Goal: Task Accomplishment & Management: Use online tool/utility

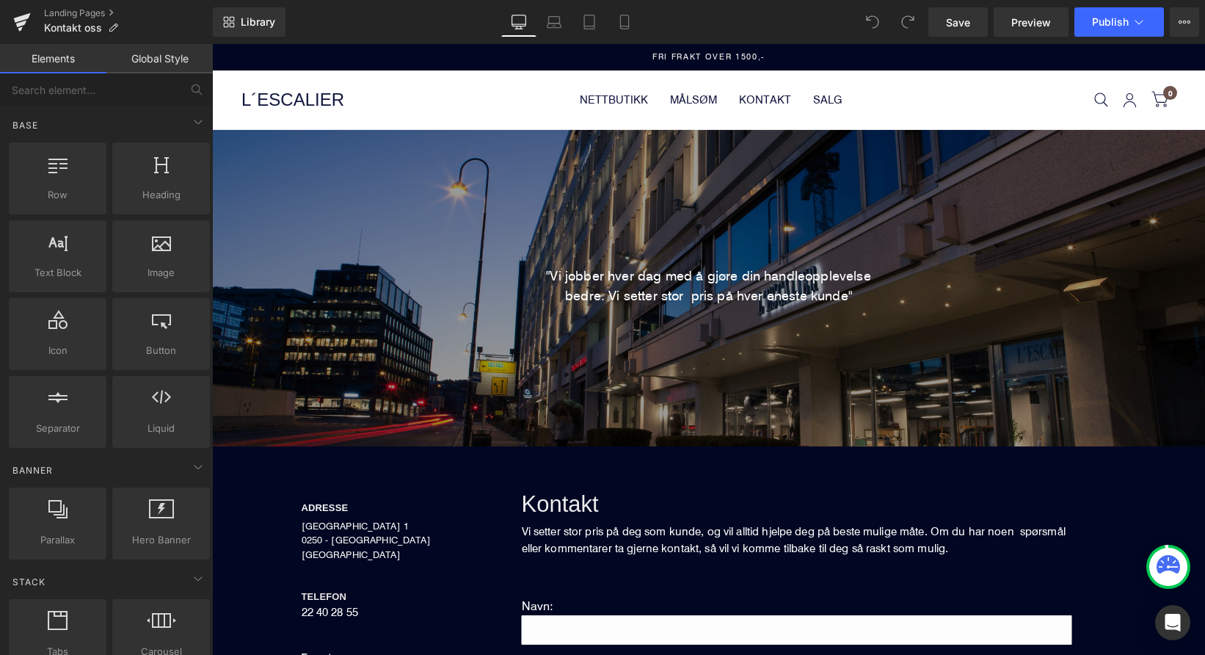
click at [155, 64] on link "Global Style" at bounding box center [159, 58] width 106 height 29
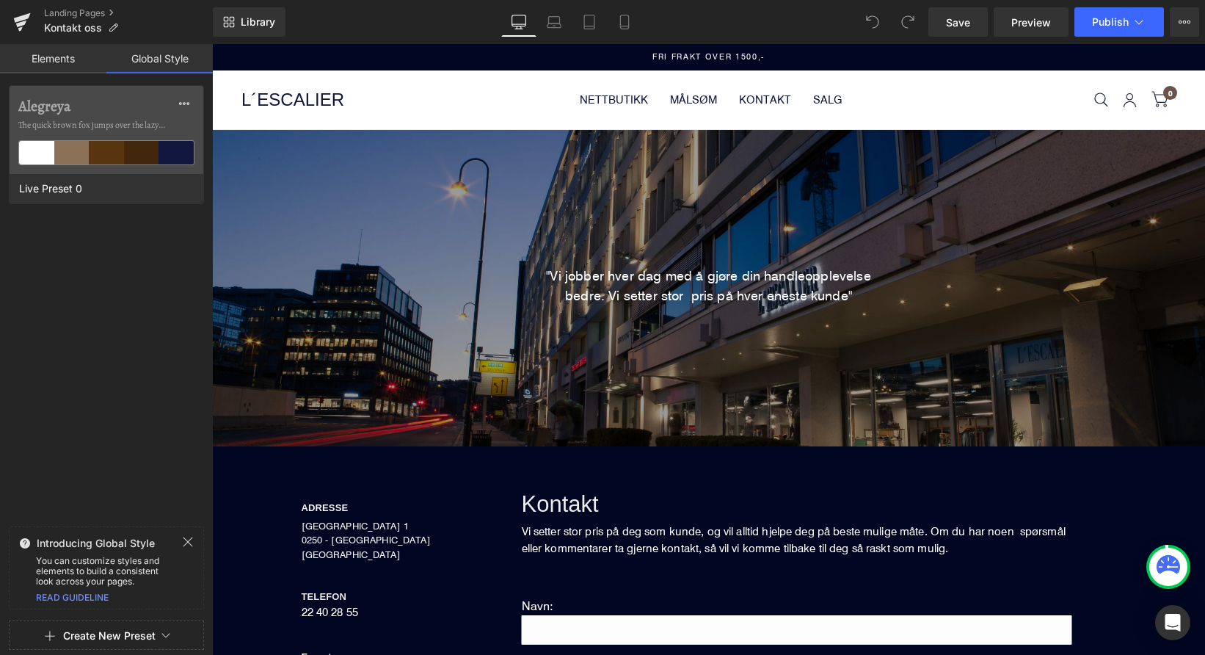
click at [72, 62] on link "Elements" at bounding box center [53, 58] width 106 height 29
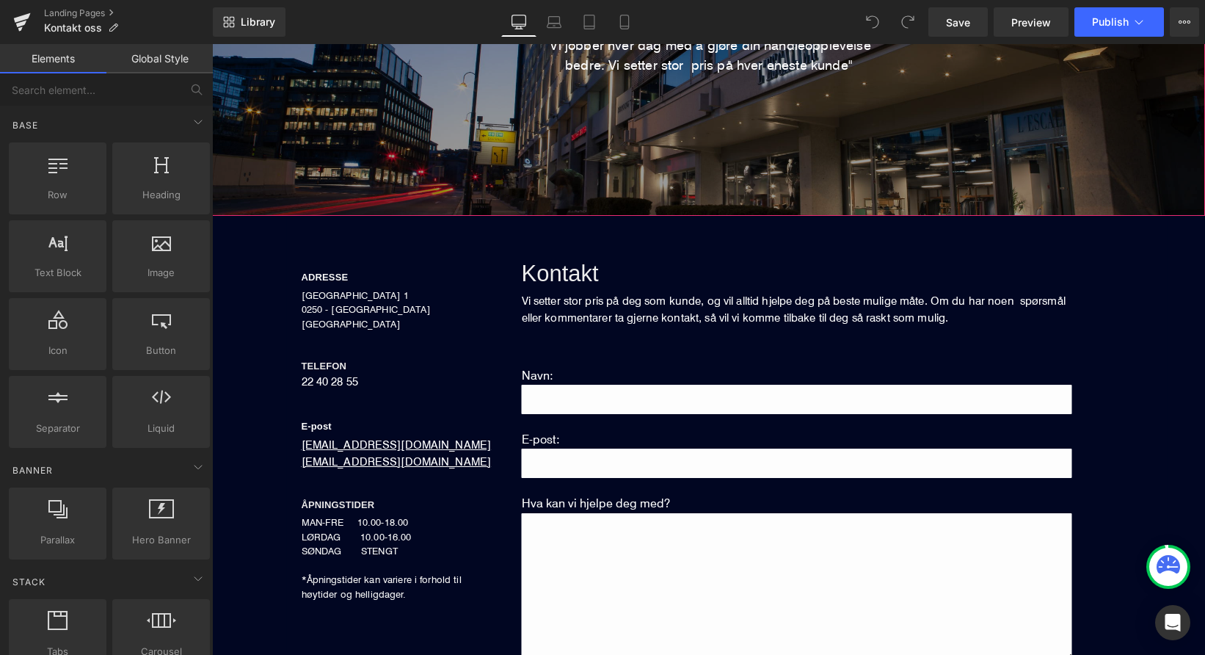
scroll to position [230, 0]
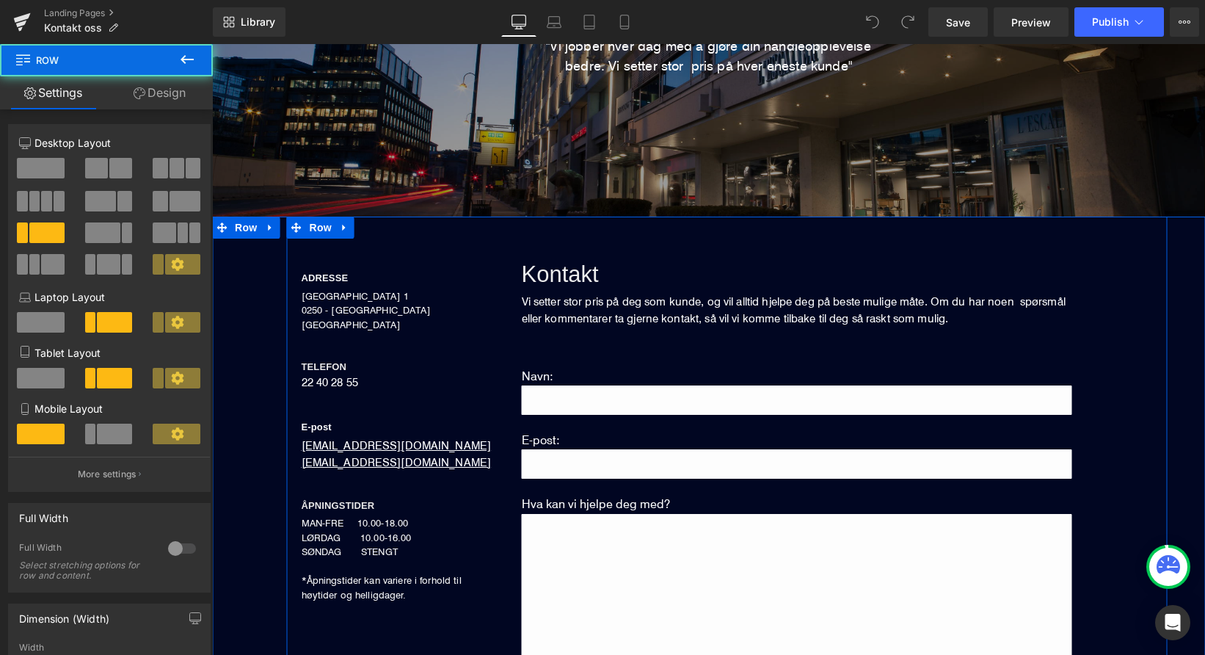
click at [449, 355] on div "ADRESSE Heading DRONNING MAUDS GATE 1 0250 - OSLO NORGE Text Block TELEFON Head…" at bounding box center [397, 420] width 220 height 363
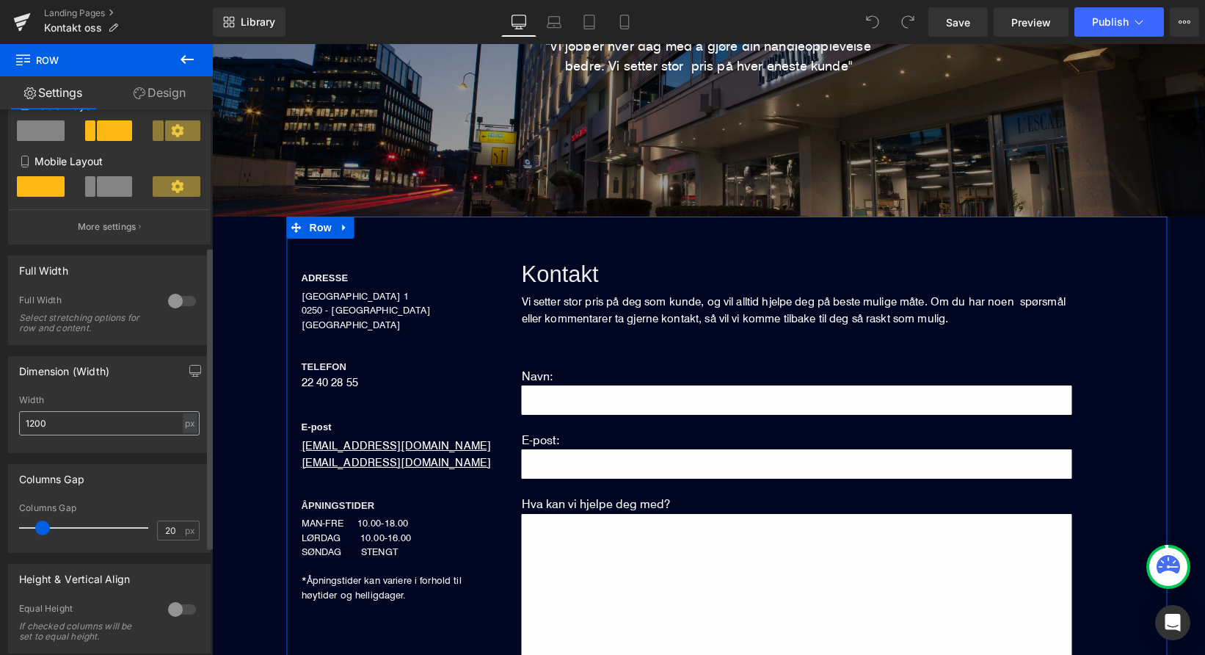
scroll to position [245, 0]
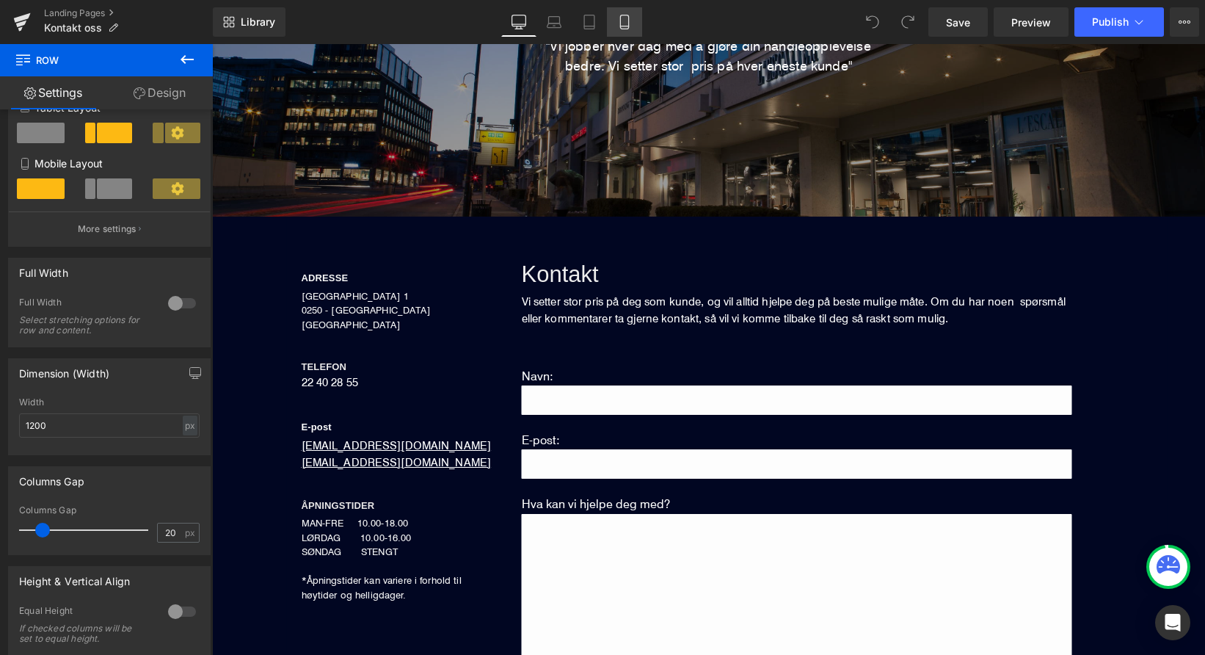
click at [625, 15] on icon at bounding box center [624, 22] width 8 height 14
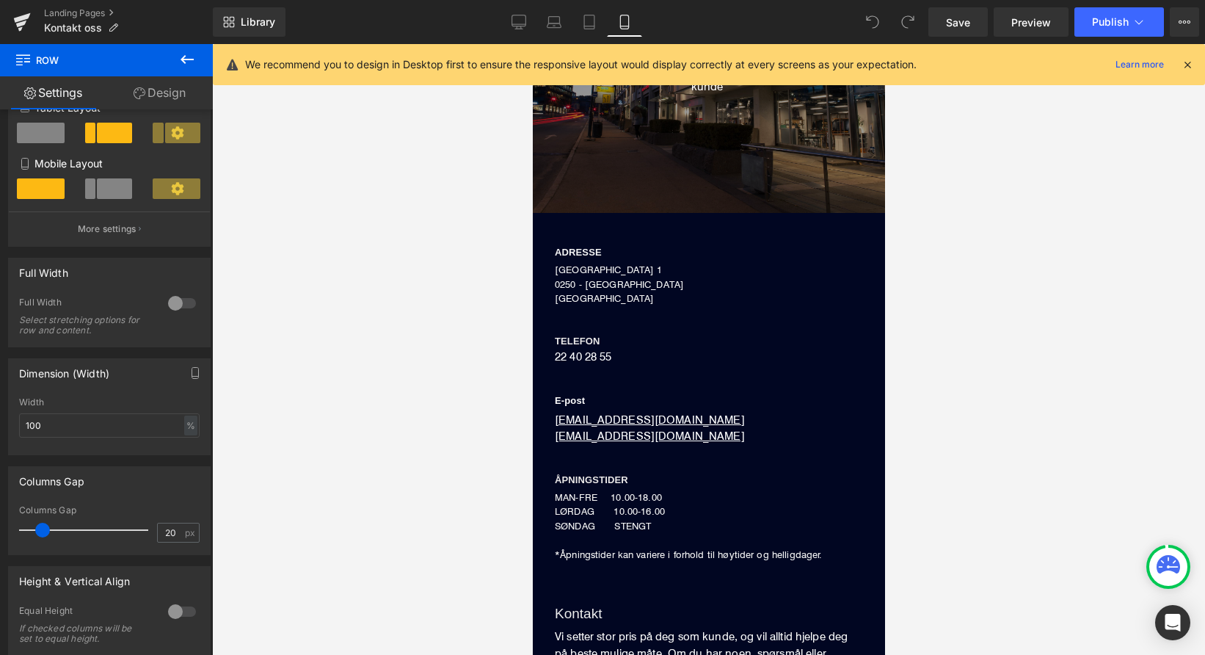
scroll to position [190, 0]
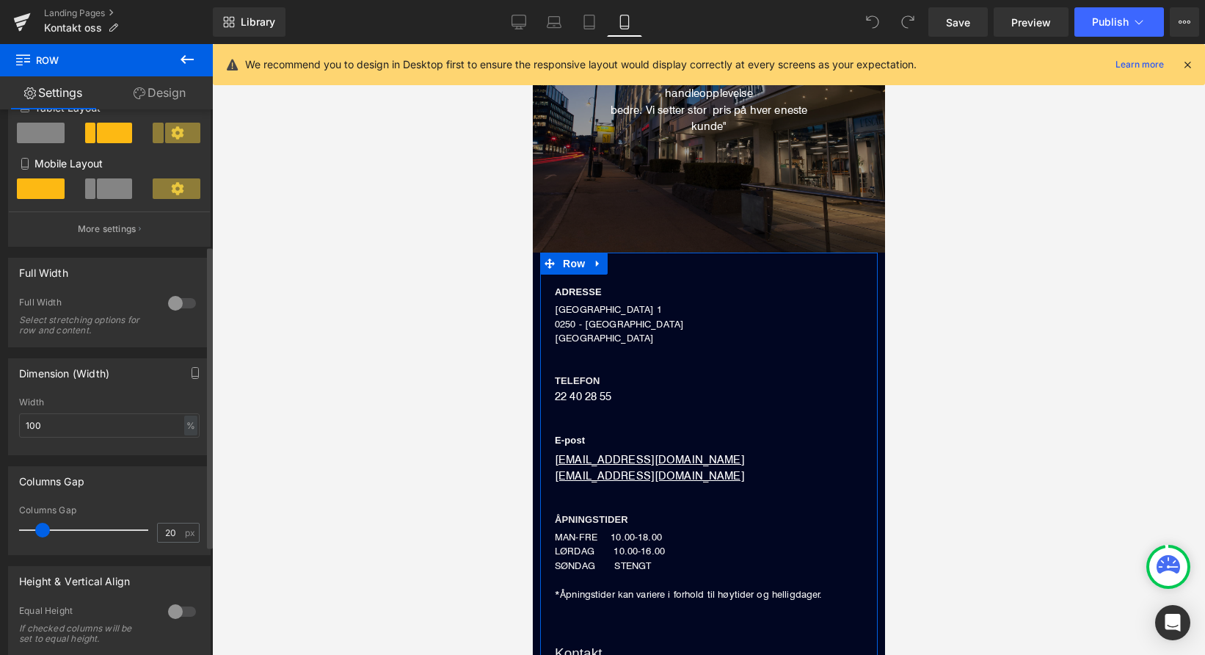
click at [175, 305] on div at bounding box center [181, 302] width 35 height 23
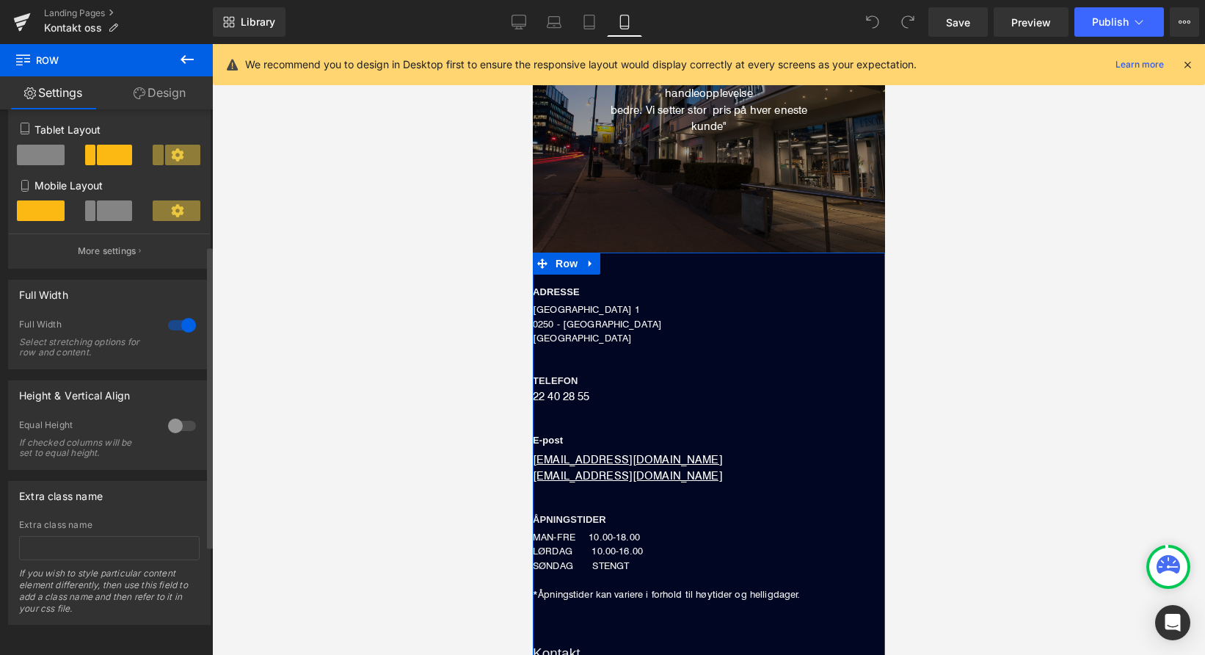
scroll to position [235, 0]
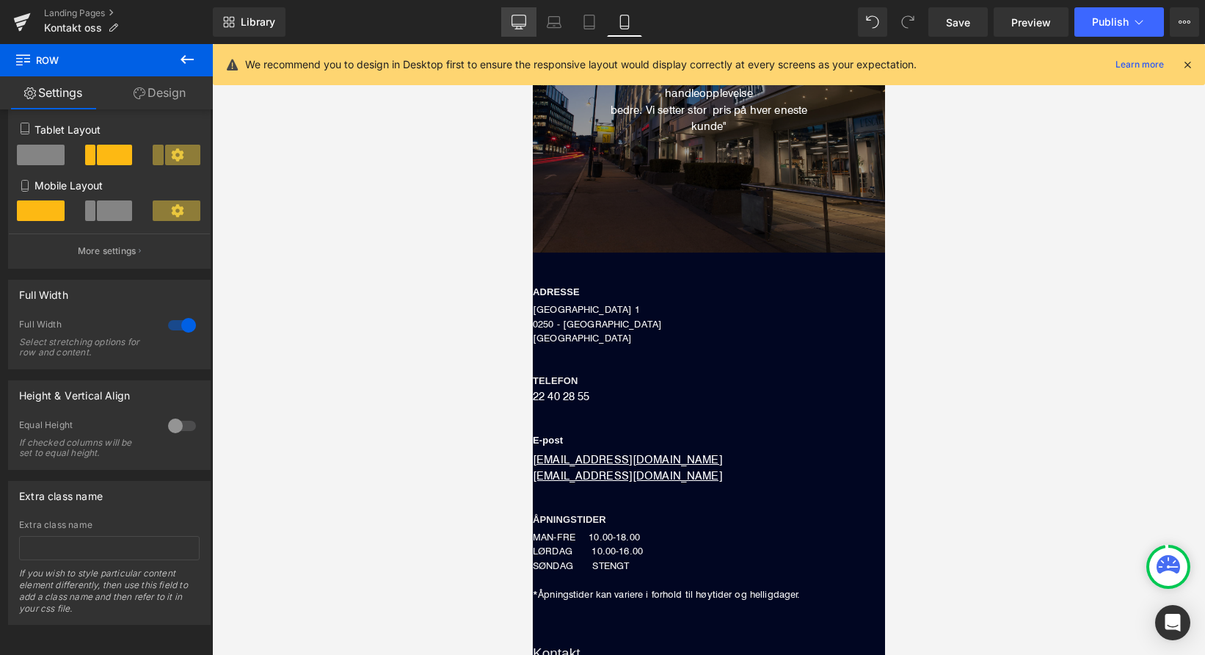
click at [516, 21] on icon at bounding box center [519, 22] width 15 height 15
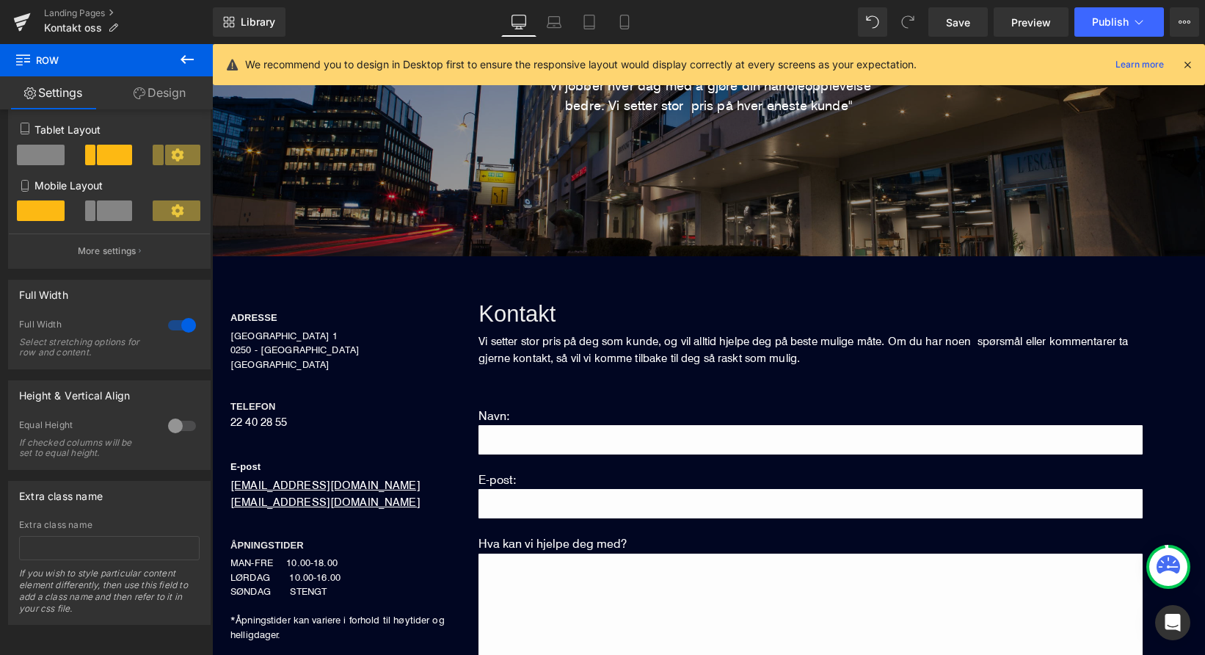
scroll to position [196, 0]
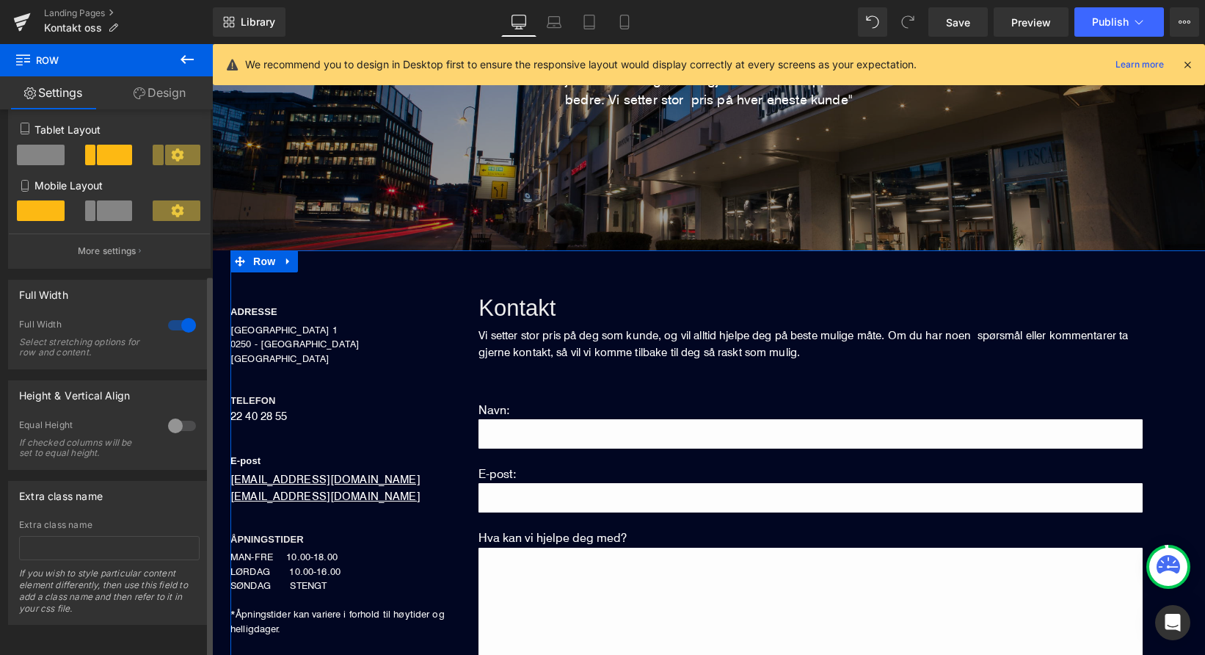
click at [177, 316] on div at bounding box center [181, 324] width 35 height 23
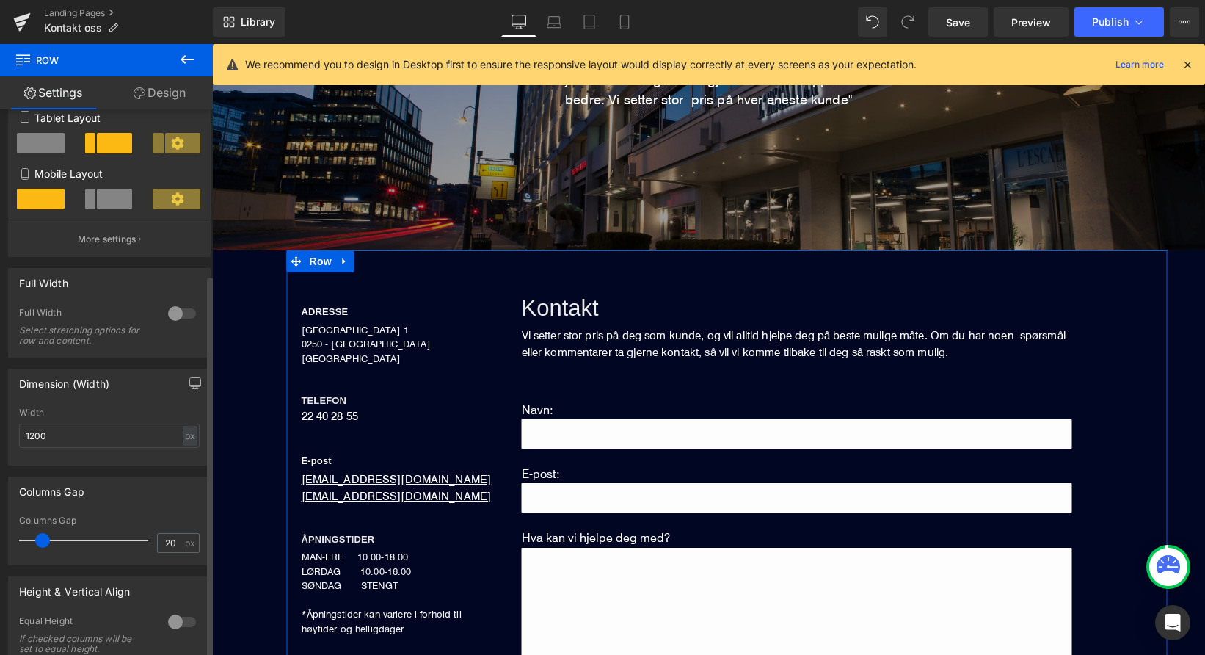
click at [177, 316] on div at bounding box center [181, 313] width 35 height 23
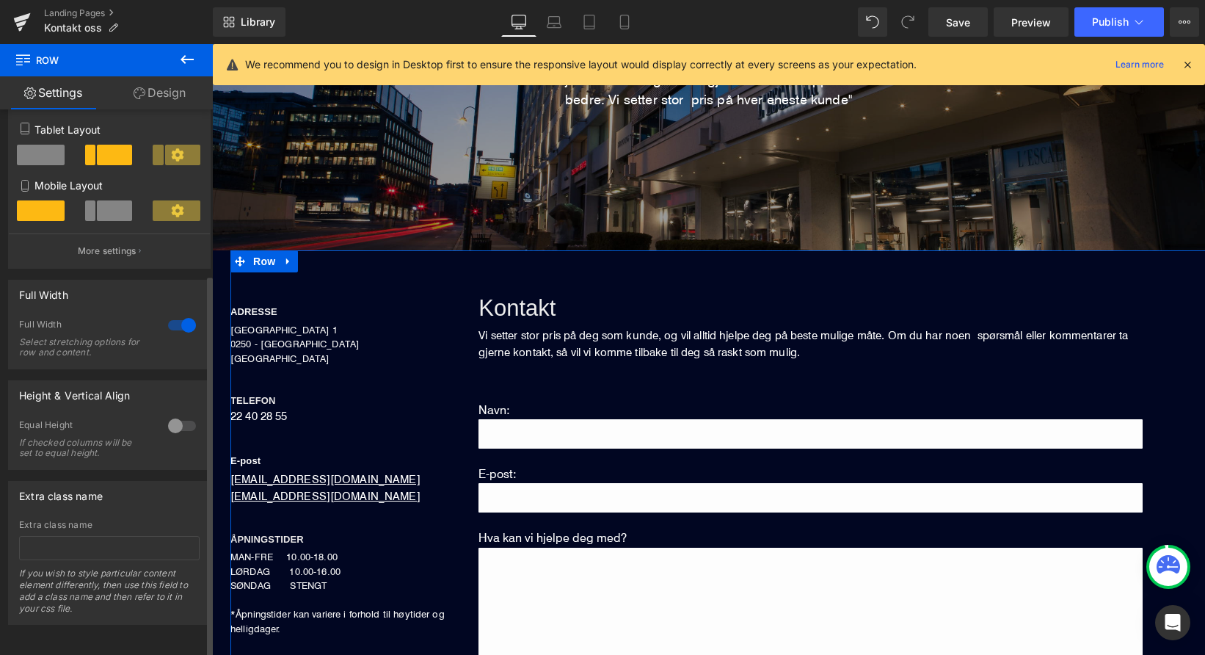
click at [177, 316] on div at bounding box center [181, 324] width 35 height 23
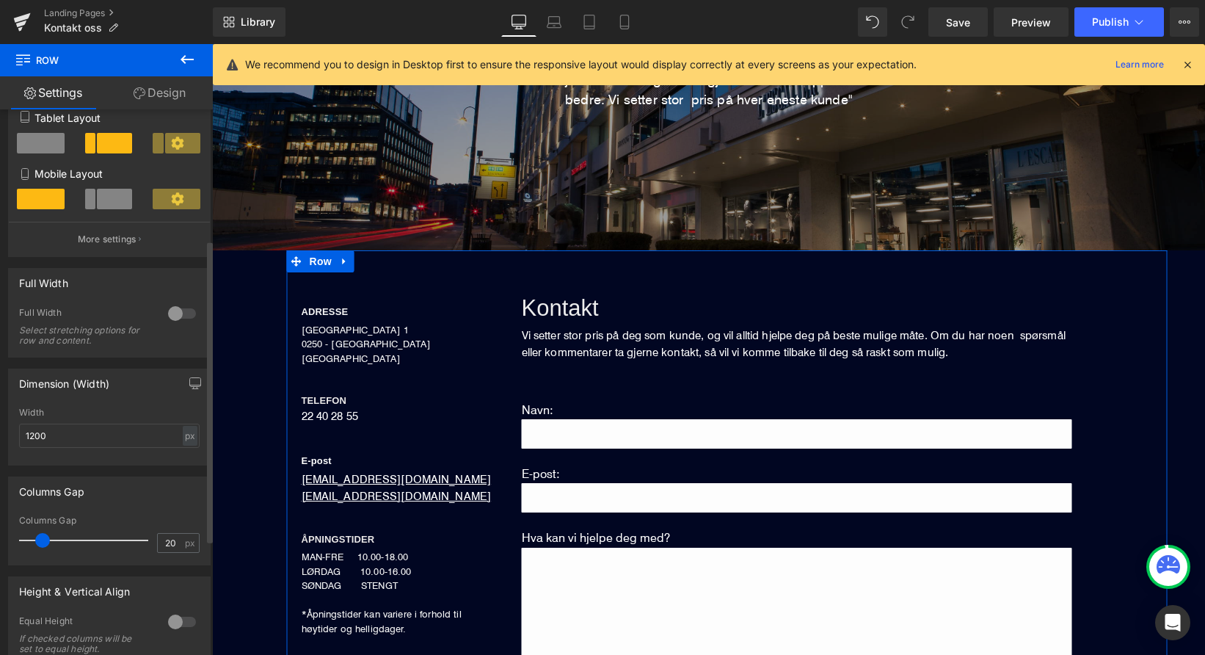
click at [177, 316] on div at bounding box center [181, 313] width 35 height 23
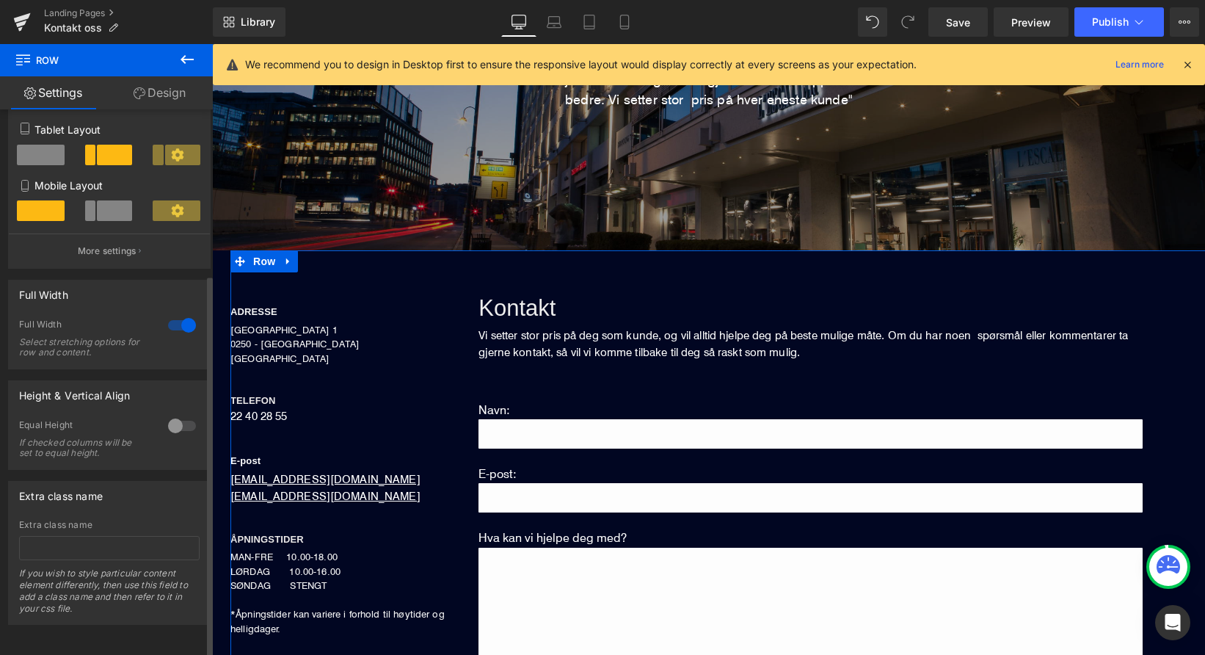
click at [177, 316] on div at bounding box center [181, 324] width 35 height 23
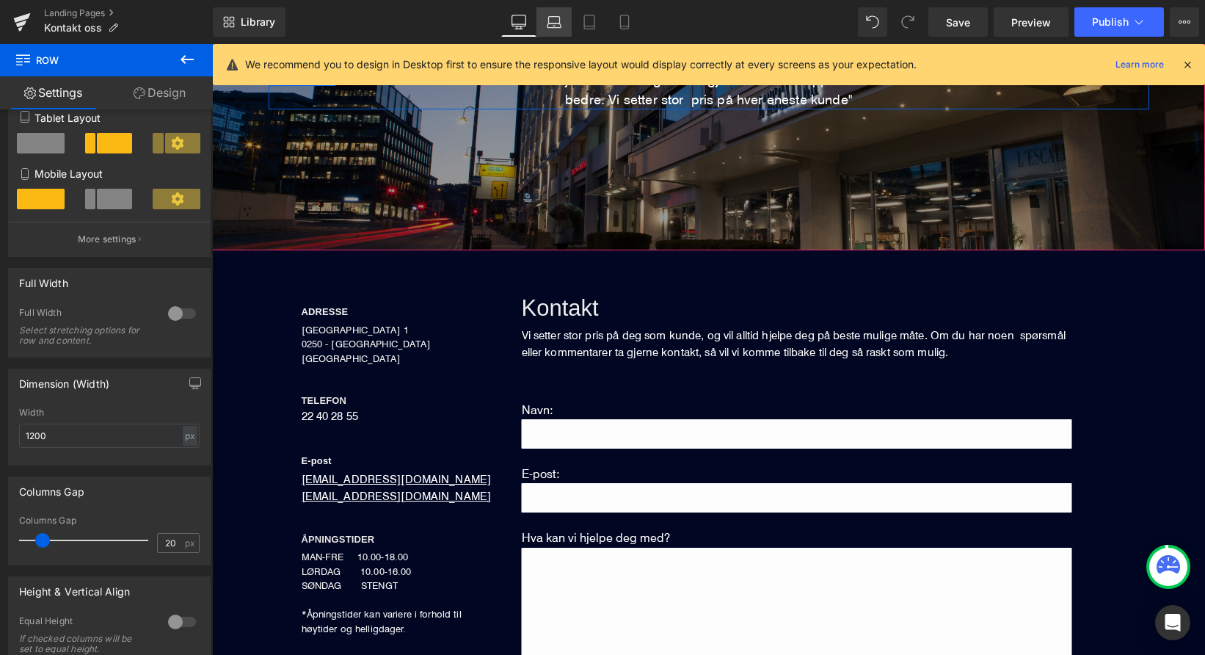
click at [556, 26] on icon at bounding box center [554, 22] width 15 height 15
type input "100"
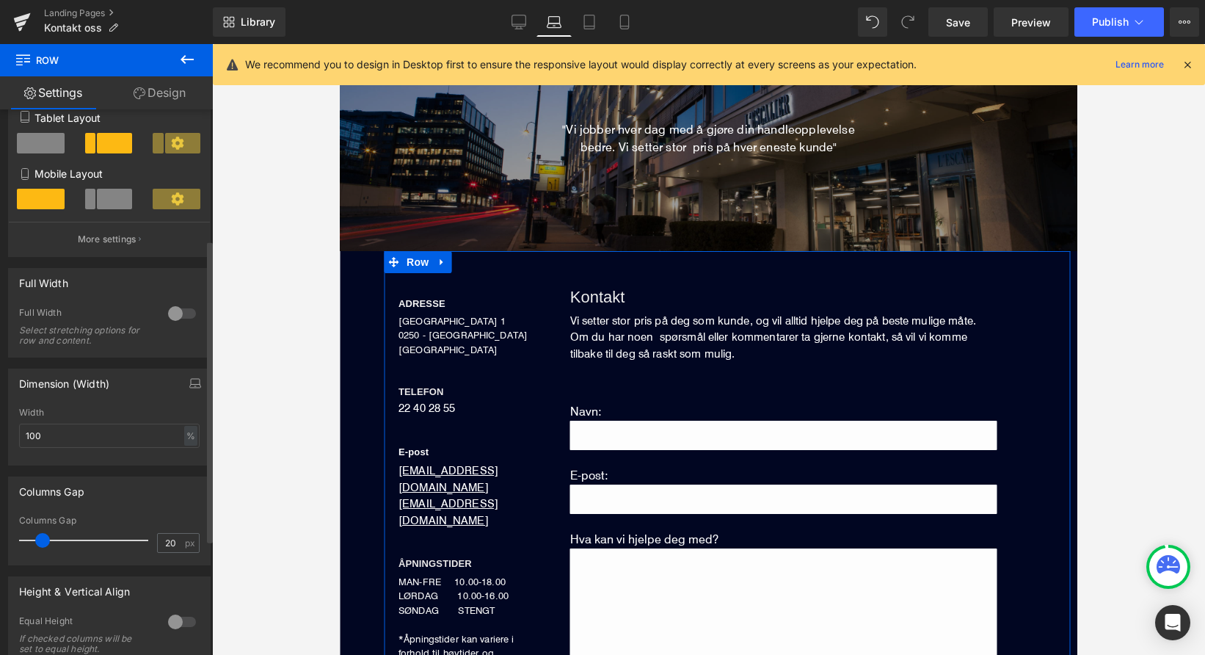
click at [169, 319] on div at bounding box center [181, 313] width 35 height 23
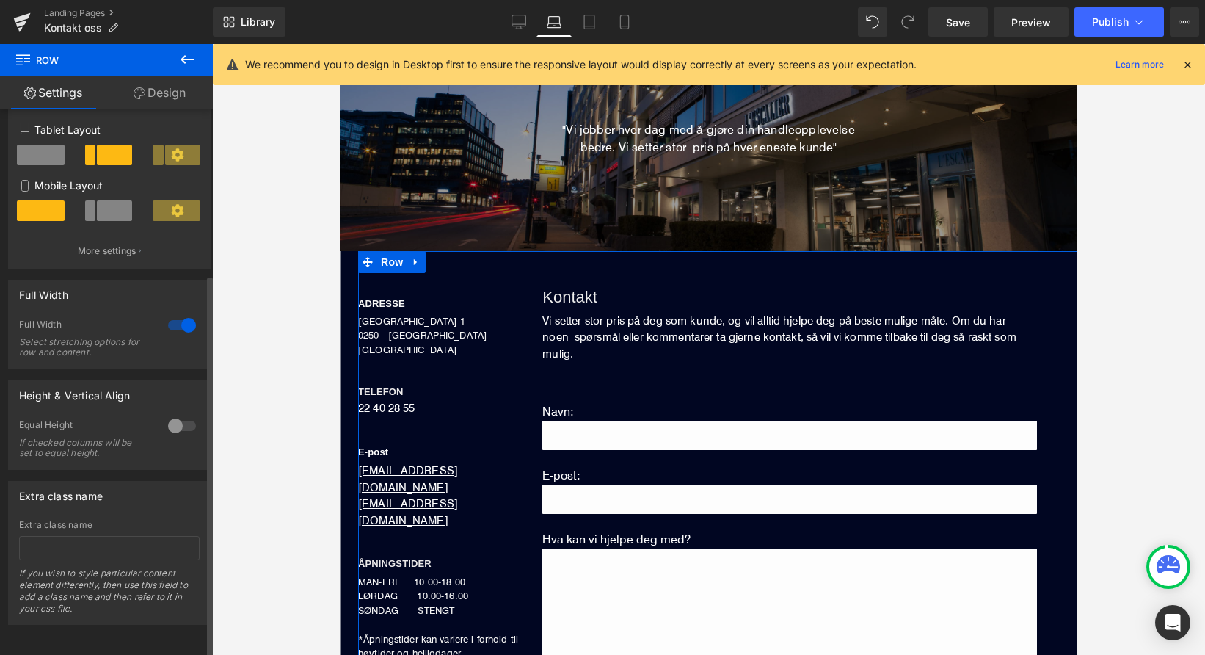
click at [174, 313] on div at bounding box center [181, 324] width 35 height 23
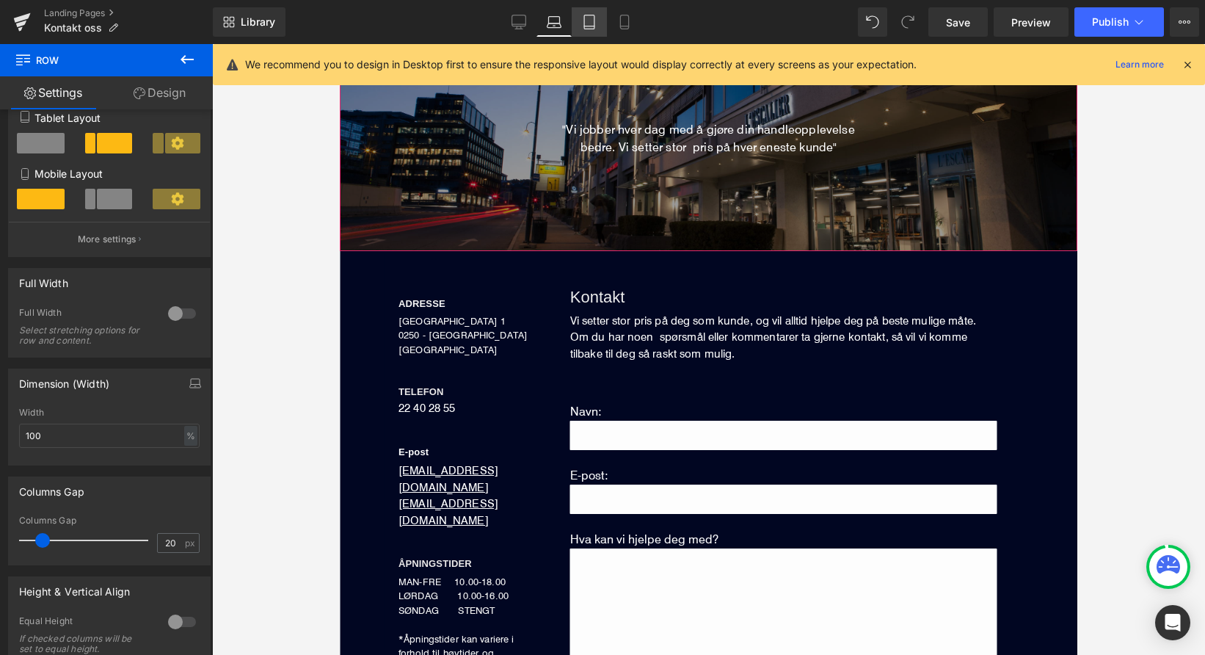
click at [595, 24] on icon at bounding box center [589, 22] width 15 height 15
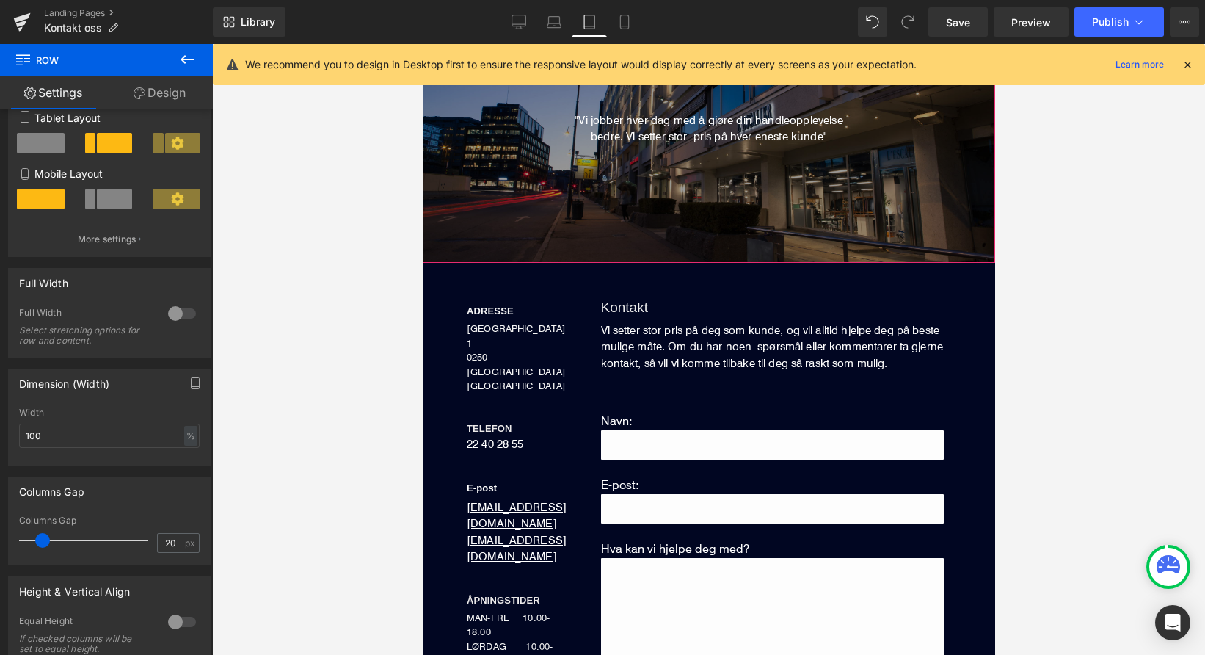
scroll to position [158, 0]
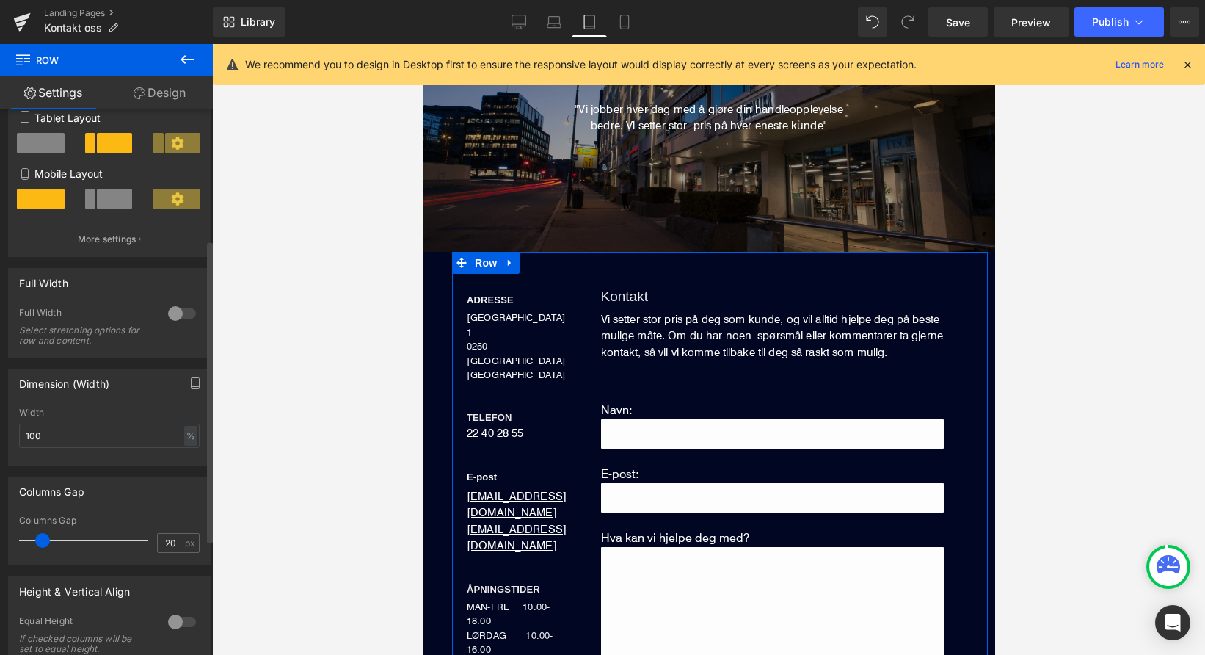
click at [182, 314] on div at bounding box center [181, 313] width 35 height 23
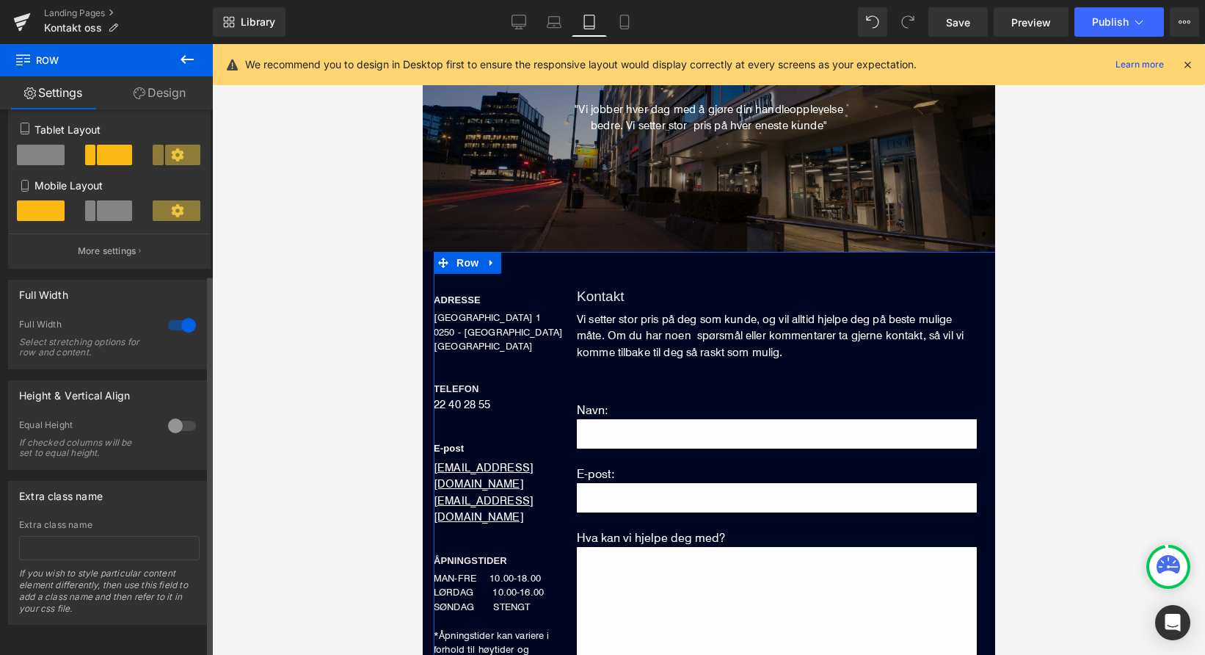
click at [181, 315] on div at bounding box center [181, 324] width 35 height 23
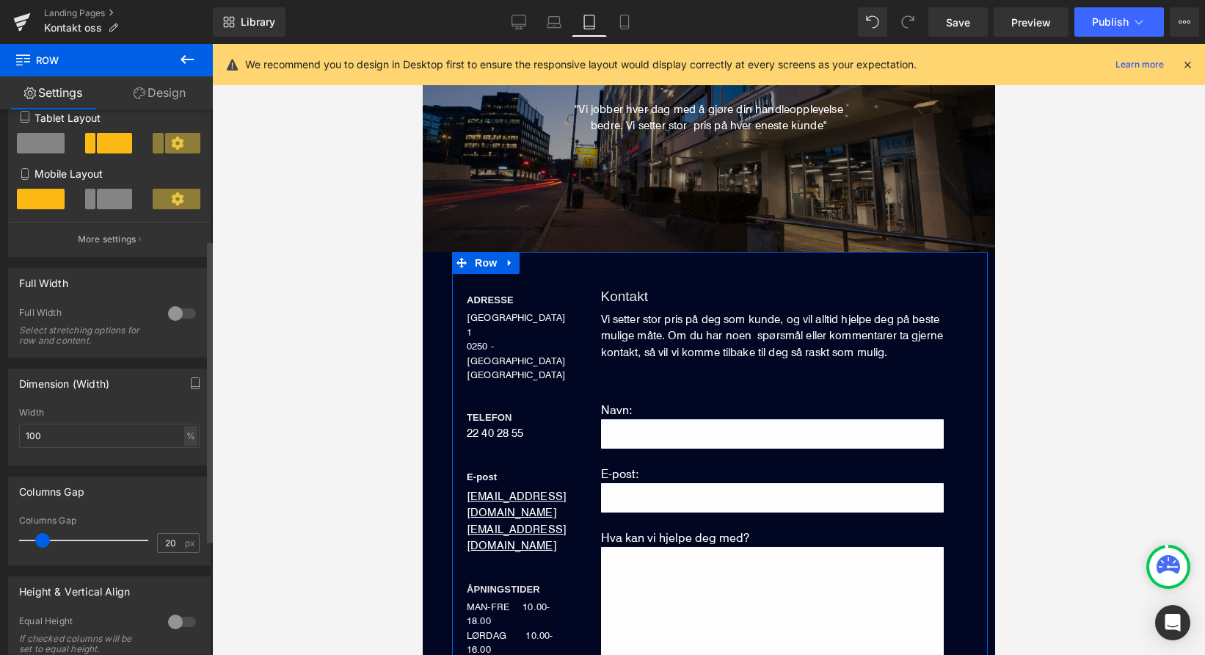
click at [172, 320] on div at bounding box center [181, 313] width 35 height 23
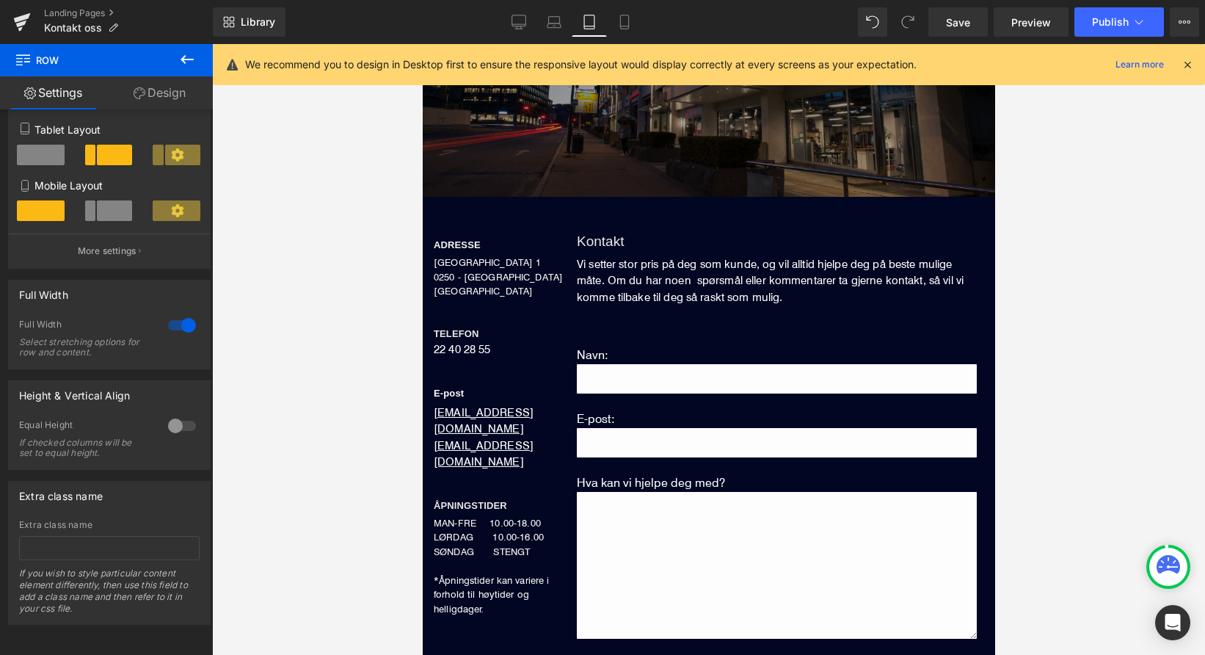
scroll to position [211, 0]
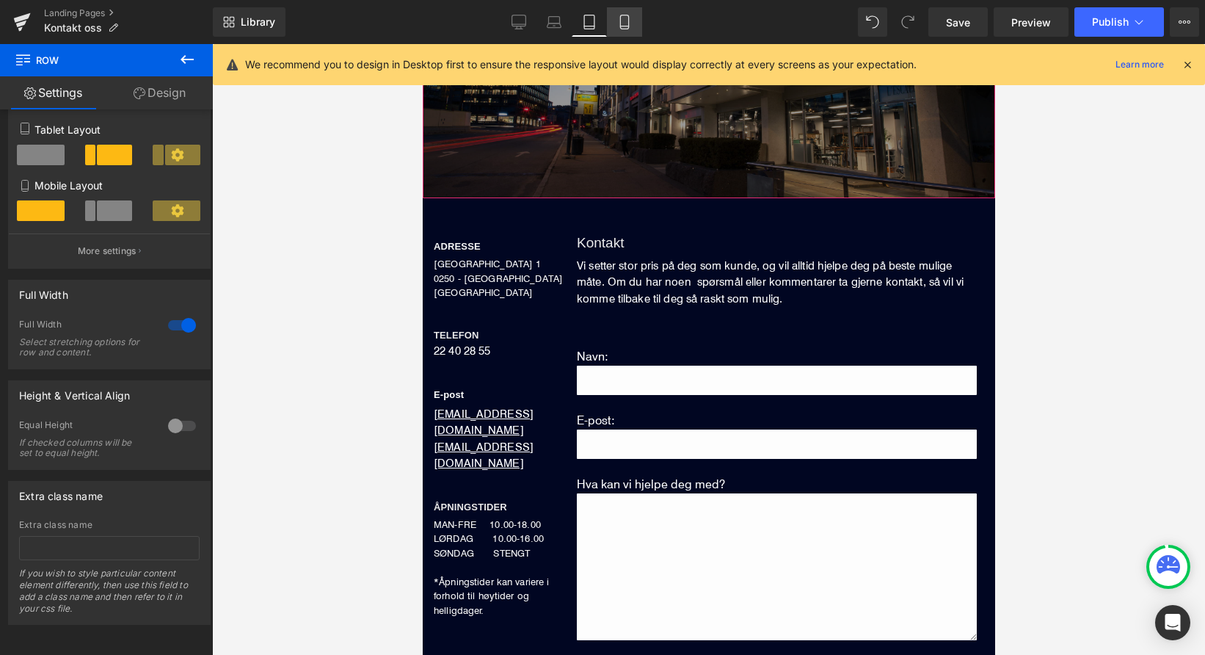
click at [625, 21] on icon at bounding box center [624, 22] width 15 height 15
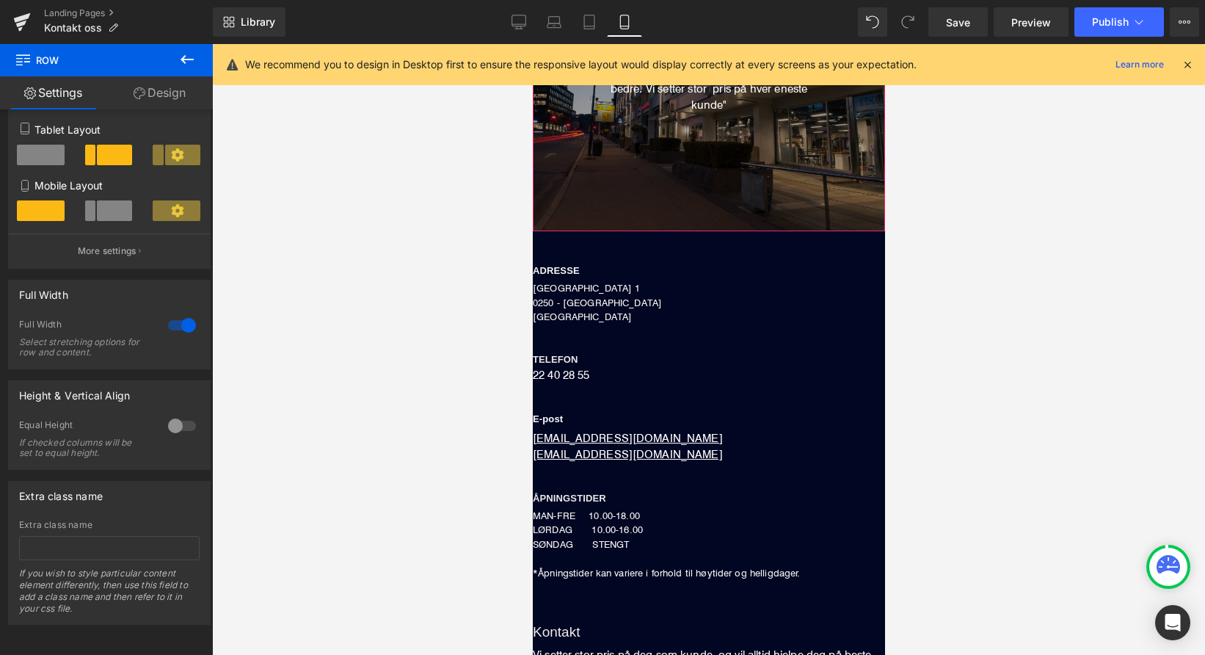
scroll to position [244, 0]
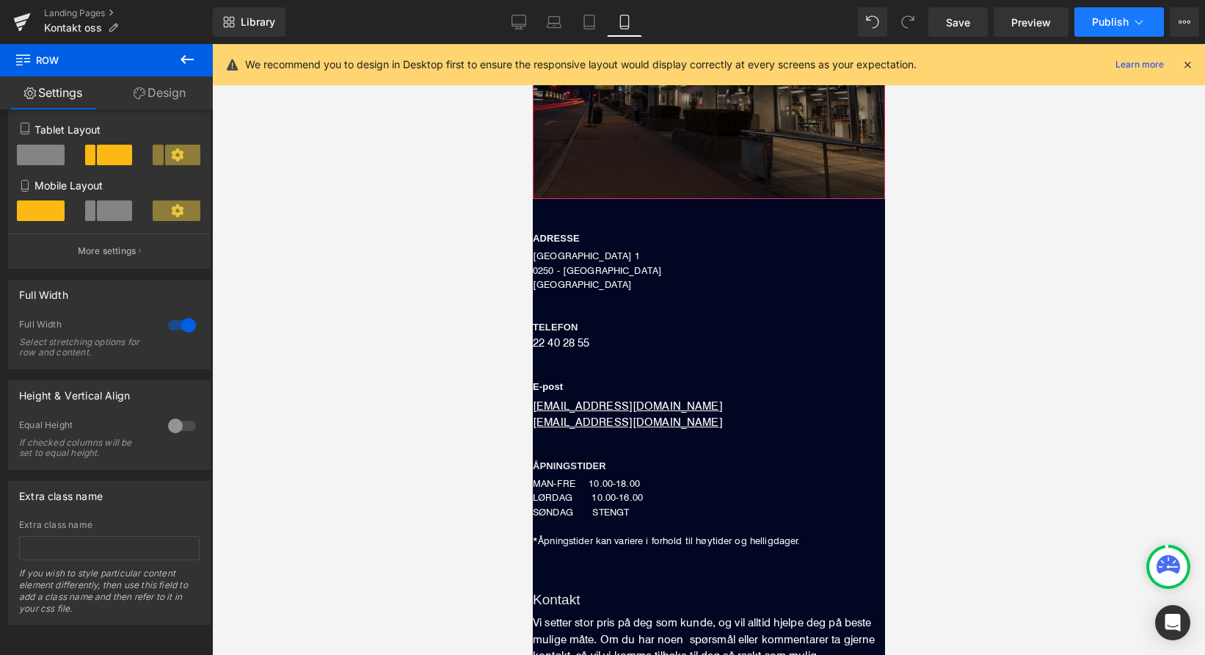
click at [1114, 18] on span "Publish" at bounding box center [1110, 22] width 37 height 12
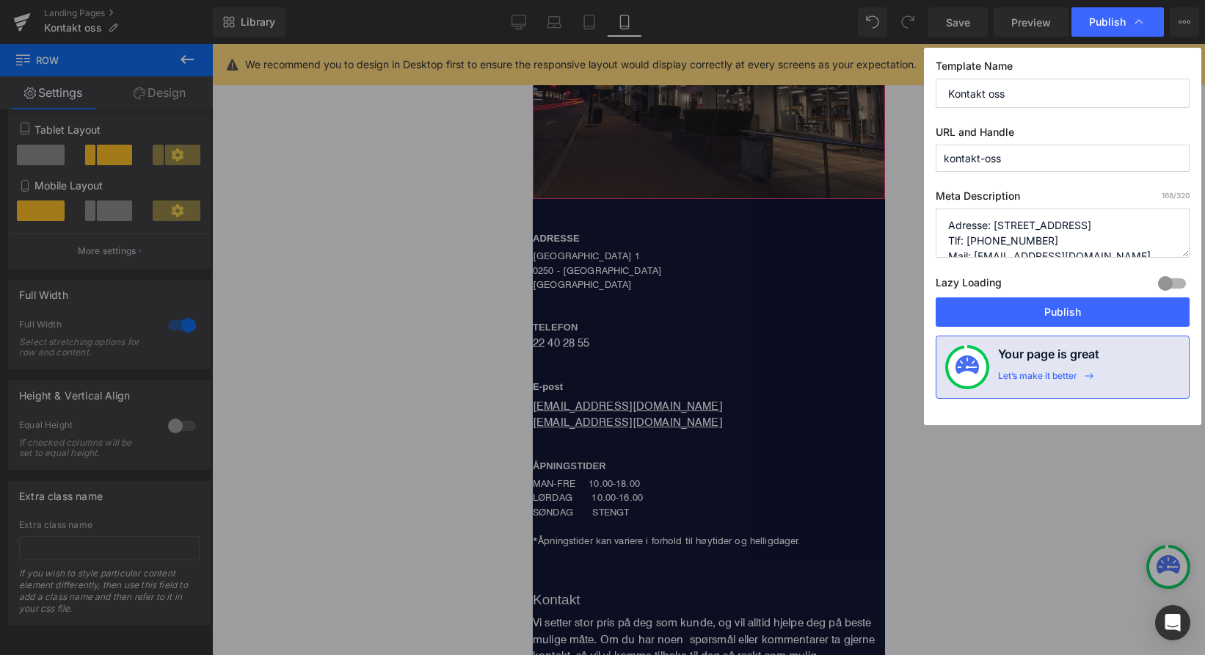
drag, startPoint x: 970, startPoint y: 314, endPoint x: 933, endPoint y: 316, distance: 36.8
click at [969, 314] on button "Publish" at bounding box center [1063, 311] width 254 height 29
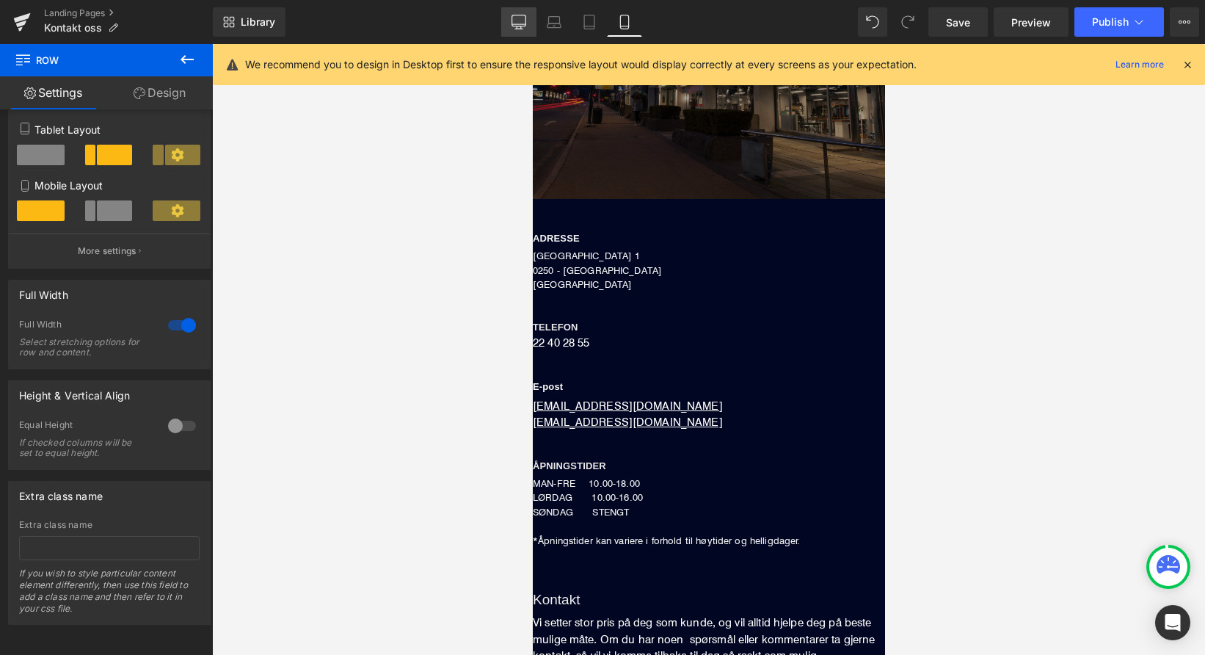
click at [515, 26] on icon at bounding box center [519, 20] width 14 height 11
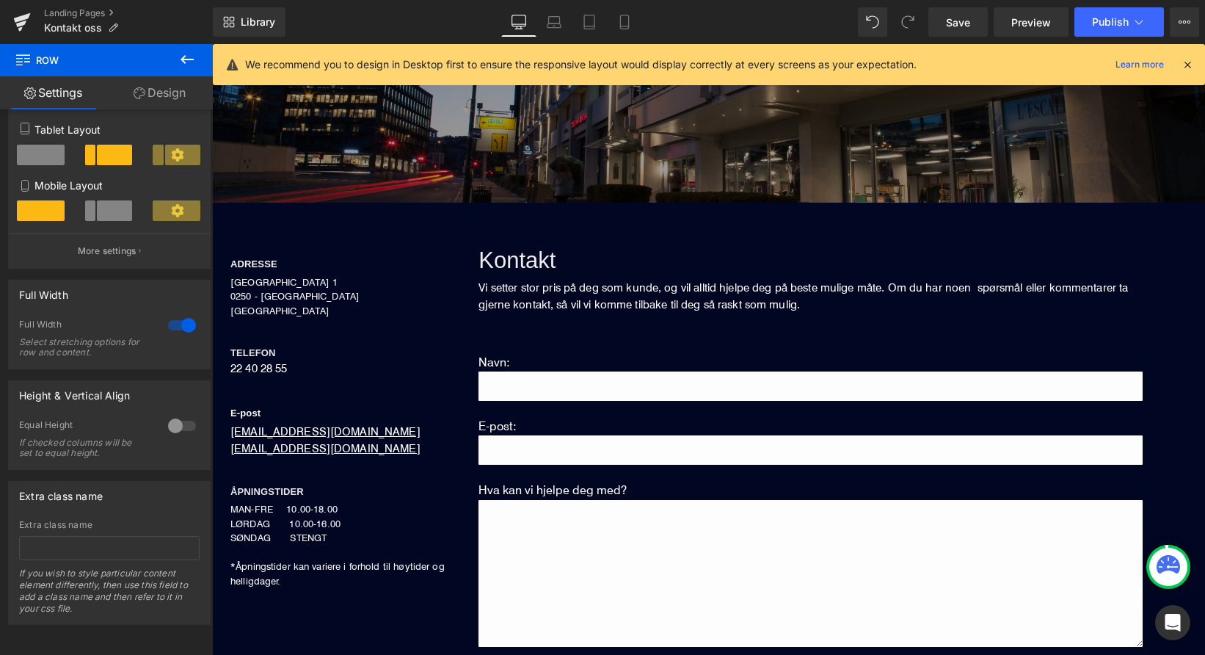
scroll to position [250, 0]
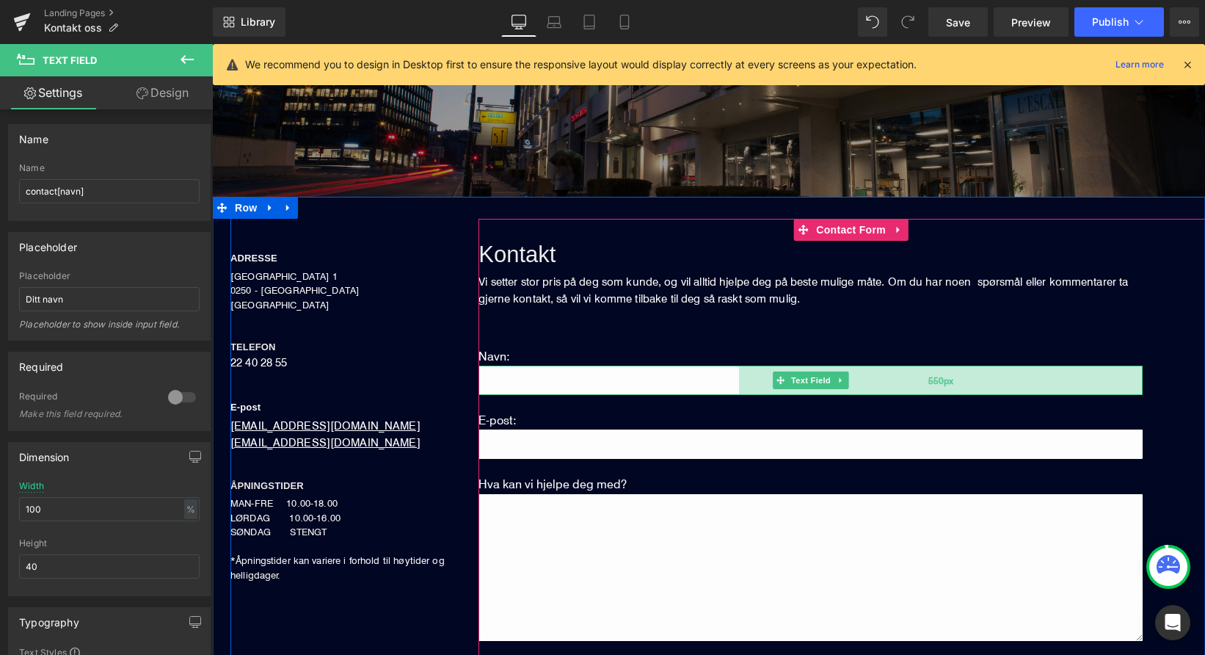
drag, startPoint x: 1141, startPoint y: 380, endPoint x: 744, endPoint y: 374, distance: 396.4
click at [744, 374] on div "550px" at bounding box center [941, 380] width 404 height 29
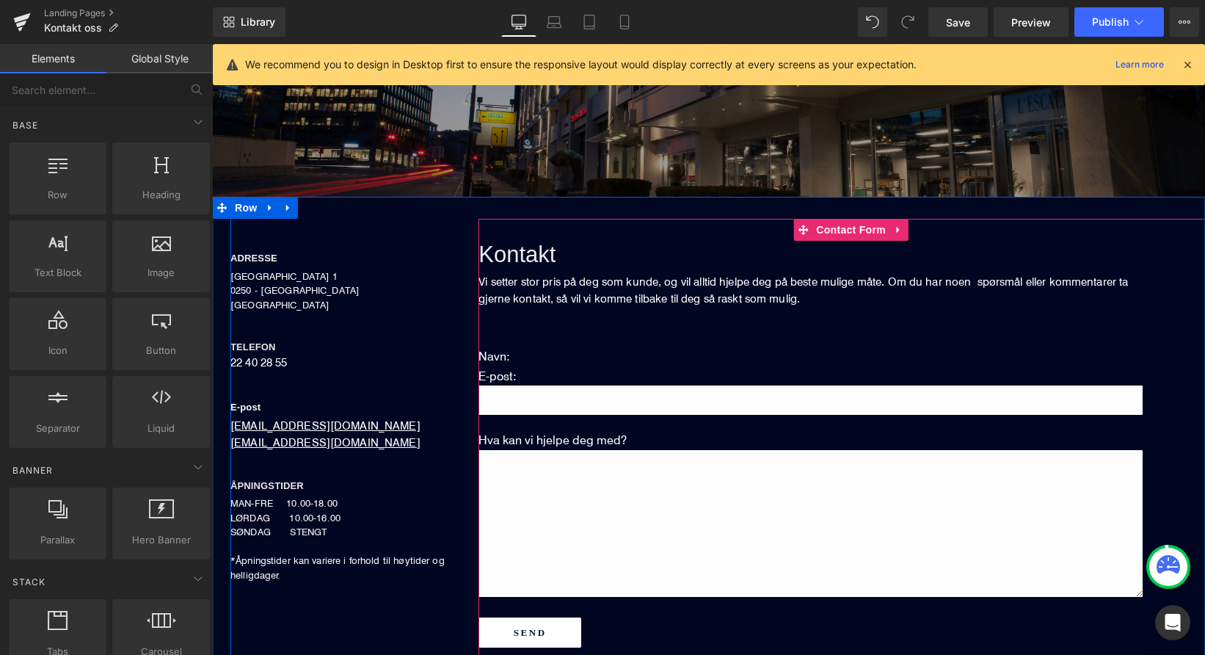
drag, startPoint x: 958, startPoint y: 595, endPoint x: 745, endPoint y: 550, distance: 217.4
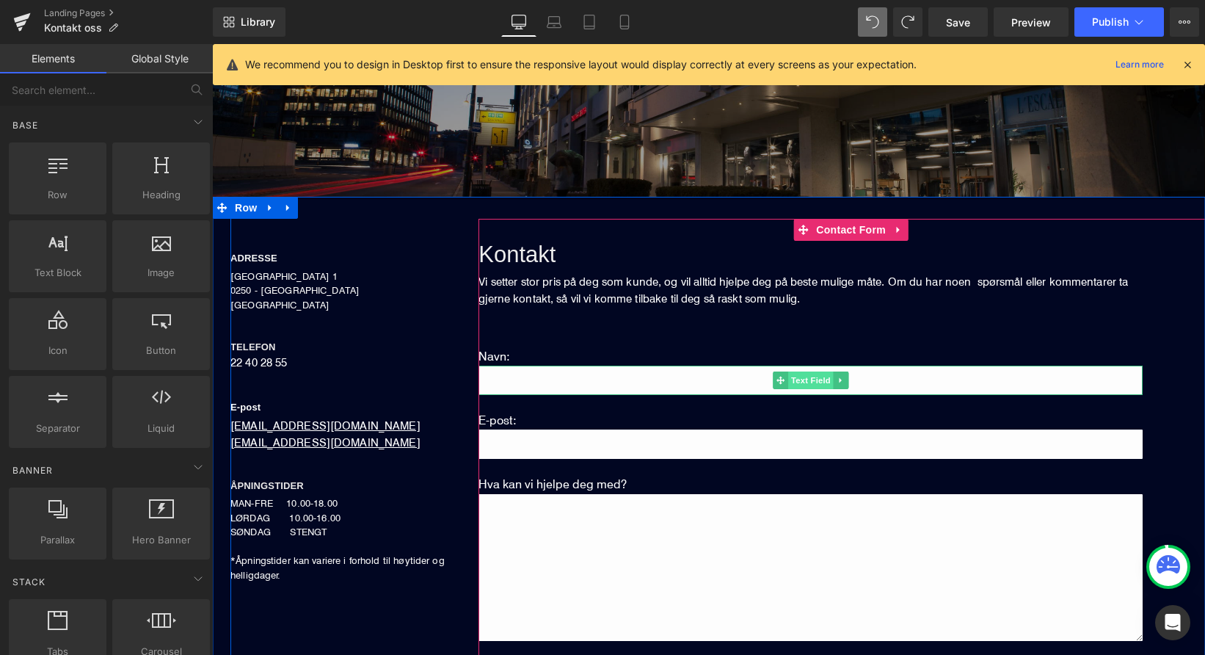
click at [804, 374] on span "Text Field" at bounding box center [811, 380] width 46 height 18
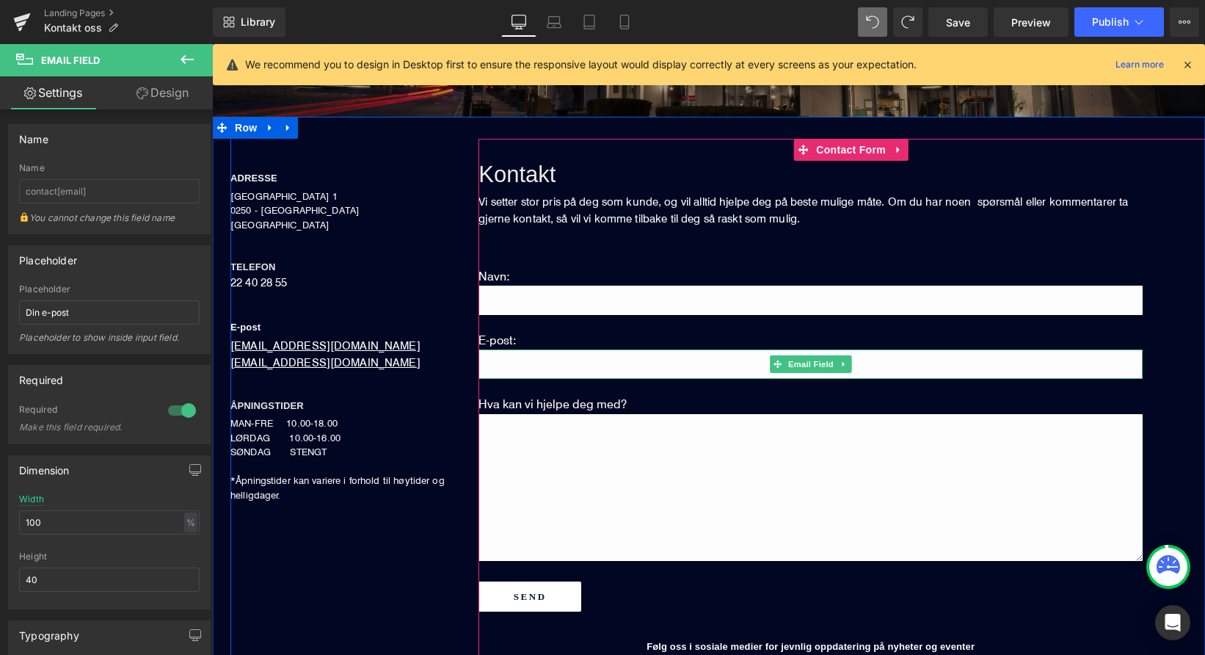
scroll to position [330, 0]
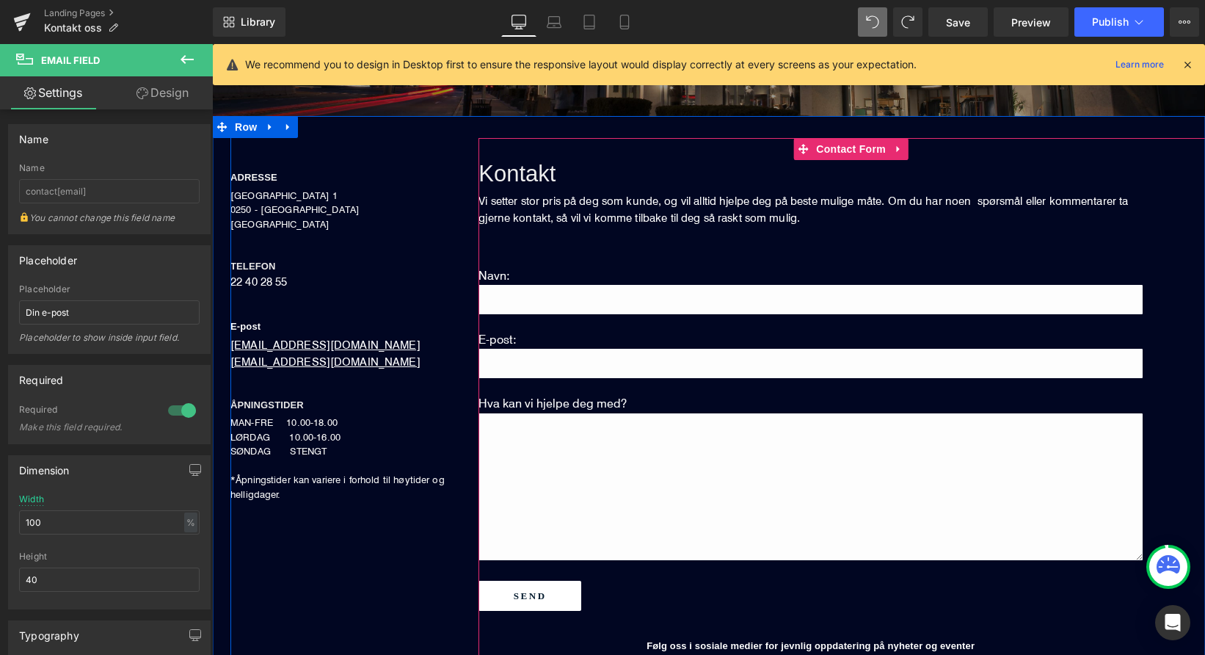
click at [591, 442] on textarea at bounding box center [811, 486] width 664 height 147
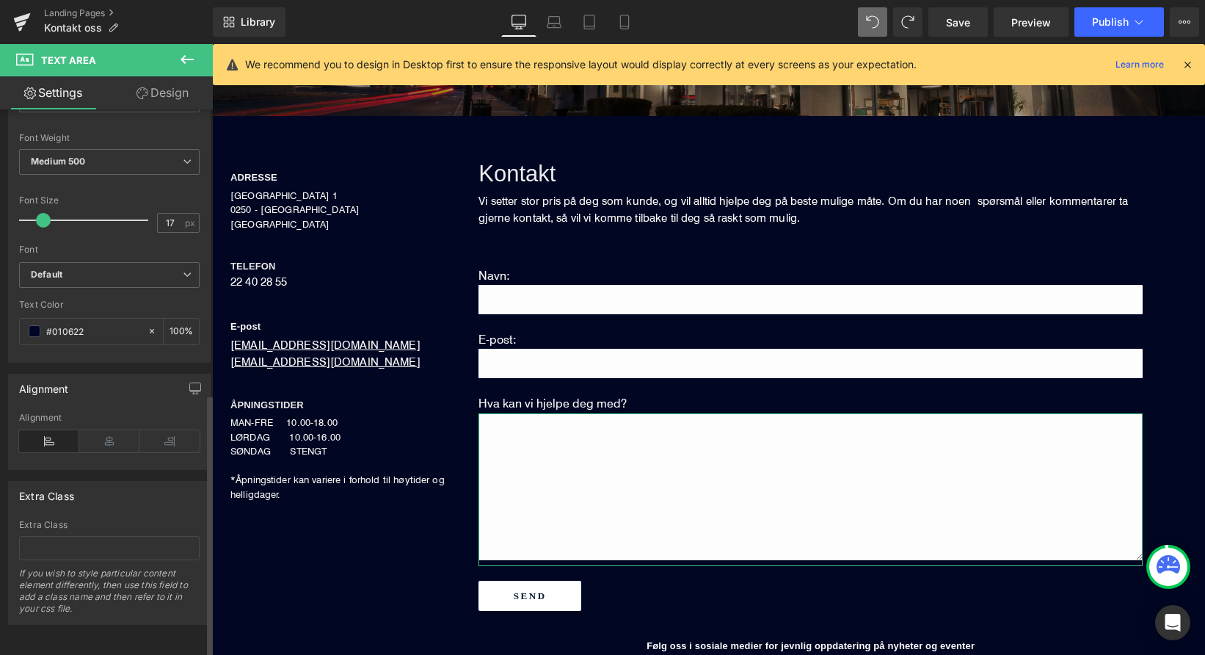
scroll to position [588, 0]
type textarea "h"
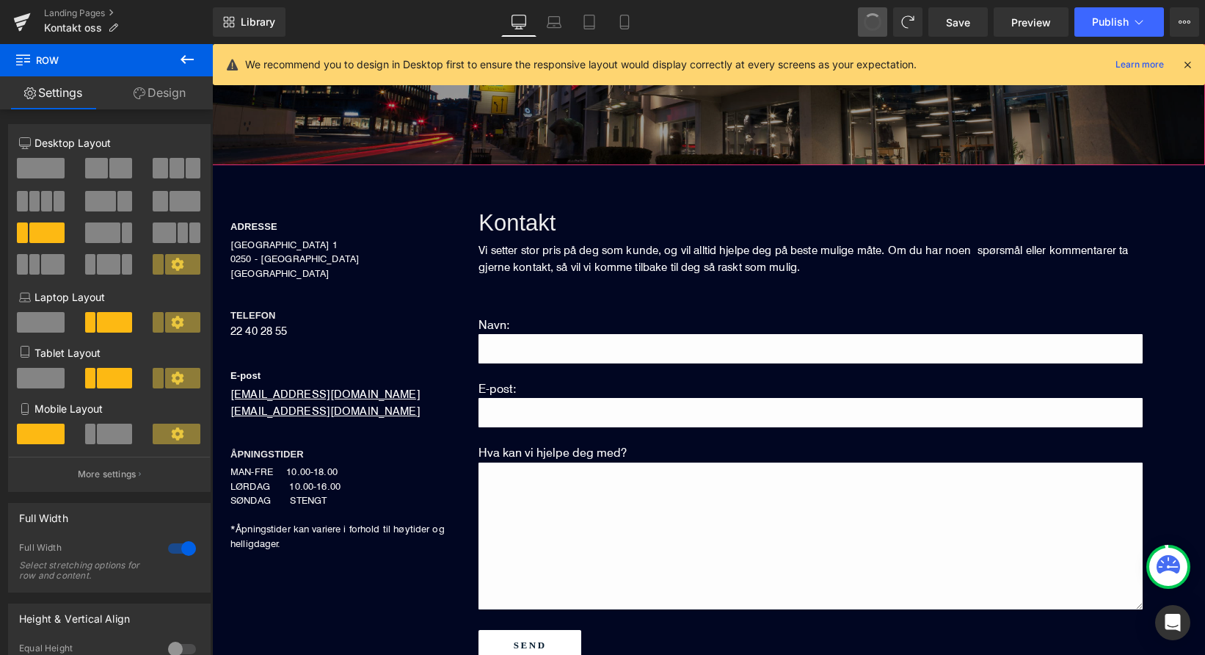
scroll to position [330, 0]
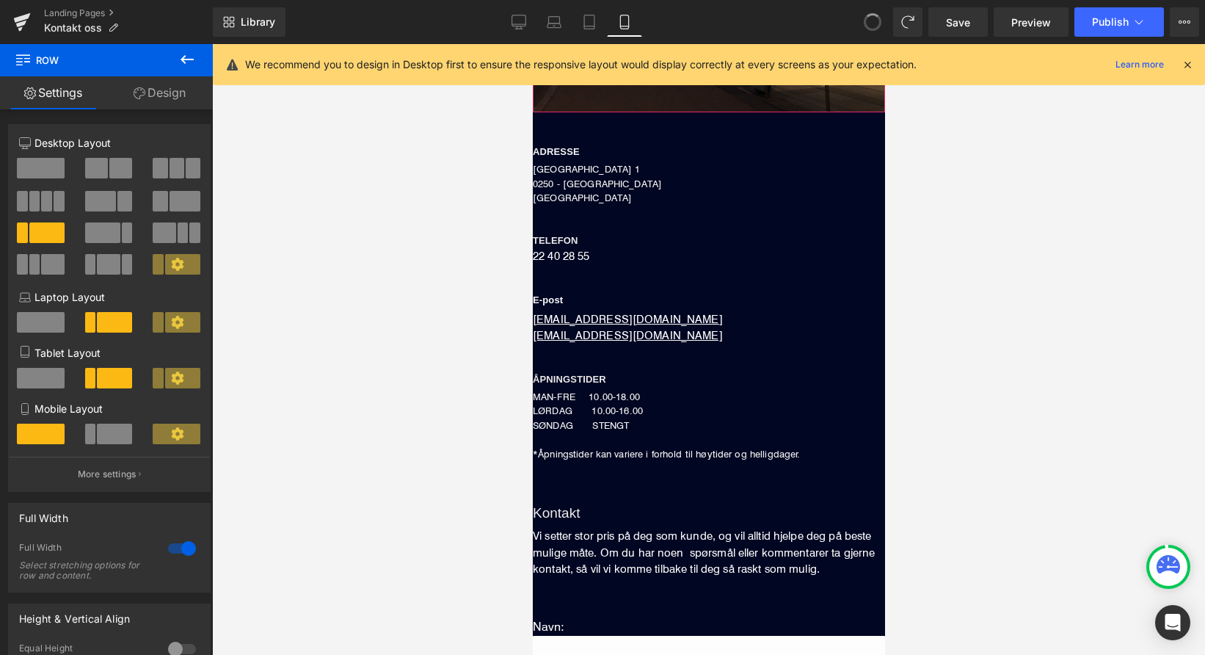
drag, startPoint x: 523, startPoint y: 39, endPoint x: 876, endPoint y: 24, distance: 353.4
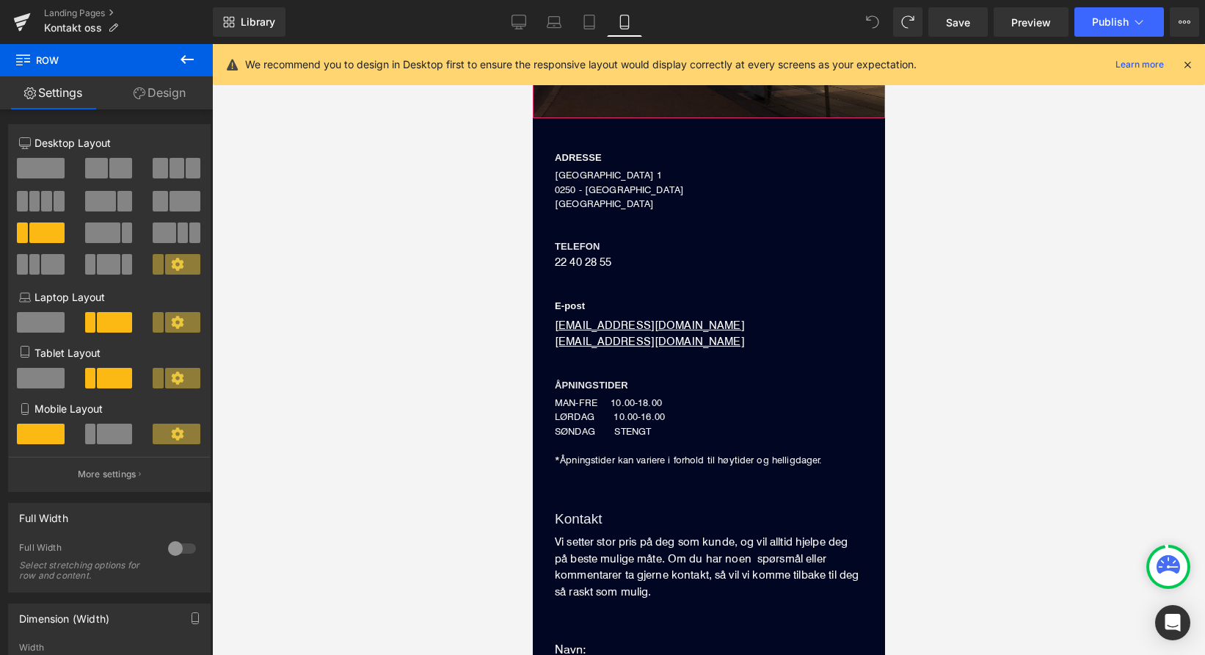
click at [875, 23] on icon at bounding box center [872, 21] width 13 height 13
click at [591, 18] on icon at bounding box center [589, 22] width 15 height 15
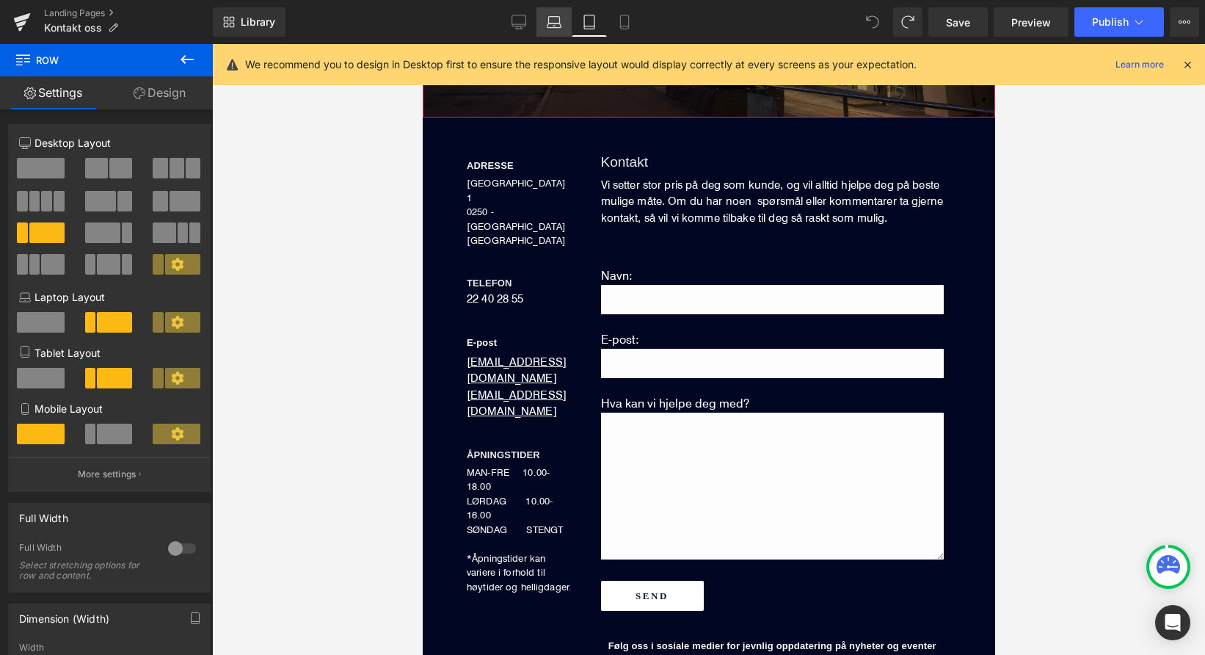
click at [557, 19] on icon at bounding box center [554, 22] width 15 height 15
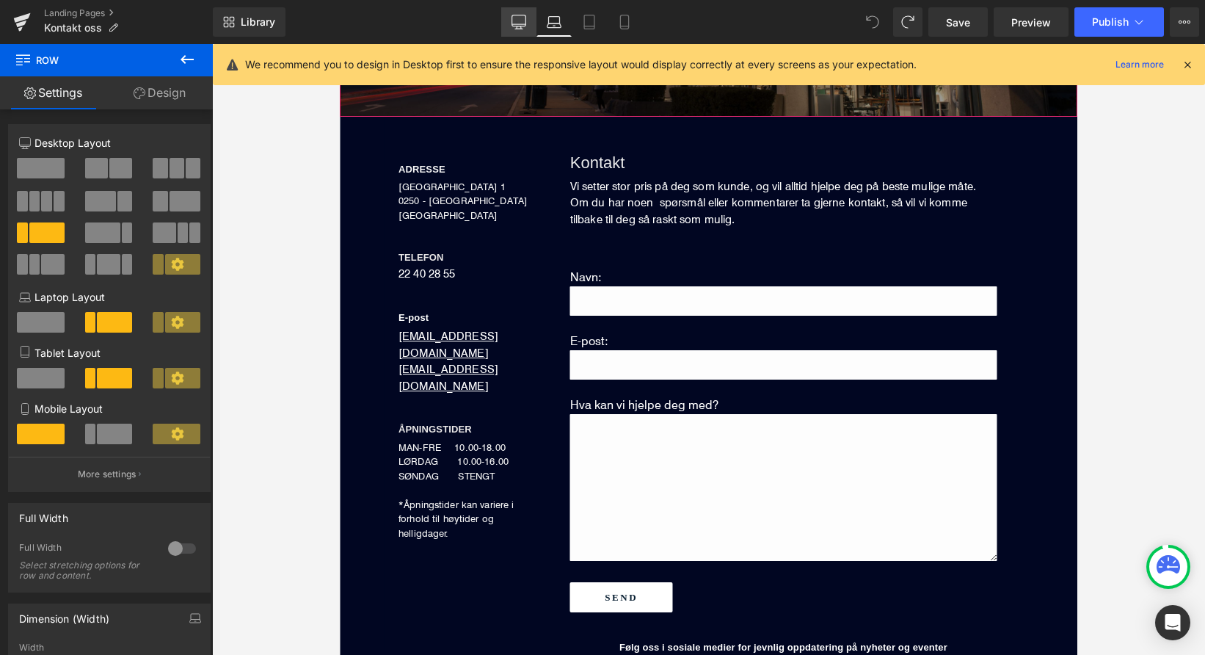
click at [528, 21] on link "Desktop" at bounding box center [518, 21] width 35 height 29
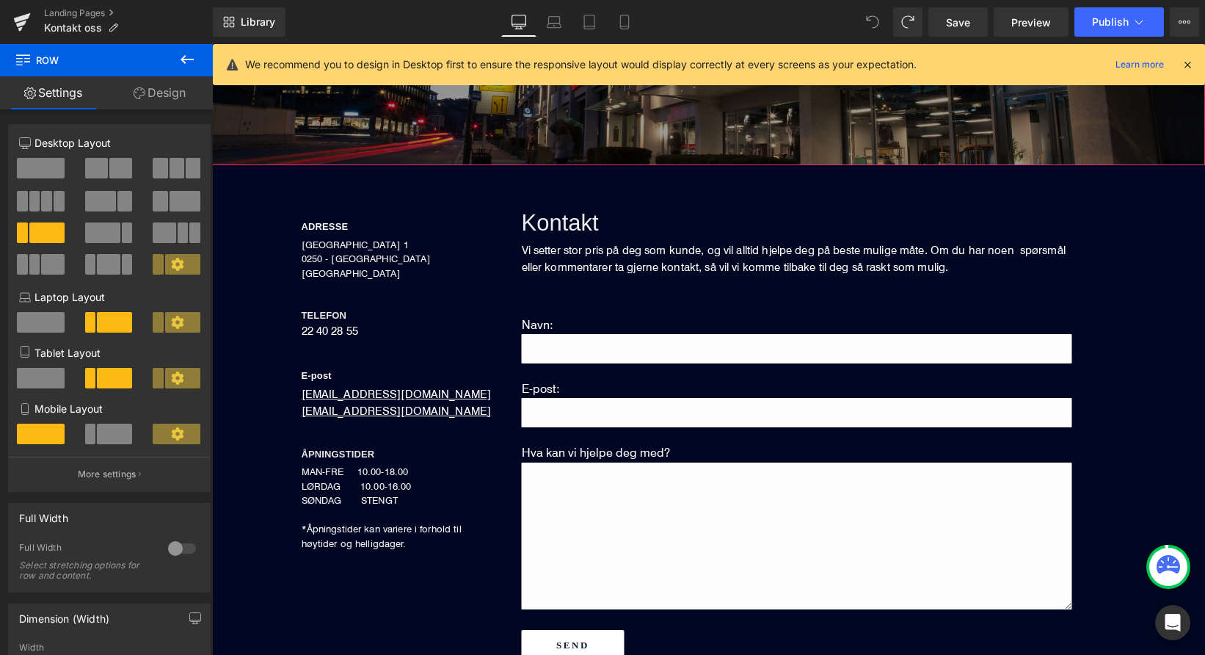
scroll to position [330, 0]
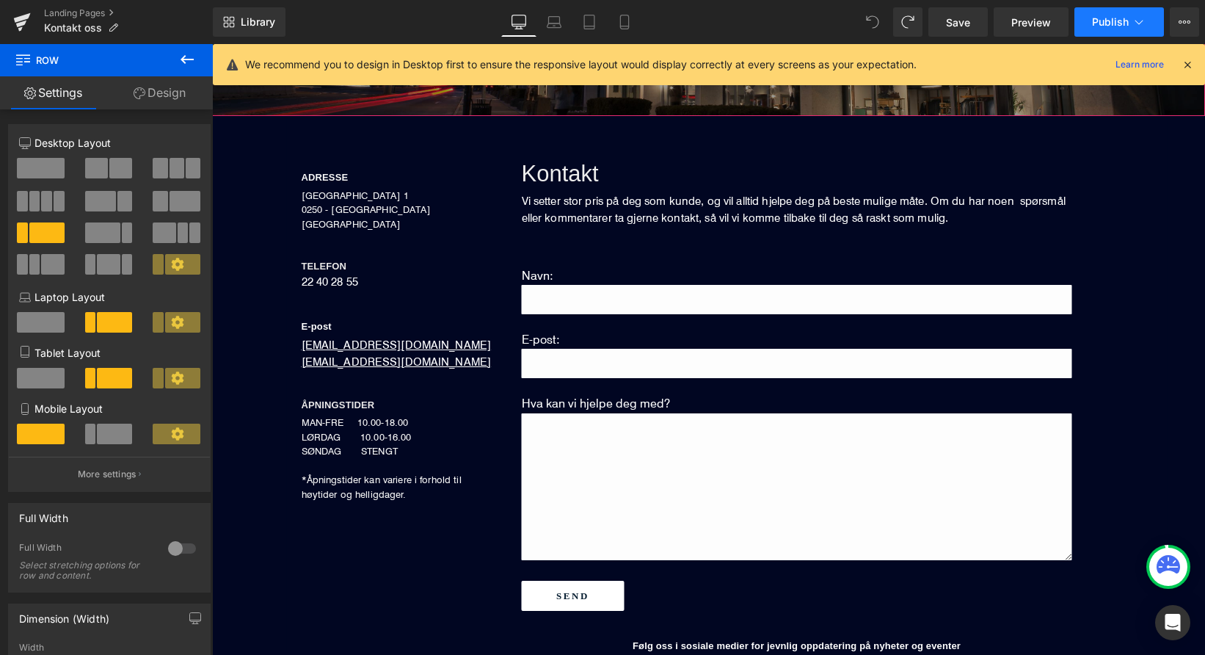
click at [1119, 31] on button "Publish" at bounding box center [1120, 21] width 90 height 29
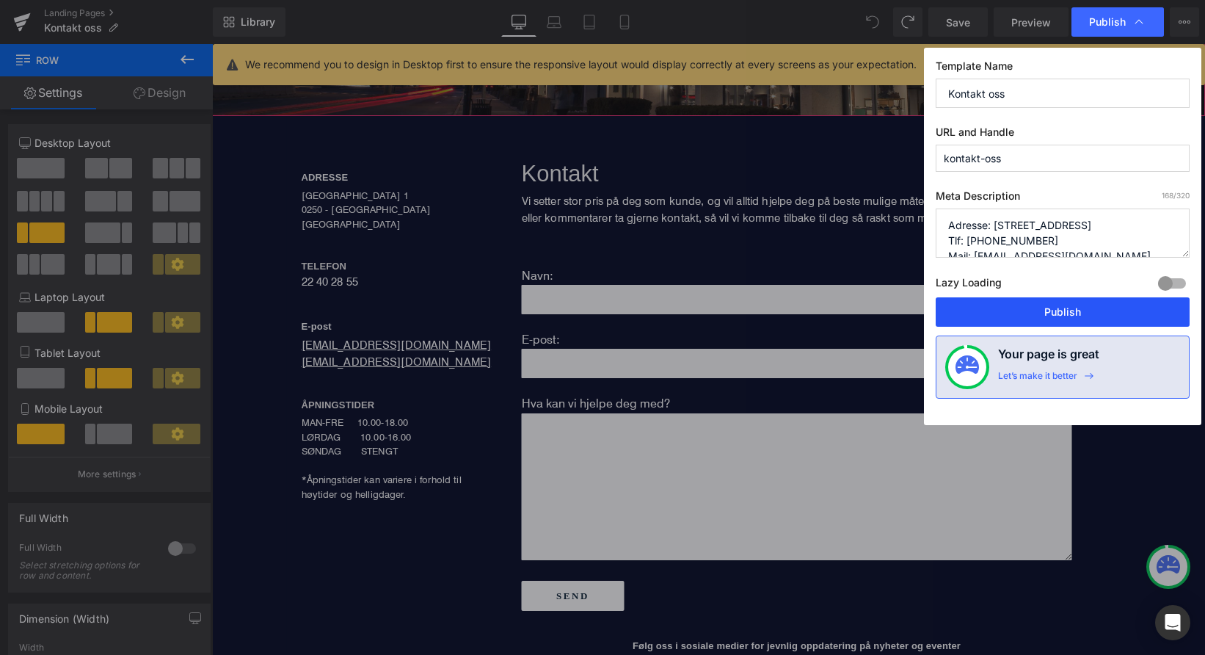
click at [1020, 306] on button "Publish" at bounding box center [1063, 311] width 254 height 29
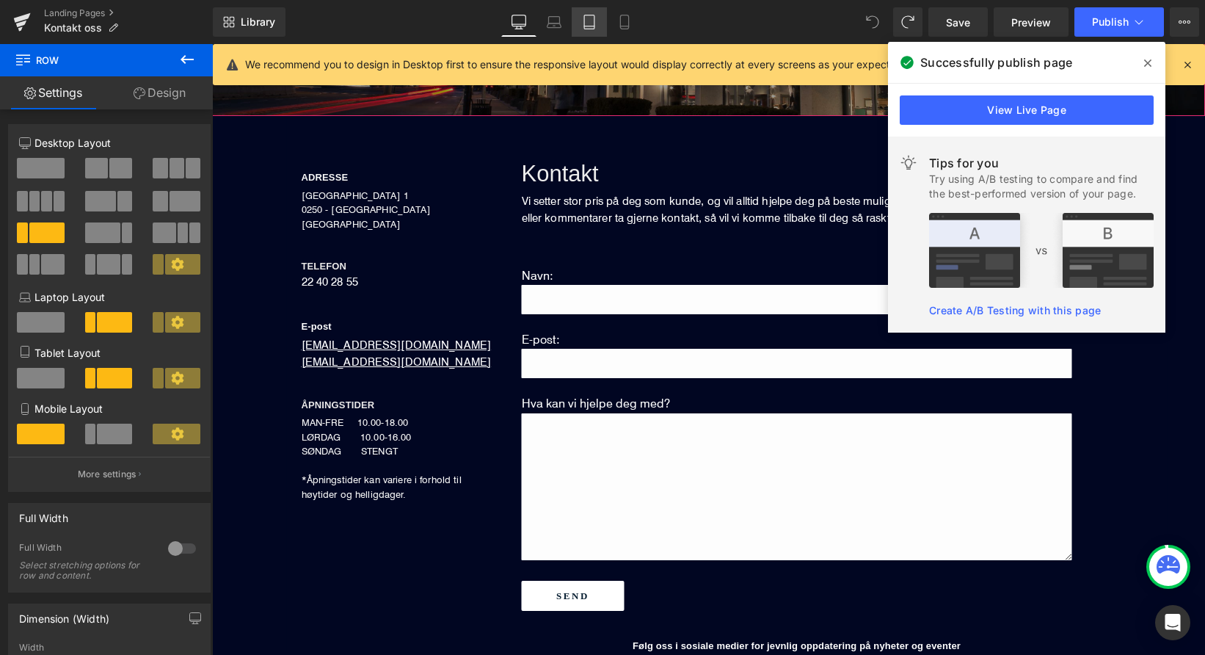
click at [582, 23] on icon at bounding box center [589, 22] width 15 height 15
type input "100"
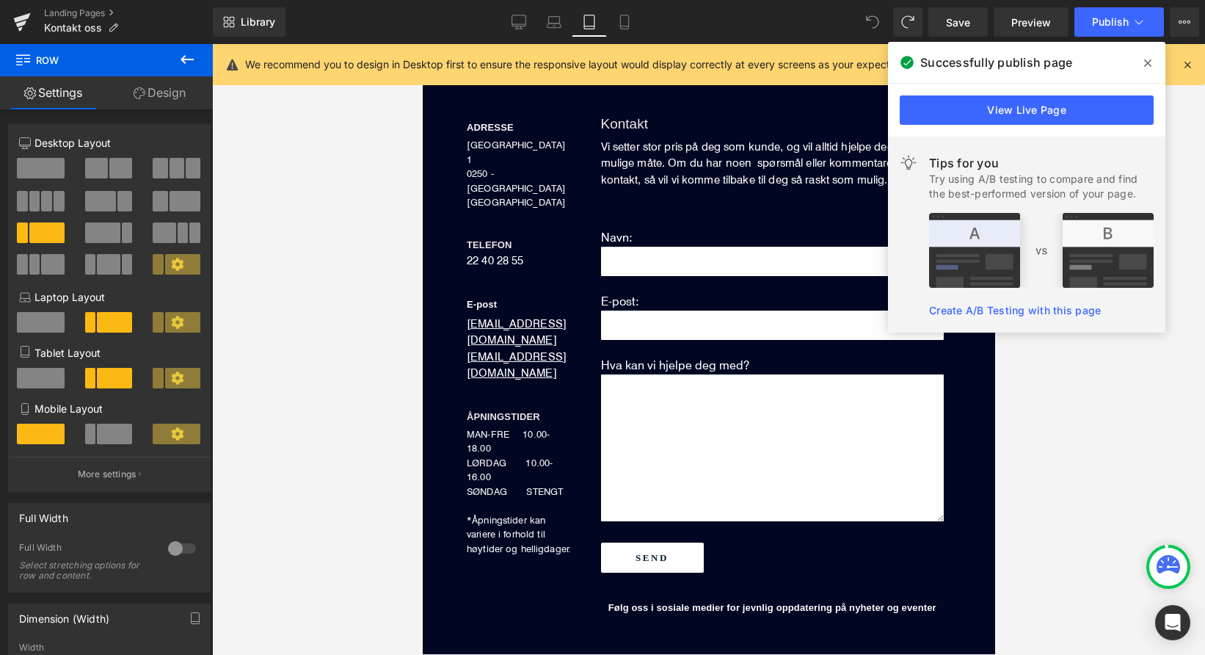
scroll to position [292, 0]
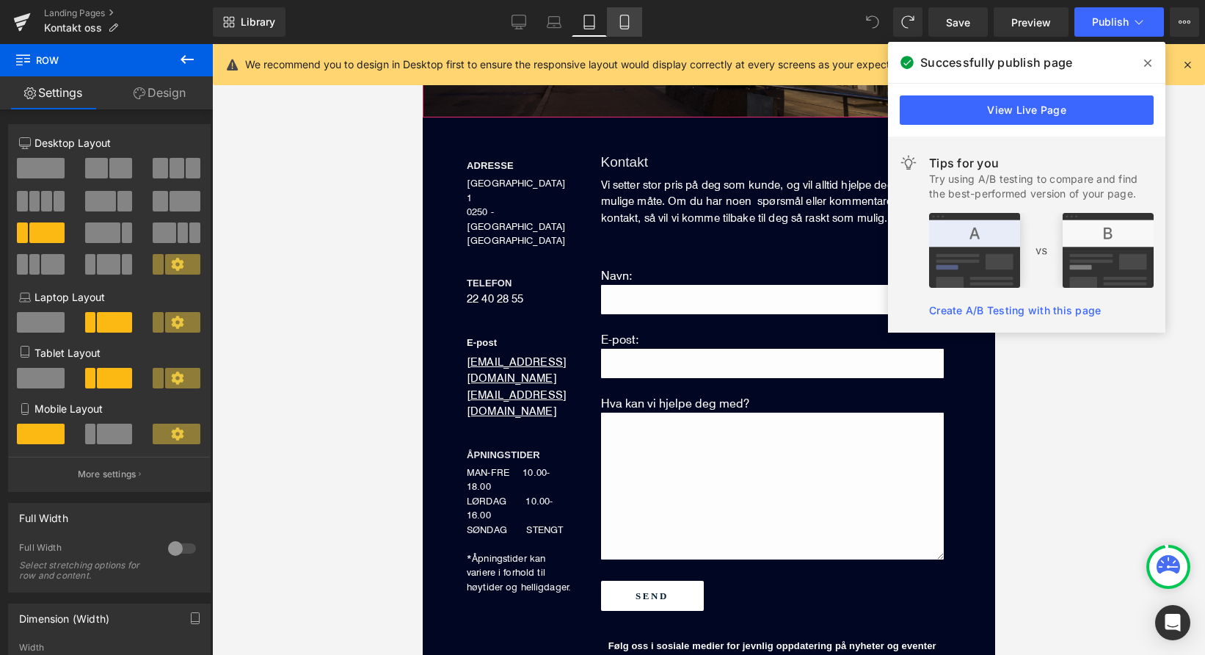
click at [625, 18] on icon at bounding box center [624, 22] width 15 height 15
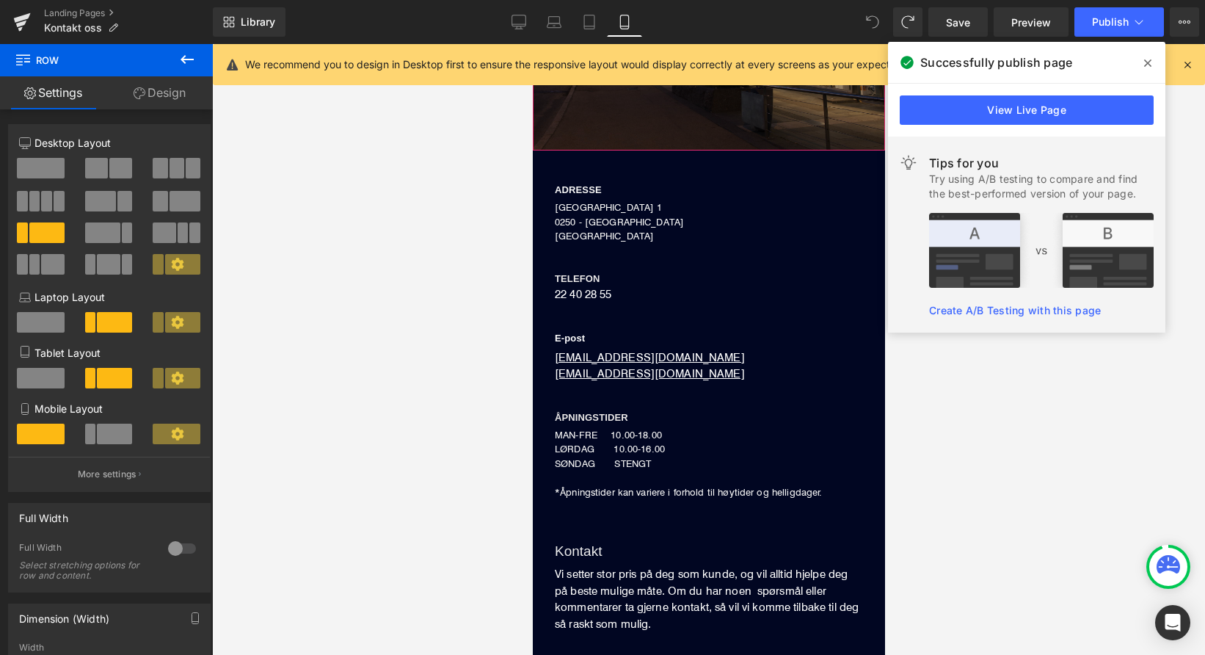
scroll to position [324, 0]
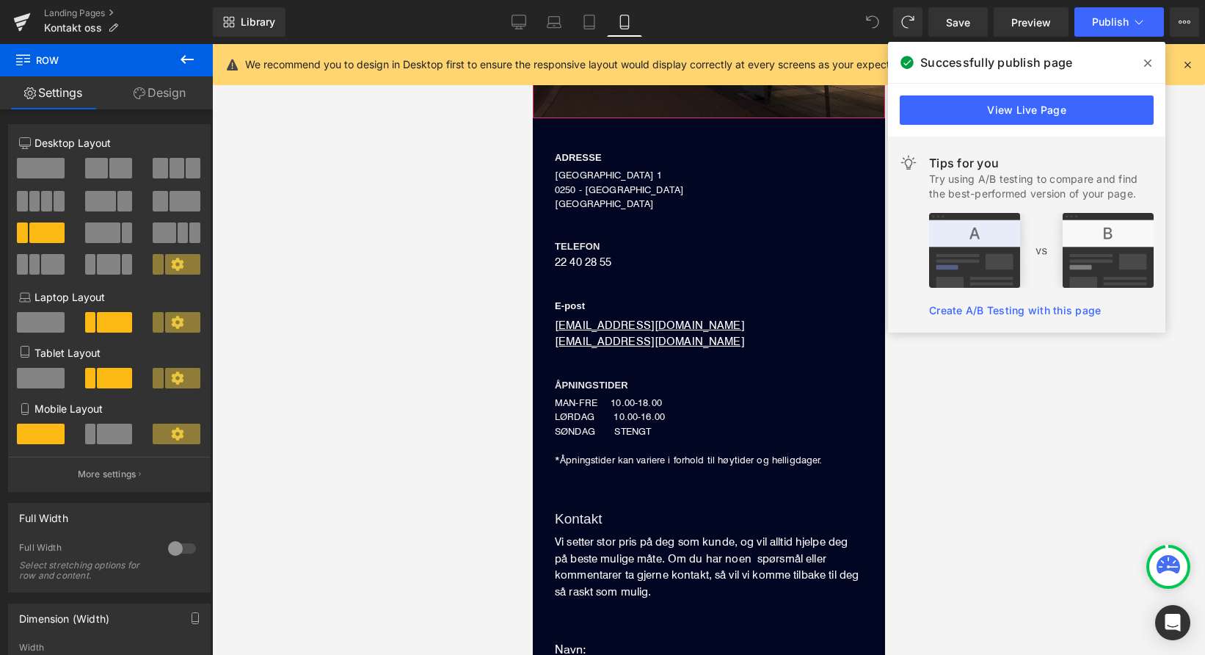
click at [625, 20] on icon at bounding box center [624, 22] width 15 height 15
click at [1180, 23] on icon at bounding box center [1181, 22] width 4 height 3
click at [1153, 62] on span at bounding box center [1147, 62] width 23 height 23
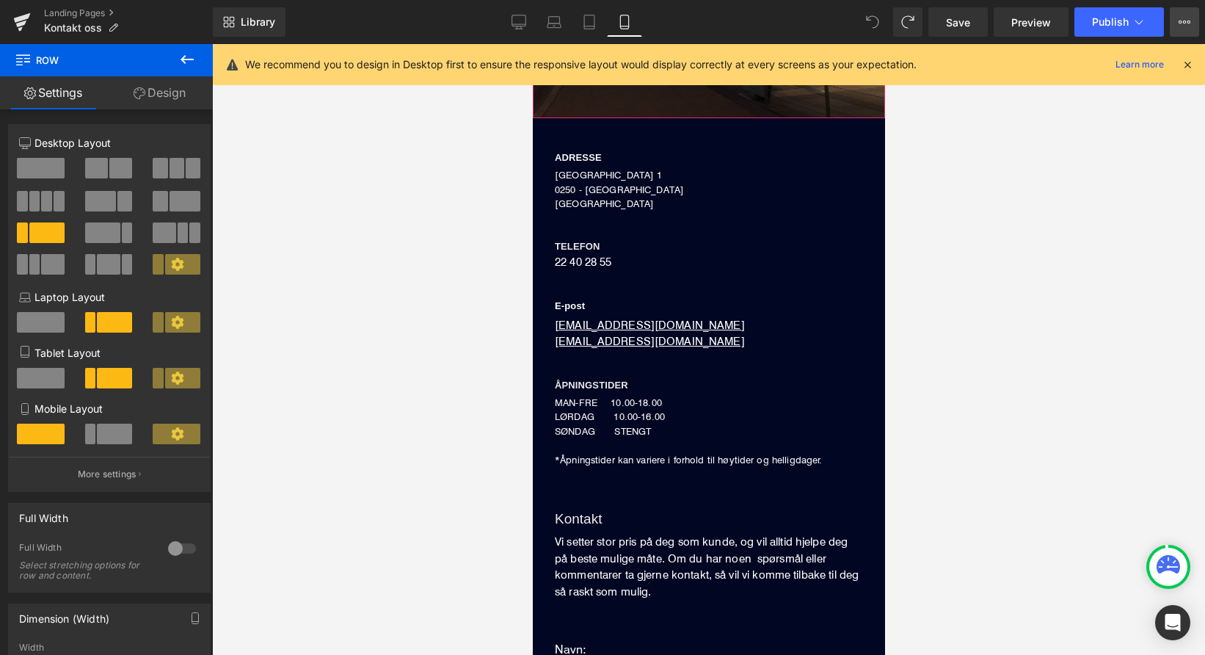
click at [1181, 23] on icon at bounding box center [1185, 22] width 12 height 12
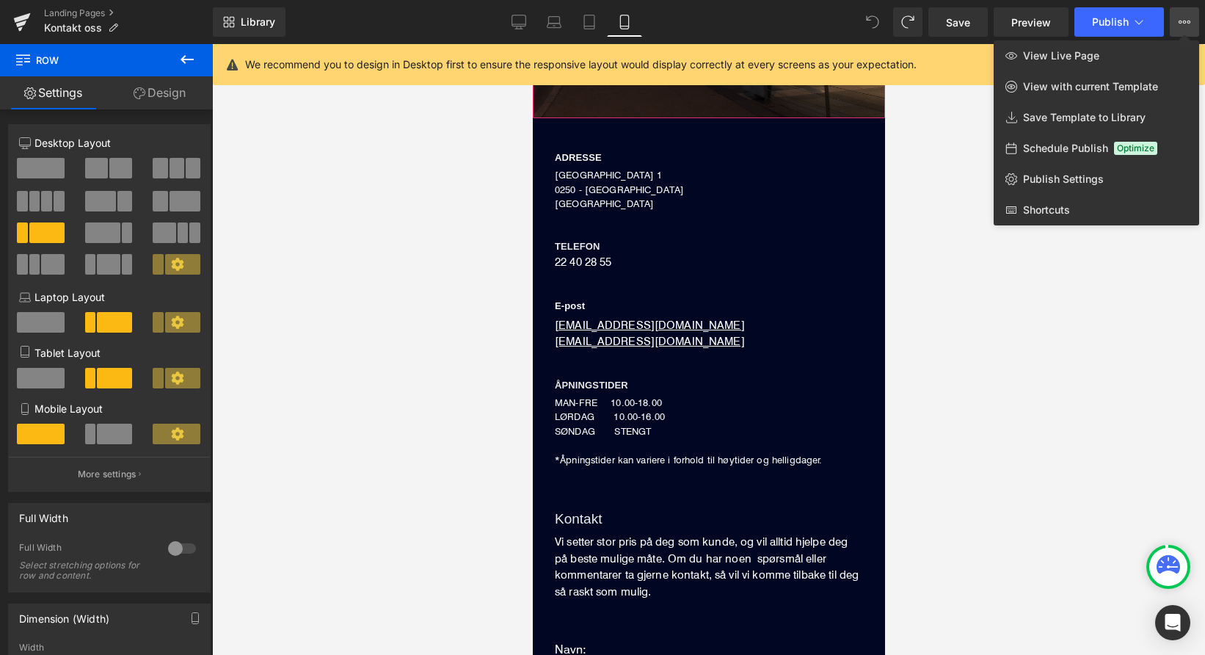
click at [956, 213] on div at bounding box center [708, 349] width 993 height 611
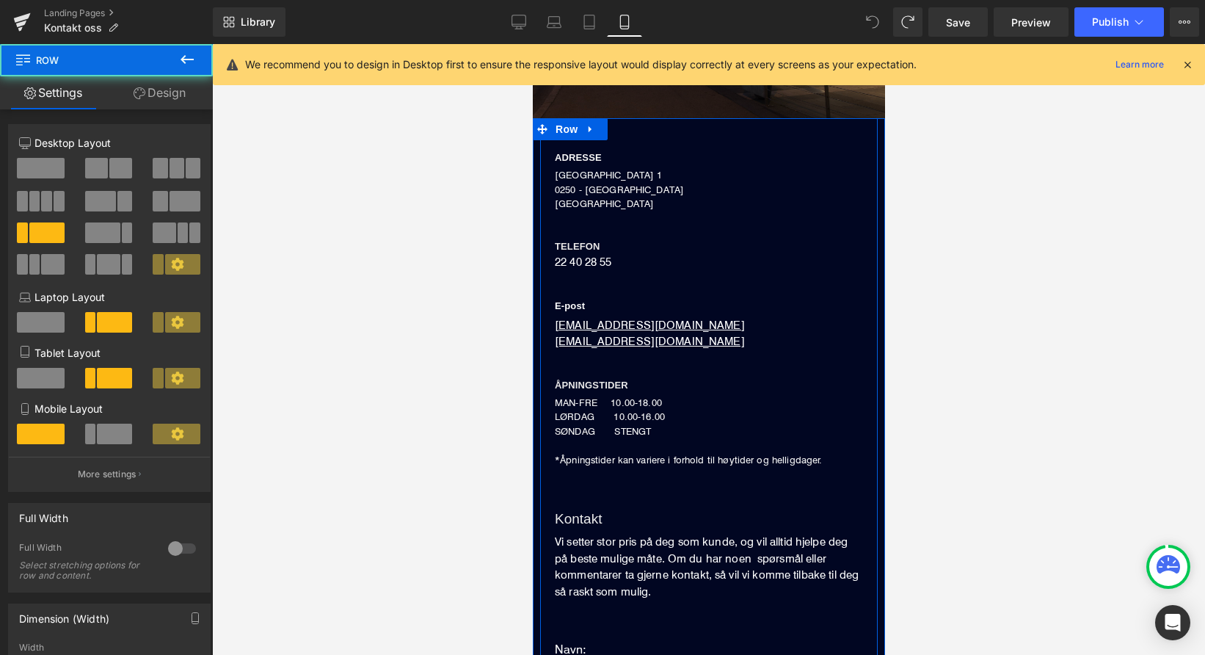
click at [779, 225] on div "ADRESSE Heading DRONNING MAUDS GATE 1 0250 - OSLO NORGE Text Block TELEFON Head…" at bounding box center [708, 303] width 338 height 327
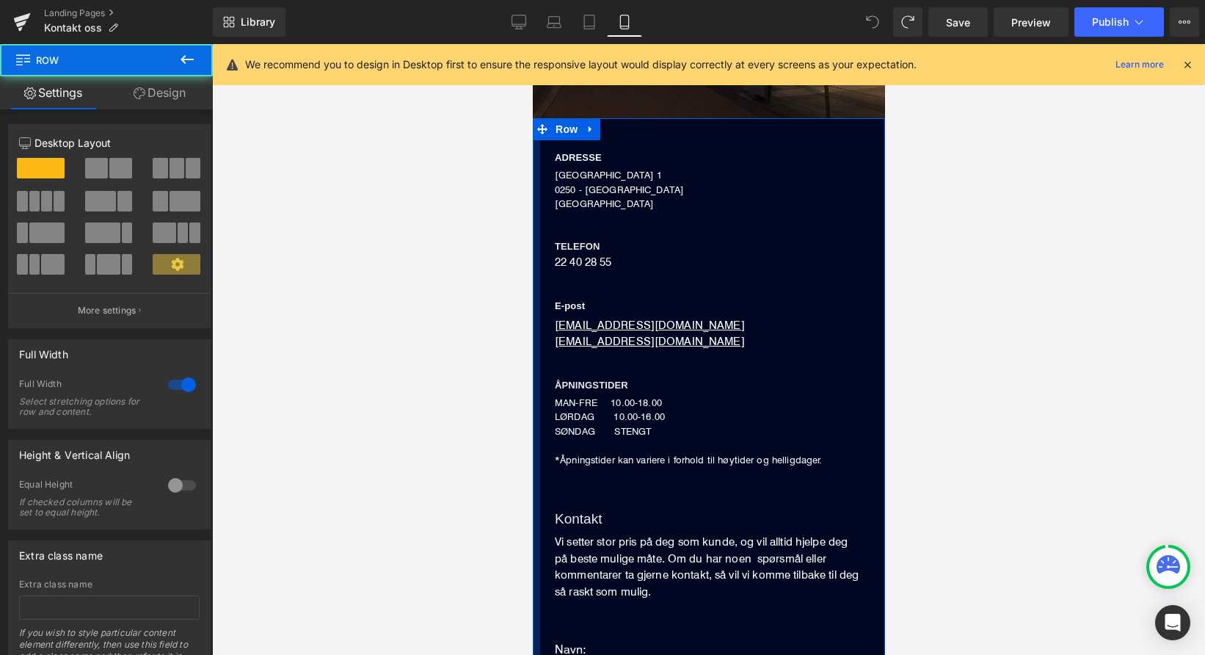
click at [536, 235] on div at bounding box center [535, 601] width 7 height 967
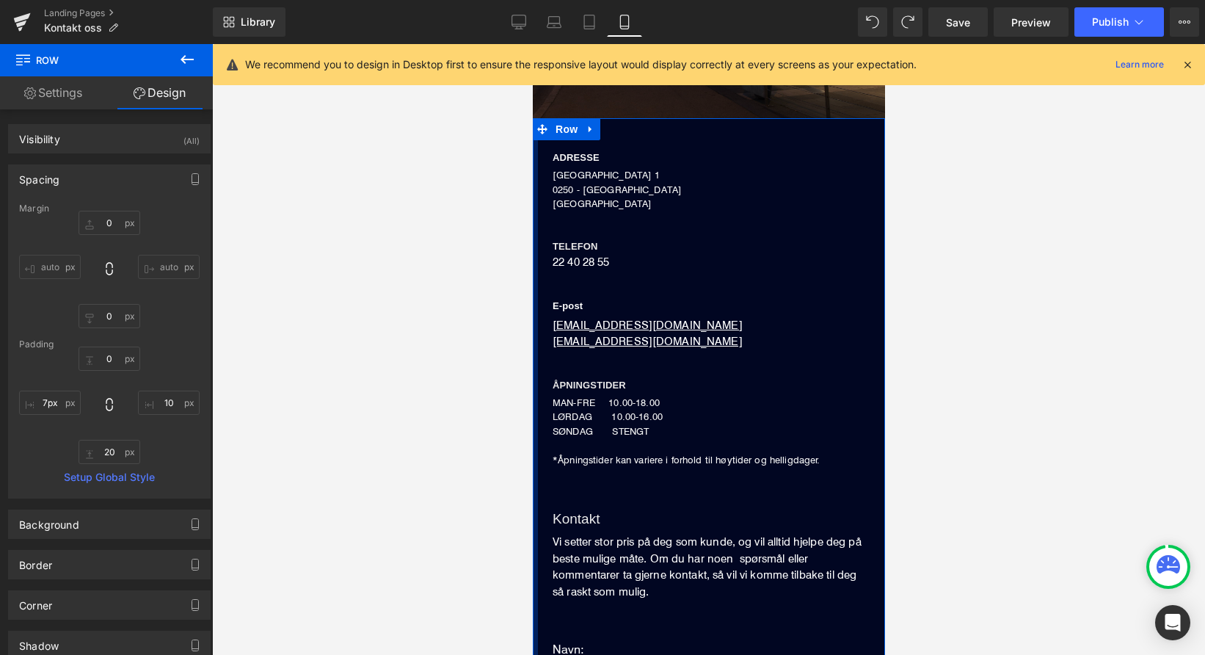
drag, startPoint x: 535, startPoint y: 235, endPoint x: 502, endPoint y: 236, distance: 33.1
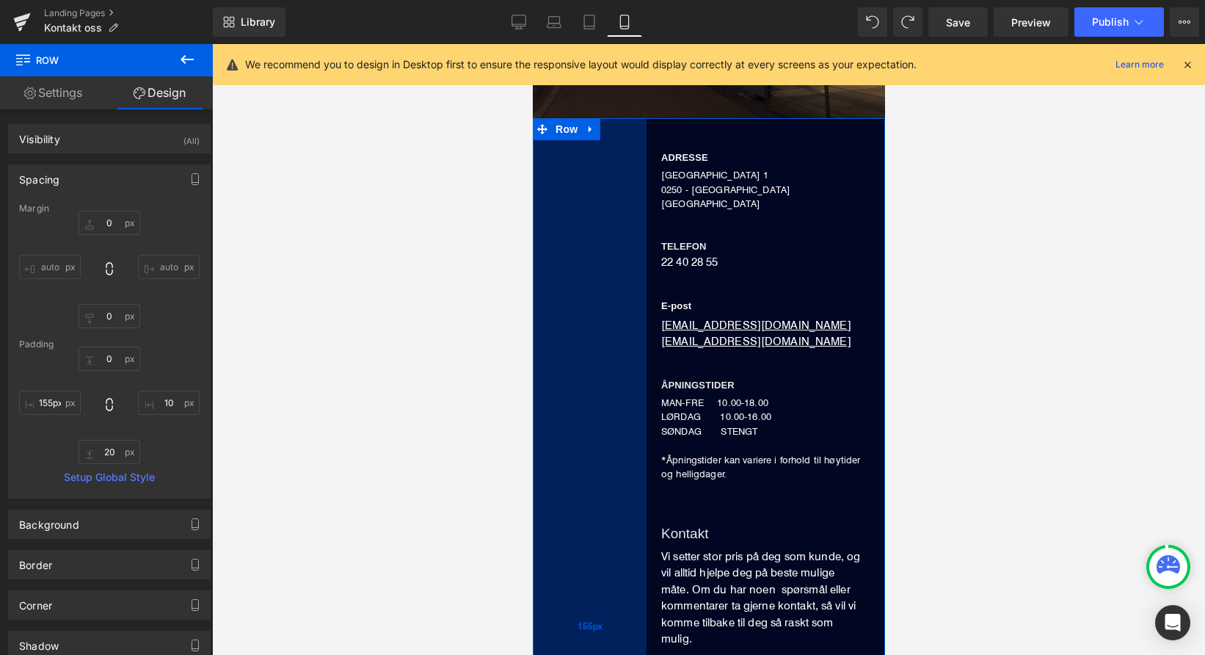
type input "156px"
click at [642, 222] on div "156px" at bounding box center [589, 625] width 115 height 1014
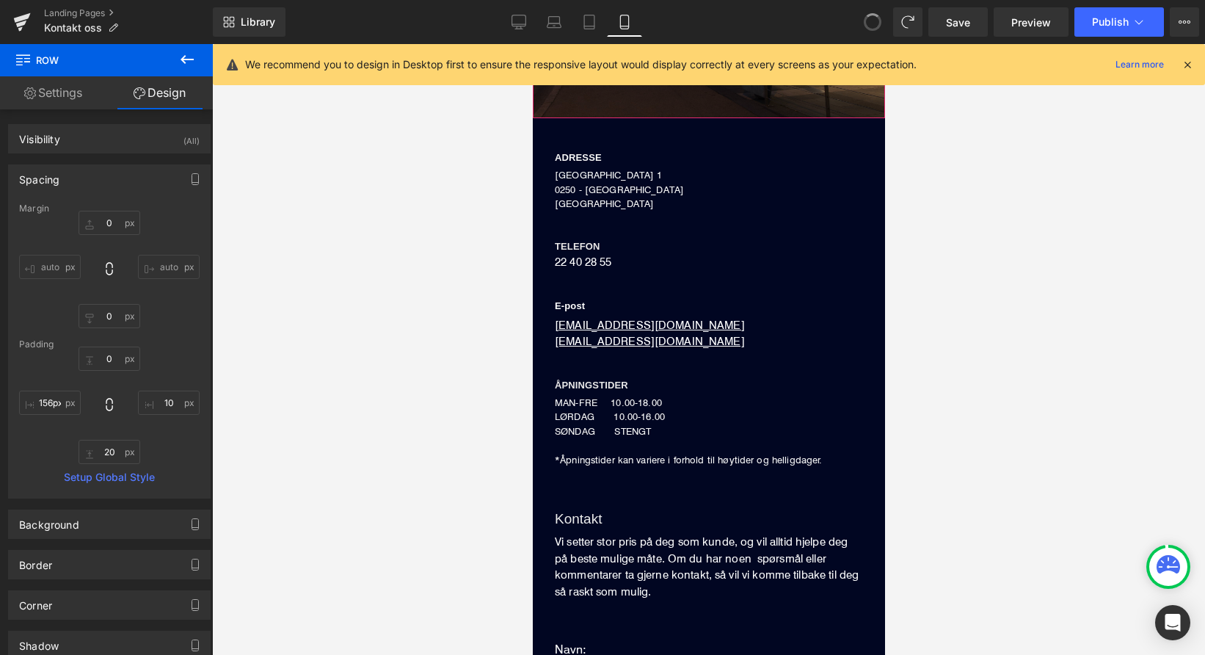
type input "0"
type input "10"
type input "20"
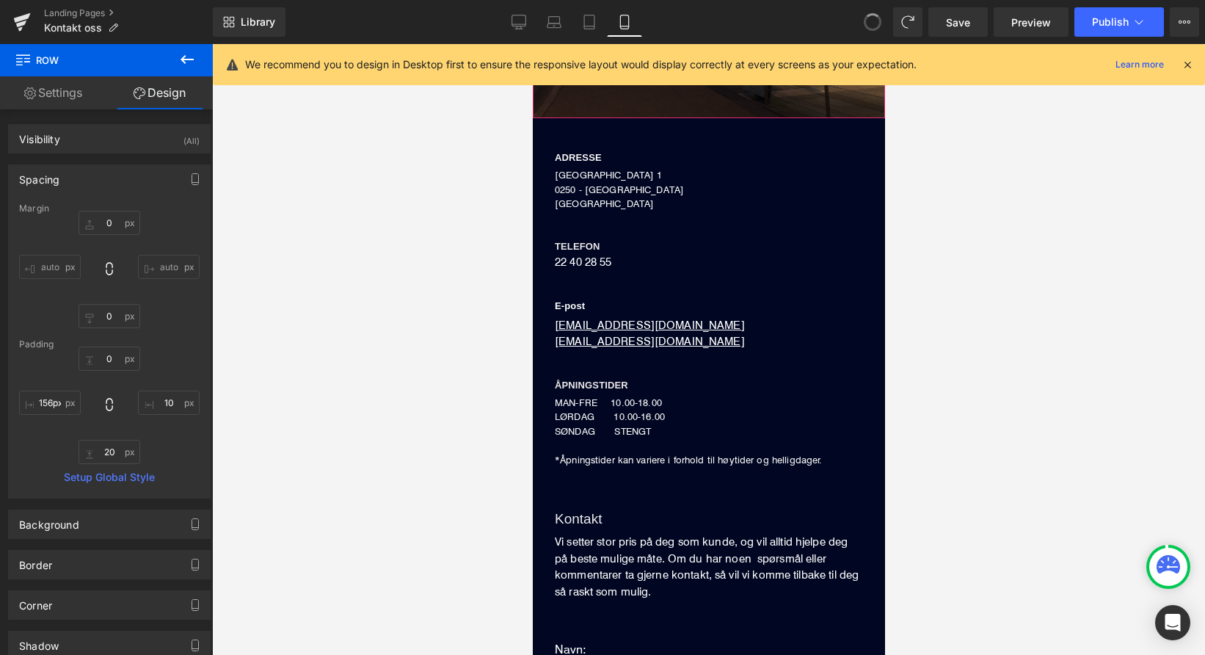
type input "10"
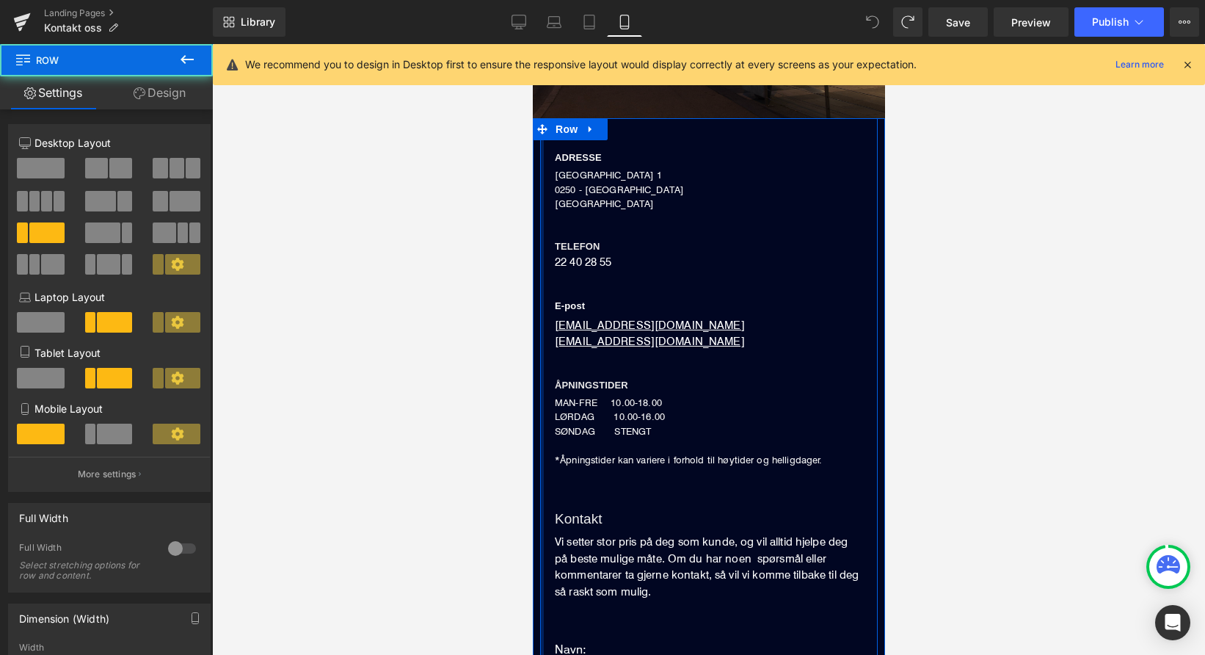
drag, startPoint x: 539, startPoint y: 266, endPoint x: 484, endPoint y: 267, distance: 55.1
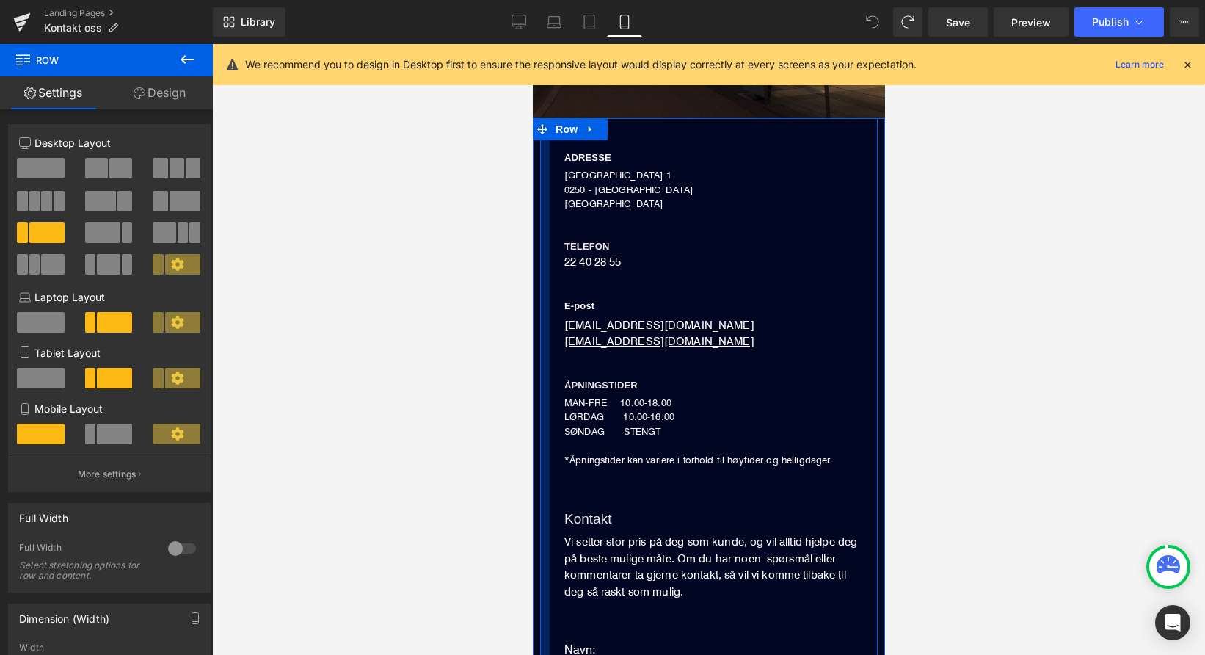
click at [549, 267] on div "ADRESSE Heading DRONNING MAUDS GATE 1 0250 - OSLO NORGE Text Block TELEFON Head…" at bounding box center [713, 303] width 328 height 327
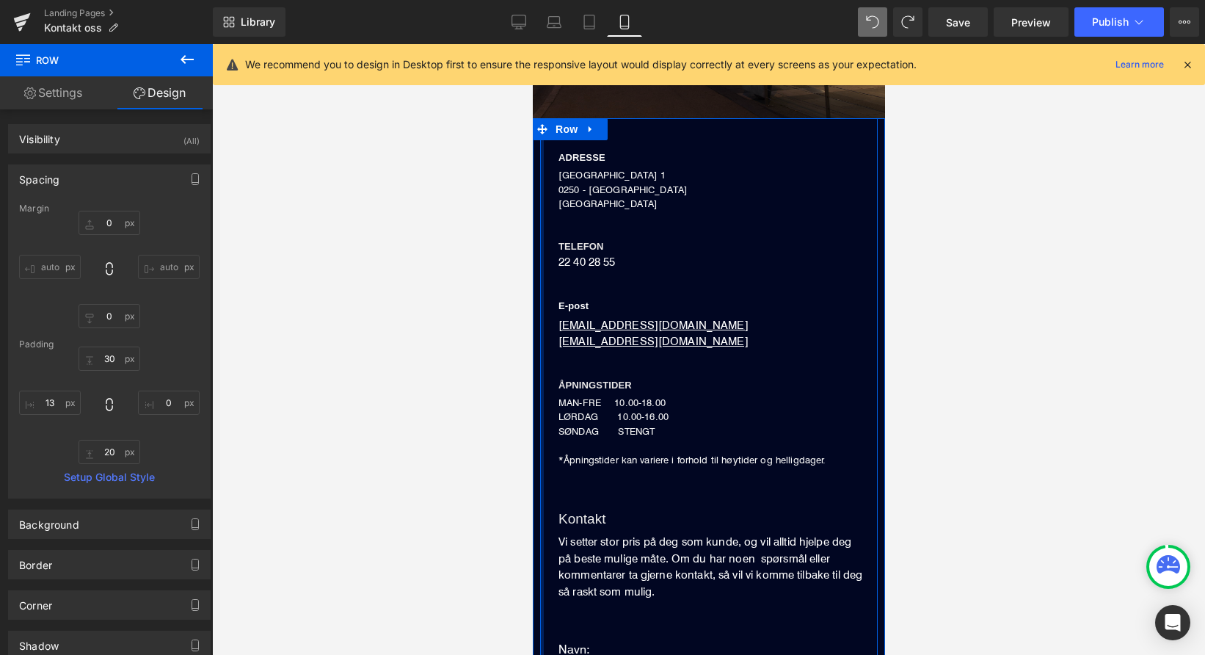
drag, startPoint x: 539, startPoint y: 268, endPoint x: 381, endPoint y: 267, distance: 158.5
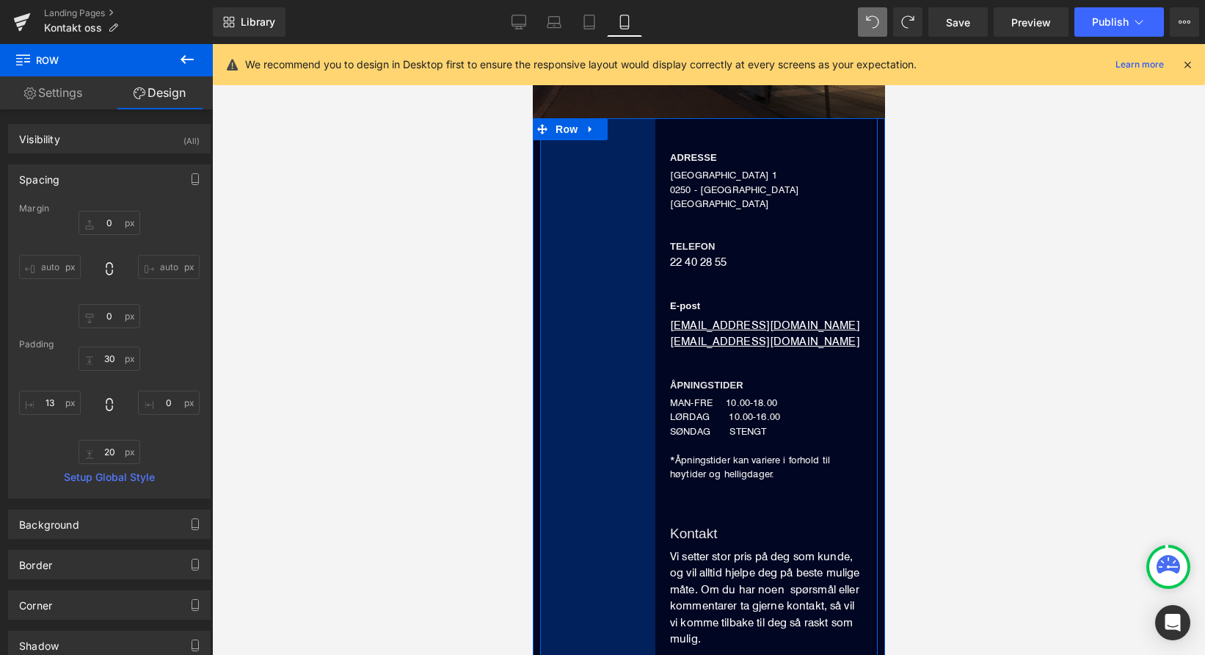
drag, startPoint x: 645, startPoint y: 277, endPoint x: 660, endPoint y: 269, distance: 17.1
click at [645, 277] on div "157px" at bounding box center [596, 618] width 115 height 1000
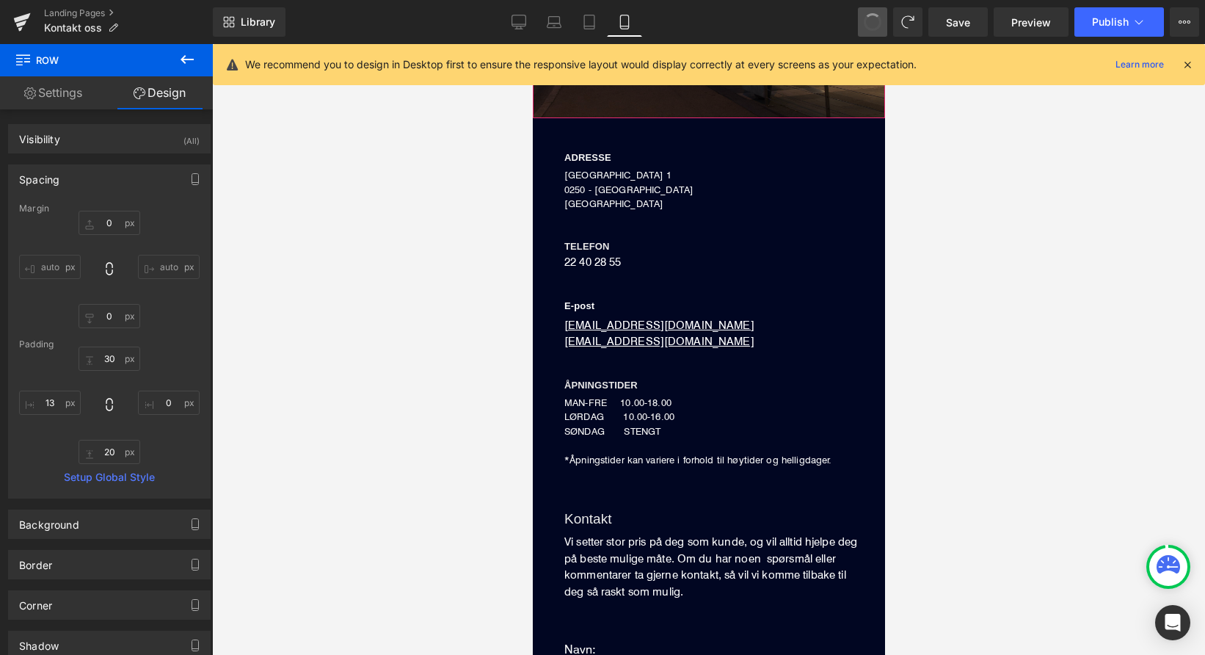
click at [873, 18] on span at bounding box center [872, 21] width 23 height 23
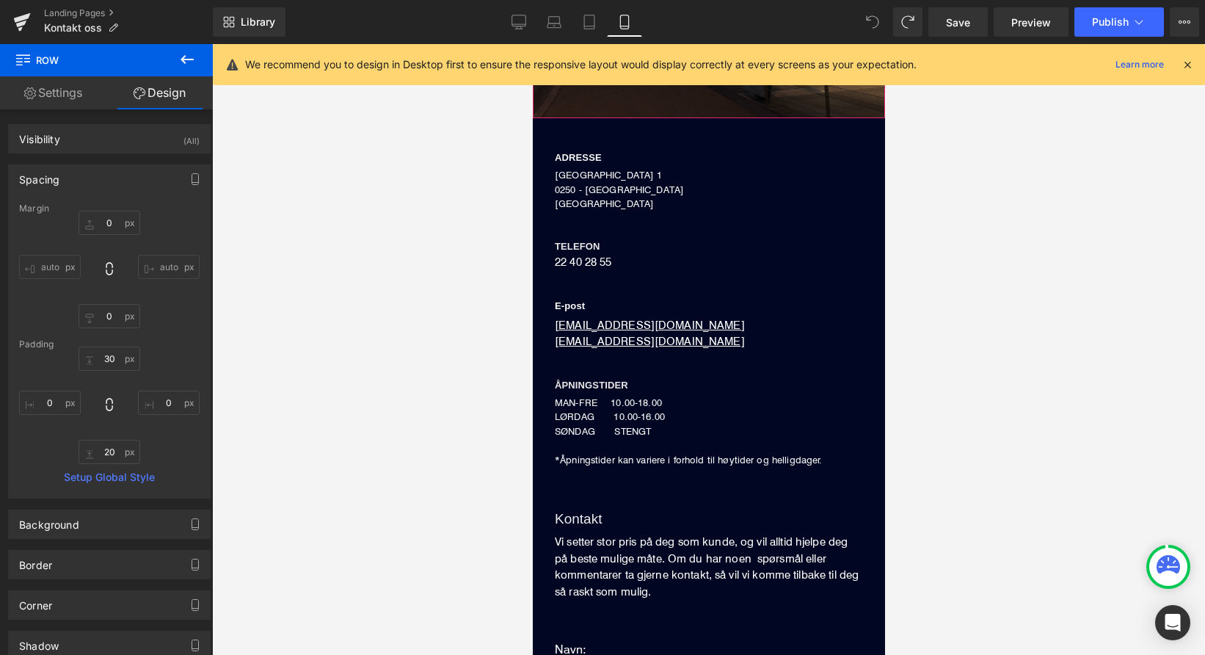
click at [873, 18] on icon at bounding box center [872, 21] width 13 height 13
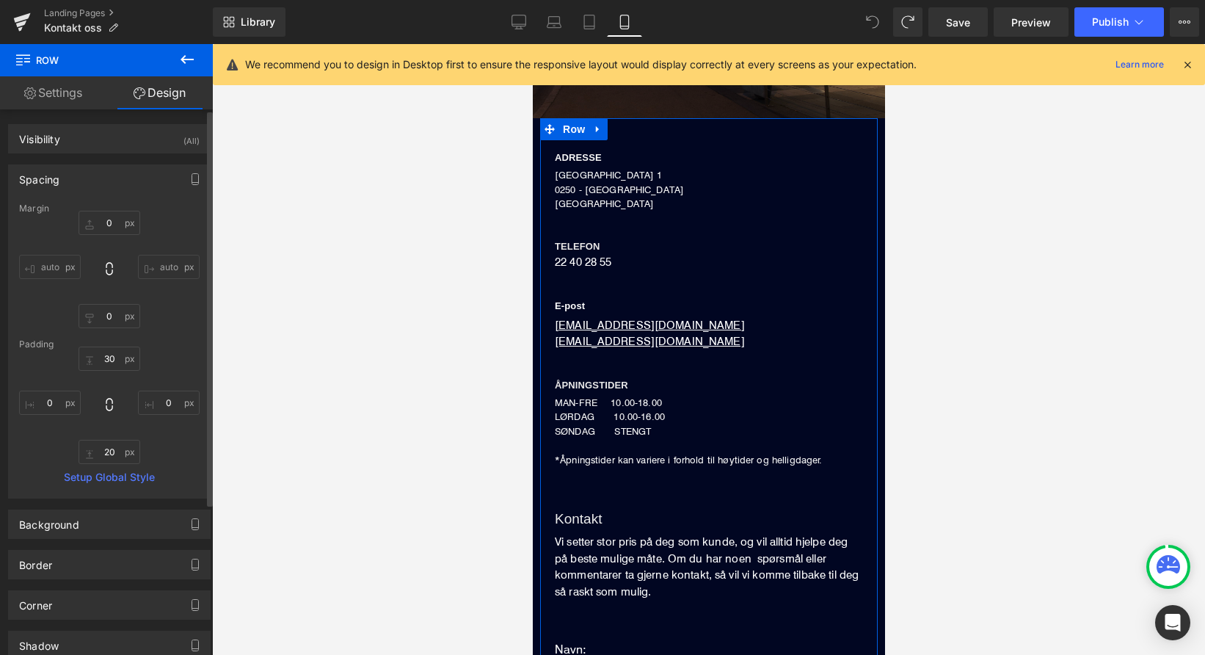
click at [99, 477] on link "Setup Global Style" at bounding box center [109, 477] width 181 height 12
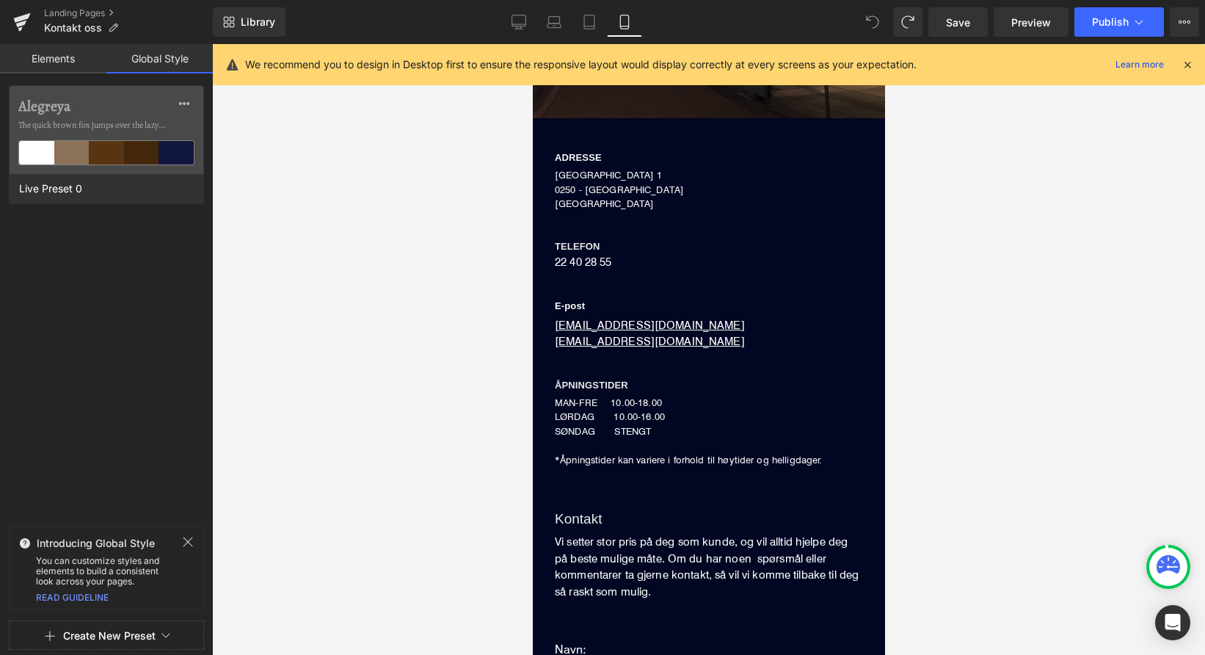
click at [58, 65] on link "Elements" at bounding box center [53, 58] width 106 height 29
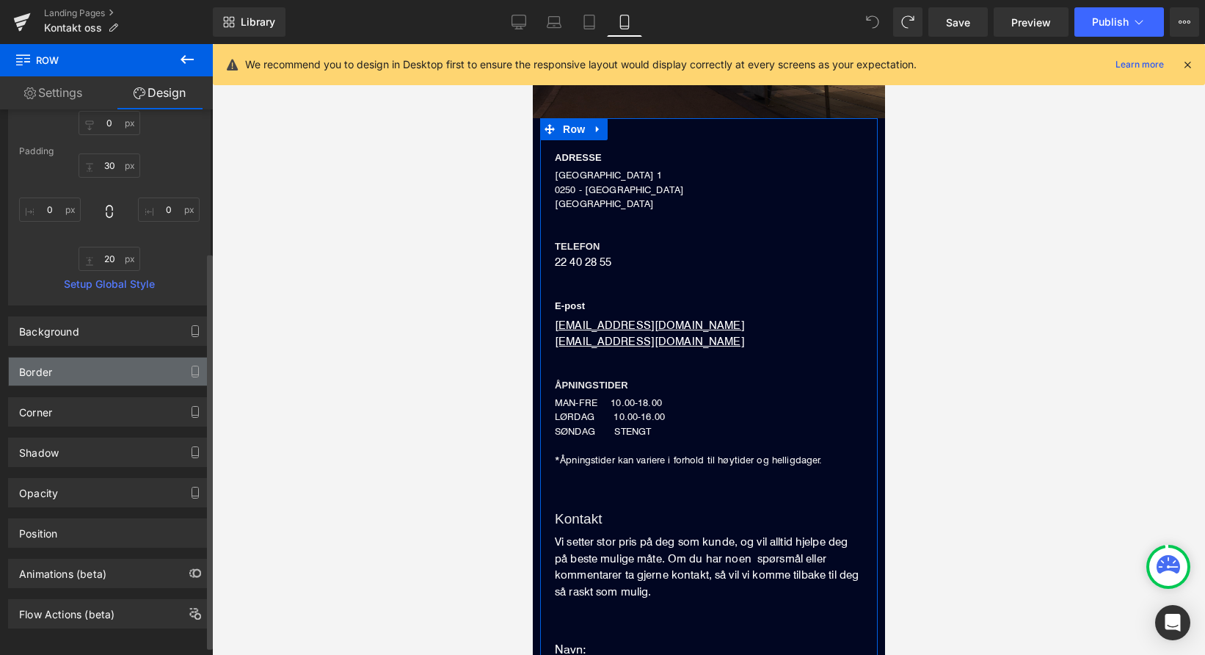
scroll to position [197, 0]
click at [110, 378] on div "Border" at bounding box center [109, 368] width 201 height 28
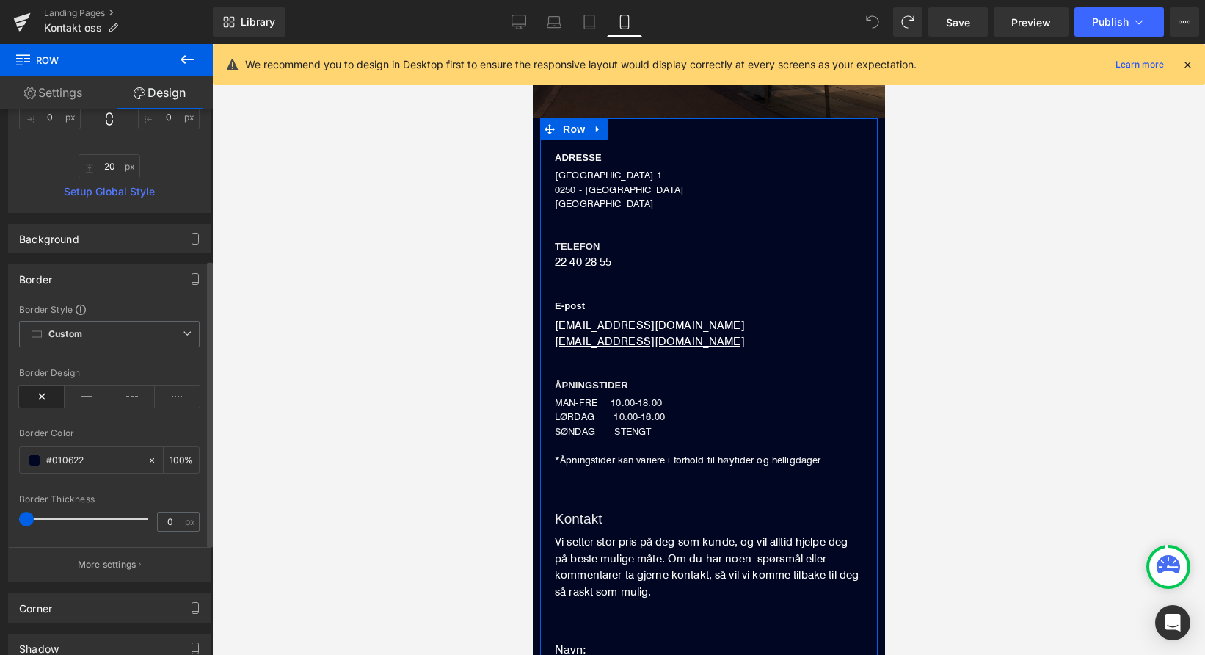
scroll to position [286, 0]
click at [98, 565] on p "More settings" at bounding box center [107, 563] width 59 height 13
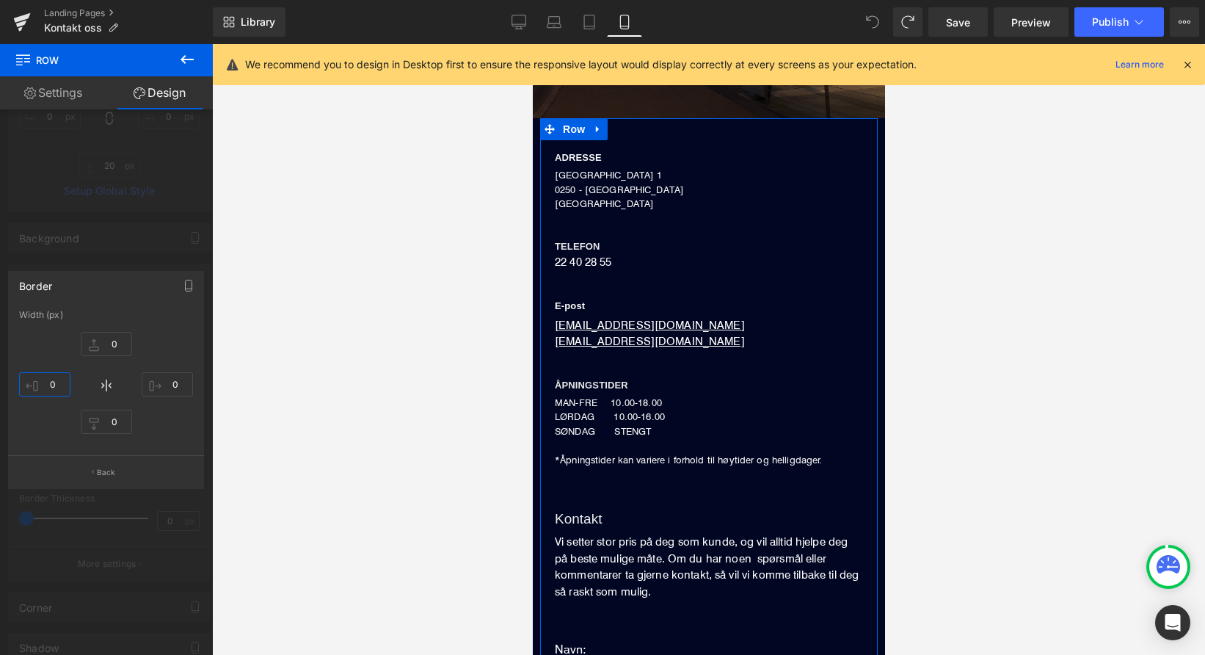
click at [34, 385] on input "0" at bounding box center [44, 384] width 51 height 24
click at [31, 382] on input "0" at bounding box center [44, 384] width 51 height 24
click at [51, 426] on div "0 0 0 10" at bounding box center [106, 384] width 174 height 117
click at [57, 380] on input "10" at bounding box center [44, 384] width 51 height 24
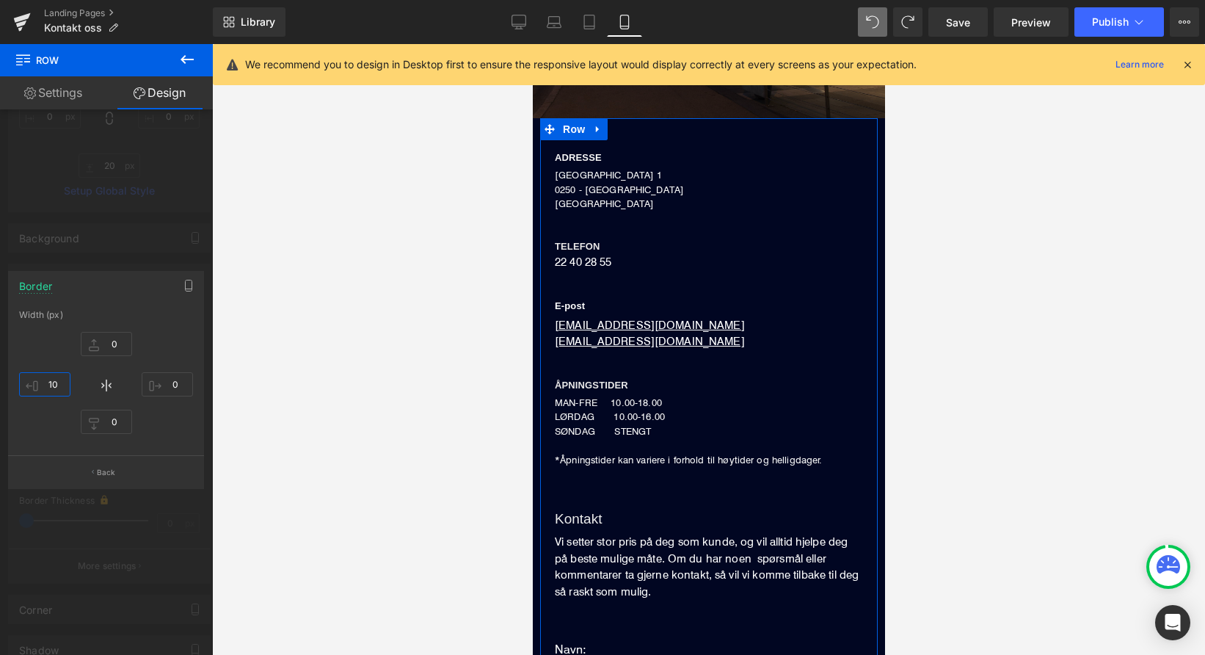
drag, startPoint x: 57, startPoint y: 380, endPoint x: 56, endPoint y: 341, distance: 39.6
click at [56, 341] on div "0 0 0 10" at bounding box center [106, 384] width 174 height 117
drag, startPoint x: 57, startPoint y: 385, endPoint x: 54, endPoint y: 424, distance: 38.3
click at [54, 424] on div "0 0 0 10" at bounding box center [106, 384] width 174 height 117
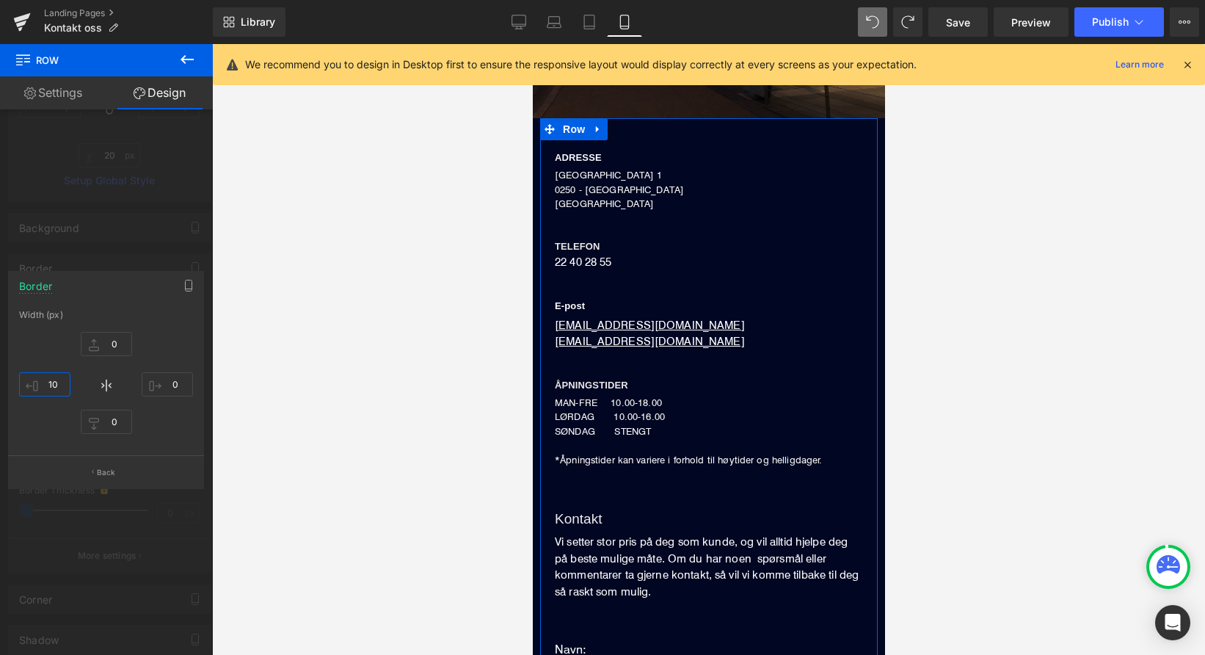
scroll to position [304, 0]
type input "1"
click at [104, 469] on p "Back" at bounding box center [106, 472] width 19 height 11
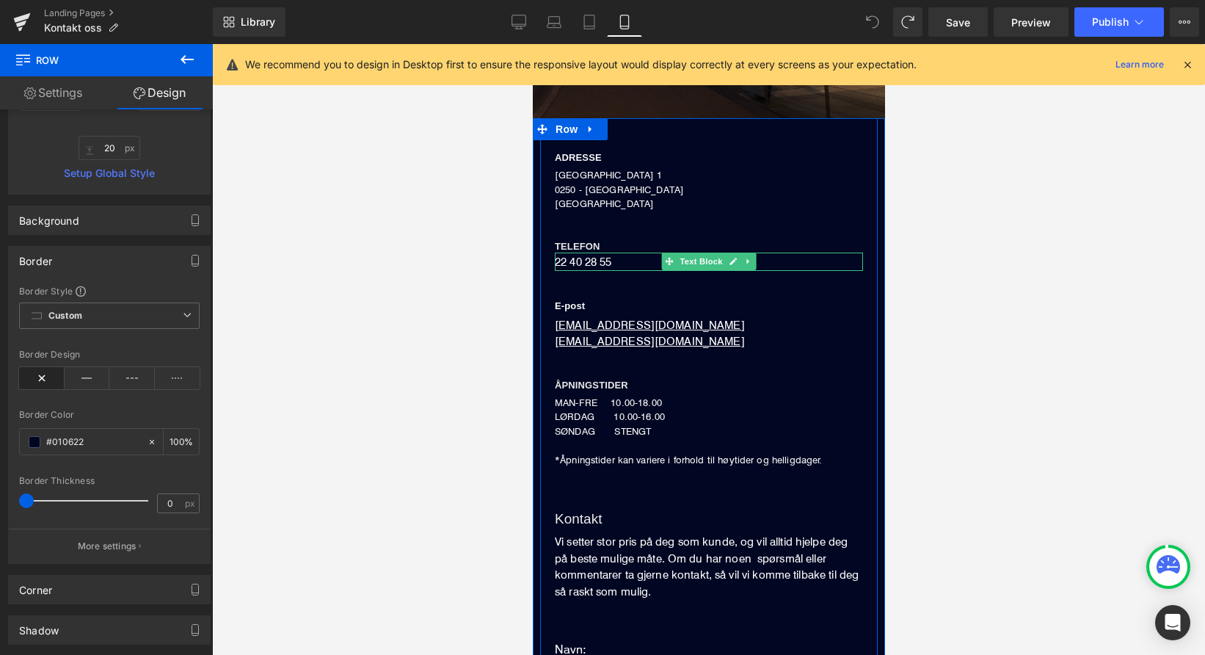
click at [592, 257] on p "22 40 28 55" at bounding box center [708, 261] width 308 height 19
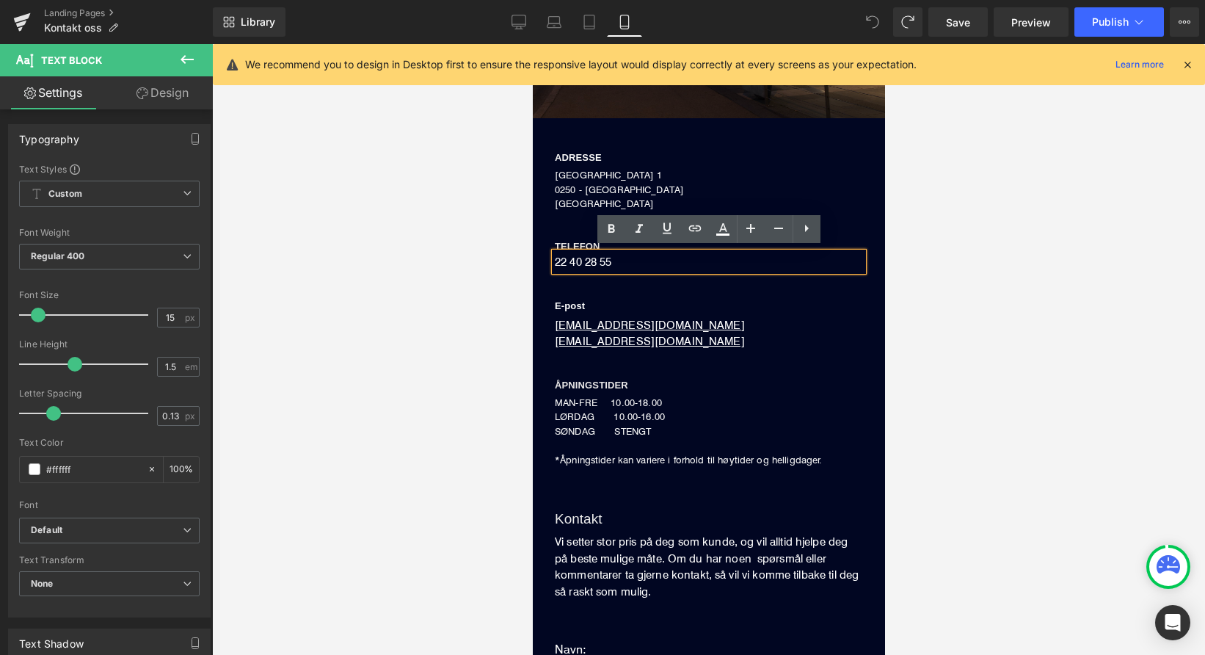
click at [616, 260] on p "22 40 28 55" at bounding box center [708, 261] width 308 height 19
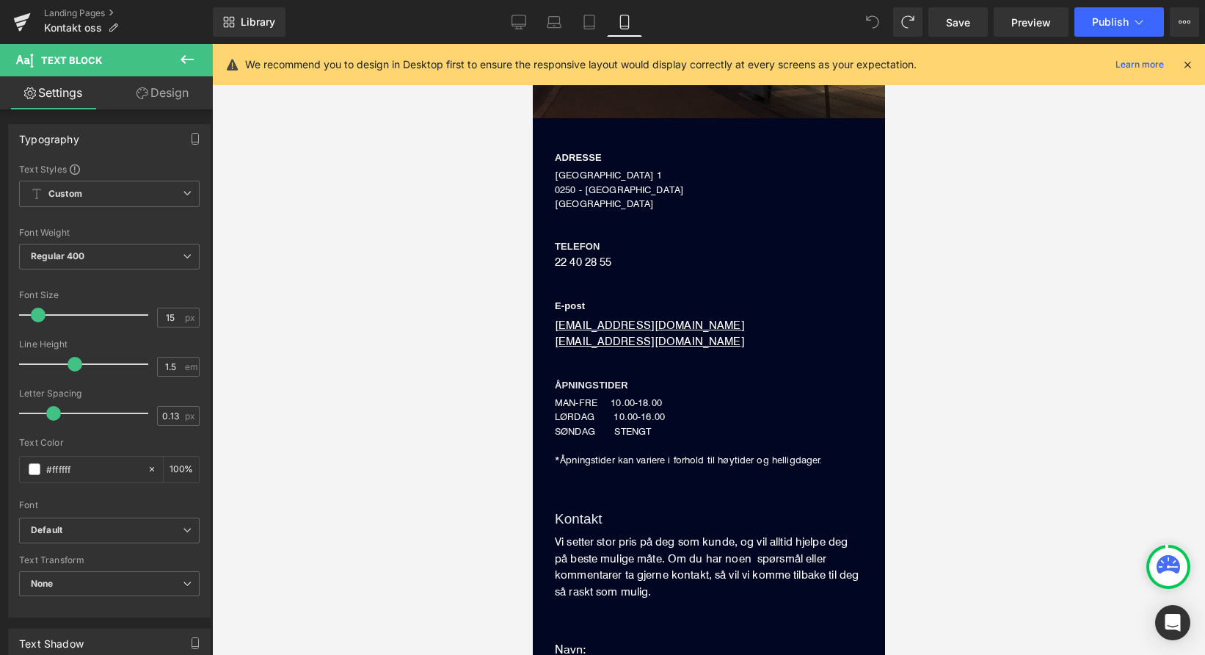
click at [491, 238] on div at bounding box center [708, 349] width 993 height 611
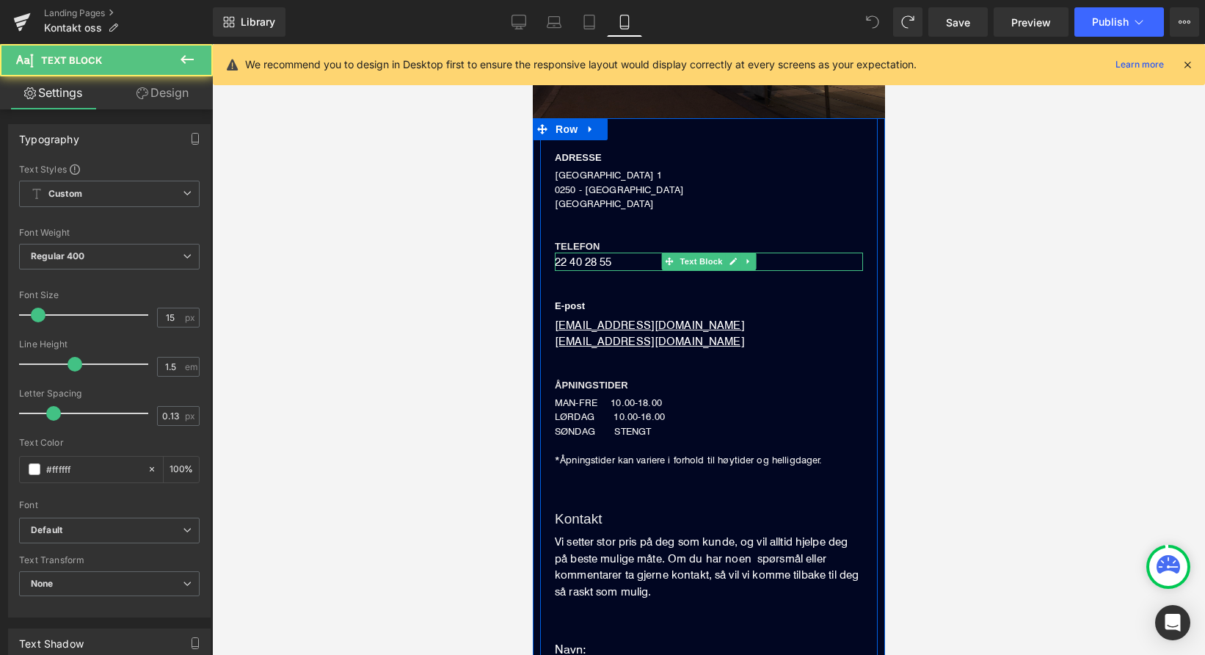
click at [617, 257] on p "22 40 28 55" at bounding box center [708, 261] width 308 height 19
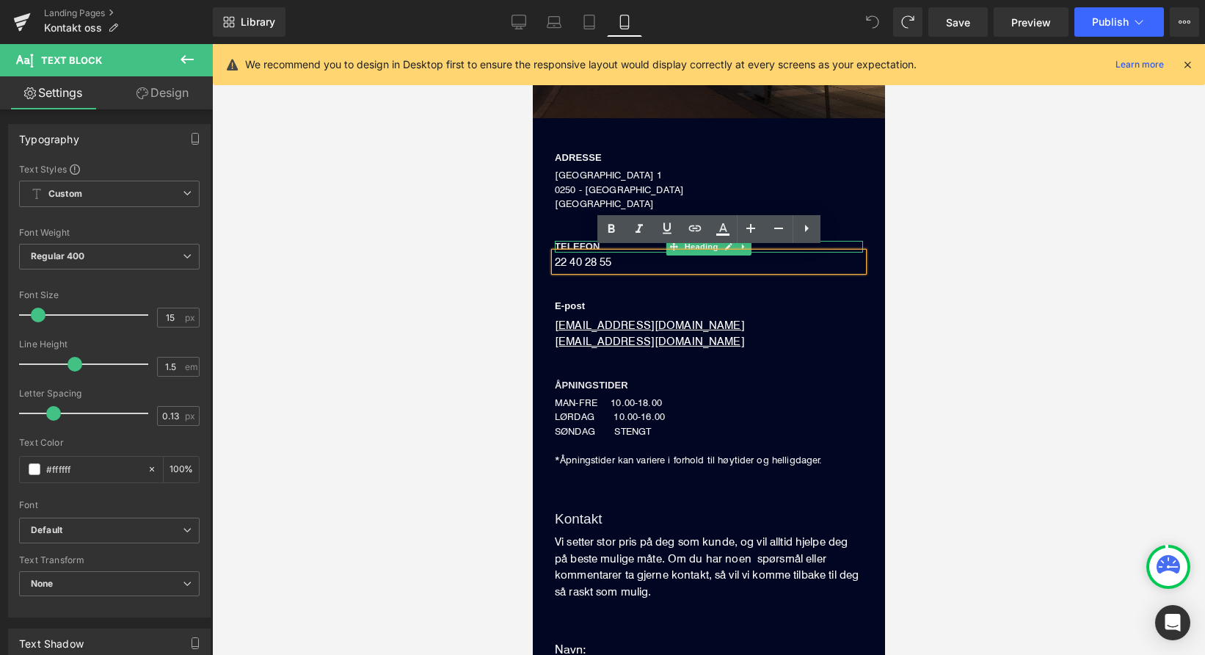
click at [816, 232] on link at bounding box center [807, 229] width 28 height 28
click at [457, 315] on div at bounding box center [708, 349] width 993 height 611
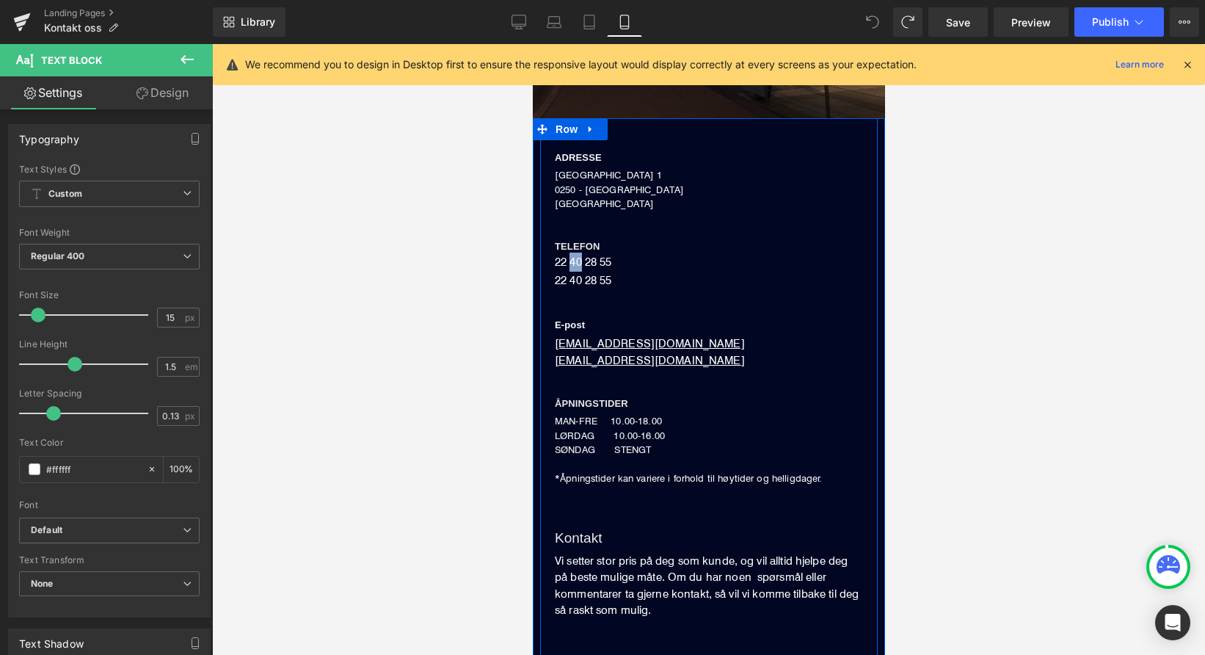
drag, startPoint x: 1116, startPoint y: 447, endPoint x: 584, endPoint y: 404, distance: 533.9
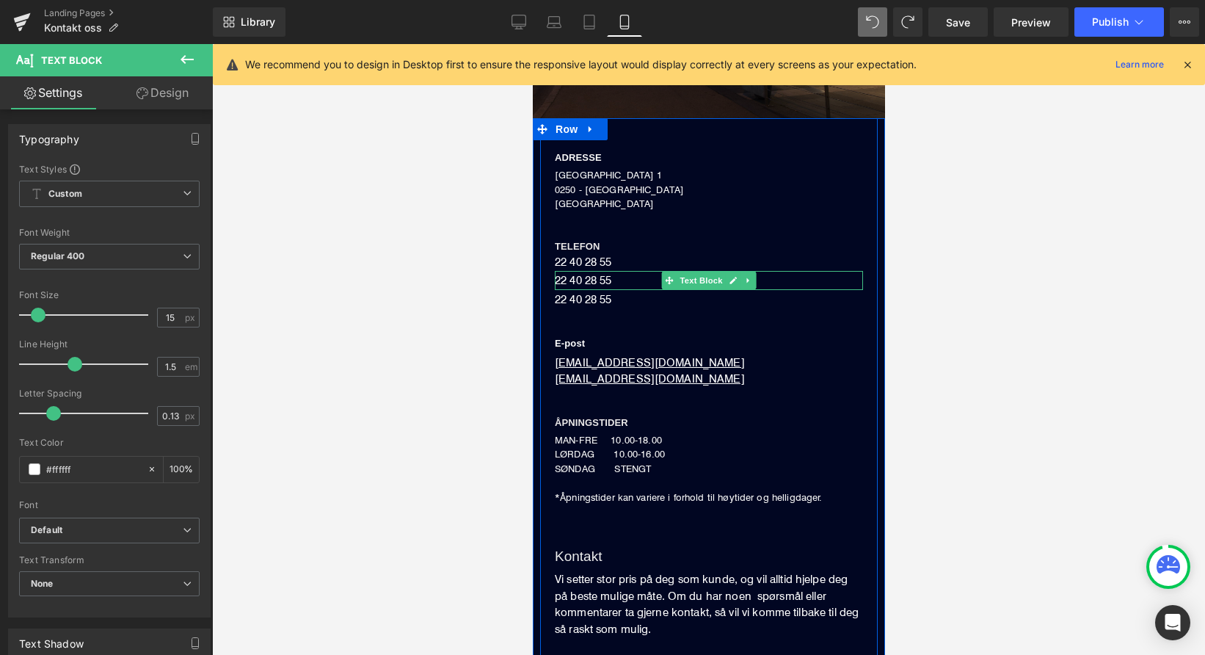
click at [618, 277] on p "22 40 28 55" at bounding box center [708, 280] width 308 height 19
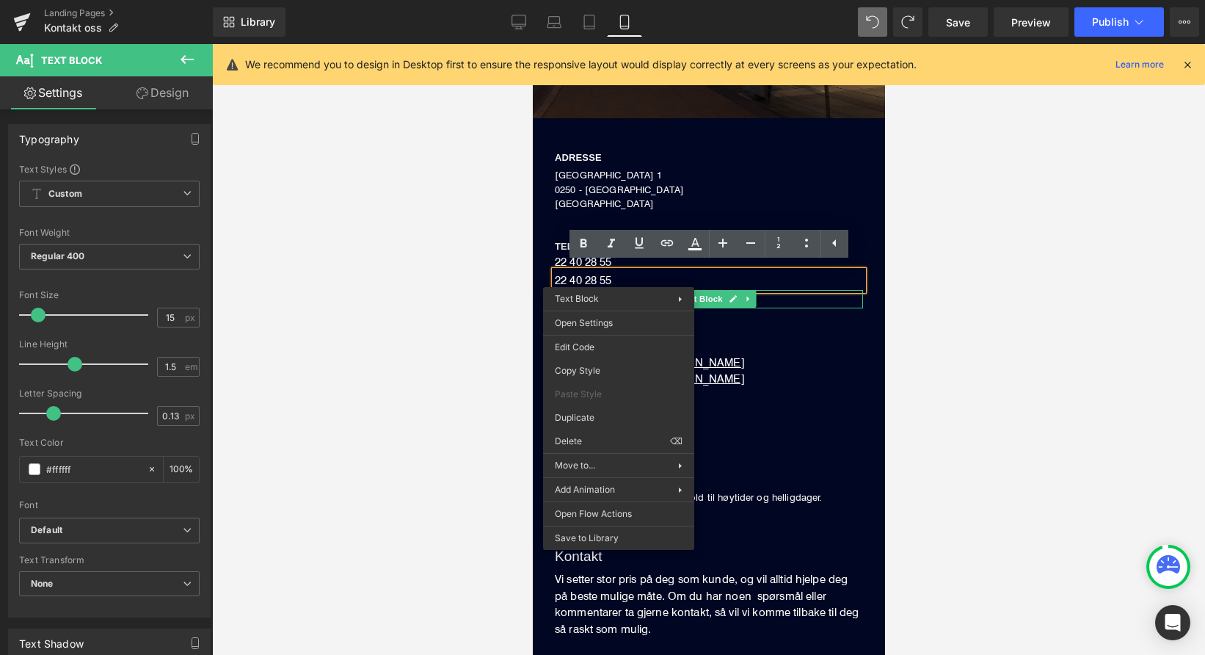
drag, startPoint x: 1124, startPoint y: 488, endPoint x: 592, endPoint y: 444, distance: 534.0
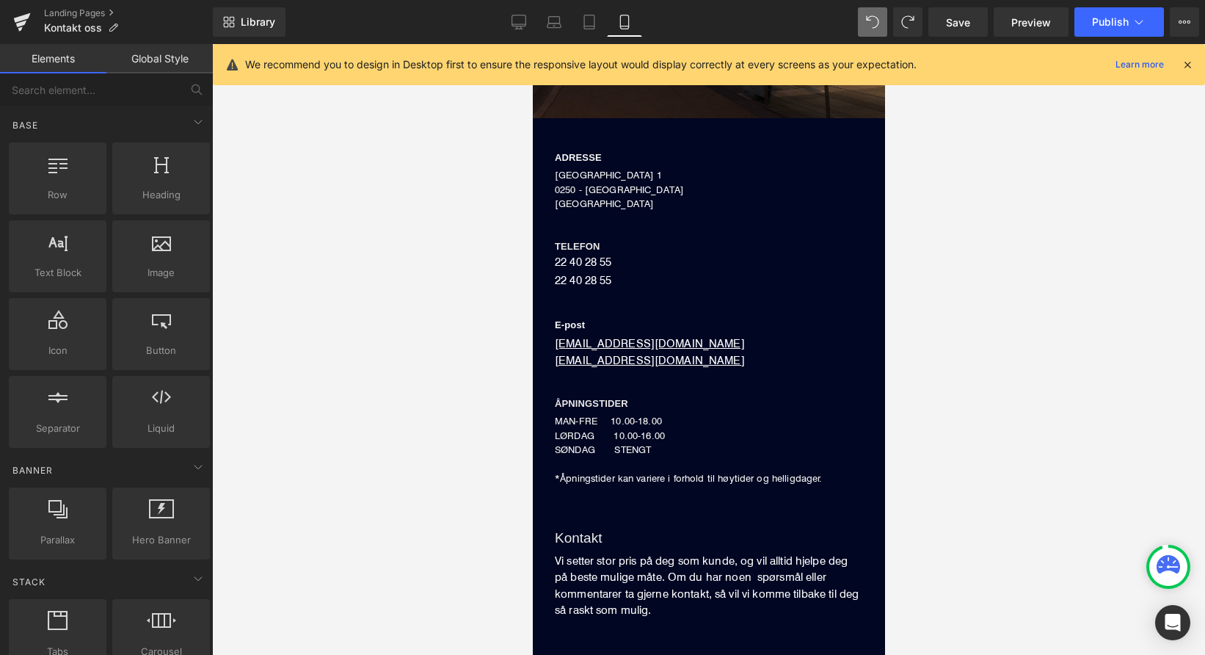
click at [512, 270] on div at bounding box center [708, 349] width 993 height 611
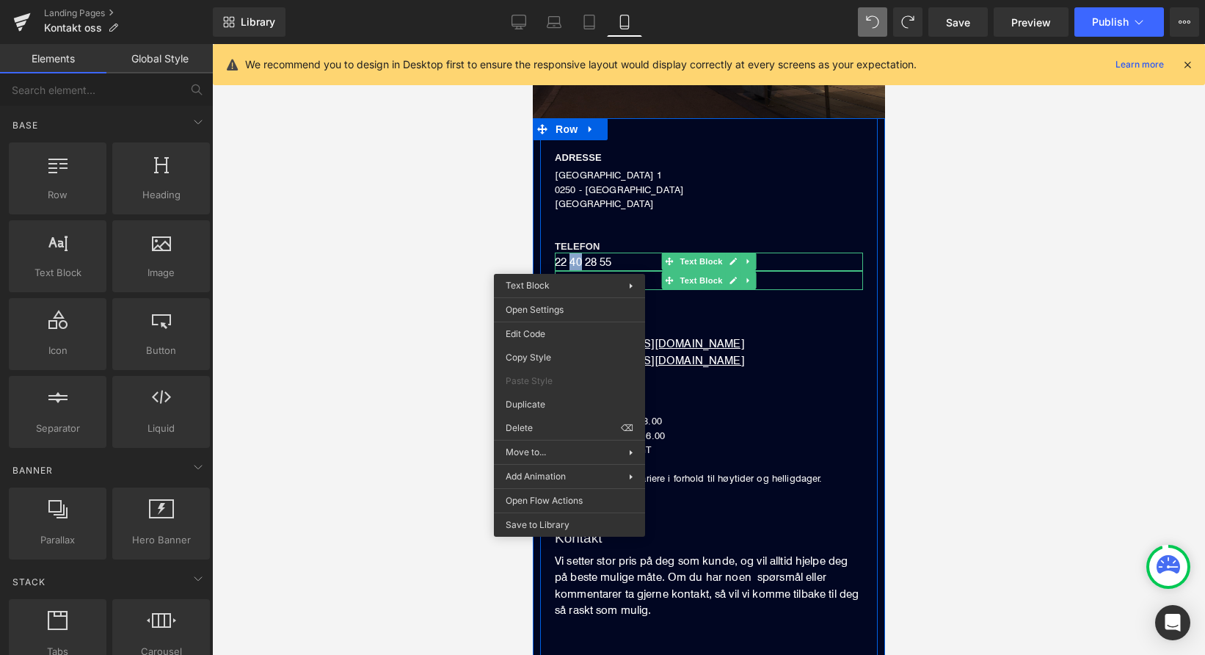
drag, startPoint x: 1081, startPoint y: 471, endPoint x: 549, endPoint y: 427, distance: 534.0
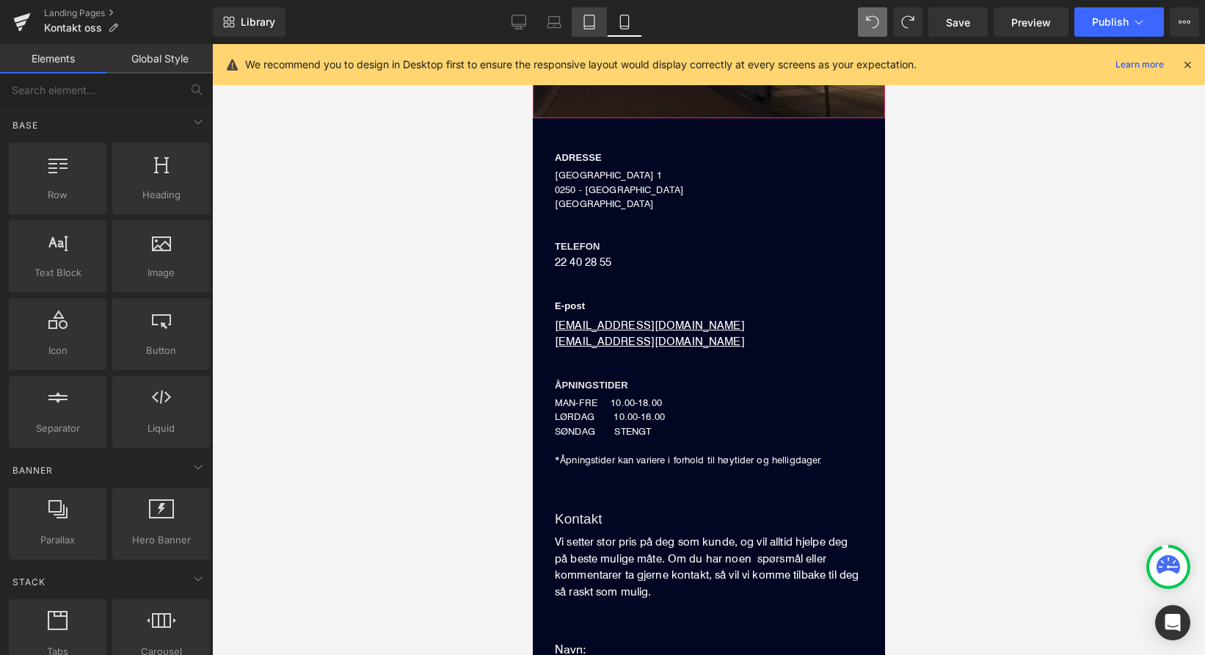
click at [584, 24] on icon at bounding box center [589, 22] width 15 height 15
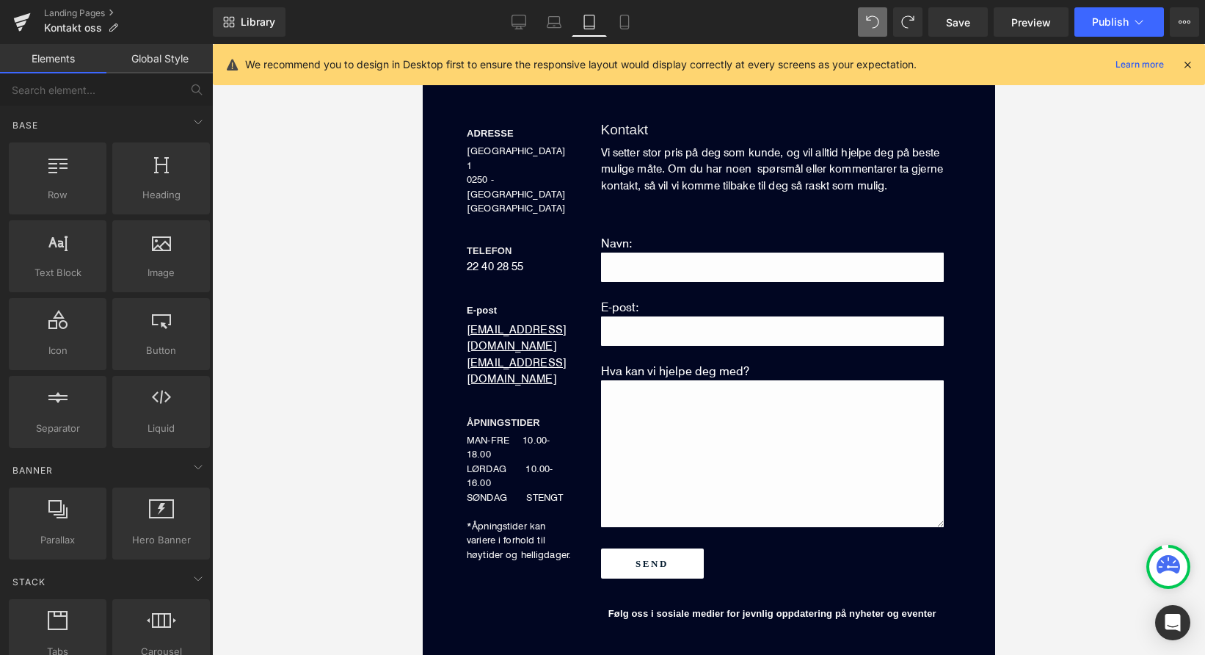
scroll to position [364, 0]
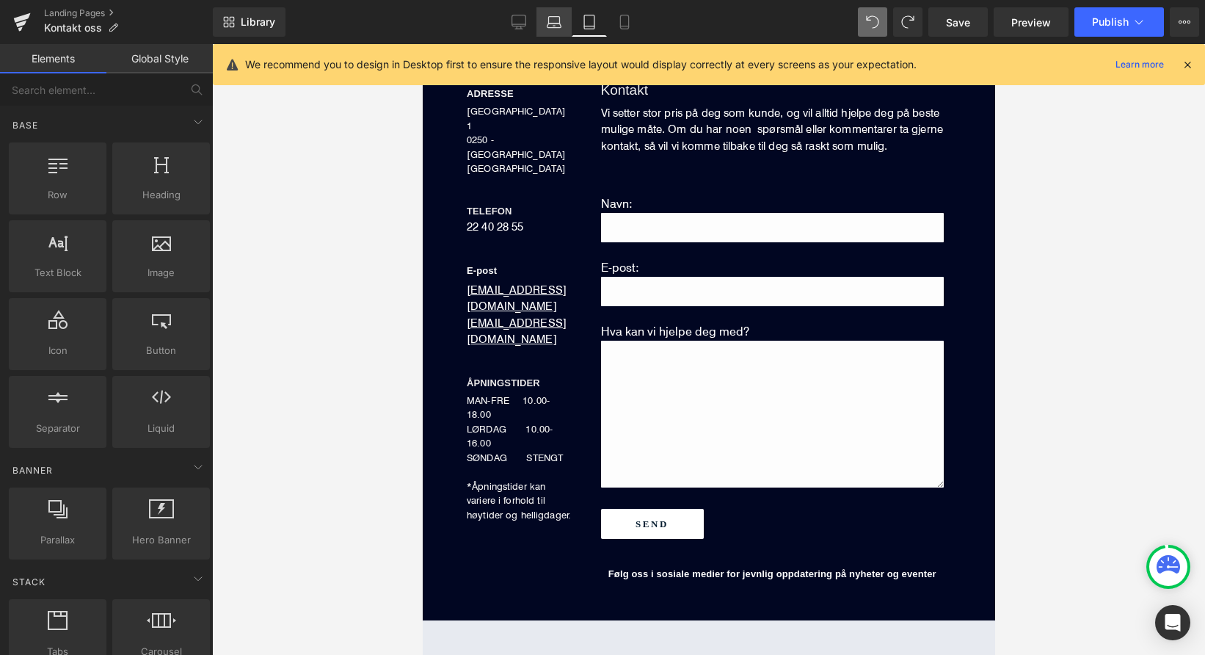
click at [562, 30] on link "Laptop" at bounding box center [554, 21] width 35 height 29
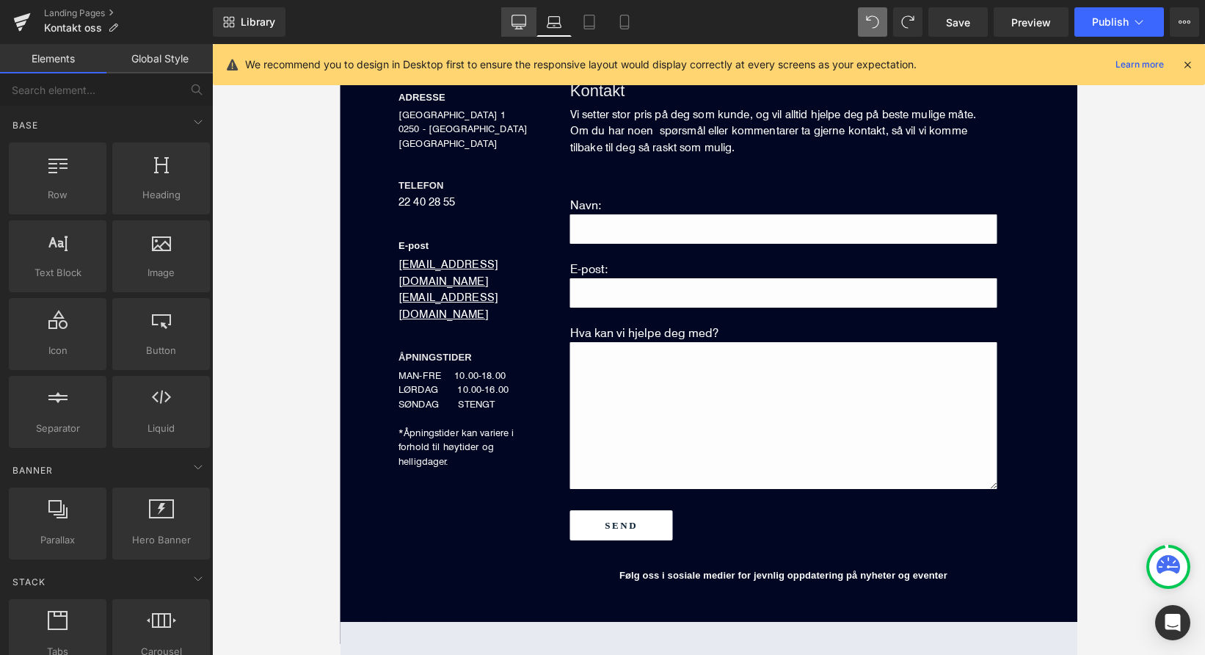
click at [530, 23] on link "Desktop" at bounding box center [518, 21] width 35 height 29
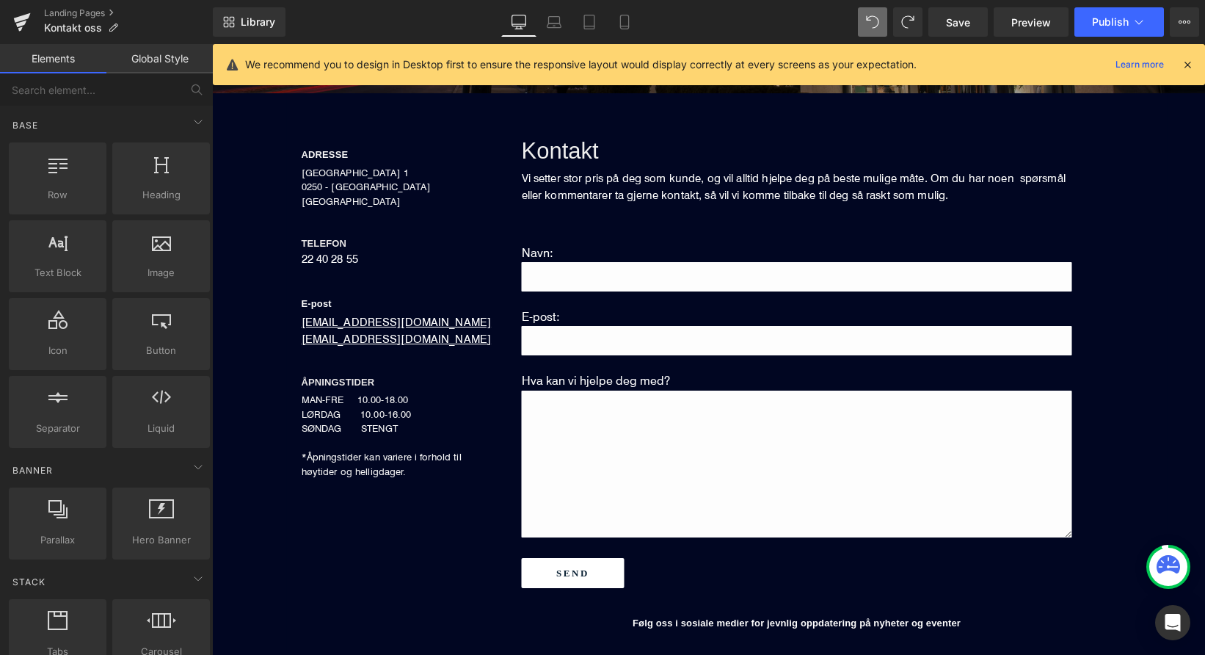
scroll to position [402, 0]
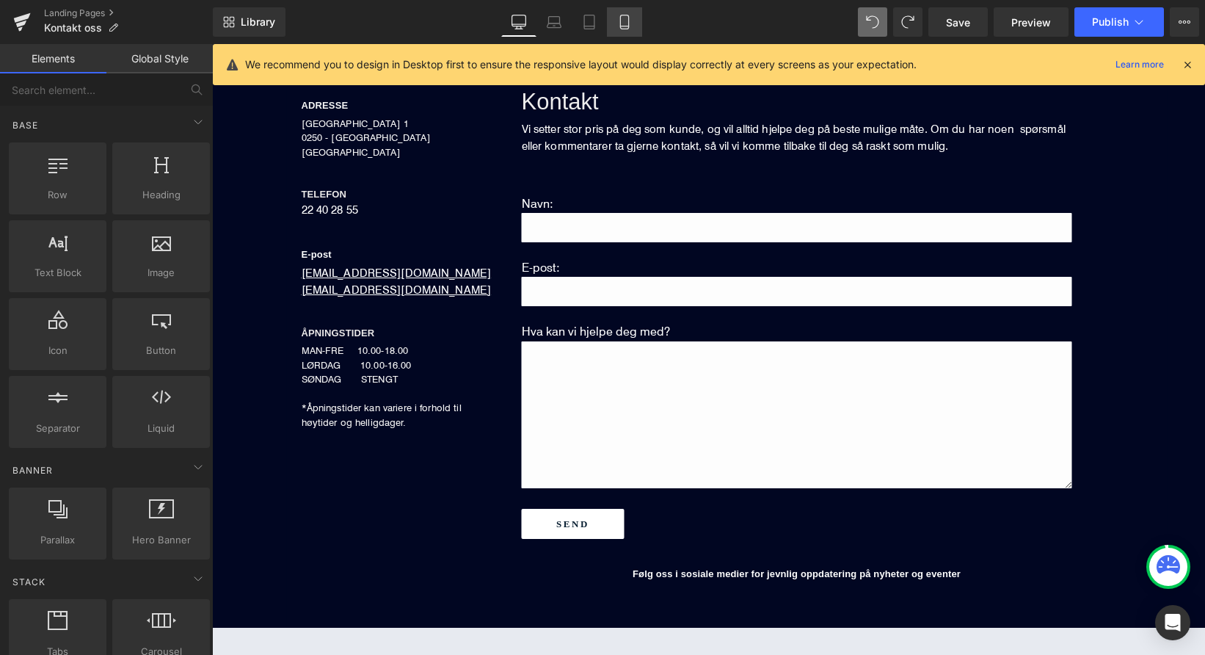
click at [628, 23] on icon at bounding box center [624, 22] width 15 height 15
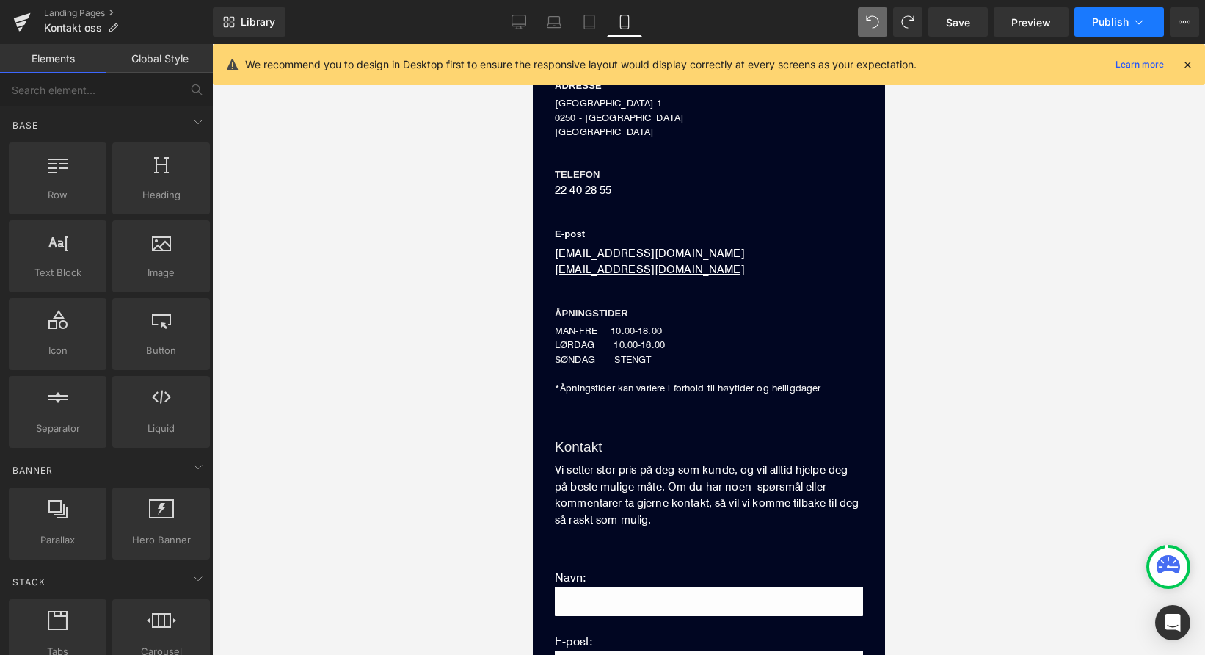
click at [1131, 25] on button "Publish" at bounding box center [1120, 21] width 90 height 29
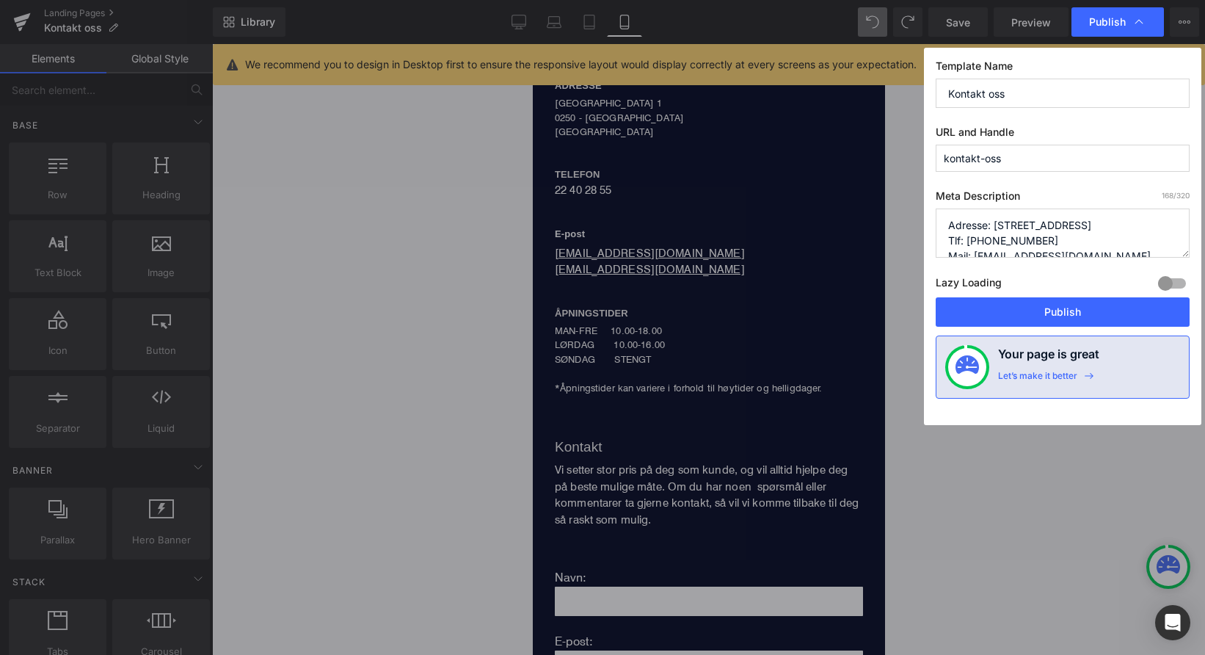
click at [1027, 310] on button "Publish" at bounding box center [1063, 311] width 254 height 29
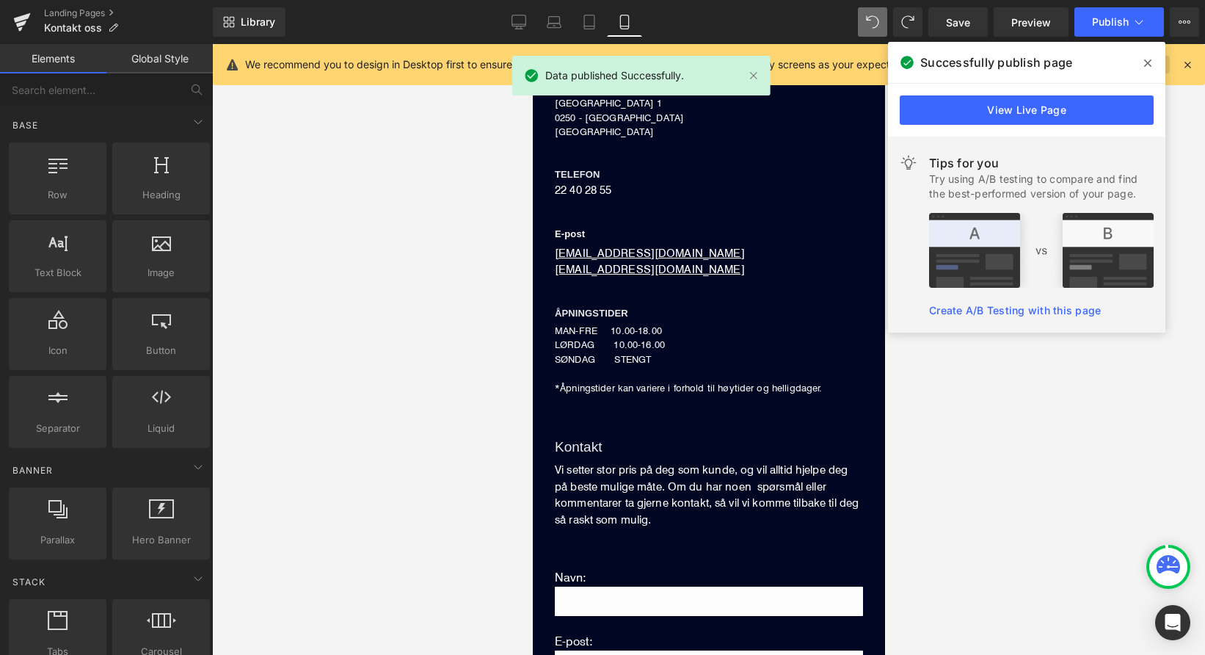
drag, startPoint x: 1148, startPoint y: 65, endPoint x: 1118, endPoint y: 57, distance: 31.2
click at [1147, 65] on icon at bounding box center [1147, 63] width 7 height 12
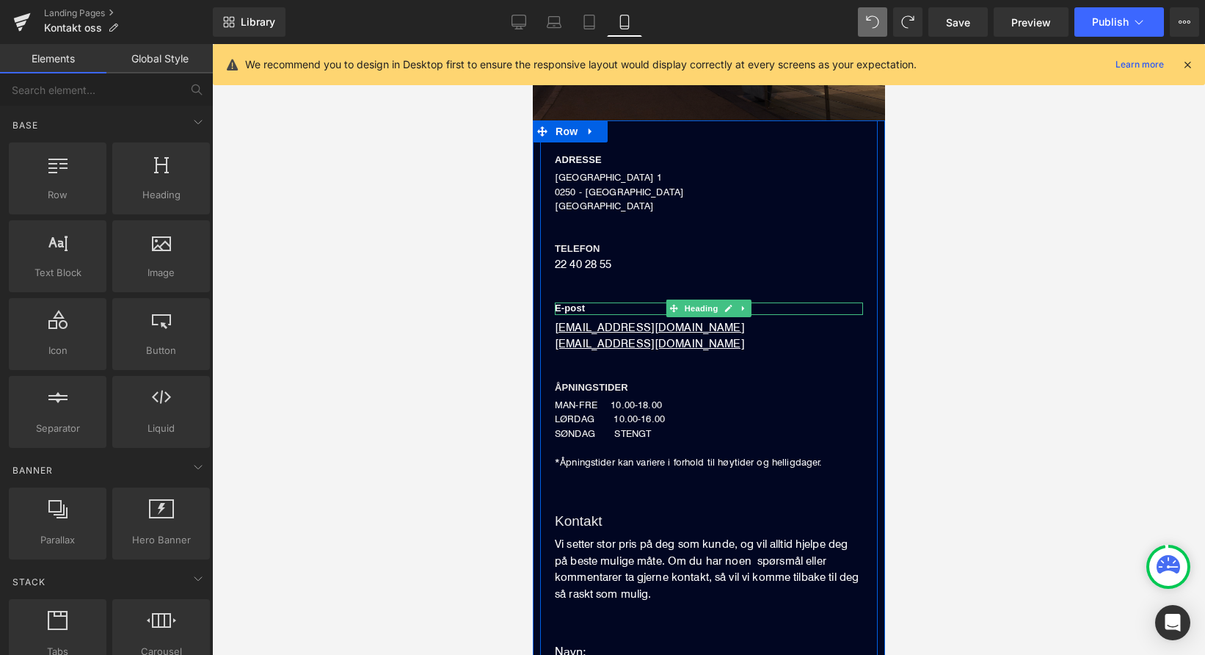
scroll to position [319, 0]
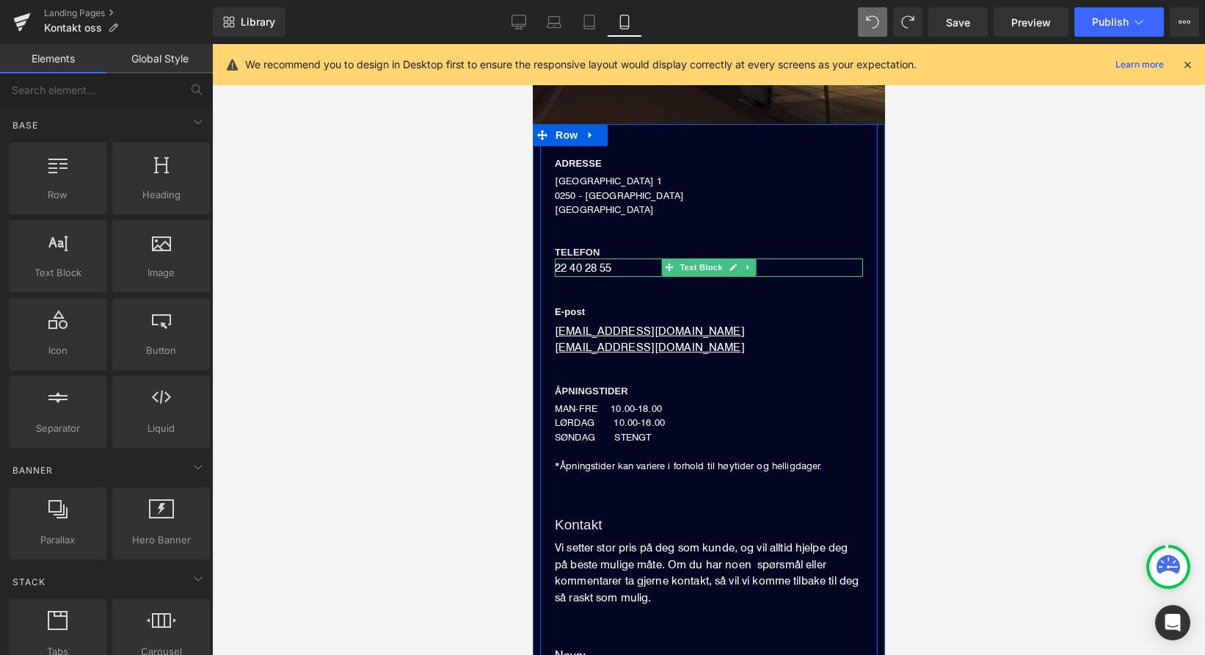
click at [575, 266] on p "22 40 28 55" at bounding box center [708, 267] width 308 height 19
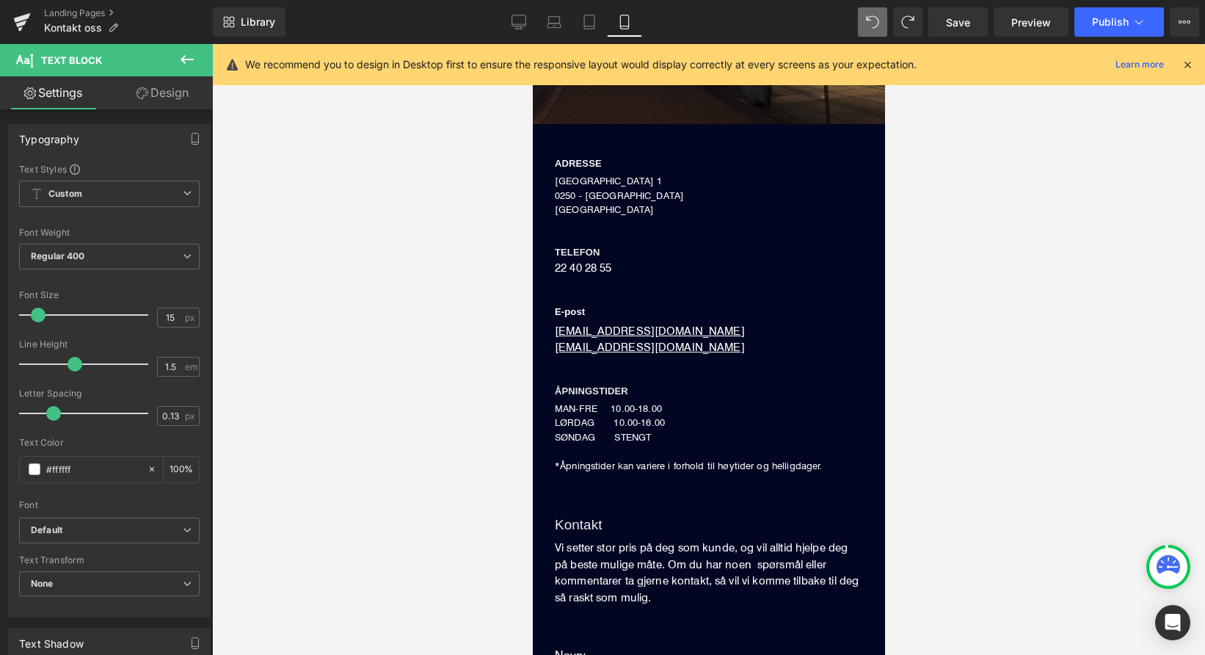
click at [188, 61] on icon at bounding box center [187, 60] width 18 height 18
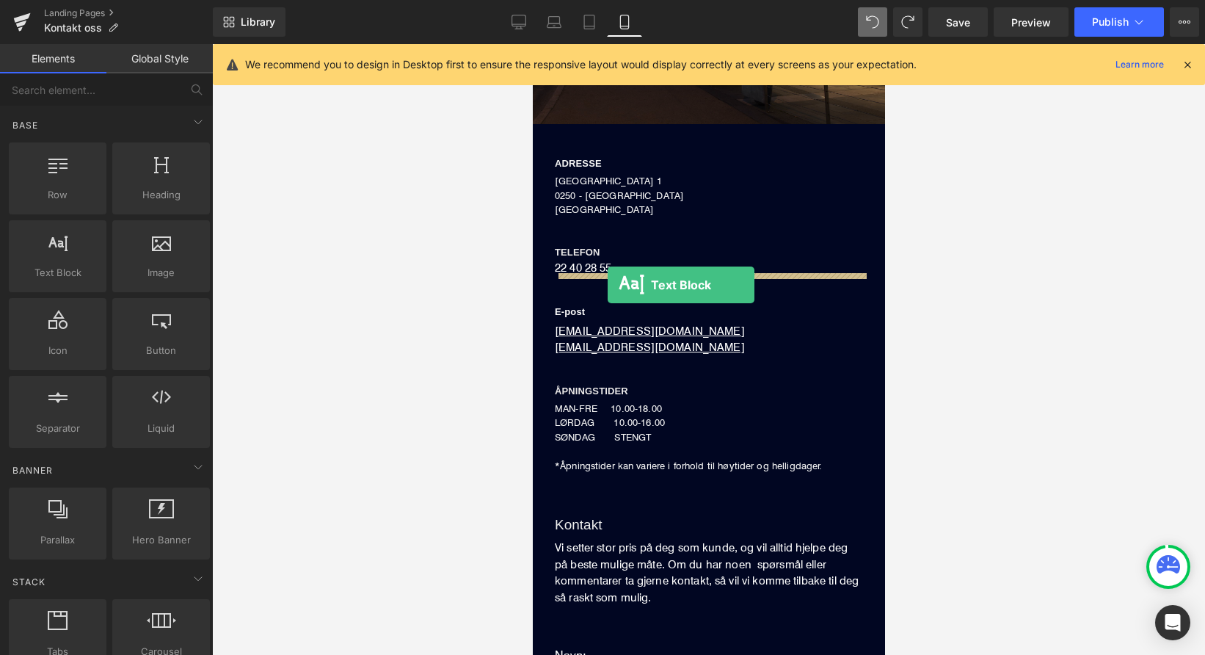
drag, startPoint x: 570, startPoint y: 310, endPoint x: 607, endPoint y: 285, distance: 44.4
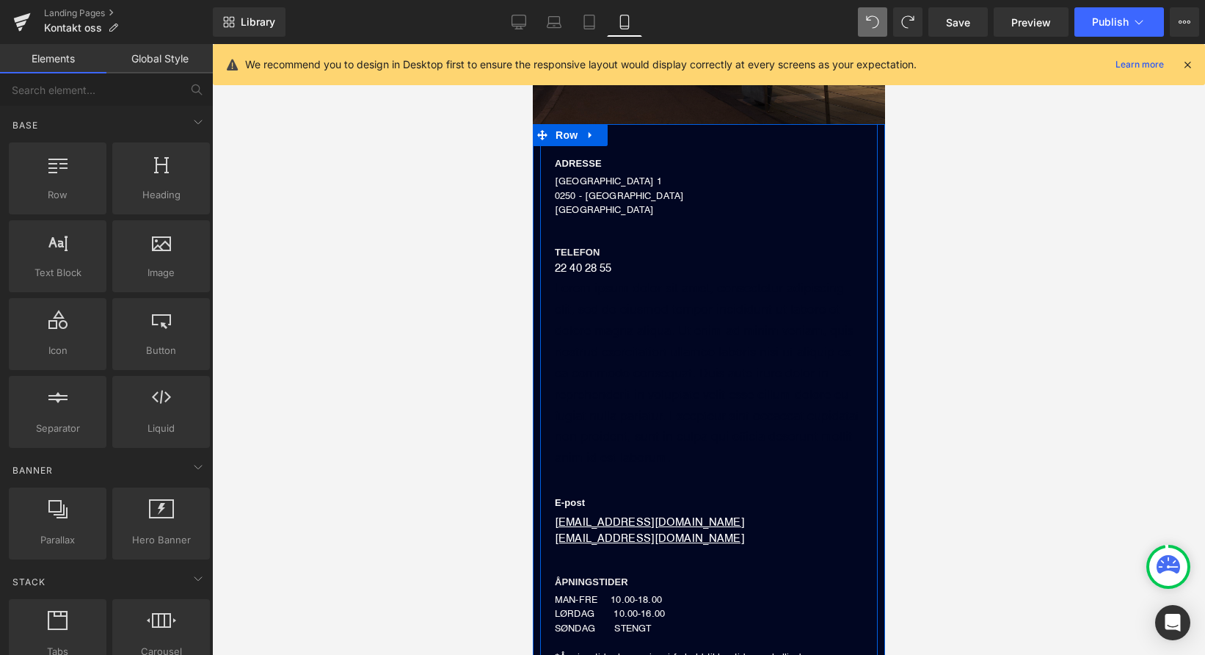
scroll to position [320, 0]
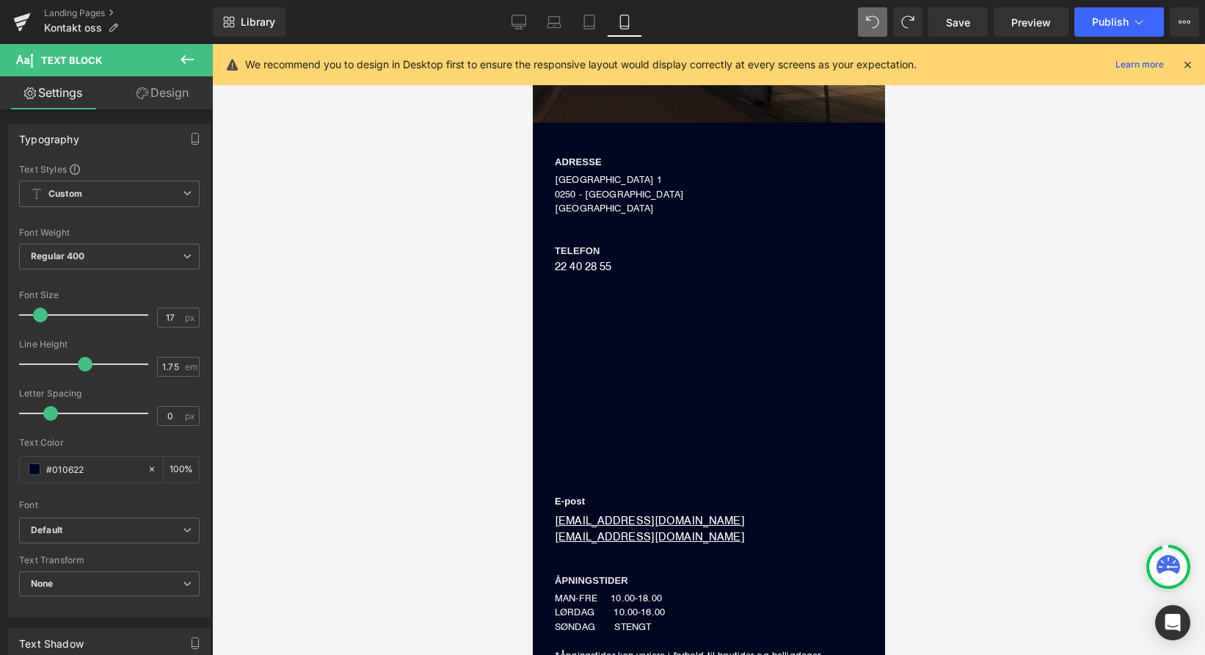
click at [429, 313] on div at bounding box center [708, 349] width 993 height 611
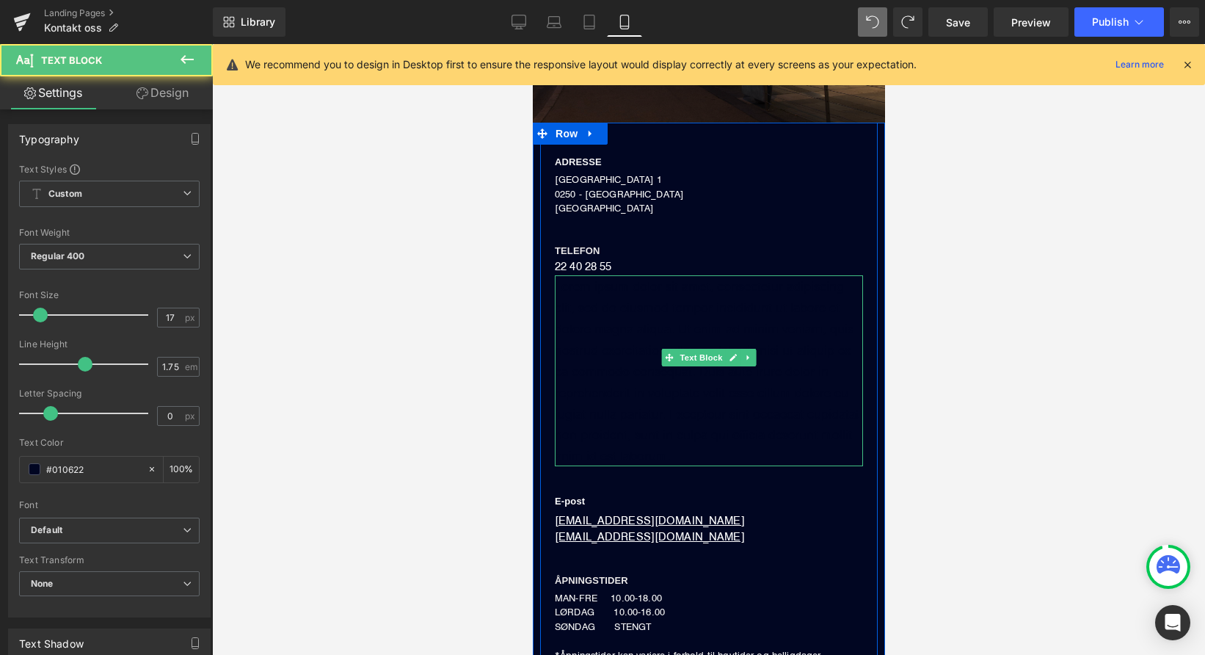
click at [611, 294] on p "Lorem ipsum dolor sit amet, consectetur adipiscing elit, sed do eiusmod tempor …" at bounding box center [708, 370] width 308 height 191
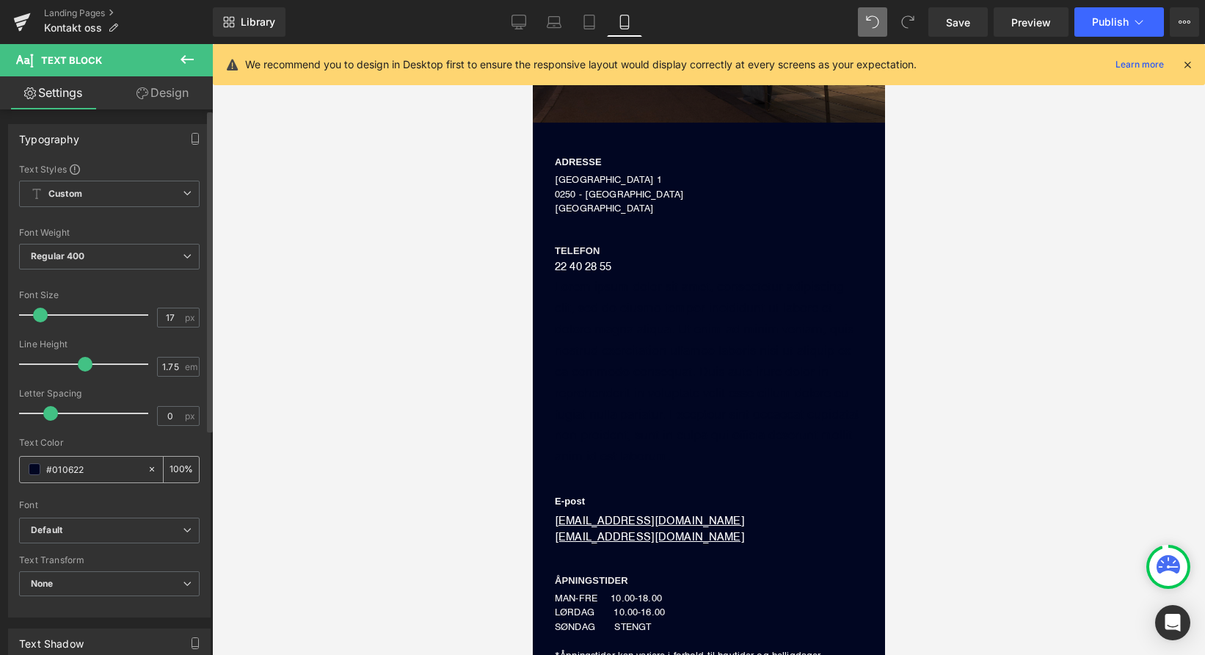
click at [92, 474] on input "#010622" at bounding box center [93, 469] width 94 height 16
click at [34, 471] on span at bounding box center [35, 469] width 12 height 12
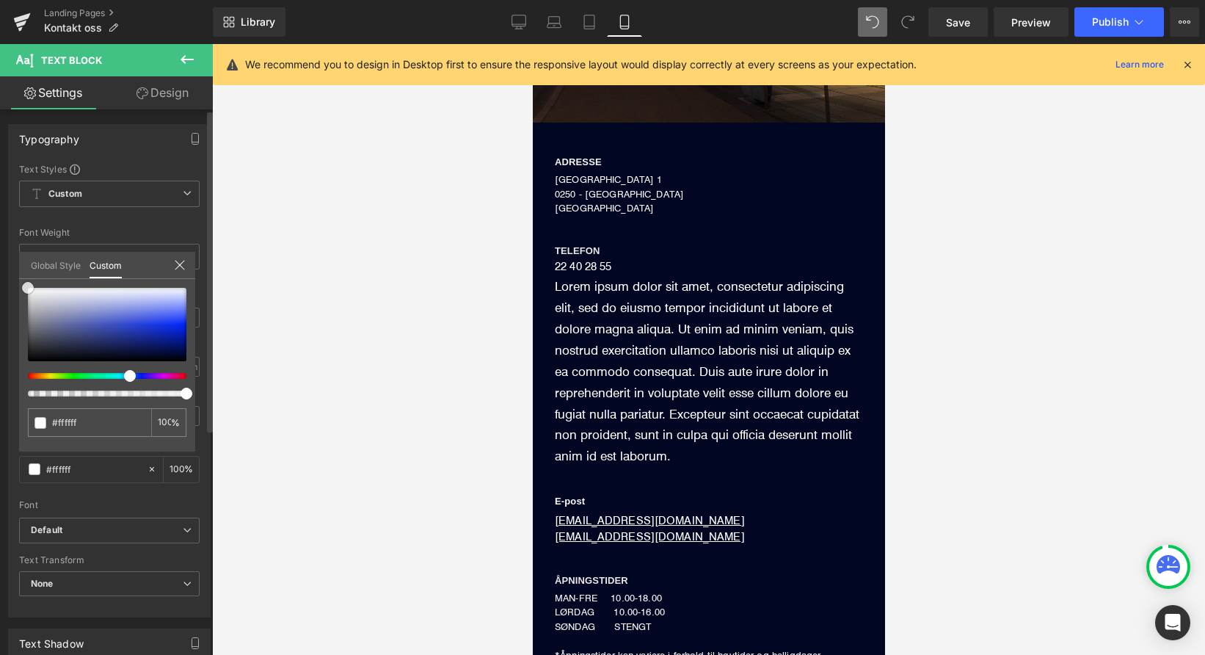
drag, startPoint x: 156, startPoint y: 346, endPoint x: 85, endPoint y: 313, distance: 78.1
click at [9, 271] on div "Typography Text Styles Custom Custom Setup Global Style Custom Setup Global Sty…" at bounding box center [109, 365] width 219 height 504
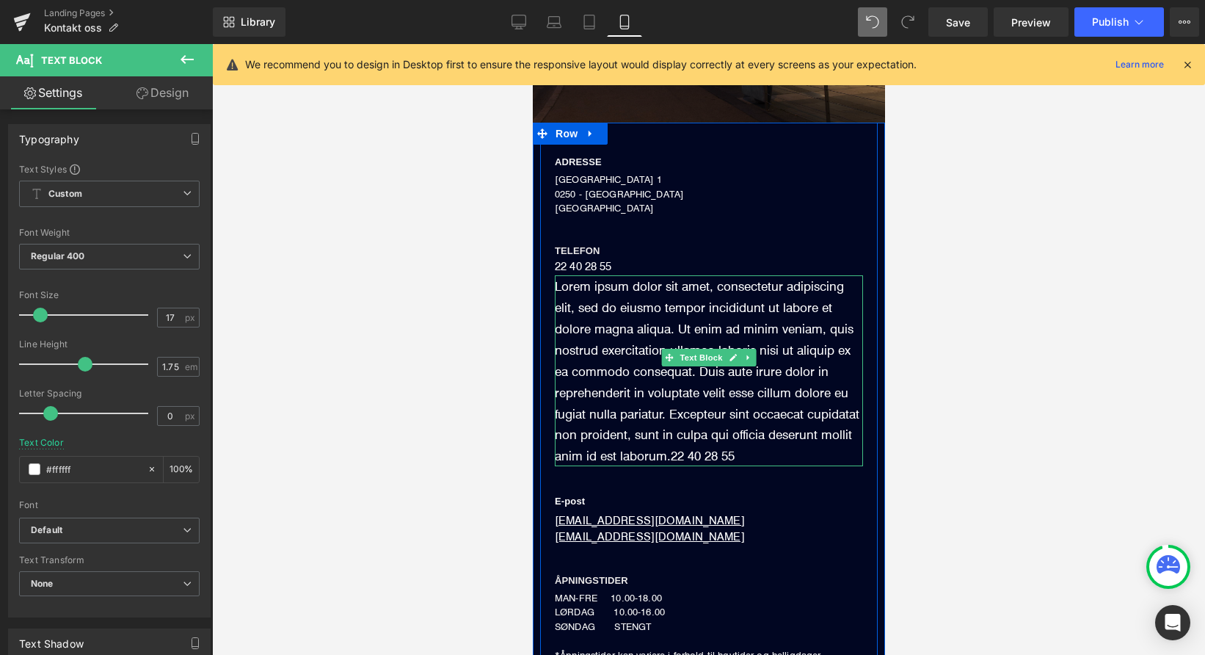
click at [685, 424] on p "Lorem ipsum dolor sit amet, consectetur adipiscing elit, sed do eiusmo tempor i…" at bounding box center [708, 370] width 308 height 191
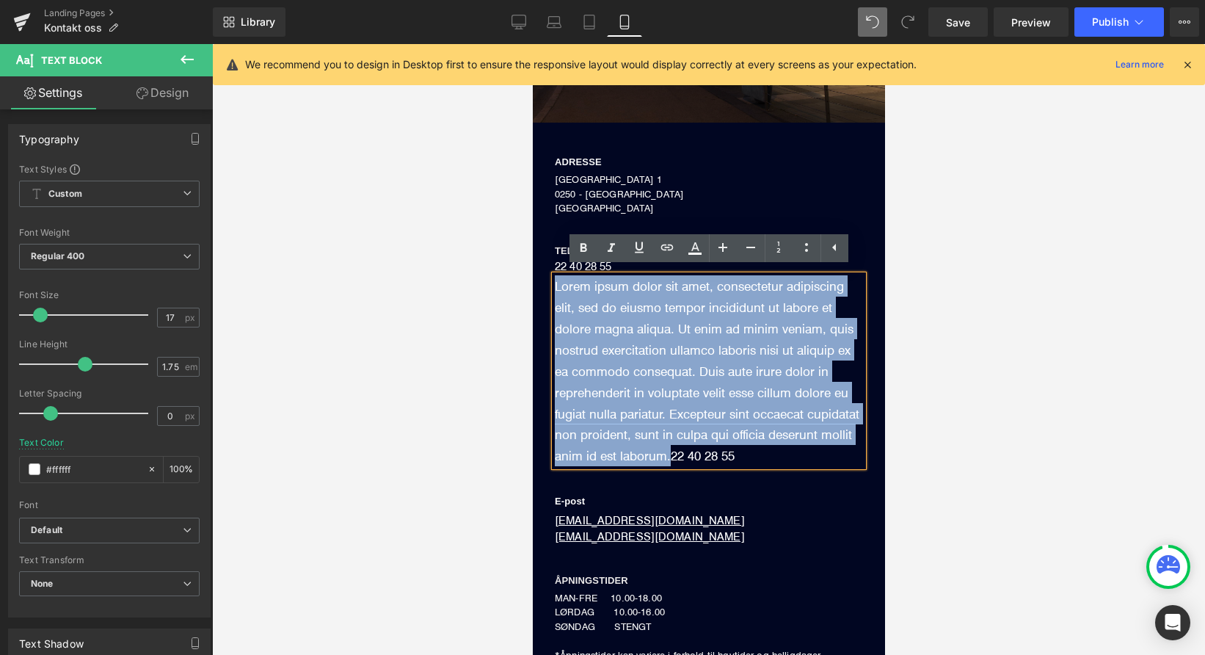
drag, startPoint x: 688, startPoint y: 426, endPoint x: 533, endPoint y: 285, distance: 209.9
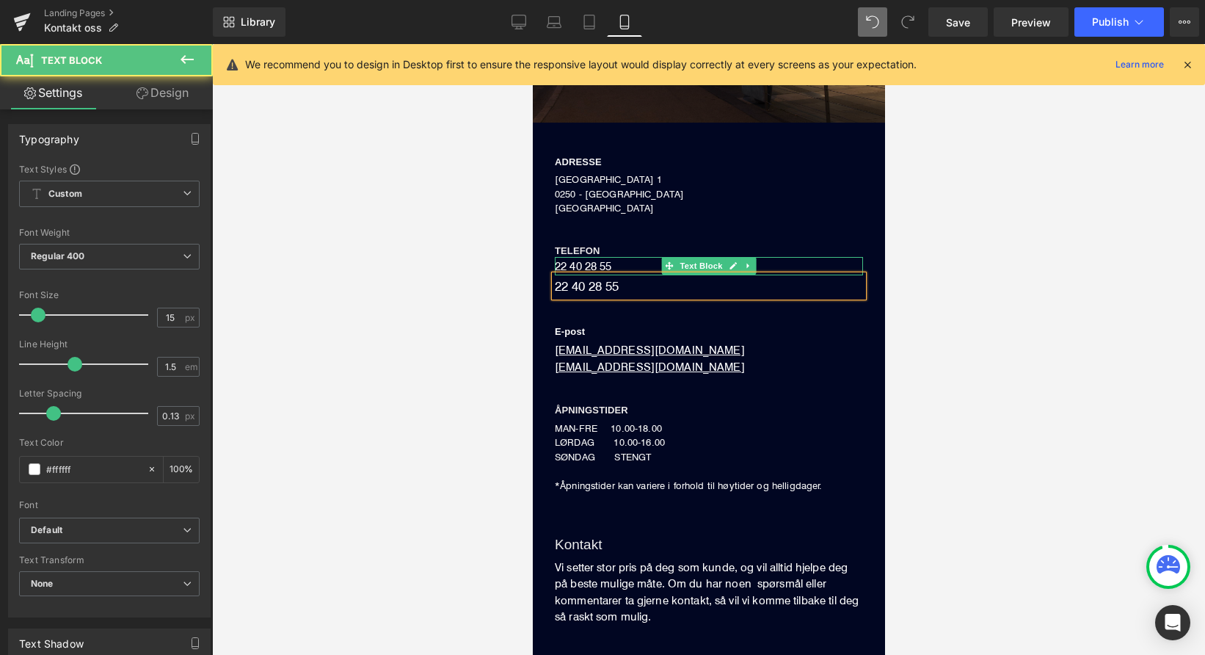
click at [600, 261] on p "22 40 28 55" at bounding box center [708, 266] width 308 height 19
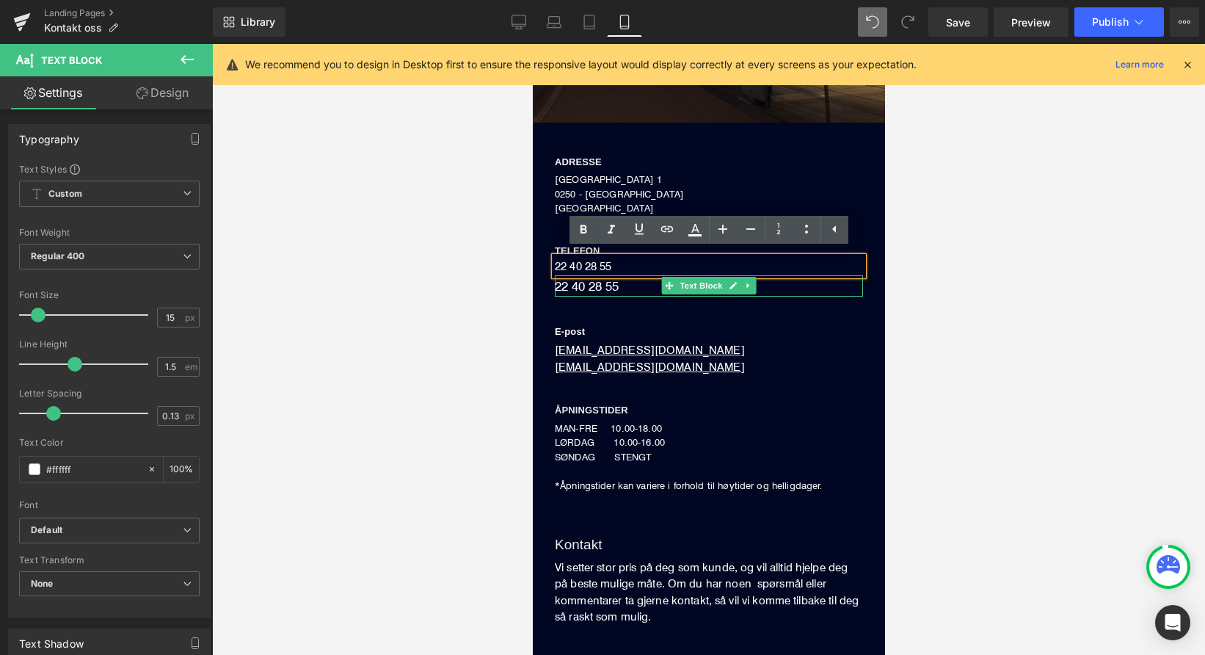
click at [600, 281] on p "22 40 28 55" at bounding box center [708, 285] width 308 height 21
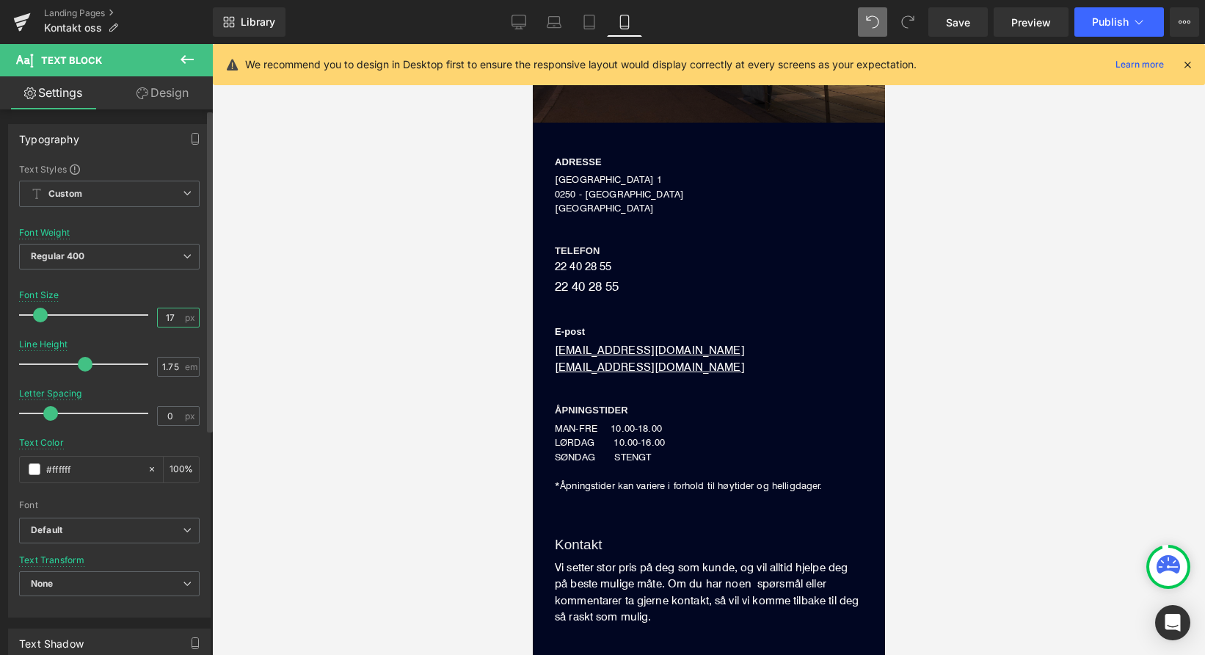
click at [172, 313] on input "17" at bounding box center [171, 317] width 26 height 18
type input "15"
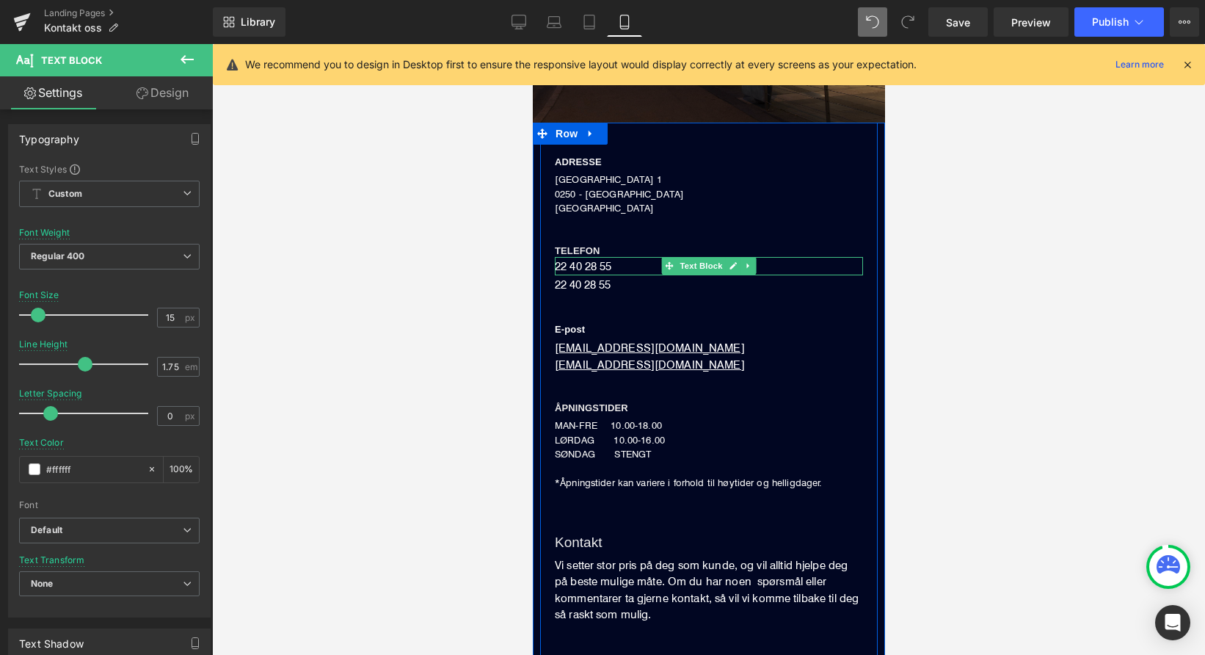
click at [590, 265] on p "22 40 28 55" at bounding box center [708, 266] width 308 height 19
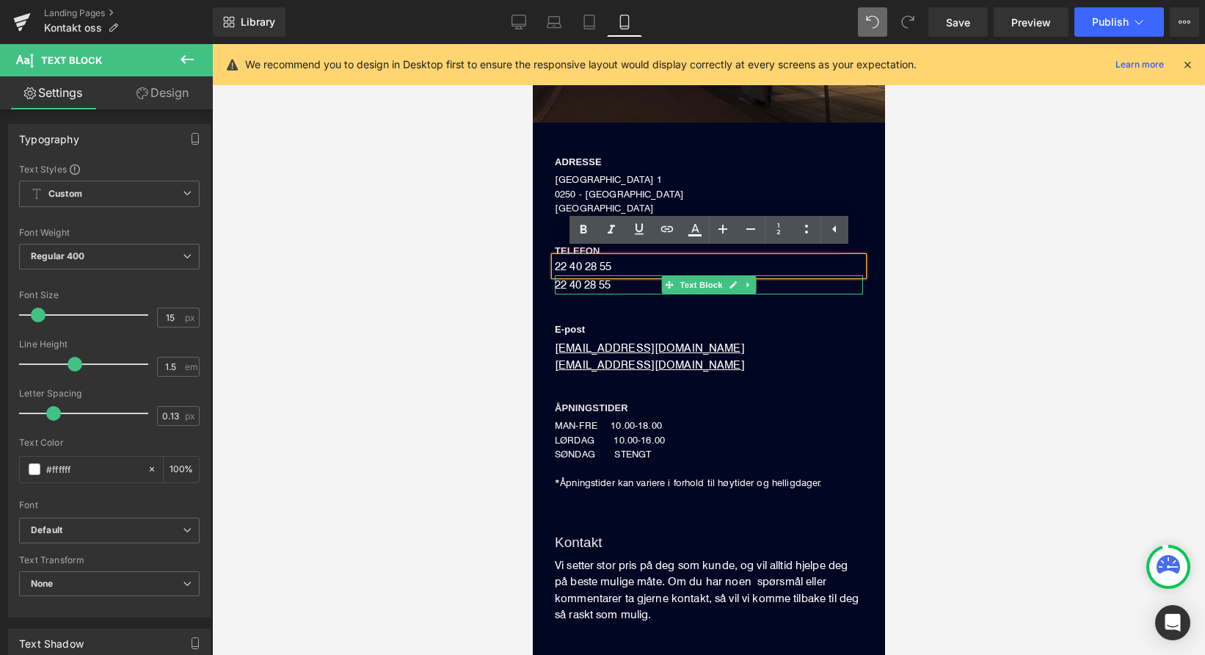
click at [594, 279] on p "22 40 28 55" at bounding box center [708, 284] width 308 height 19
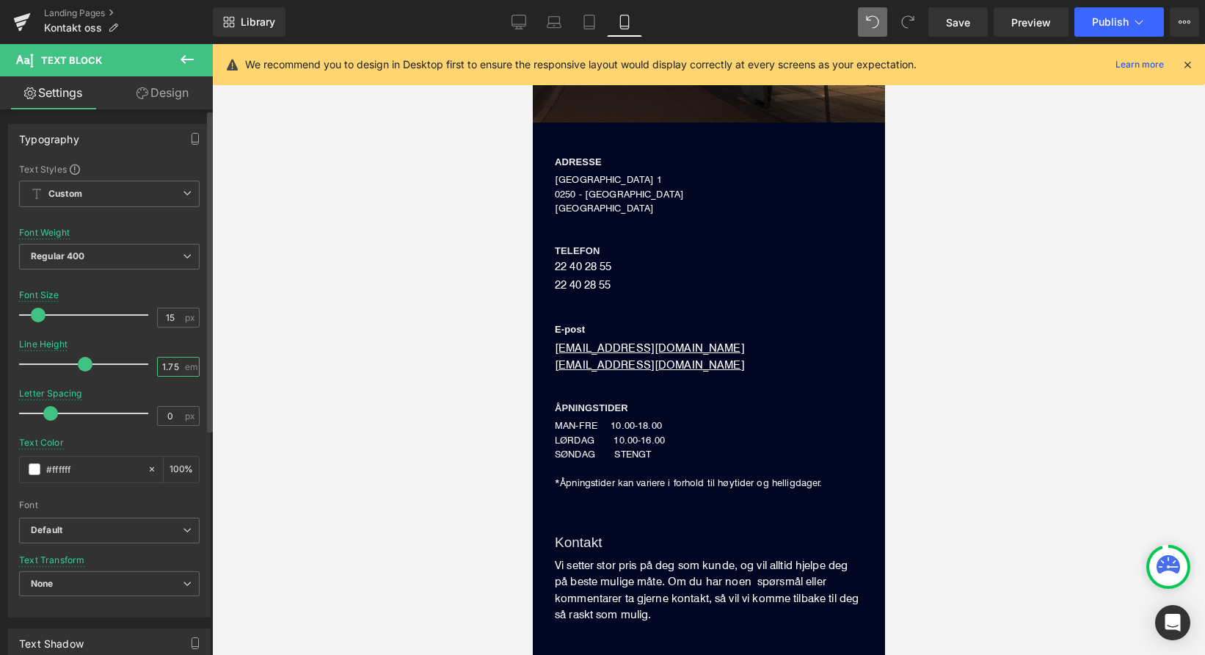
click at [174, 369] on input "1.75" at bounding box center [171, 366] width 26 height 18
type input "1.5"
click at [133, 387] on div at bounding box center [109, 384] width 181 height 10
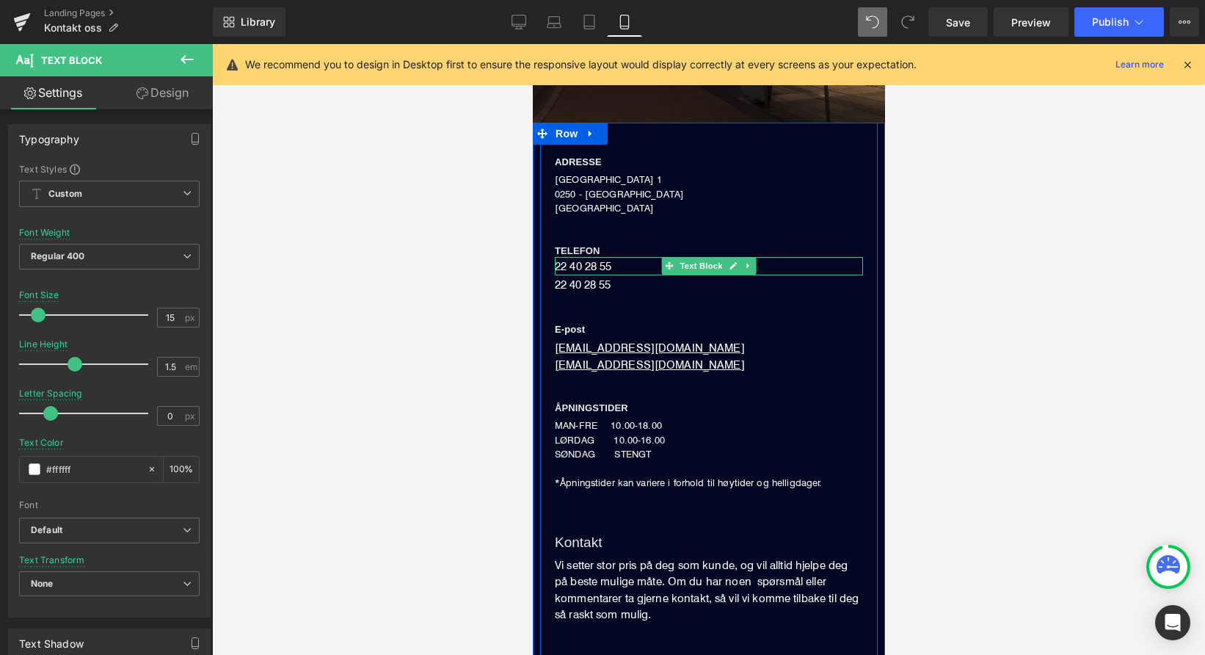
click at [610, 259] on p "22 40 28 55" at bounding box center [708, 266] width 308 height 19
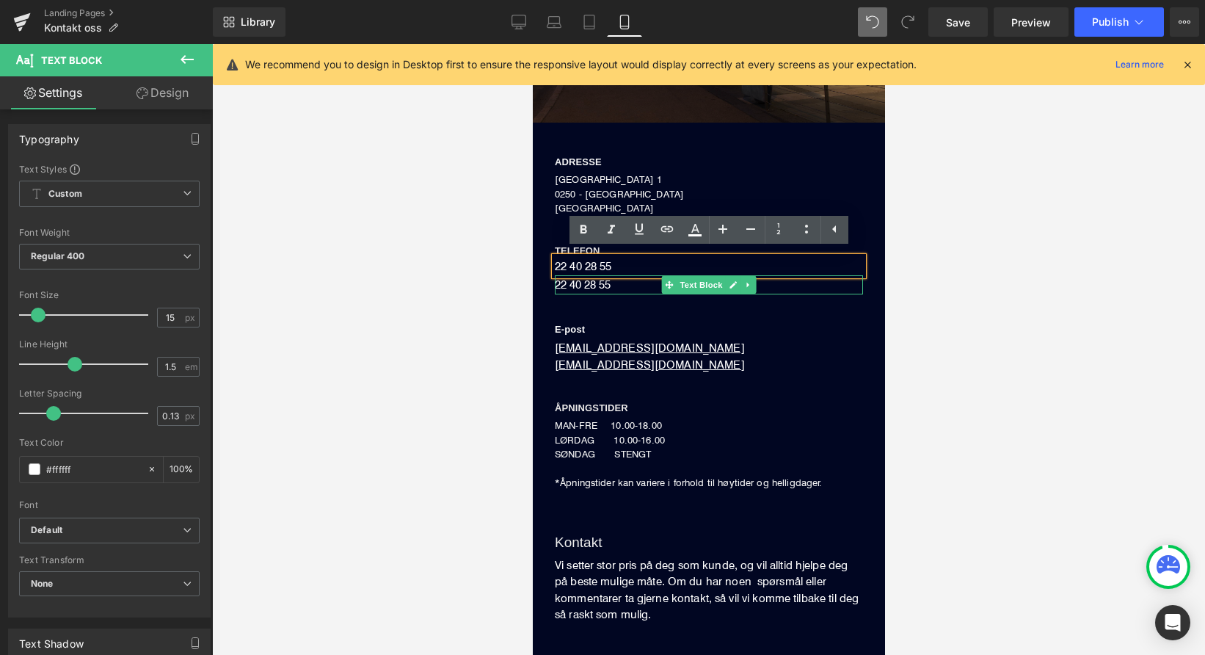
click at [605, 280] on p "22 40 28 55" at bounding box center [708, 284] width 308 height 19
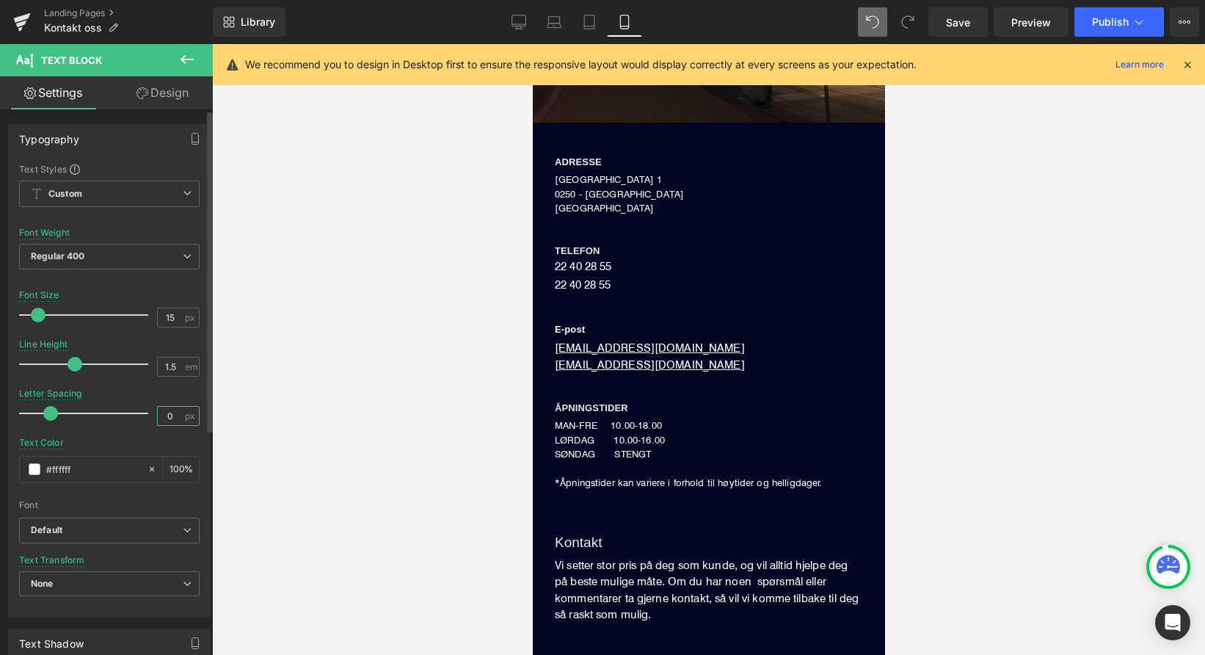
click at [170, 418] on input "0" at bounding box center [171, 416] width 26 height 18
type input "0"
type input "0.13"
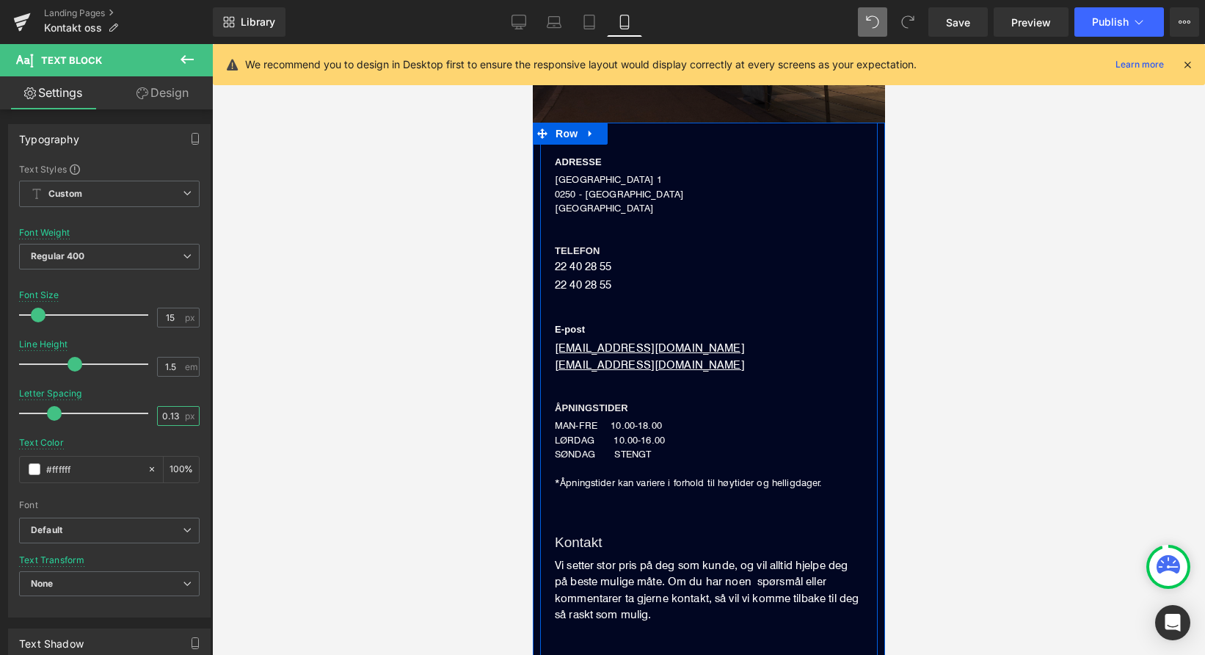
drag, startPoint x: 635, startPoint y: 312, endPoint x: 632, endPoint y: 304, distance: 8.6
click at [635, 312] on div "ADRESSE Heading DRONNING MAUDS GATE 1 0250 - OSLO NORGE Text Block TELEFON Head…" at bounding box center [708, 318] width 338 height 346
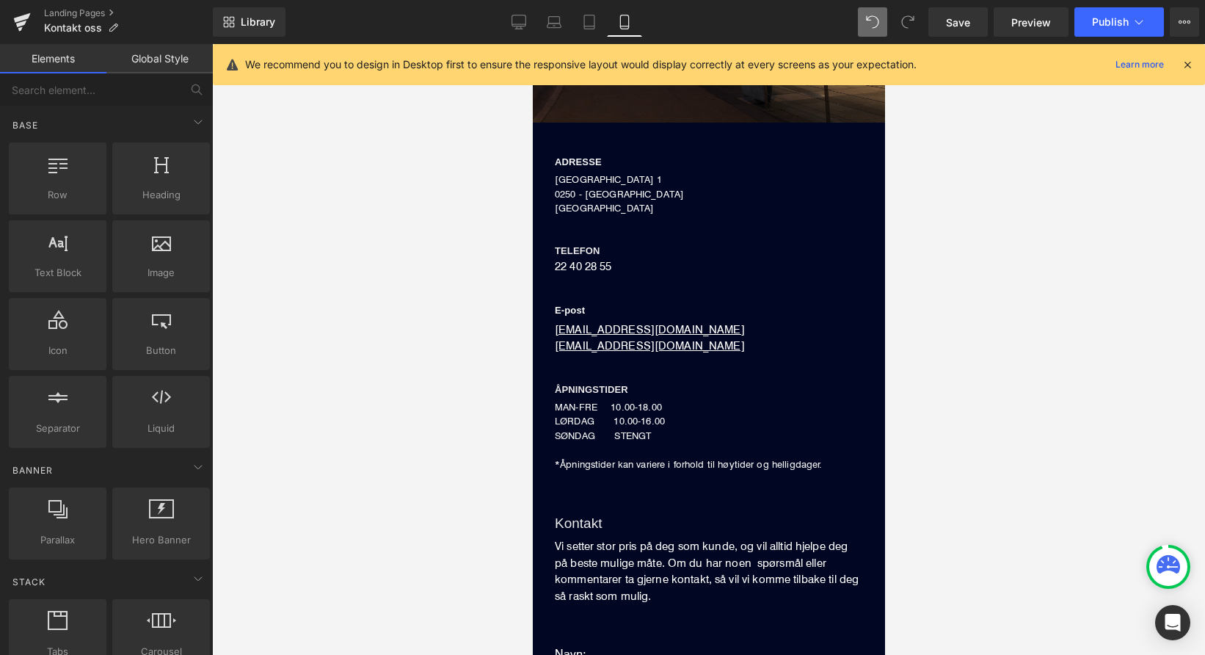
click at [443, 273] on div at bounding box center [708, 349] width 993 height 611
click at [517, 30] on link "Desktop" at bounding box center [518, 21] width 35 height 29
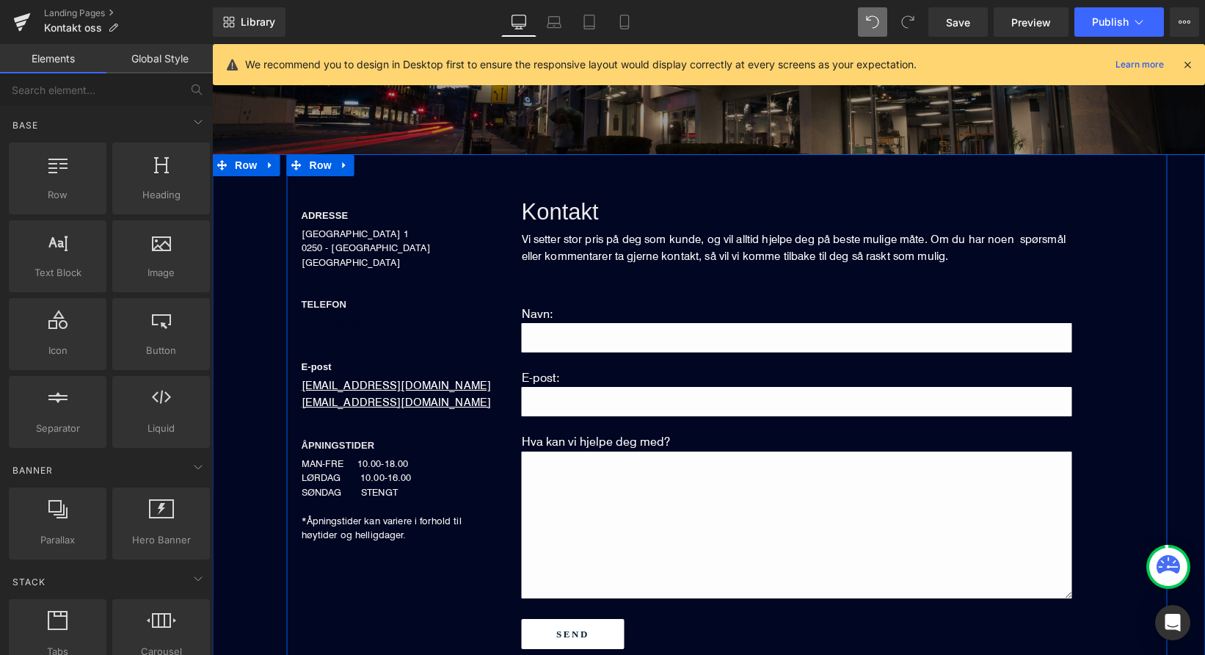
scroll to position [294, 0]
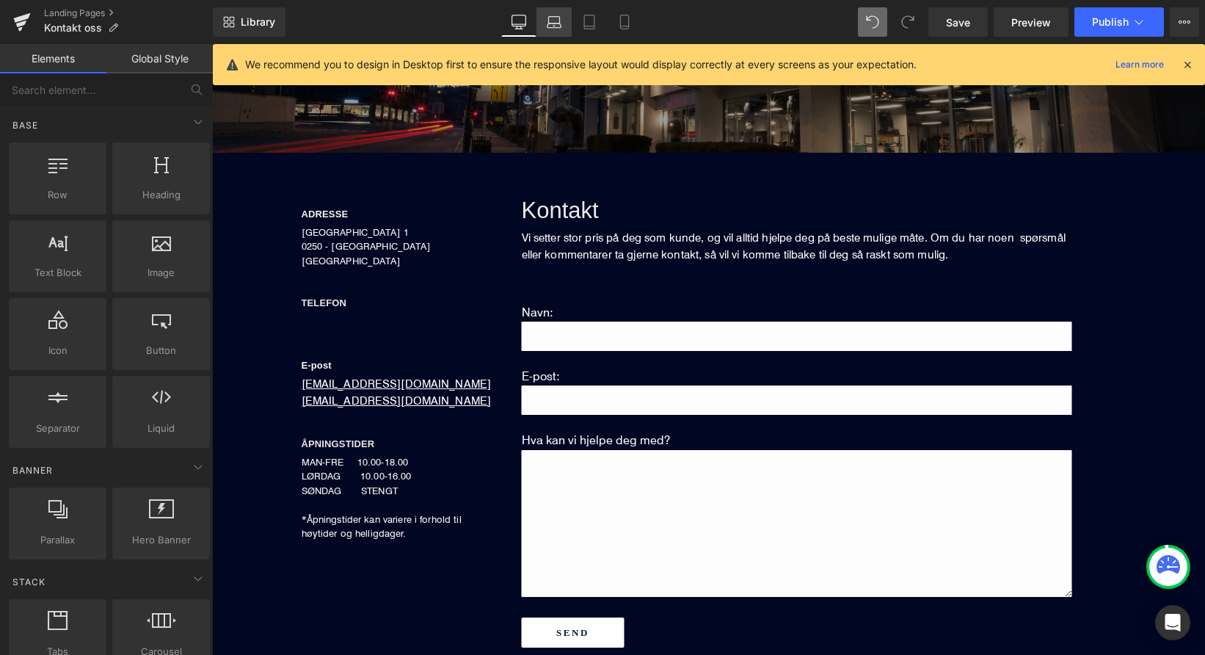
click at [550, 21] on icon at bounding box center [554, 20] width 11 height 7
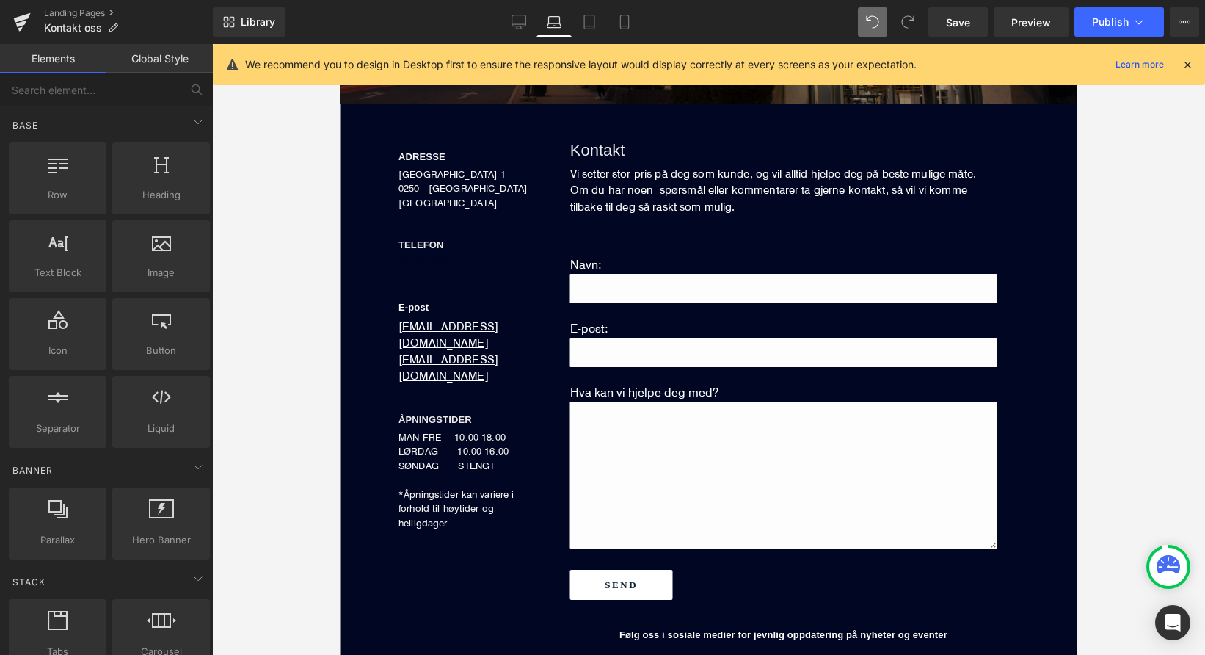
scroll to position [353, 0]
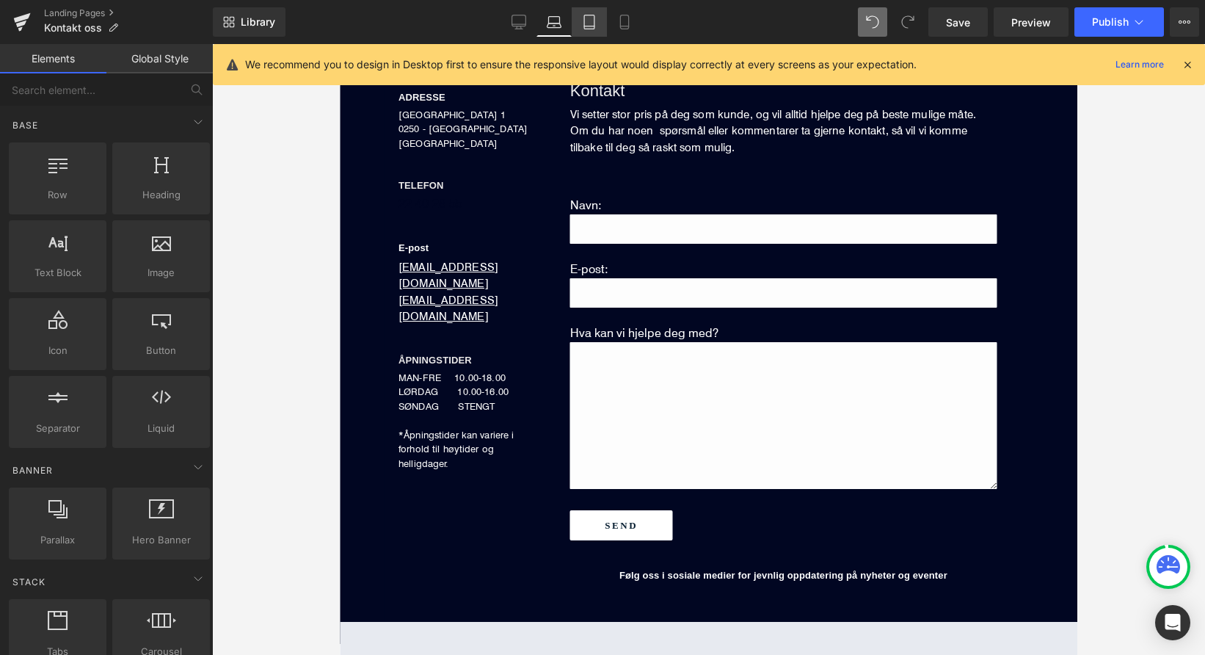
click at [601, 23] on link "Tablet" at bounding box center [589, 21] width 35 height 29
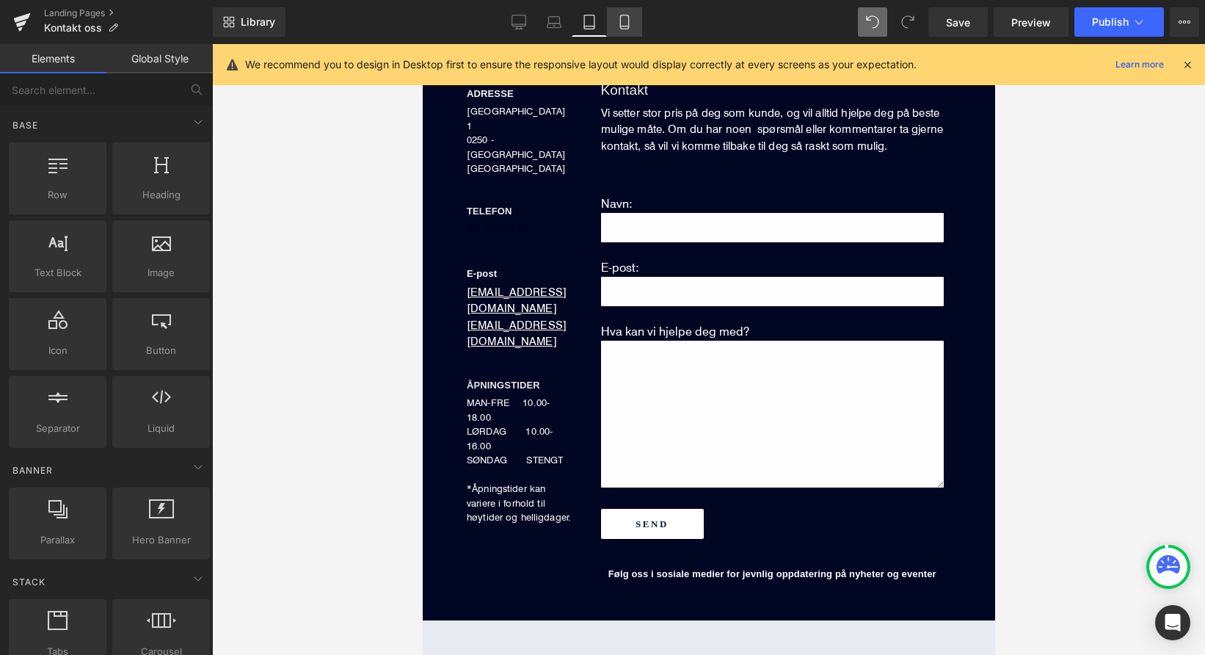
click at [628, 21] on icon at bounding box center [624, 22] width 15 height 15
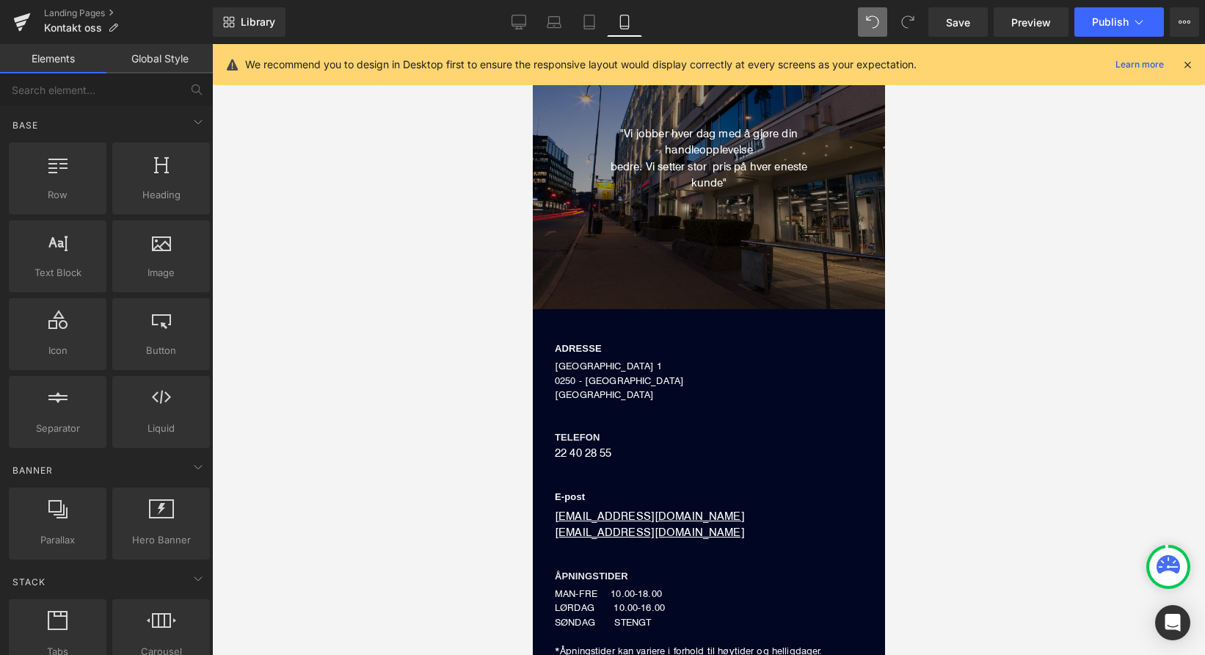
scroll to position [125, 0]
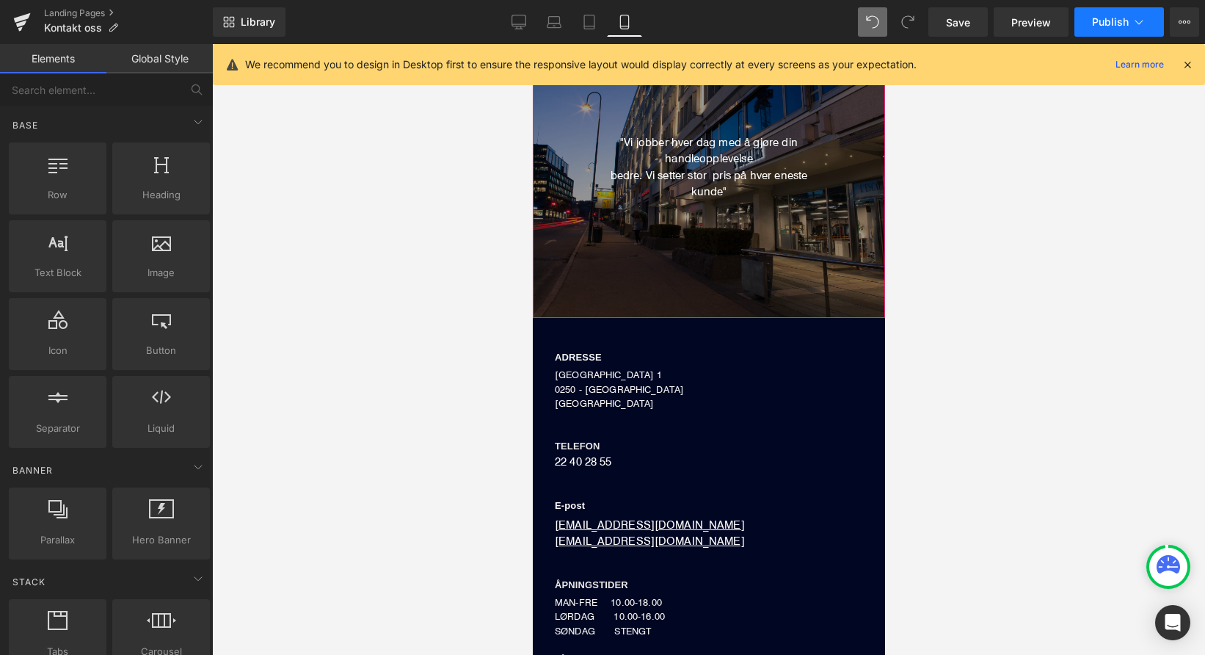
click at [1101, 26] on span "Publish" at bounding box center [1110, 22] width 37 height 12
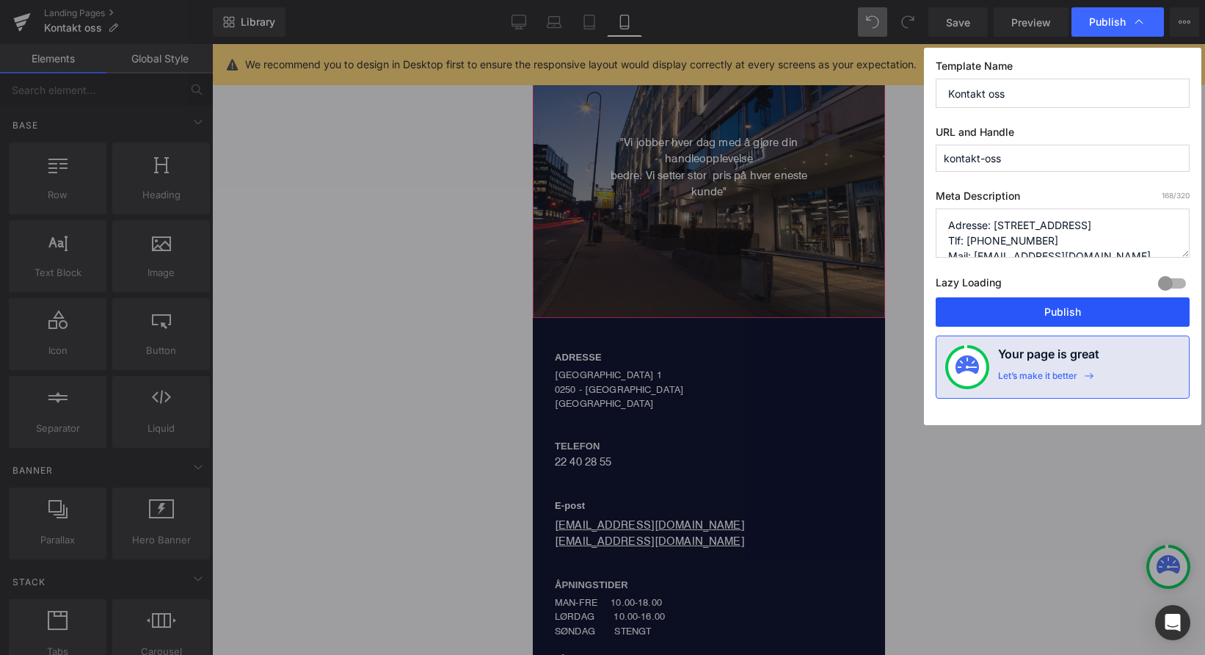
click at [1017, 316] on button "Publish" at bounding box center [1063, 311] width 254 height 29
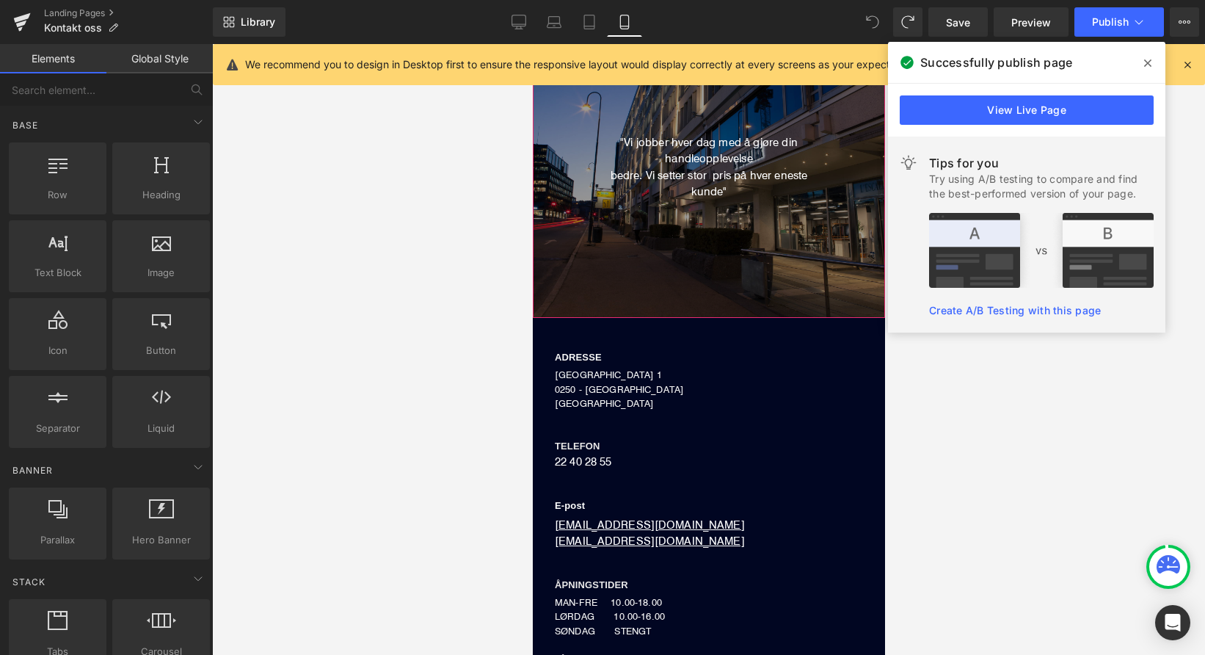
click at [871, 25] on icon at bounding box center [872, 21] width 13 height 13
click at [870, 25] on icon at bounding box center [872, 21] width 13 height 13
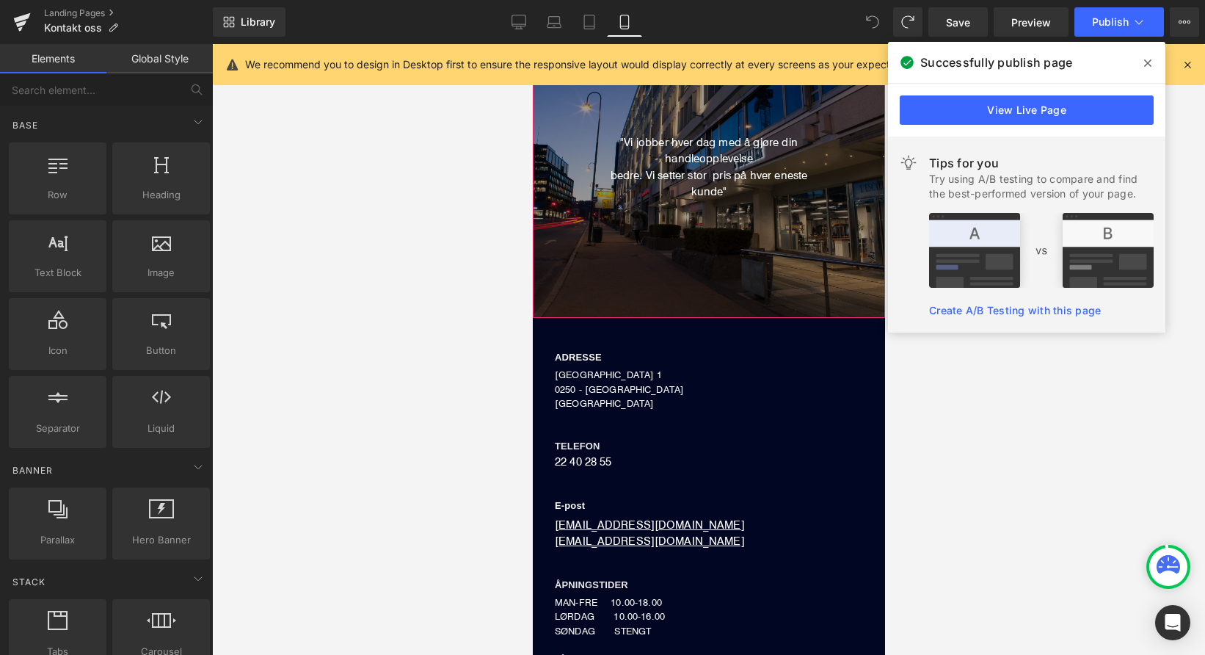
click at [870, 25] on icon at bounding box center [872, 21] width 13 height 13
click at [515, 30] on link "Desktop" at bounding box center [518, 21] width 35 height 29
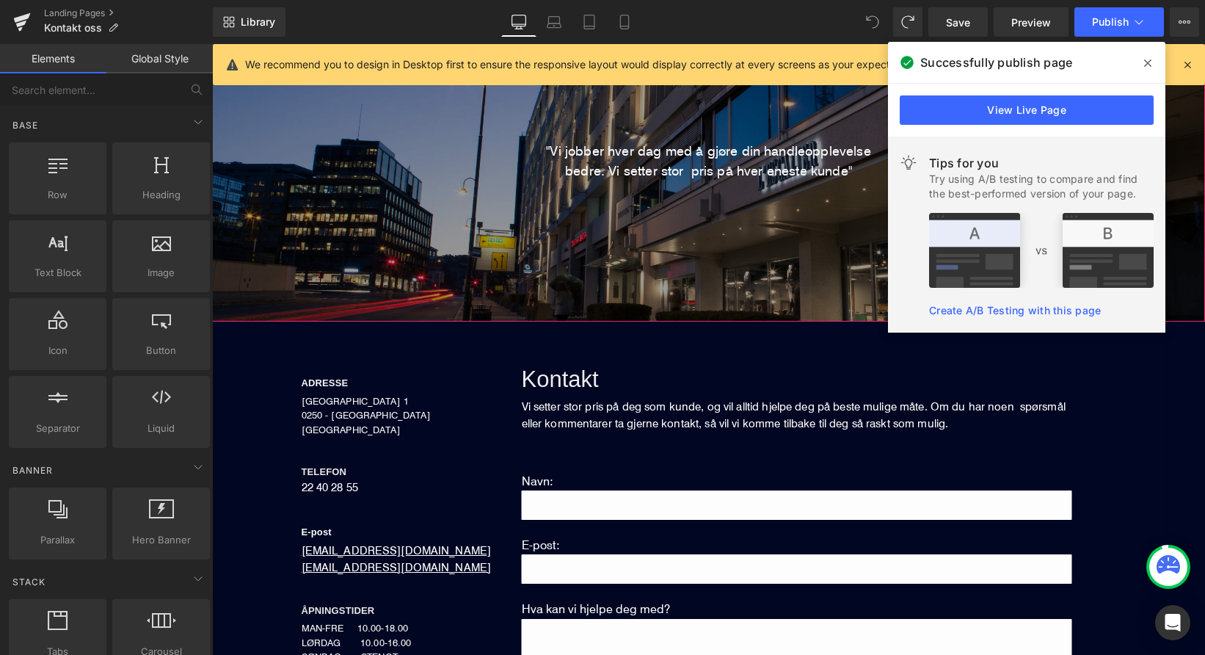
scroll to position [402, 0]
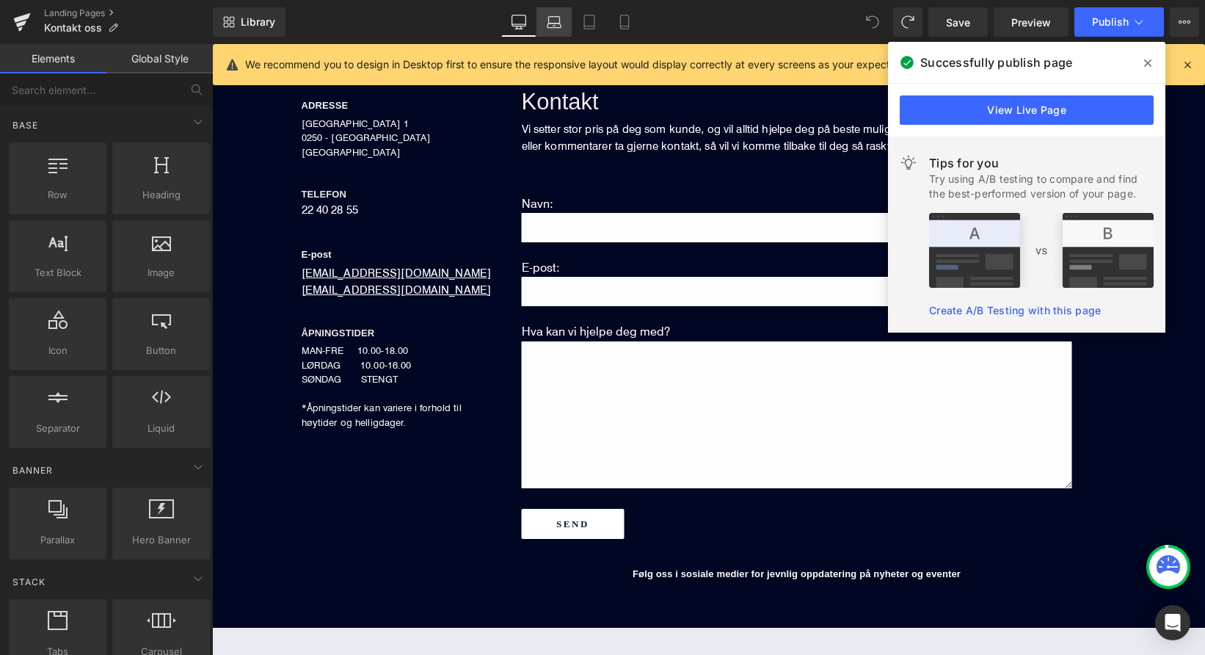
click at [550, 29] on link "Laptop" at bounding box center [554, 21] width 35 height 29
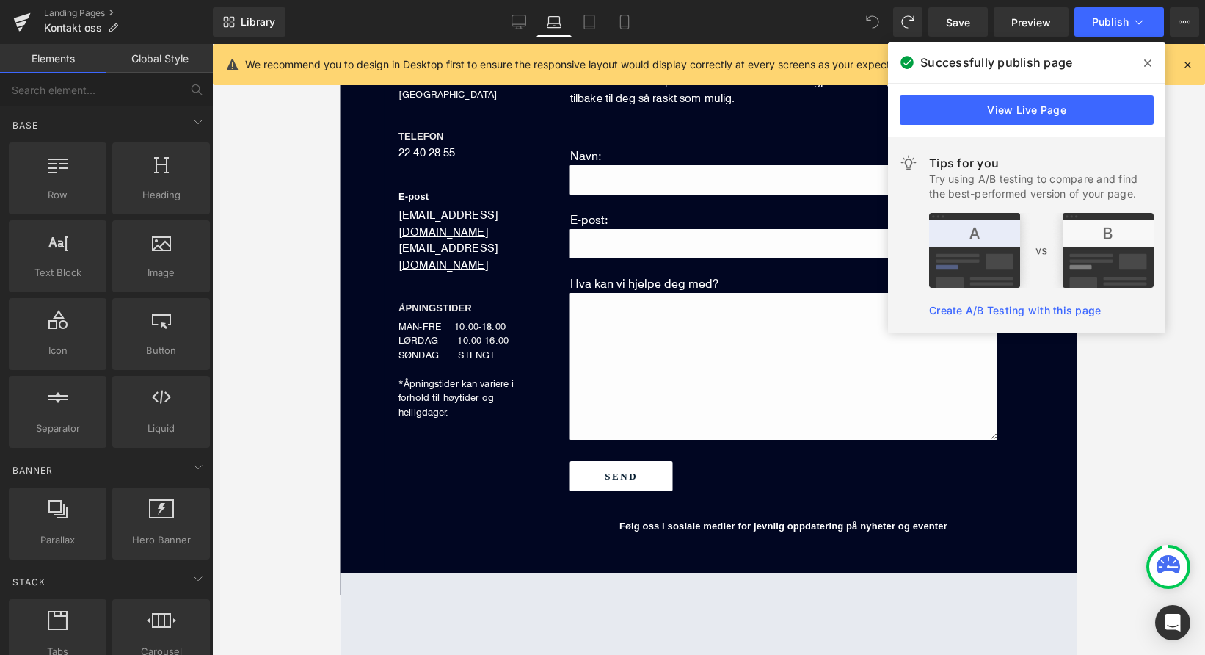
scroll to position [353, 0]
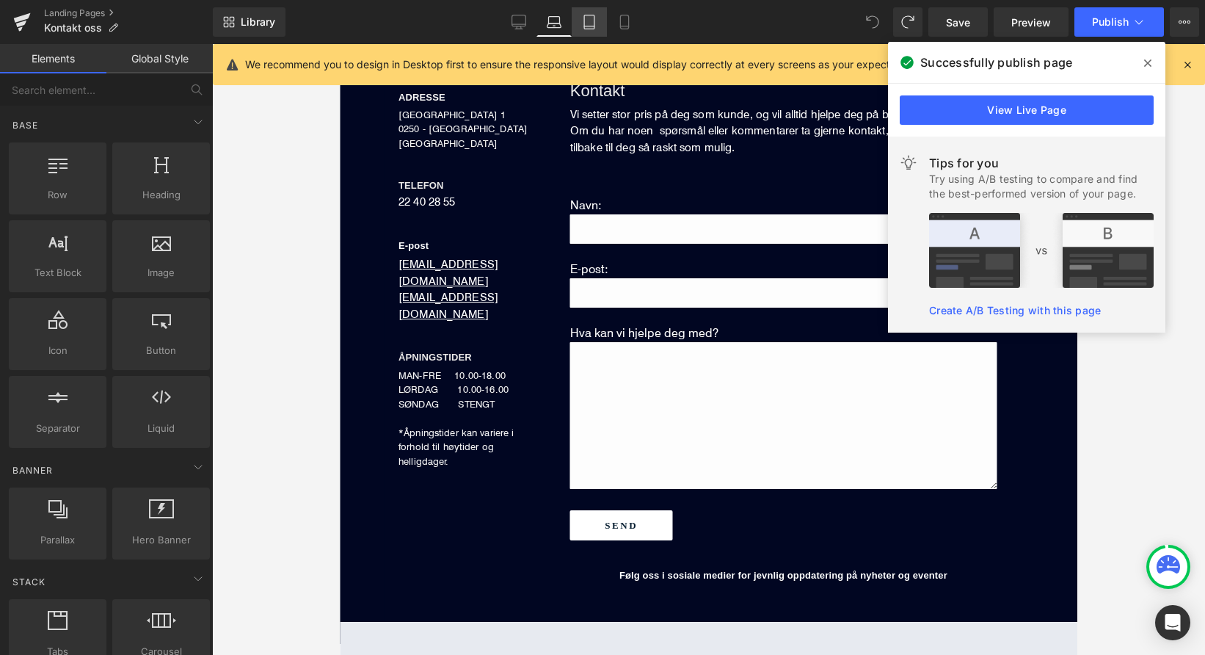
click at [586, 25] on icon at bounding box center [589, 22] width 15 height 15
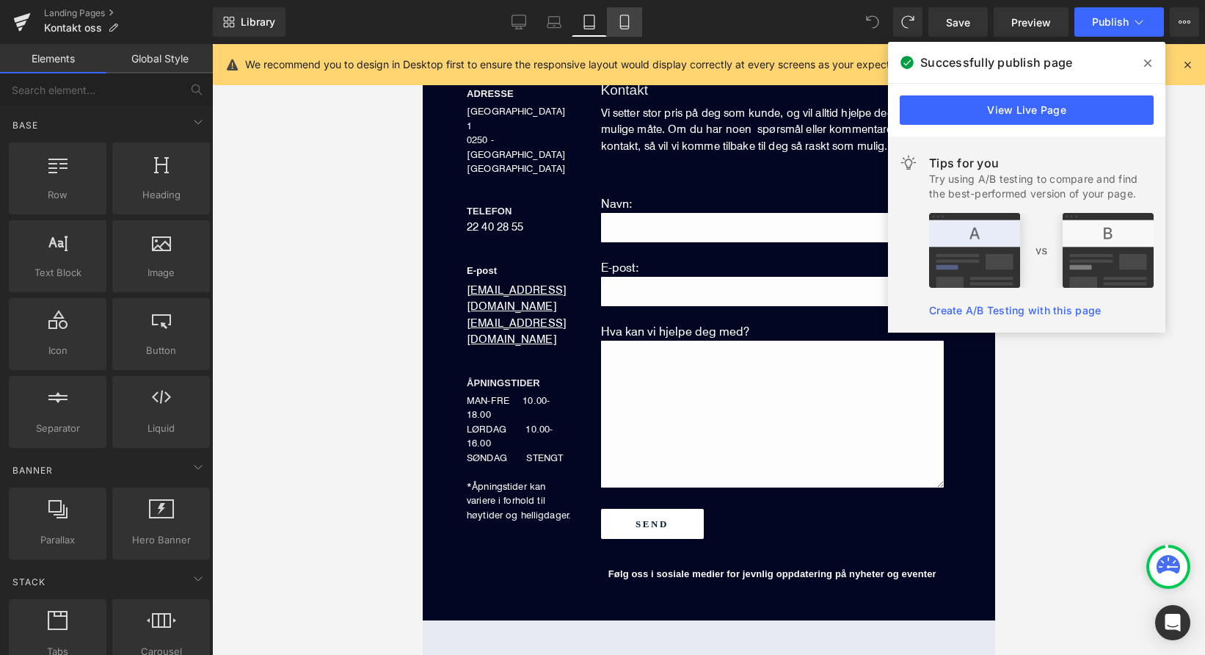
click at [618, 24] on icon at bounding box center [624, 22] width 15 height 15
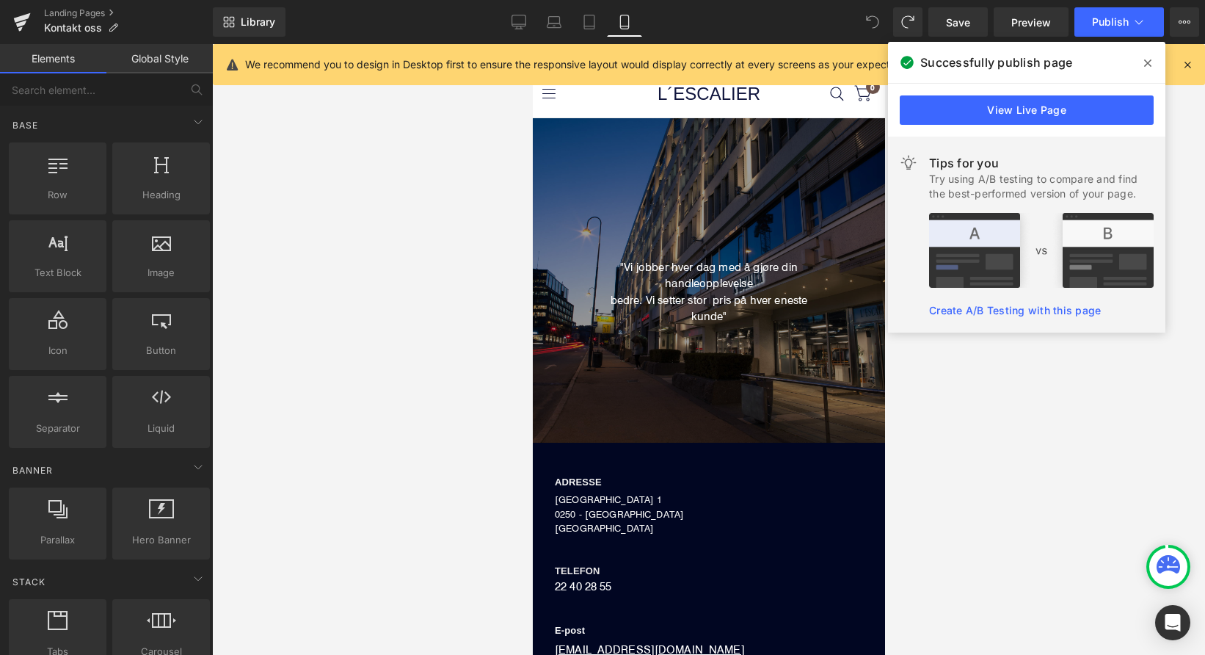
scroll to position [0, 0]
click at [1149, 60] on icon at bounding box center [1147, 63] width 7 height 12
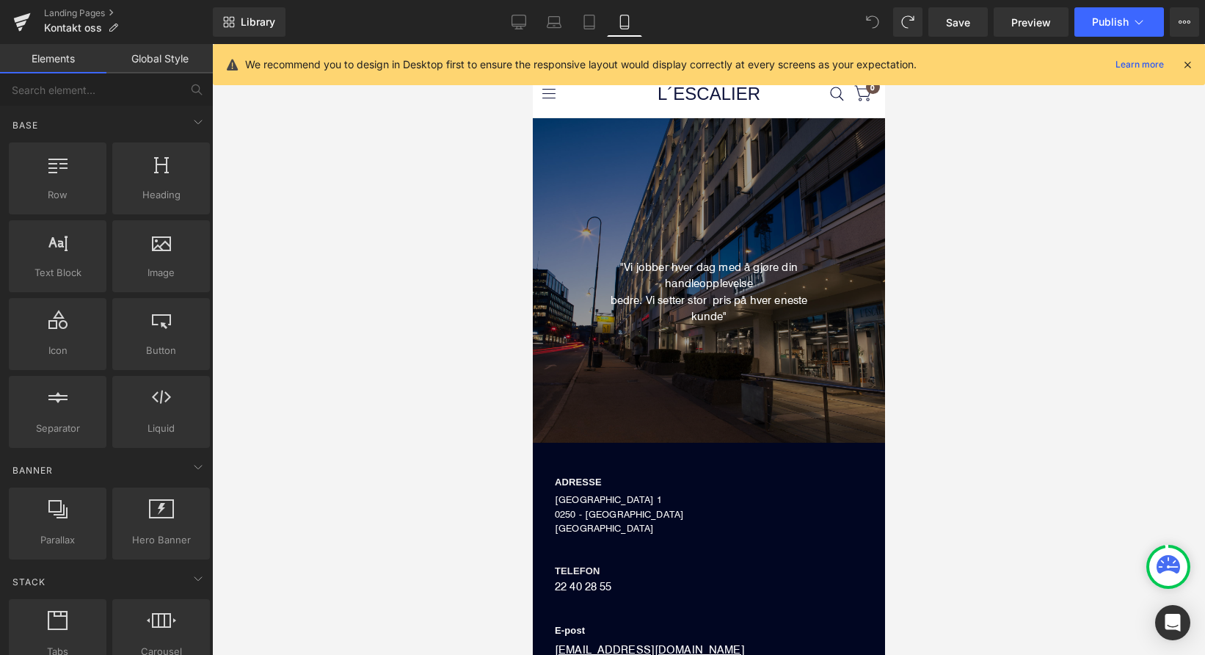
click at [879, 22] on icon at bounding box center [873, 22] width 12 height 12
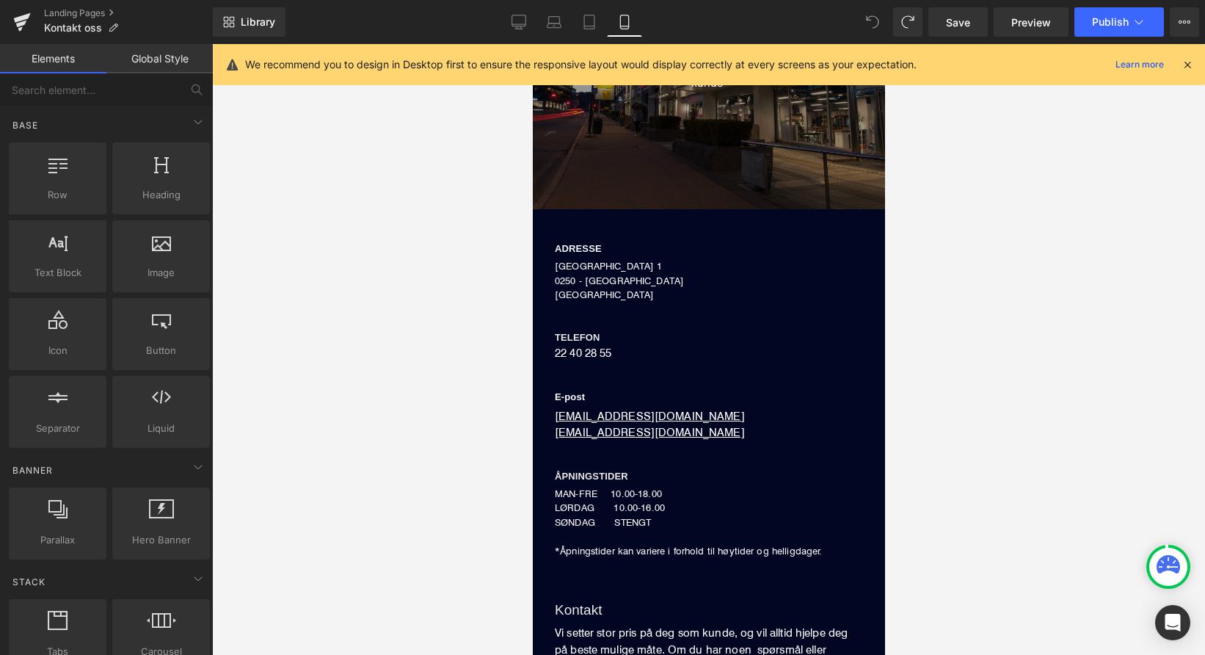
scroll to position [236, 0]
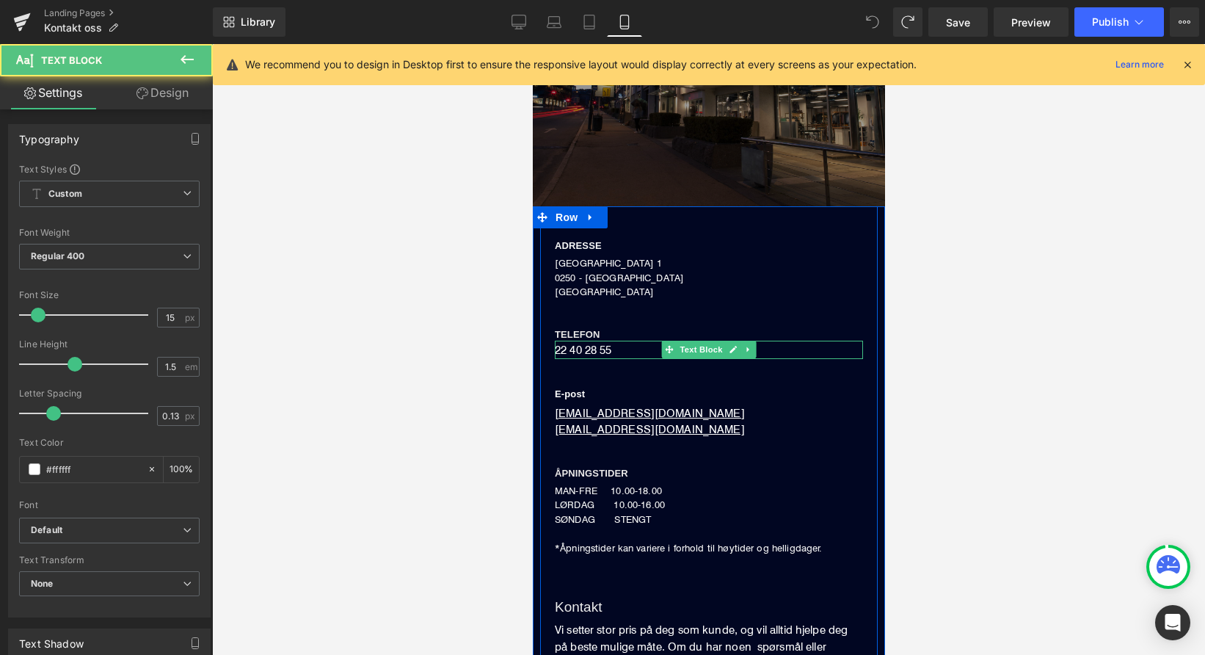
click at [600, 347] on p "22 40 28 55" at bounding box center [708, 350] width 308 height 19
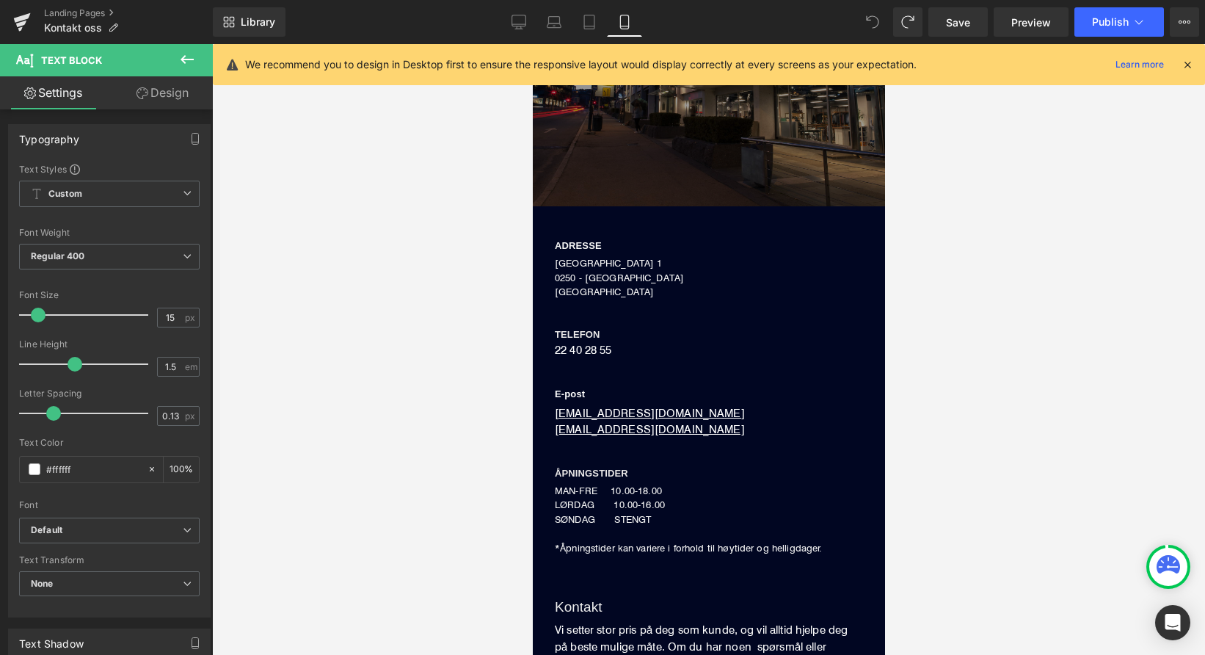
scroll to position [0, 0]
click at [175, 104] on link "Design" at bounding box center [162, 92] width 106 height 33
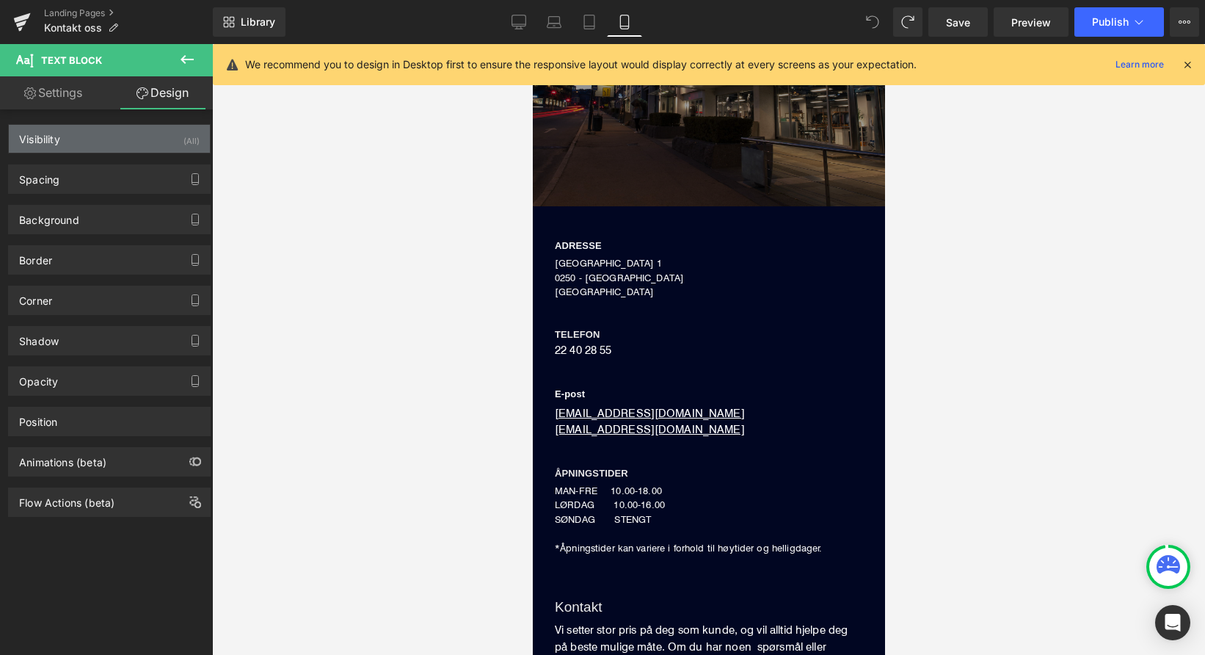
click at [134, 142] on div "Visibility (All)" at bounding box center [109, 139] width 201 height 28
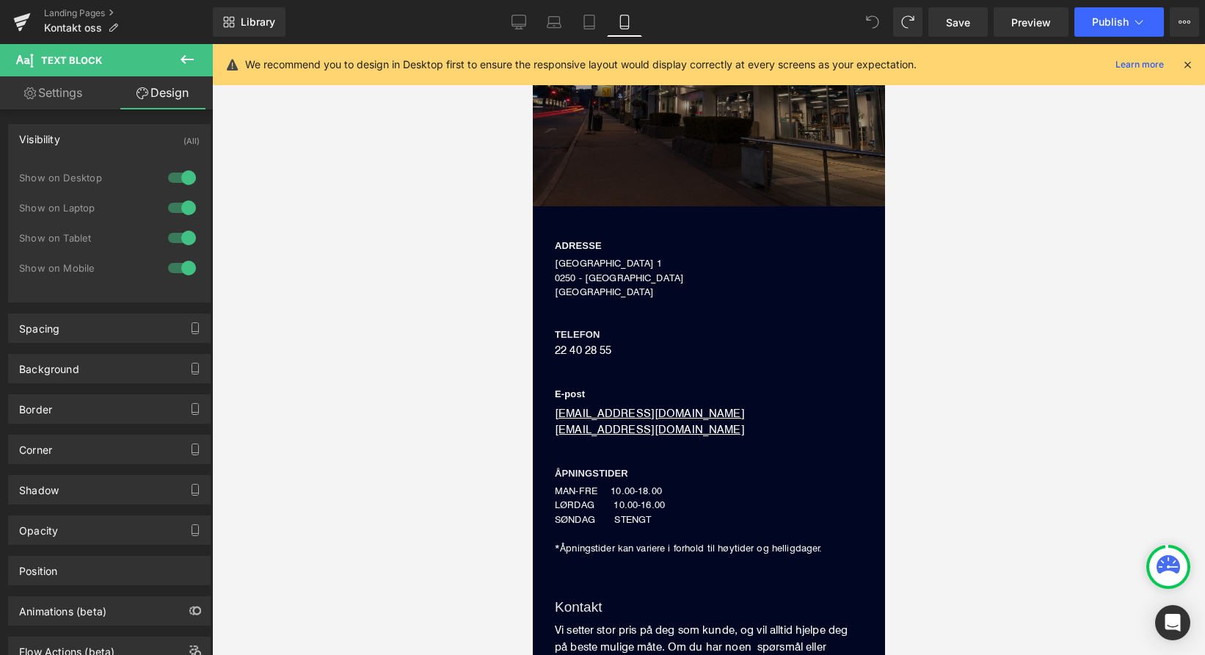
click at [175, 177] on div at bounding box center [181, 177] width 35 height 23
click at [179, 208] on div at bounding box center [181, 207] width 35 height 23
click at [178, 235] on div at bounding box center [181, 237] width 35 height 23
click at [179, 264] on div at bounding box center [181, 267] width 35 height 23
click at [167, 237] on div at bounding box center [181, 237] width 35 height 23
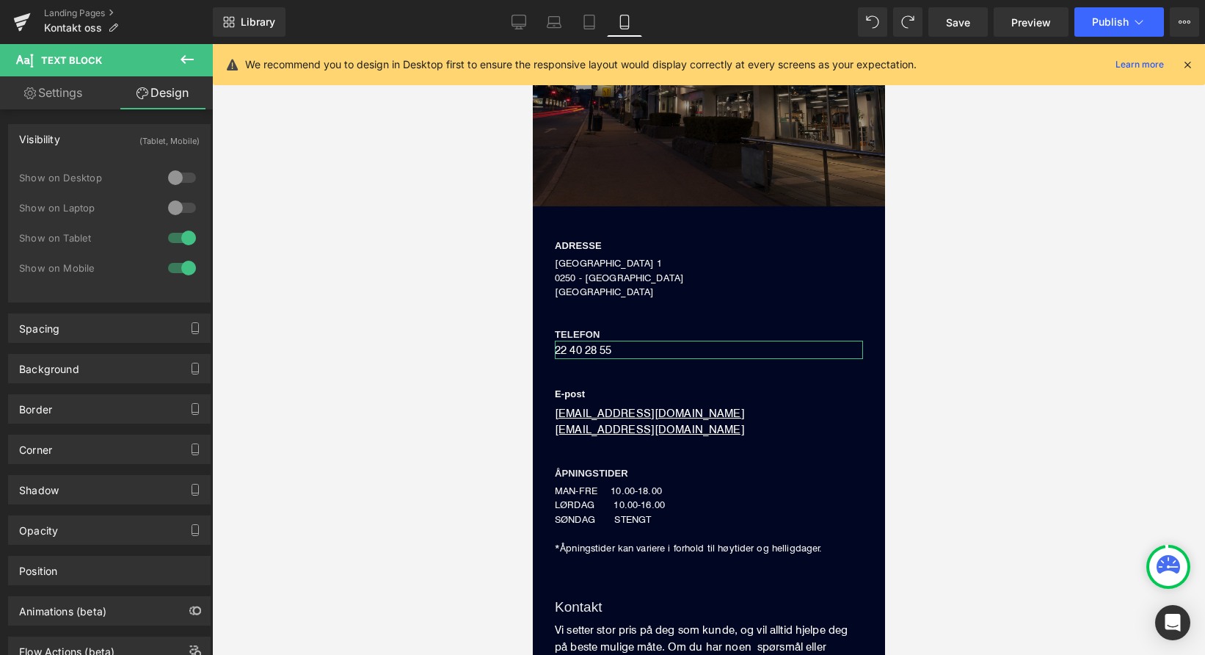
click at [171, 214] on div at bounding box center [181, 207] width 35 height 23
click at [173, 181] on div at bounding box center [181, 177] width 35 height 23
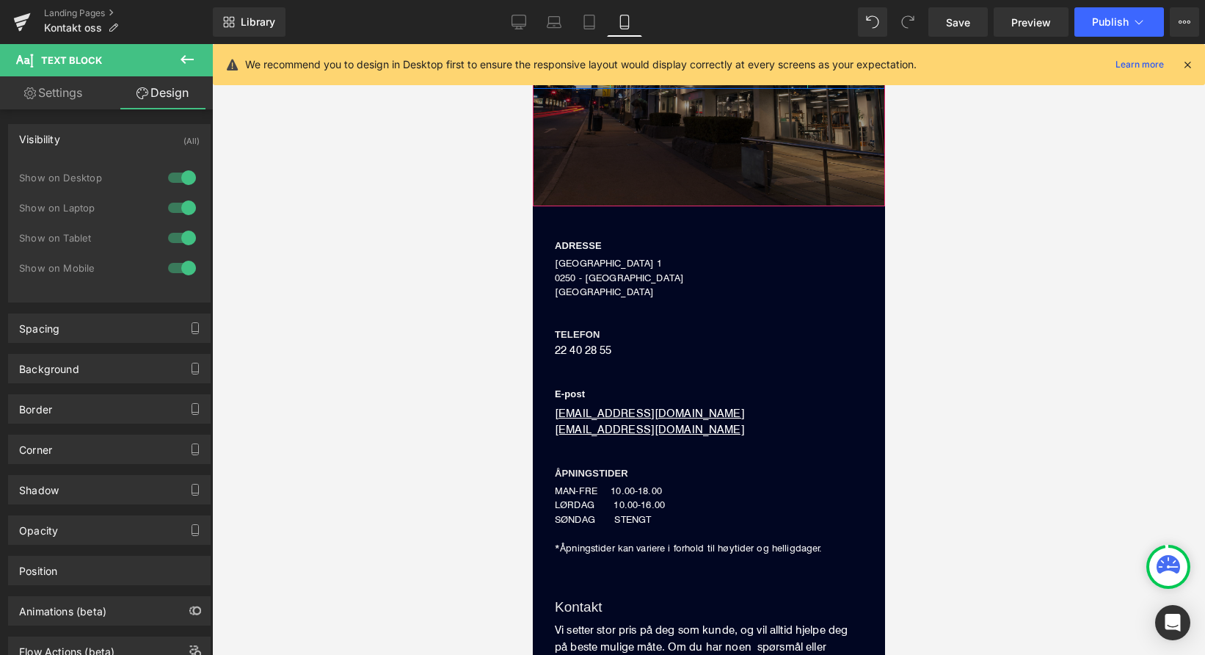
click at [890, 18] on div at bounding box center [890, 21] width 65 height 29
click at [881, 21] on span at bounding box center [872, 21] width 29 height 29
click at [1090, 20] on button "Publish" at bounding box center [1120, 21] width 90 height 29
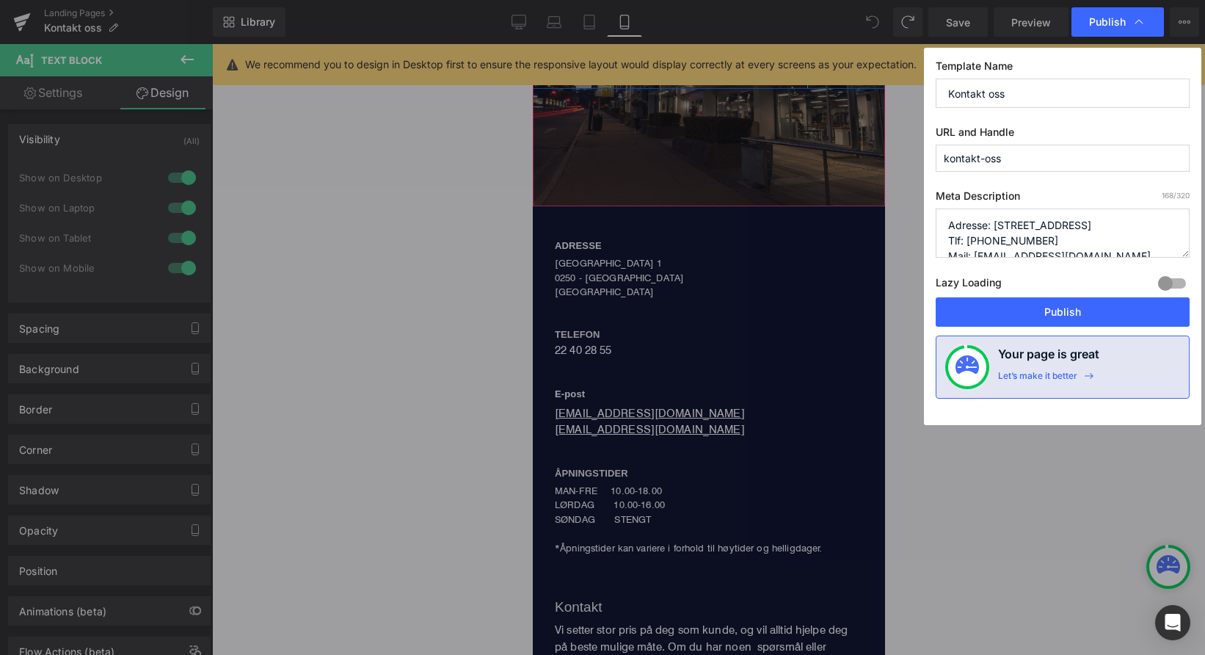
click at [1040, 307] on button "Publish" at bounding box center [1063, 311] width 254 height 29
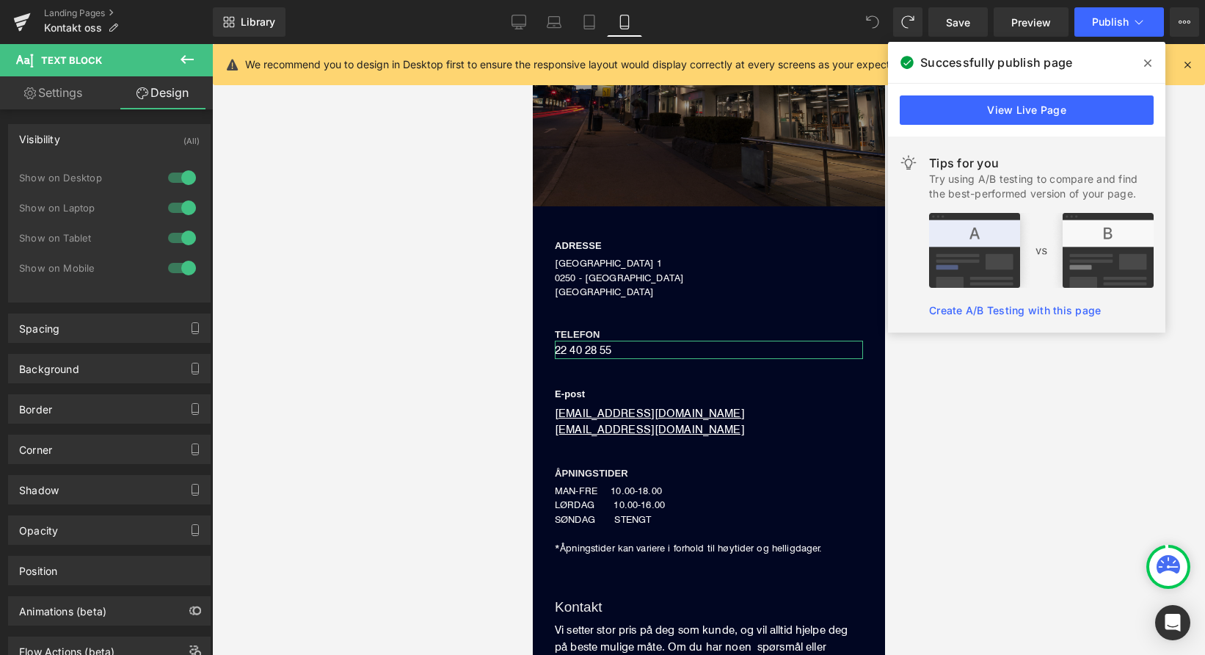
click at [179, 266] on div at bounding box center [181, 267] width 35 height 23
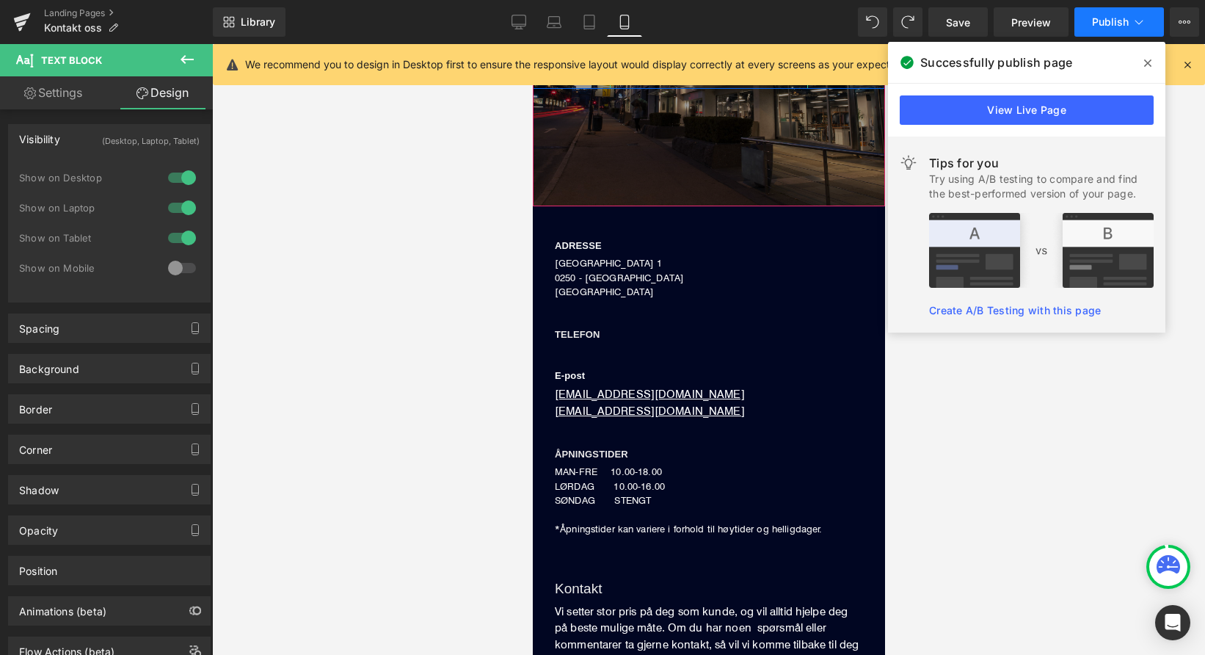
click at [1120, 15] on button "Publish" at bounding box center [1120, 21] width 90 height 29
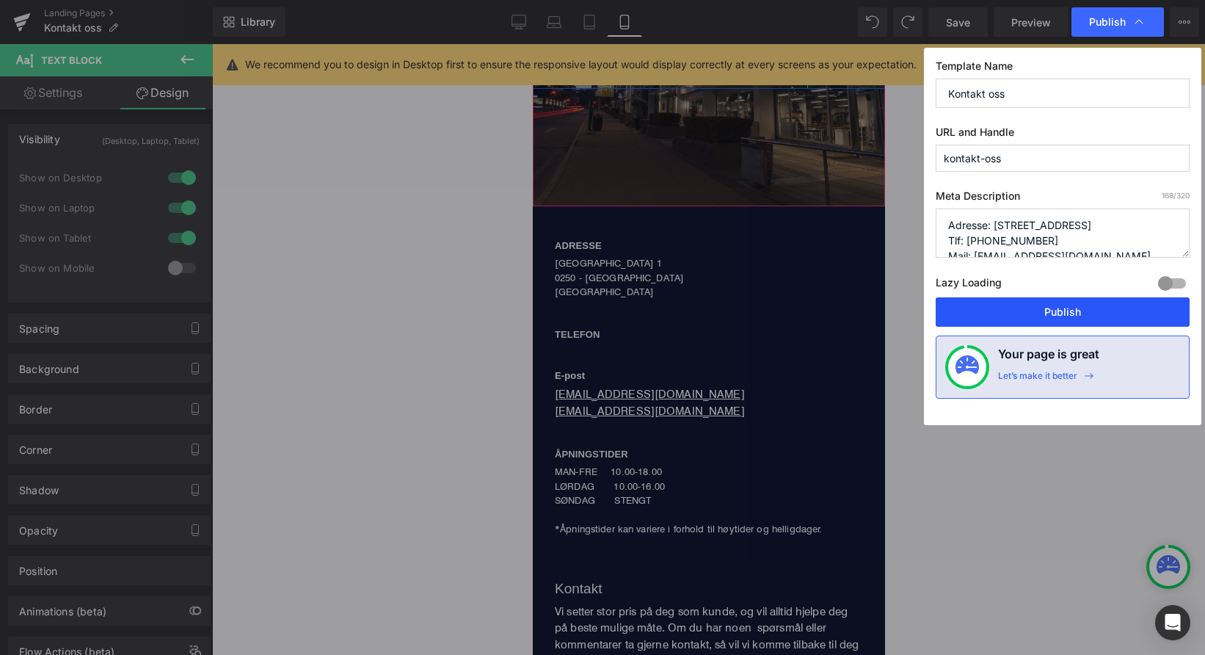
click at [1046, 318] on button "Publish" at bounding box center [1063, 311] width 254 height 29
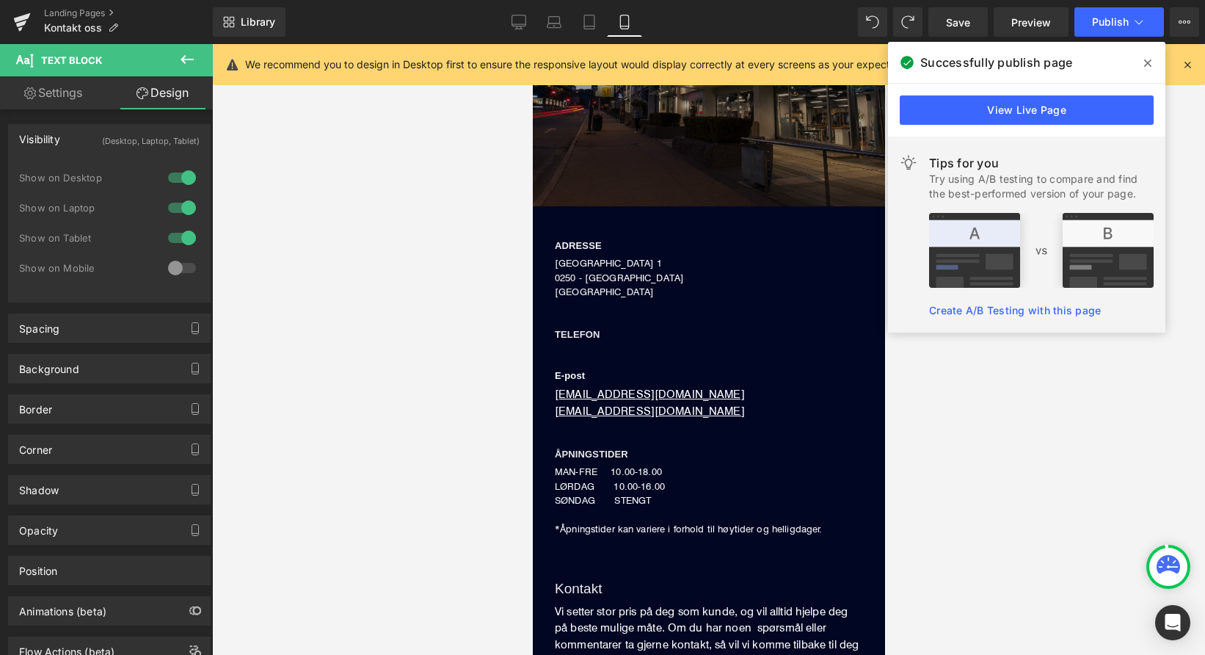
click at [172, 268] on div at bounding box center [181, 267] width 35 height 23
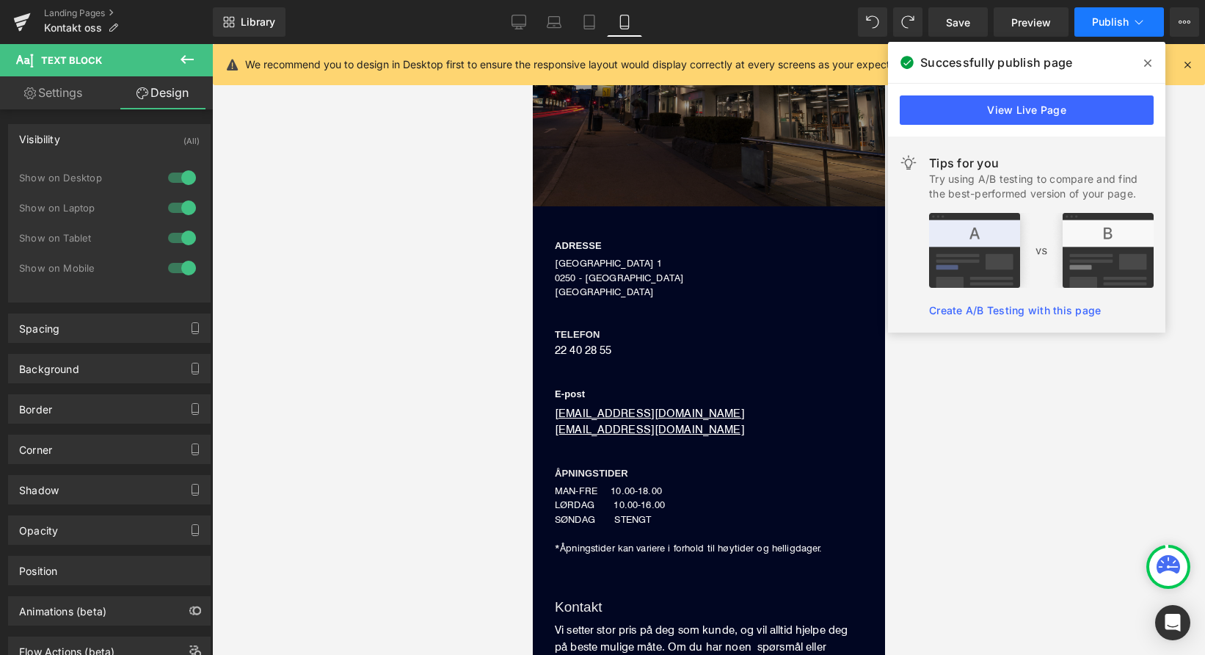
click at [1110, 10] on button "Publish" at bounding box center [1120, 21] width 90 height 29
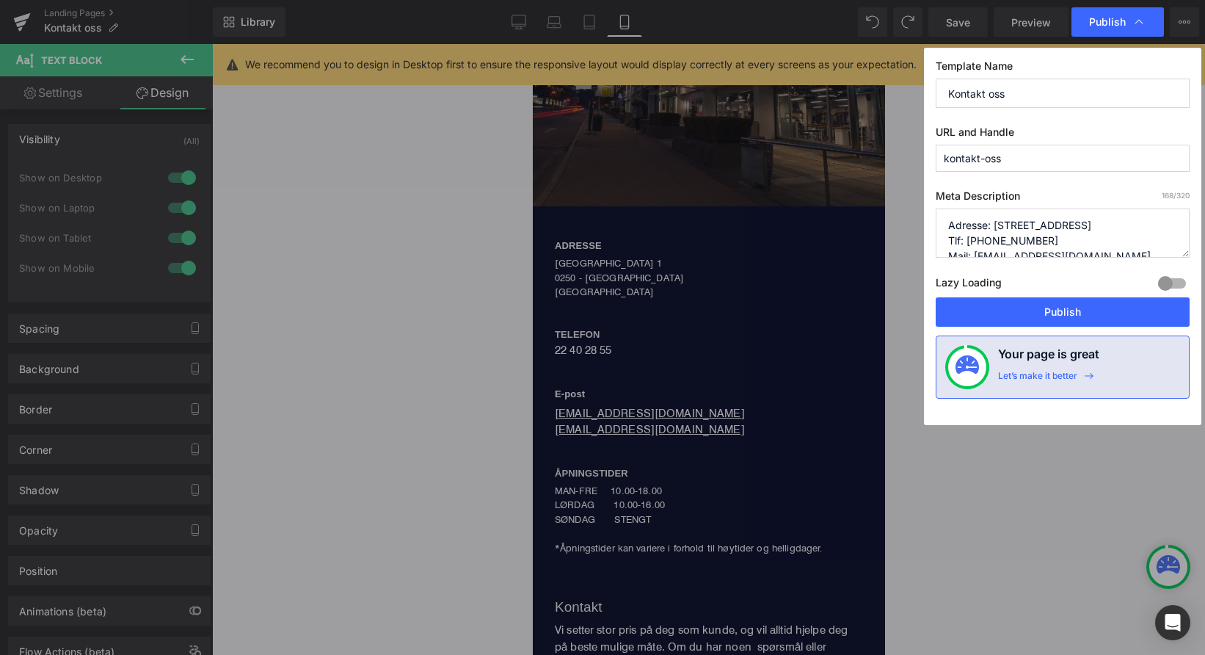
click at [1040, 316] on button "Publish" at bounding box center [1063, 311] width 254 height 29
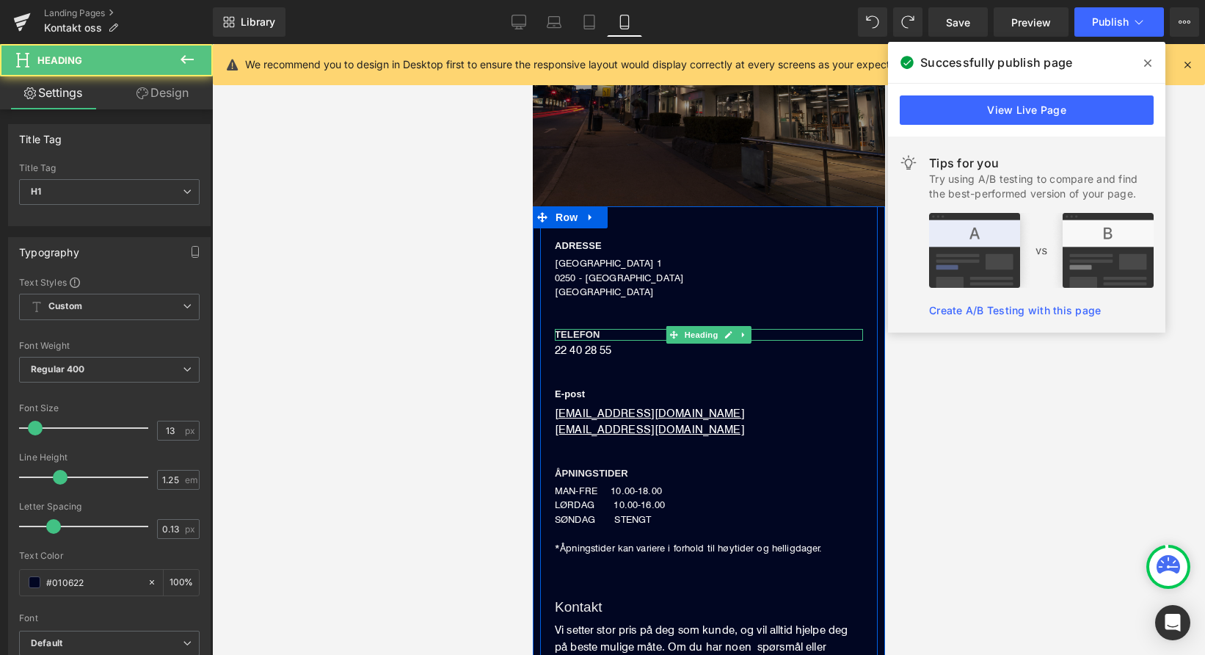
click at [603, 330] on h1 "TELEFON" at bounding box center [708, 335] width 308 height 12
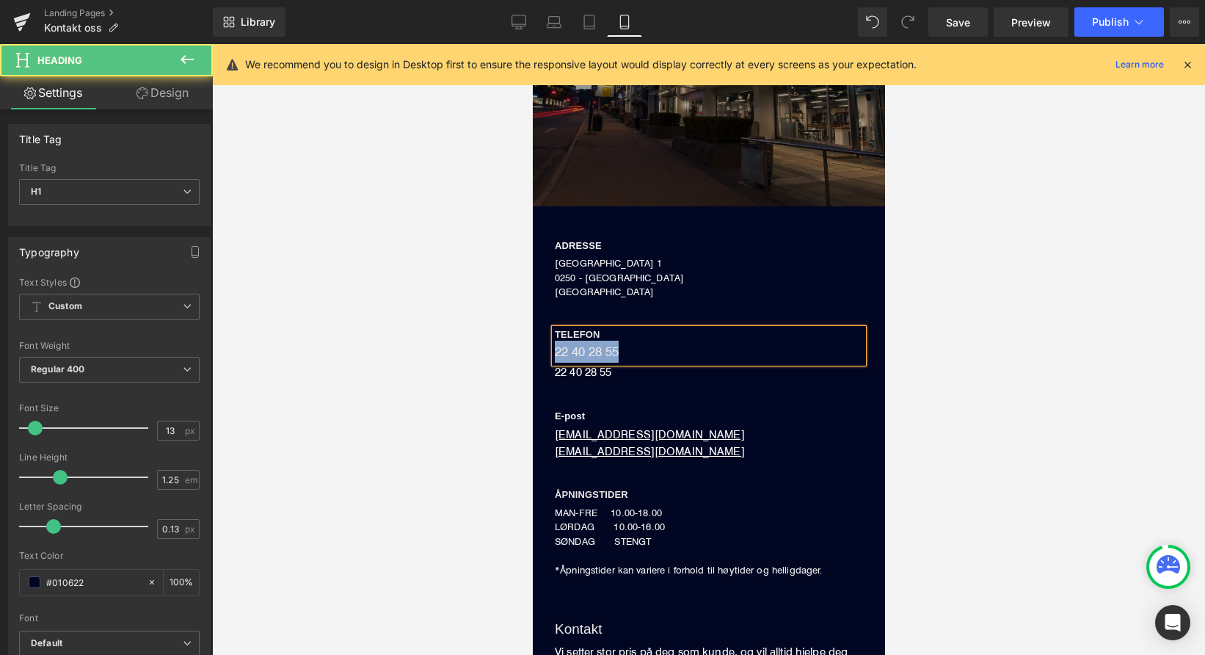
drag, startPoint x: 611, startPoint y: 349, endPoint x: 550, endPoint y: 349, distance: 60.9
click at [554, 349] on div "TELEFON 22 40 28 55" at bounding box center [708, 346] width 308 height 34
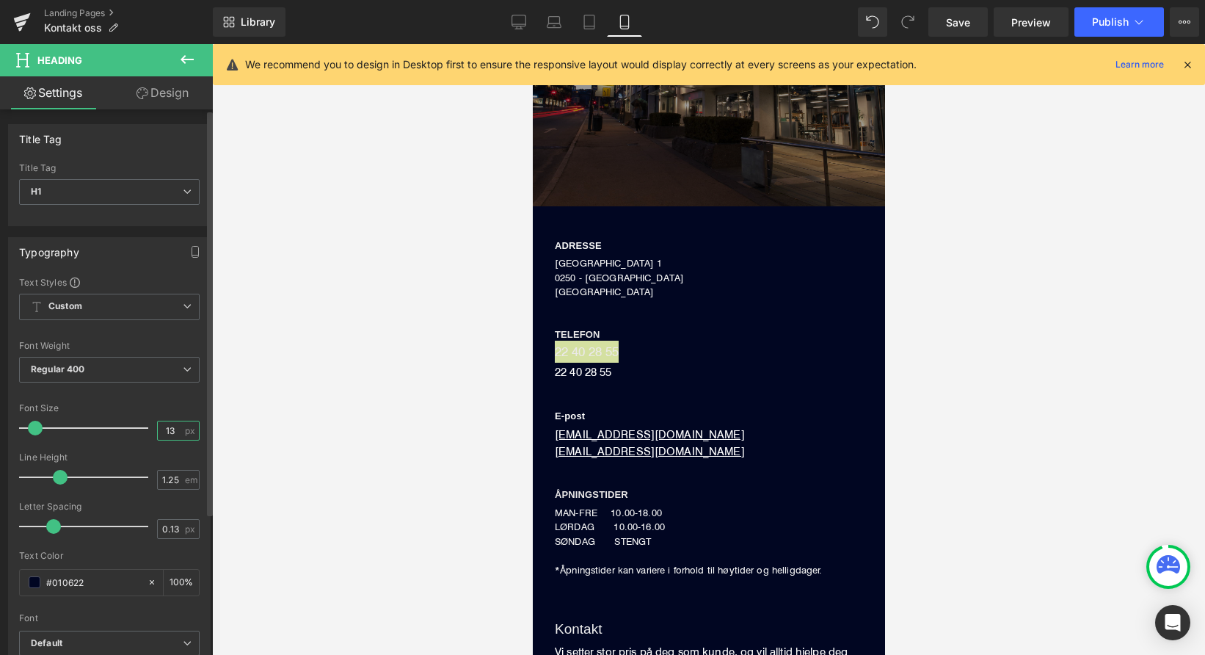
click at [170, 431] on input "13" at bounding box center [171, 430] width 26 height 18
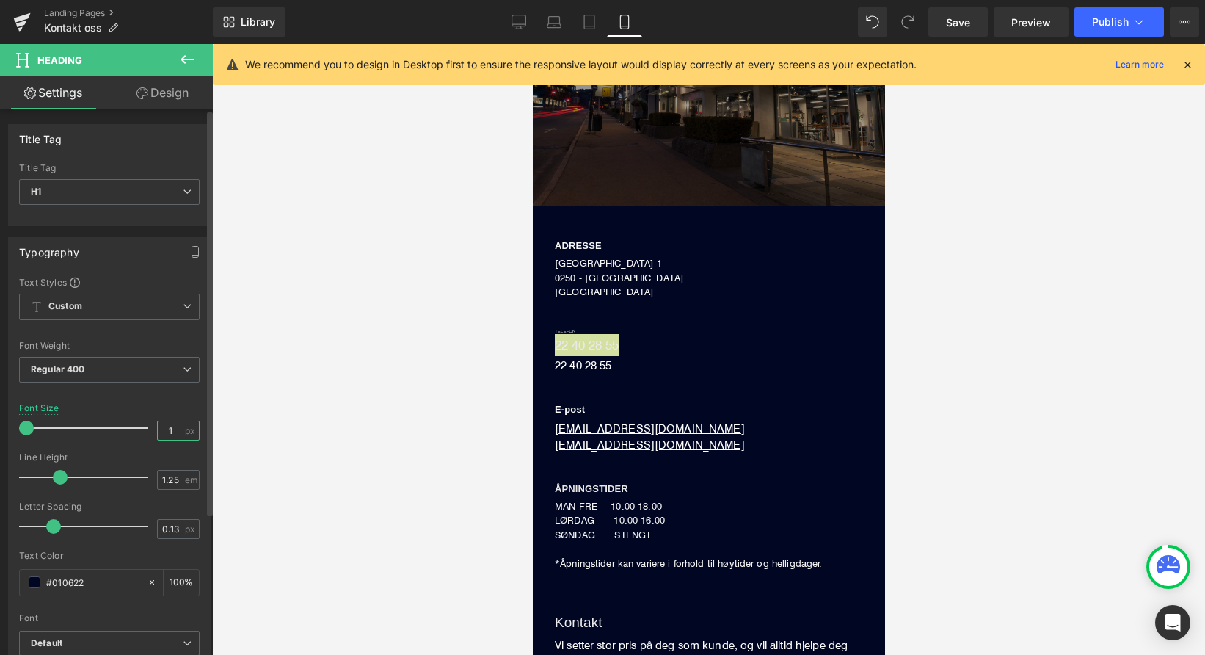
type input "6"
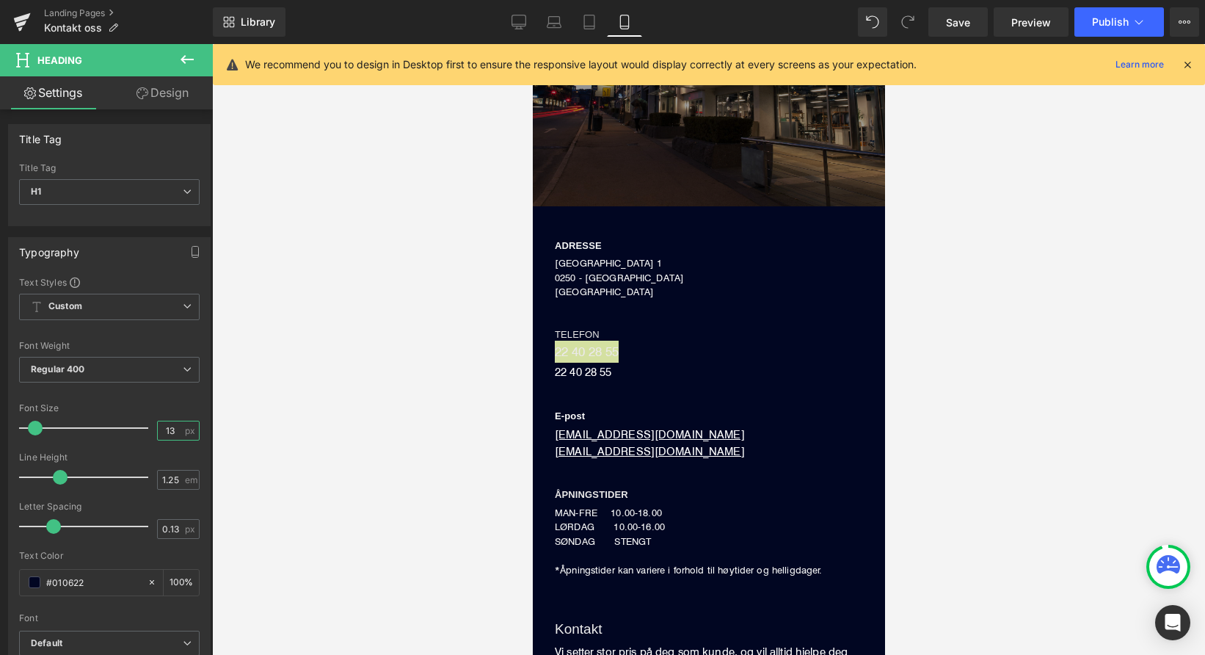
type input "13"
click at [371, 381] on div at bounding box center [708, 349] width 993 height 611
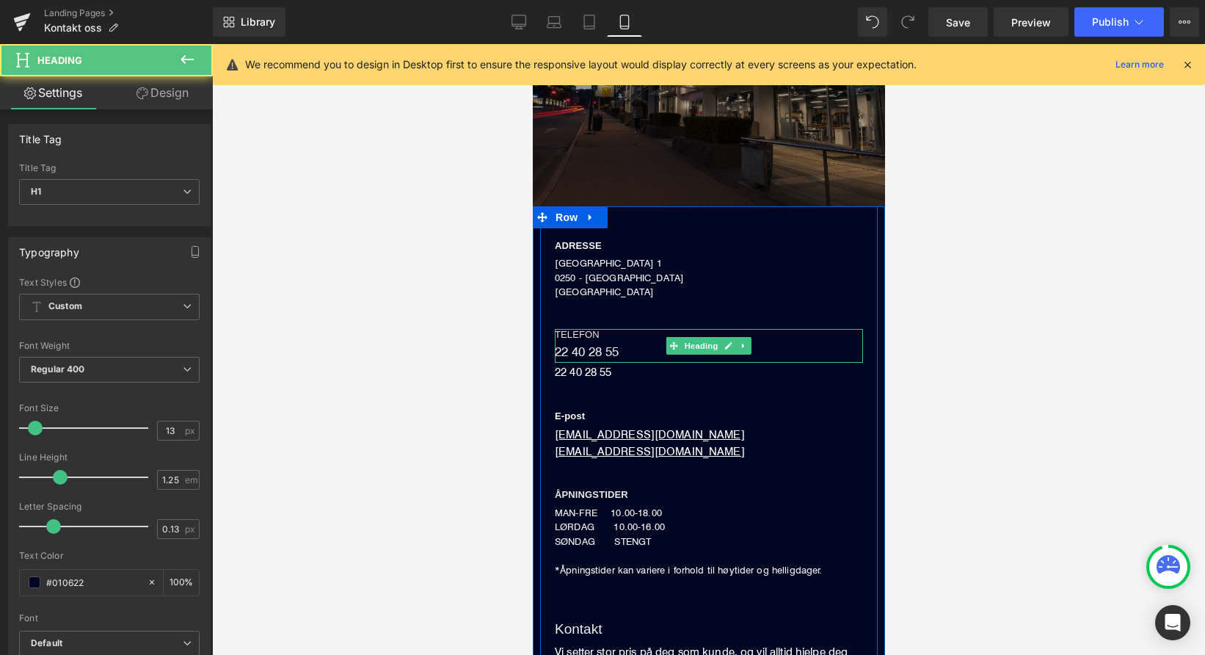
click at [645, 329] on h1 "TELEFON" at bounding box center [708, 335] width 308 height 12
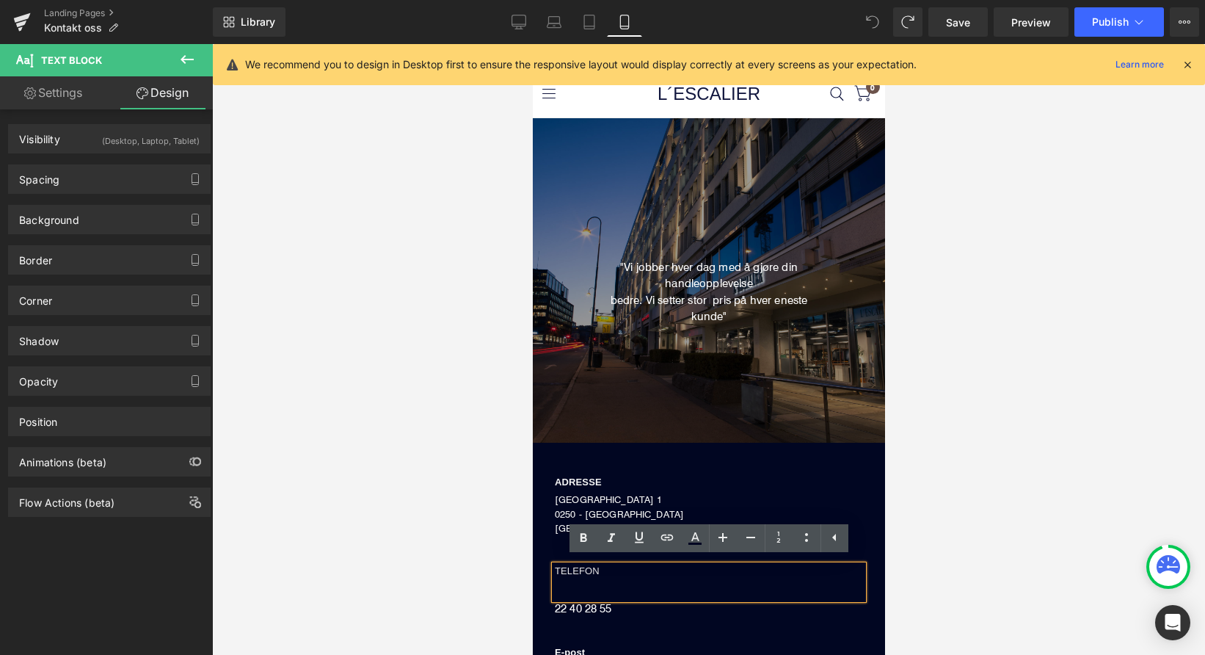
click at [873, 26] on icon at bounding box center [872, 21] width 13 height 13
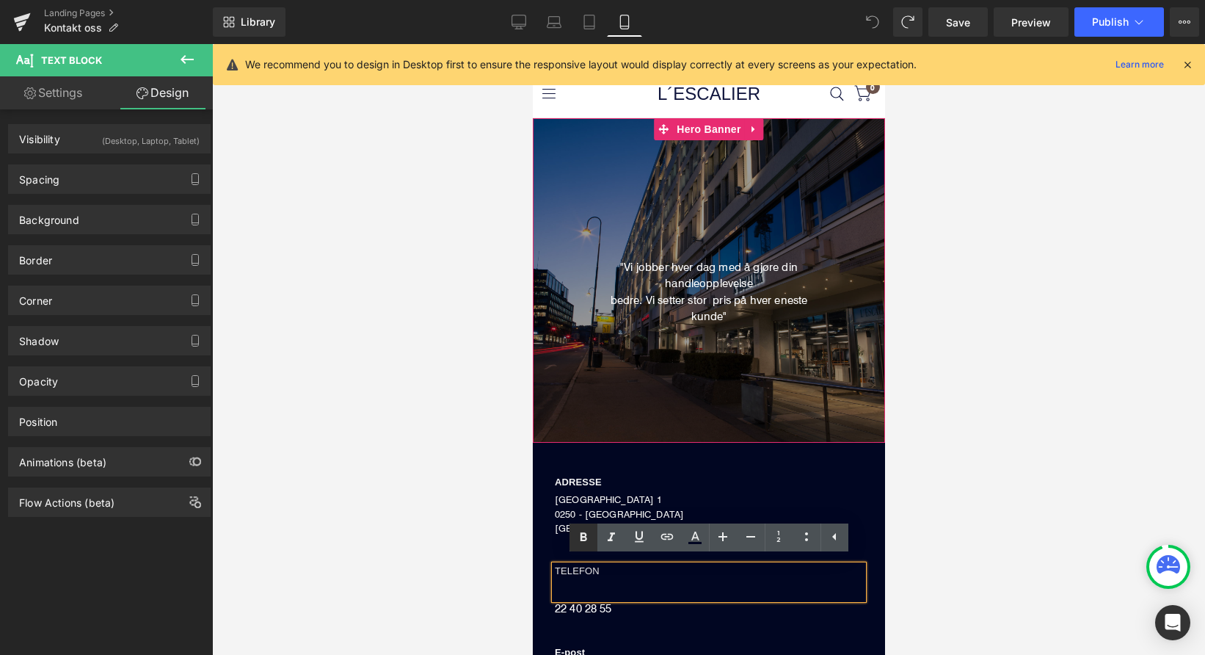
scroll to position [261, 0]
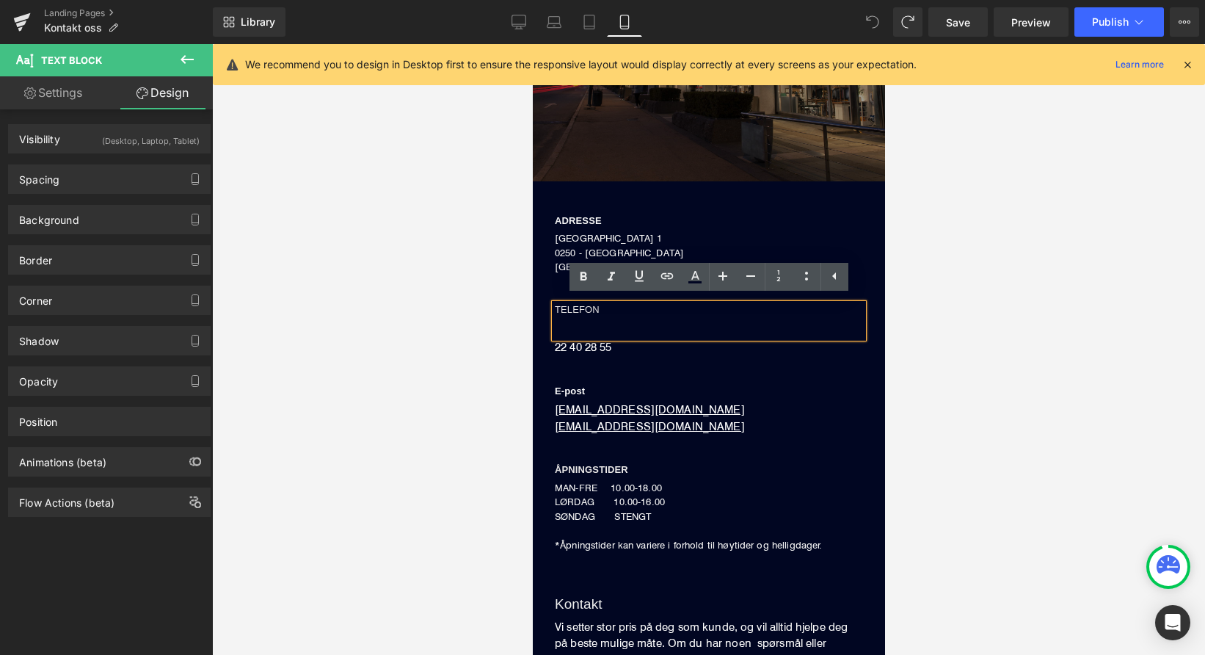
click at [477, 379] on div at bounding box center [708, 349] width 993 height 611
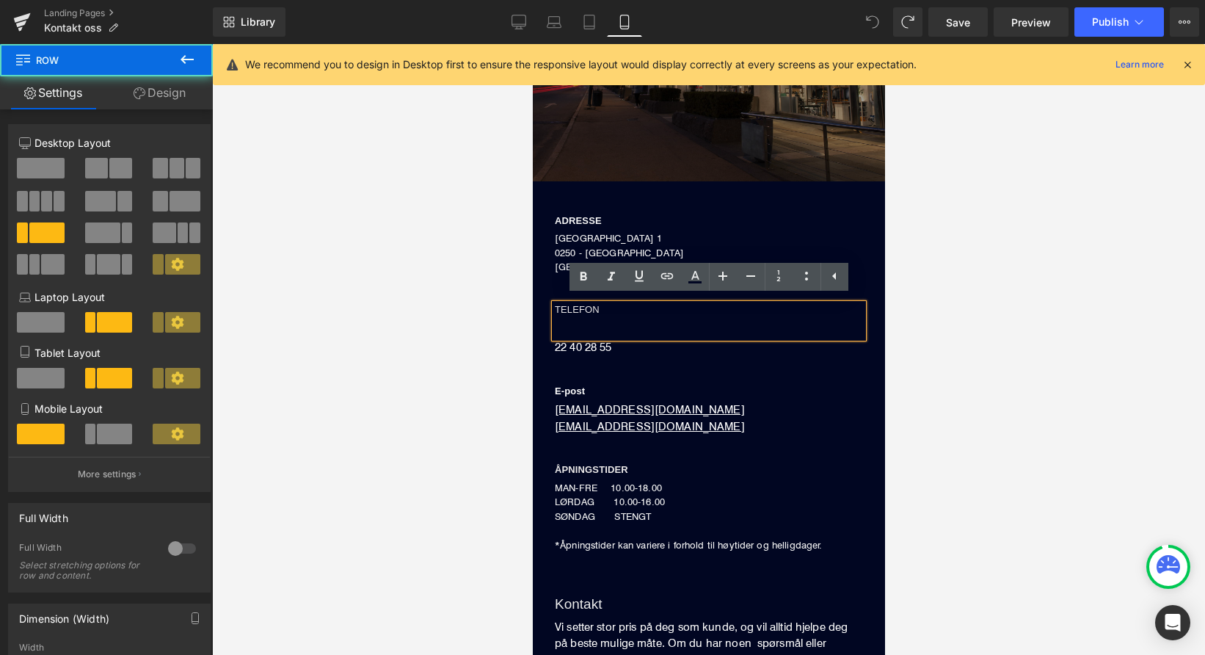
click at [582, 356] on div "ADRESSE Heading DRONNING MAUDS GATE 1 0250 - OSLO NORGE Text Block TELEFON Head…" at bounding box center [708, 377] width 338 height 349
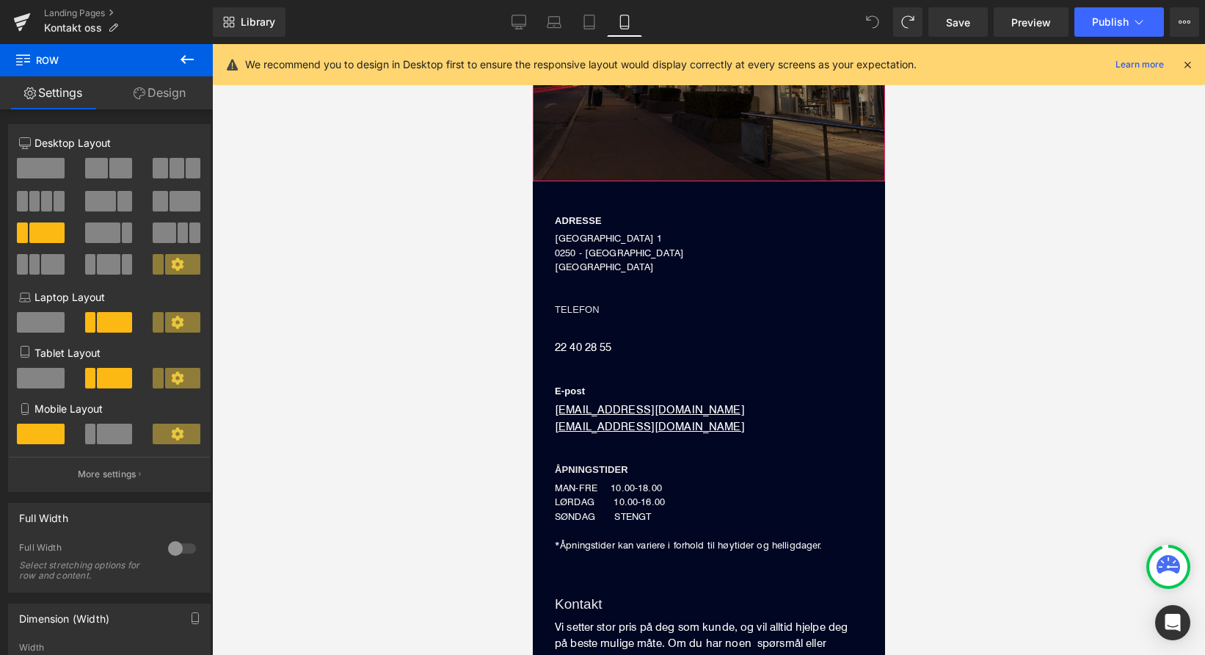
click at [869, 18] on icon at bounding box center [872, 21] width 13 height 13
click at [27, 23] on icon at bounding box center [22, 22] width 18 height 37
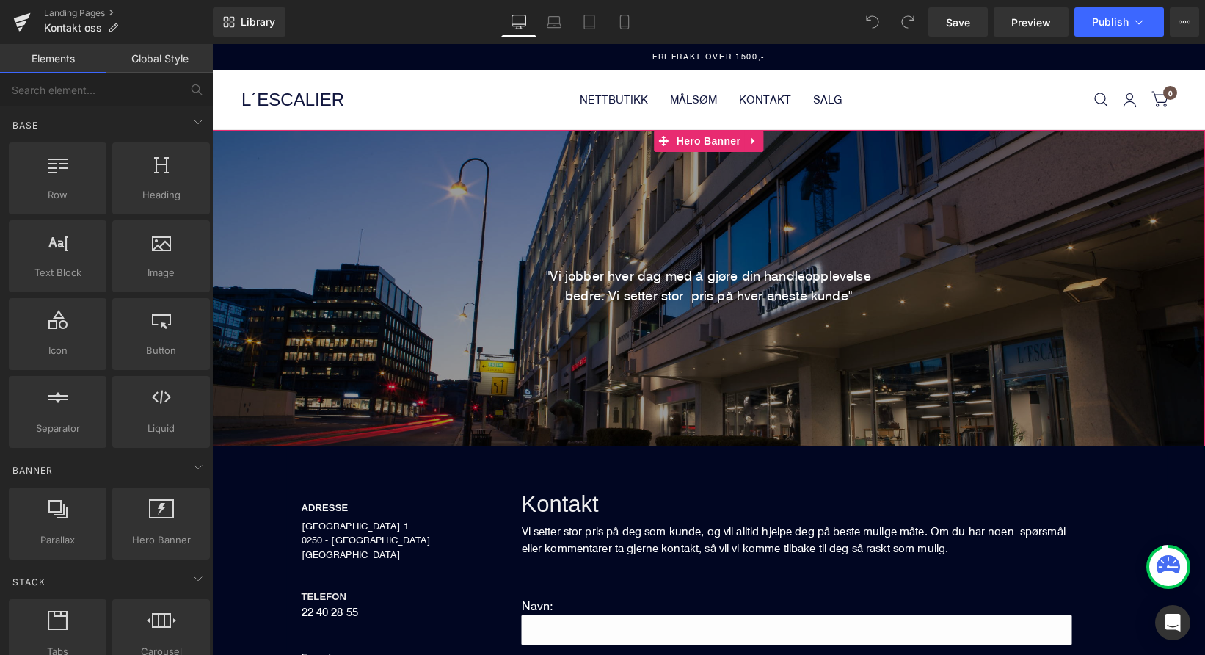
scroll to position [206, 0]
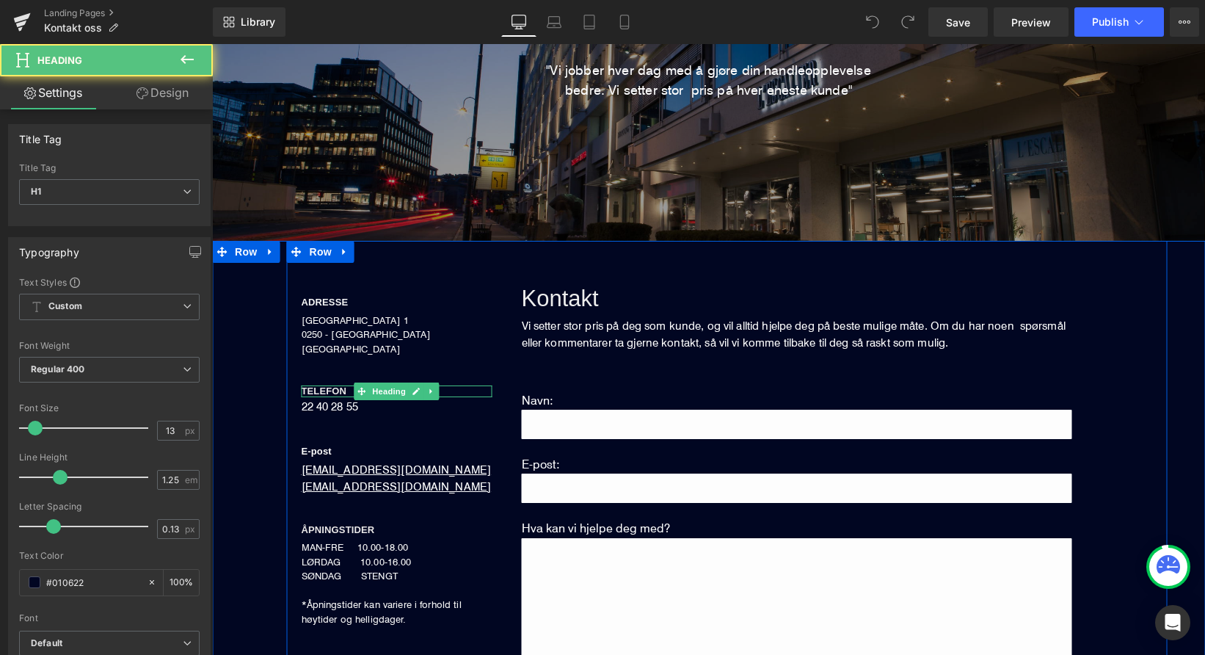
click at [344, 389] on span "TELEFON" at bounding box center [325, 390] width 46 height 11
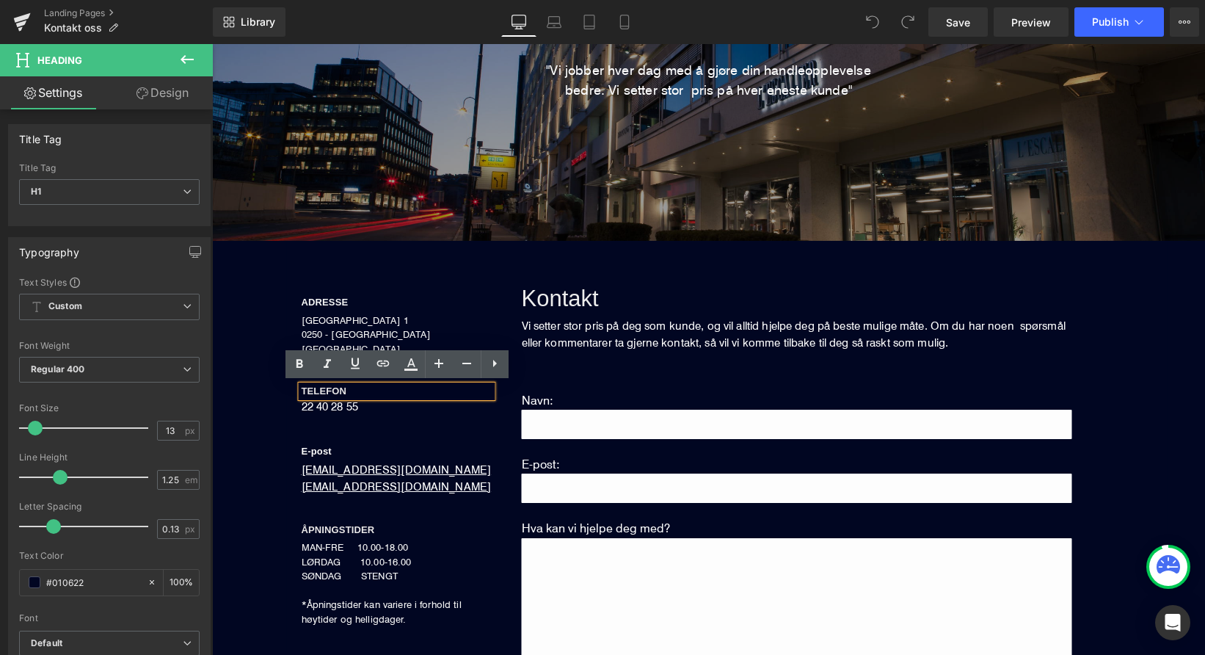
click at [355, 391] on h1 "TELEFON" at bounding box center [397, 391] width 191 height 12
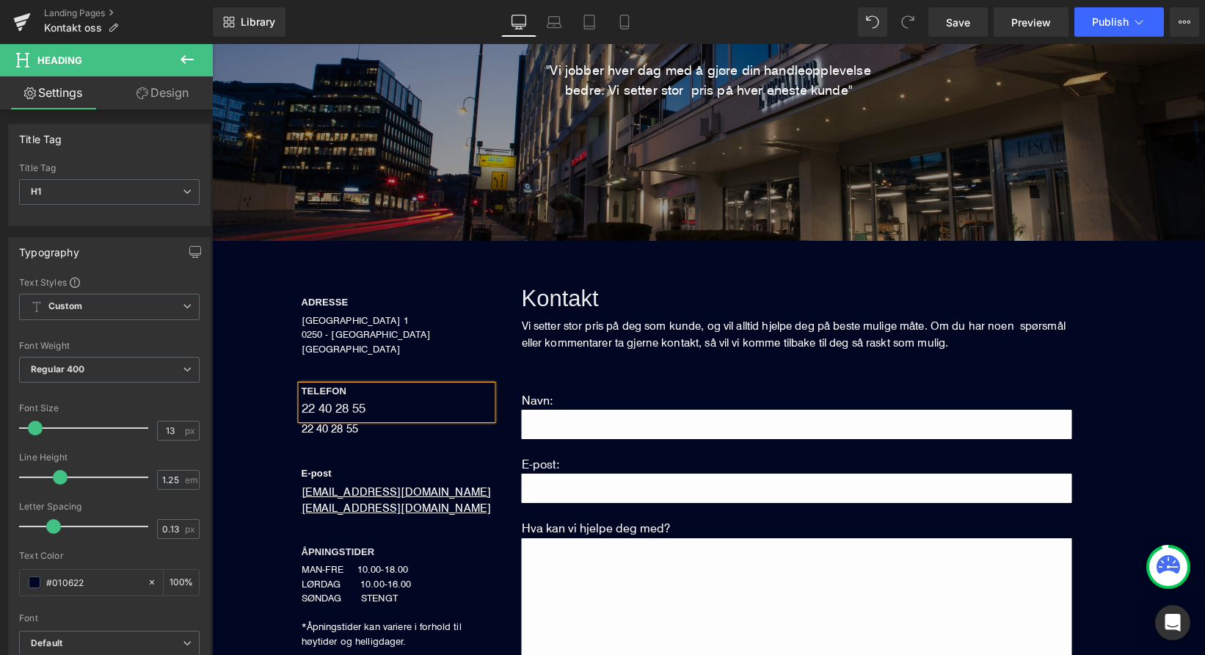
click at [245, 453] on div "ADRESSE Heading DRONNING MAUDS GATE 1 0250 - OSLO NORGE Text Block TELEFON 22 4…" at bounding box center [708, 544] width 993 height 606
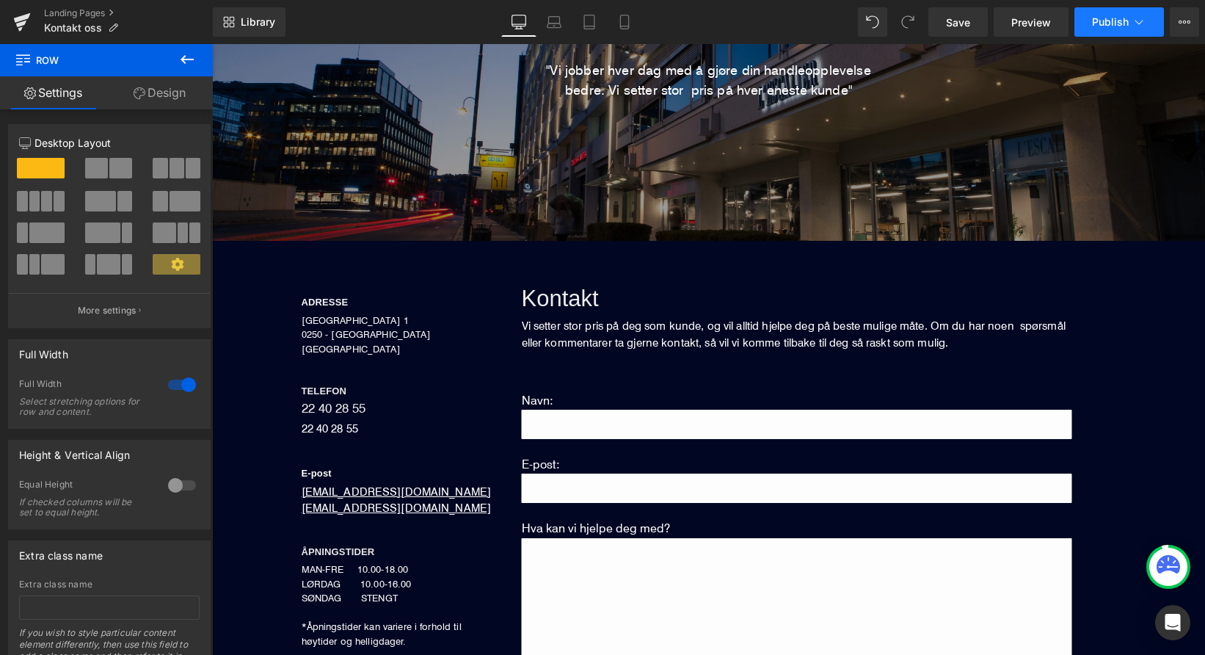
click at [1118, 24] on span "Publish" at bounding box center [1110, 22] width 37 height 12
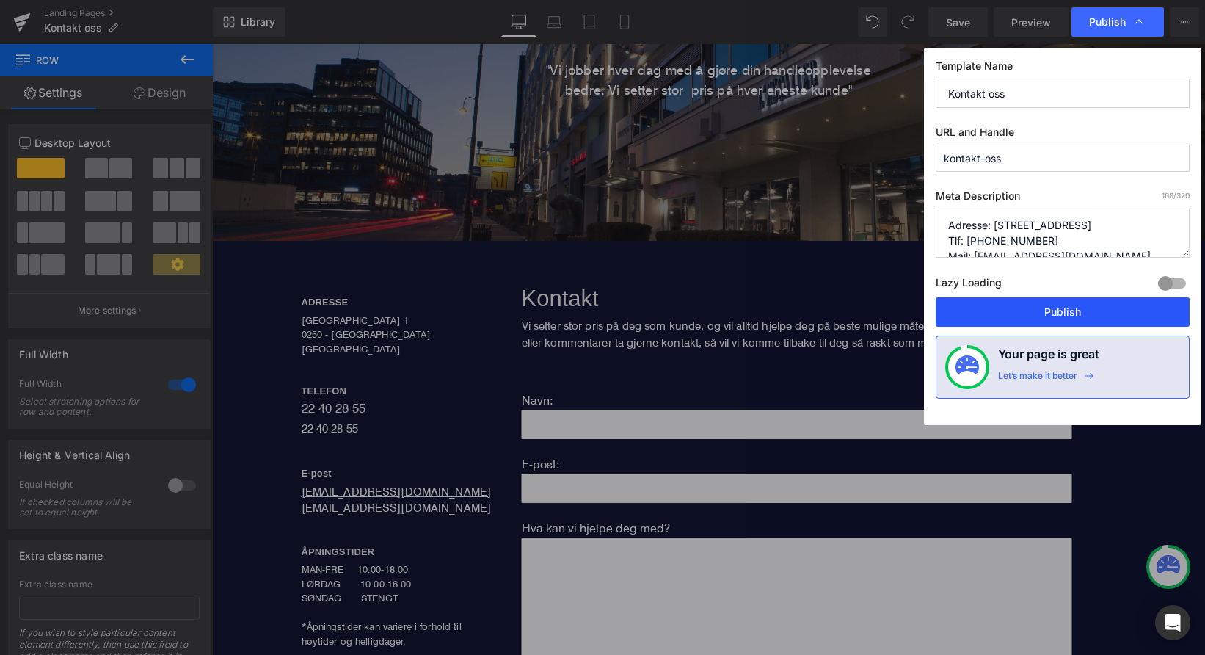
click at [1020, 310] on button "Publish" at bounding box center [1063, 311] width 254 height 29
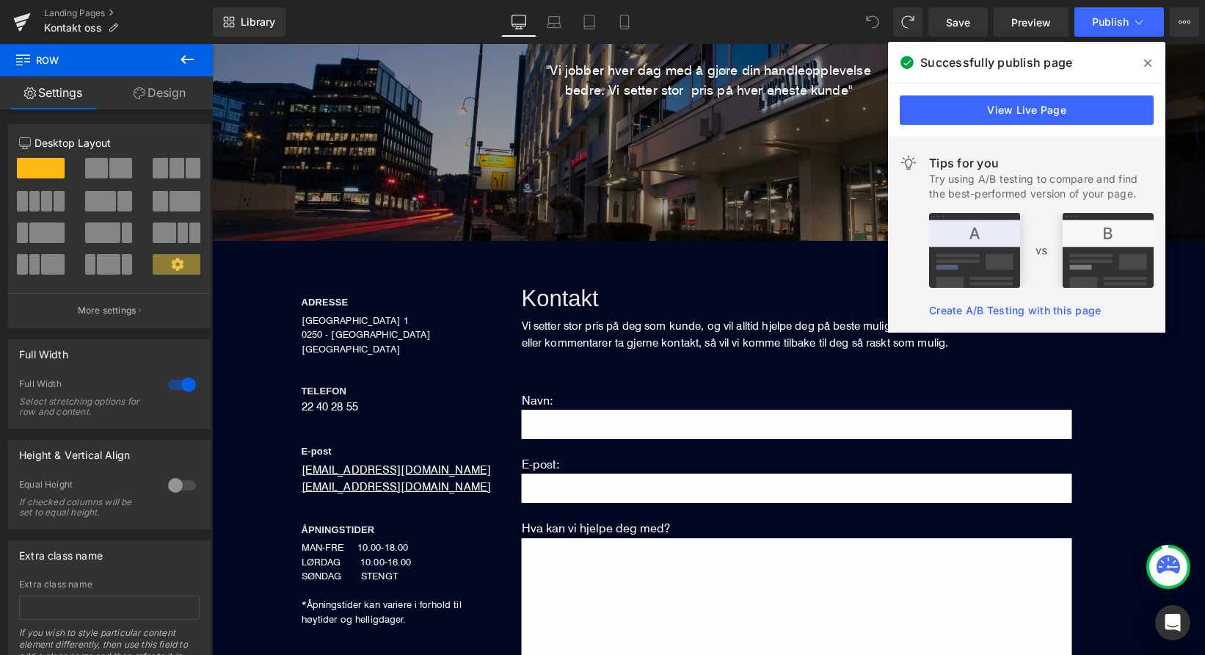
click at [873, 22] on icon at bounding box center [872, 21] width 13 height 13
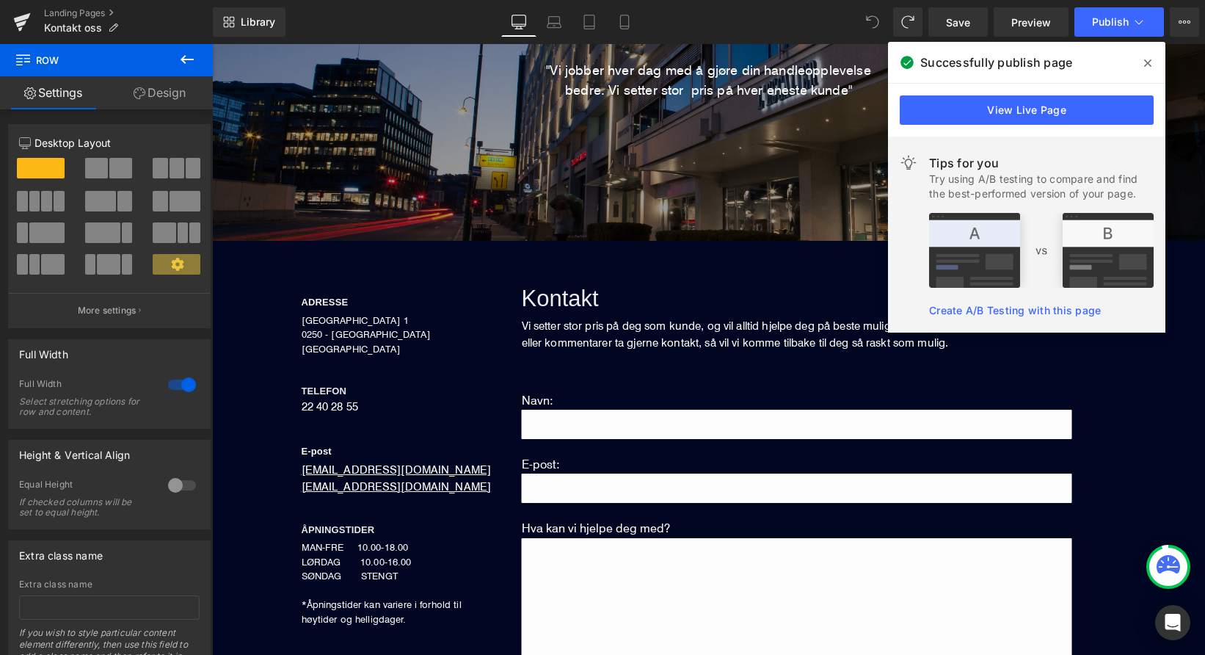
click at [873, 22] on icon at bounding box center [872, 21] width 13 height 13
click at [871, 18] on icon at bounding box center [872, 21] width 13 height 13
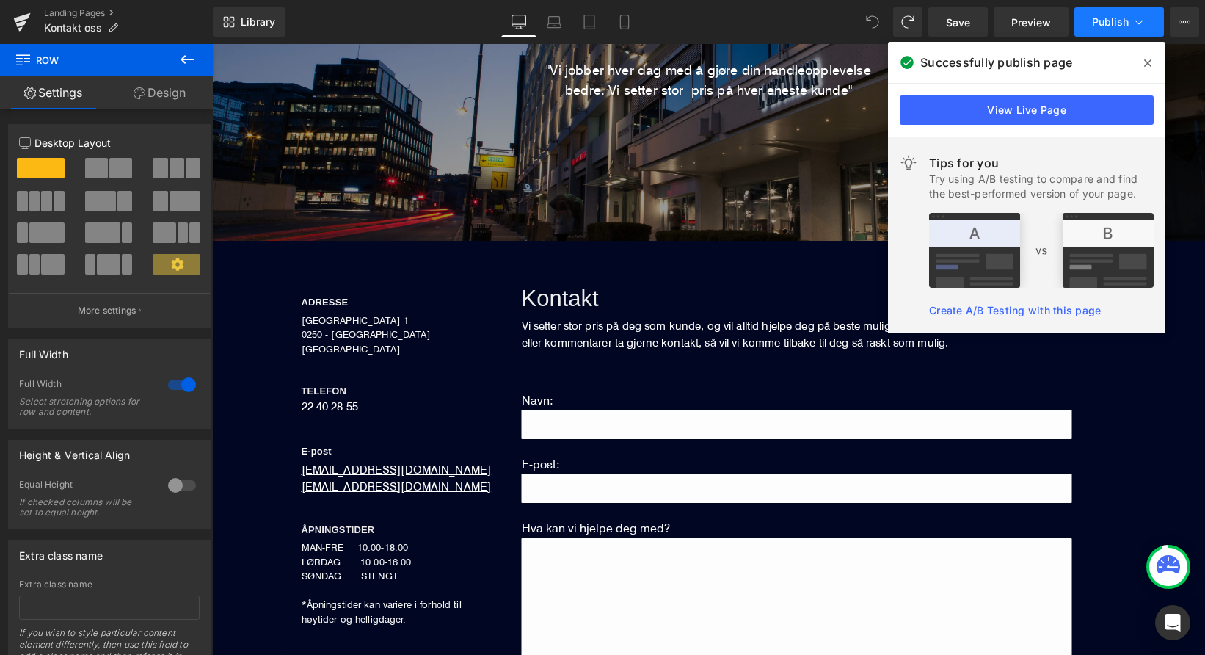
click at [1121, 16] on span "Publish" at bounding box center [1110, 22] width 37 height 12
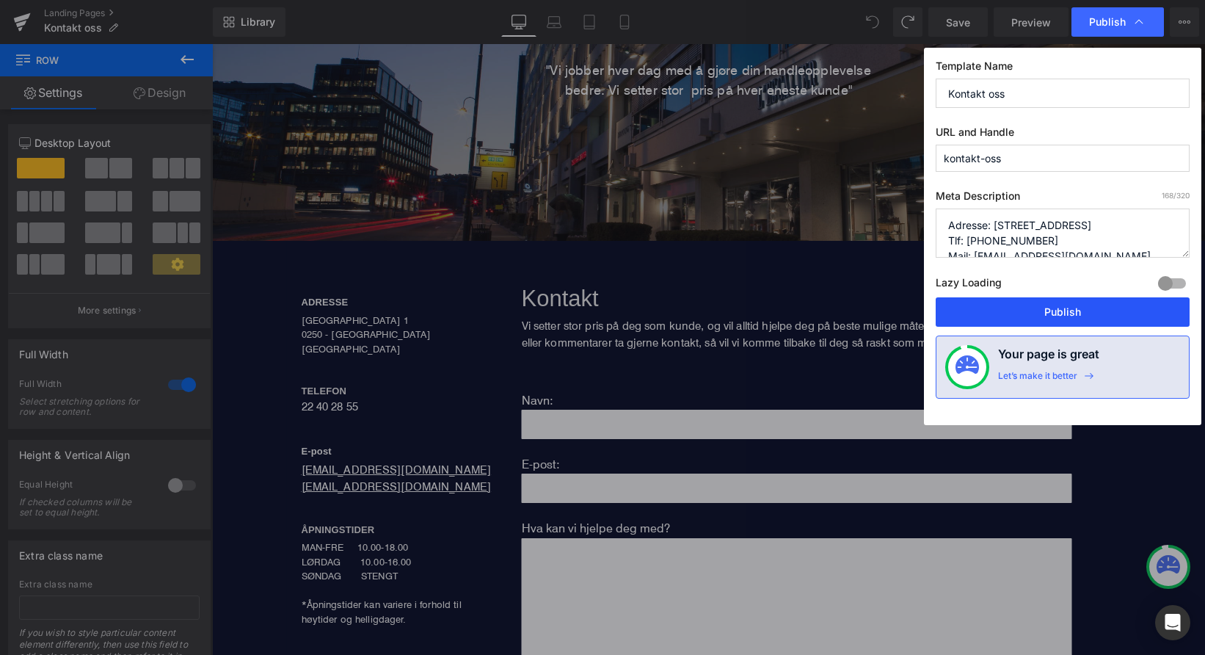
click at [1055, 319] on button "Publish" at bounding box center [1063, 311] width 254 height 29
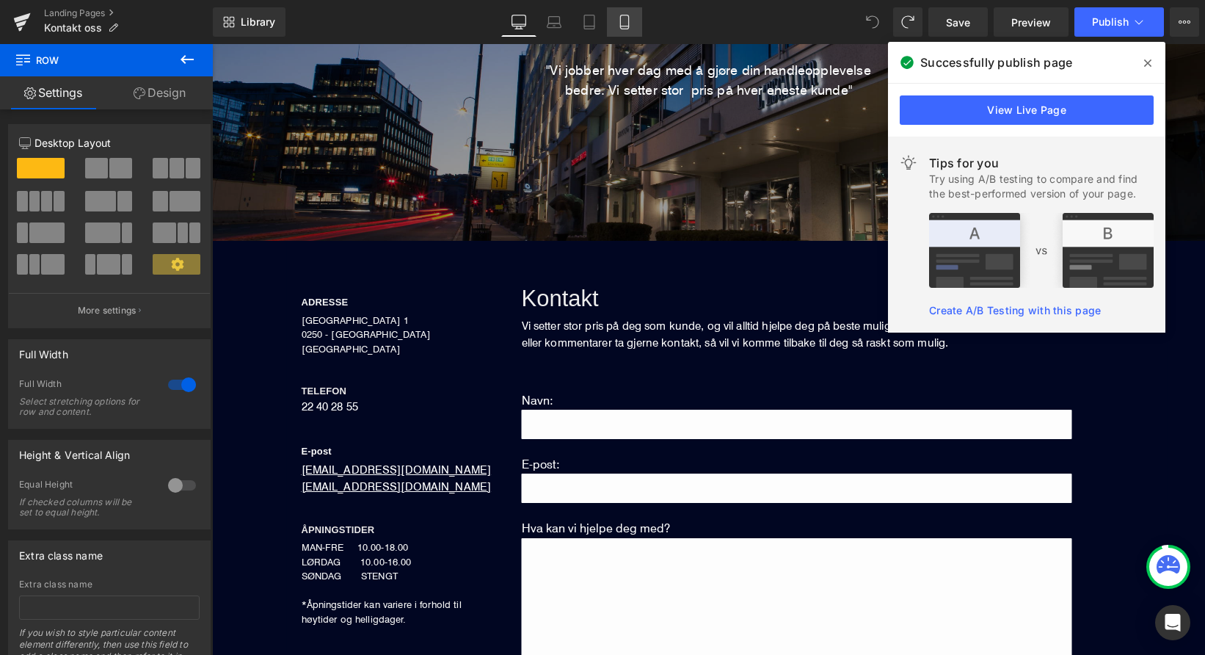
click at [620, 24] on icon at bounding box center [624, 22] width 15 height 15
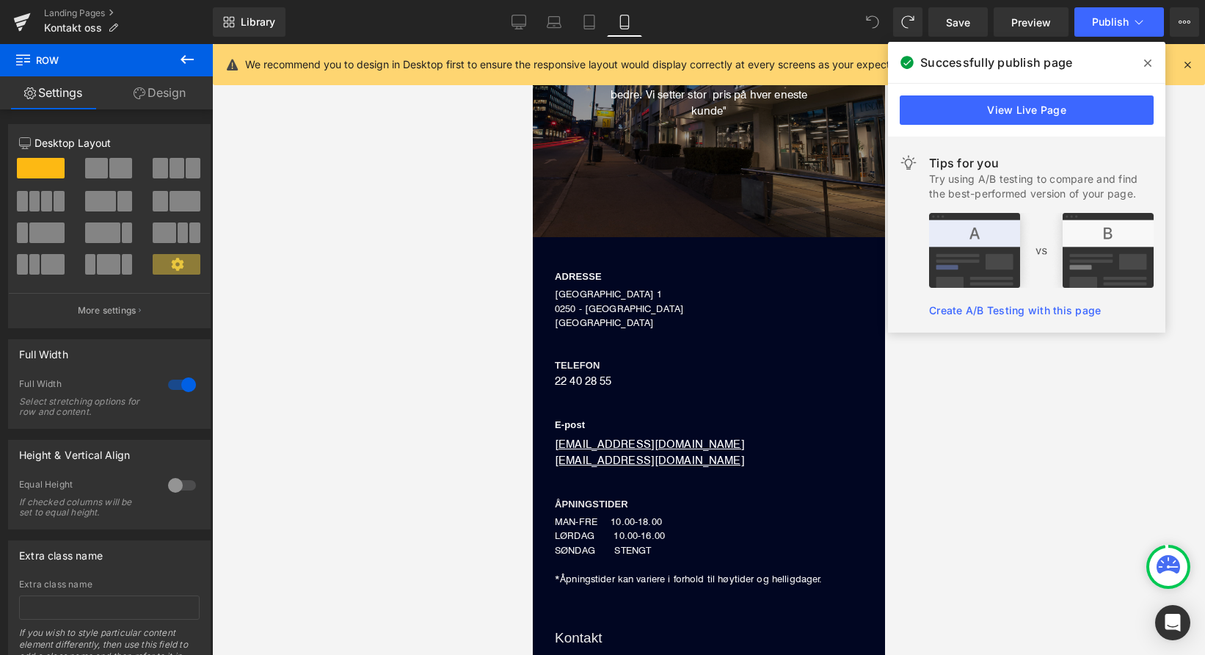
scroll to position [190, 0]
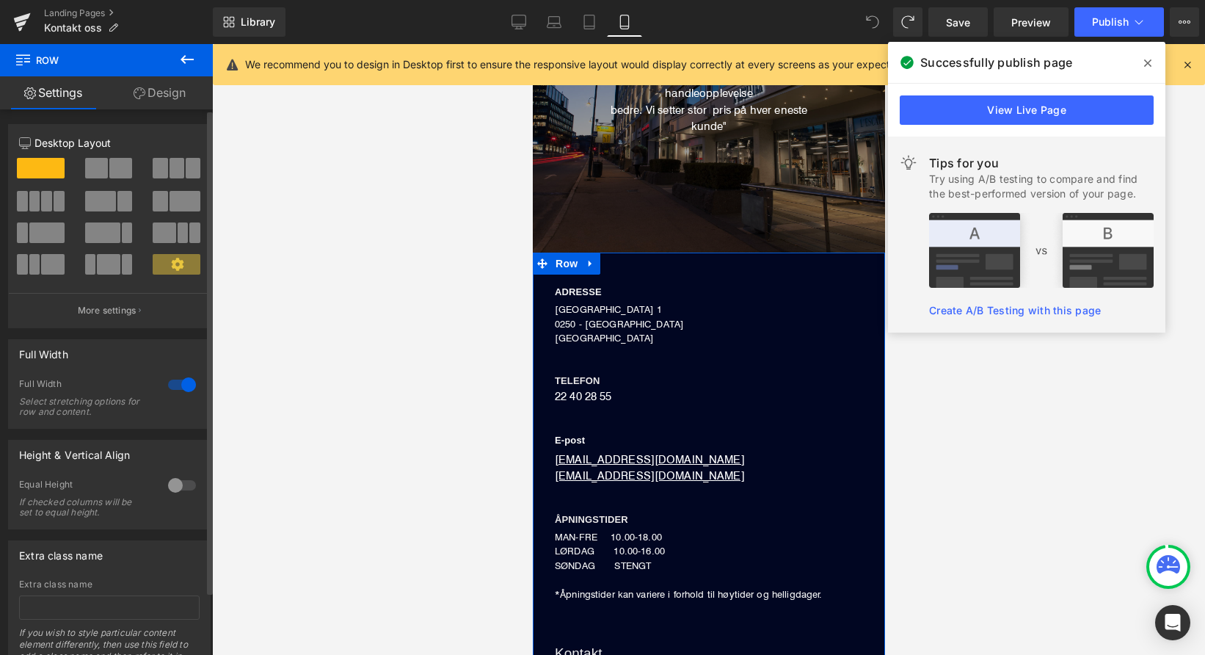
click at [177, 388] on div at bounding box center [181, 384] width 35 height 23
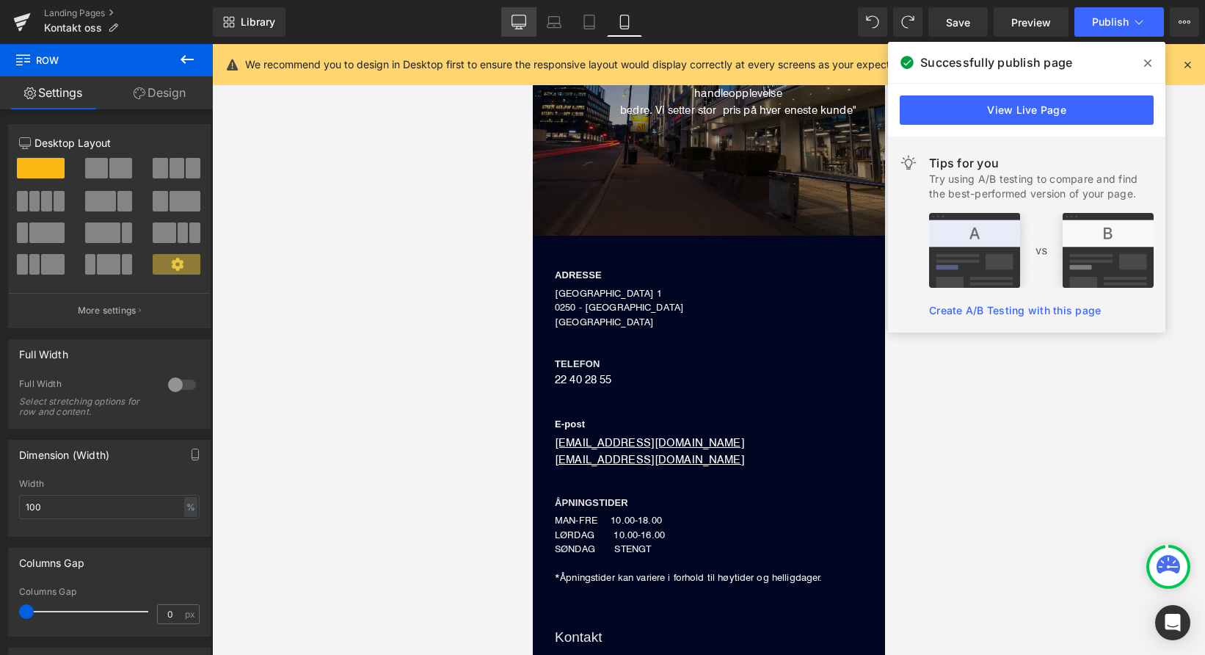
click at [516, 19] on icon at bounding box center [519, 22] width 15 height 15
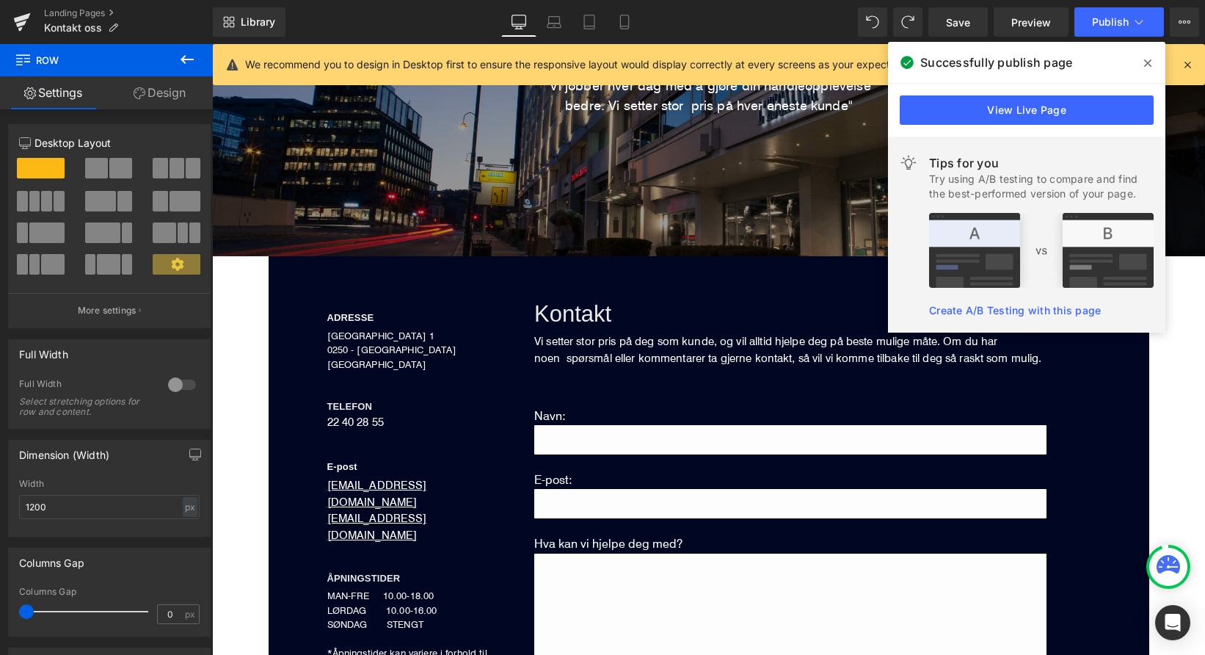
scroll to position [228, 0]
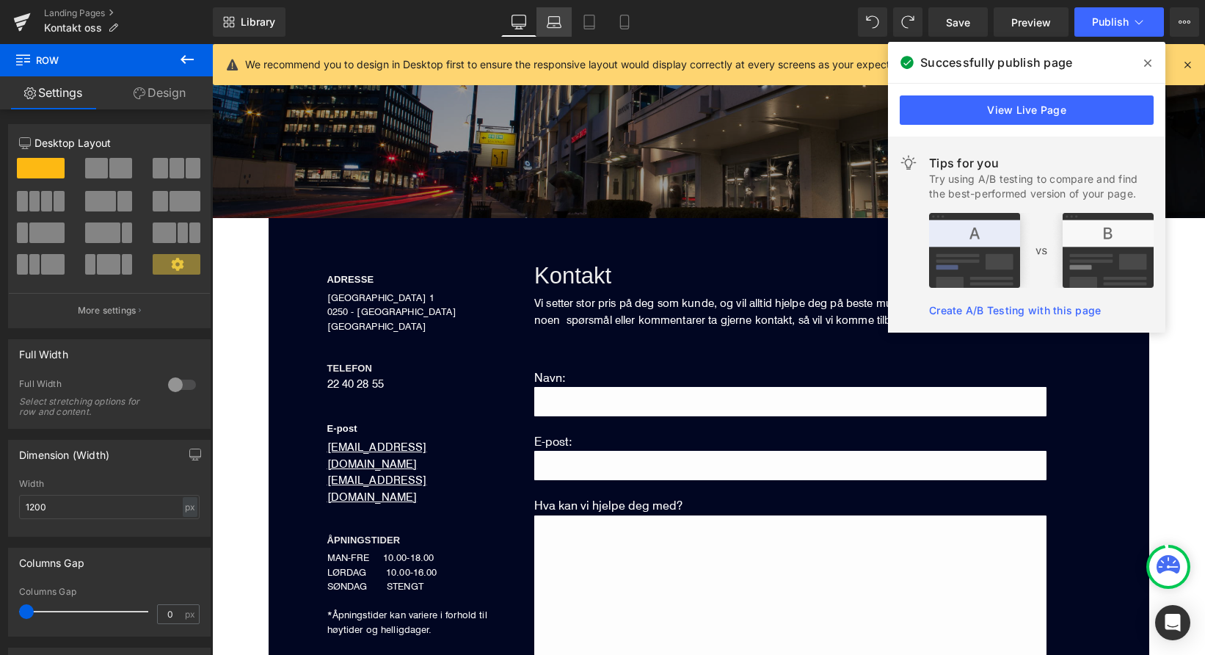
click at [552, 21] on icon at bounding box center [554, 22] width 15 height 15
type input "100"
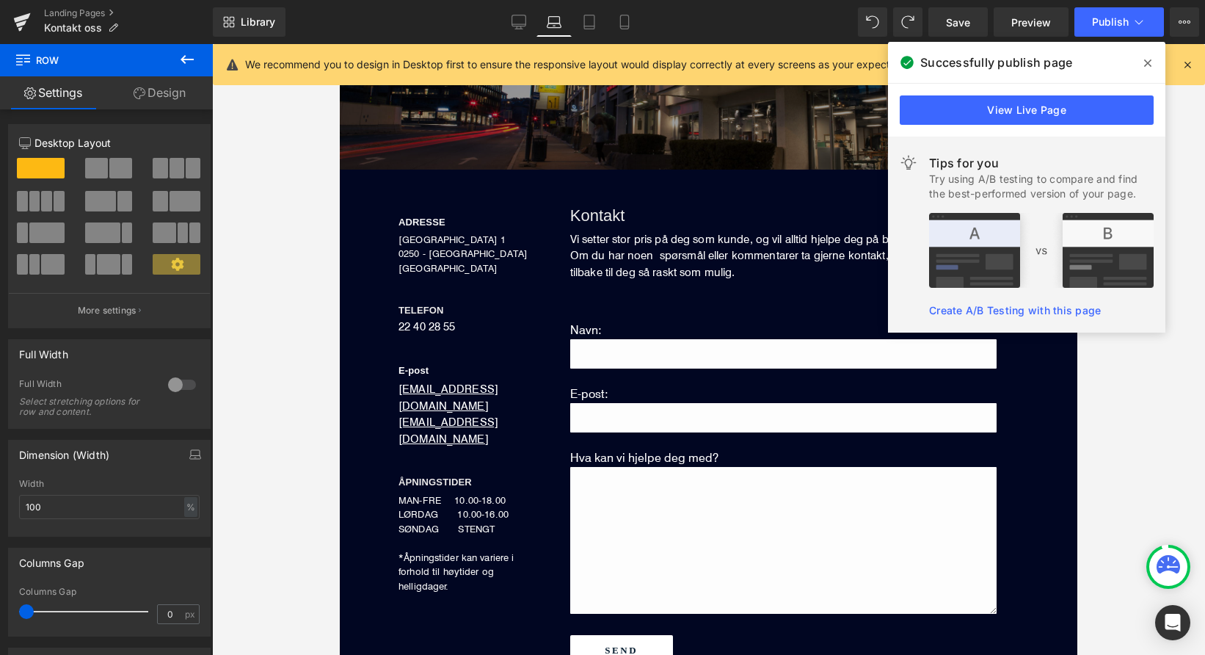
scroll to position [179, 0]
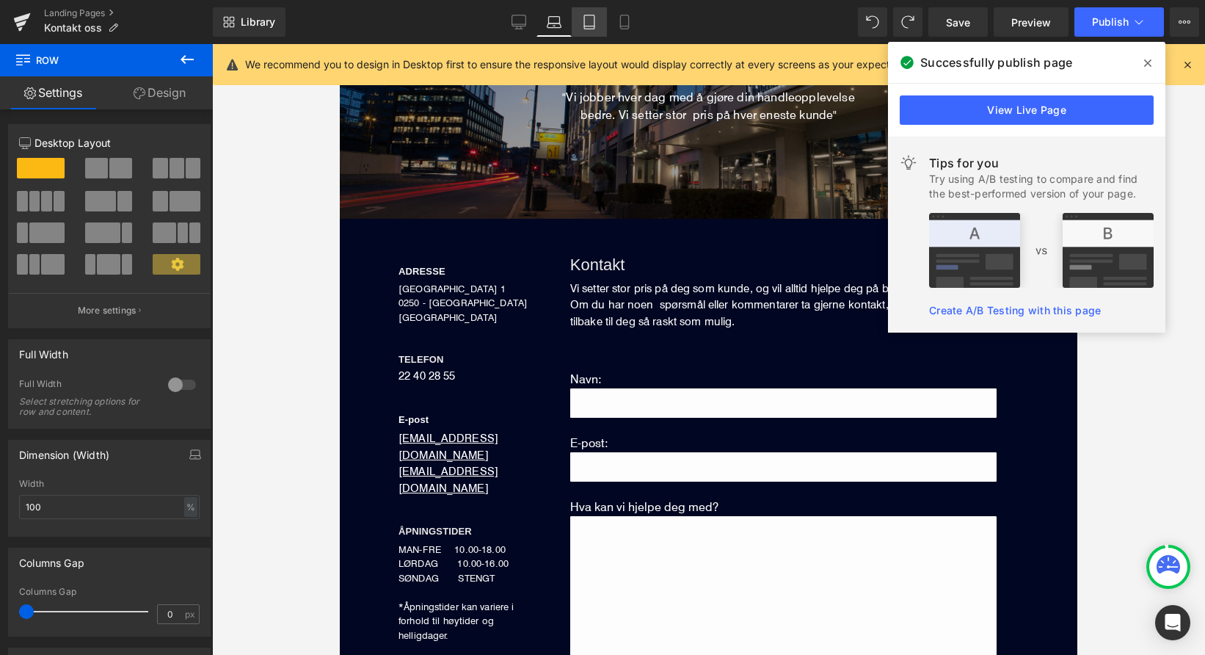
click at [595, 23] on icon at bounding box center [589, 22] width 15 height 15
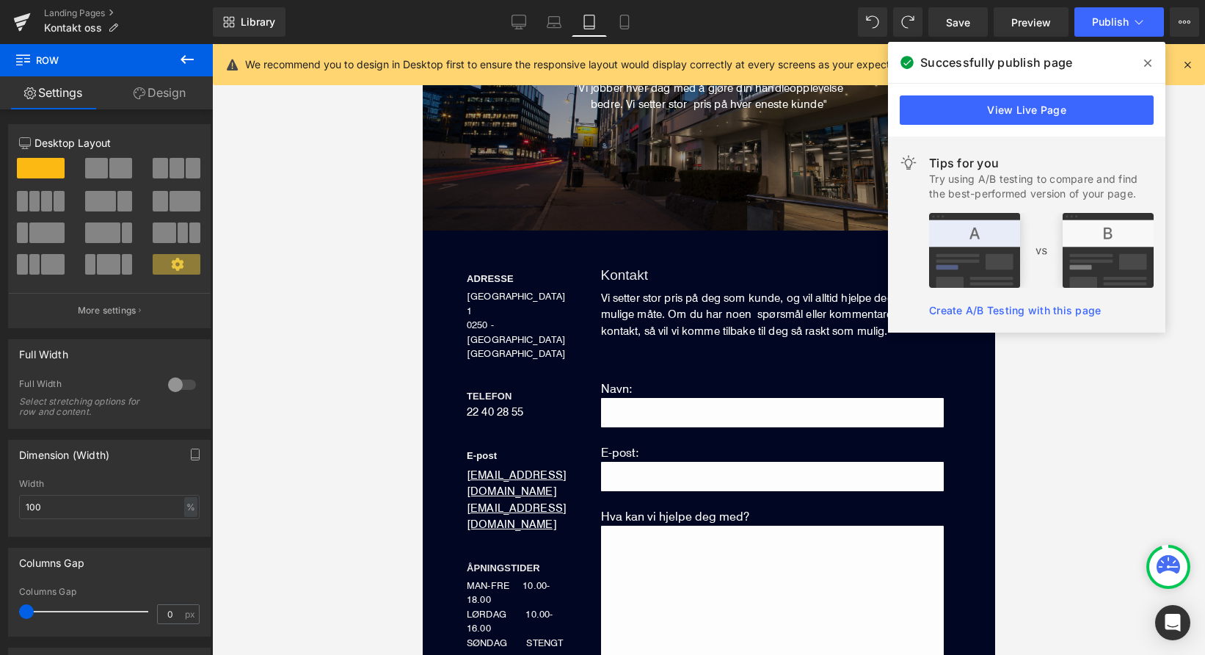
scroll to position [190, 0]
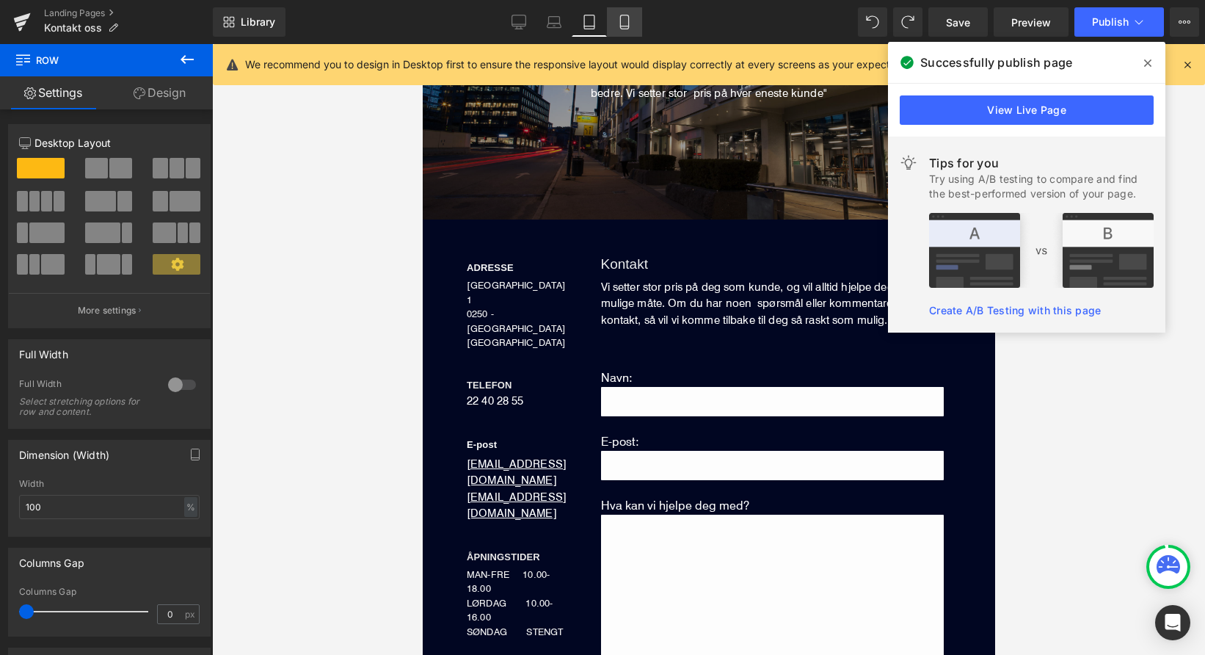
click at [628, 23] on icon at bounding box center [624, 22] width 15 height 15
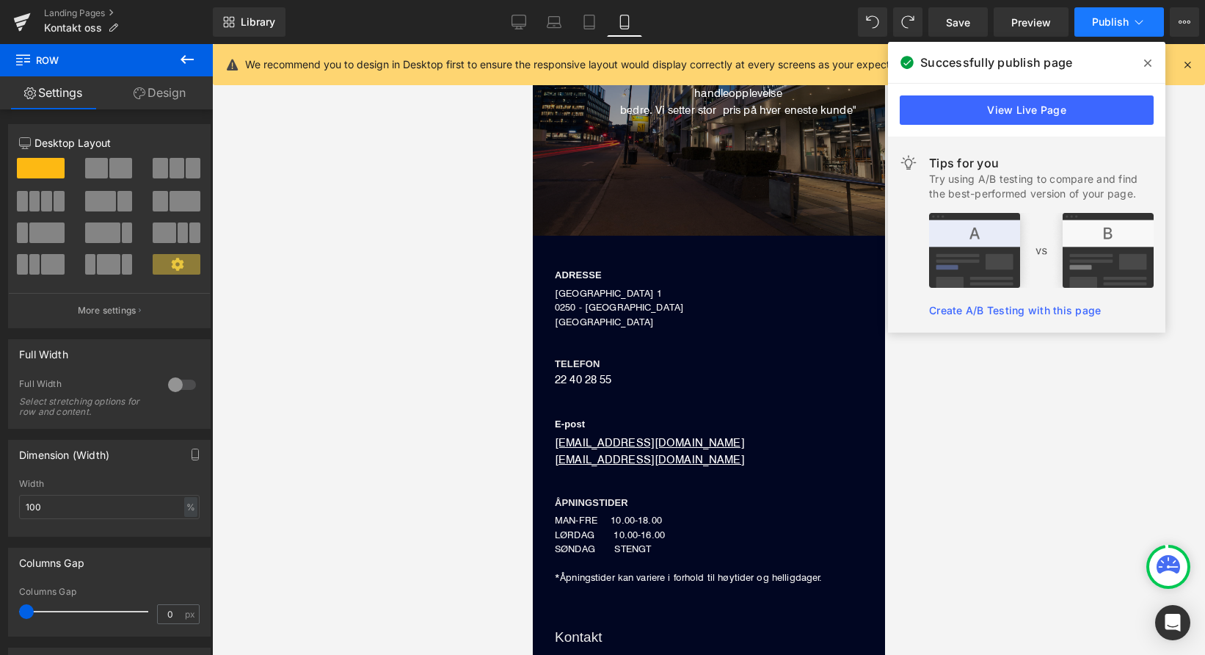
click at [1119, 28] on button "Publish" at bounding box center [1120, 21] width 90 height 29
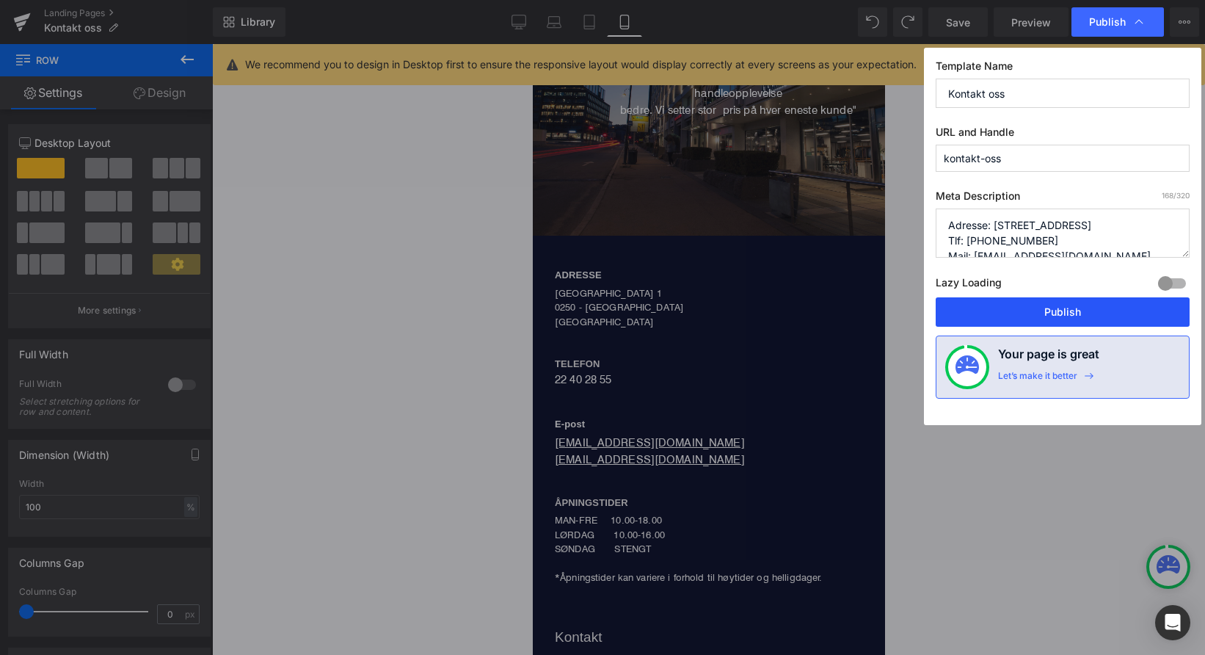
click at [1009, 310] on button "Publish" at bounding box center [1063, 311] width 254 height 29
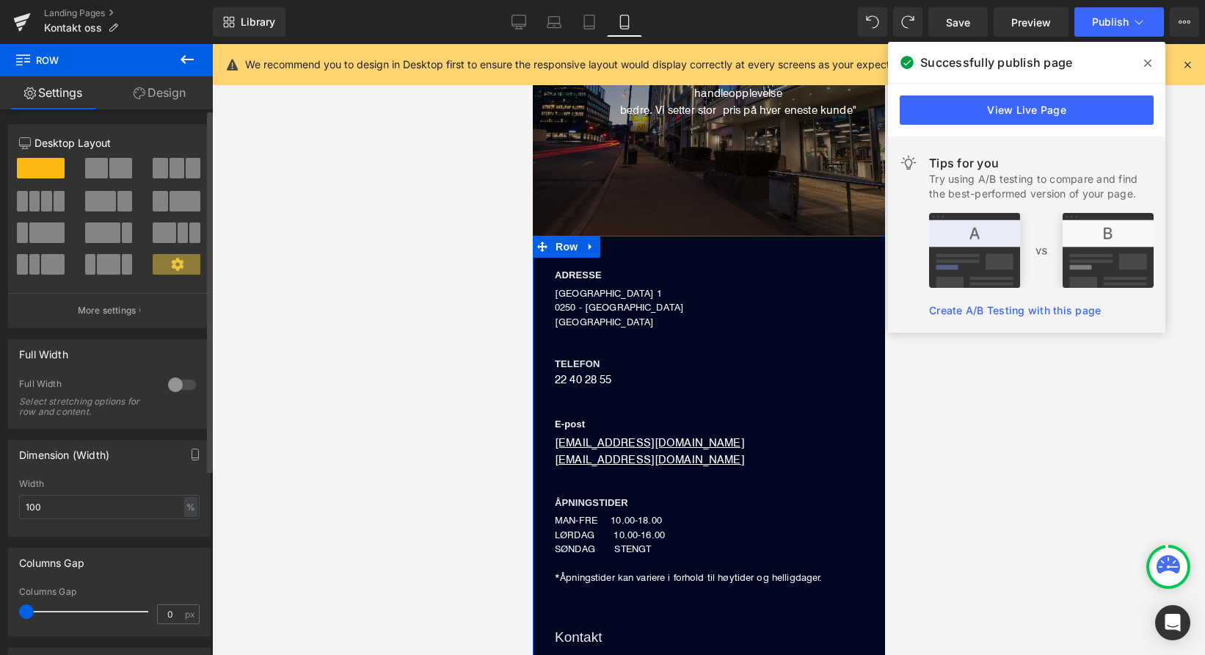
click at [169, 382] on div at bounding box center [181, 384] width 35 height 23
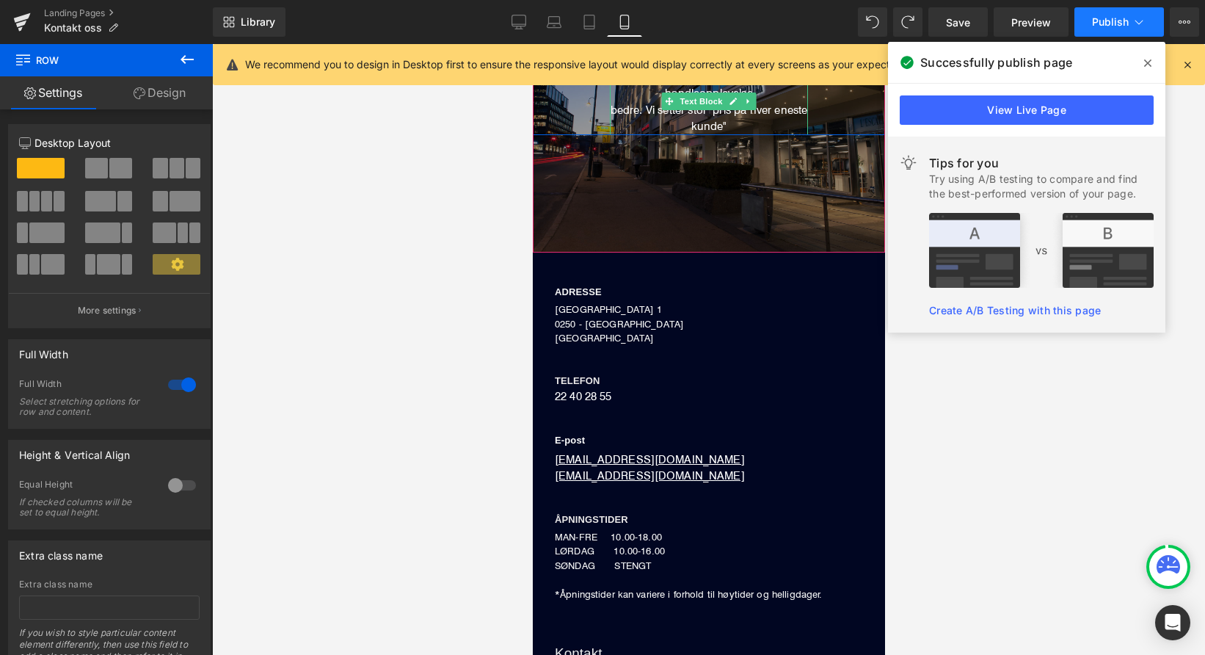
click at [1109, 16] on span "Publish" at bounding box center [1110, 22] width 37 height 12
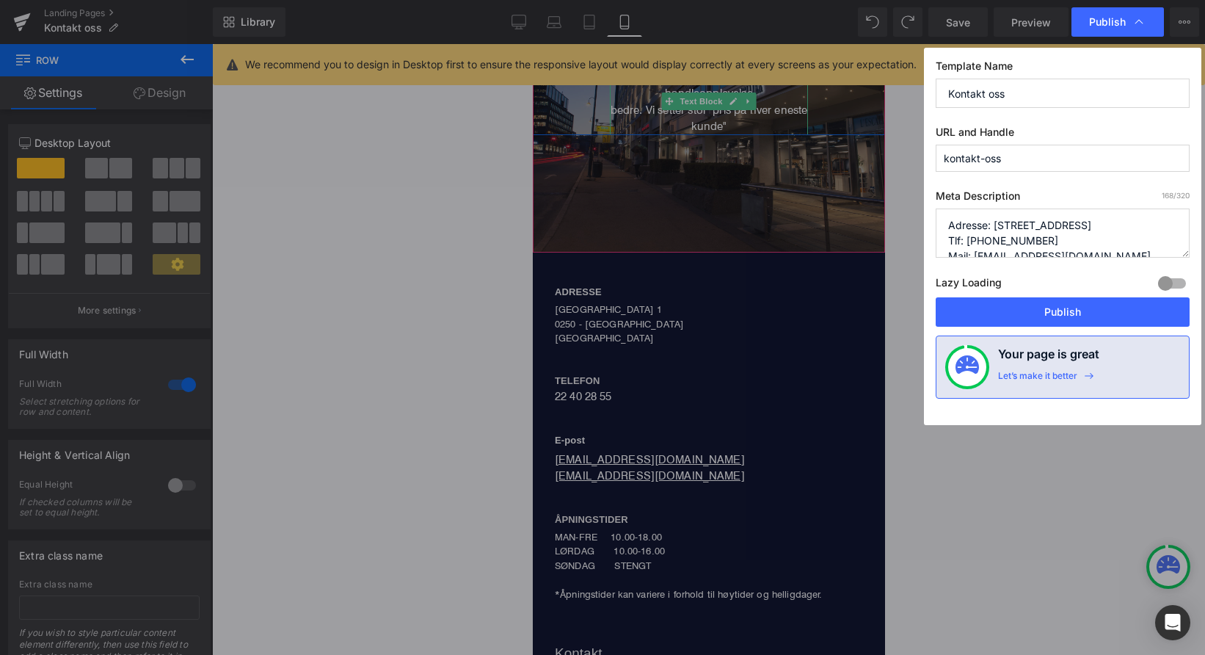
click at [1023, 307] on button "Publish" at bounding box center [1063, 311] width 254 height 29
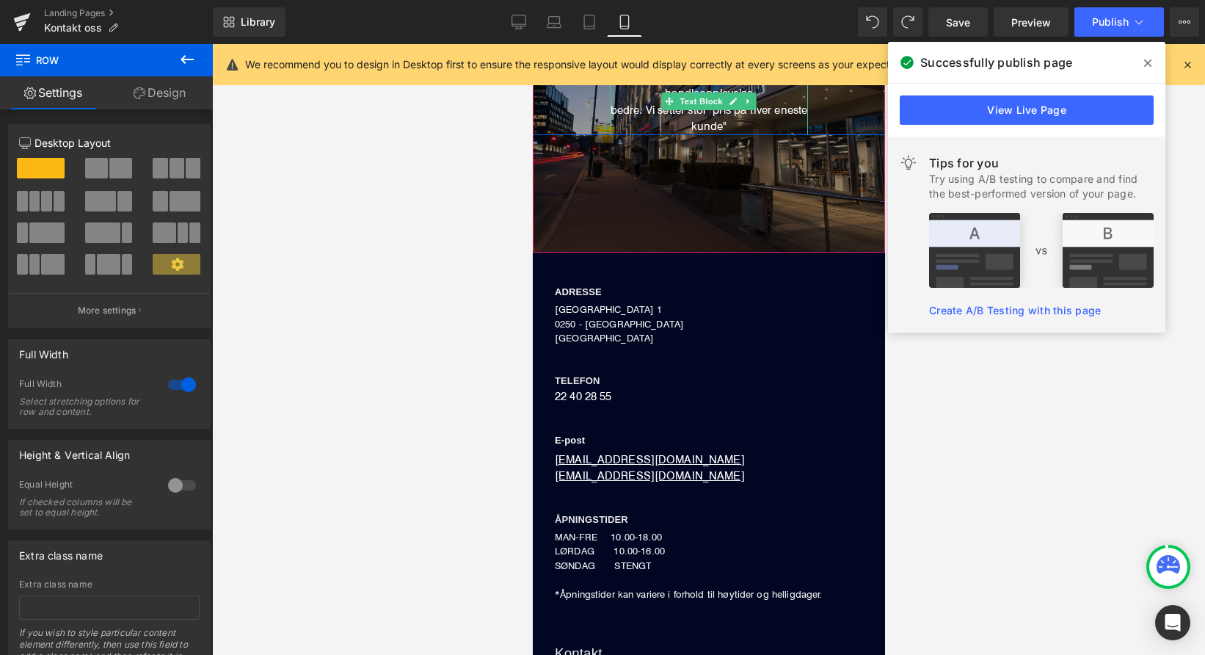
click at [625, 23] on icon at bounding box center [624, 22] width 15 height 15
click at [522, 23] on icon at bounding box center [519, 22] width 15 height 15
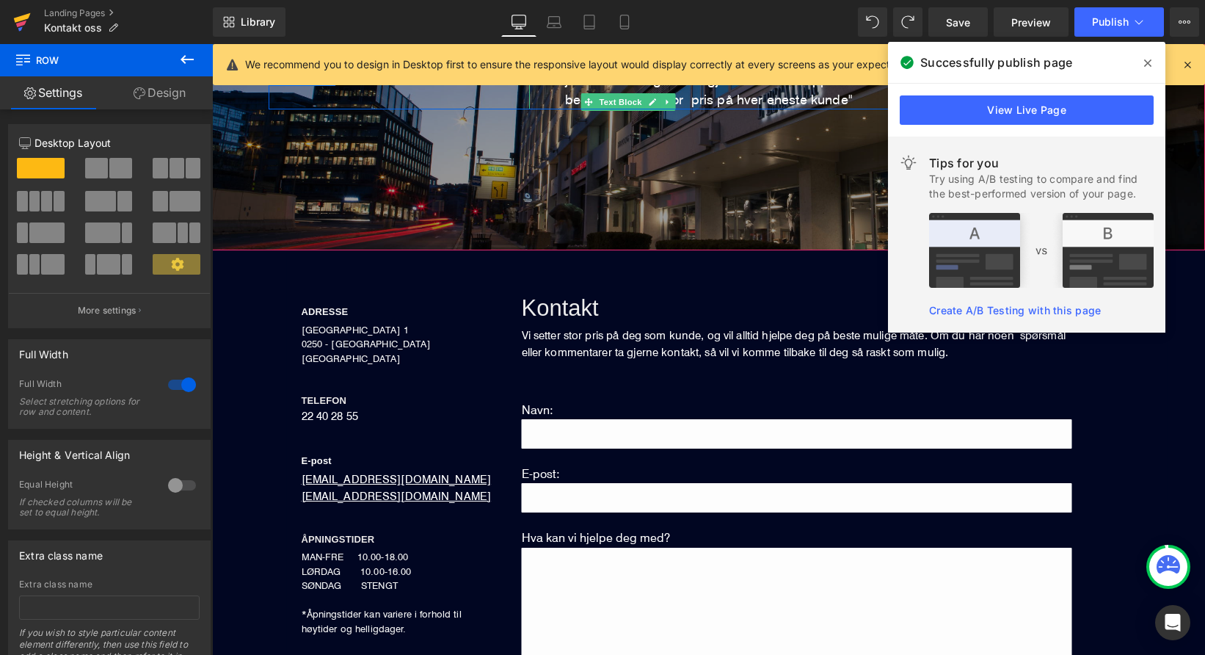
click at [25, 21] on icon at bounding box center [21, 24] width 10 height 7
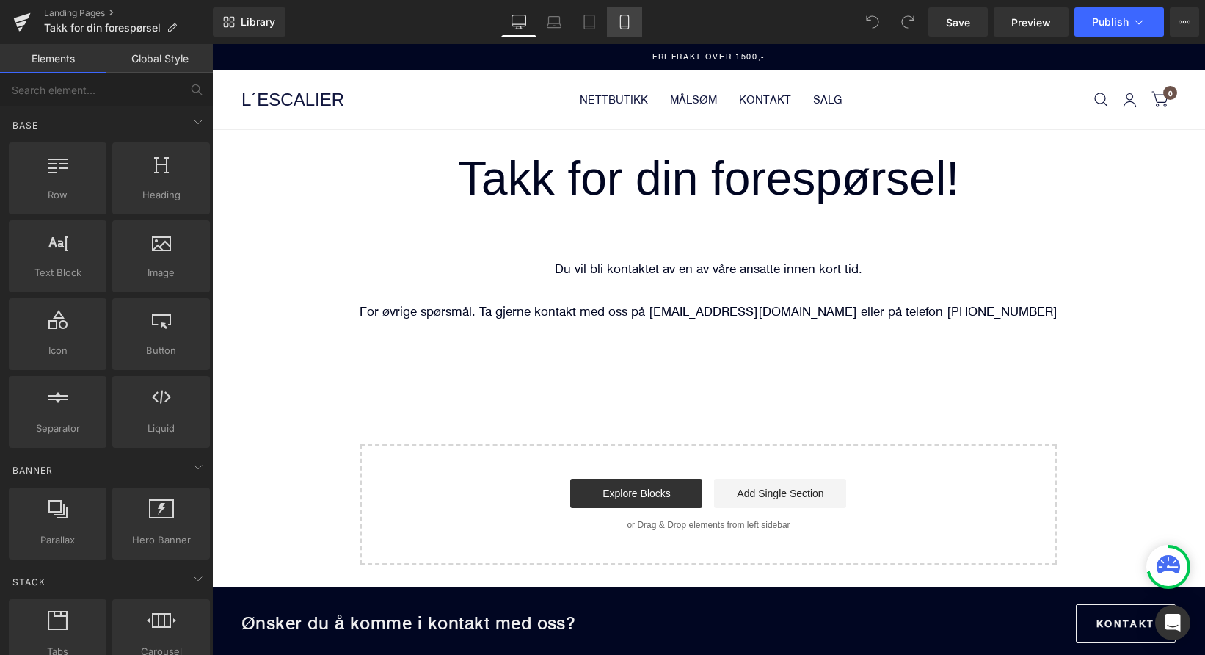
click at [625, 25] on icon at bounding box center [624, 22] width 15 height 15
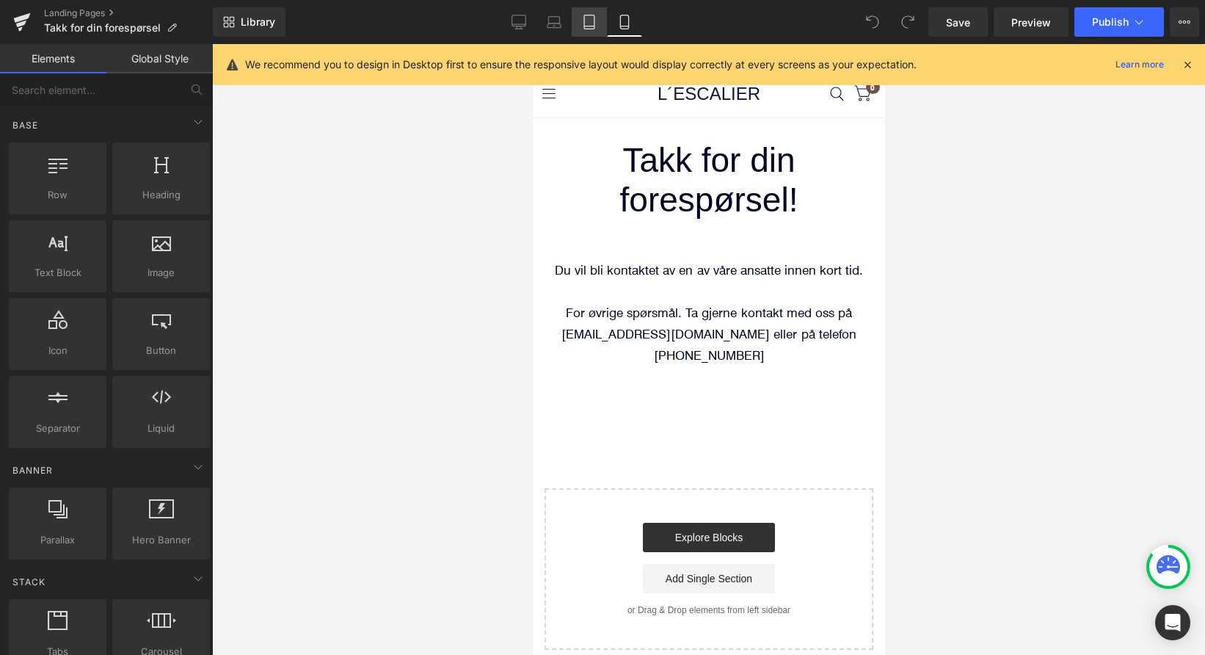
click at [596, 24] on icon at bounding box center [589, 22] width 15 height 15
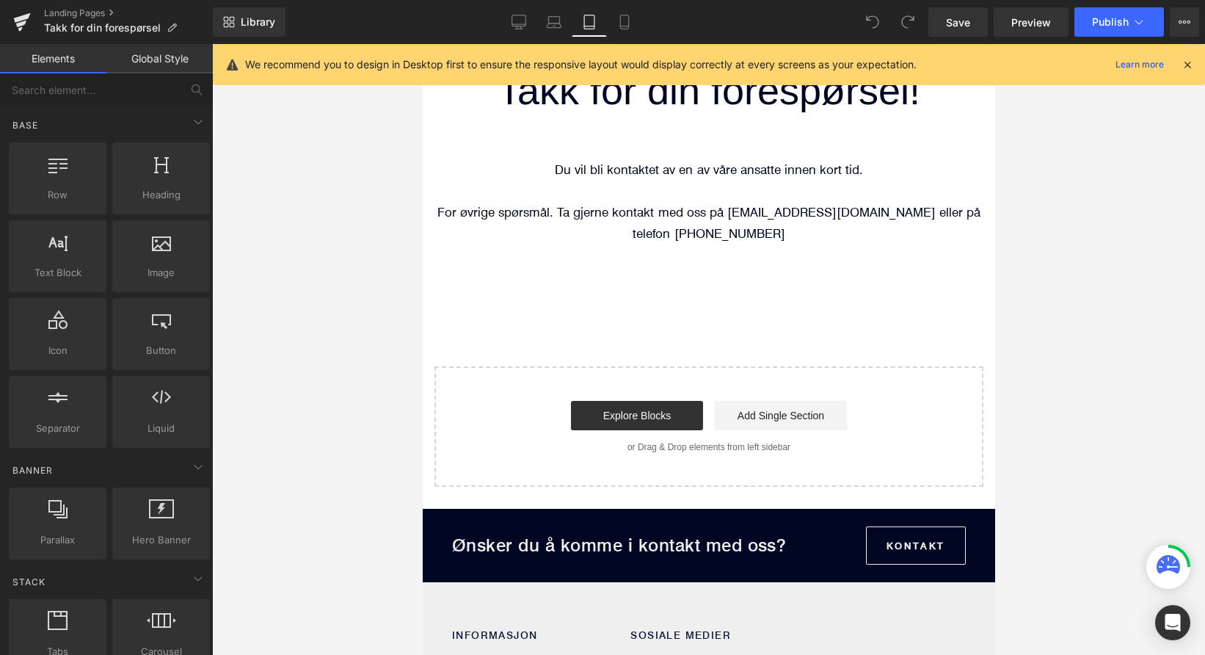
scroll to position [74, 0]
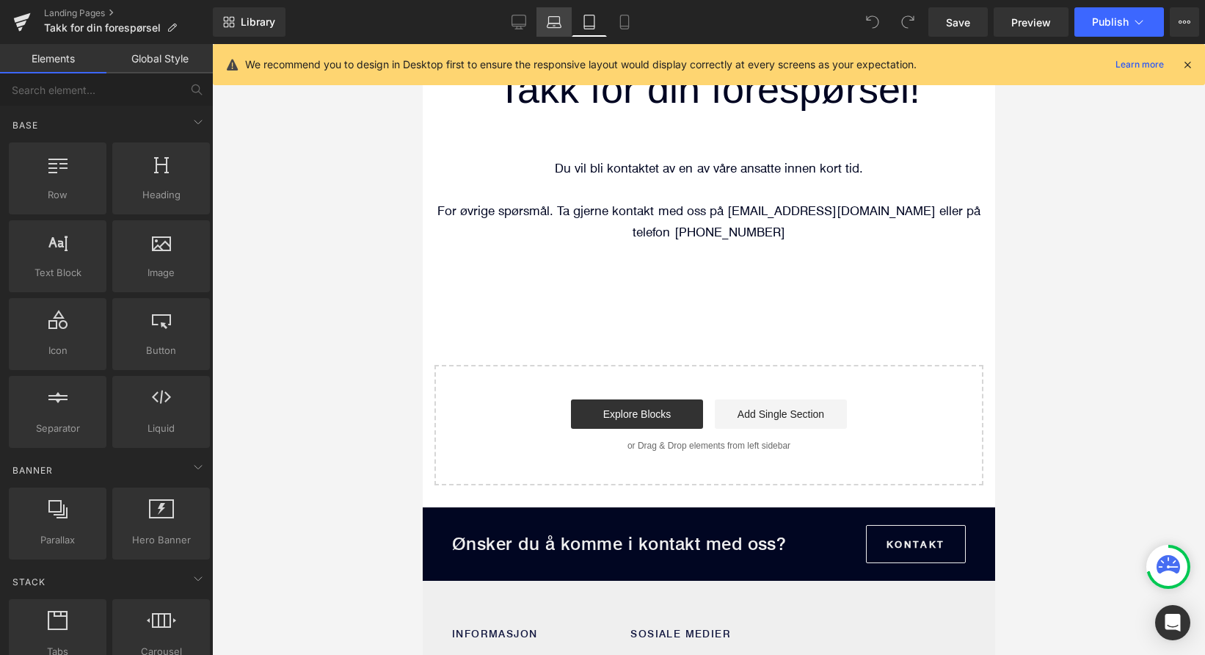
click at [564, 20] on link "Laptop" at bounding box center [554, 21] width 35 height 29
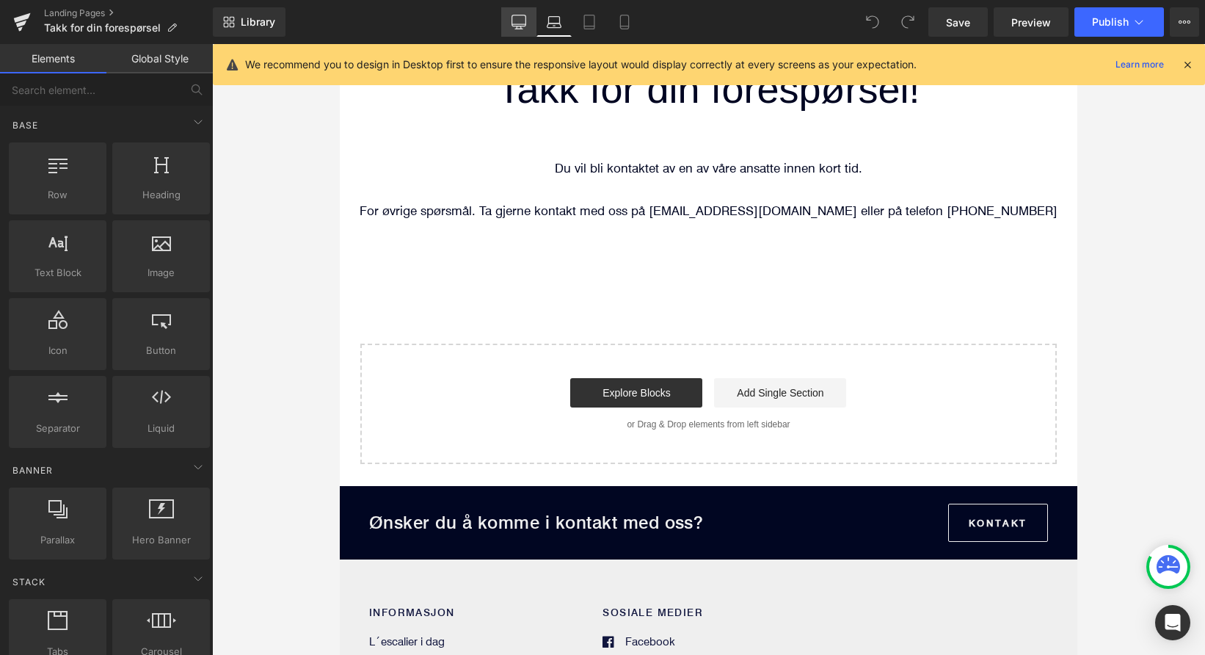
click at [528, 18] on link "Desktop" at bounding box center [518, 21] width 35 height 29
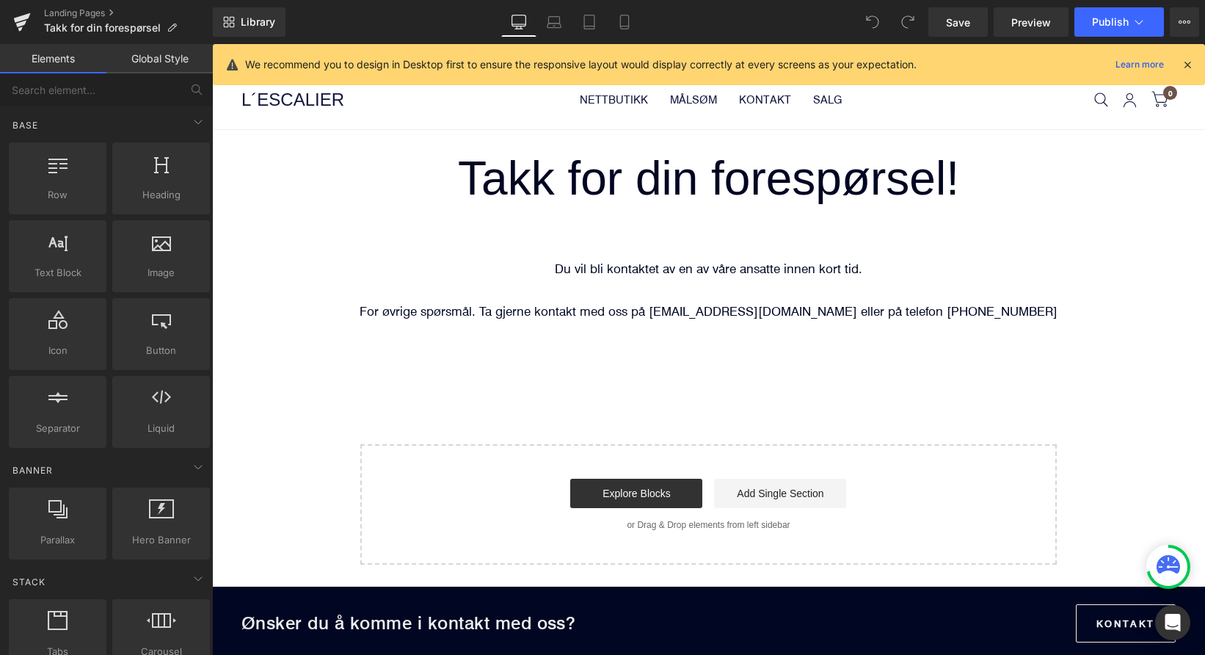
scroll to position [0, 0]
click at [15, 18] on icon at bounding box center [22, 22] width 18 height 37
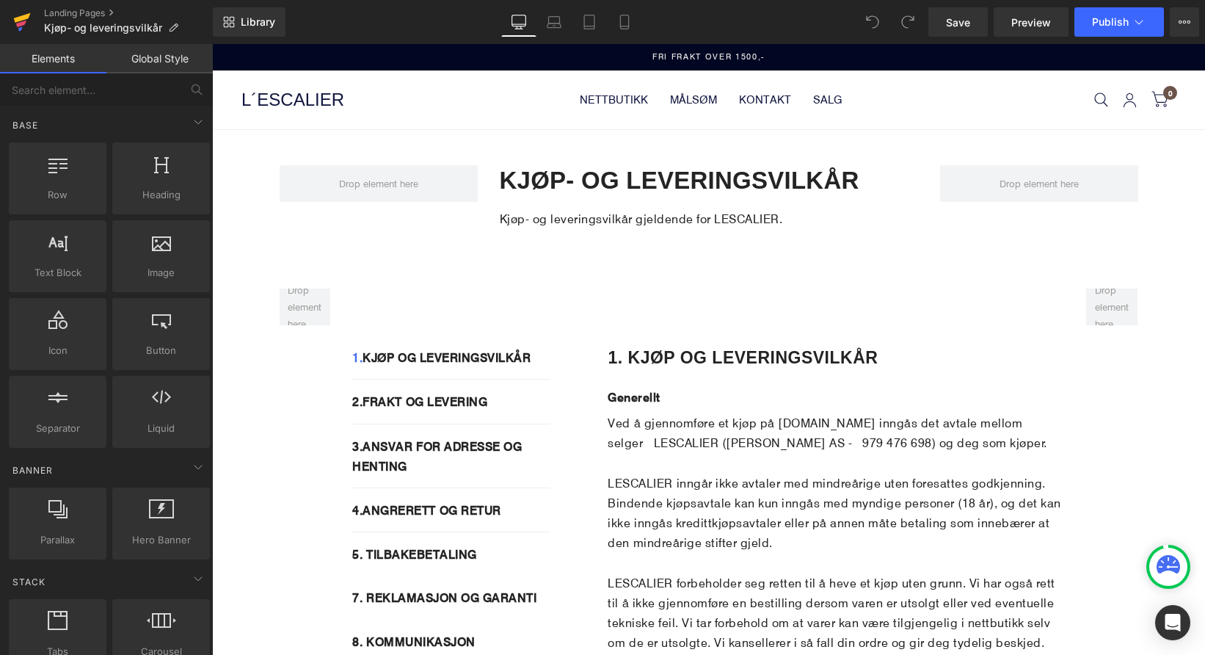
click at [26, 23] on icon at bounding box center [22, 22] width 18 height 37
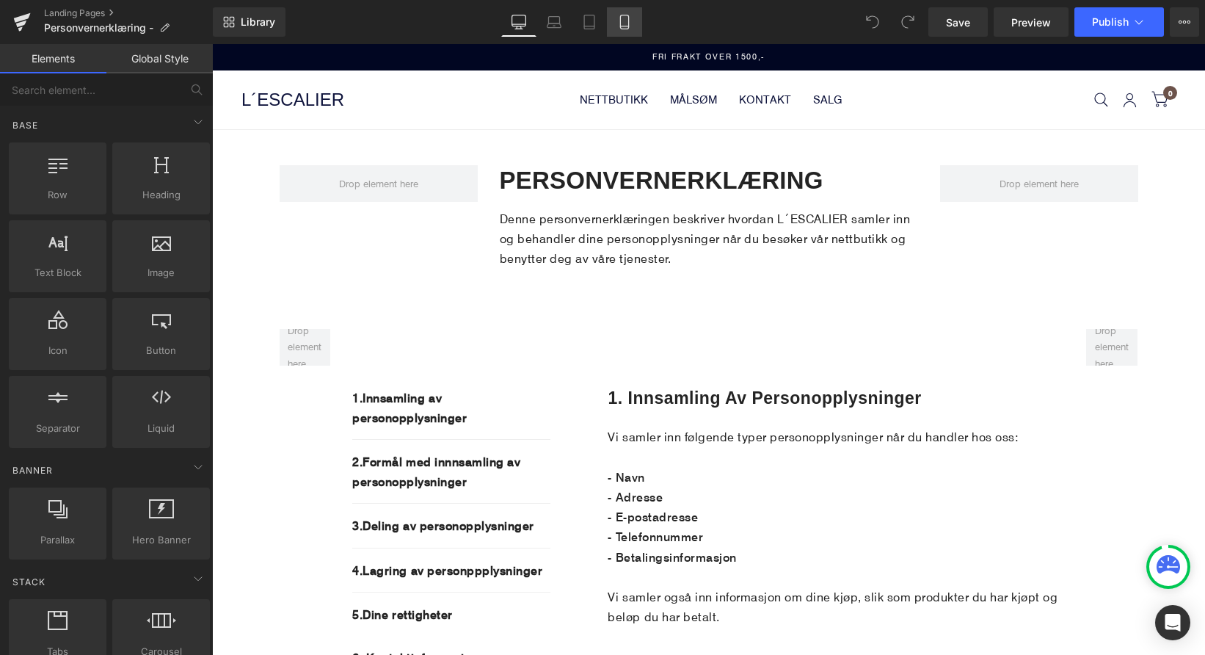
click at [624, 32] on link "Mobile" at bounding box center [624, 21] width 35 height 29
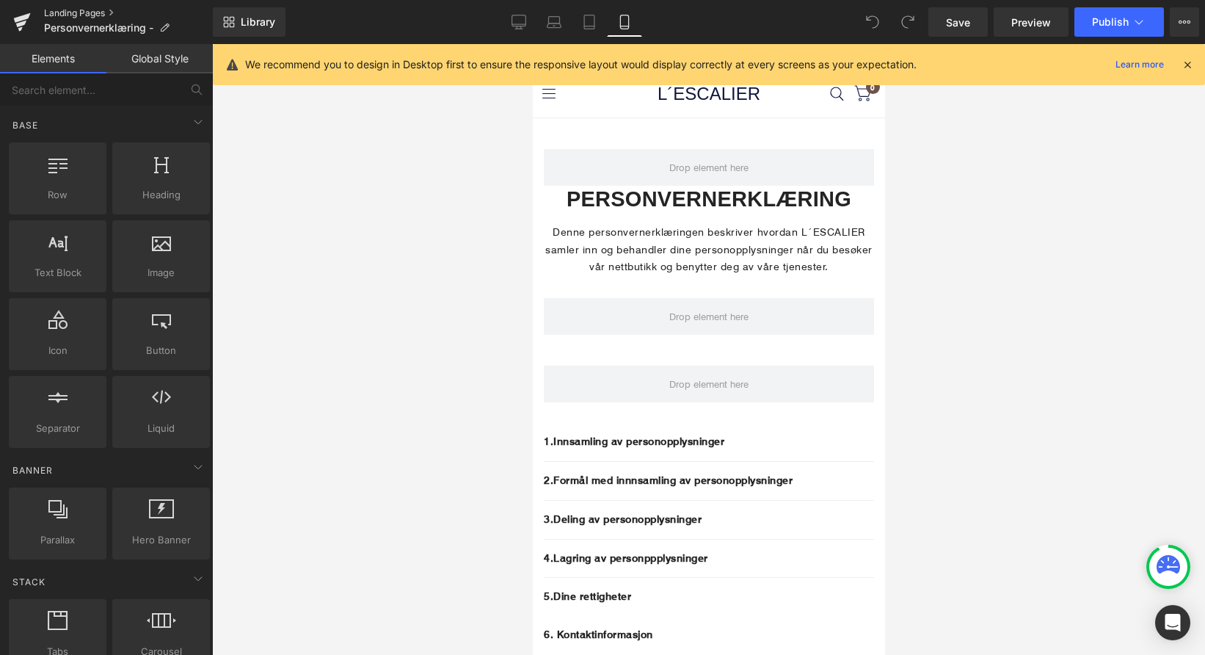
click at [71, 13] on link "Landing Pages" at bounding box center [128, 13] width 169 height 12
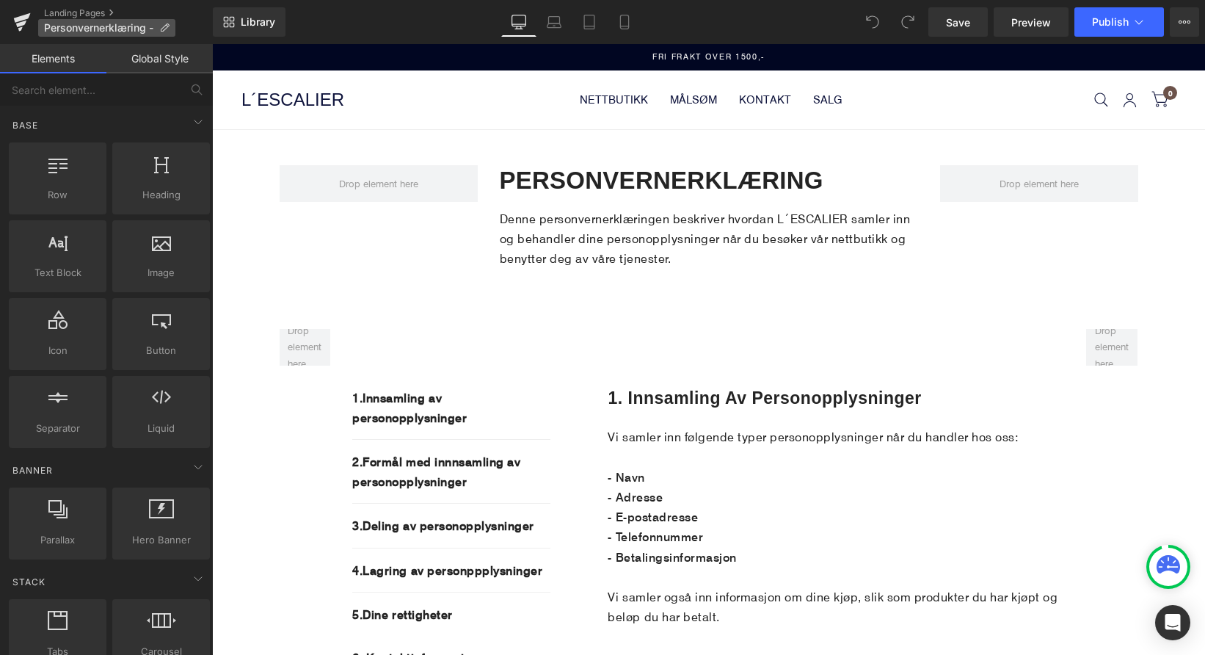
click at [68, 29] on span "Personvernerklæring -" at bounding box center [98, 28] width 109 height 12
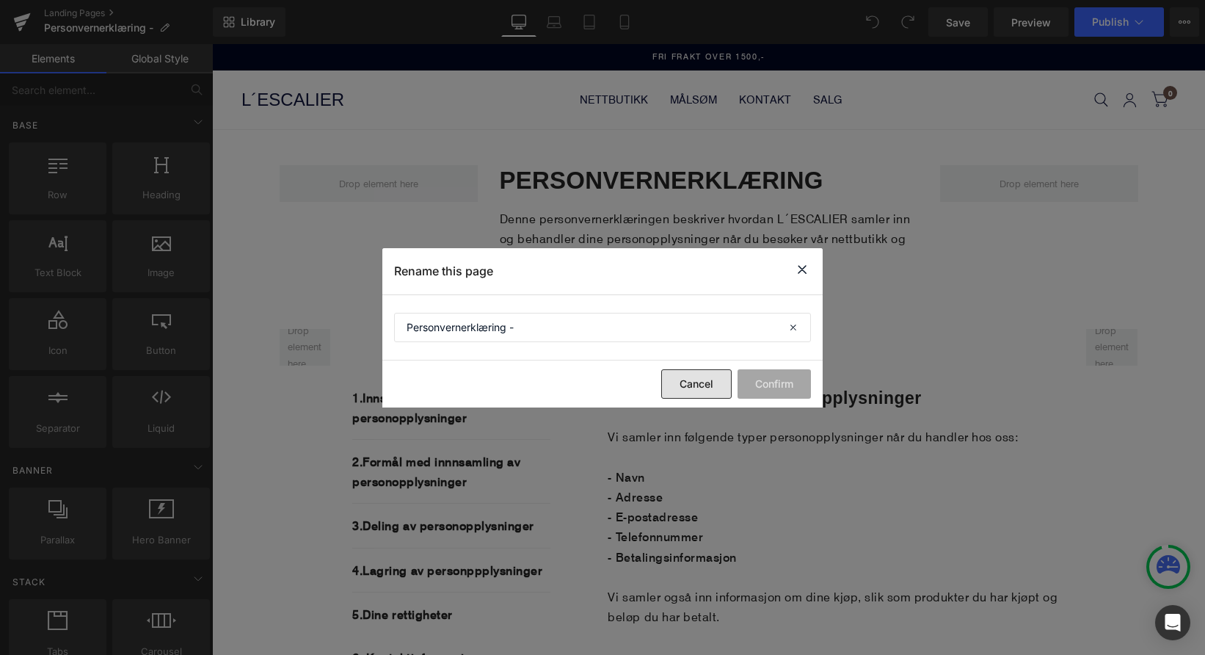
click at [662, 382] on button "Cancel" at bounding box center [696, 383] width 70 height 29
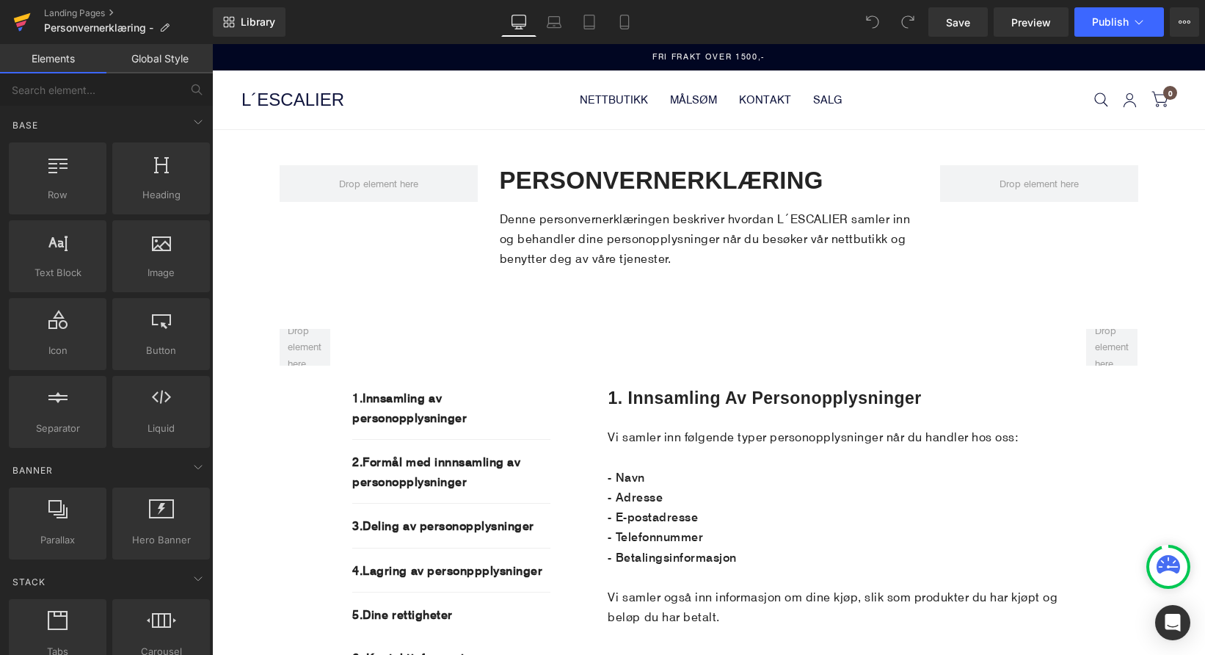
click at [16, 24] on icon at bounding box center [22, 22] width 18 height 37
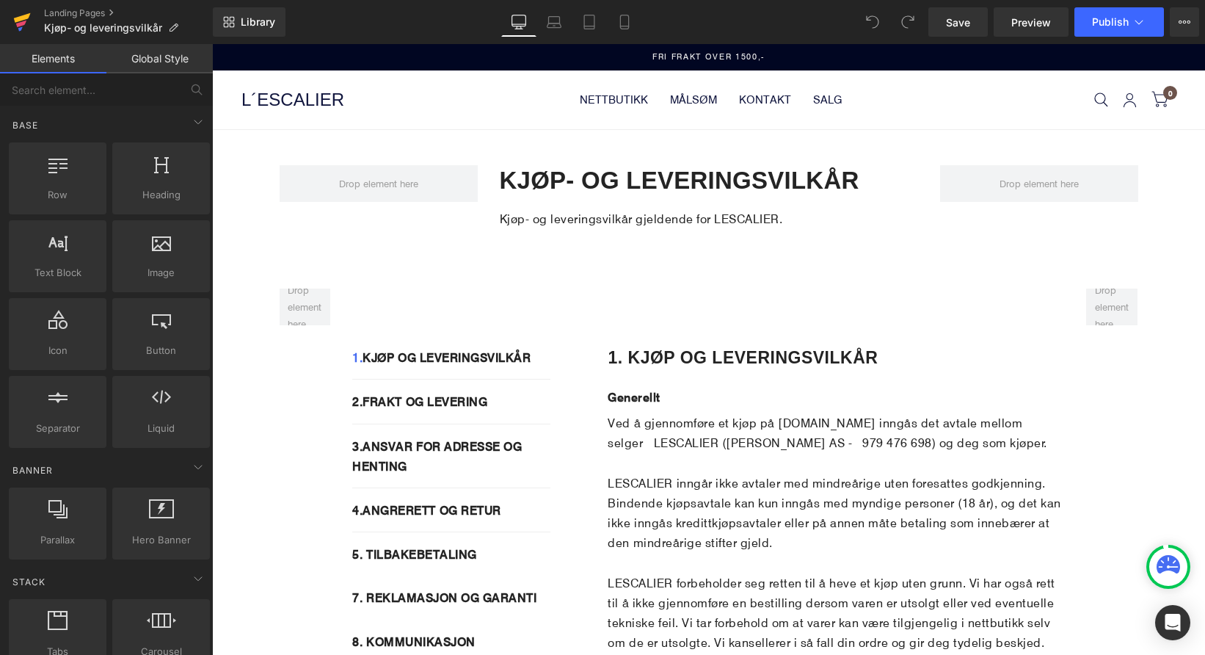
click at [28, 25] on icon at bounding box center [22, 22] width 18 height 37
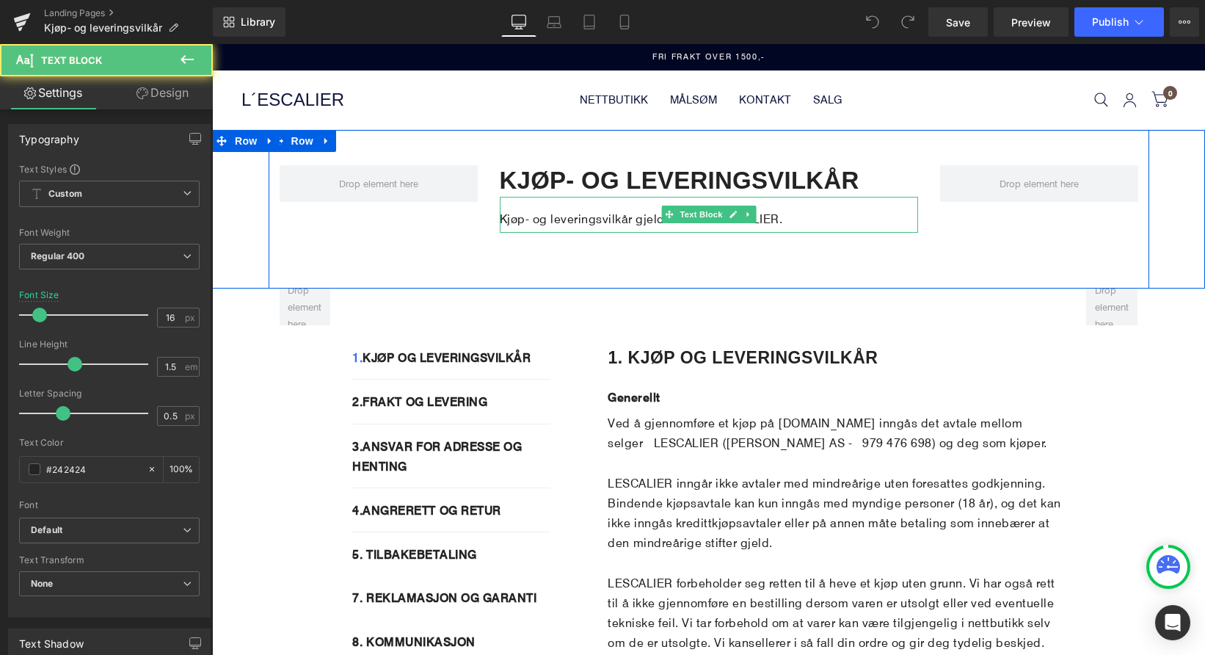
click at [783, 215] on p "Kjøp- og leveringsvilkår gjeldende for LESCALIER." at bounding box center [709, 218] width 418 height 20
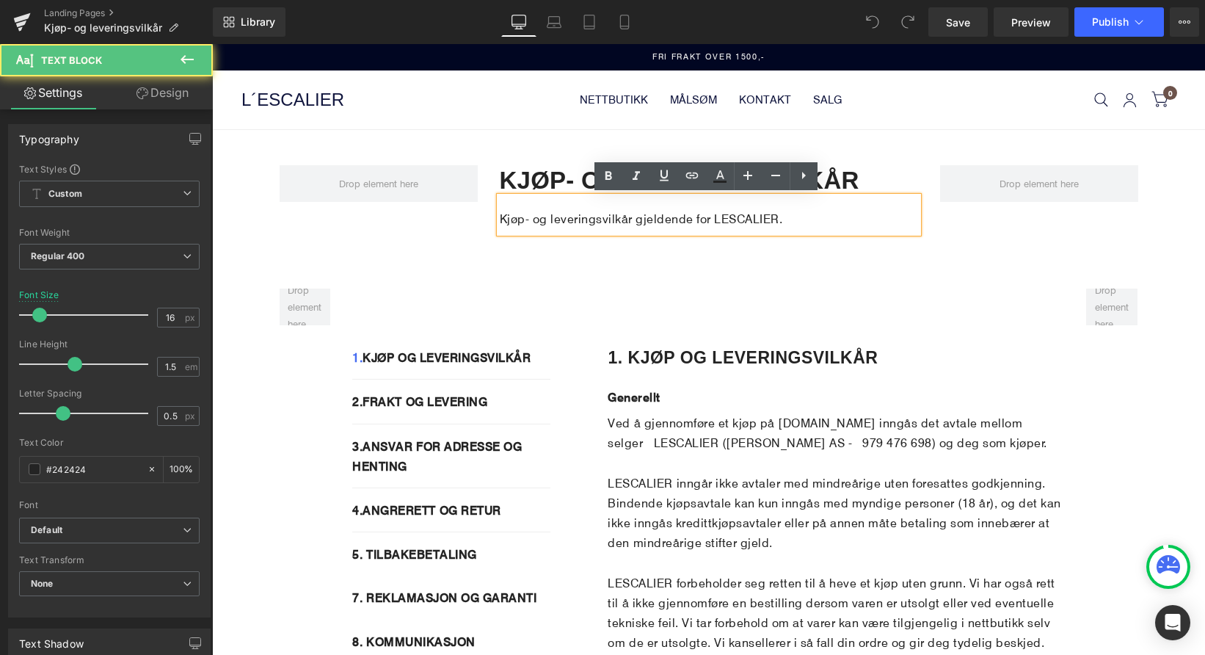
click at [777, 217] on p "Kjøp- og leveringsvilkår gjeldende for LESCALIER." at bounding box center [709, 218] width 418 height 20
click at [733, 219] on p "Kjøp- og leveringsvilkår gjeldende for LESCALIER." at bounding box center [709, 218] width 418 height 20
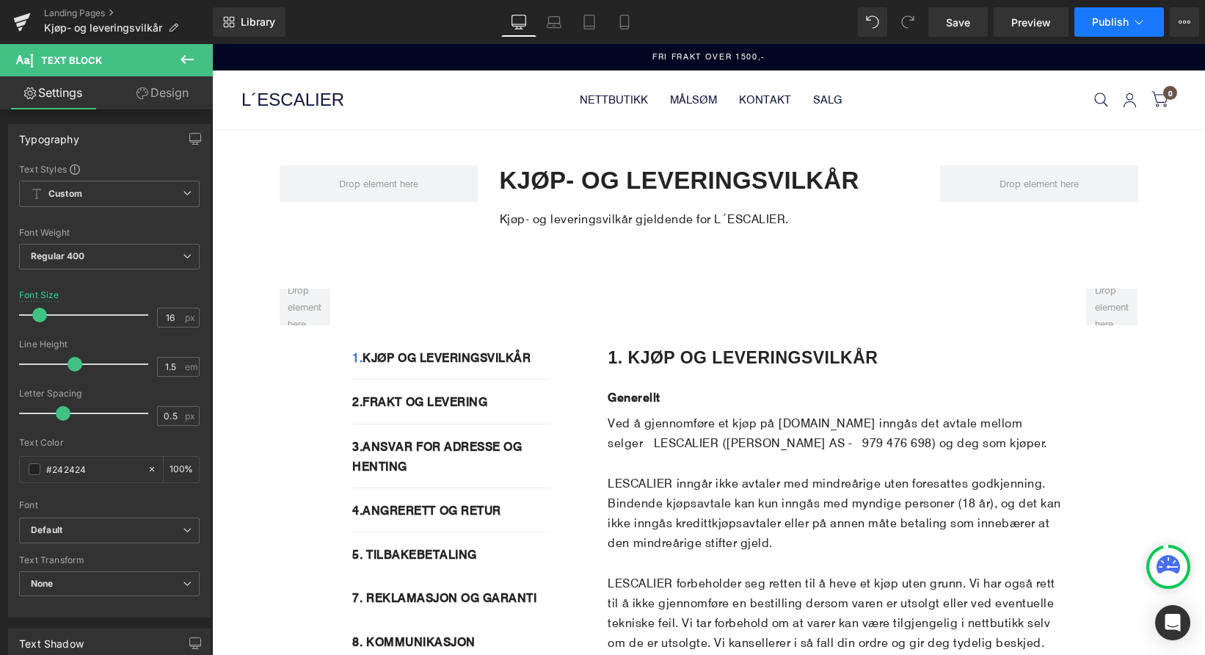
click at [1102, 25] on span "Publish" at bounding box center [1110, 22] width 37 height 12
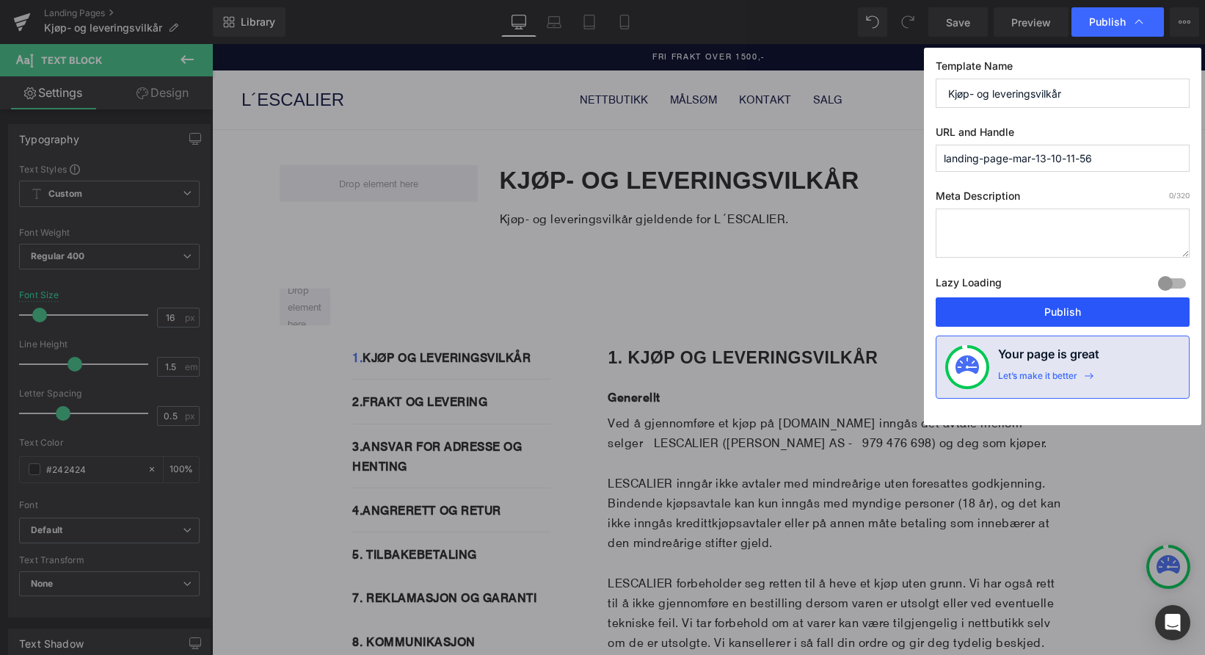
click at [998, 313] on button "Publish" at bounding box center [1063, 311] width 254 height 29
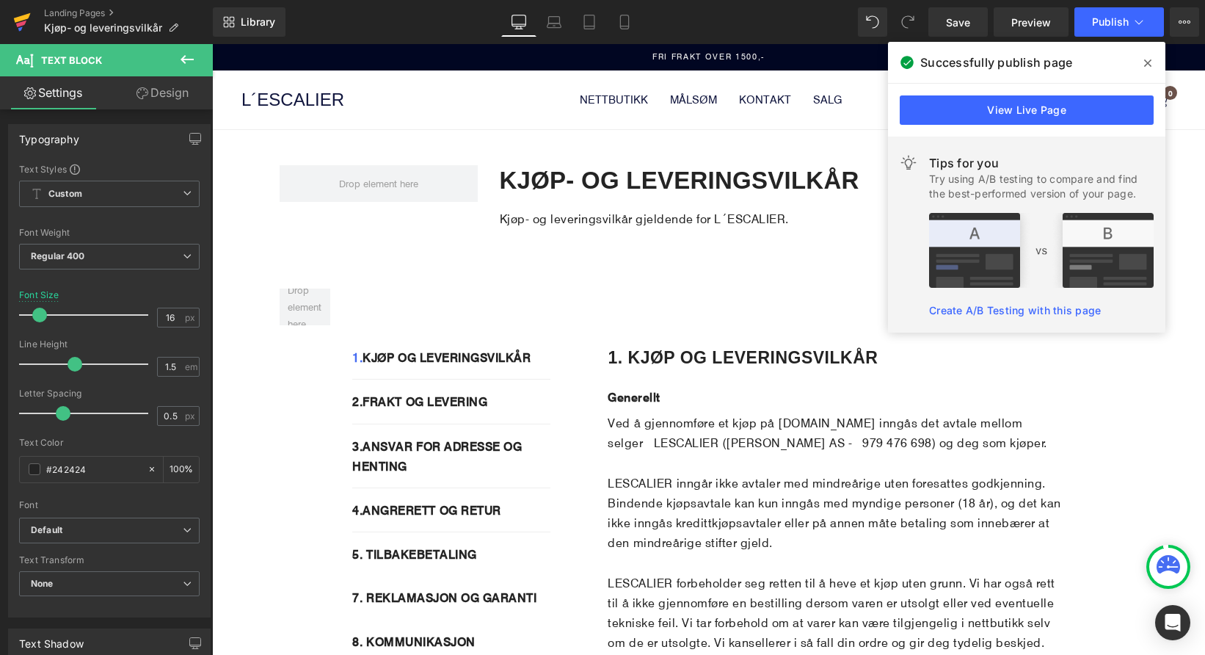
click at [25, 23] on icon at bounding box center [21, 24] width 10 height 7
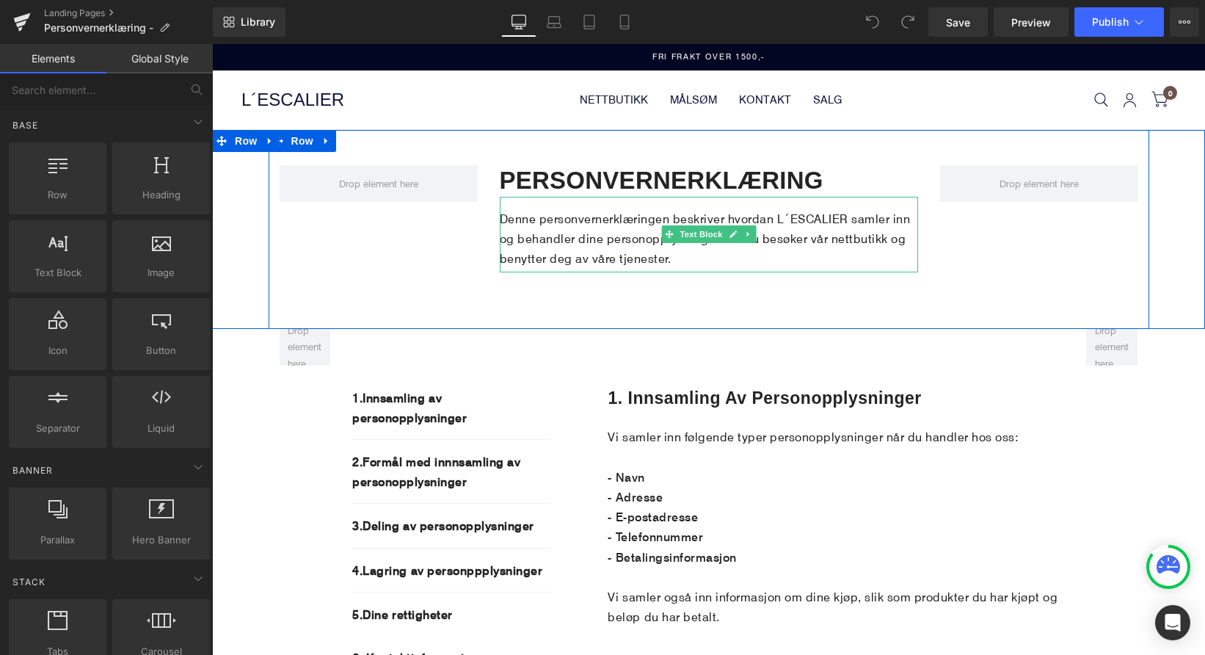
click at [795, 213] on p "Denne personvernerklæringen beskriver hvordan L´ESCALIER samler inn og behandle…" at bounding box center [709, 238] width 418 height 60
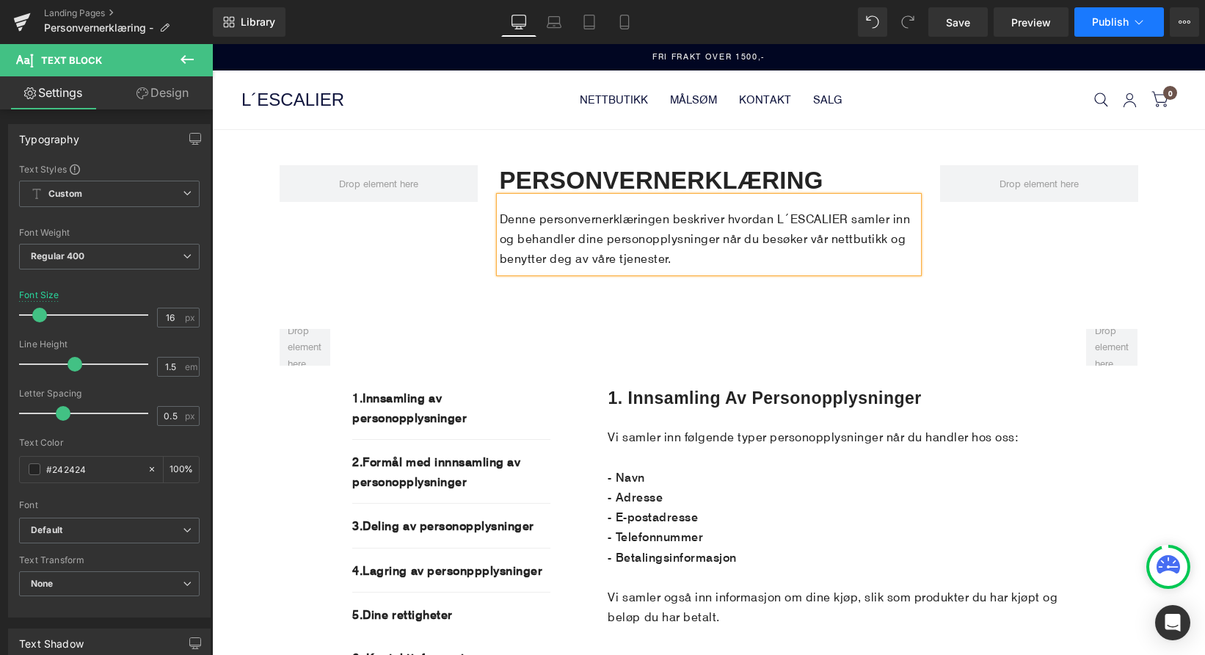
click at [1119, 21] on span "Publish" at bounding box center [1110, 22] width 37 height 12
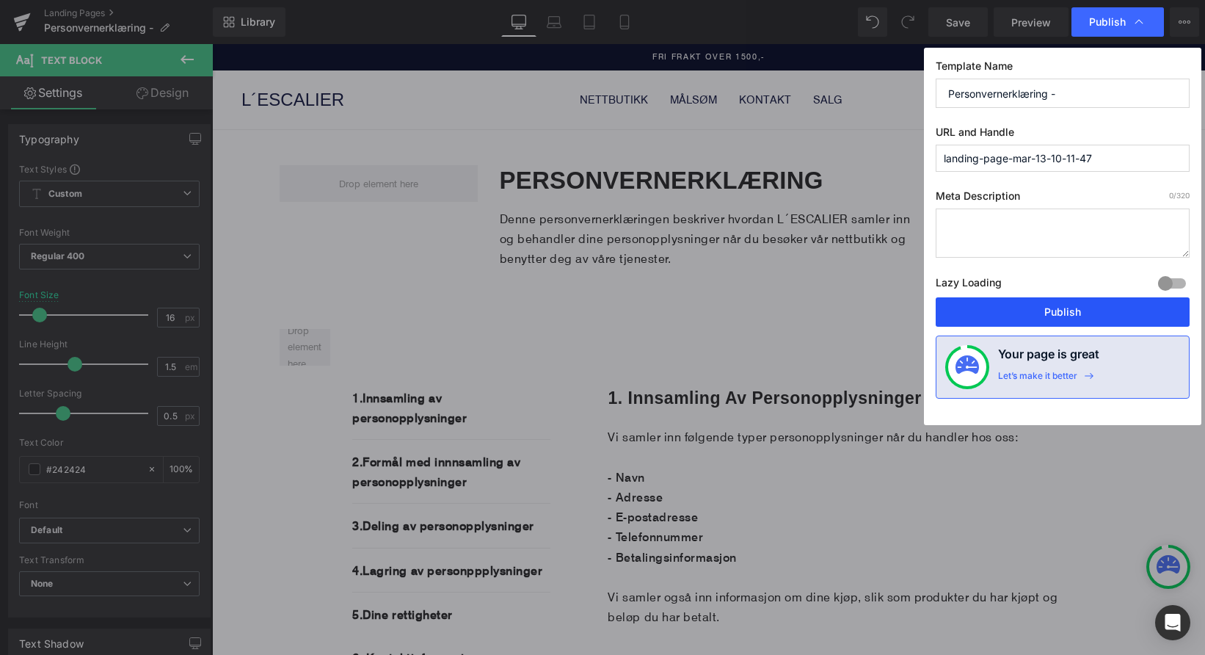
click at [1027, 303] on button "Publish" at bounding box center [1063, 311] width 254 height 29
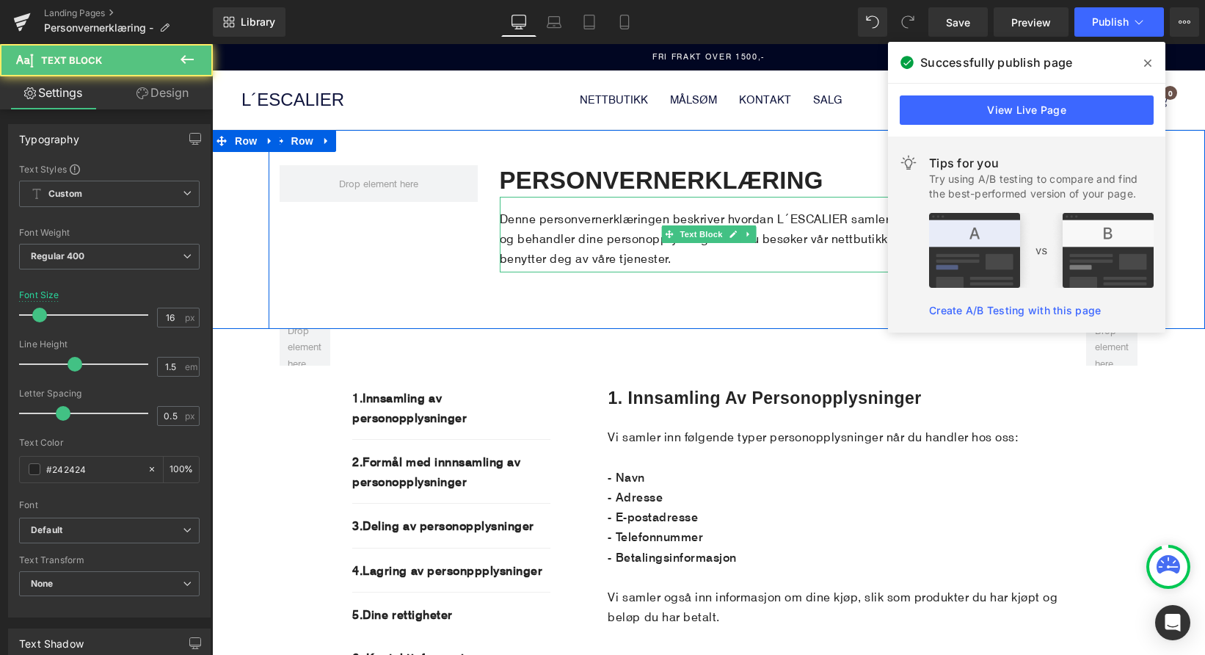
click at [744, 215] on p "Denne personvernerklæringen beskriver hvordan L´ESCALIER samler inn og behandle…" at bounding box center [709, 238] width 418 height 60
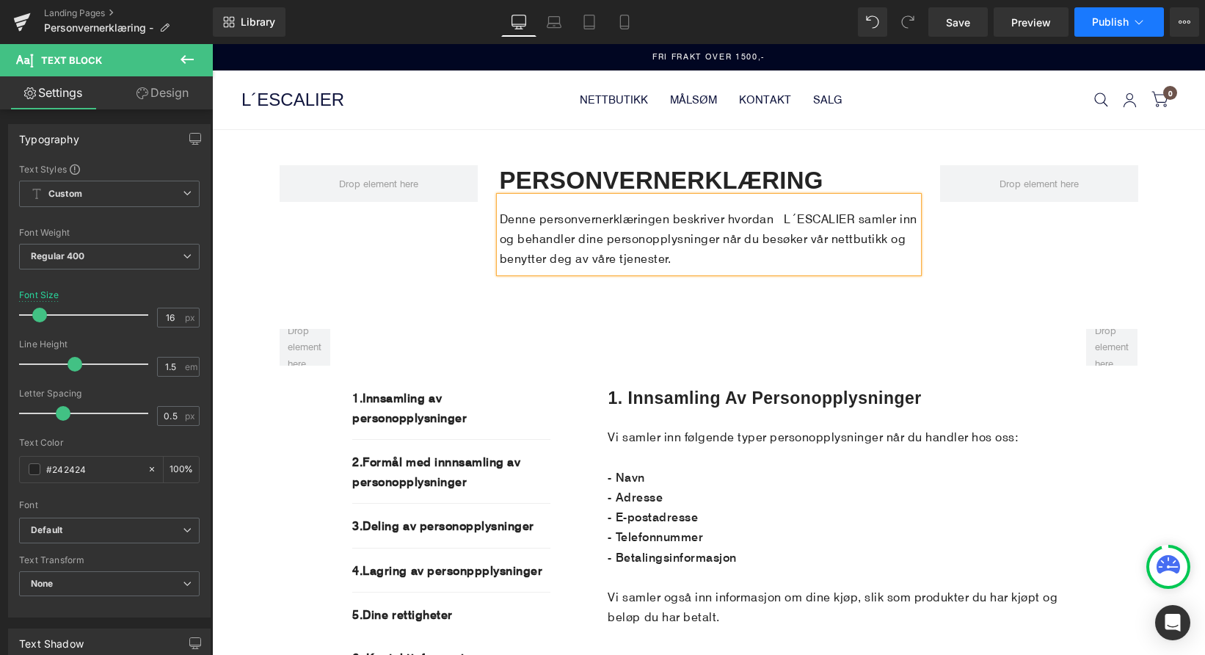
click at [1112, 10] on button "Publish" at bounding box center [1120, 21] width 90 height 29
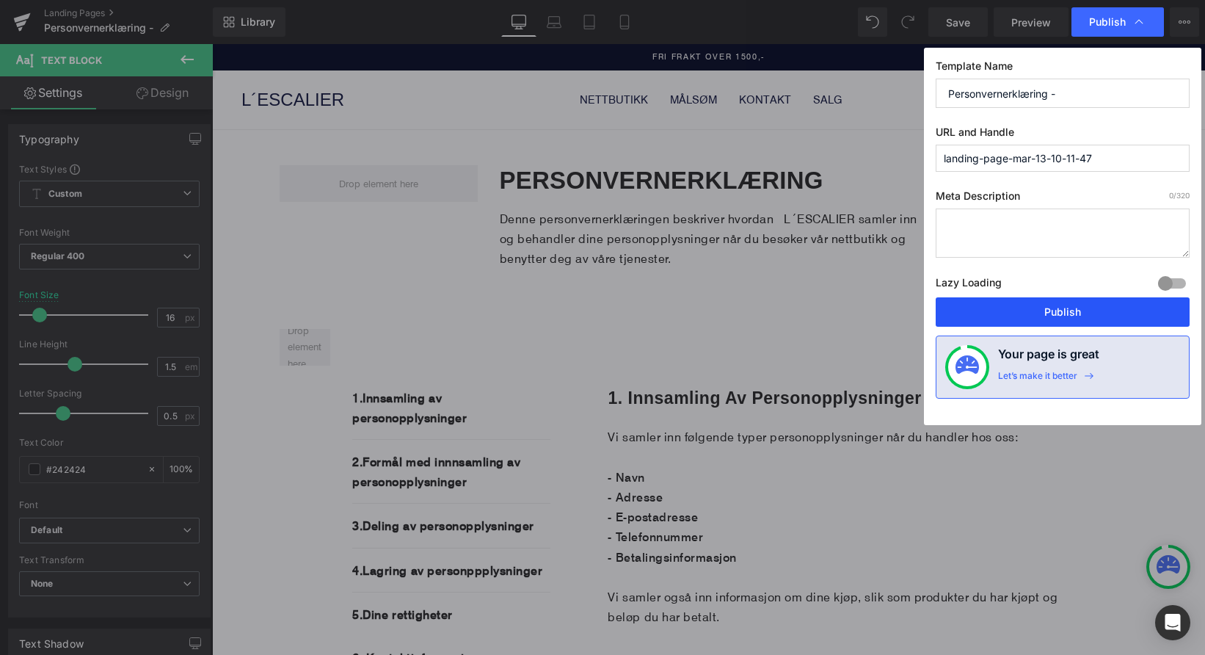
click at [1039, 305] on button "Publish" at bounding box center [1063, 311] width 254 height 29
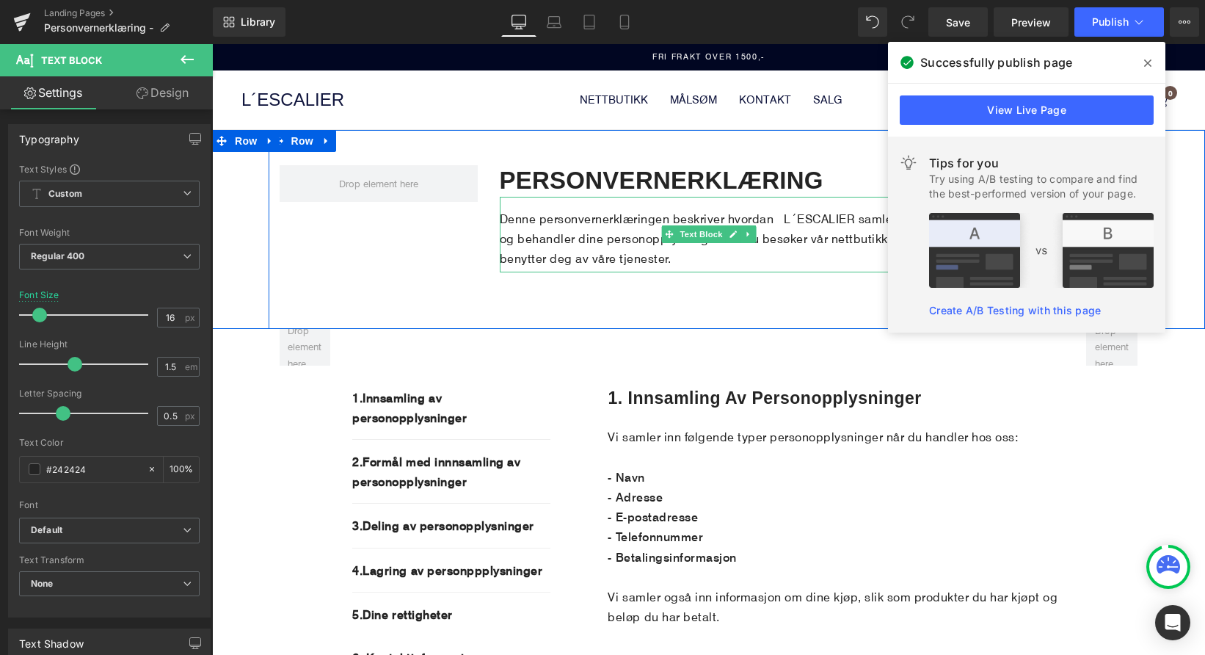
click at [748, 217] on p "Denne personvernerklæringen beskriver hvordan L´ESCALIER samler inn og behandle…" at bounding box center [709, 238] width 418 height 60
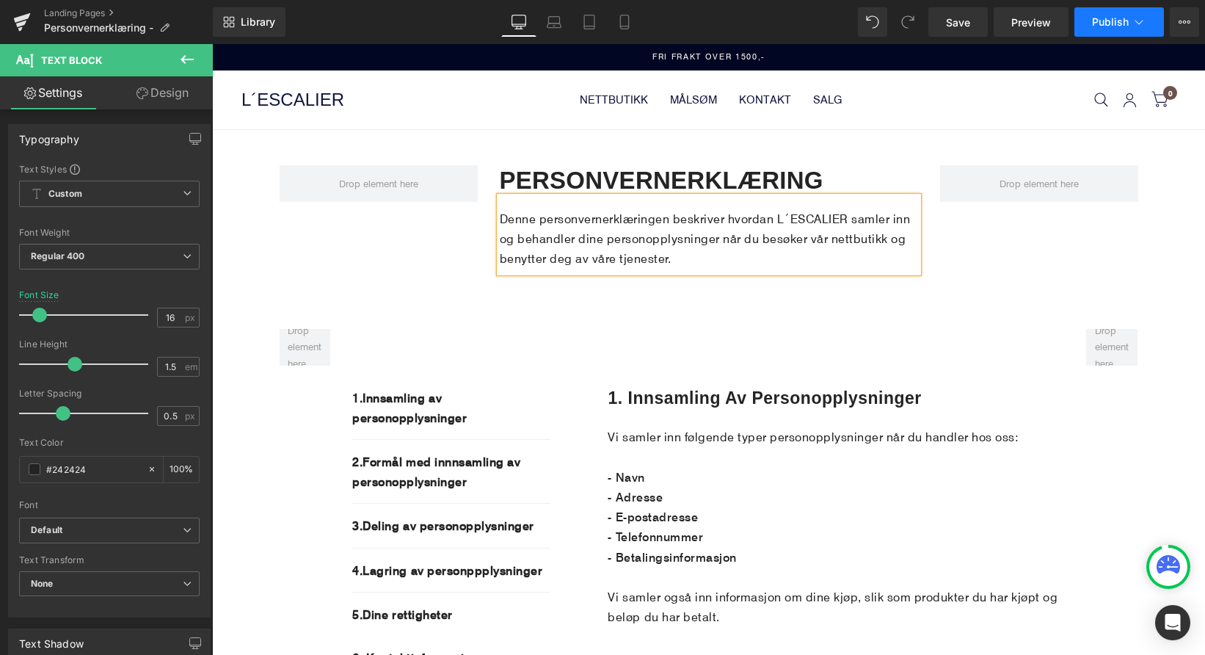
click at [1112, 18] on span "Publish" at bounding box center [1110, 22] width 37 height 12
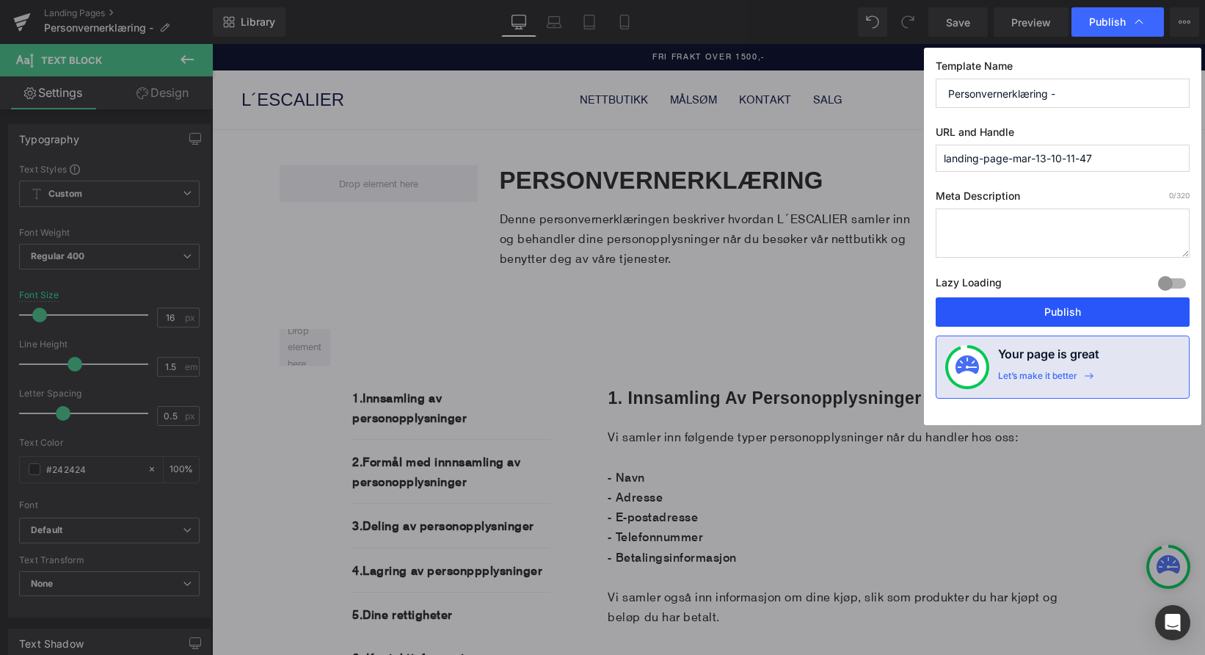
click at [1033, 310] on button "Publish" at bounding box center [1063, 311] width 254 height 29
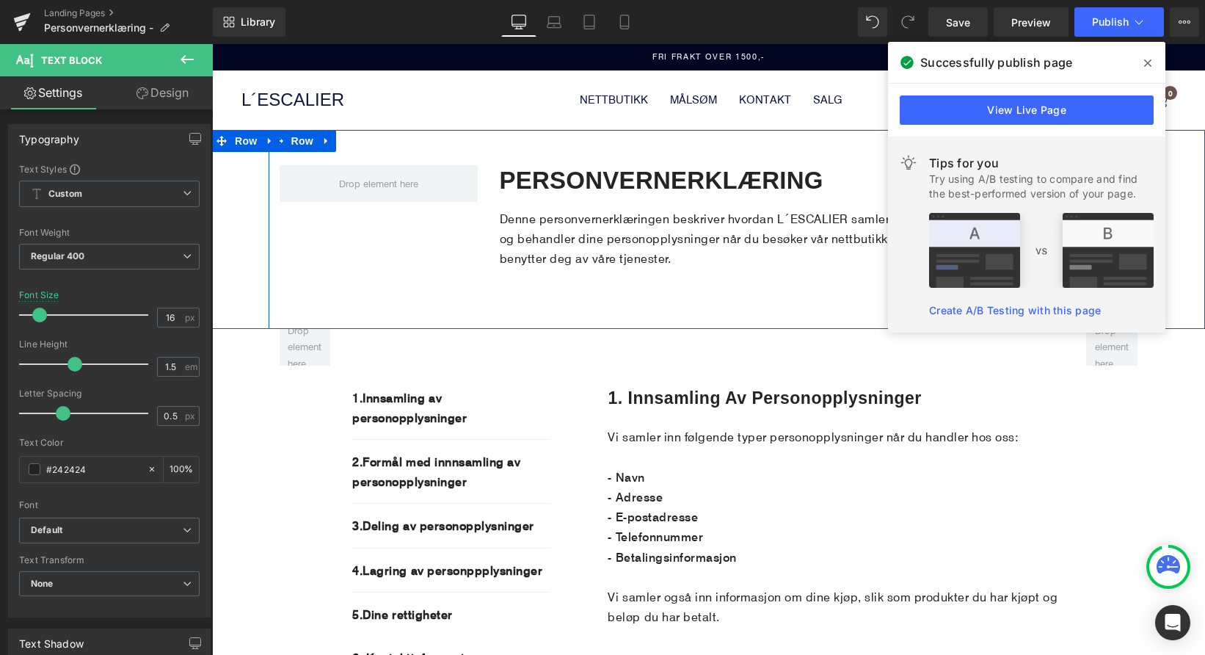
click at [1145, 63] on icon at bounding box center [1147, 63] width 7 height 12
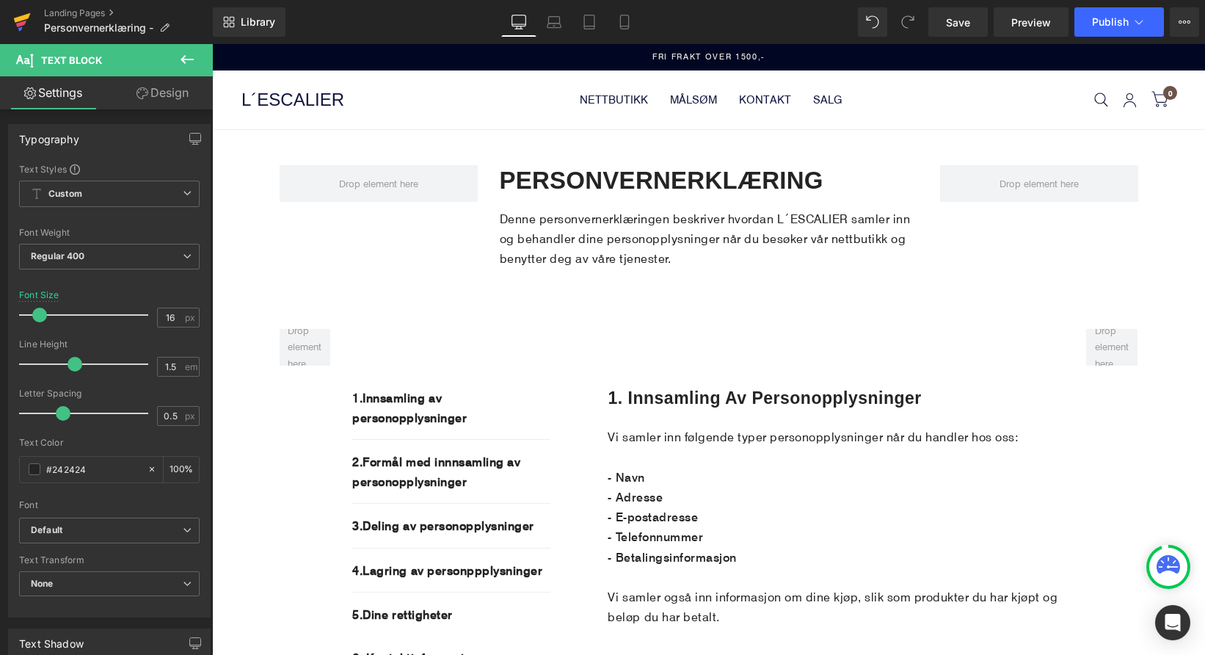
click at [22, 29] on icon at bounding box center [22, 22] width 18 height 37
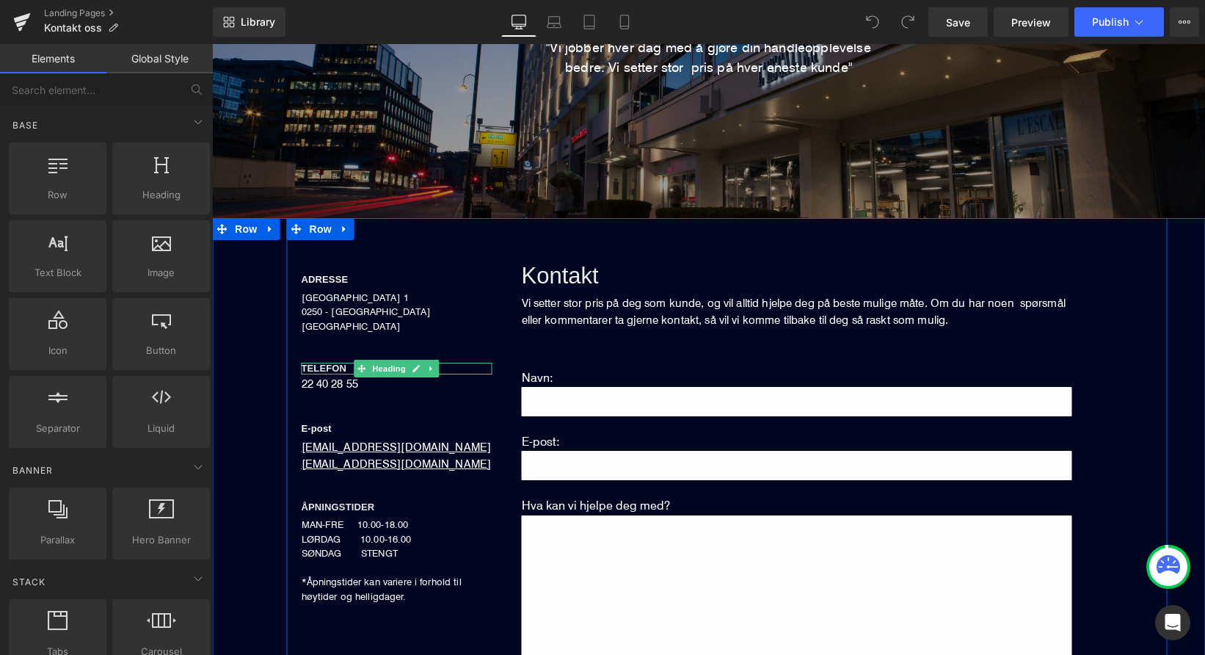
scroll to position [226, 0]
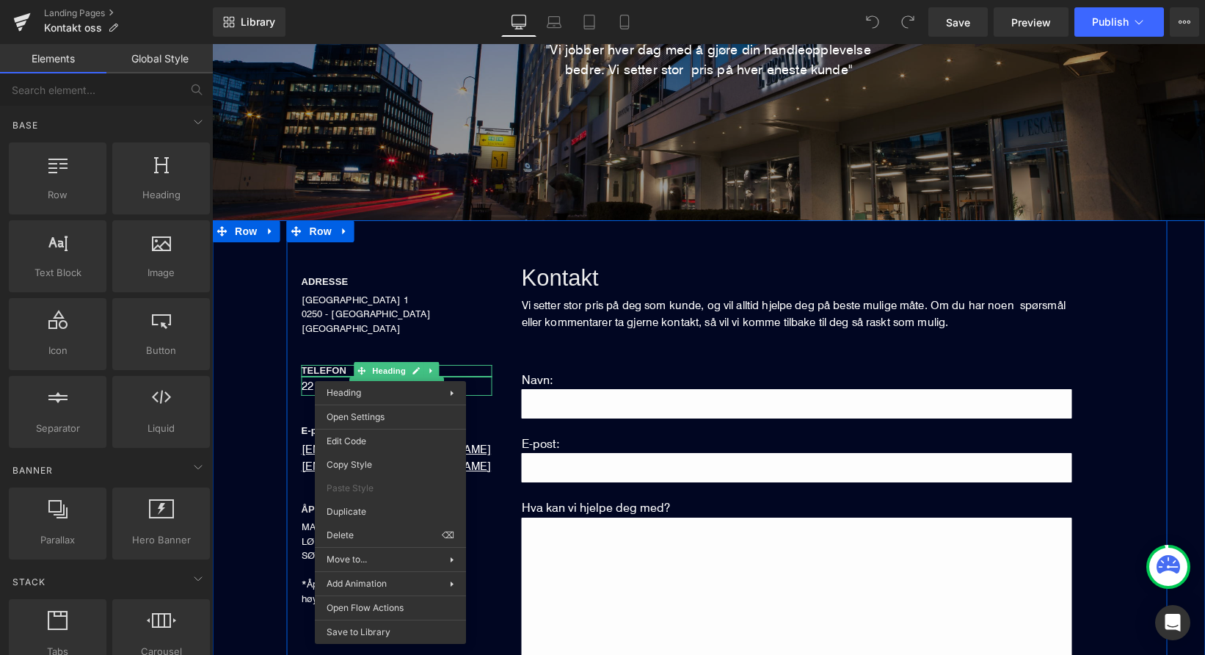
drag, startPoint x: 595, startPoint y: 560, endPoint x: 382, endPoint y: 516, distance: 216.6
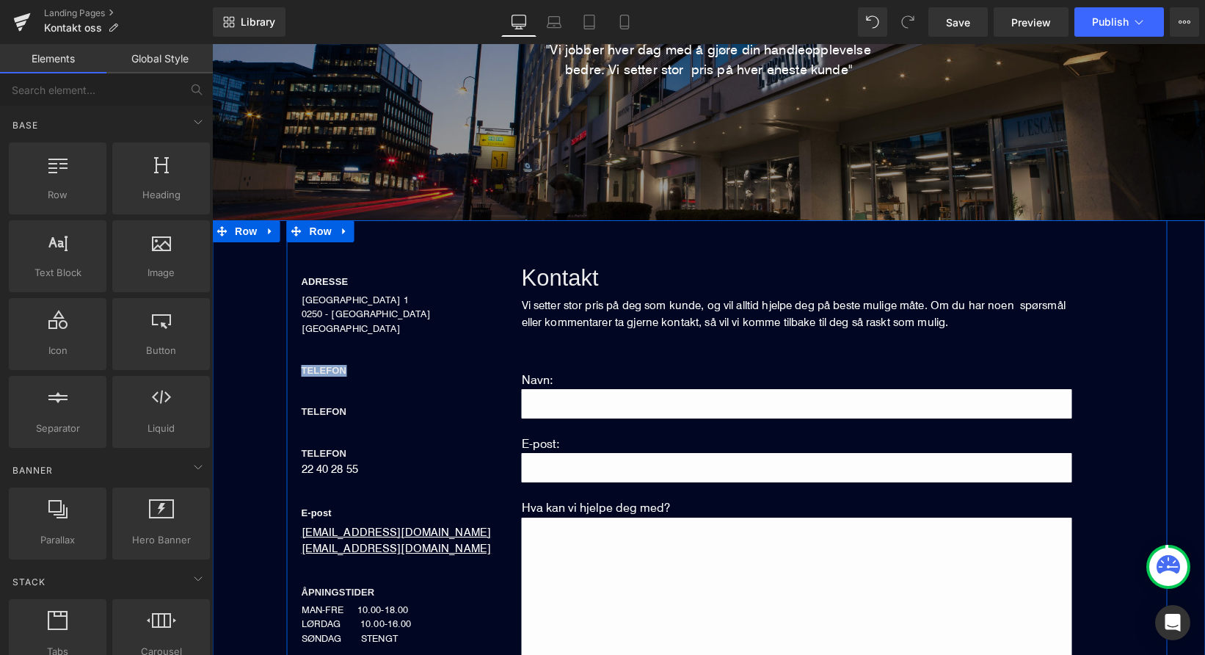
drag, startPoint x: 523, startPoint y: 556, endPoint x: 310, endPoint y: 512, distance: 216.6
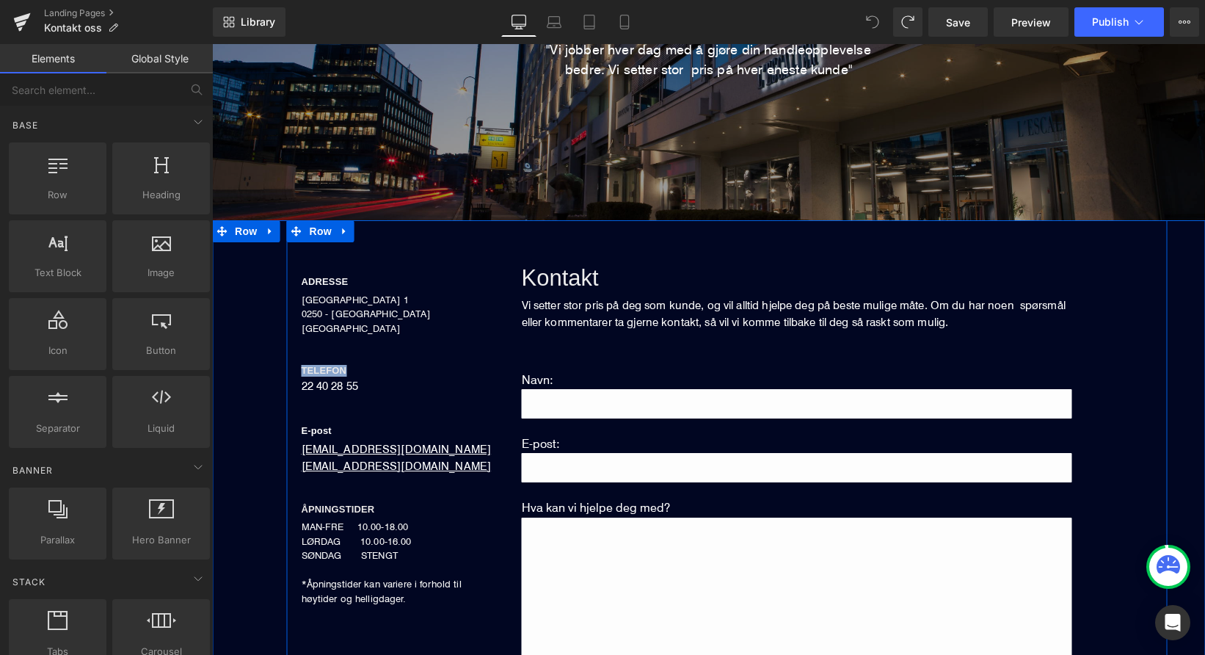
click at [342, 355] on div "ADRESSE Heading [STREET_ADDRESS] NORGE Text Block TELEFON Heading 22 40 28 55 T…" at bounding box center [397, 423] width 220 height 363
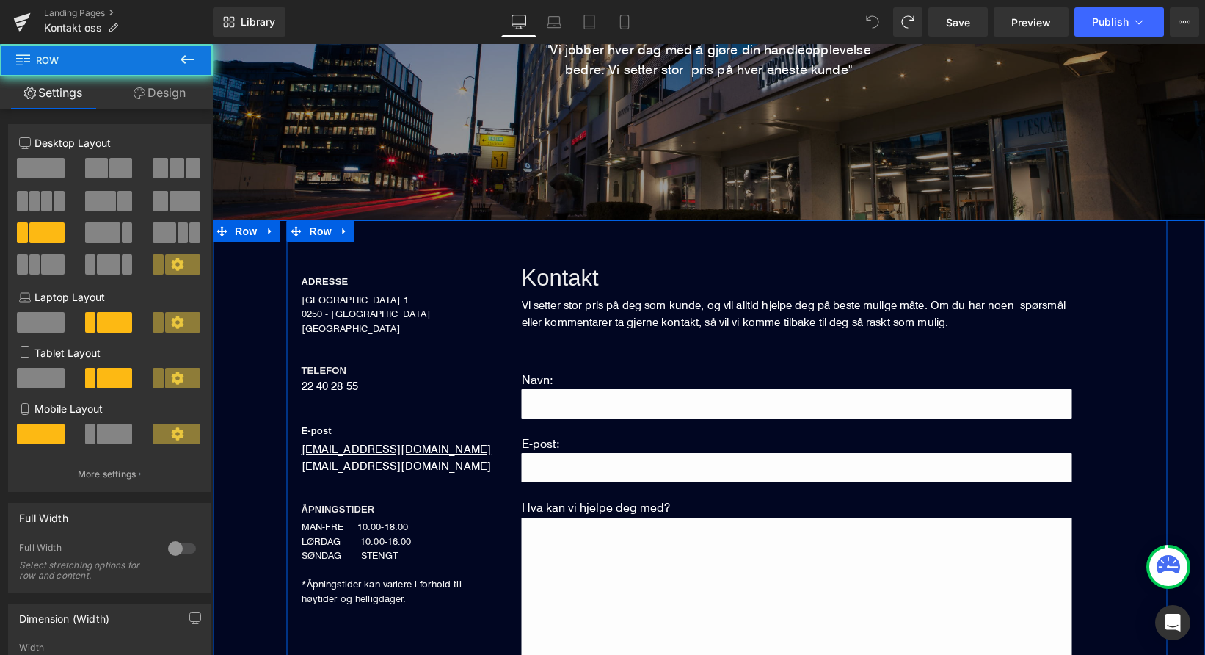
click at [351, 401] on div "ADRESSE Heading [STREET_ADDRESS] NORGE Text Block TELEFON Heading 22 40 28 55 T…" at bounding box center [397, 423] width 220 height 363
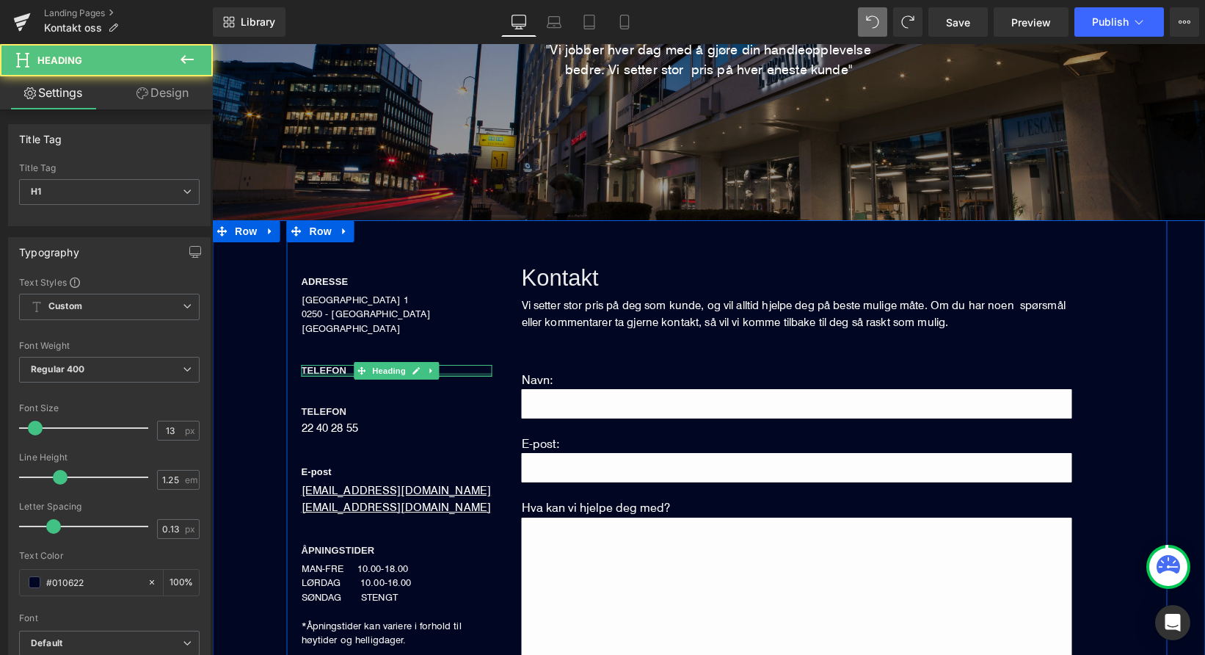
click at [342, 373] on div at bounding box center [397, 375] width 191 height 4
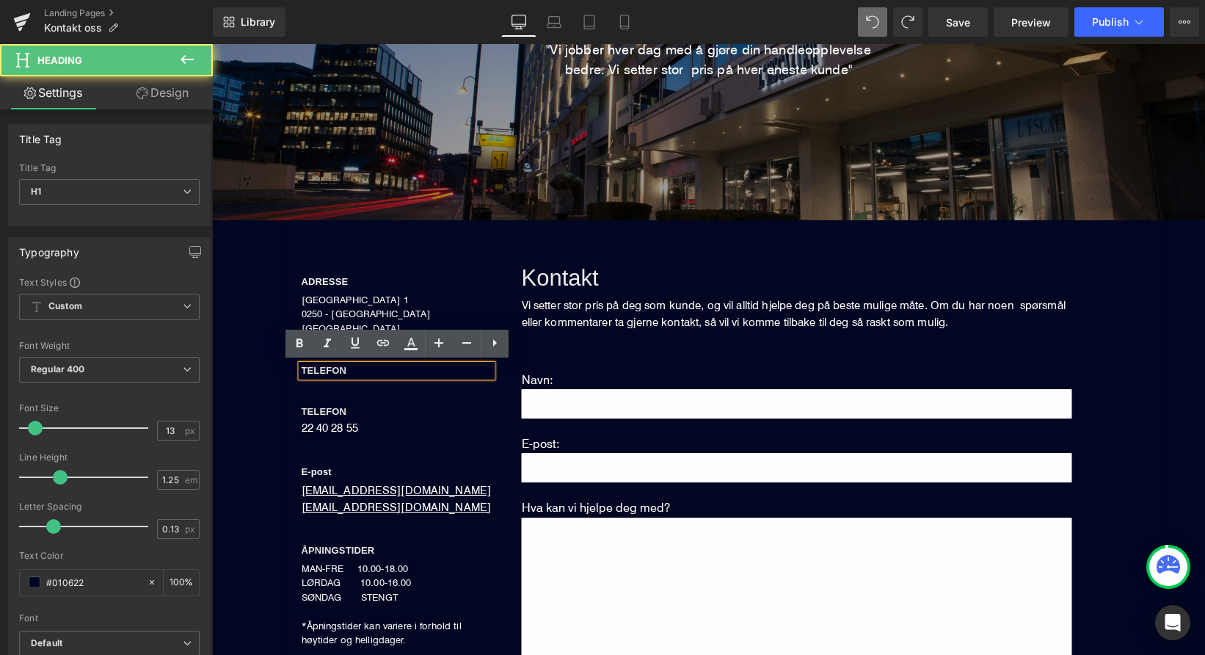
click at [342, 371] on span "TELEFON" at bounding box center [325, 370] width 46 height 11
click at [359, 369] on h1 "TELEFON" at bounding box center [397, 371] width 191 height 12
click at [357, 371] on h1 "TELEFON" at bounding box center [397, 371] width 191 height 12
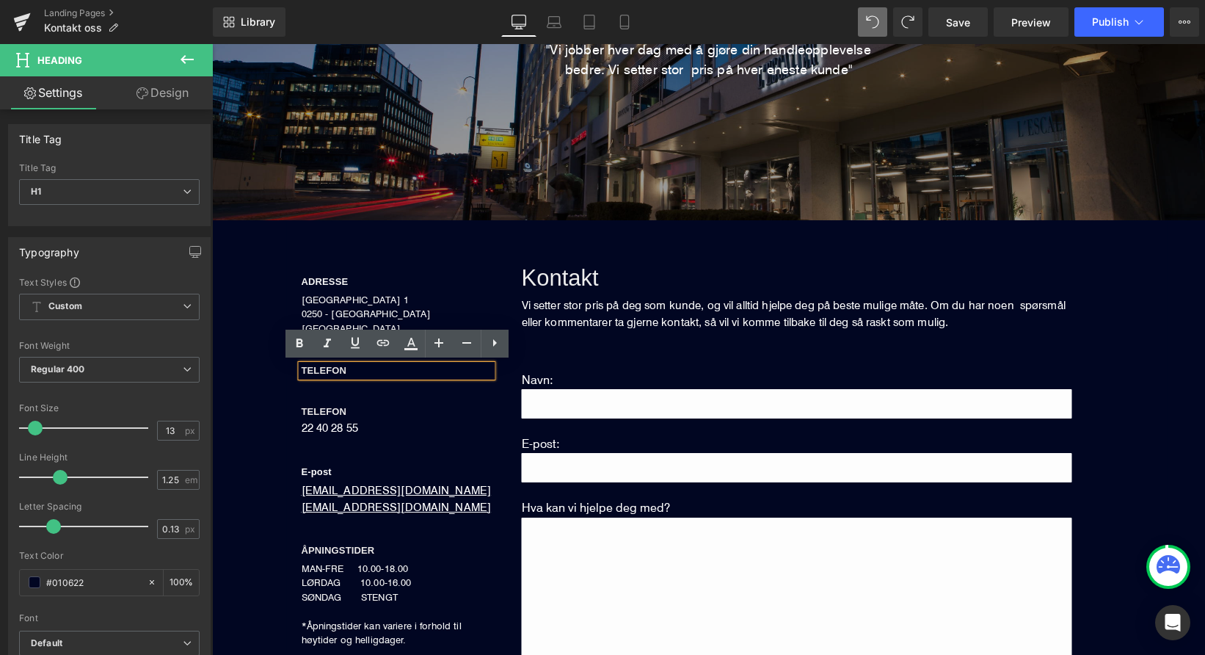
click at [331, 371] on span "TELEFON" at bounding box center [325, 370] width 46 height 11
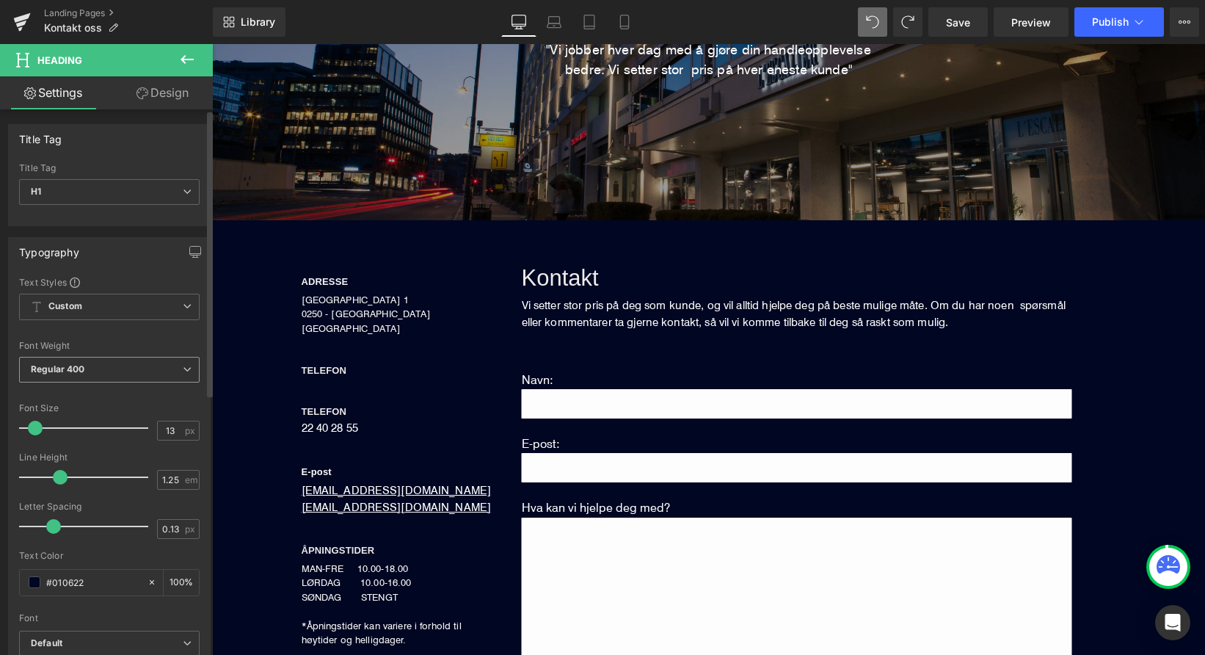
scroll to position [0, 0]
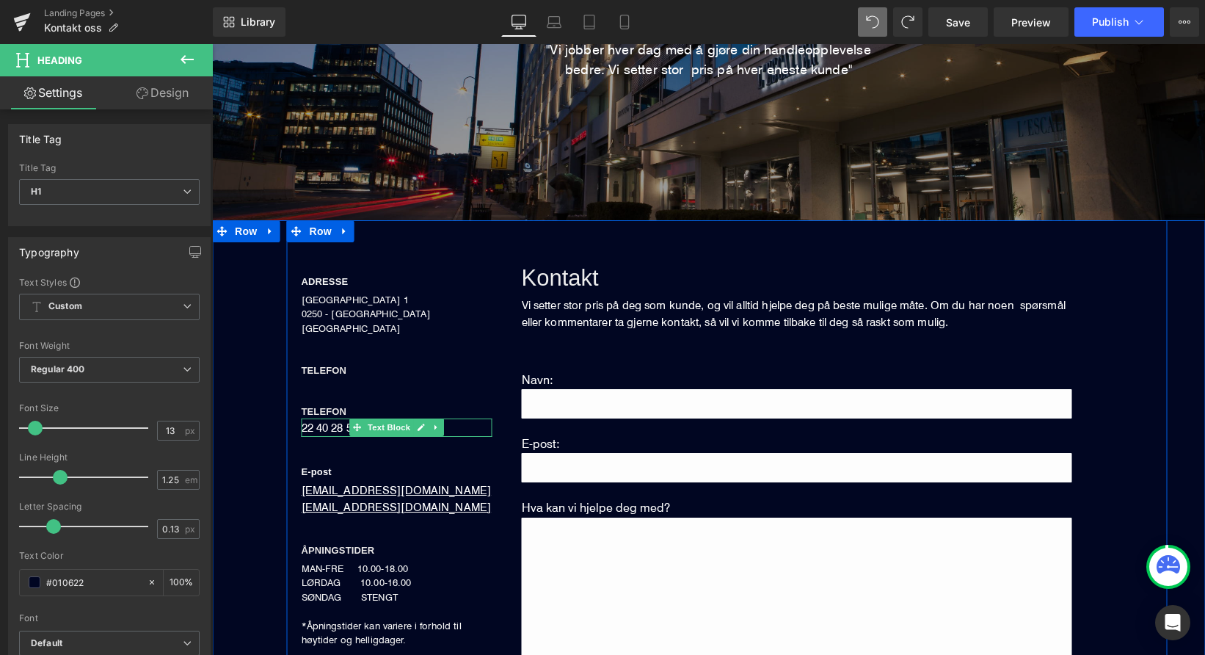
click at [315, 428] on p "22 40 28 55" at bounding box center [397, 427] width 191 height 19
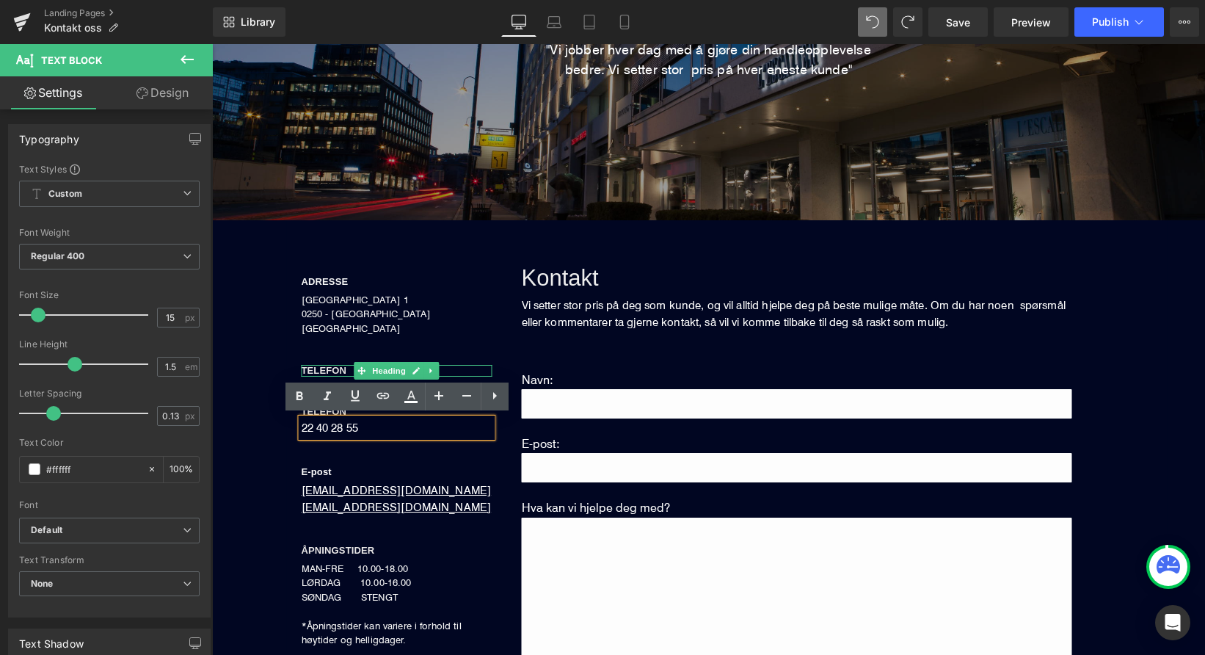
click at [317, 371] on span "TELEFON" at bounding box center [325, 370] width 46 height 11
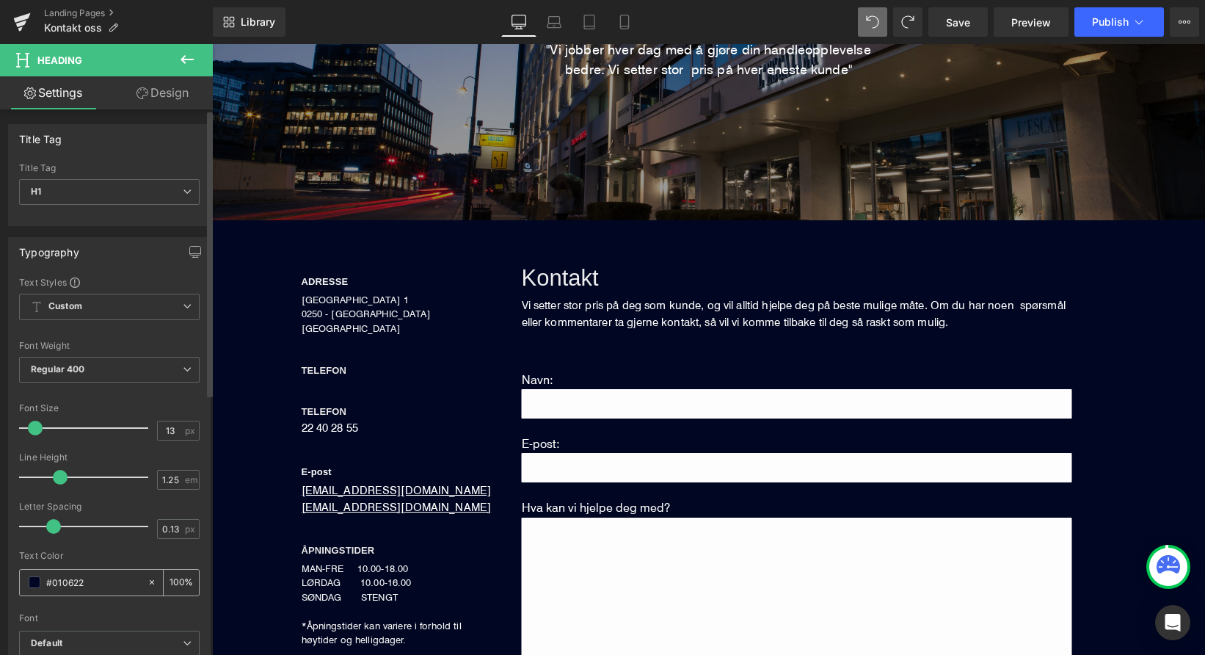
click at [65, 578] on input "#010622" at bounding box center [93, 582] width 94 height 16
click at [90, 553] on div "Text Color" at bounding box center [109, 555] width 181 height 10
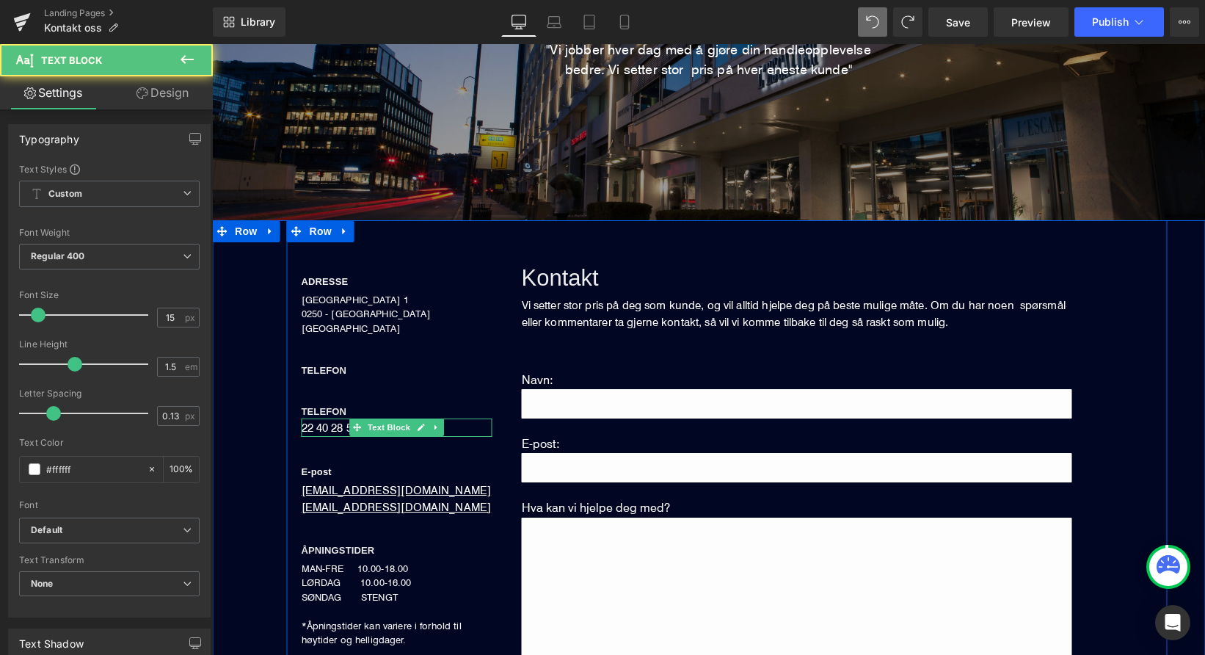
click at [316, 428] on p "22 40 28 55" at bounding box center [397, 427] width 191 height 19
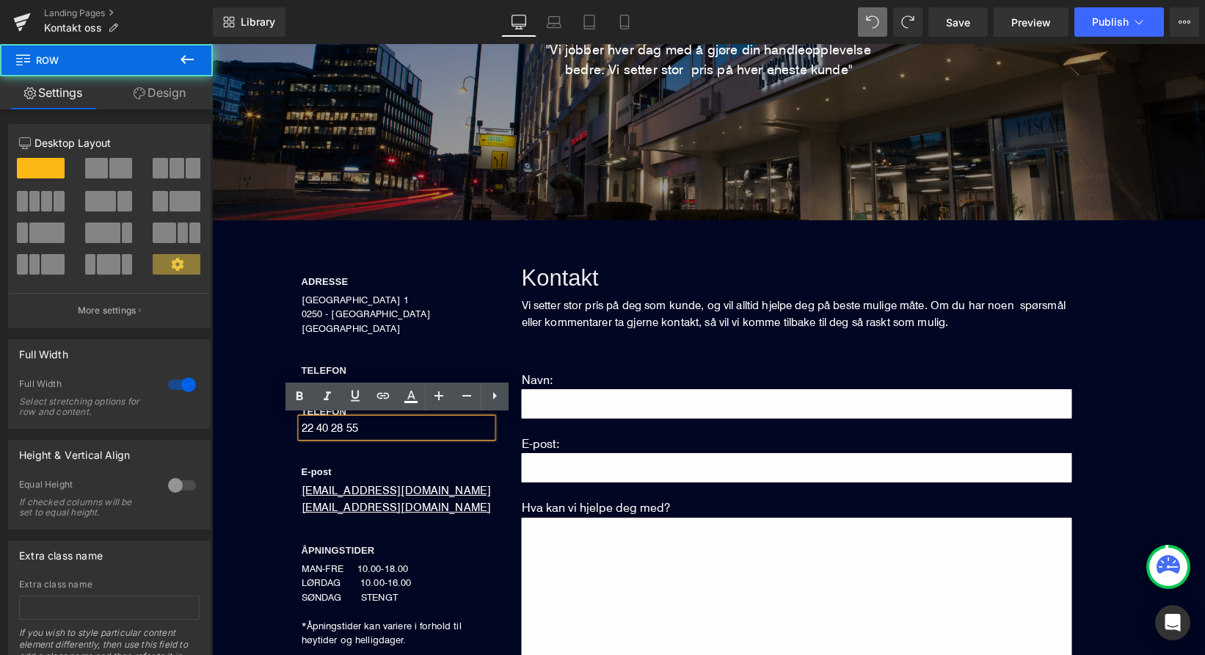
click at [280, 368] on div "ADRESSE Heading DRONNING MAUDS GATE 1 0250 - OSLO NORGE Text Block TELEFON Head…" at bounding box center [727, 512] width 942 height 584
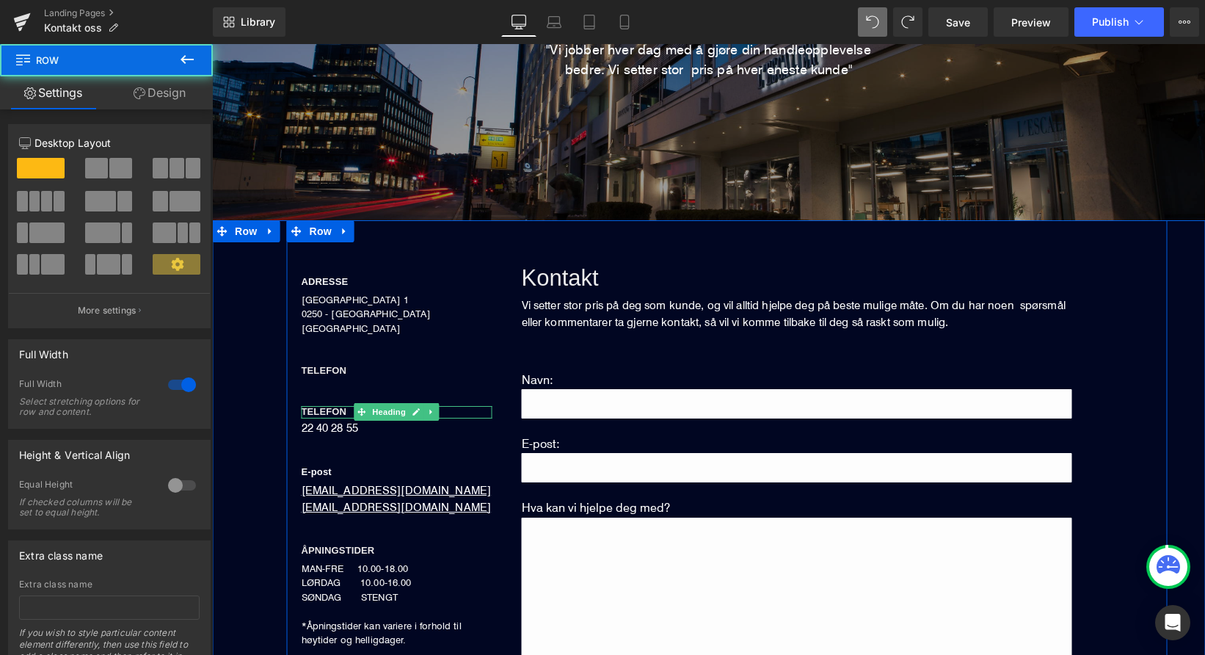
click at [313, 409] on span "TELEFON" at bounding box center [325, 411] width 46 height 11
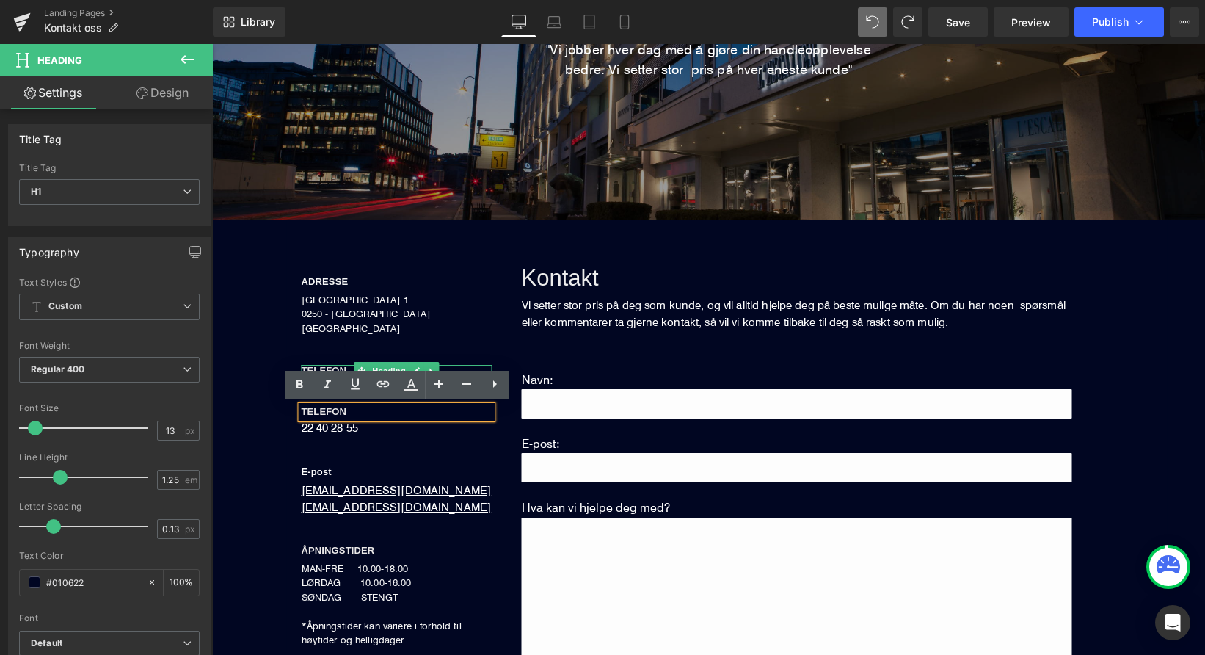
click at [317, 368] on span "TELEFON" at bounding box center [325, 370] width 46 height 11
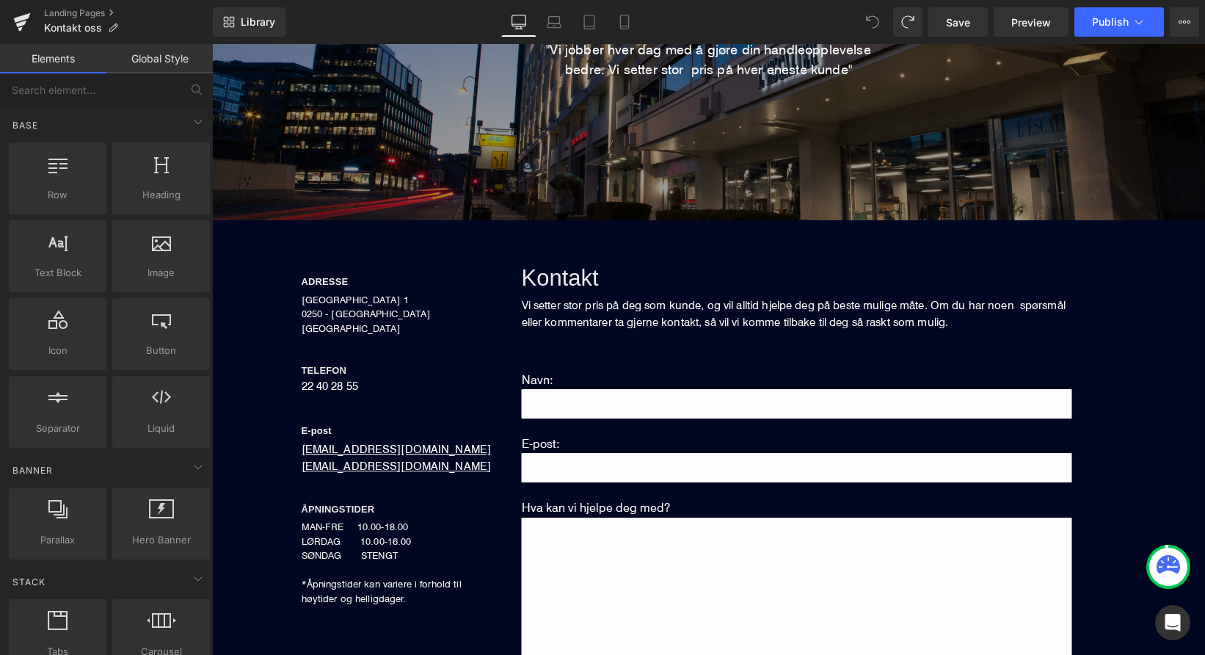
click at [868, 28] on icon at bounding box center [872, 21] width 13 height 13
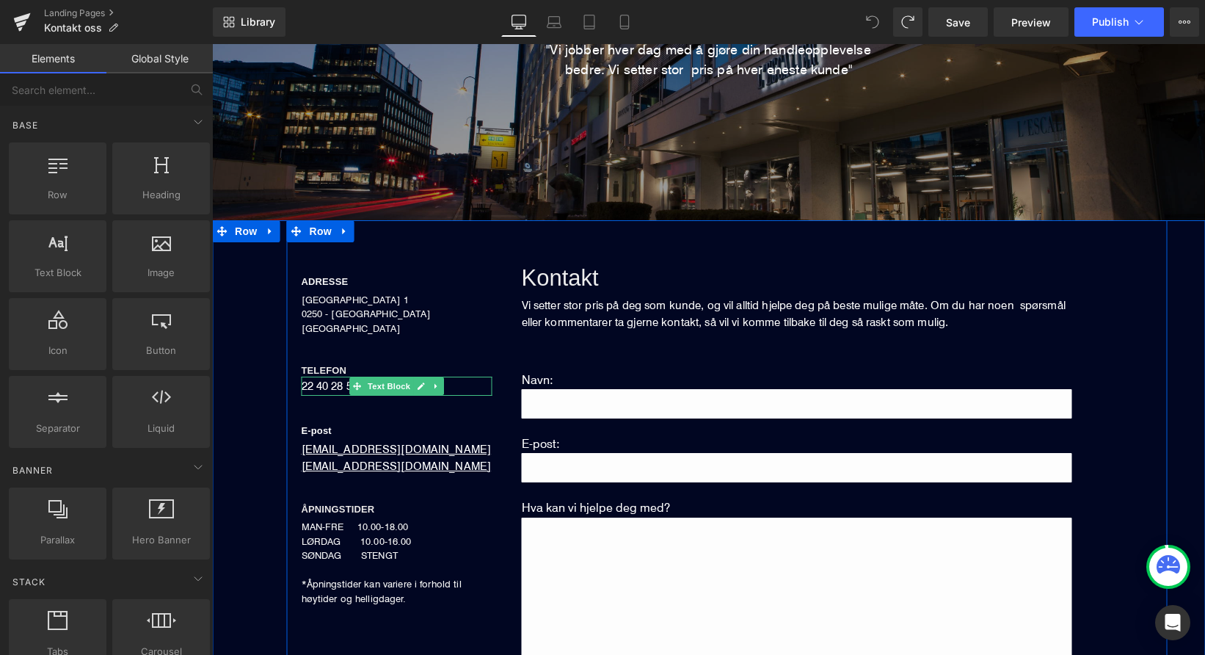
click at [332, 385] on p "22 40 28 55" at bounding box center [397, 386] width 191 height 19
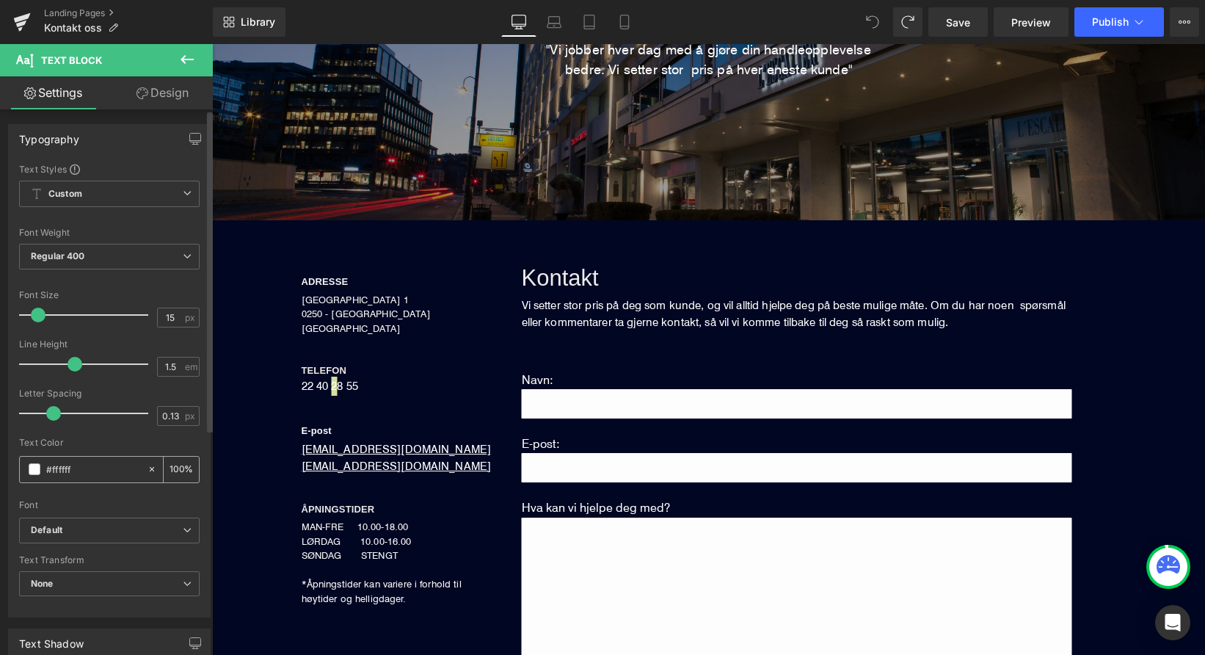
click at [90, 478] on div "#ffffff" at bounding box center [83, 470] width 127 height 26
click at [88, 474] on input "#ffffff" at bounding box center [93, 469] width 94 height 16
paste input "010622"
click at [87, 448] on div "Text Color #010622 100 %" at bounding box center [109, 468] width 181 height 62
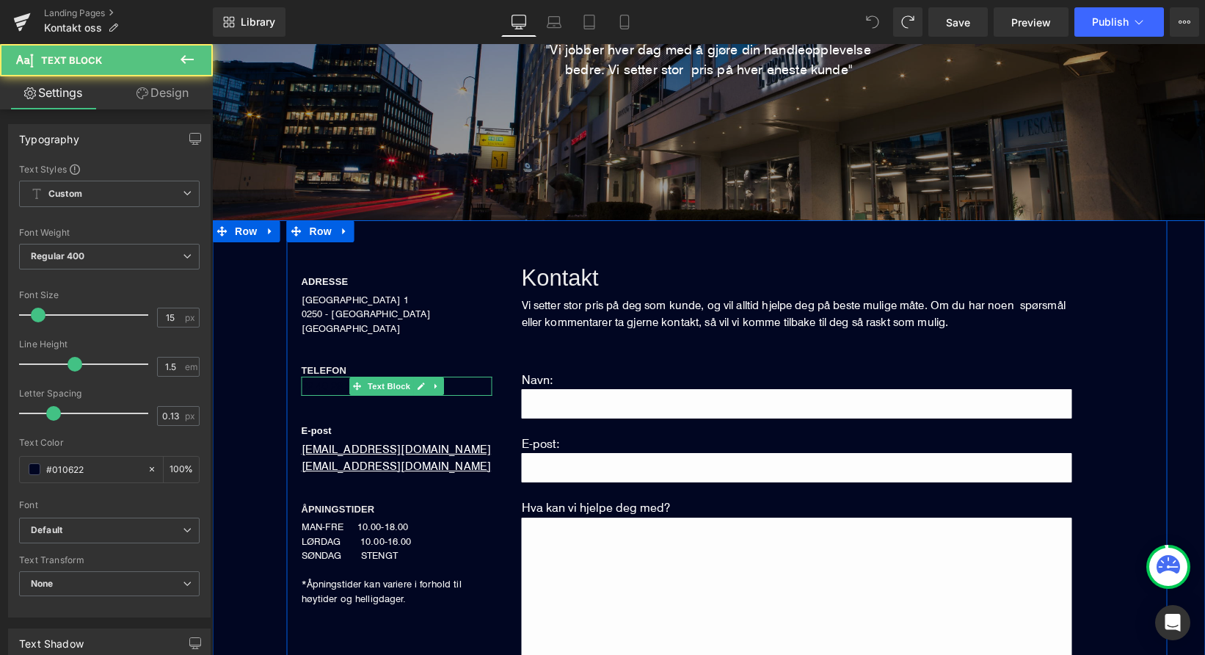
click at [346, 385] on p "22 40 28 55" at bounding box center [397, 386] width 191 height 19
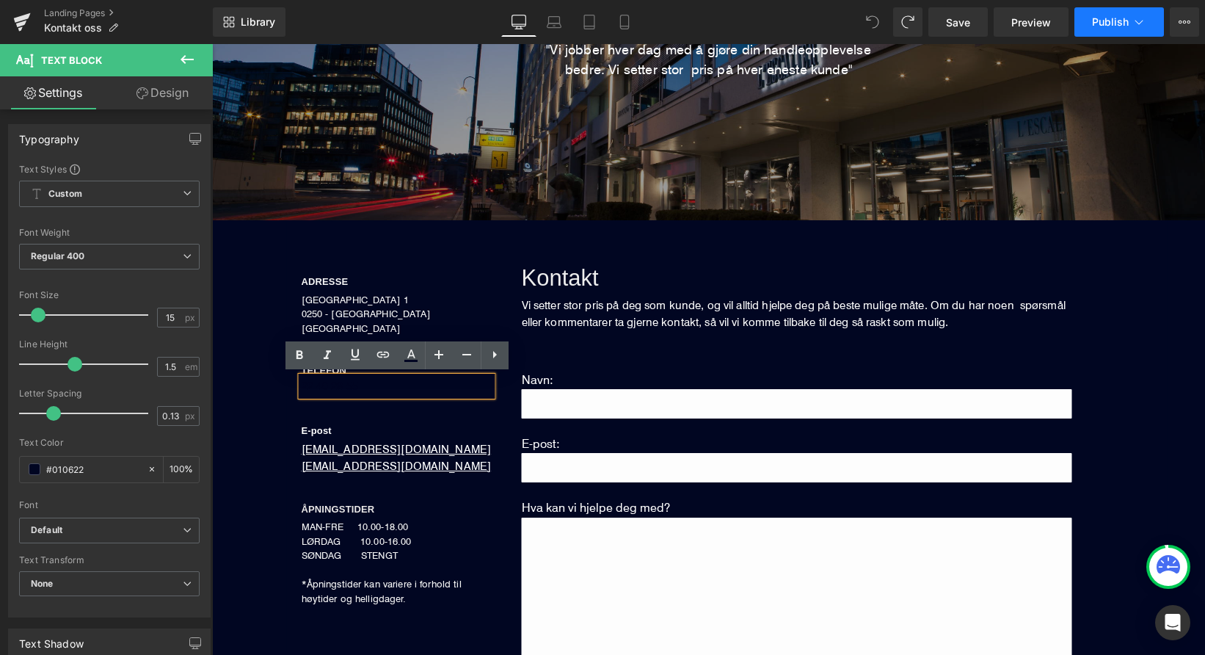
click at [1129, 22] on button "Publish" at bounding box center [1120, 21] width 90 height 29
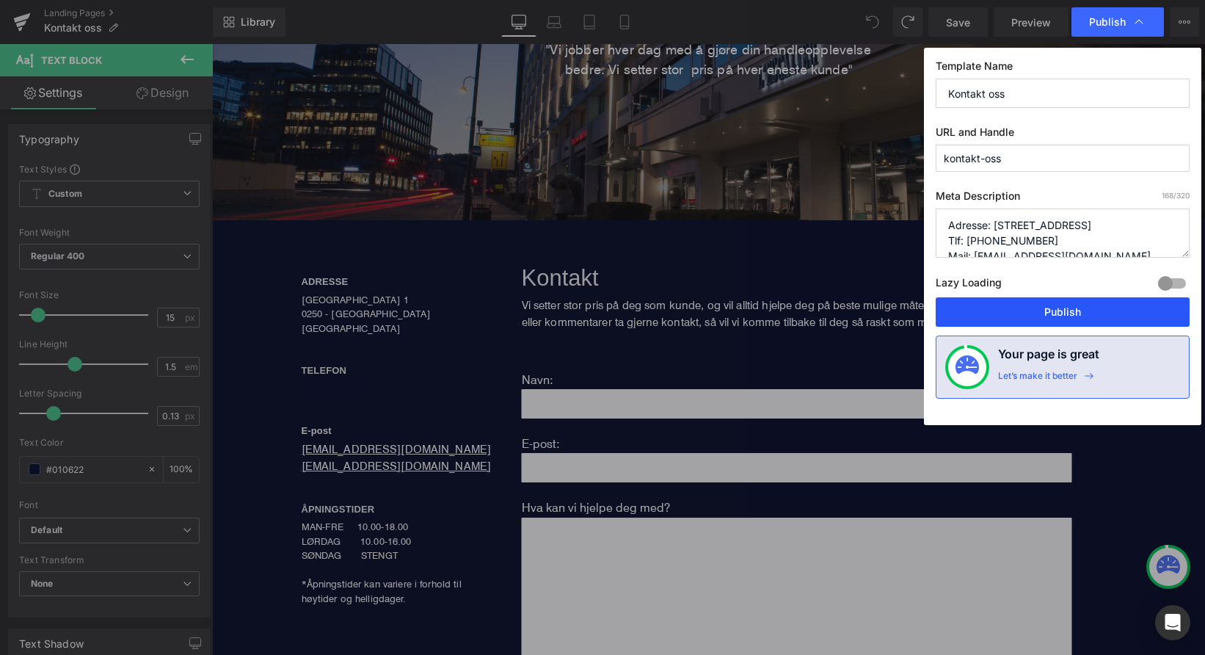
click at [1021, 306] on button "Publish" at bounding box center [1063, 311] width 254 height 29
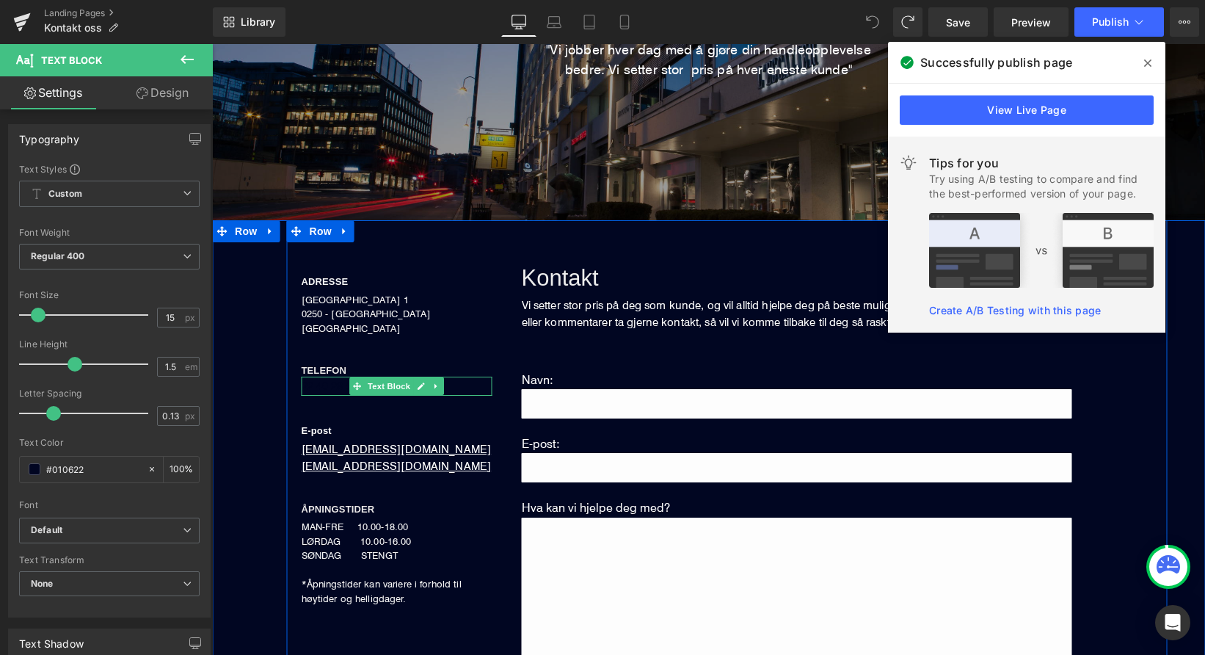
click at [343, 382] on p "22 40 28 55" at bounding box center [397, 386] width 191 height 19
click at [325, 385] on p "22 40 28 55" at bounding box center [397, 386] width 191 height 19
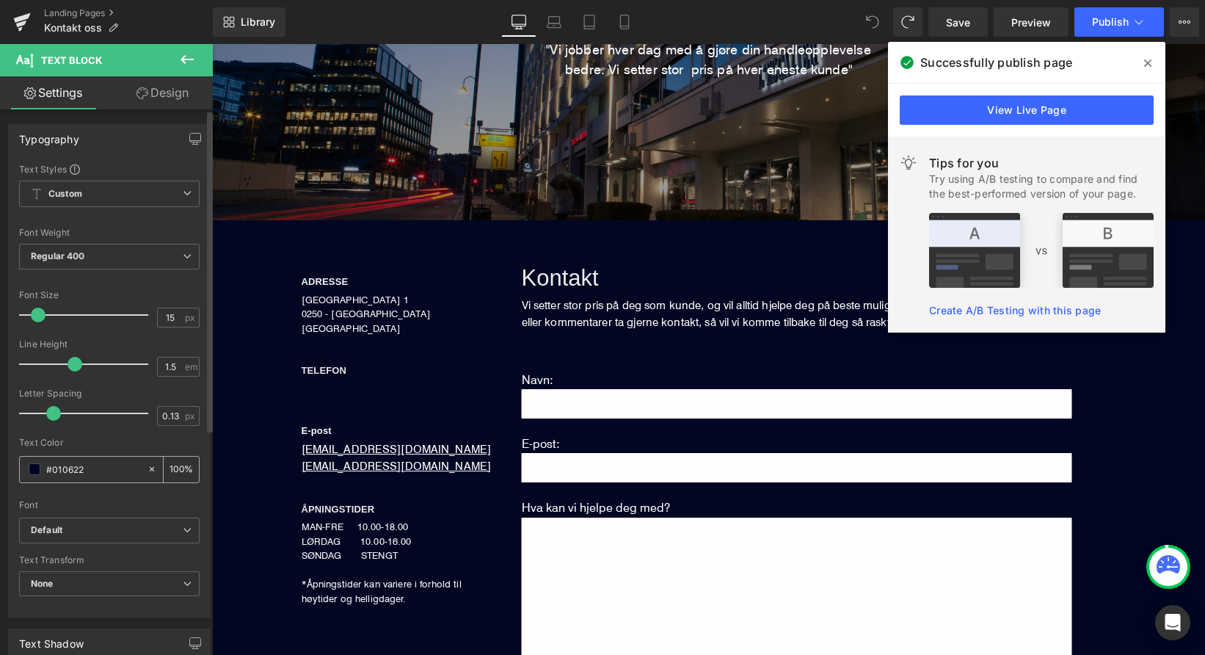
click at [34, 468] on span at bounding box center [35, 469] width 12 height 12
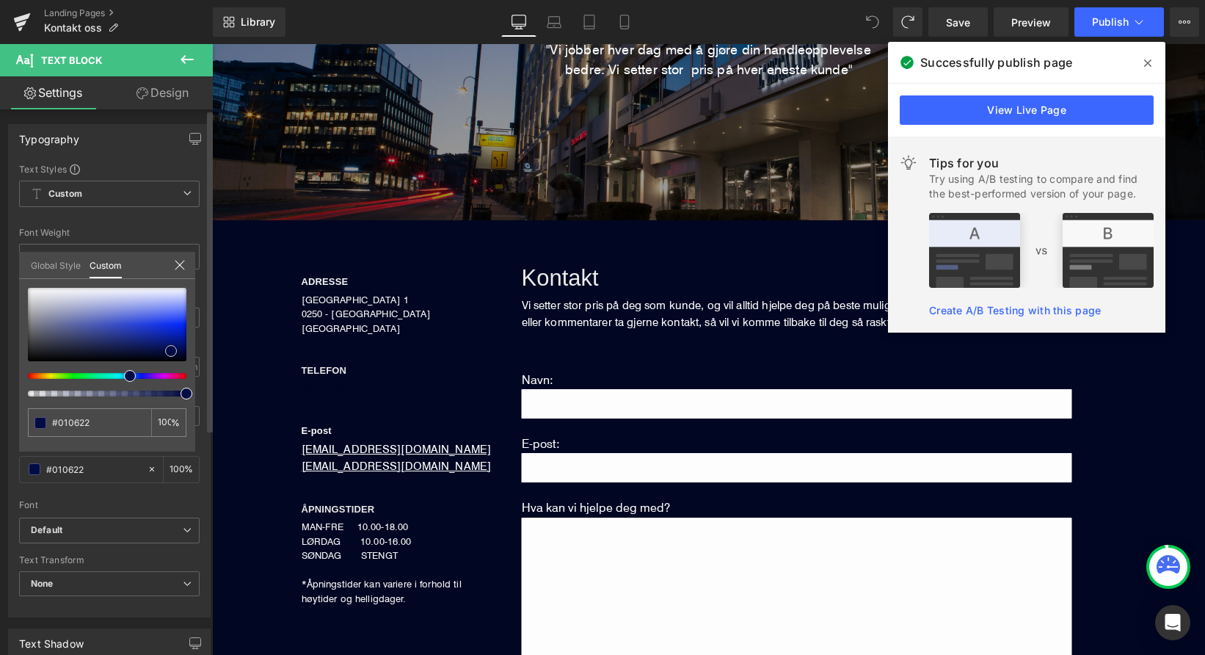
type input "#051156"
type input "#23369d"
type input "#384ab2"
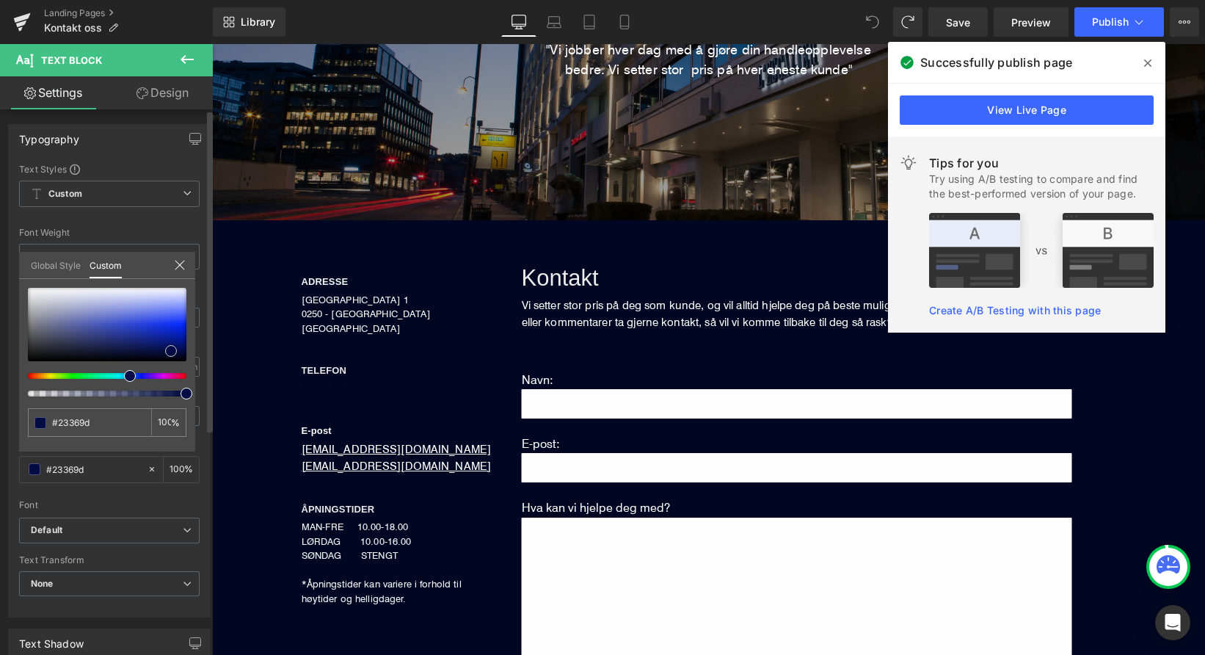
type input "#384ab2"
type input "#4253b7"
type input "#5363ba"
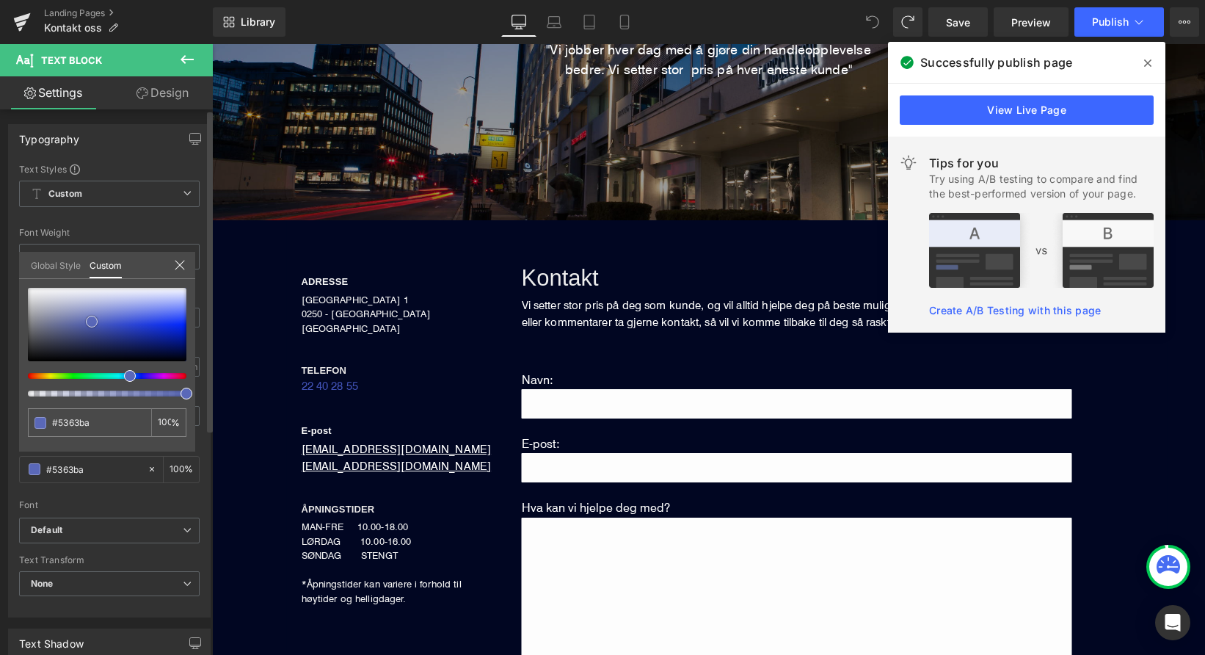
type input "#5f6cb9"
type input "#717cbb"
type input "#8089bc"
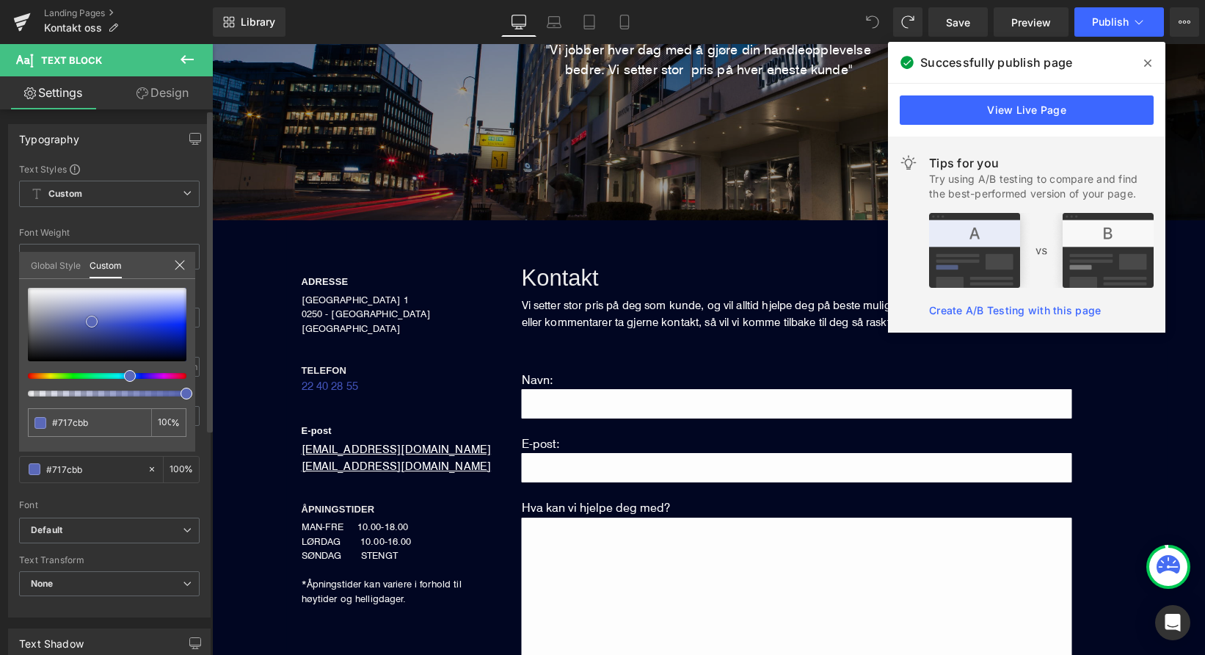
type input "#8089bc"
type input "#8890bd"
type input "#9198be"
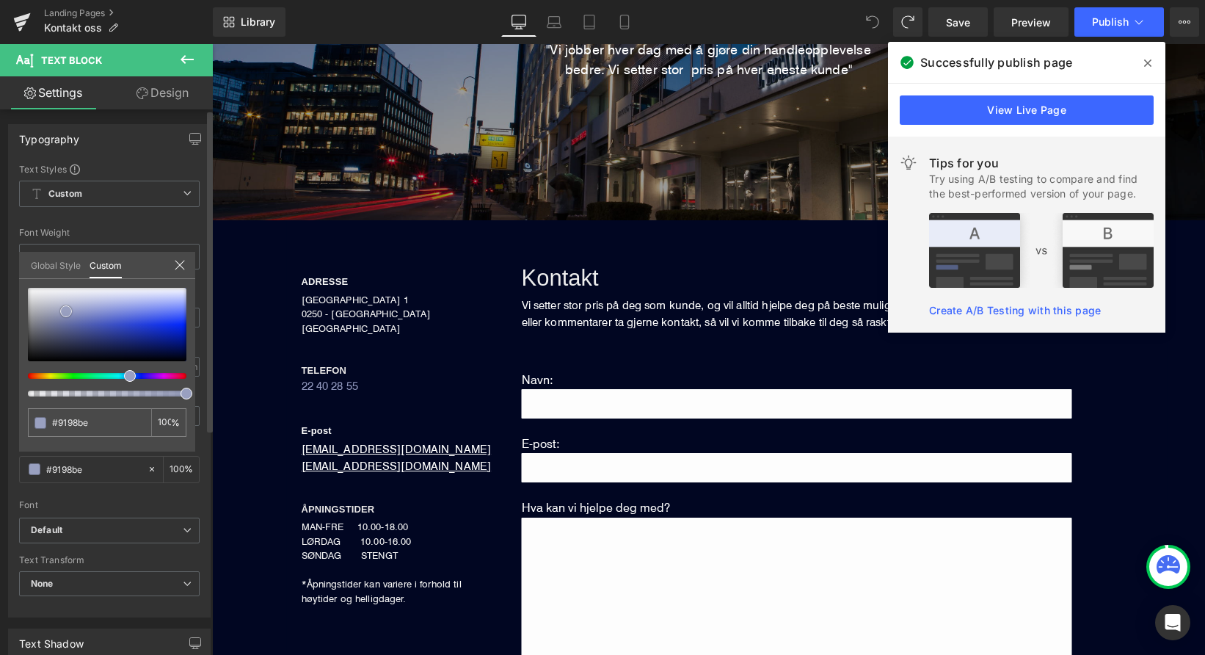
type input "#99a0c0"
type input "#a1a7c3"
type input "#b0b3c9"
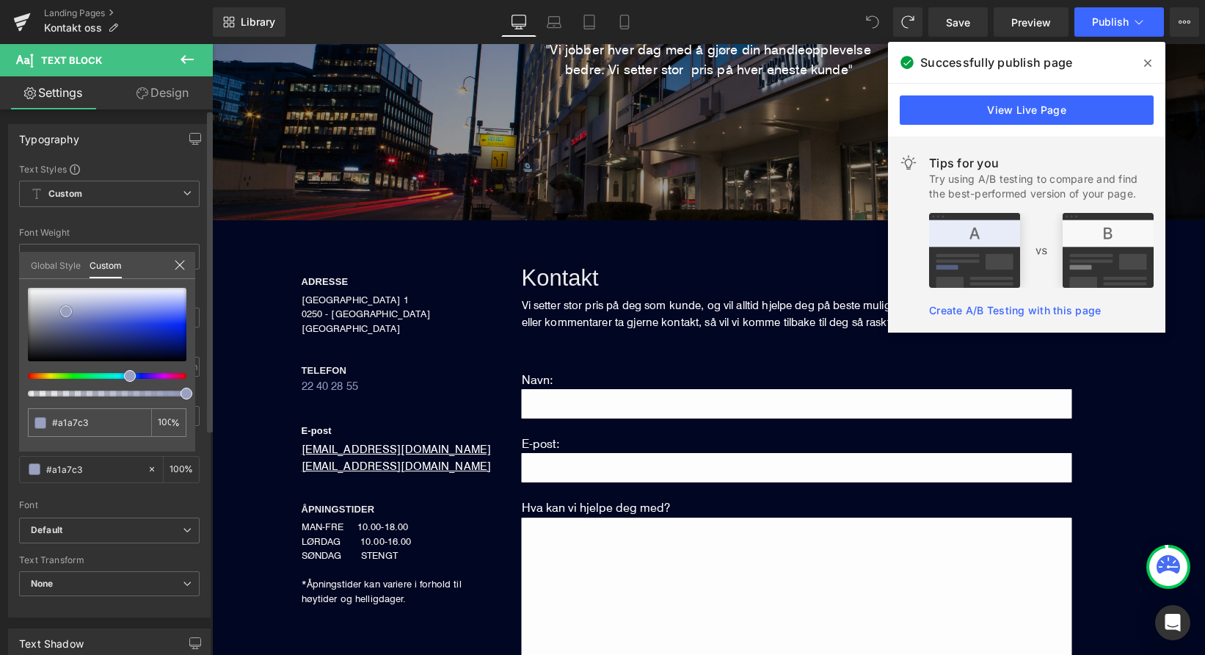
type input "#b0b3c9"
type input "#b7b9cc"
type input "#babcce"
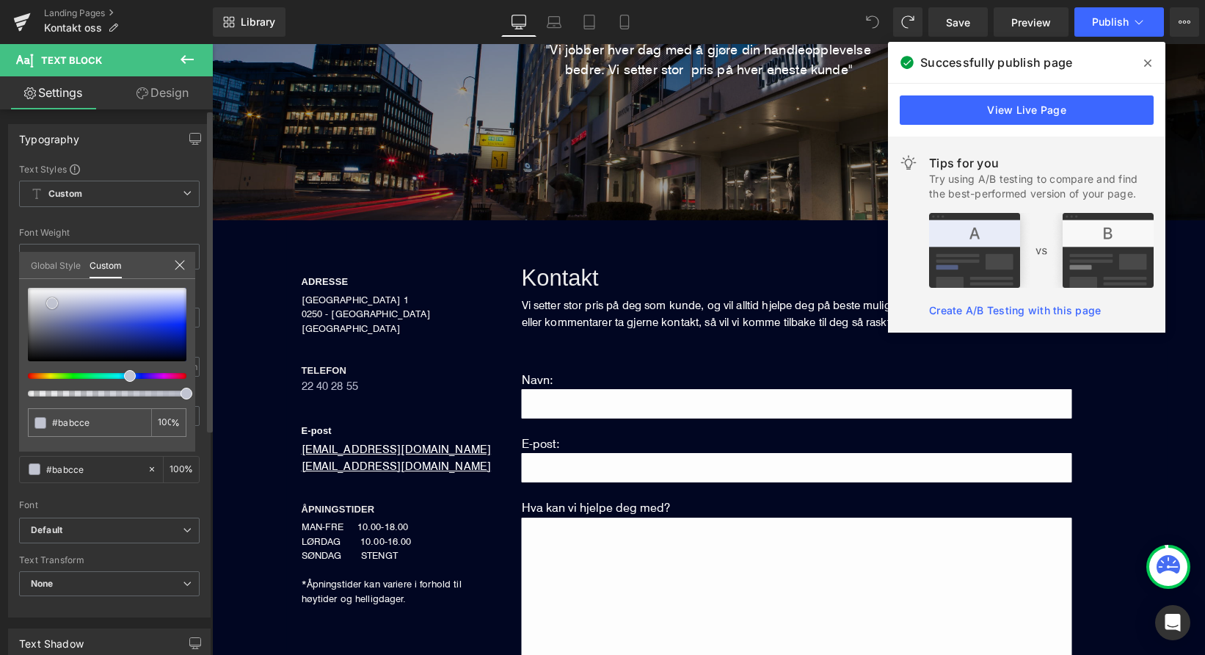
type input "#bdc0cf"
type input "#c1c4d1"
type input "#c4c7d3"
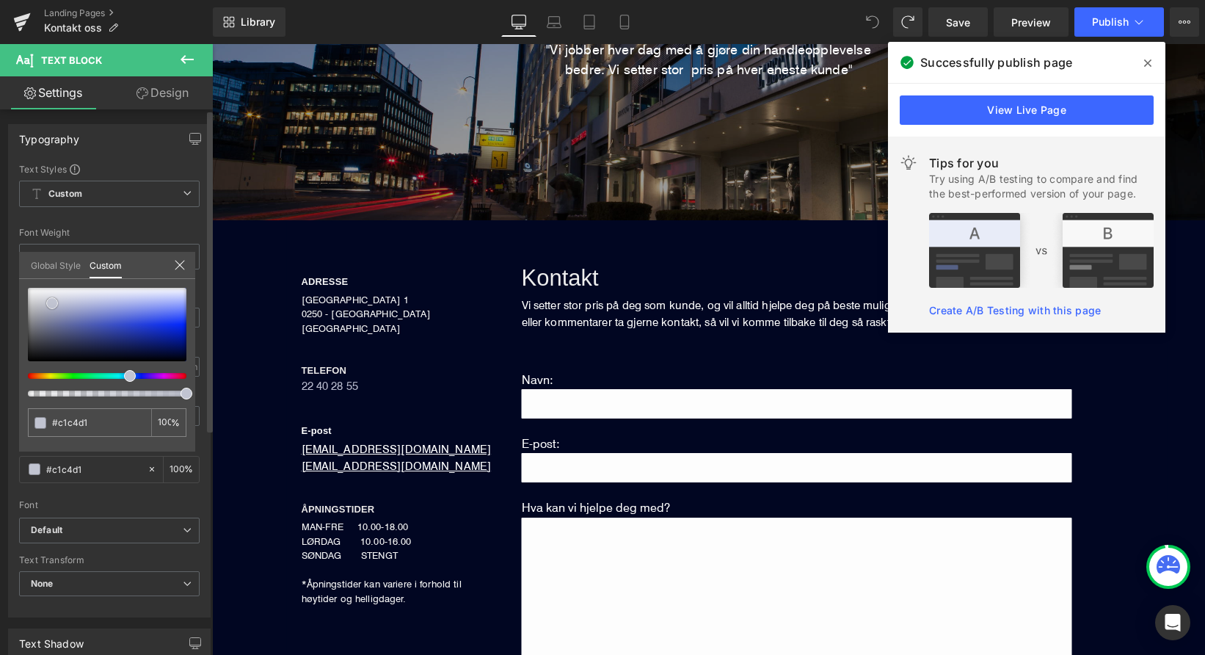
type input "#c4c7d3"
type input "#cbcdd6"
type input "#cecfd9"
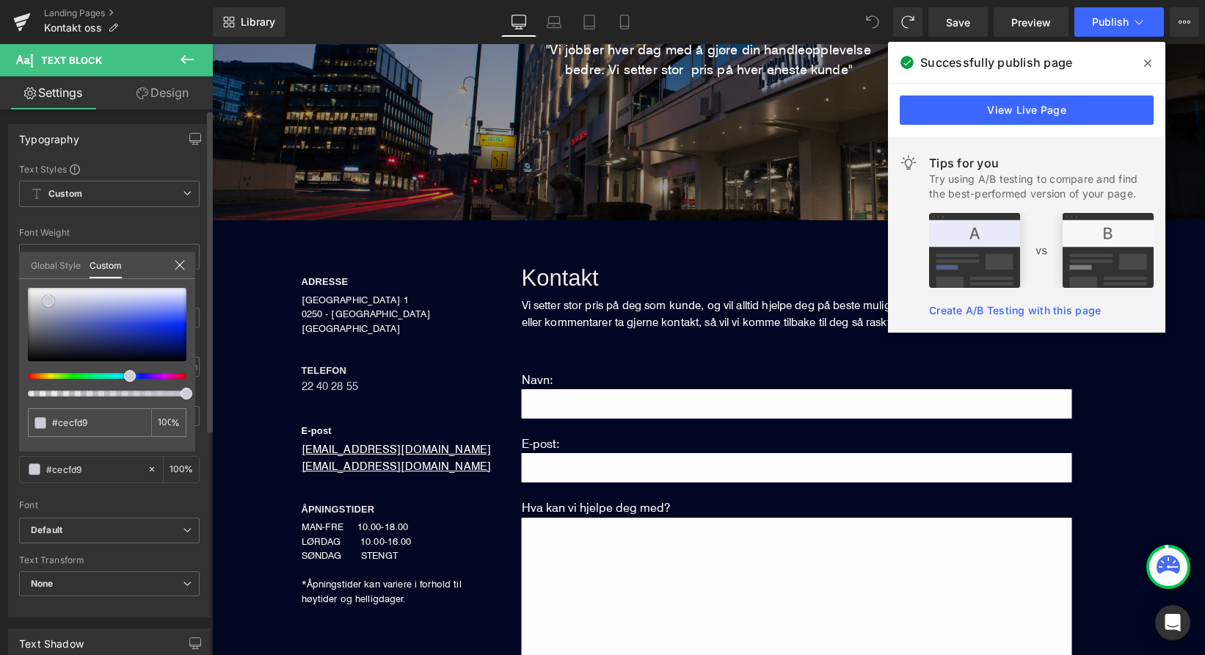
type input "#d0d1db"
type input "#e2e3e8"
type input "#eeeef1"
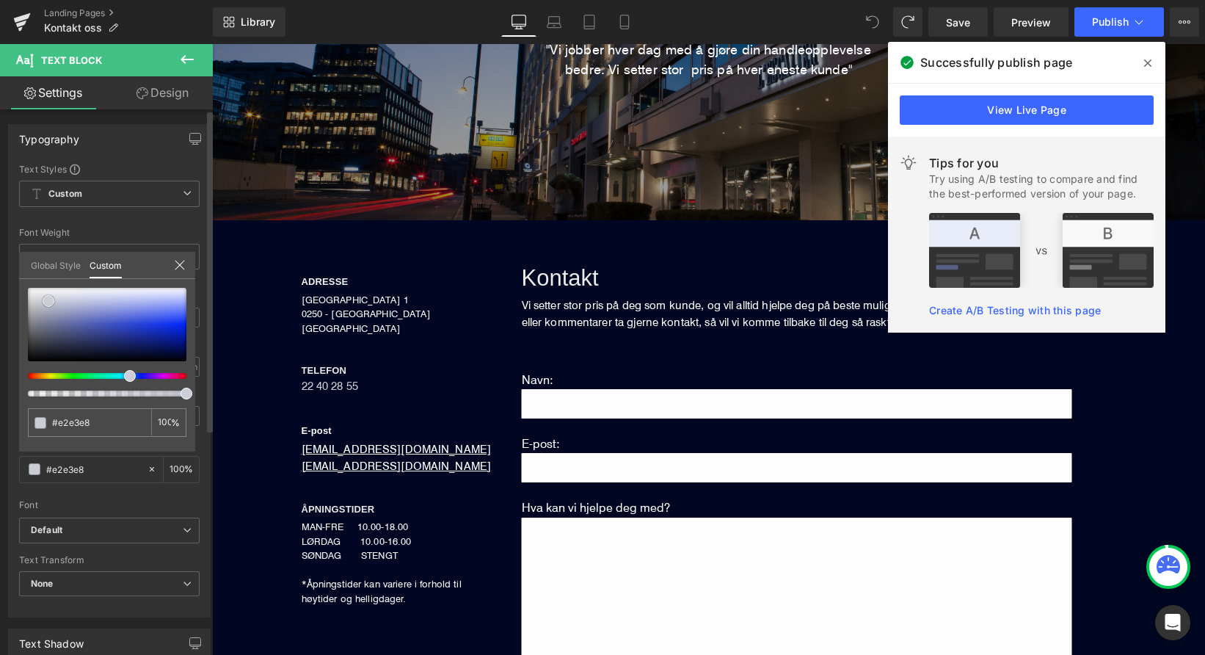
type input "#eeeef1"
type input "#f3f3f5"
type input "#f9f9fa"
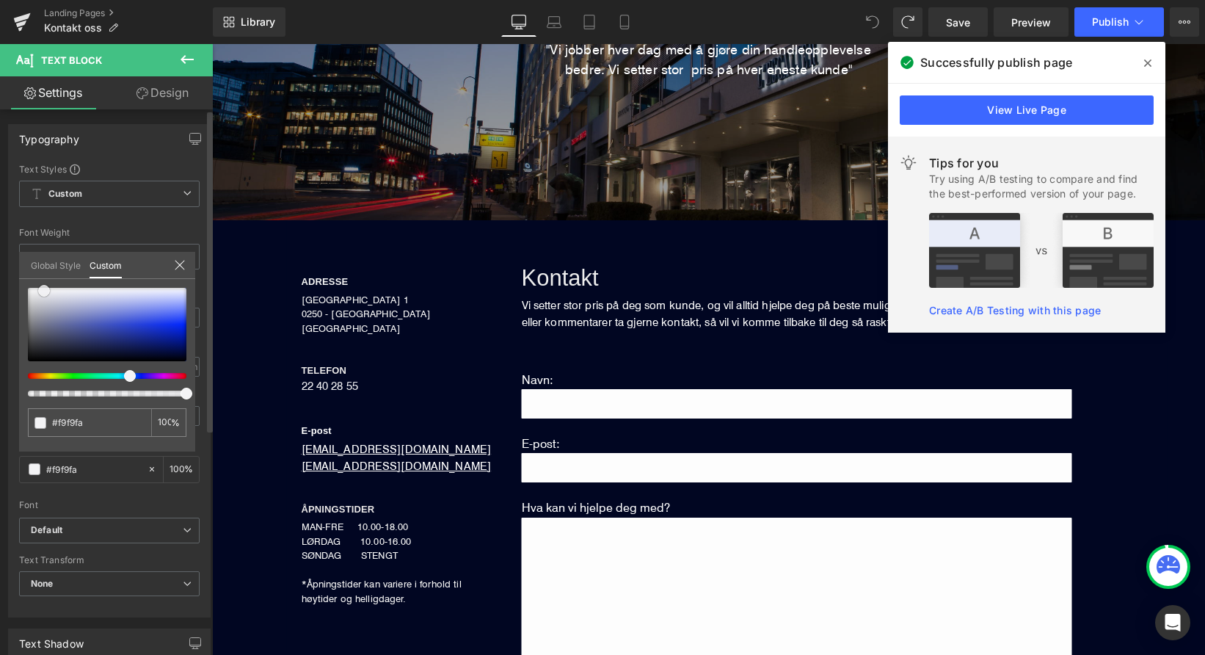
type input "#ffffff"
drag, startPoint x: 172, startPoint y: 349, endPoint x: 19, endPoint y: 262, distance: 175.5
click at [19, 262] on div "Global Style Custom Setup Global Style #ffffff 100 %" at bounding box center [107, 274] width 176 height 45
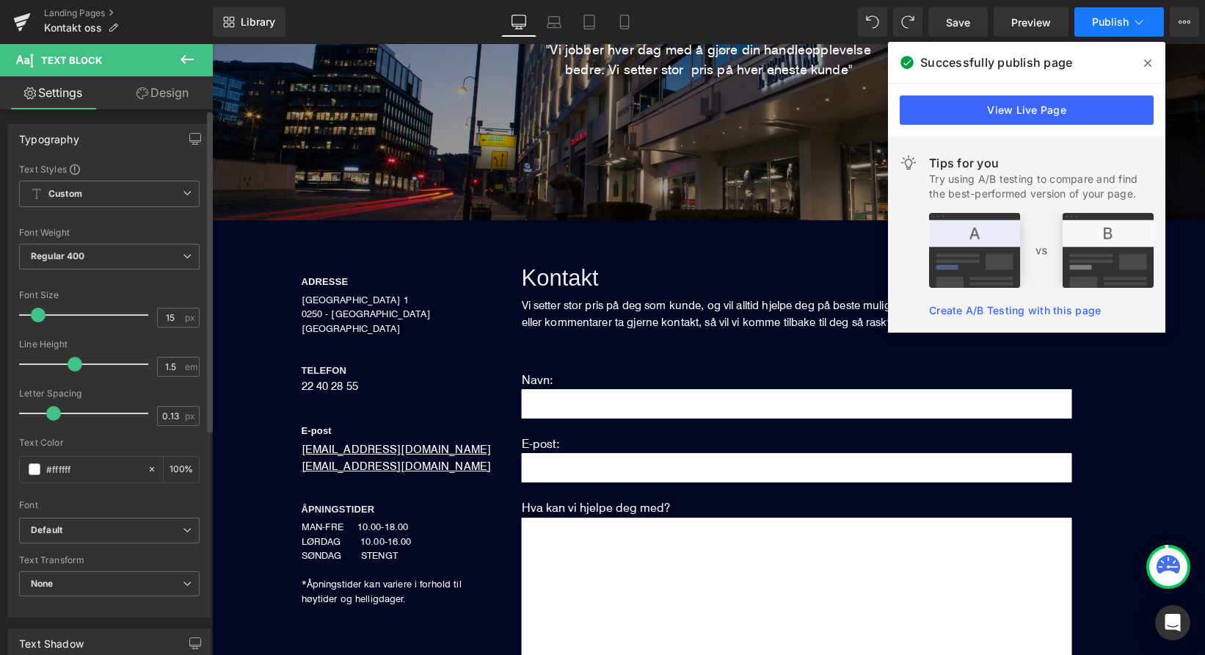
click at [1120, 25] on span "Publish" at bounding box center [1110, 22] width 37 height 12
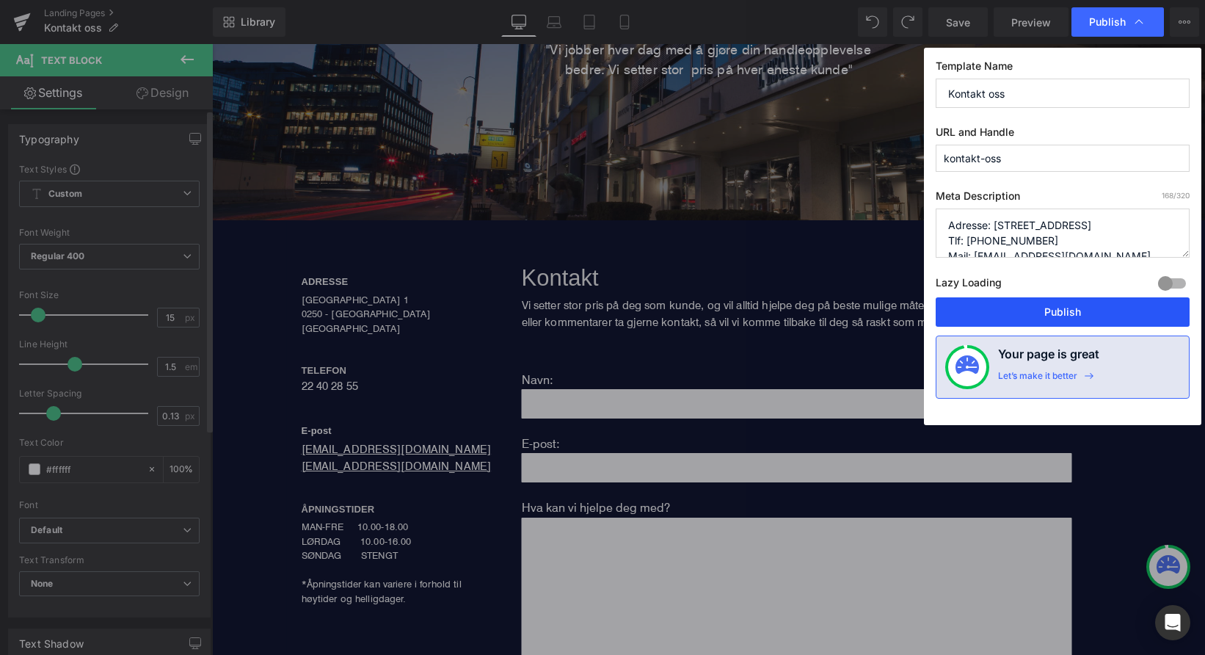
click at [1025, 308] on button "Publish" at bounding box center [1063, 311] width 254 height 29
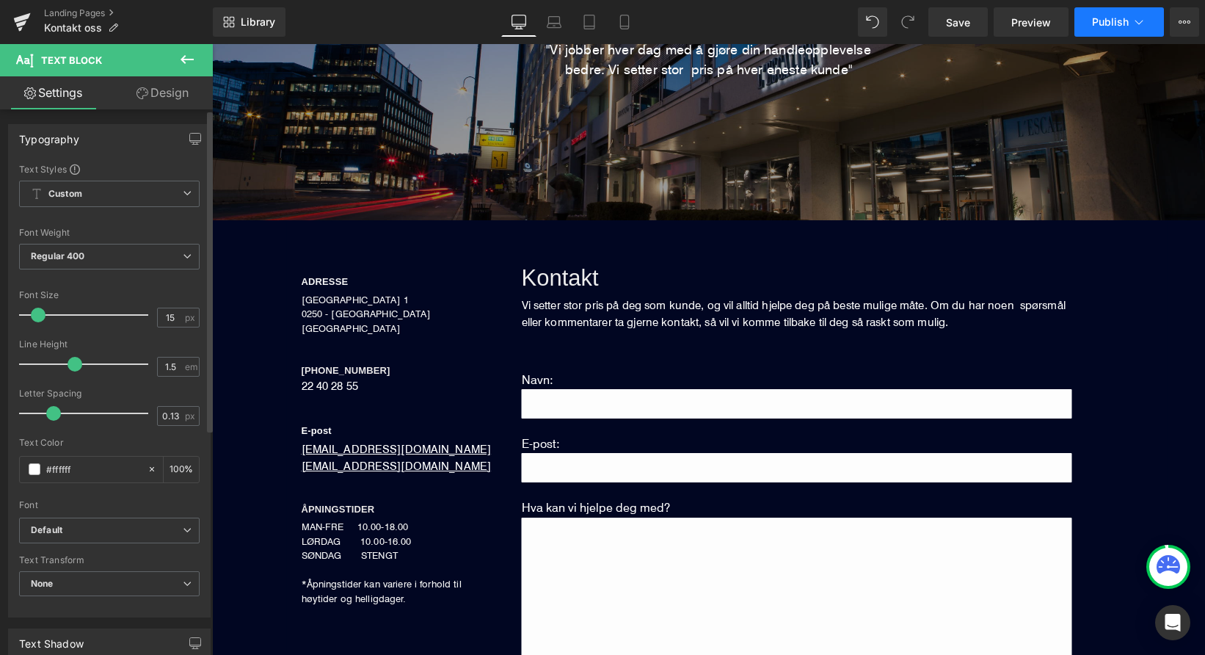
click at [1114, 15] on button "Publish" at bounding box center [1120, 21] width 90 height 29
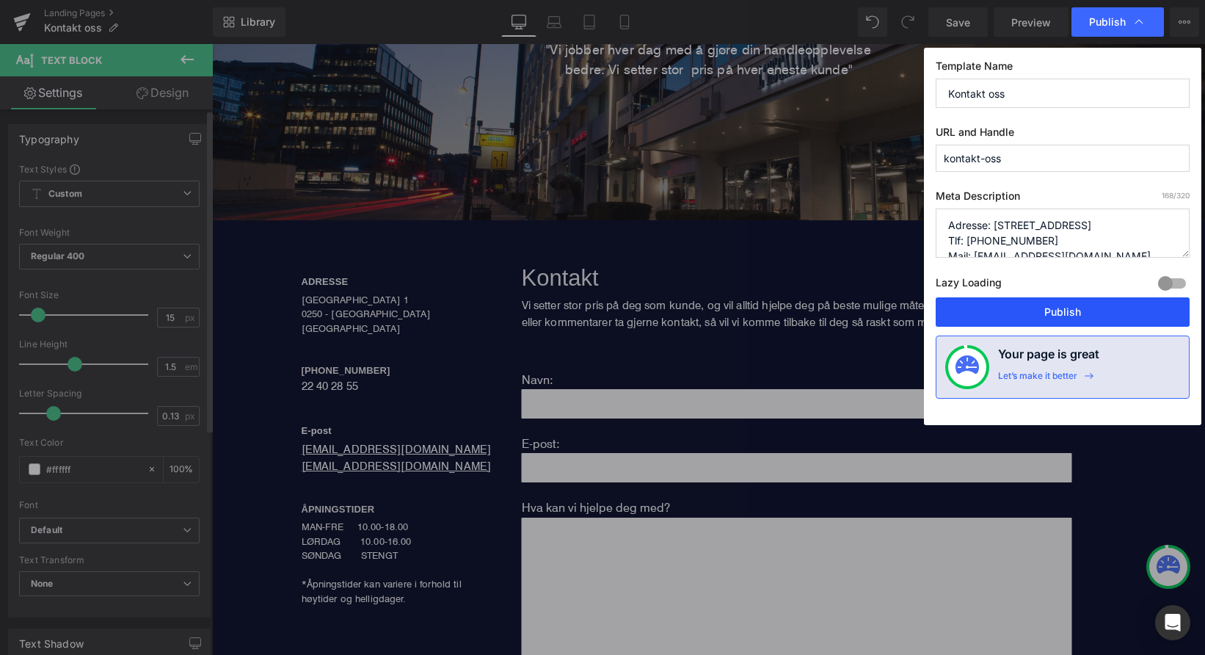
click at [1042, 312] on button "Publish" at bounding box center [1063, 311] width 254 height 29
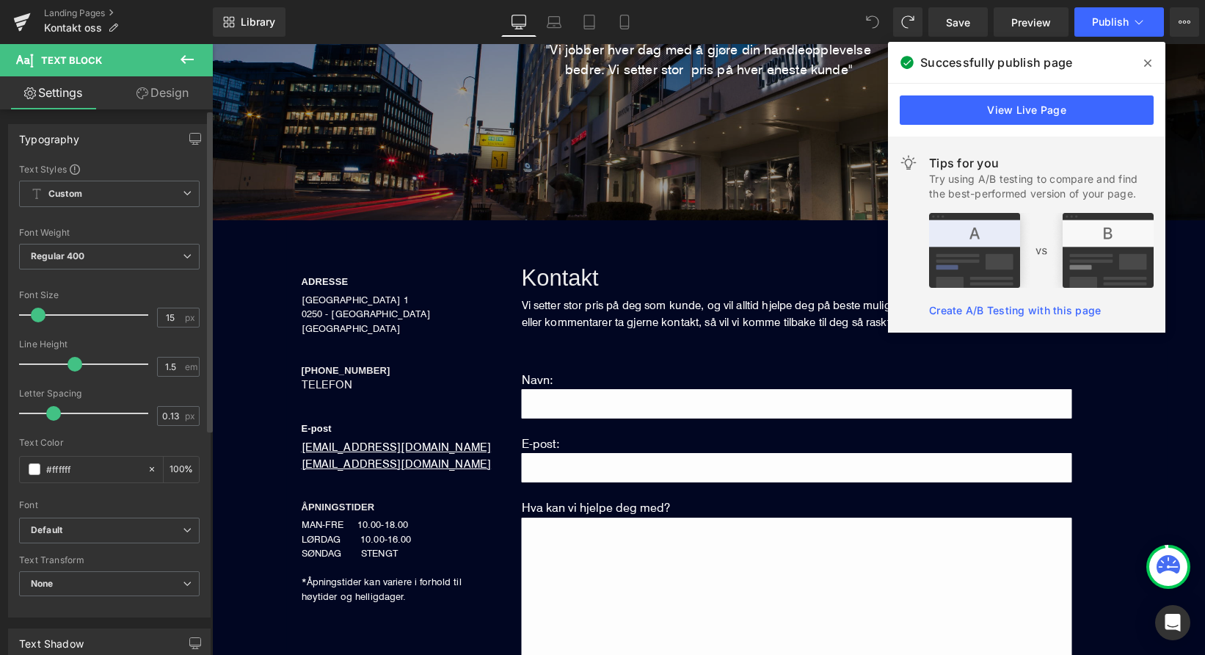
click at [879, 22] on icon at bounding box center [872, 21] width 13 height 13
click at [915, 21] on icon at bounding box center [907, 21] width 13 height 13
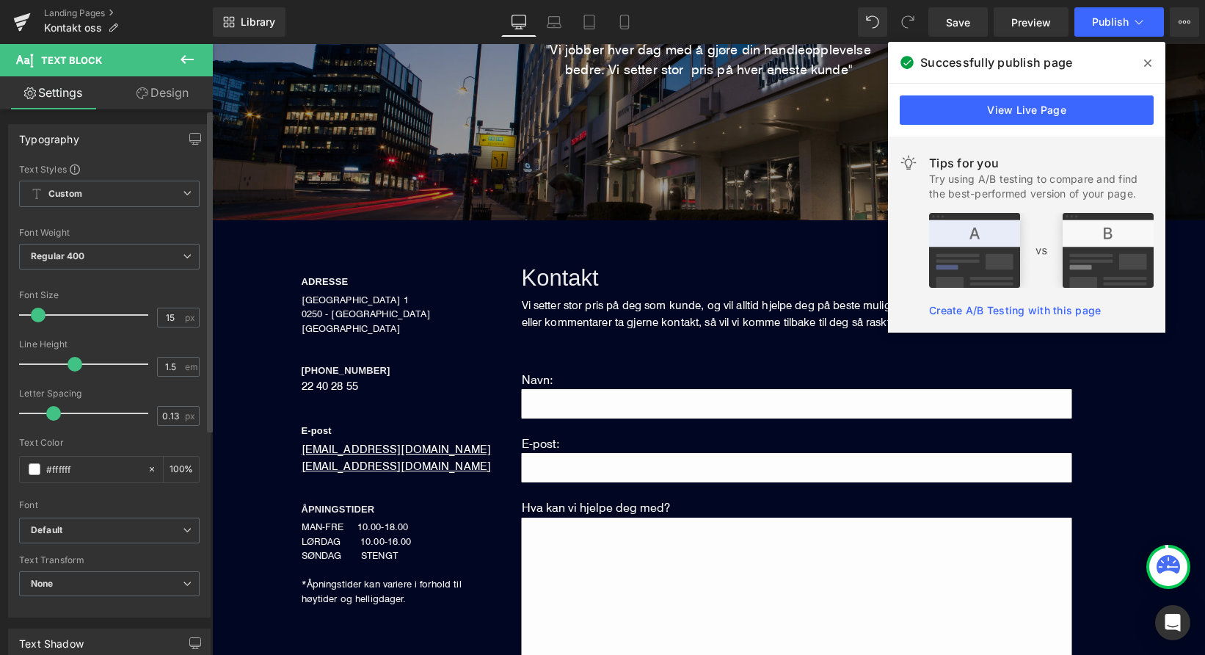
click at [915, 21] on icon at bounding box center [907, 21] width 13 height 13
click at [877, 19] on span at bounding box center [872, 21] width 19 height 19
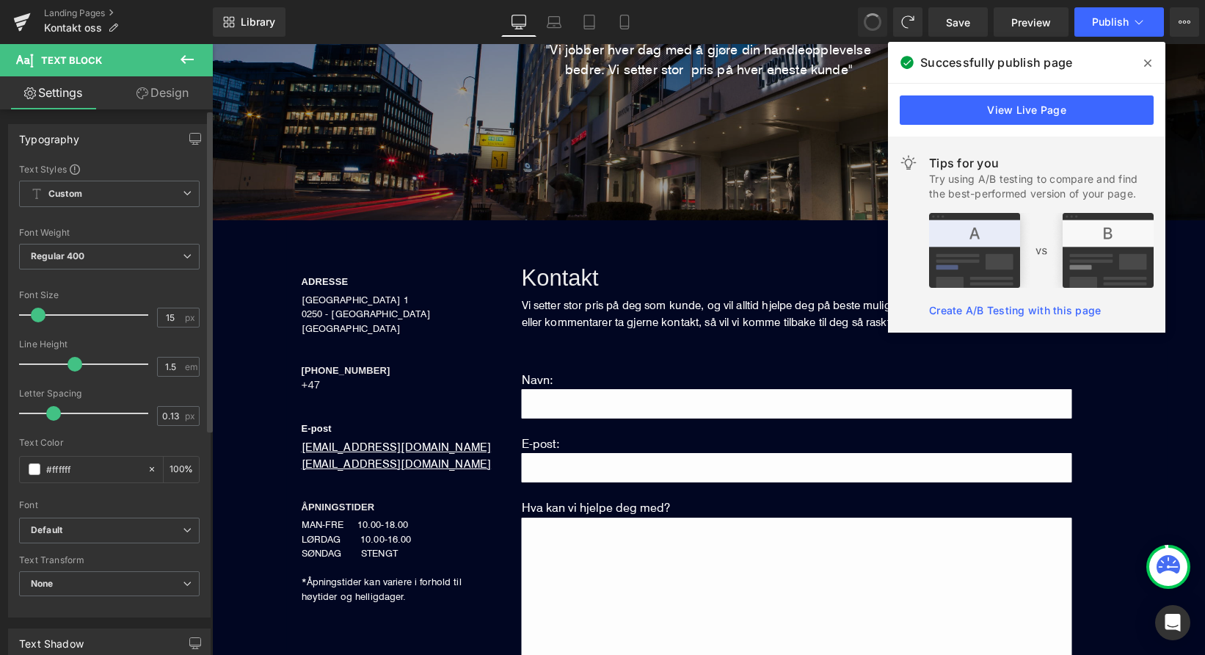
click at [877, 19] on span at bounding box center [873, 22] width 18 height 18
click at [877, 19] on span at bounding box center [872, 21] width 19 height 19
click at [877, 19] on icon at bounding box center [872, 21] width 13 height 13
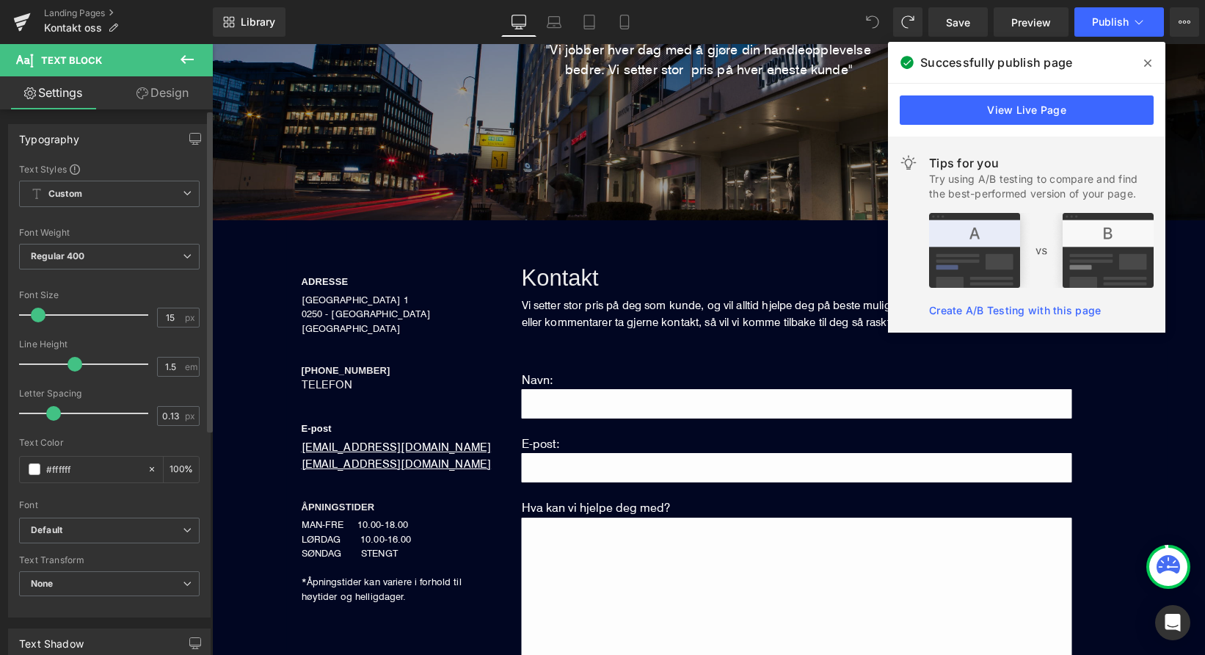
click at [877, 19] on icon at bounding box center [872, 21] width 13 height 13
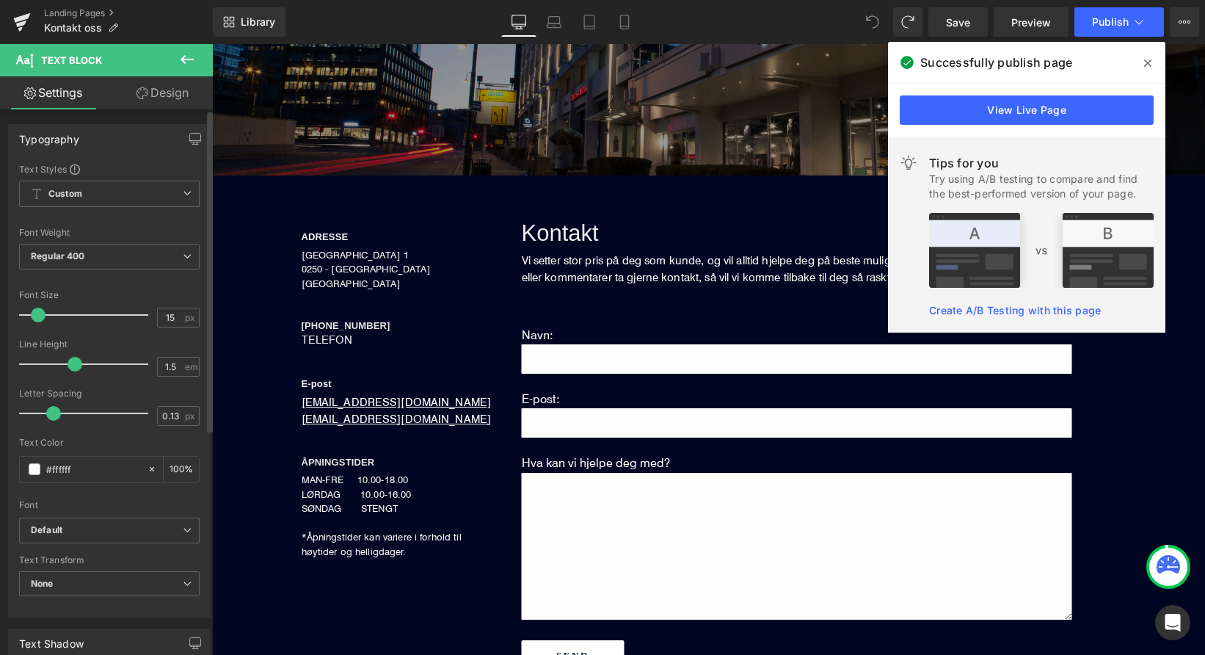
scroll to position [324, 0]
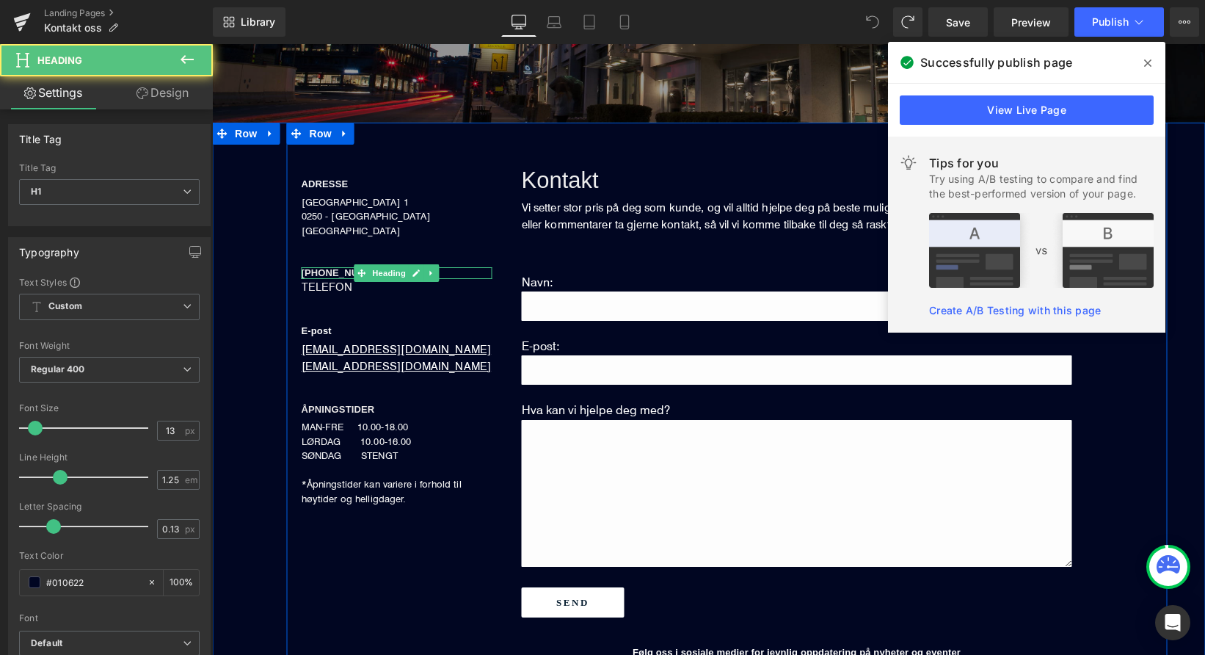
click at [343, 269] on span "+47 22 40 28 55" at bounding box center [346, 272] width 89 height 11
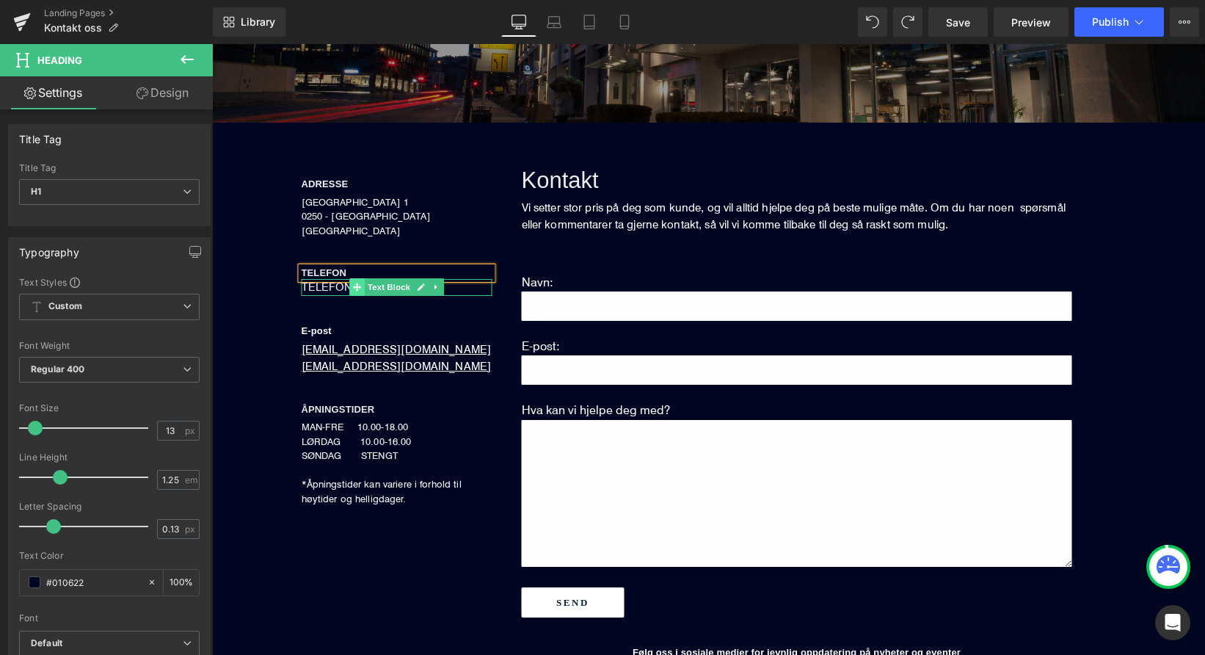
click at [363, 292] on span at bounding box center [356, 287] width 15 height 18
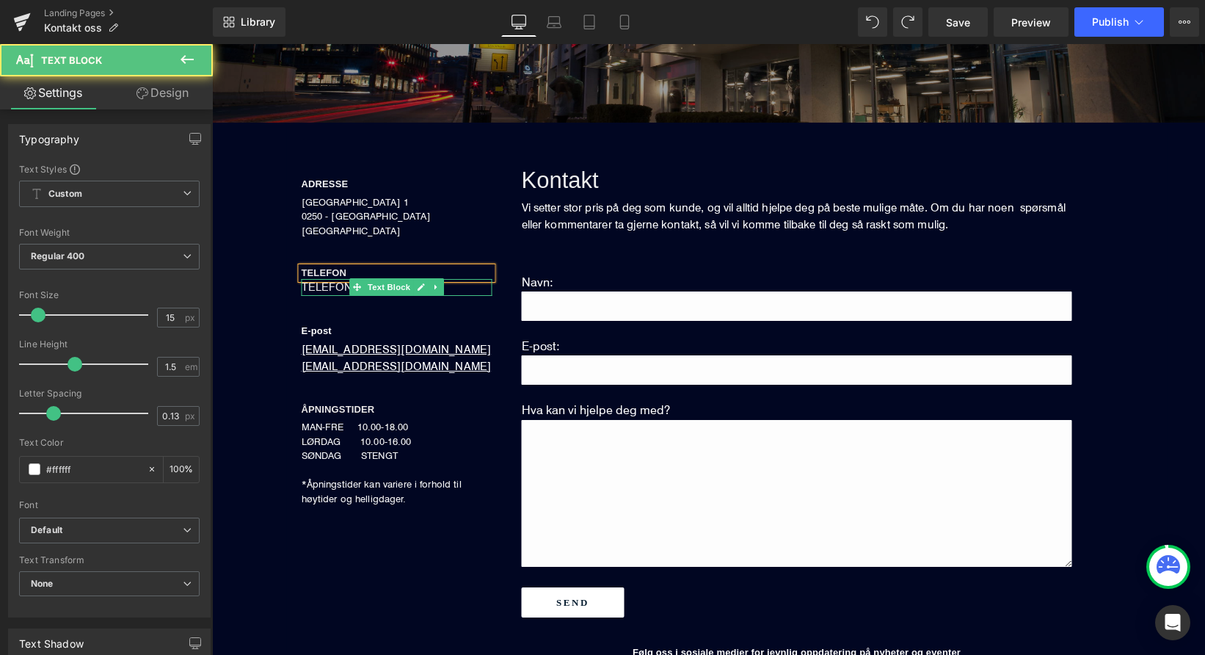
click at [333, 288] on span "TELEFON" at bounding box center [327, 287] width 51 height 14
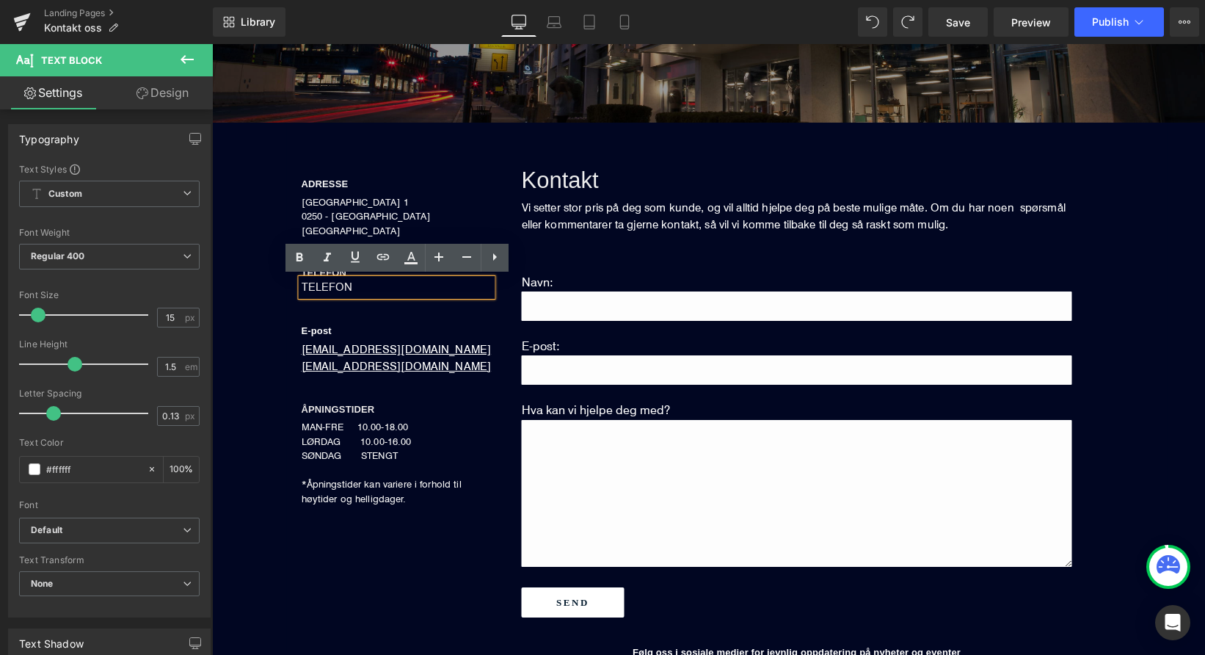
click at [390, 286] on div "TELEFON" at bounding box center [397, 287] width 191 height 17
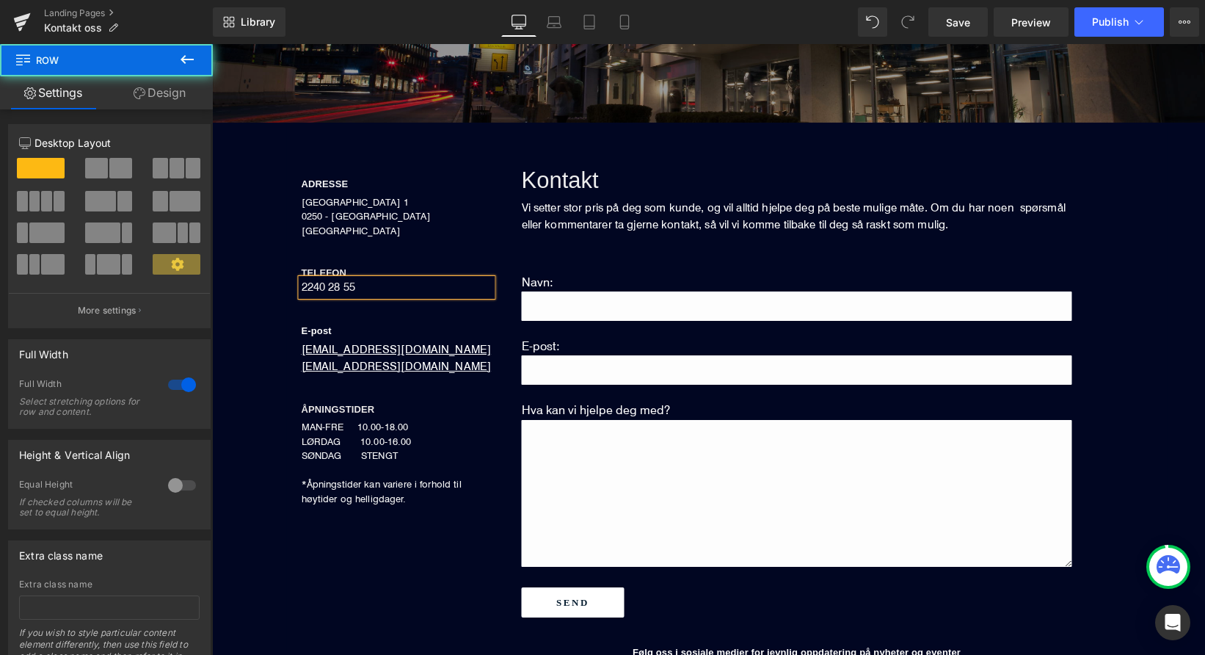
click at [280, 261] on div "ADRESSE Heading DRONNING MAUDS GATE 1 0250 - OSLO NORGE Text Block TELEFON Head…" at bounding box center [727, 415] width 942 height 584
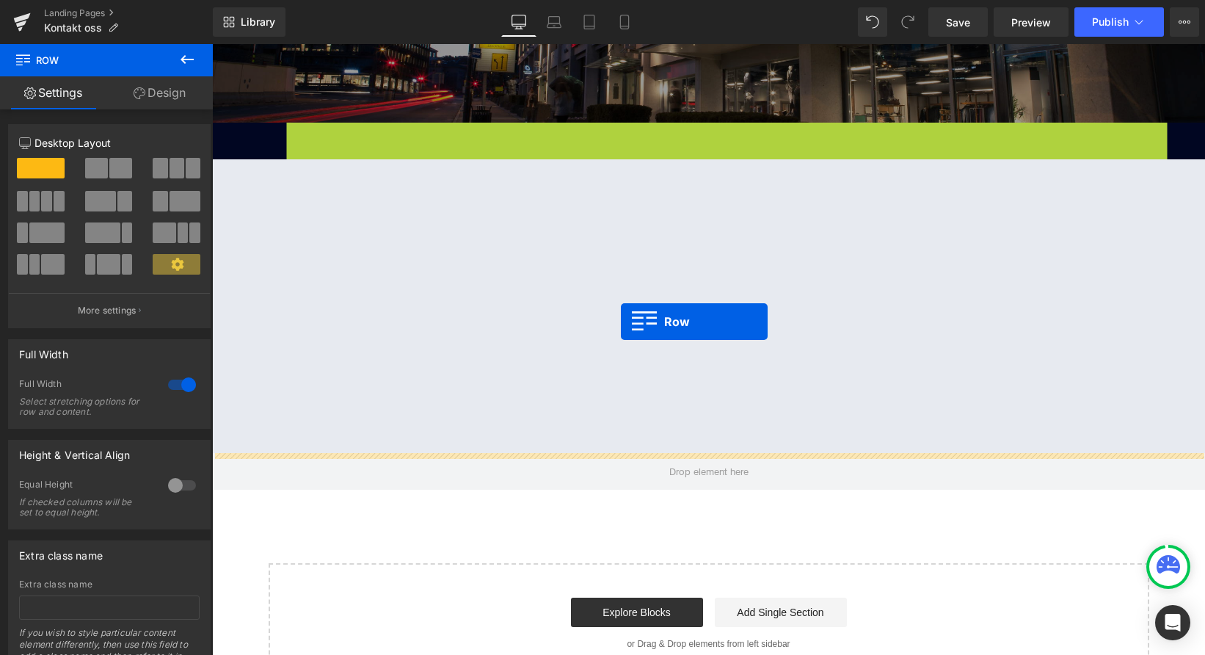
drag, startPoint x: 320, startPoint y: 131, endPoint x: 621, endPoint y: 321, distance: 355.6
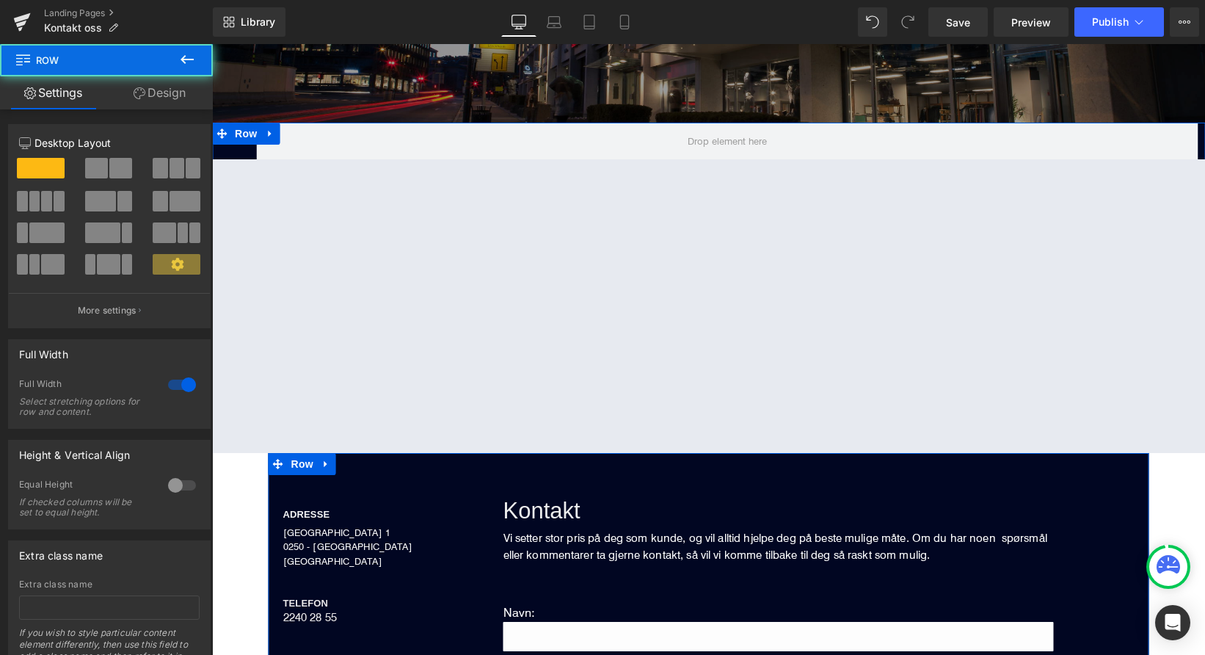
click at [227, 153] on div "Row" at bounding box center [708, 152] width 993 height 59
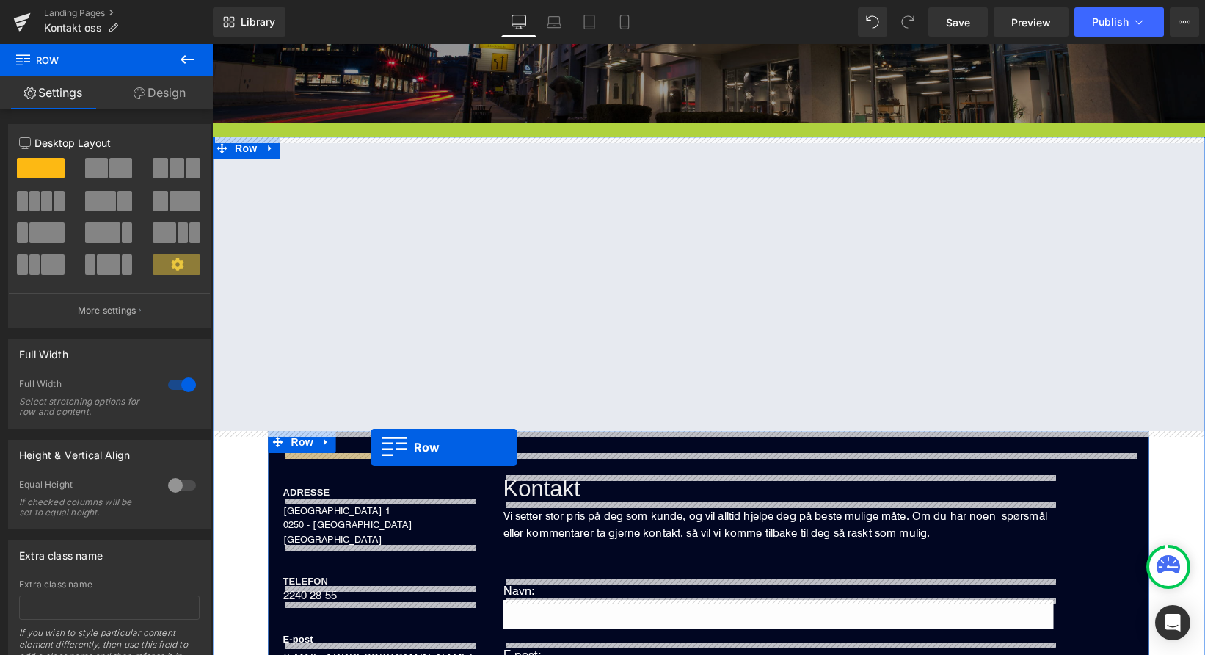
drag, startPoint x: 225, startPoint y: 139, endPoint x: 371, endPoint y: 448, distance: 341.8
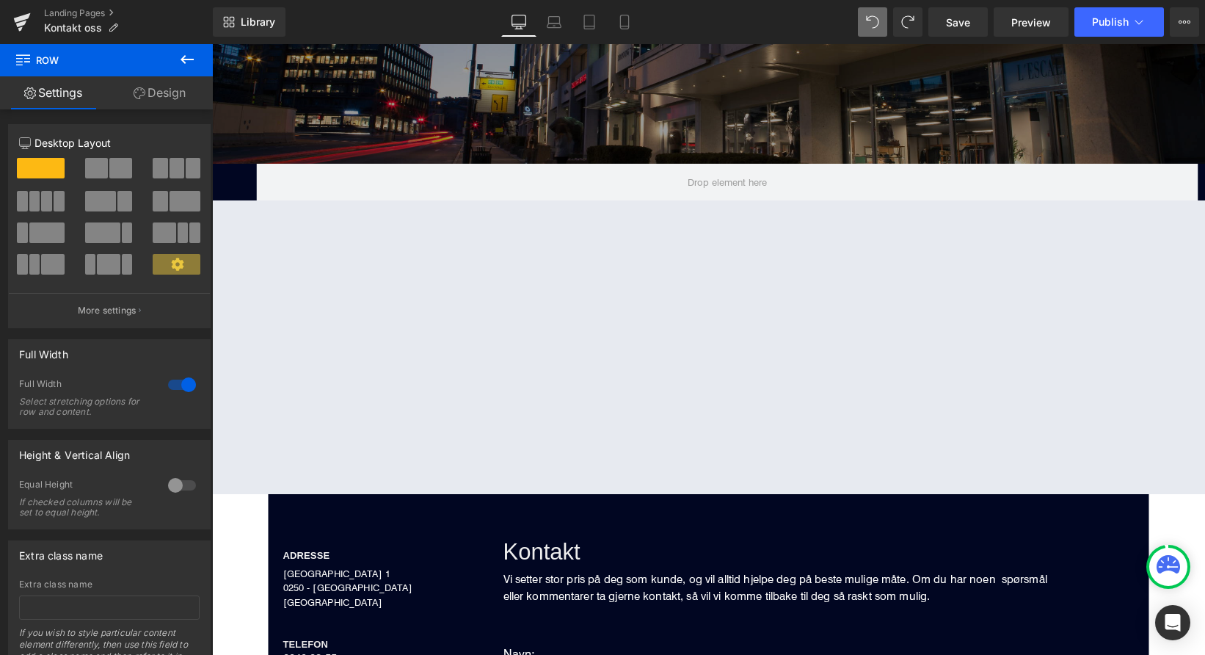
scroll to position [196, 0]
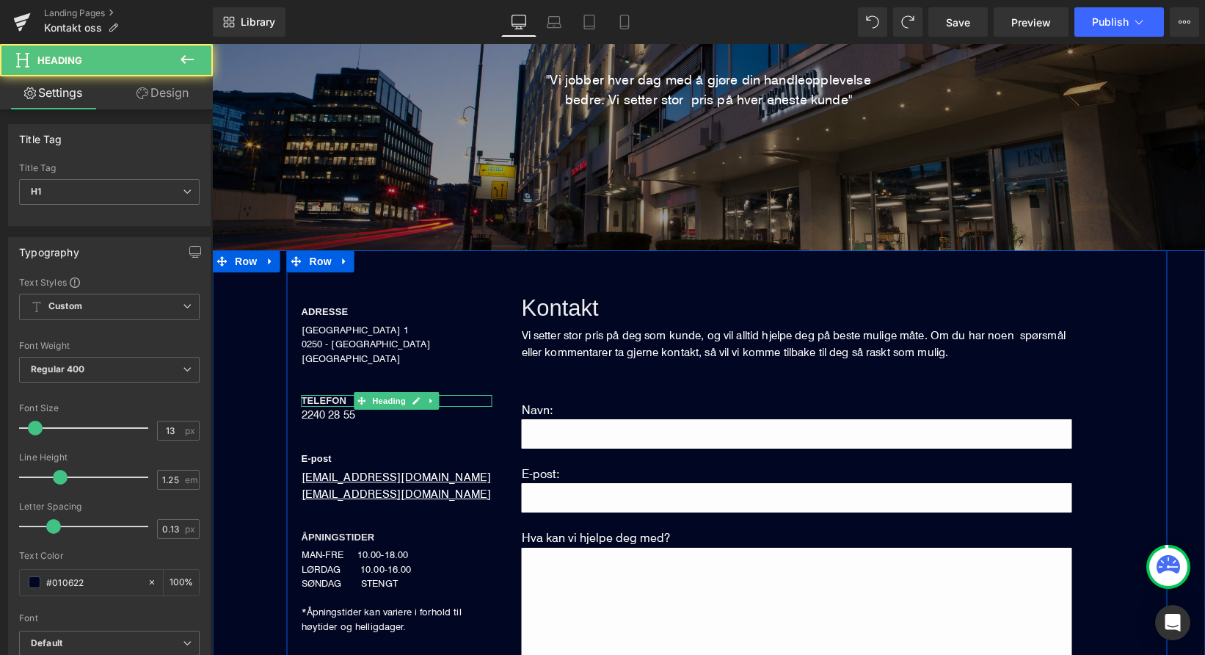
click at [330, 399] on span "TELEFON" at bounding box center [325, 400] width 46 height 11
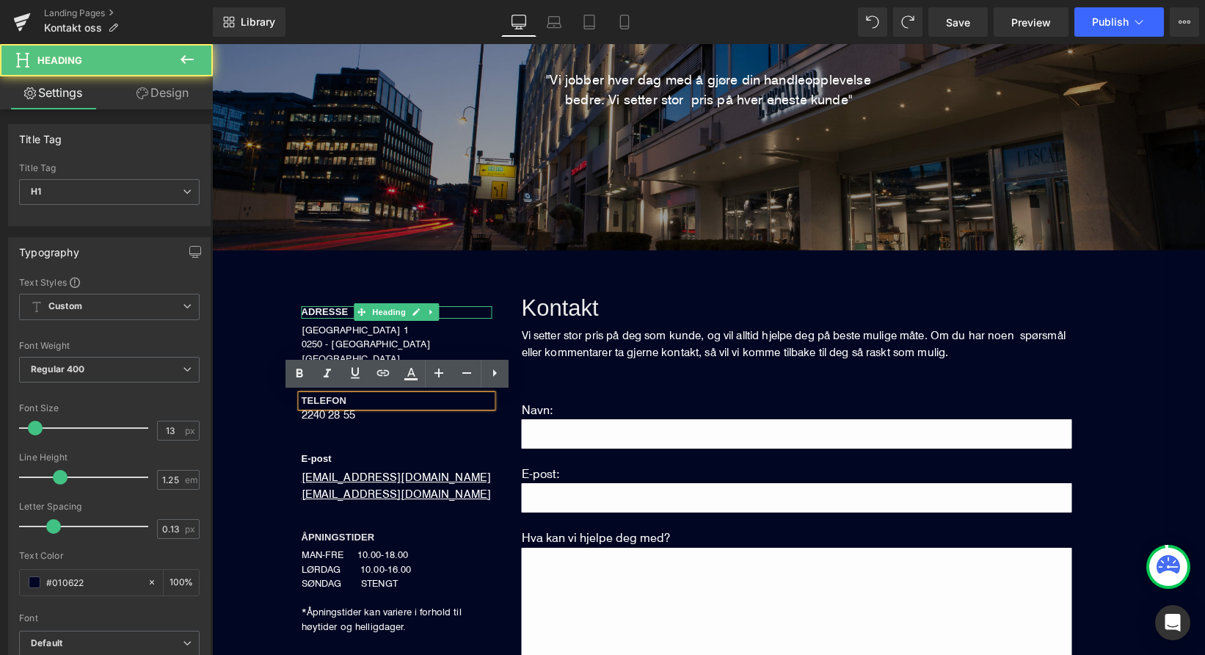
click at [317, 308] on div "ADRESSE Heading" at bounding box center [397, 312] width 191 height 12
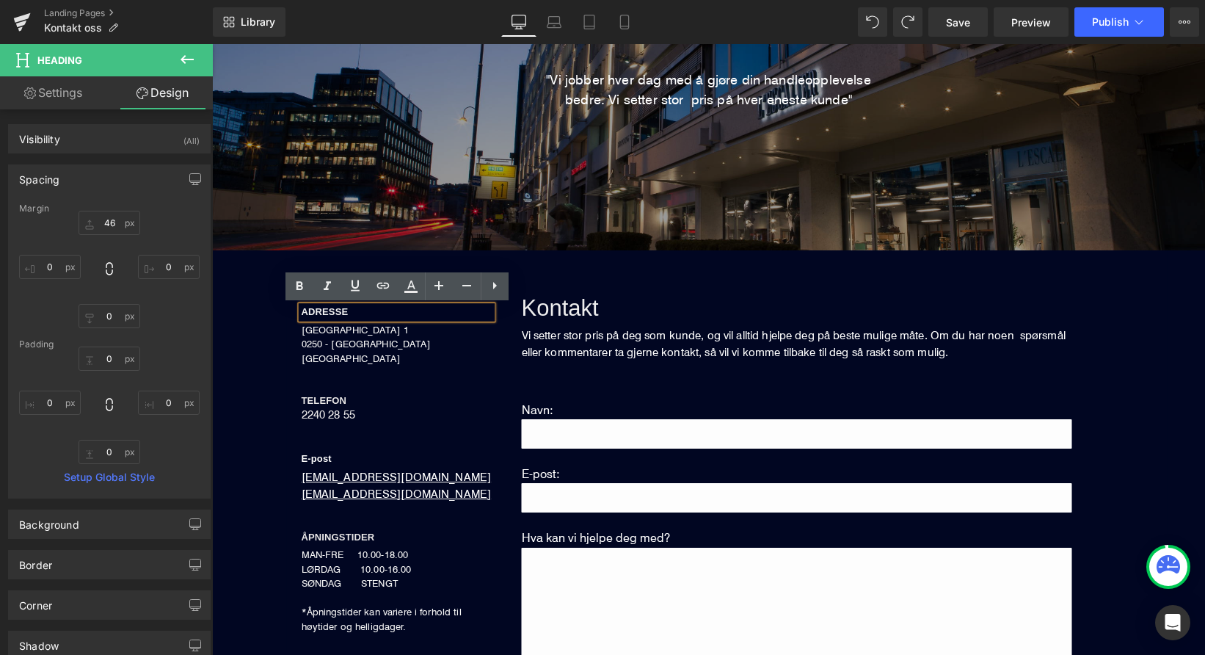
click at [320, 312] on span "ADRESSE" at bounding box center [325, 311] width 47 height 11
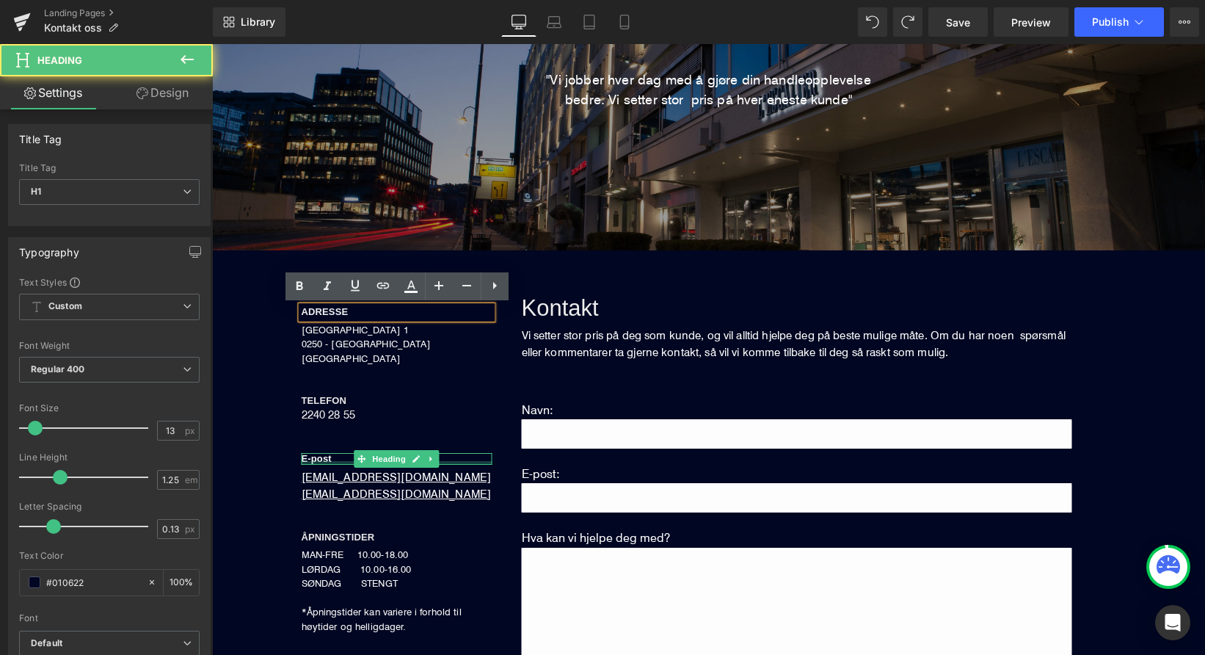
click at [321, 461] on div at bounding box center [397, 463] width 191 height 4
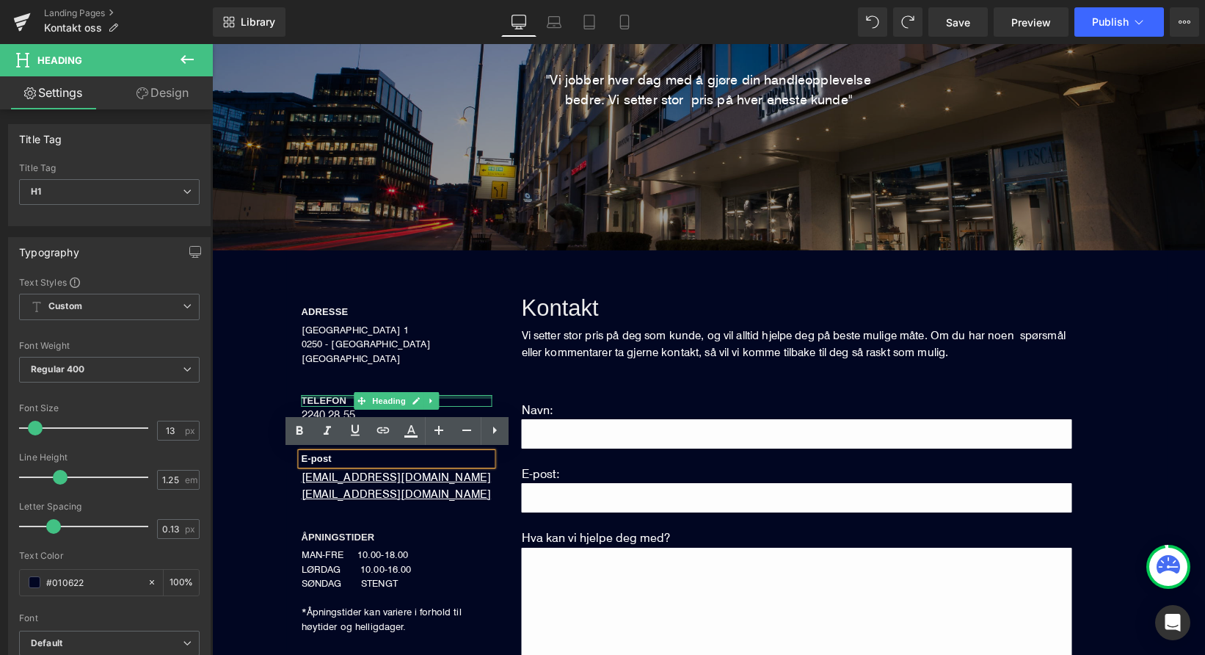
click at [327, 396] on div "TELEFON Heading" at bounding box center [397, 401] width 191 height 12
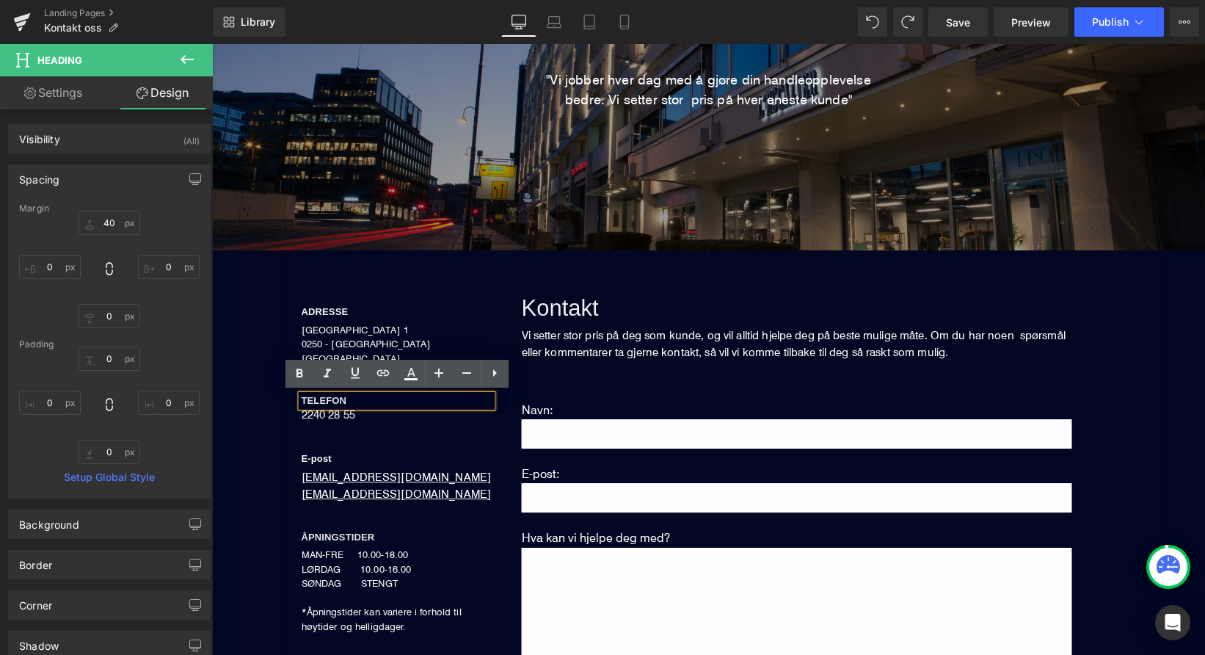
click at [325, 403] on span "TELEFON" at bounding box center [325, 400] width 46 height 11
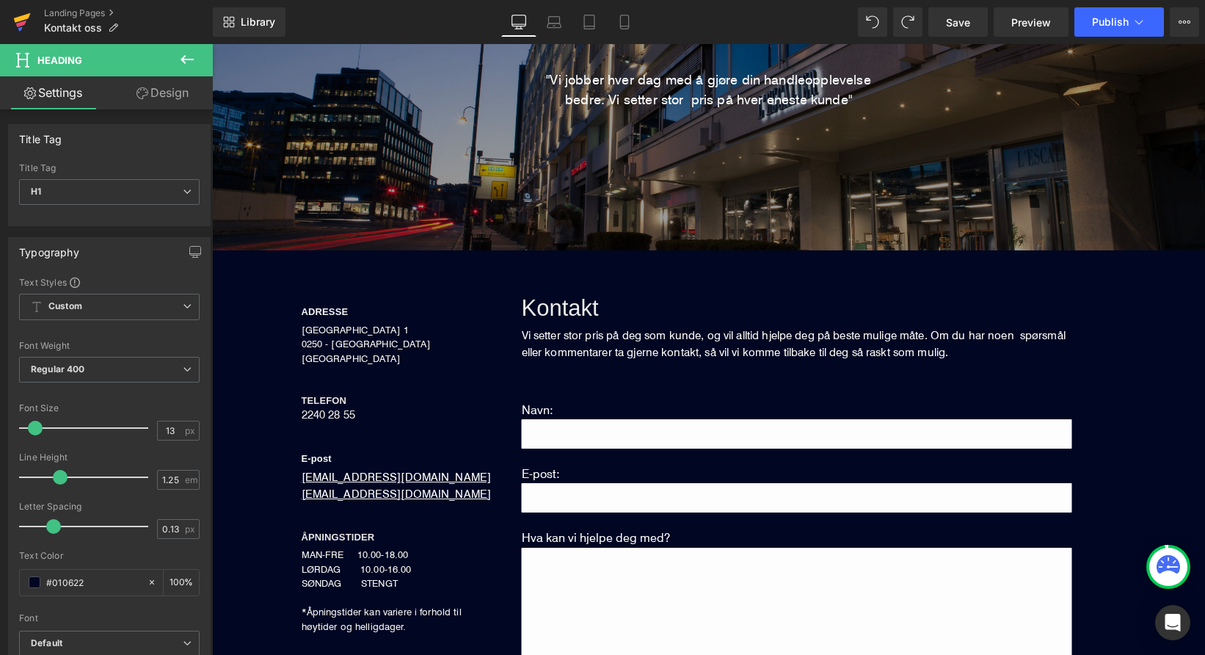
click at [27, 21] on icon at bounding box center [22, 22] width 18 height 37
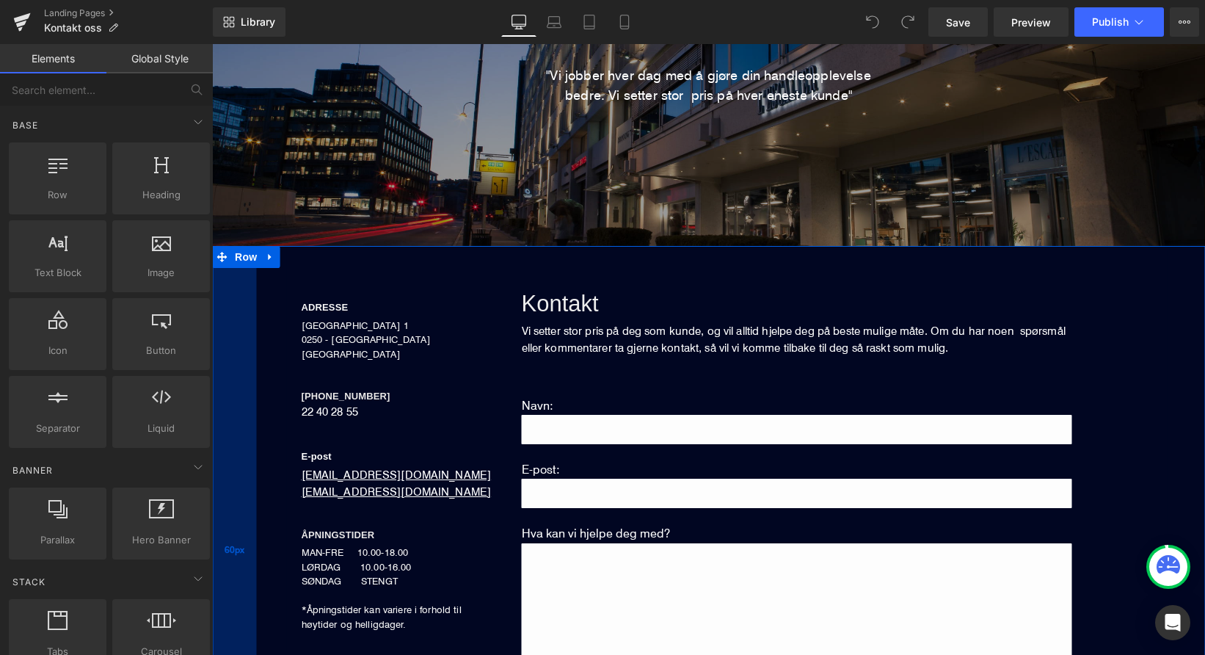
scroll to position [200, 0]
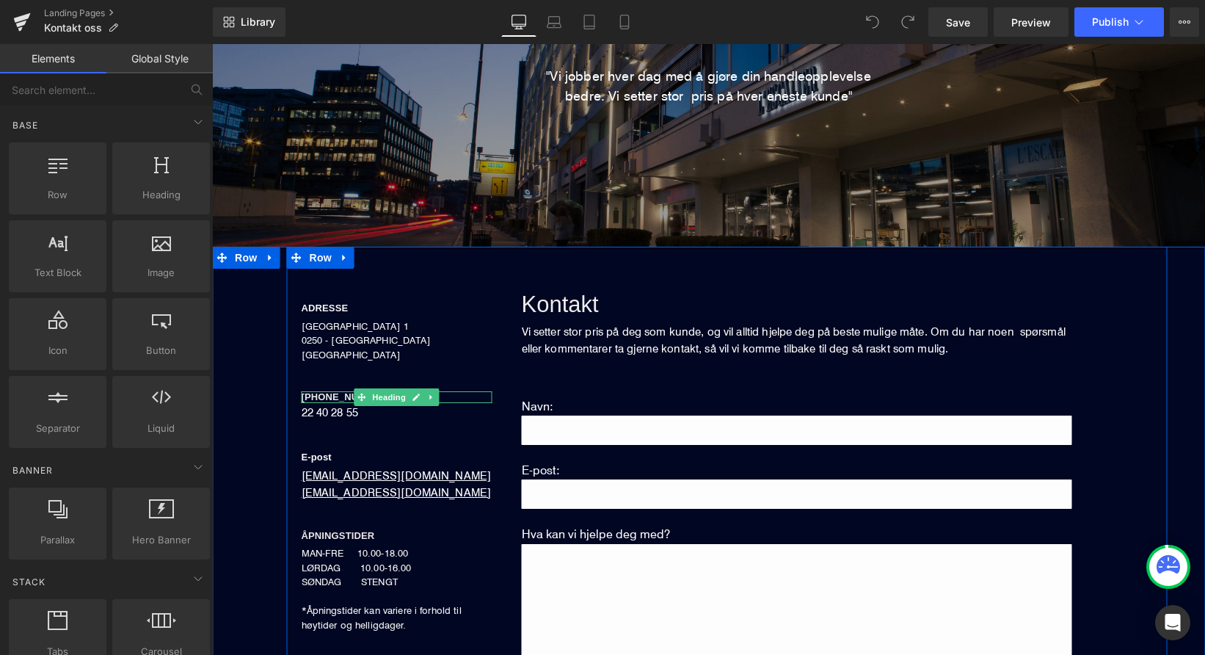
click at [325, 396] on span "[PHONE_NUMBER]" at bounding box center [346, 396] width 89 height 11
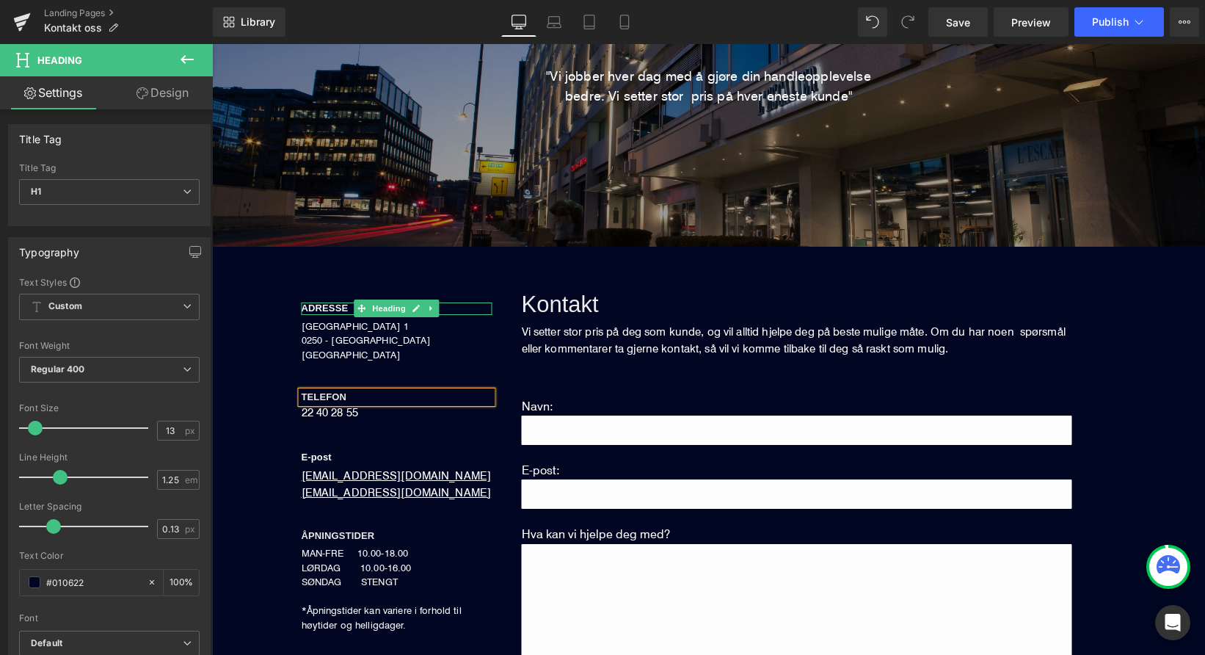
click at [323, 307] on span "ADRESSE" at bounding box center [325, 307] width 47 height 11
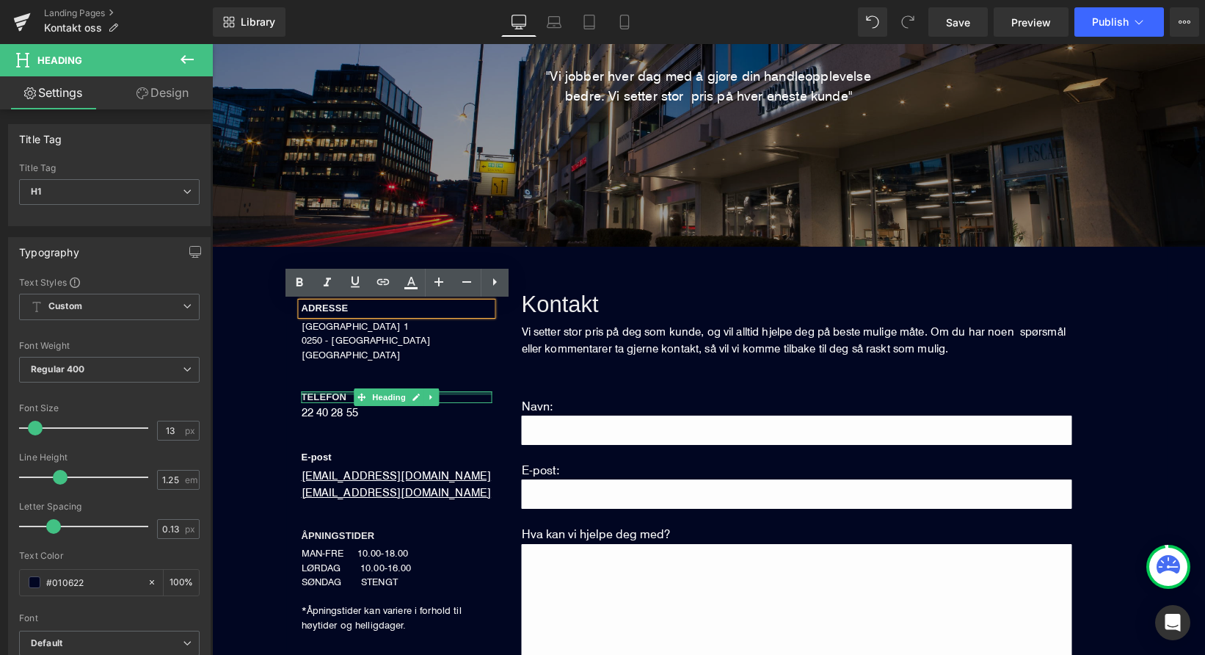
click at [319, 391] on div "TELEFON Heading" at bounding box center [397, 397] width 191 height 12
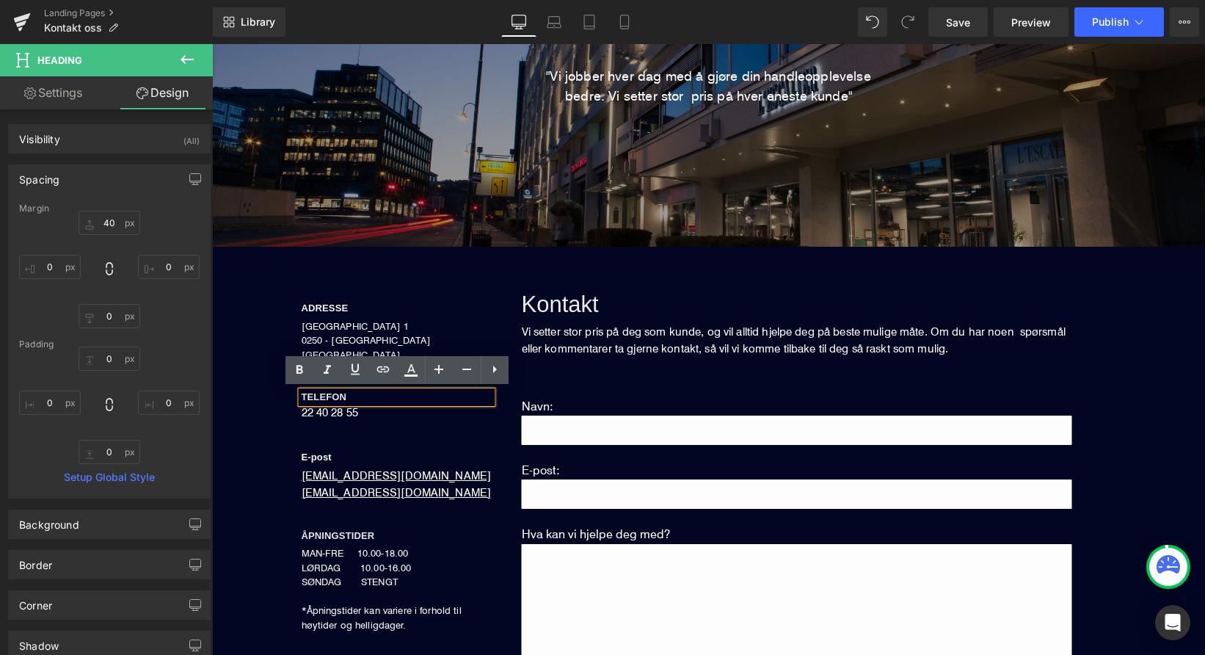
click at [330, 394] on span "TELEFON" at bounding box center [325, 396] width 46 height 11
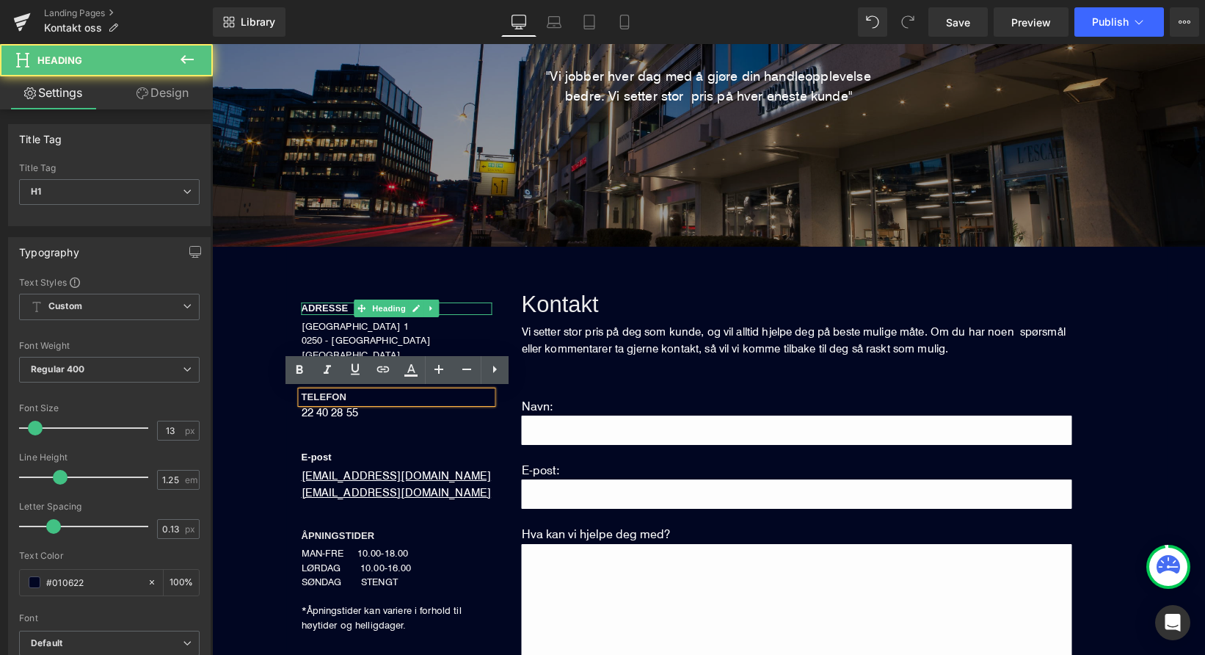
click at [329, 306] on span "ADRESSE" at bounding box center [325, 307] width 47 height 11
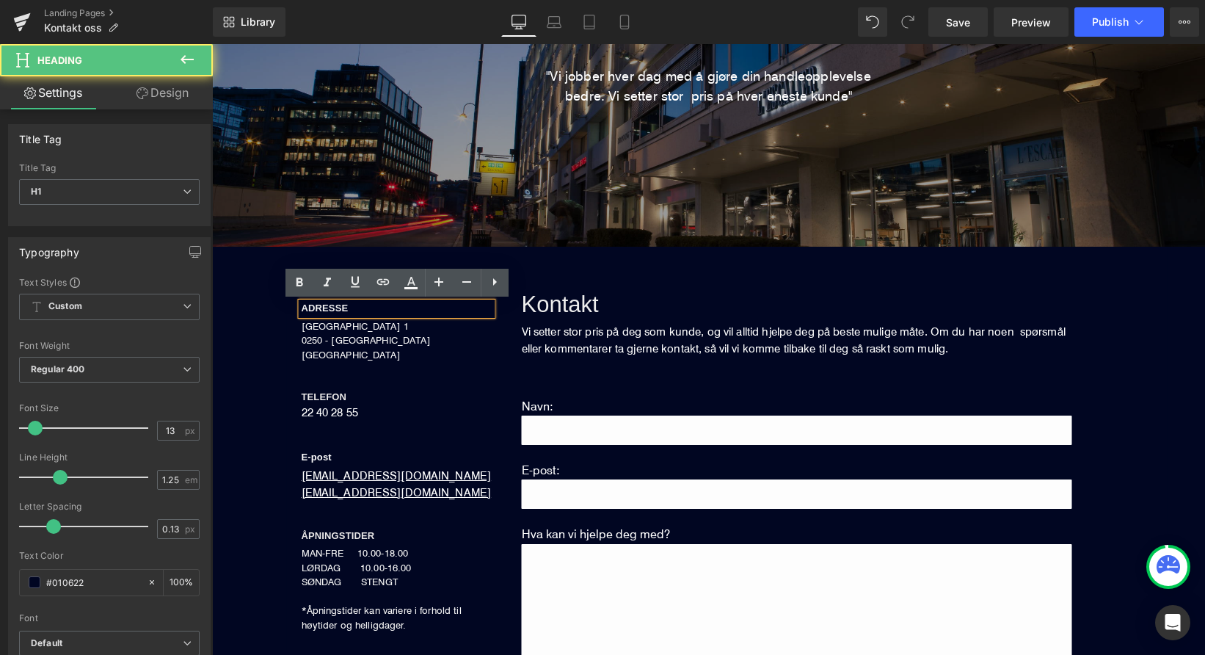
click at [332, 310] on span "ADRESSE" at bounding box center [325, 307] width 47 height 11
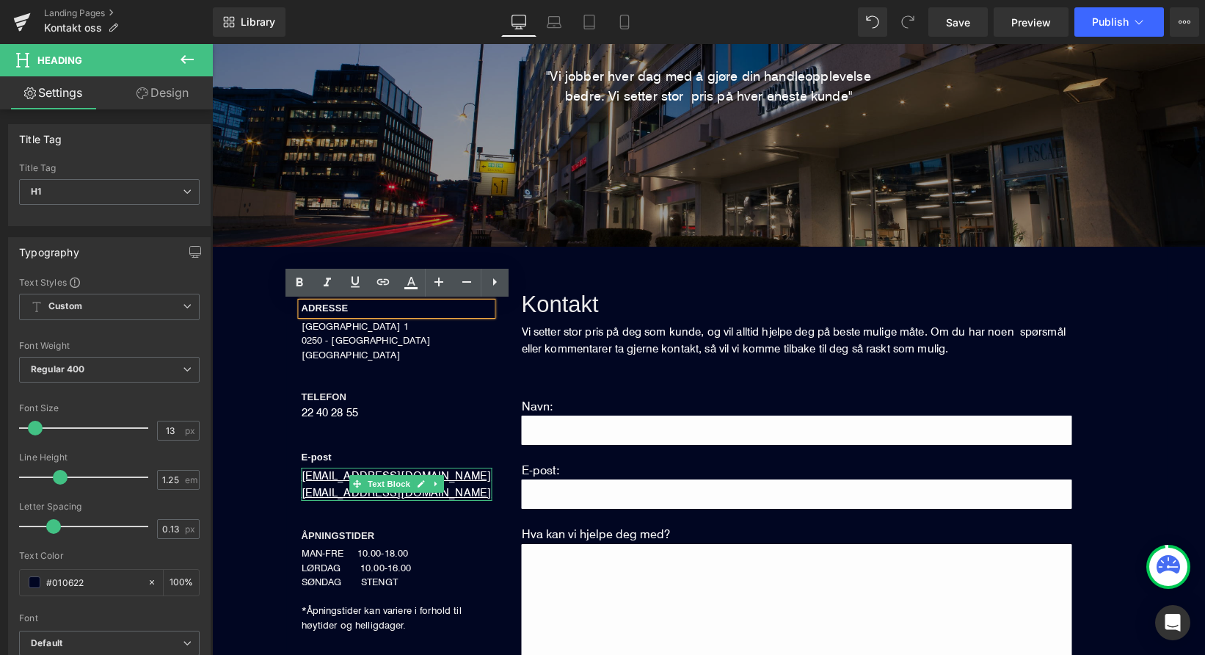
click at [328, 476] on u "[EMAIL_ADDRESS][DOMAIN_NAME]" at bounding box center [397, 475] width 190 height 14
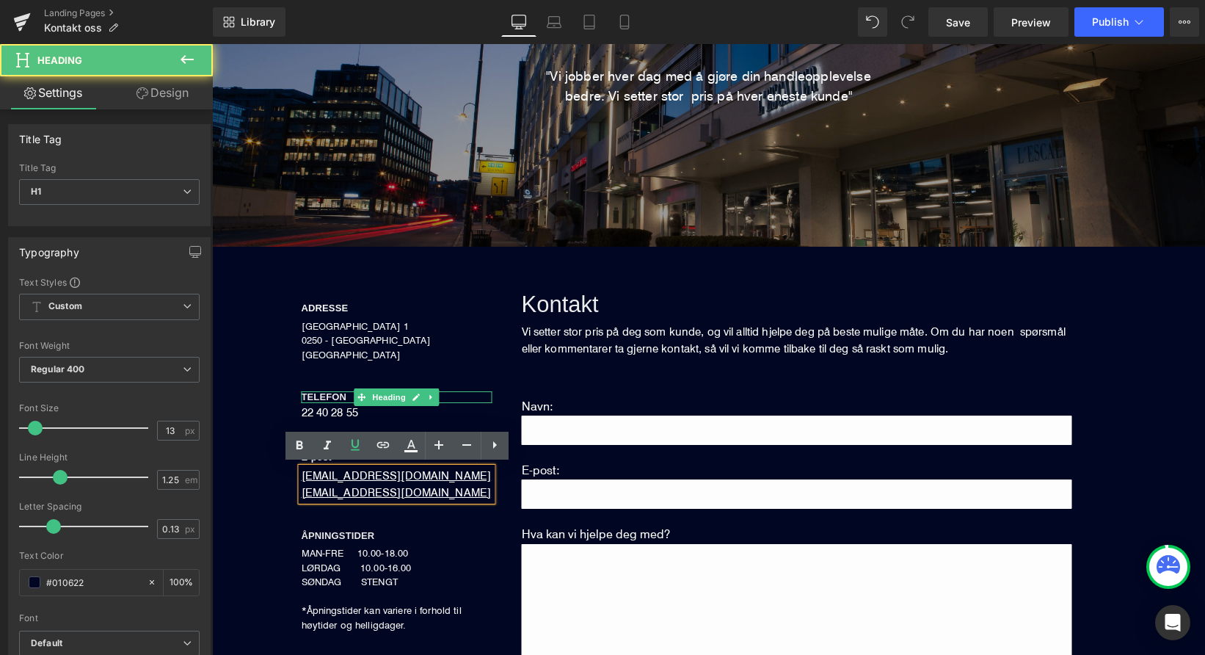
click at [324, 397] on span "TELEFON" at bounding box center [325, 396] width 46 height 11
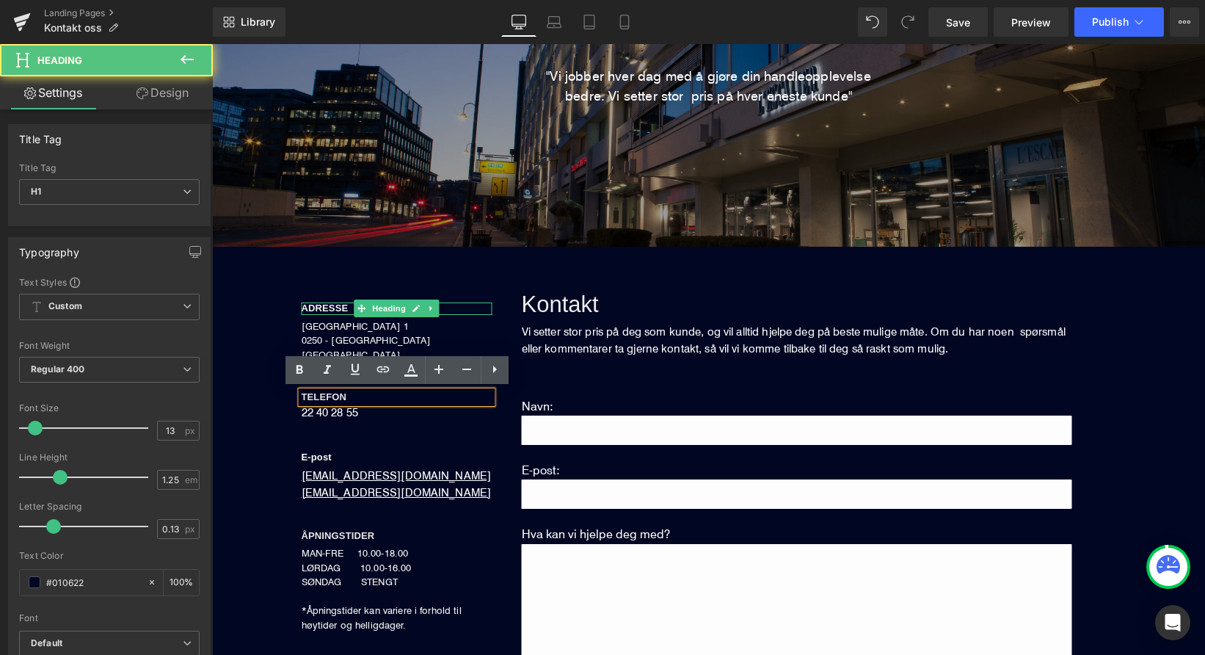
click at [324, 309] on span "ADRESSE" at bounding box center [325, 307] width 47 height 11
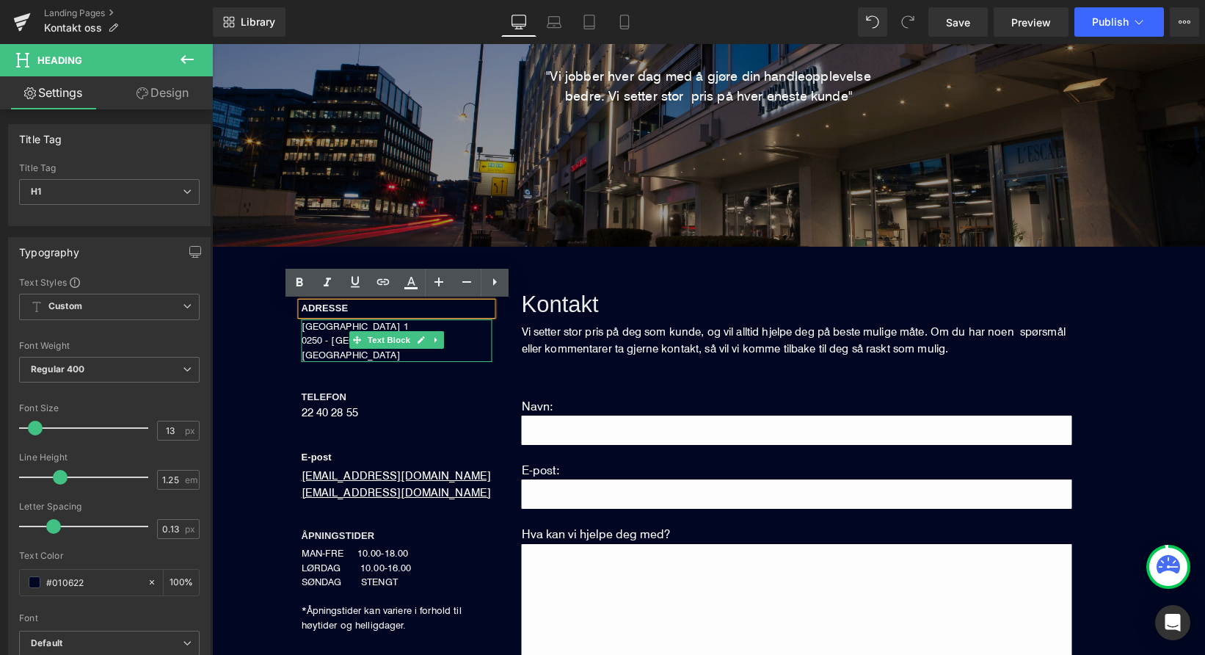
click at [324, 330] on span "[GEOGRAPHIC_DATA] 1" at bounding box center [355, 326] width 107 height 12
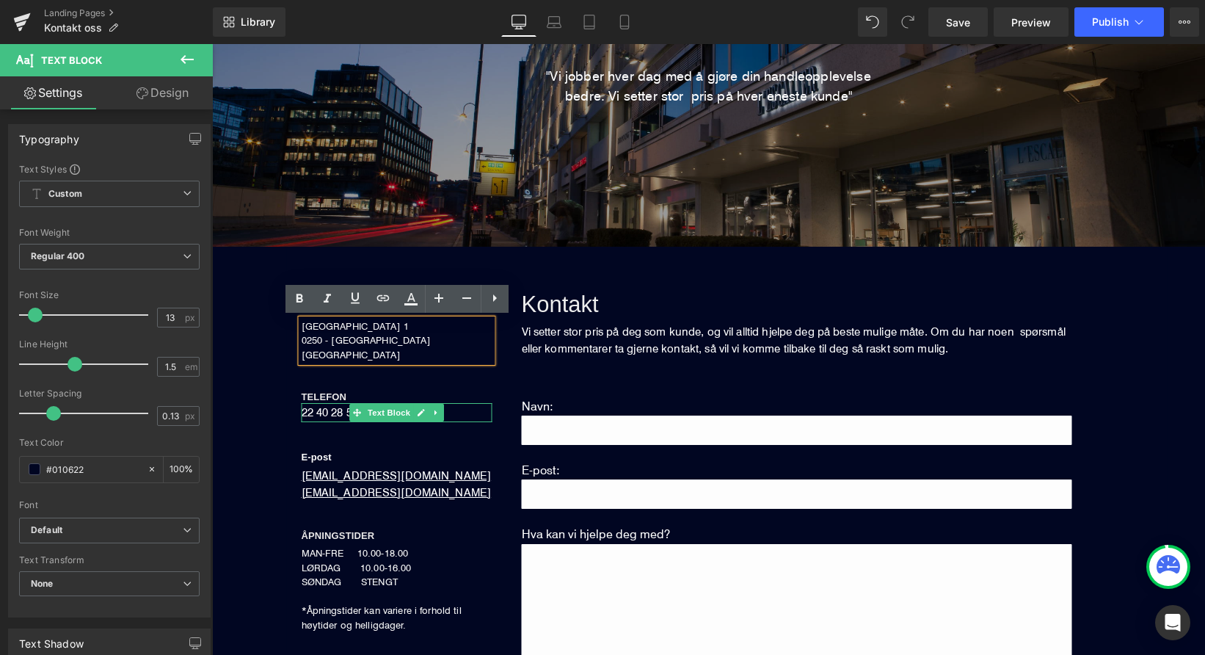
click at [324, 410] on p "22 40 28 55" at bounding box center [397, 412] width 191 height 19
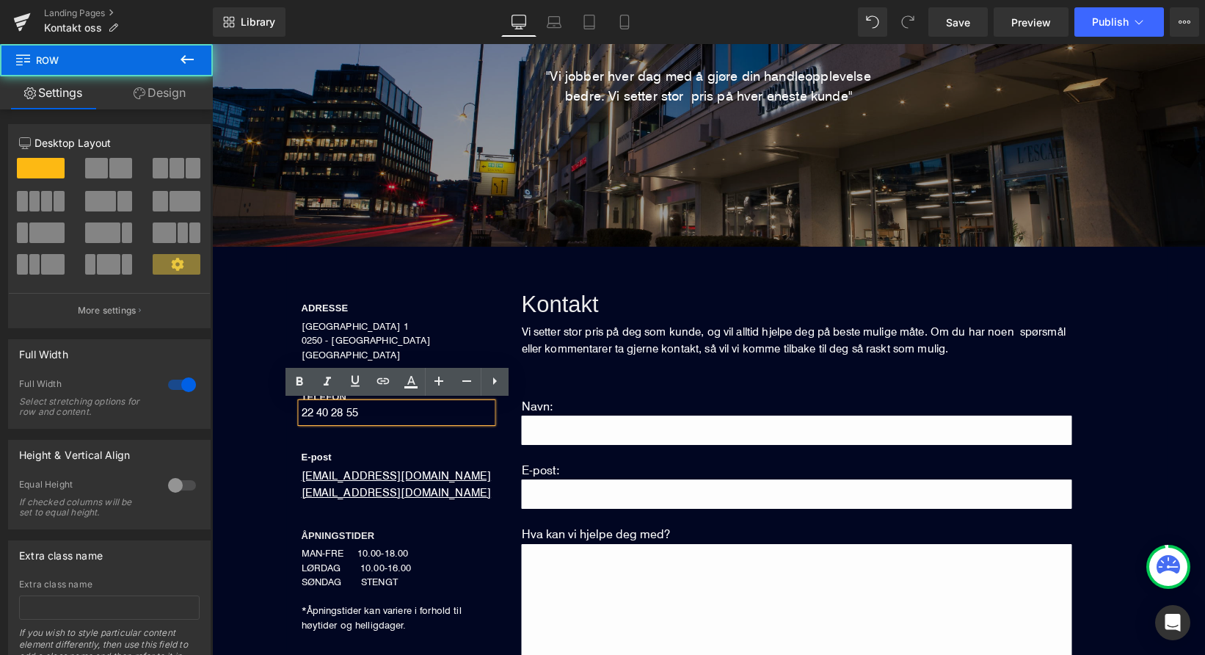
click at [254, 324] on div "ADRESSE Heading [STREET_ADDRESS] NORGE Text Block TELEFON Heading 22 40 28 55 T…" at bounding box center [708, 550] width 993 height 606
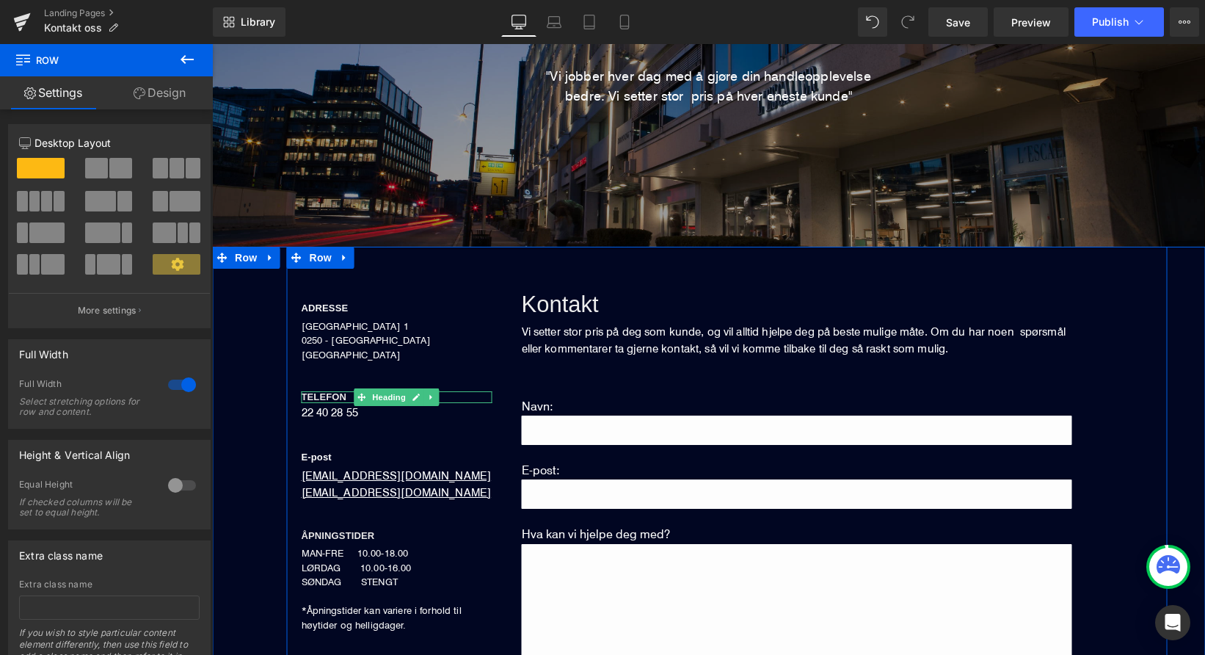
click at [330, 396] on span "TELEFON" at bounding box center [325, 396] width 46 height 11
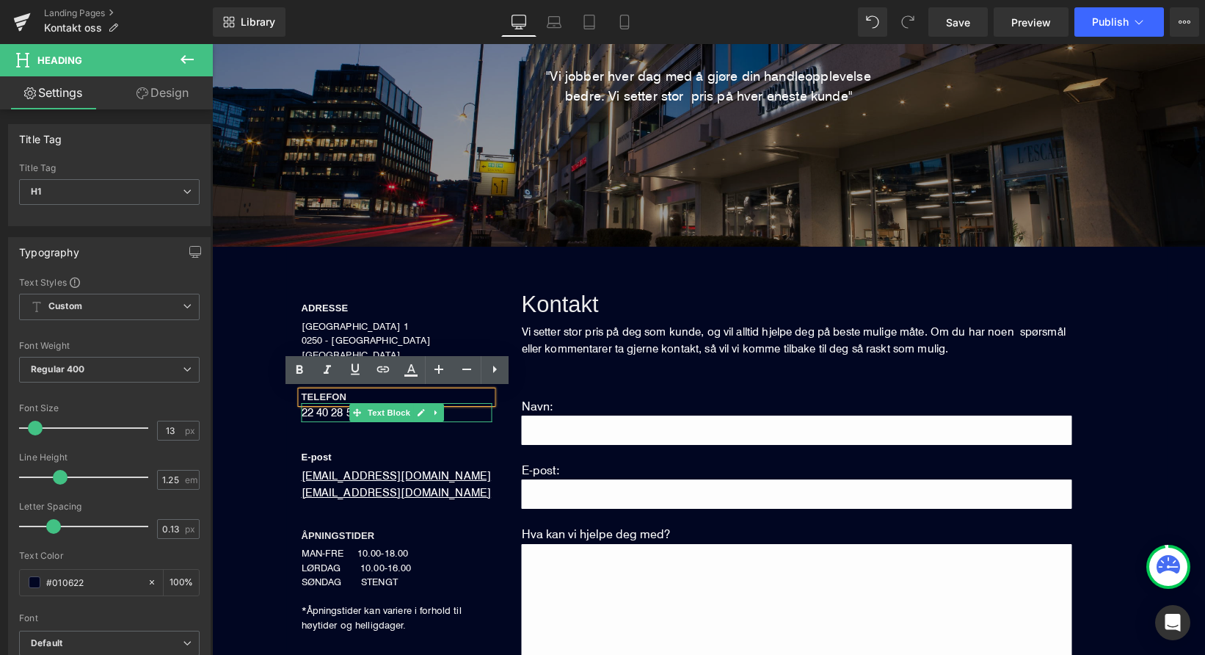
click at [337, 410] on p "22 40 28 55" at bounding box center [397, 412] width 191 height 19
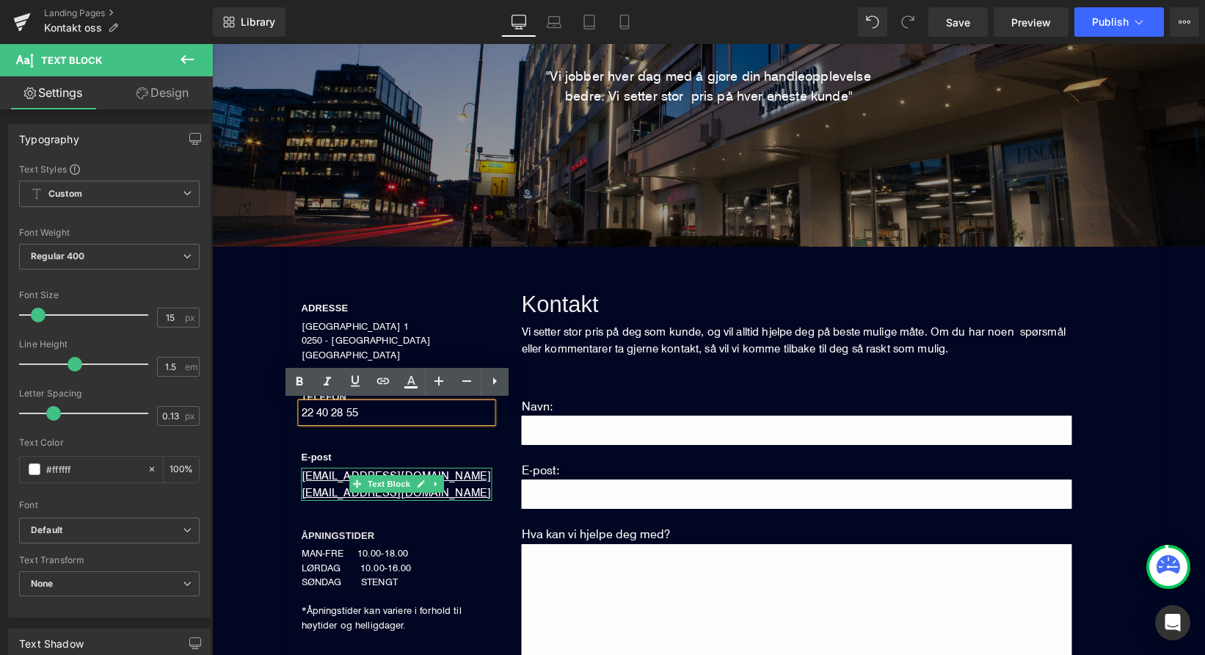
click at [335, 476] on u "[EMAIL_ADDRESS][DOMAIN_NAME]" at bounding box center [397, 475] width 190 height 14
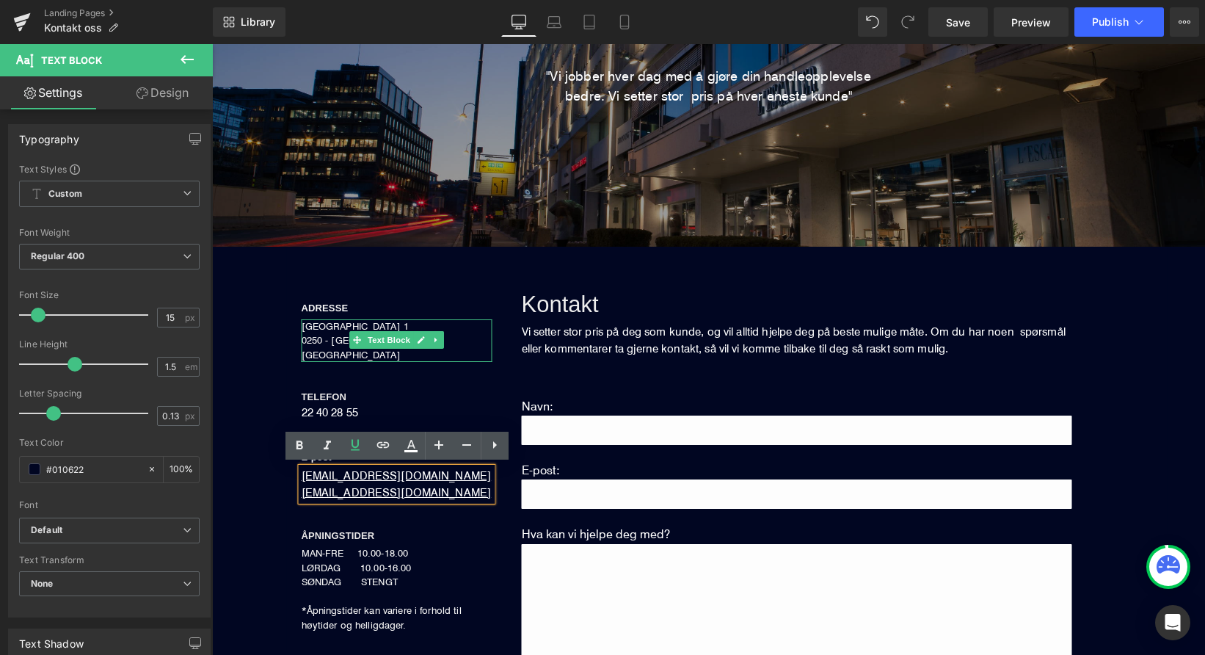
click at [325, 341] on span "0250 - [GEOGRAPHIC_DATA]" at bounding box center [366, 340] width 129 height 12
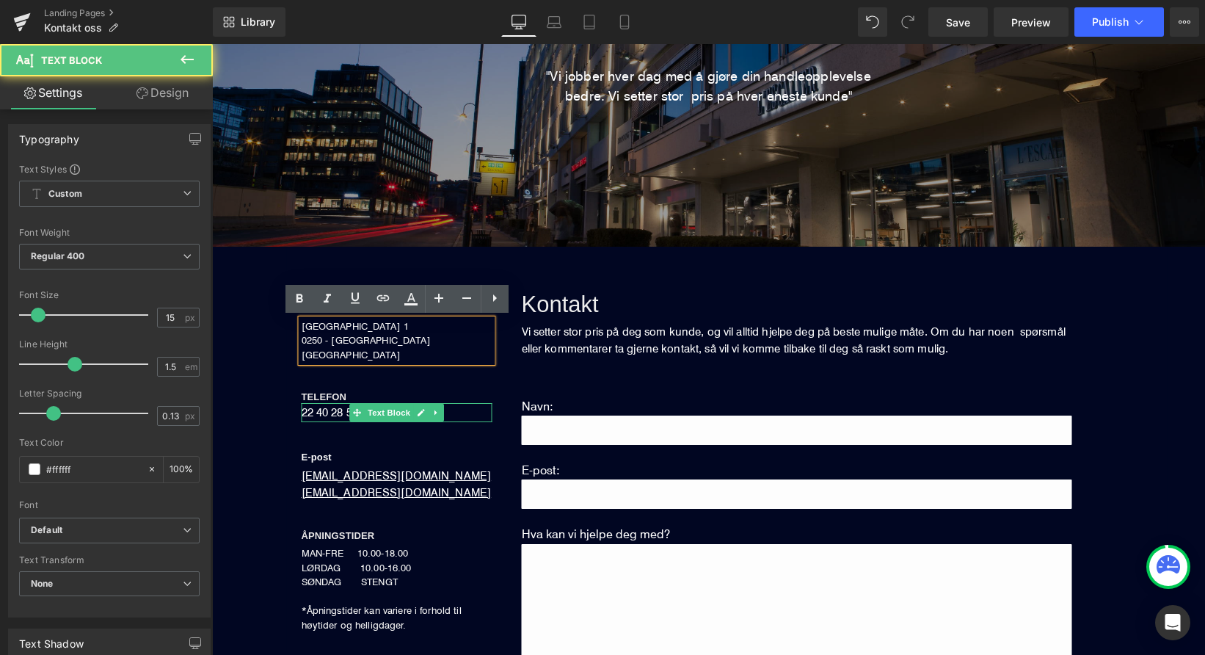
click at [323, 412] on p "22 40 28 55" at bounding box center [397, 412] width 191 height 19
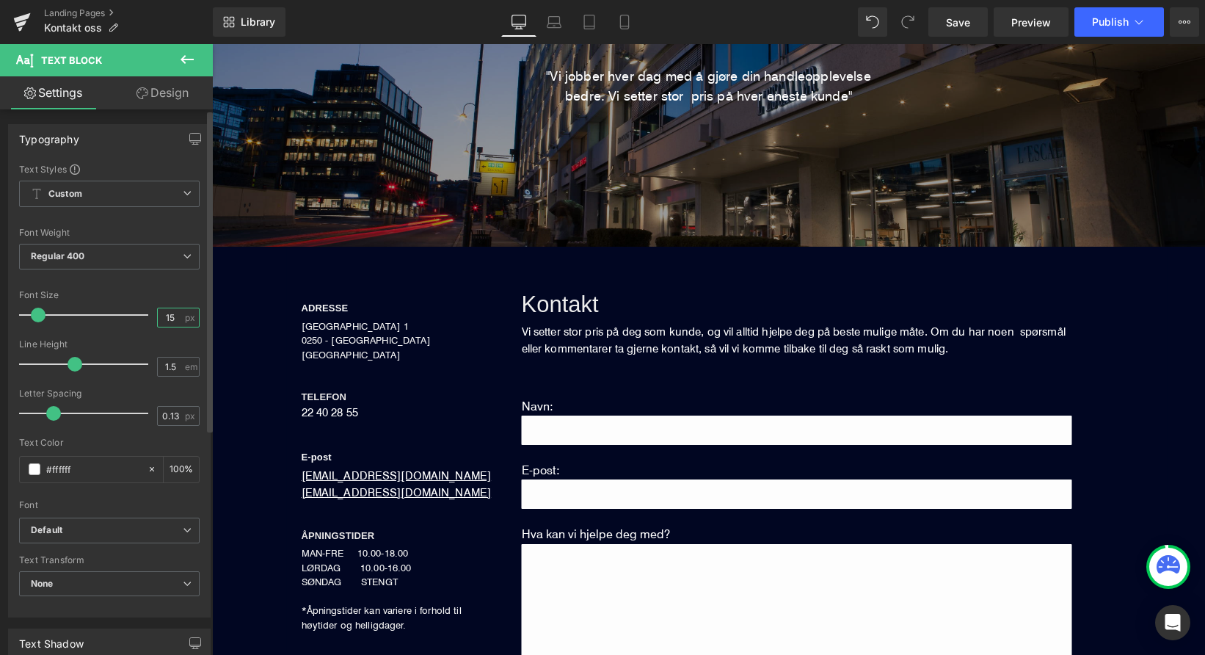
click at [172, 317] on input "15" at bounding box center [171, 317] width 26 height 18
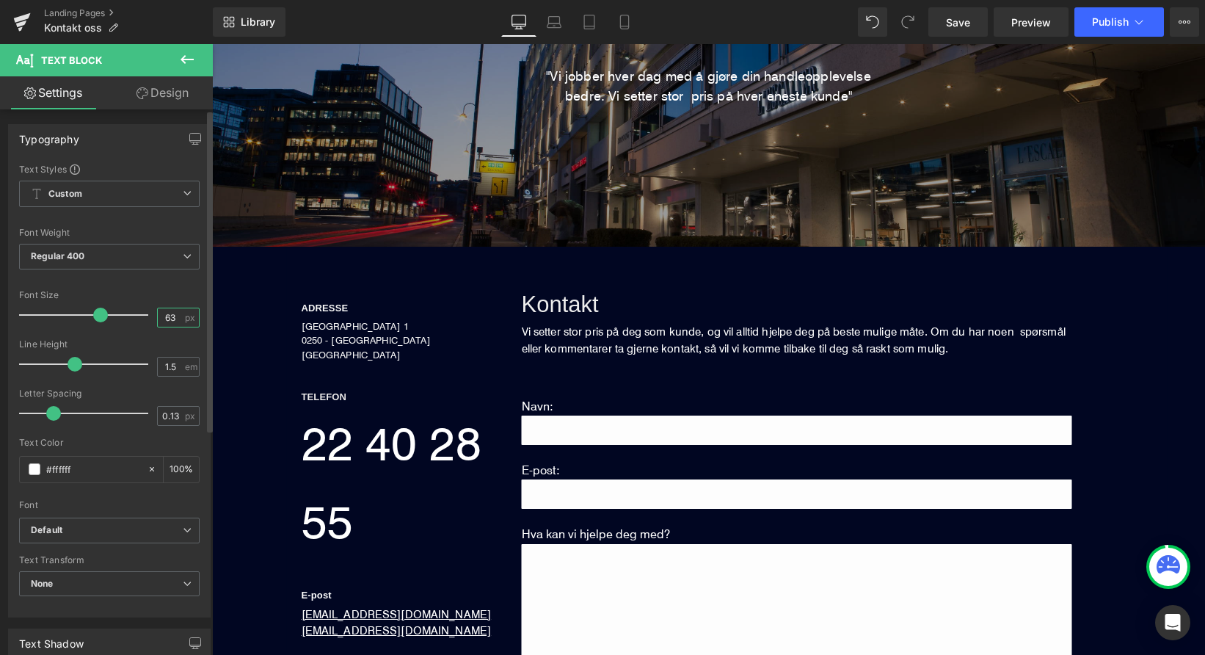
type input "6"
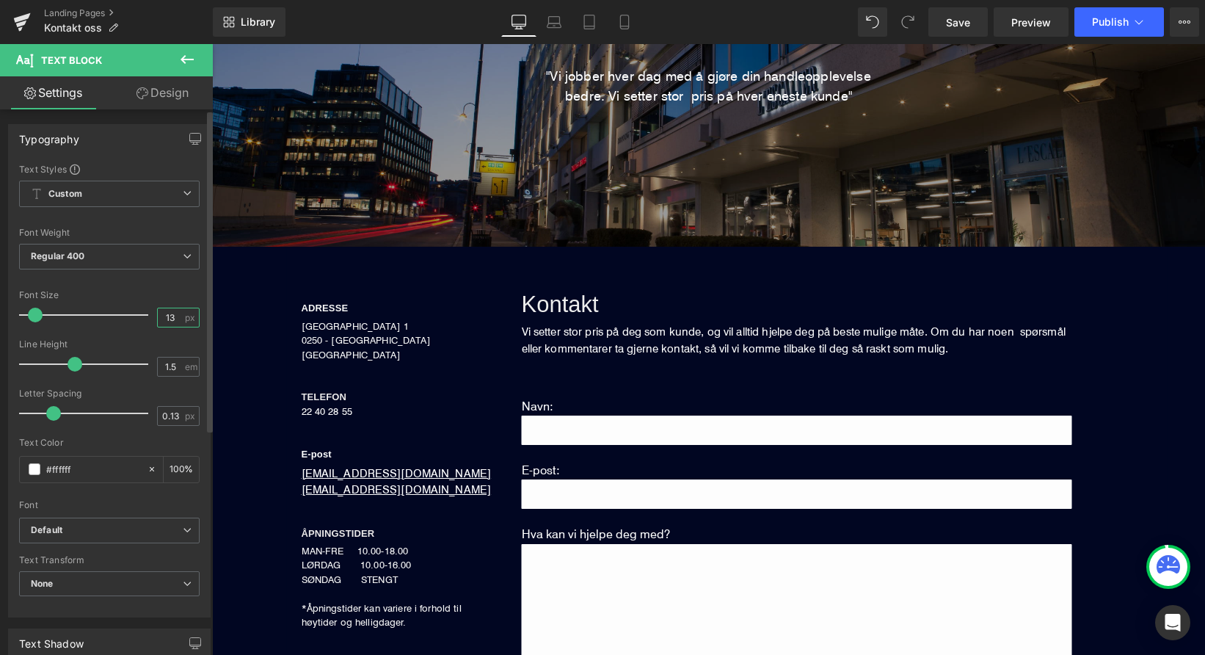
type input "13"
click at [145, 390] on div "Letter Spacing" at bounding box center [109, 393] width 181 height 10
click at [1147, 15] on button "Publish" at bounding box center [1120, 21] width 90 height 29
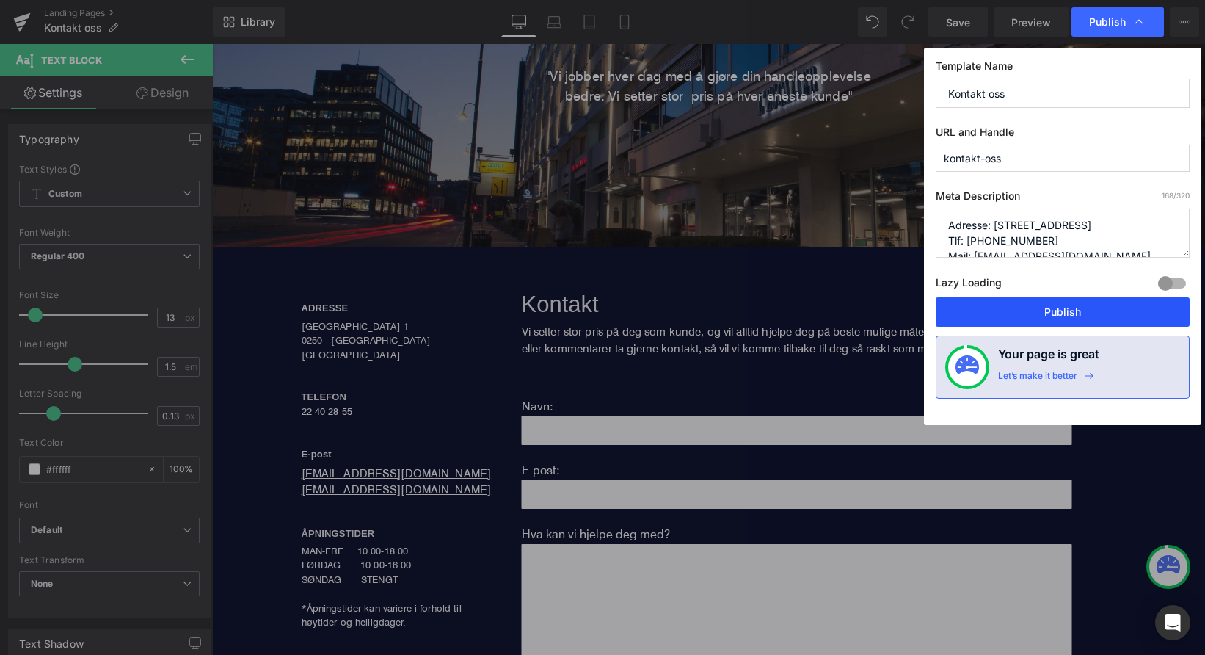
click at [1020, 308] on button "Publish" at bounding box center [1063, 311] width 254 height 29
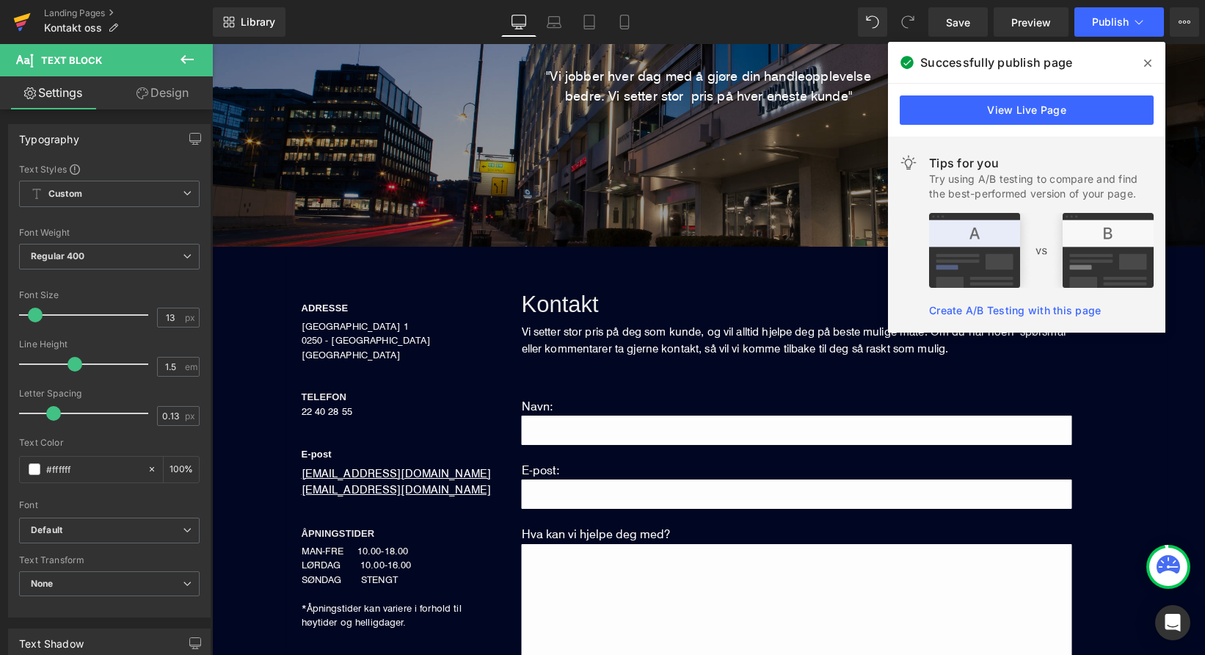
click at [21, 24] on icon at bounding box center [21, 24] width 10 height 7
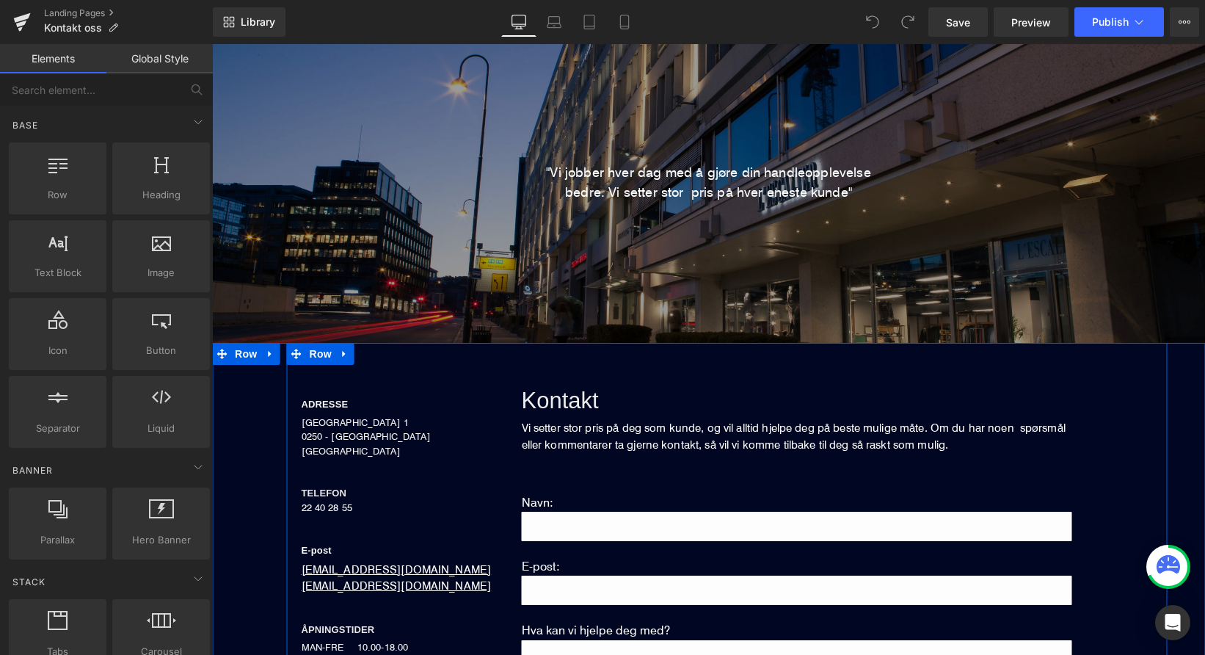
scroll to position [108, 0]
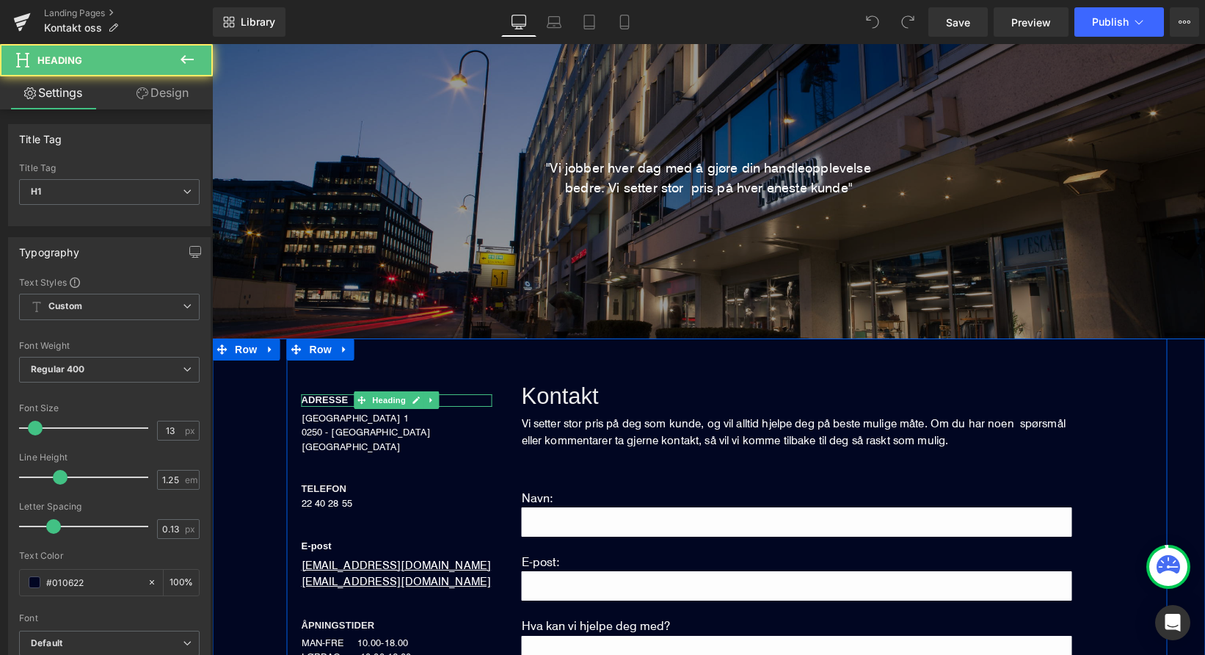
click at [327, 401] on span "ADRESSE" at bounding box center [325, 399] width 47 height 11
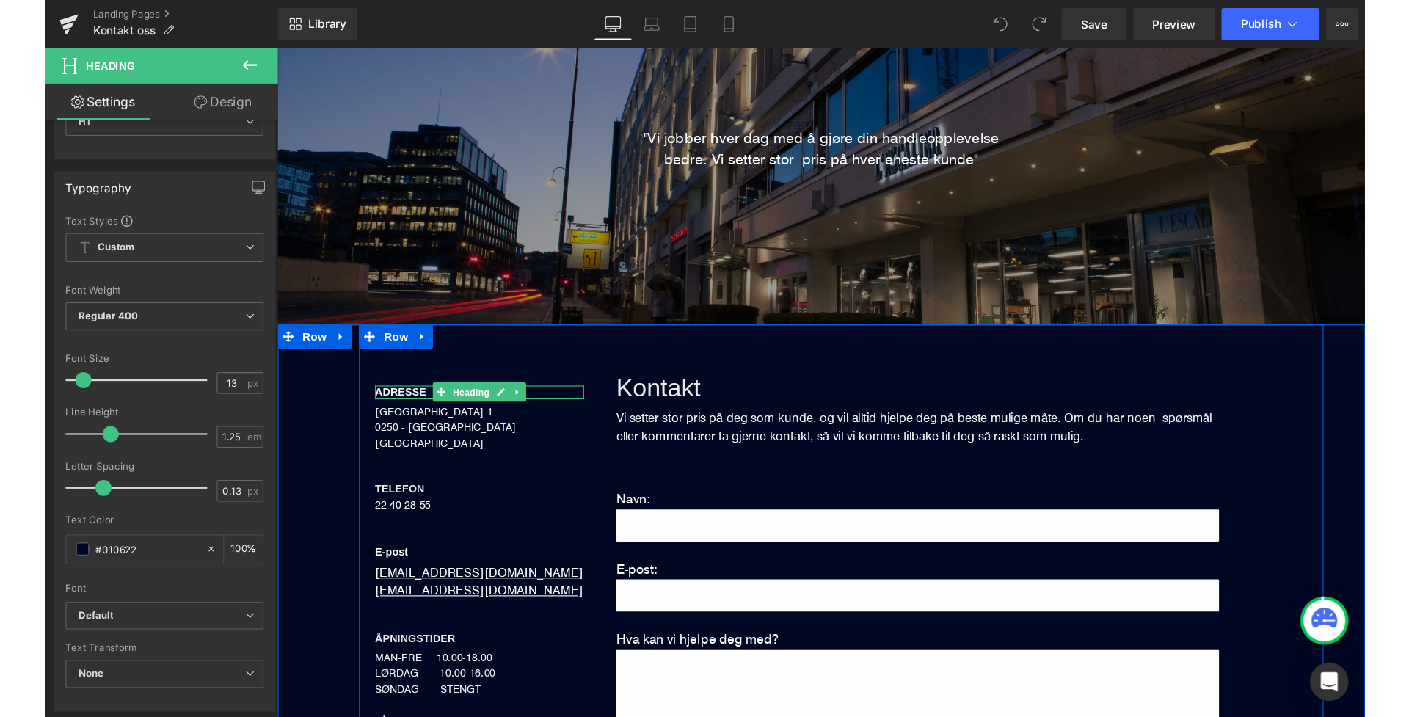
scroll to position [144, 0]
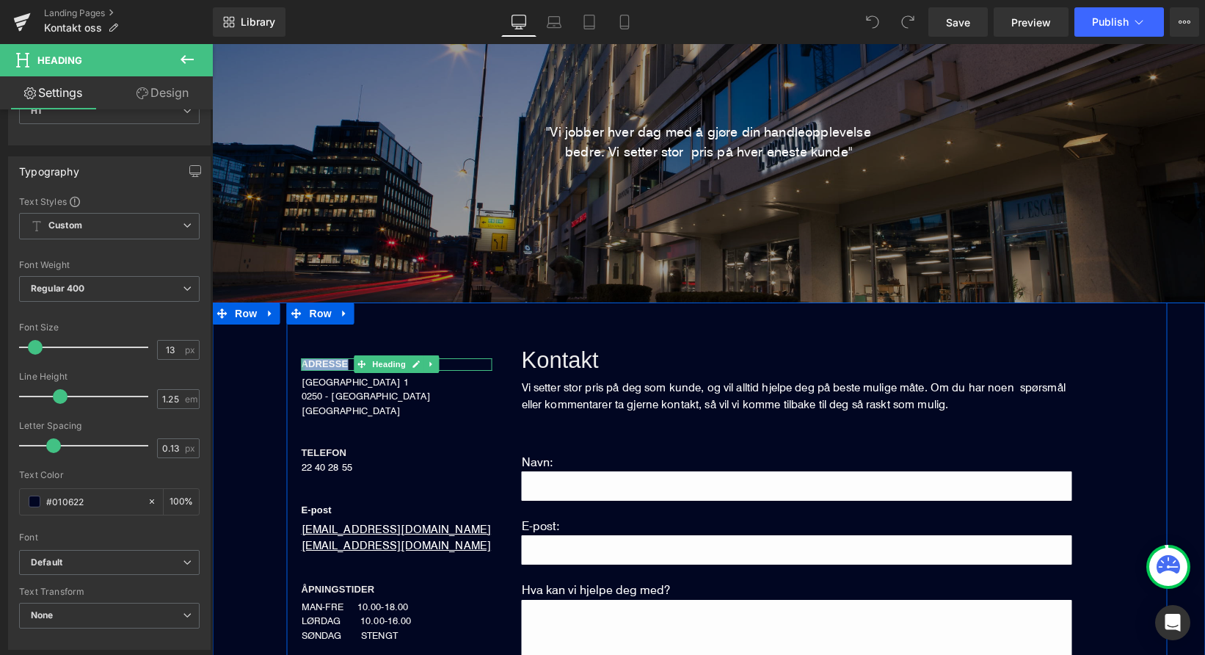
drag, startPoint x: 348, startPoint y: 365, endPoint x: 302, endPoint y: 364, distance: 46.2
click at [302, 364] on div "ADRESSE Heading" at bounding box center [397, 364] width 191 height 12
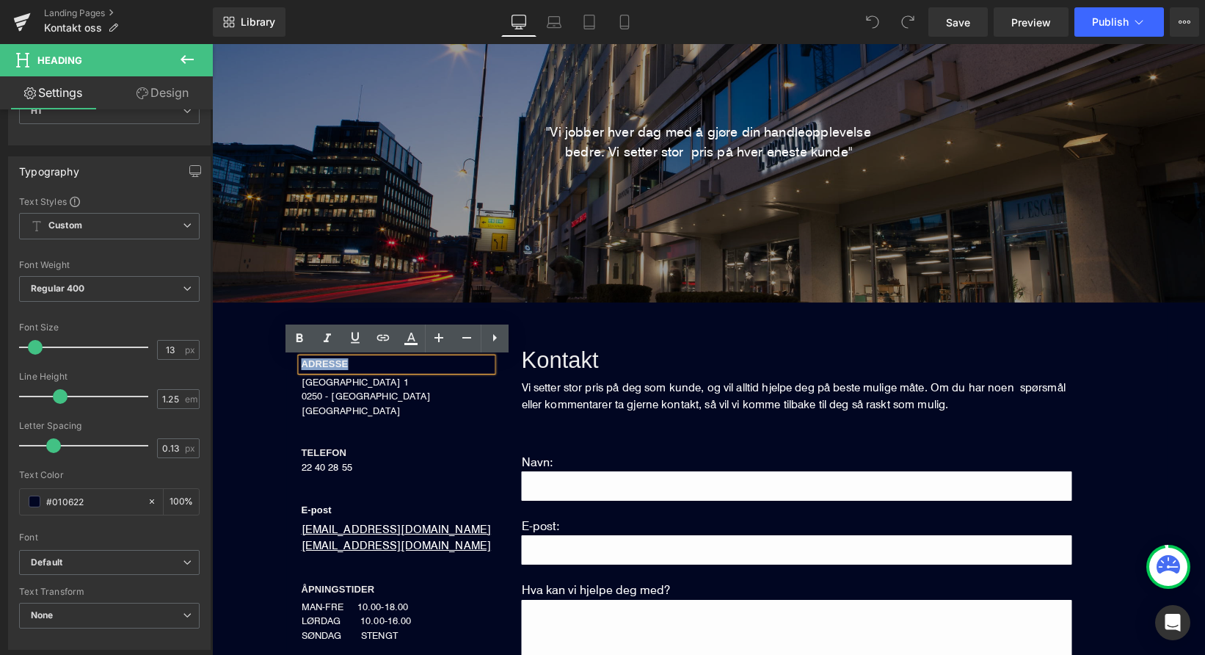
copy span "ADRESSE"
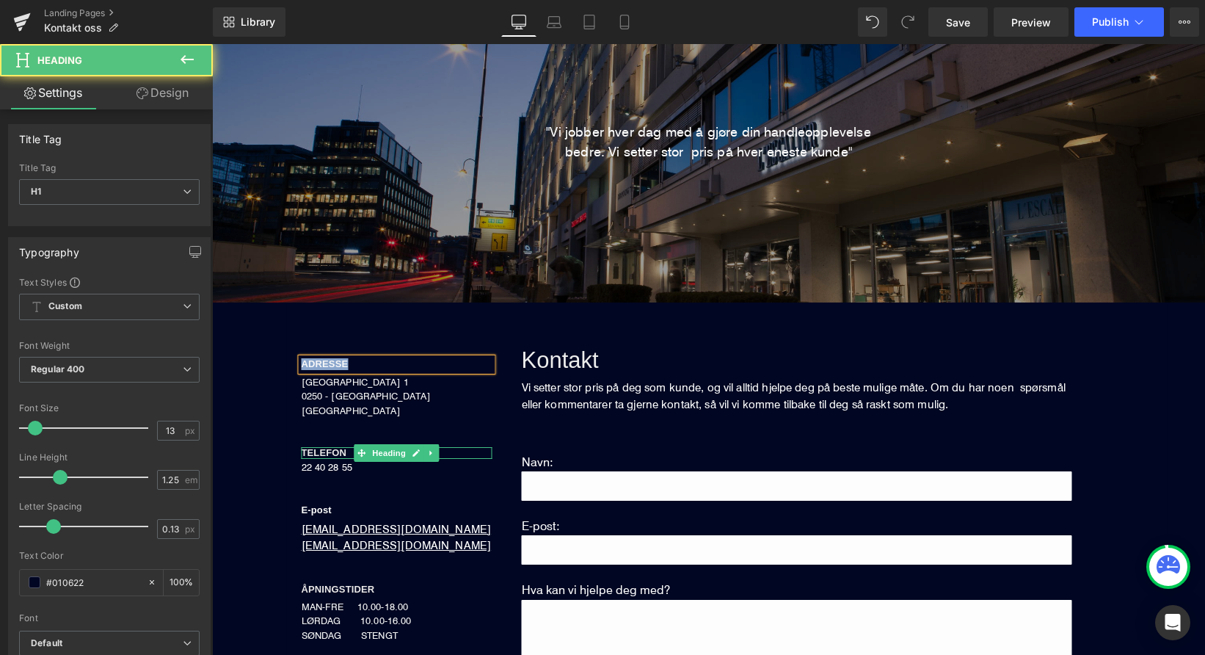
click at [321, 451] on span "TELEFON" at bounding box center [325, 452] width 46 height 11
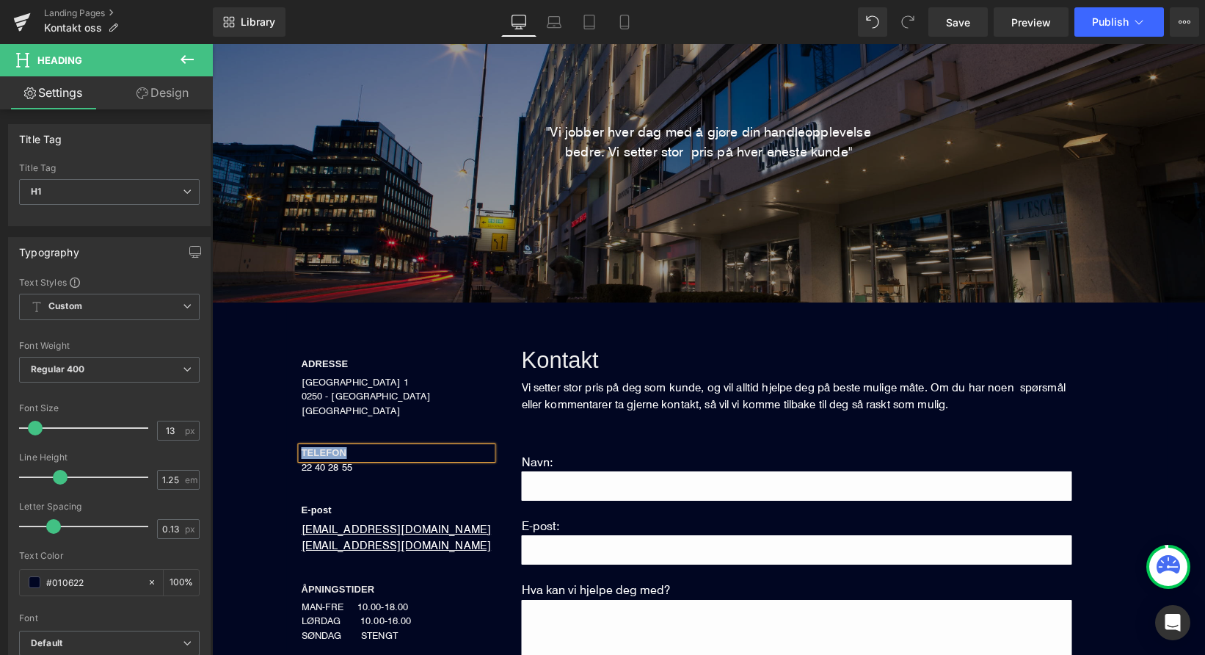
paste div
click at [1108, 18] on span "Publish" at bounding box center [1110, 22] width 37 height 12
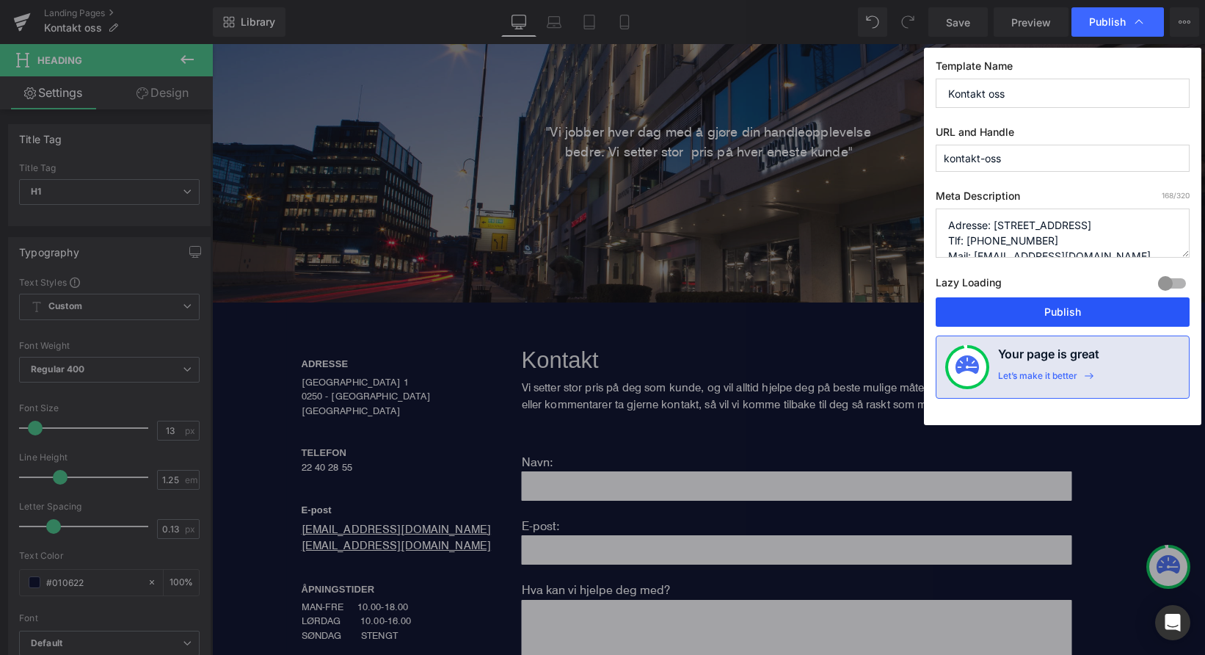
click at [1031, 313] on button "Publish" at bounding box center [1063, 311] width 254 height 29
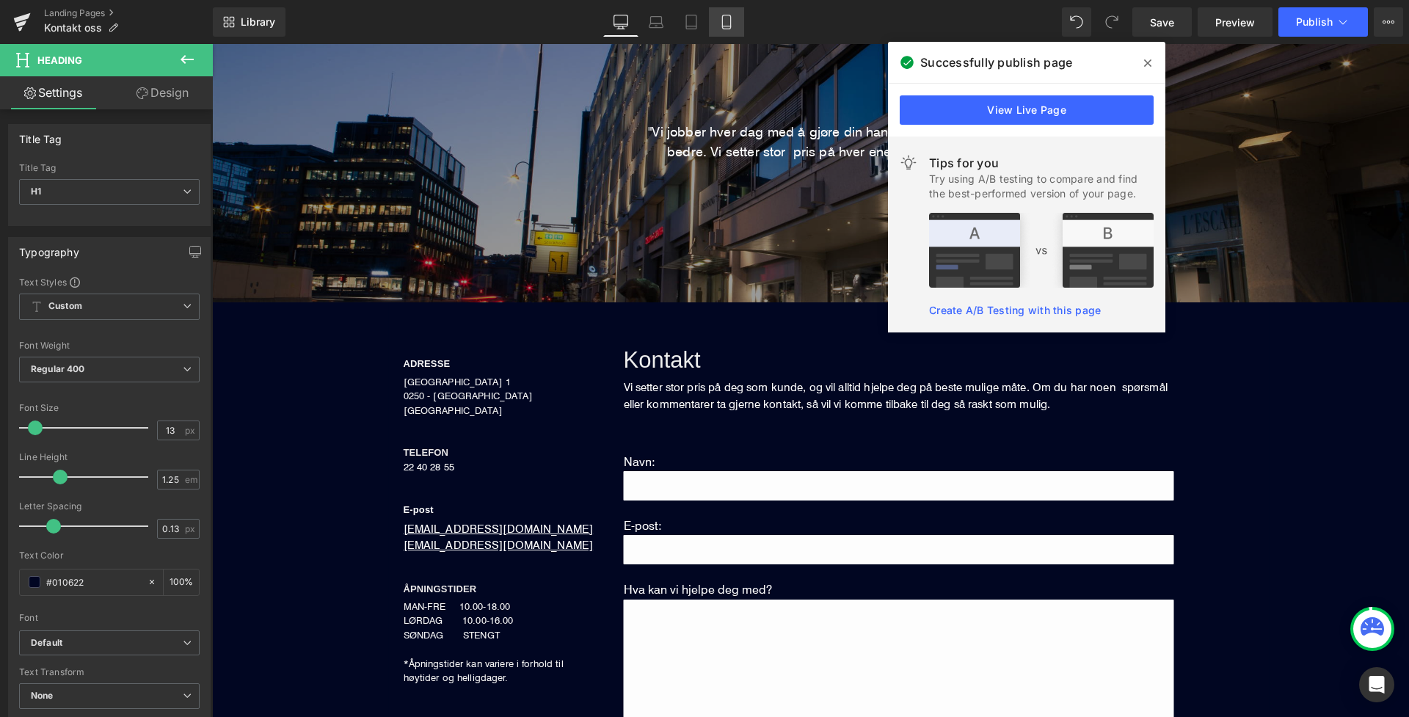
click at [721, 29] on icon at bounding box center [726, 22] width 15 height 15
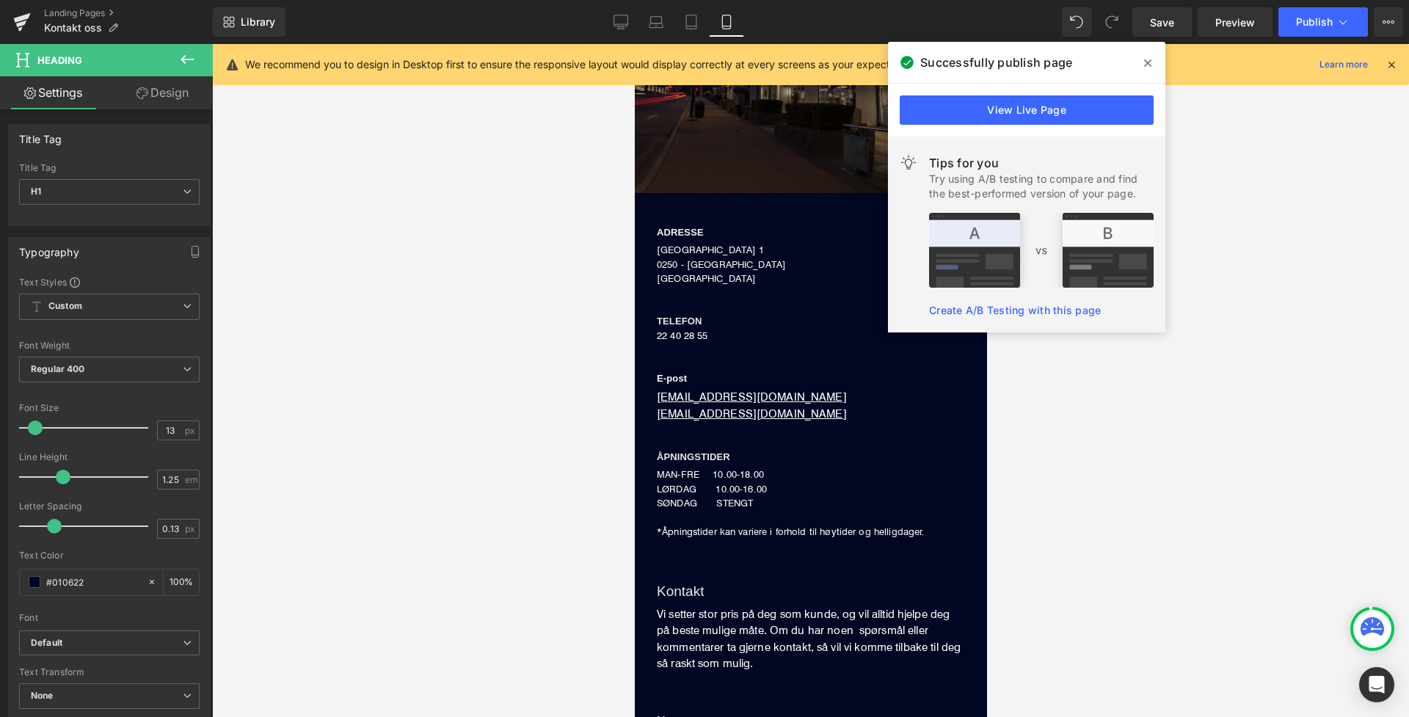
scroll to position [291, 0]
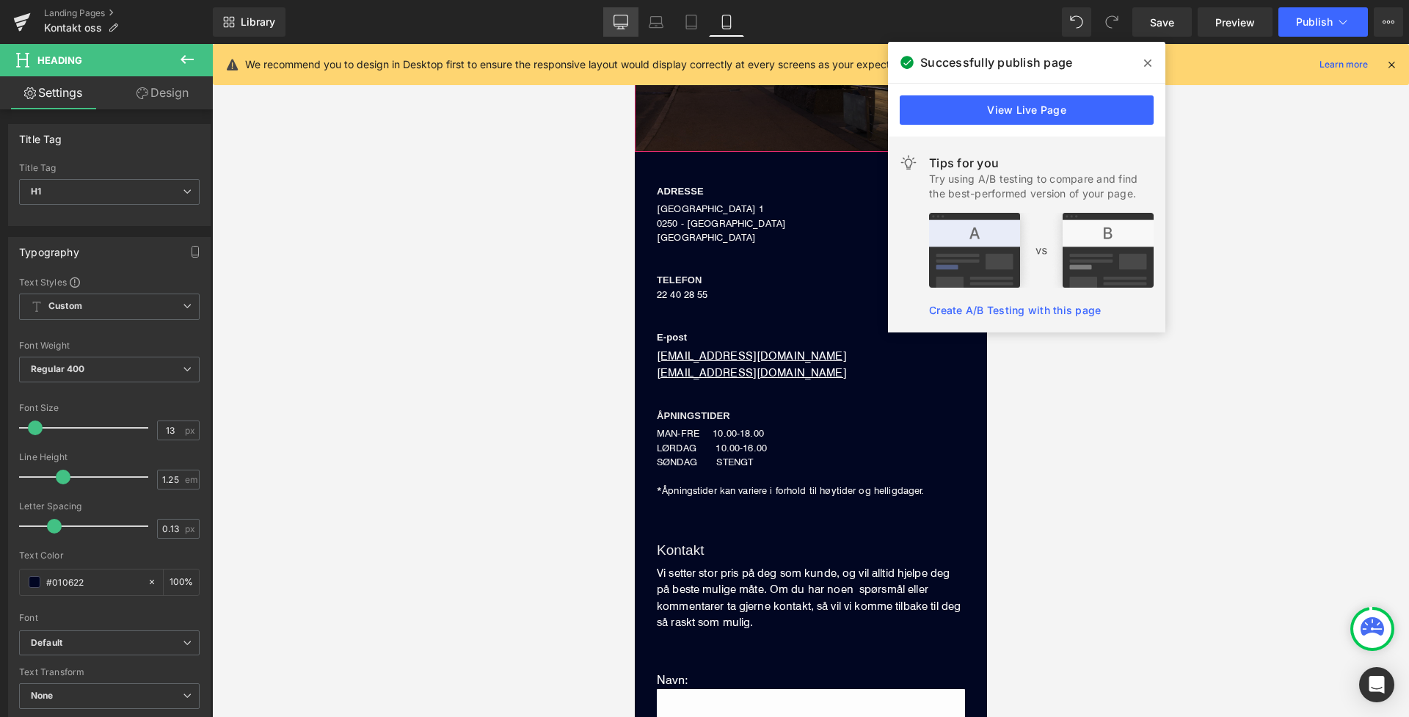
click at [611, 20] on link "Desktop" at bounding box center [620, 21] width 35 height 29
type input "100"
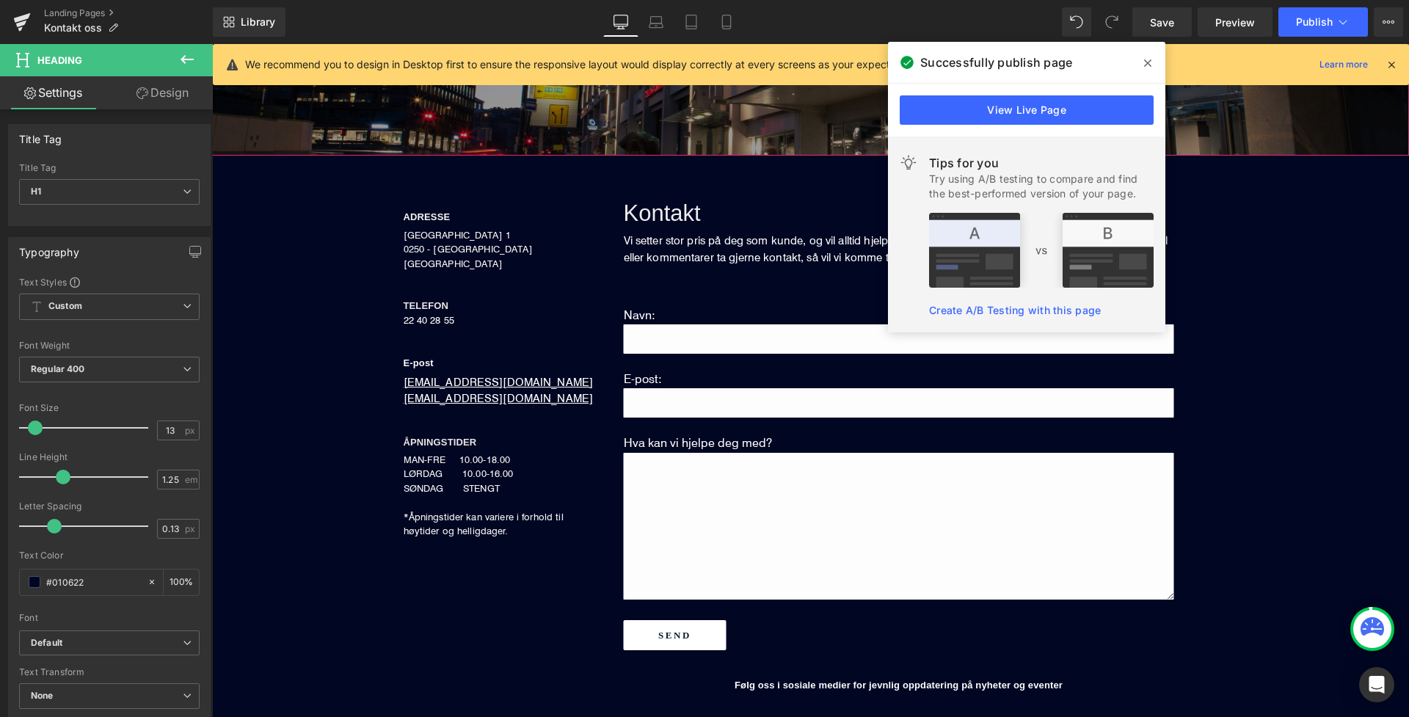
scroll to position [319, 0]
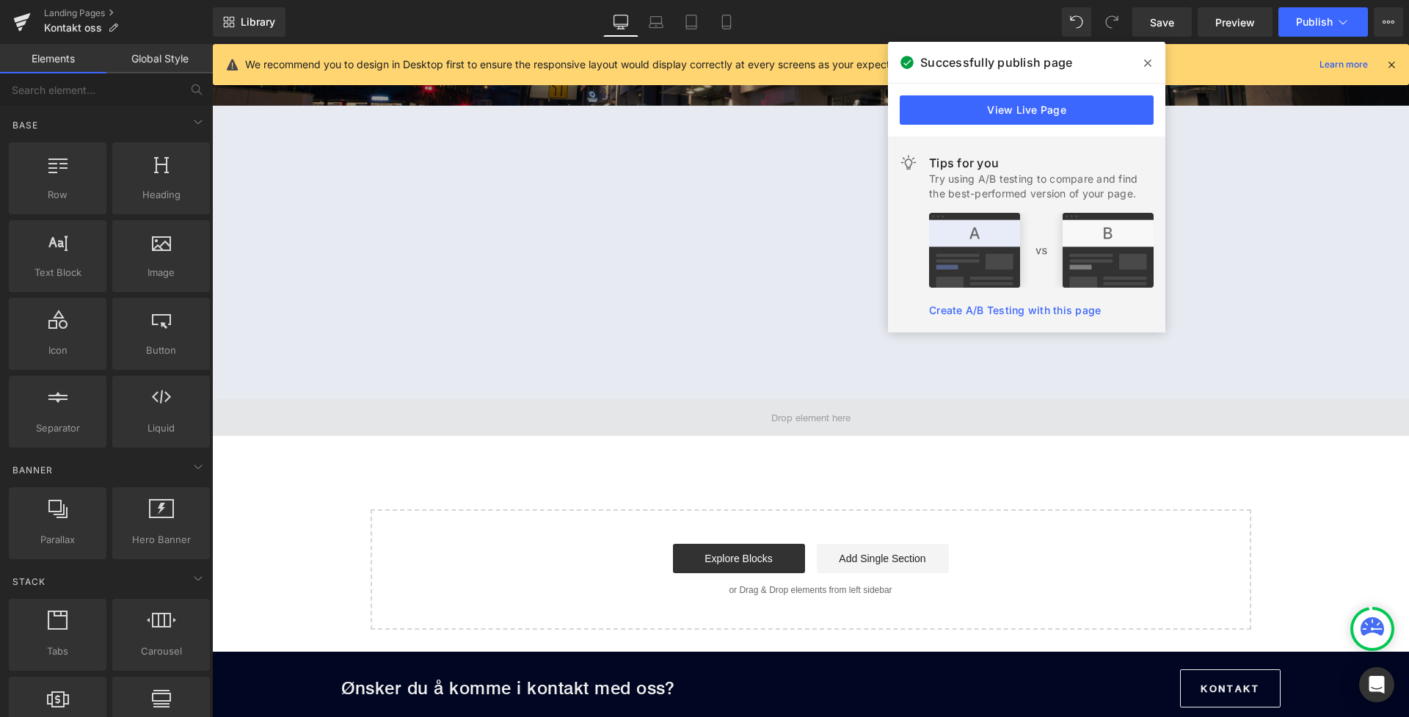
drag, startPoint x: 473, startPoint y: 475, endPoint x: 261, endPoint y: 432, distance: 216.5
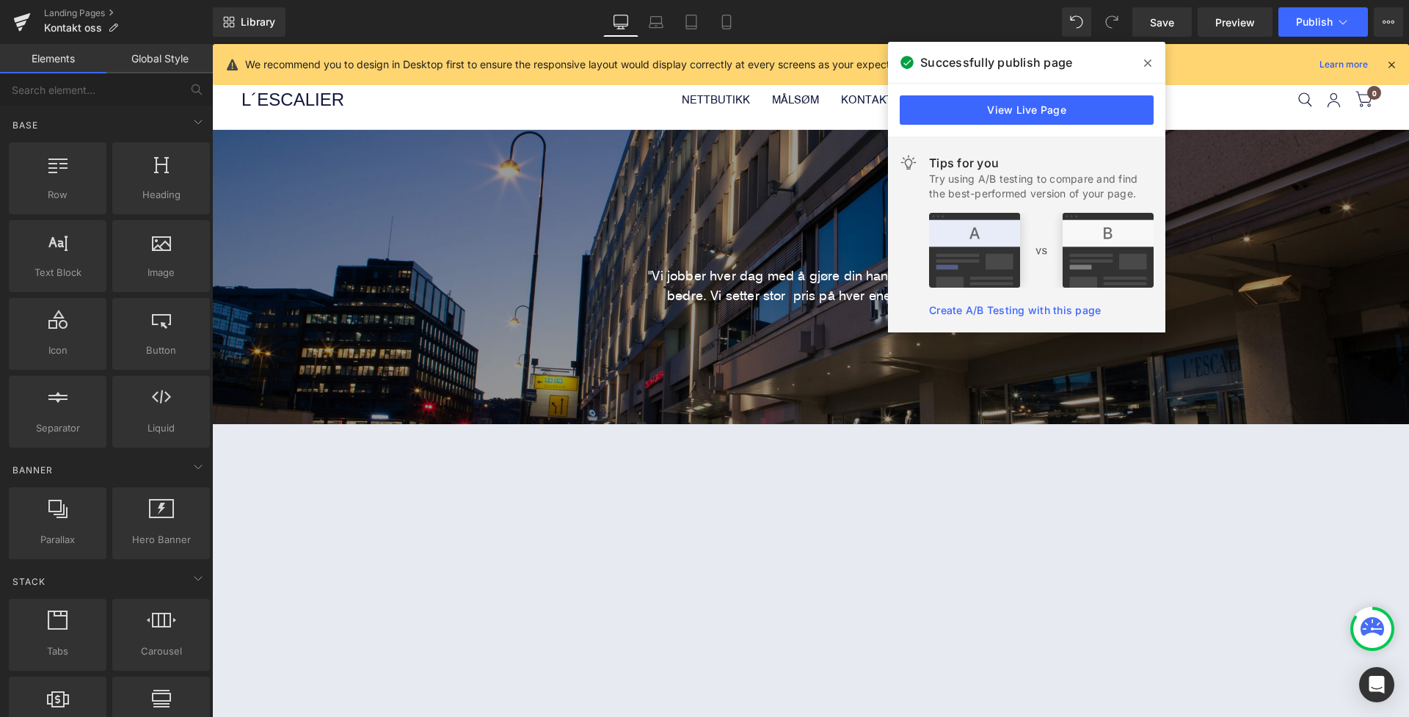
scroll to position [0, 0]
click at [1140, 68] on span at bounding box center [1147, 62] width 23 height 23
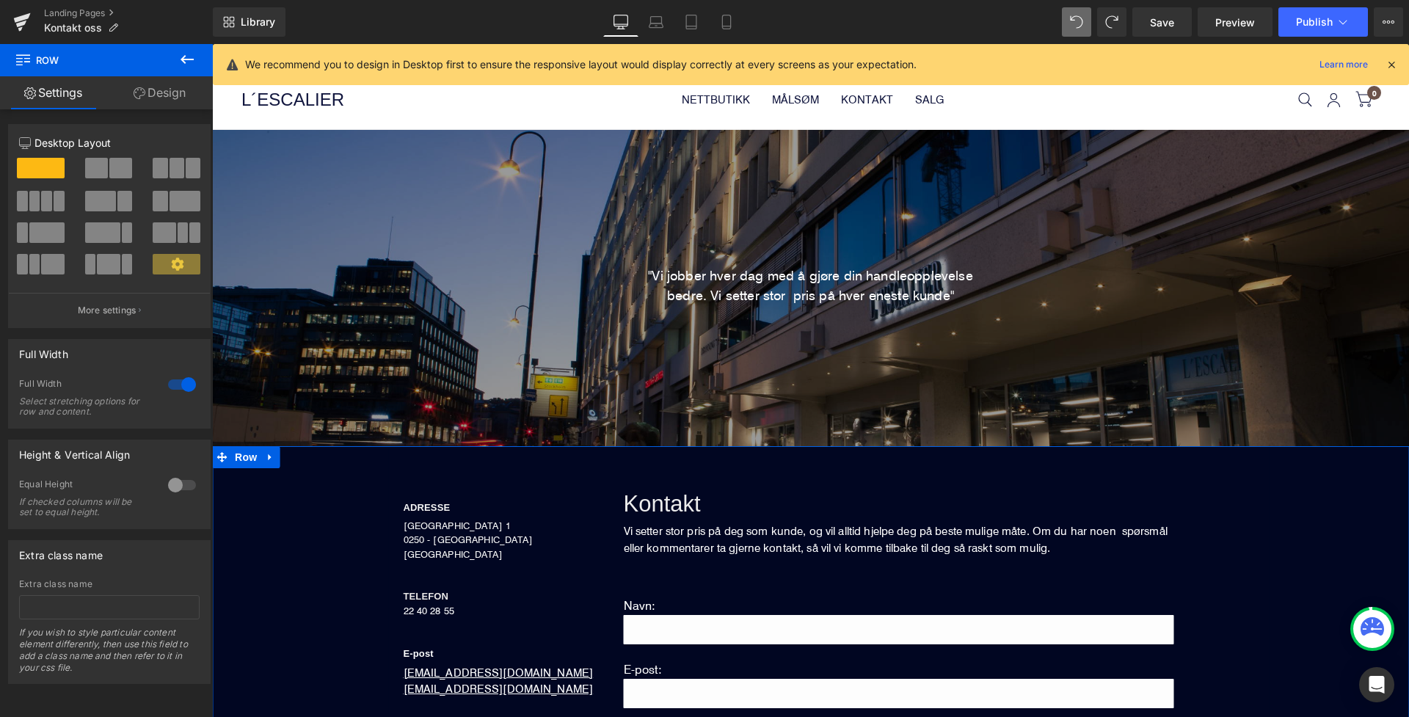
click at [149, 98] on link "Design" at bounding box center [159, 92] width 106 height 33
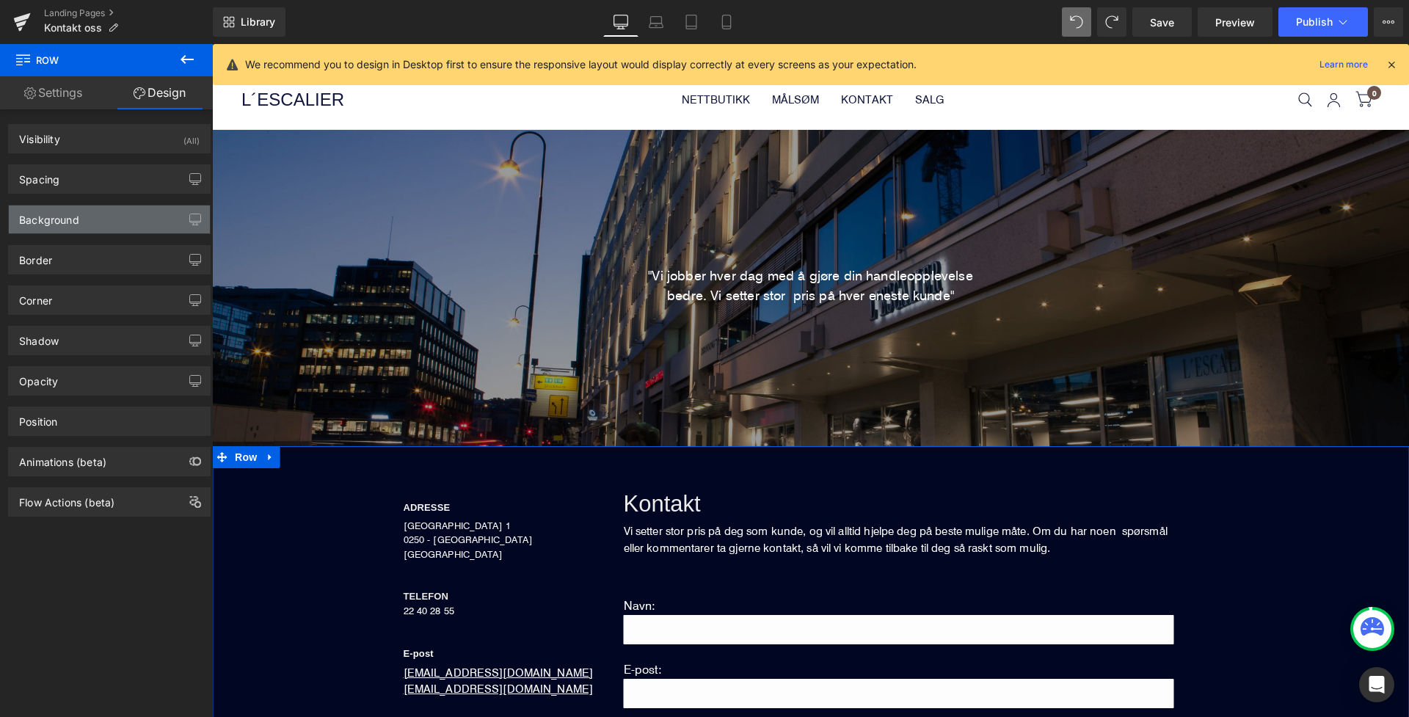
click at [108, 217] on div "Background" at bounding box center [109, 220] width 201 height 28
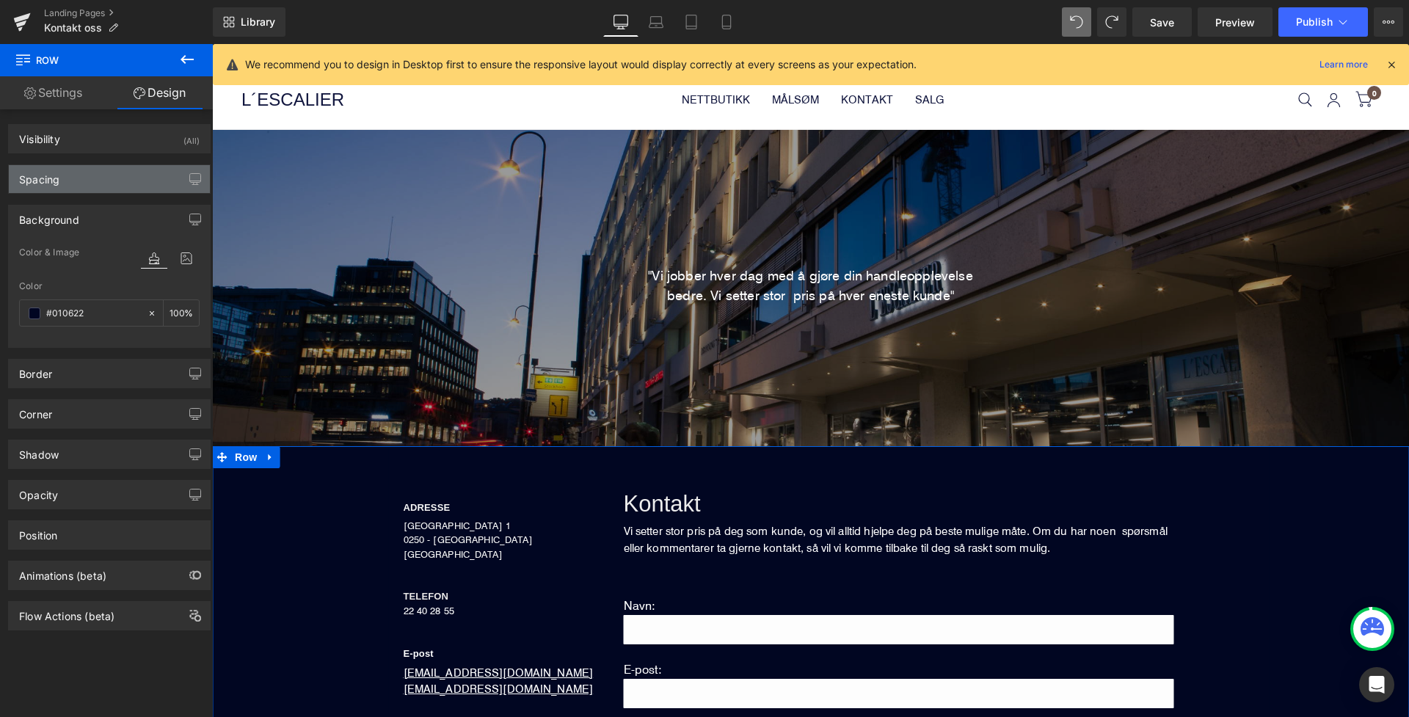
click at [109, 188] on div "Spacing" at bounding box center [109, 179] width 201 height 28
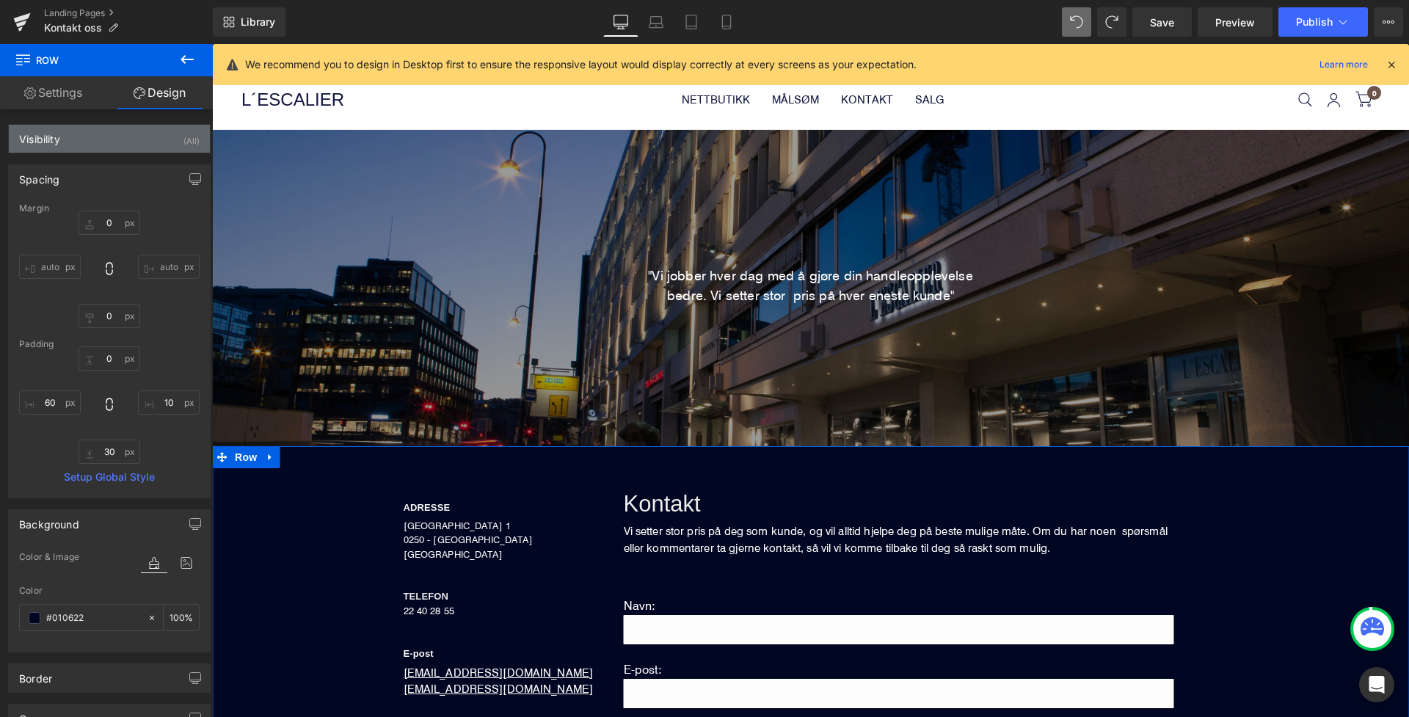
click at [106, 139] on div "Visibility (All)" at bounding box center [109, 139] width 201 height 28
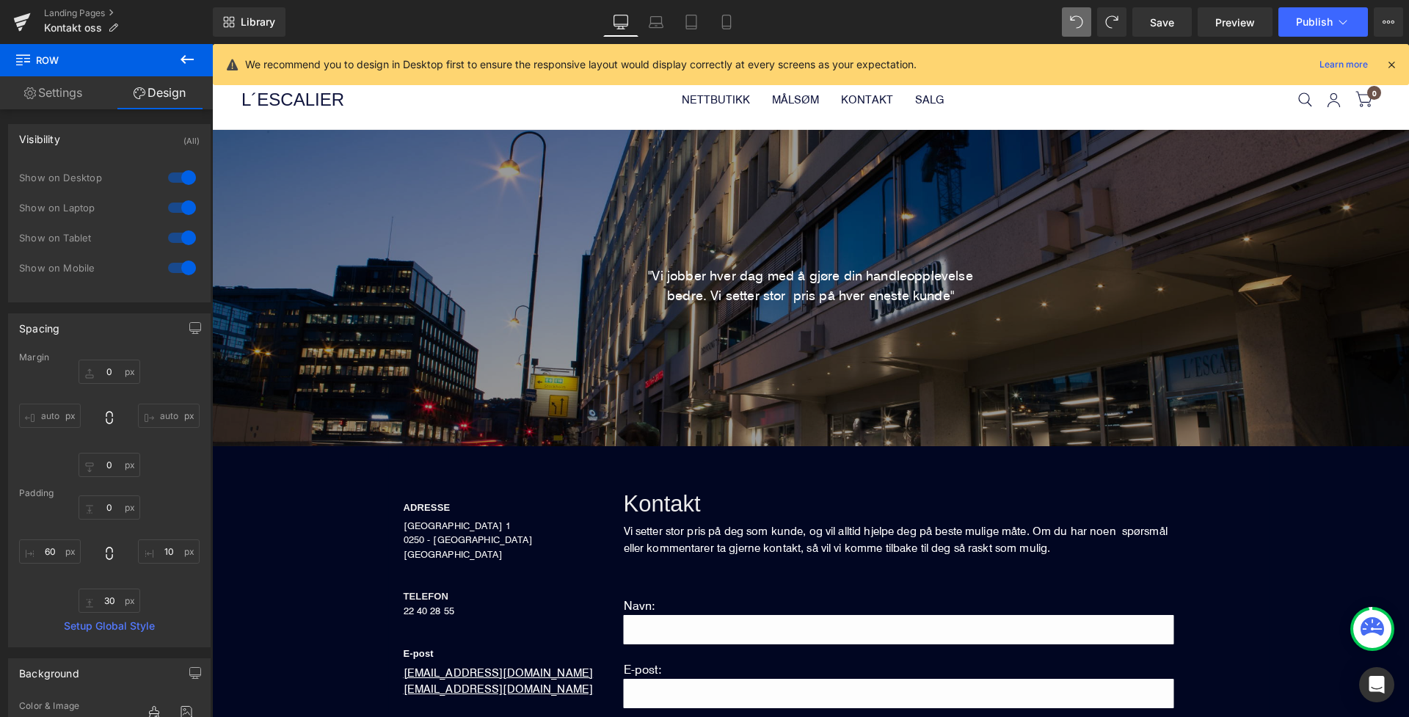
click at [187, 62] on icon at bounding box center [187, 60] width 18 height 18
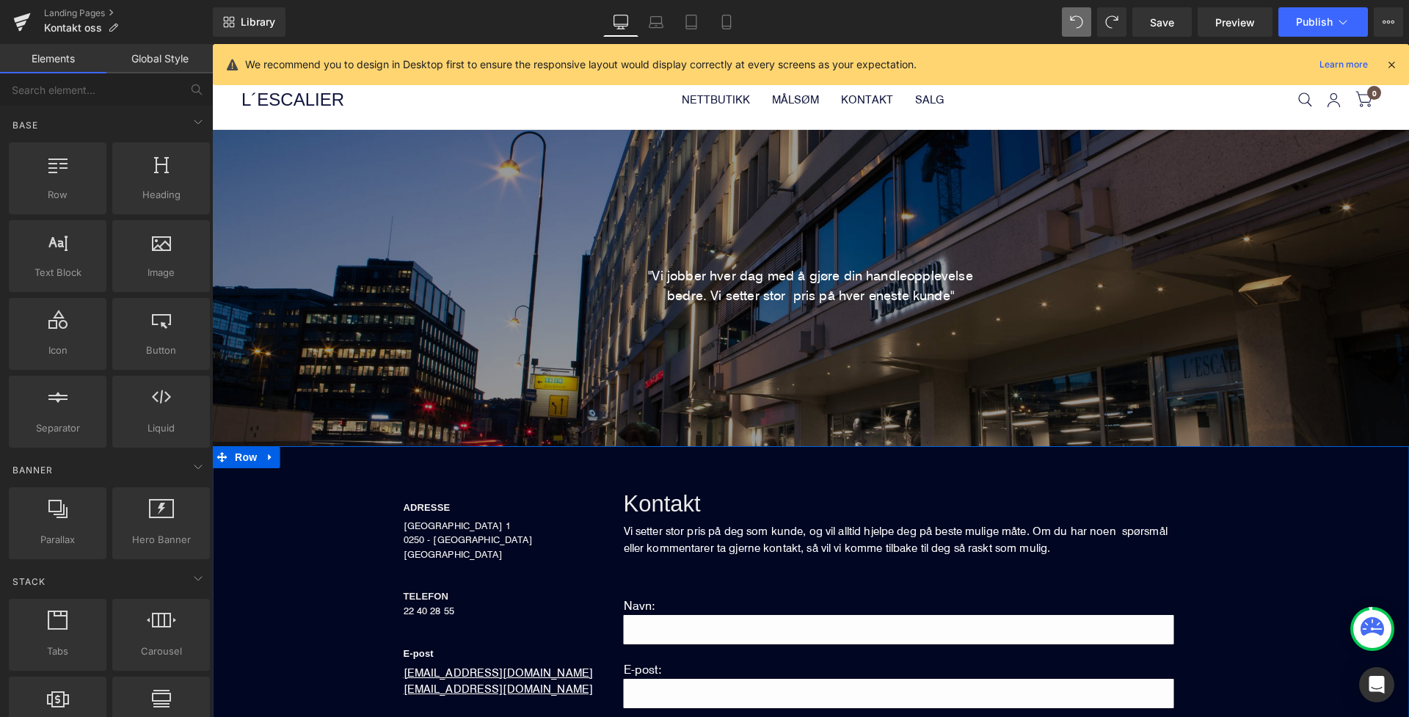
scroll to position [127, 0]
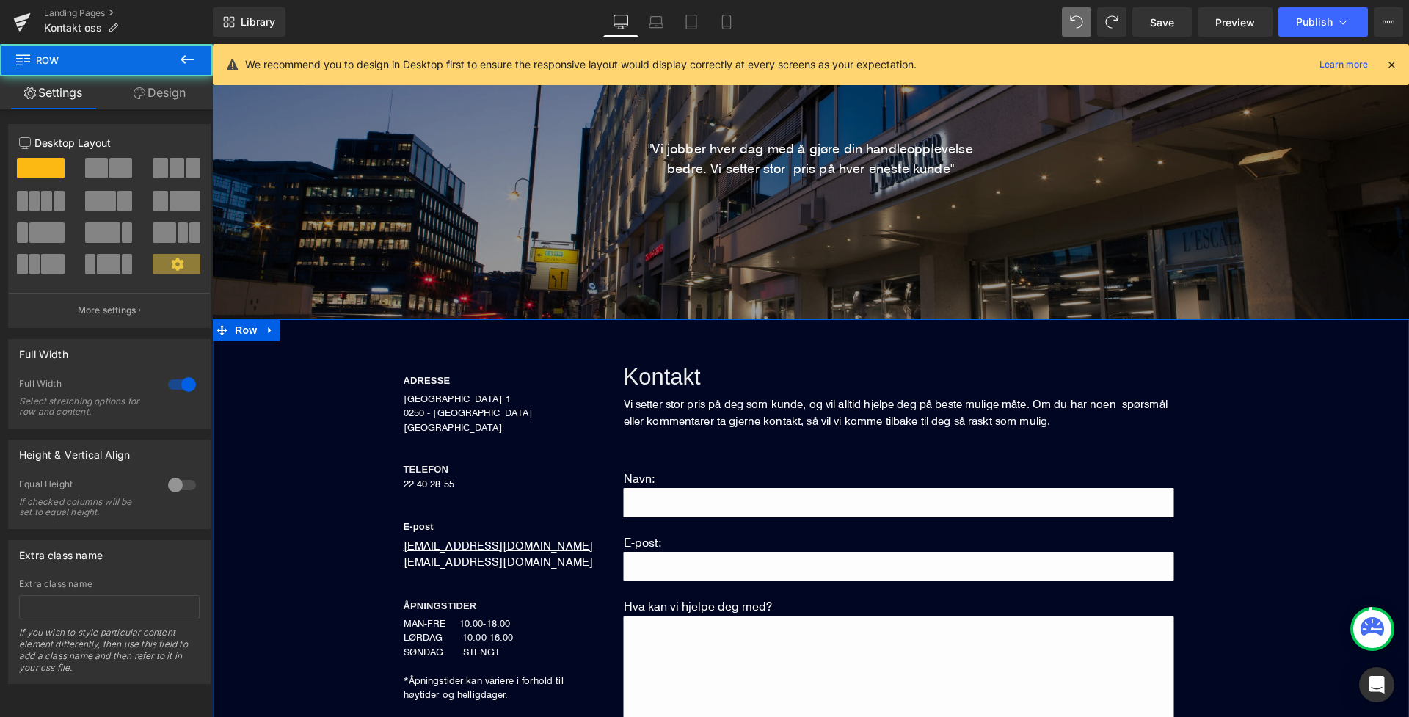
click at [352, 477] on div "ADRESSE Heading DRONNING MAUDS GATE 1 0250 - OSLO NORGE Text Block TELEFON Head…" at bounding box center [829, 611] width 1146 height 584
click at [159, 103] on link "Design" at bounding box center [159, 92] width 106 height 33
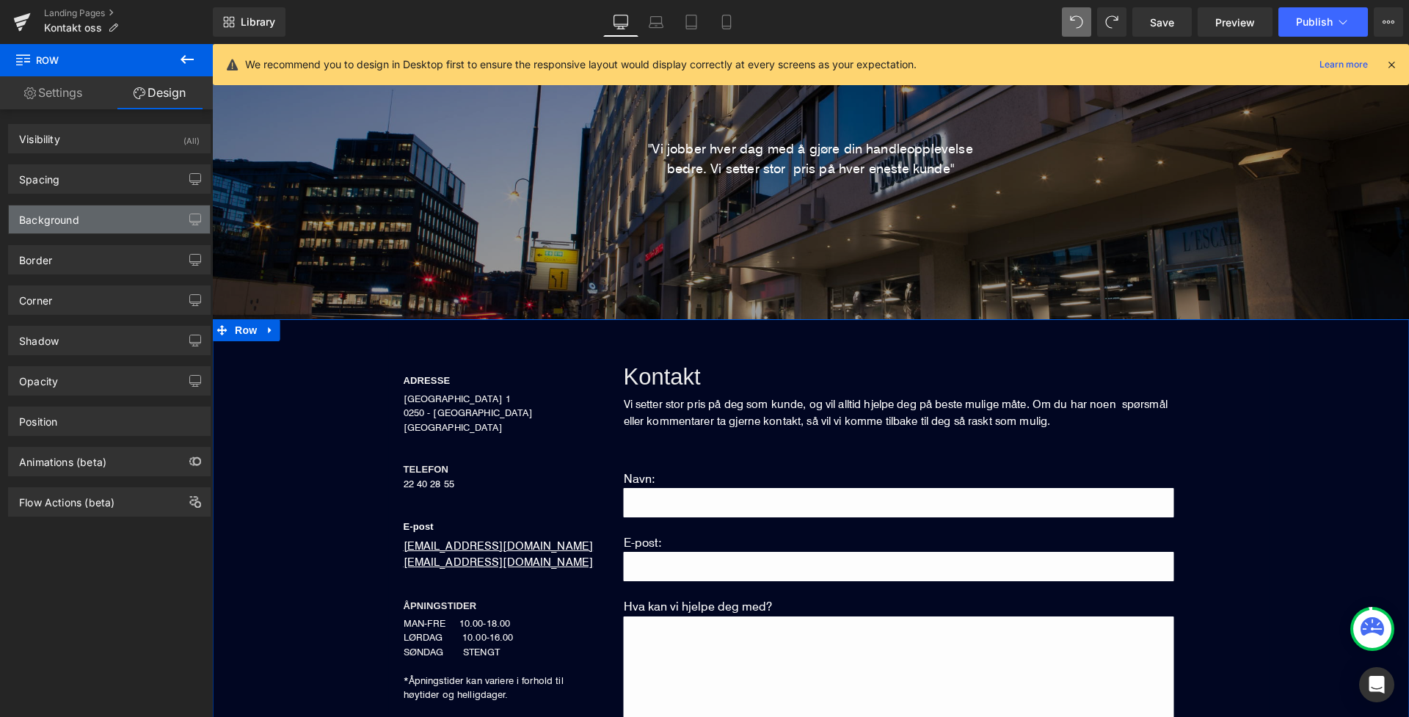
click at [123, 216] on div "Background" at bounding box center [109, 220] width 201 height 28
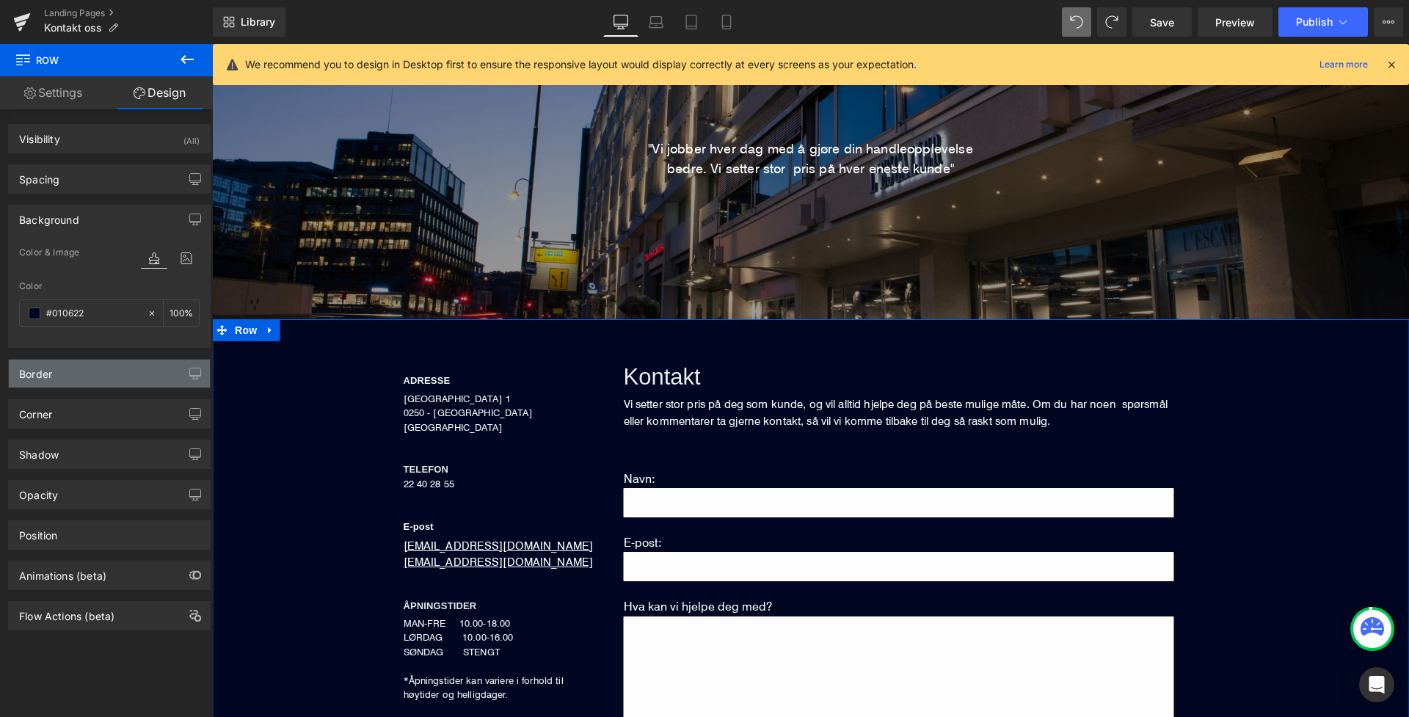
click at [115, 379] on div "Border" at bounding box center [109, 374] width 201 height 28
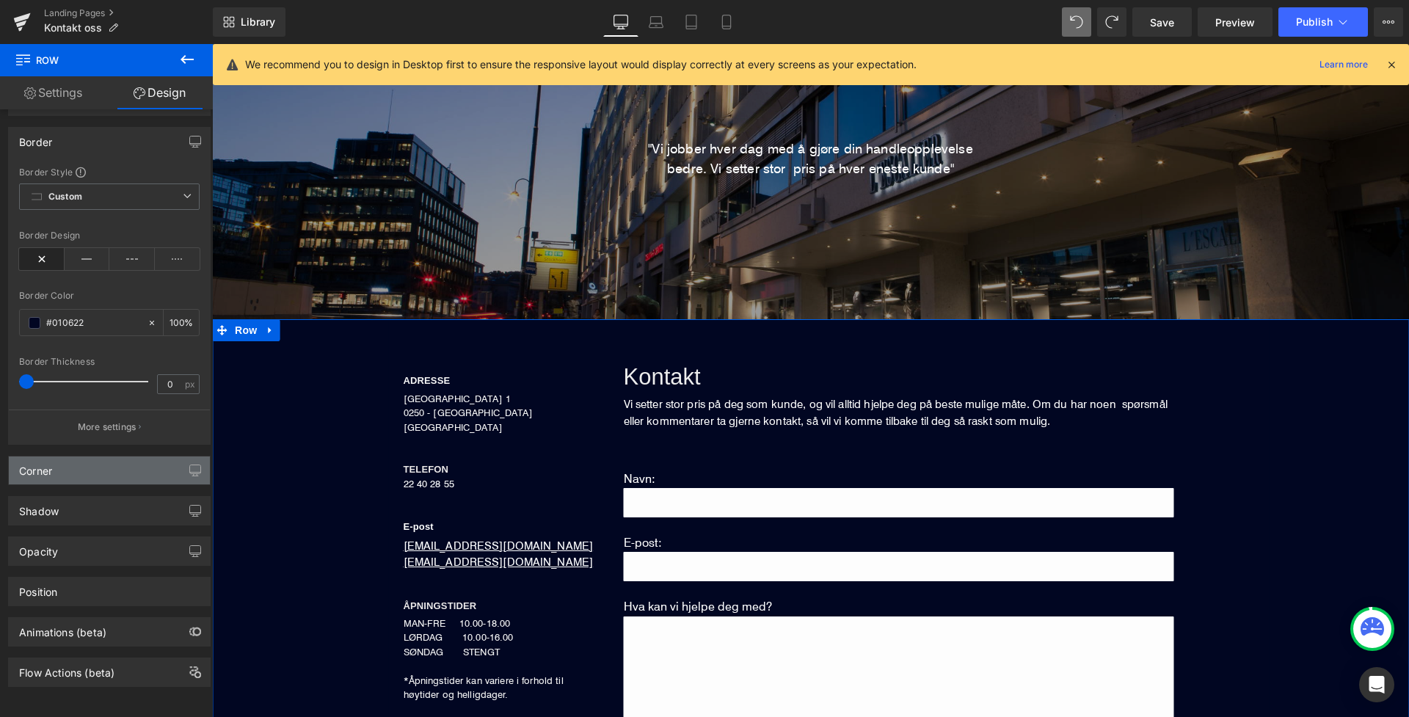
scroll to position [244, 0]
click at [98, 459] on div "Corner" at bounding box center [109, 471] width 201 height 28
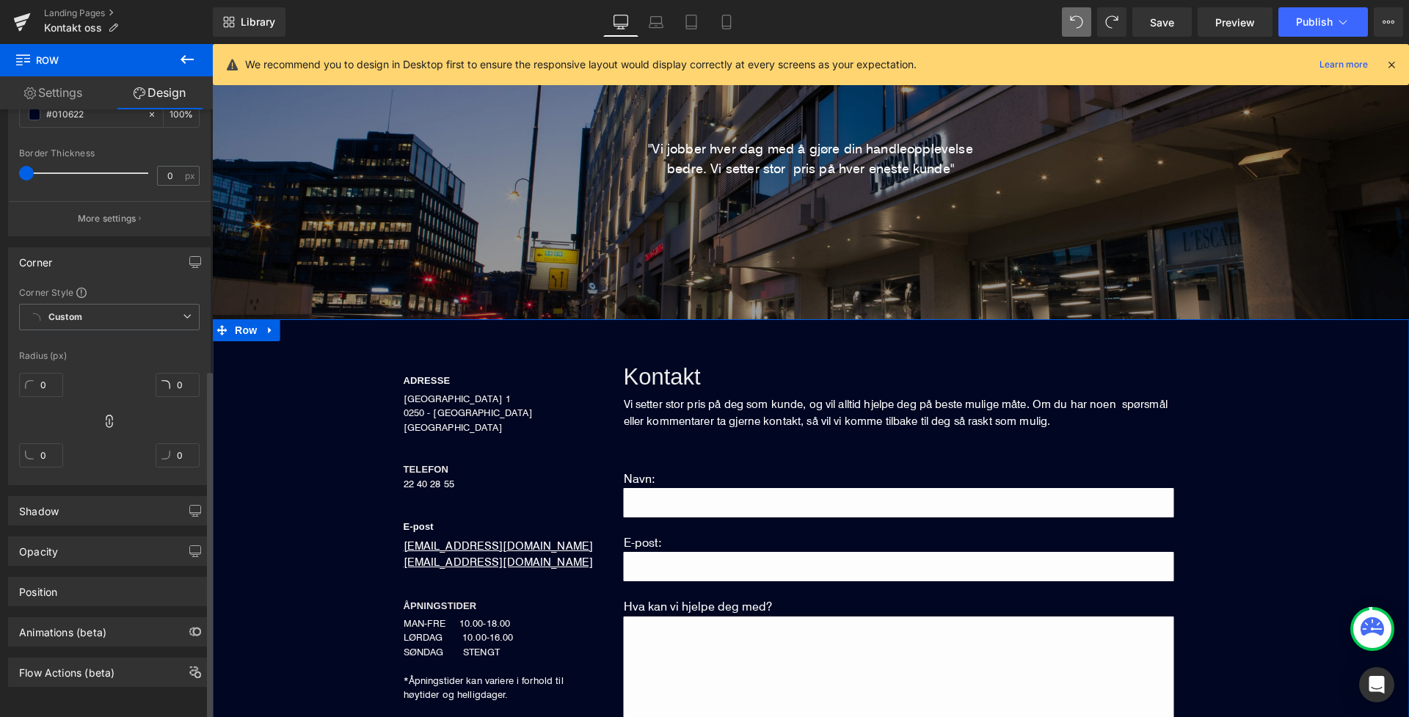
scroll to position [452, 0]
click at [99, 537] on div "Opacity" at bounding box center [109, 551] width 201 height 28
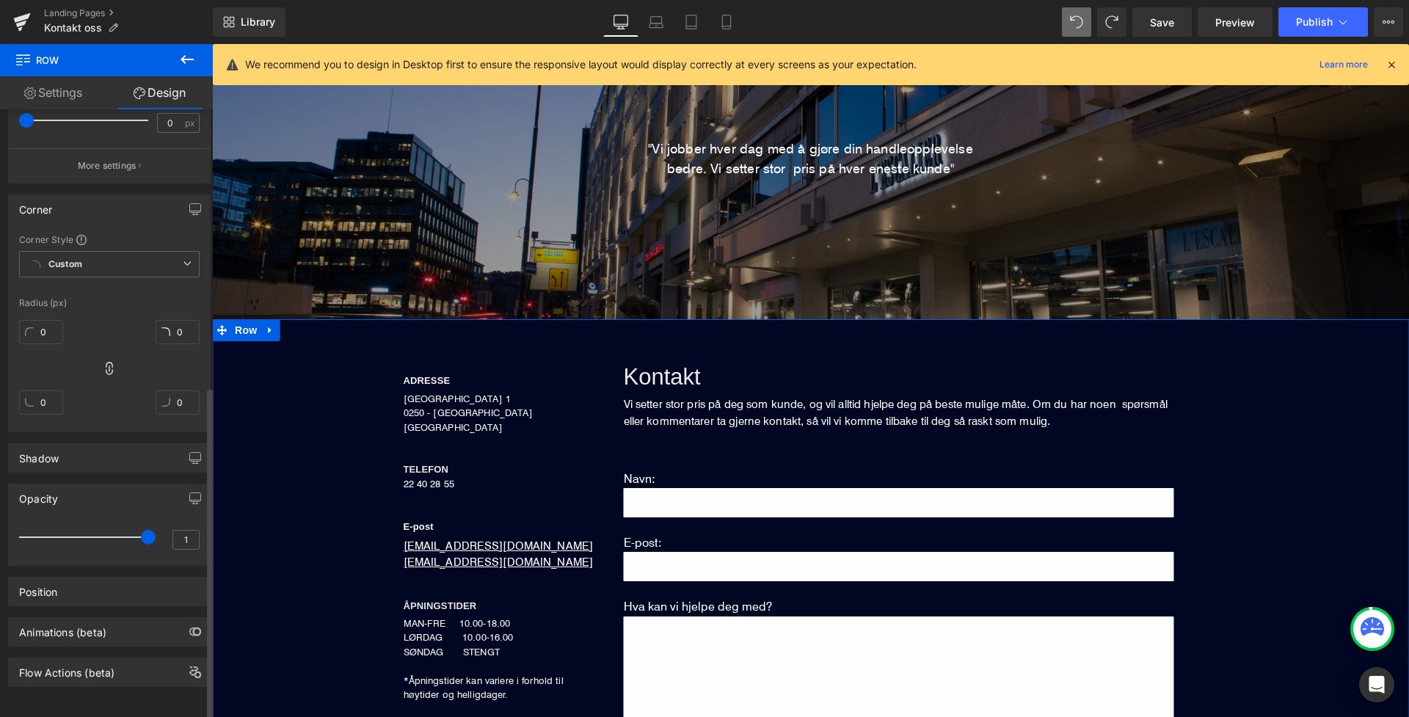
scroll to position [505, 0]
click at [68, 592] on div "Position" at bounding box center [109, 592] width 201 height 28
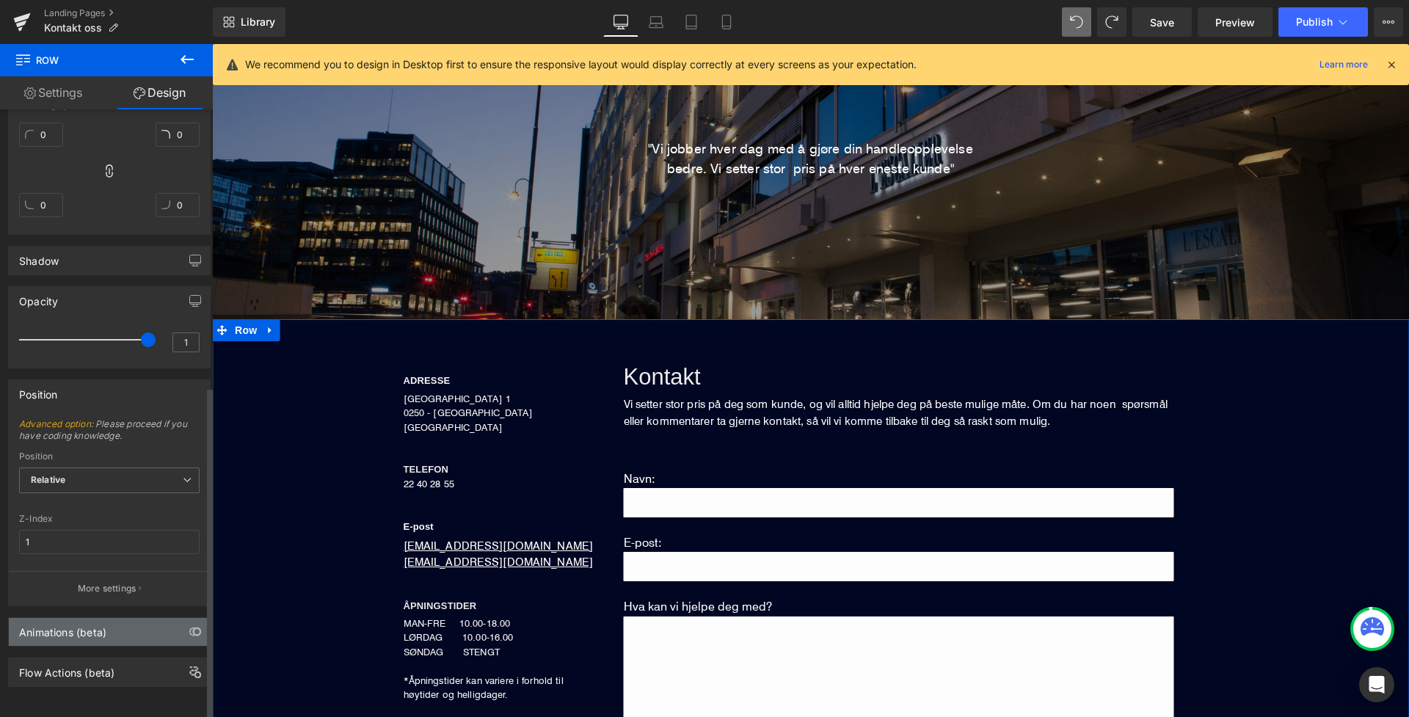
scroll to position [702, 0]
click at [79, 618] on div "Animations (beta)" at bounding box center [62, 628] width 87 height 21
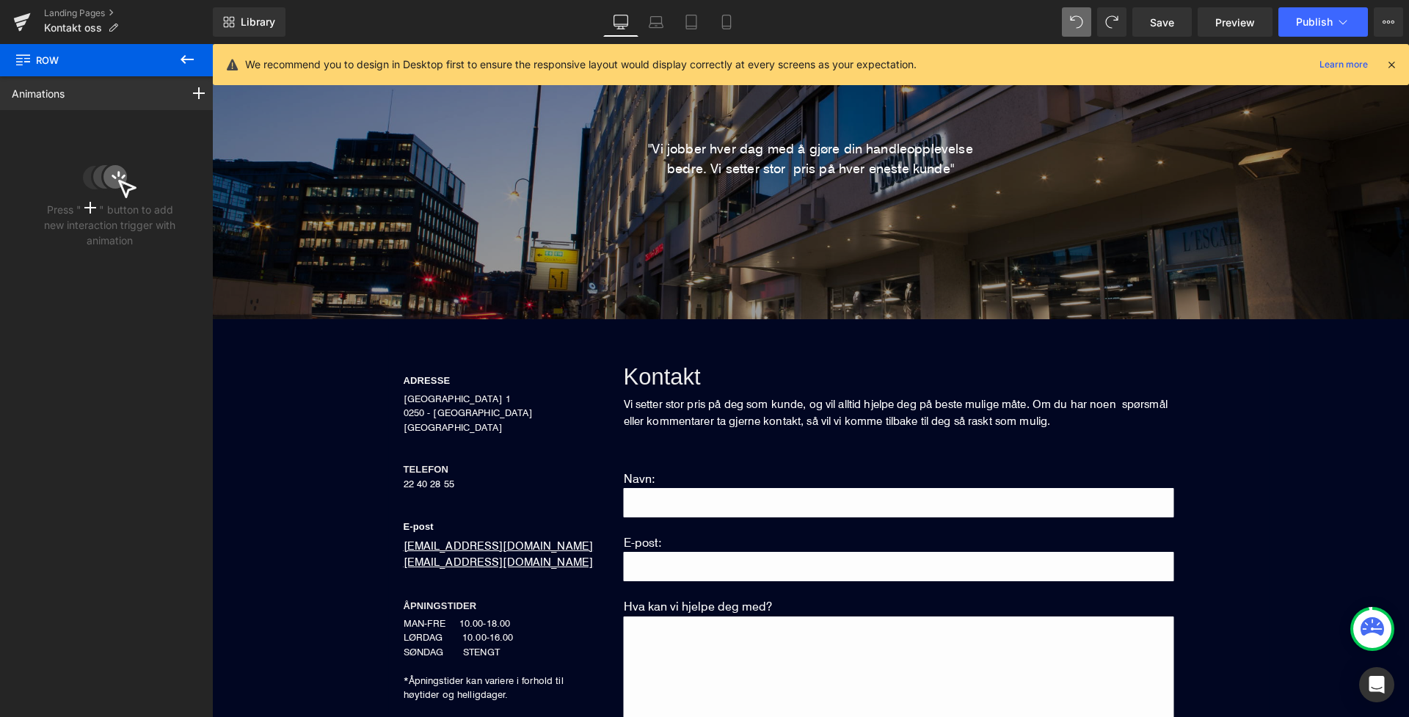
click at [183, 62] on icon at bounding box center [187, 59] width 13 height 9
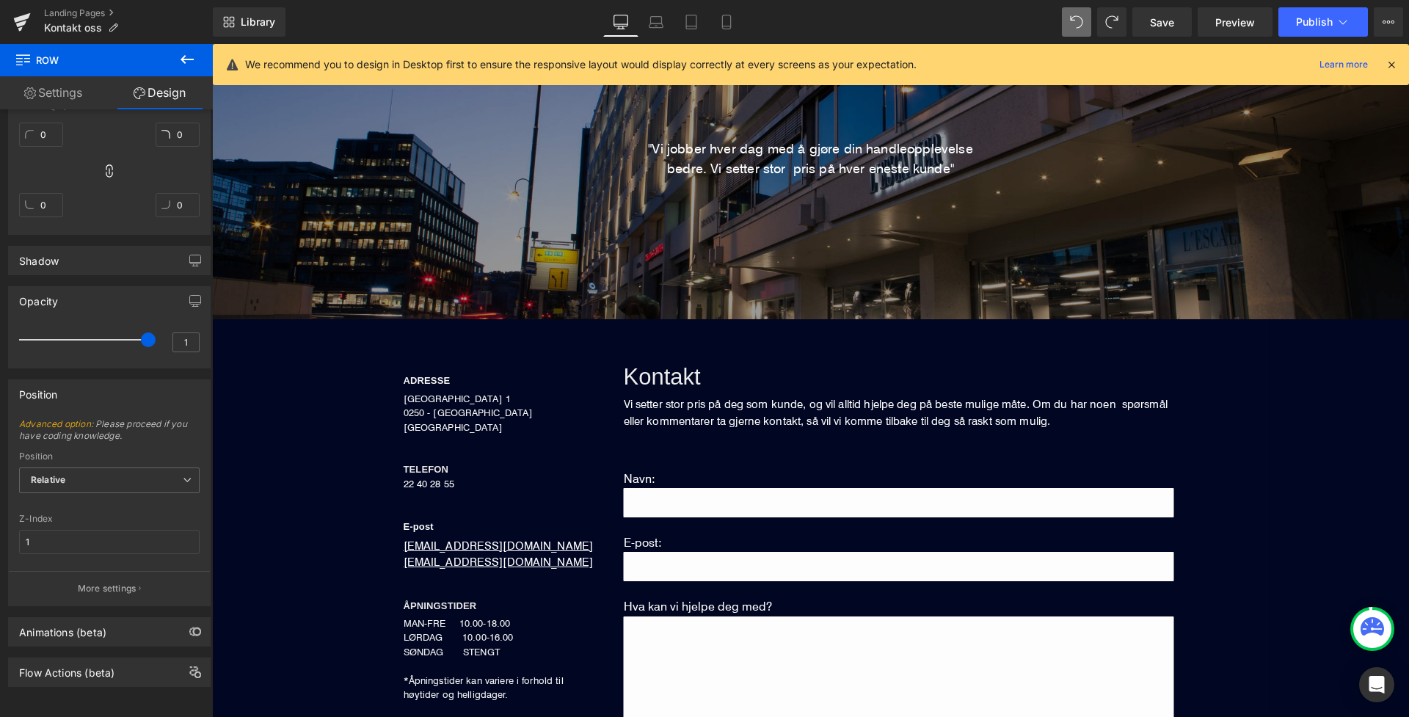
type input "100"
click at [730, 22] on icon at bounding box center [726, 22] width 8 height 14
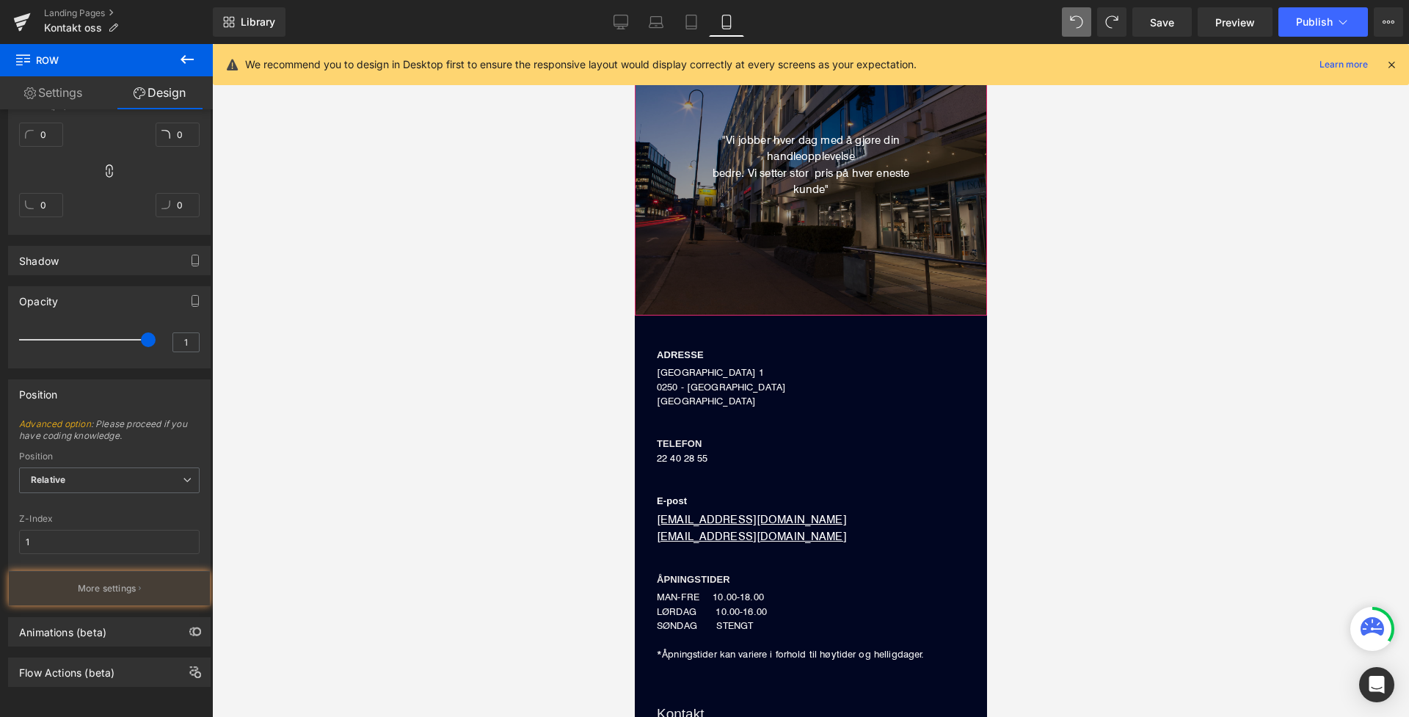
type input "100"
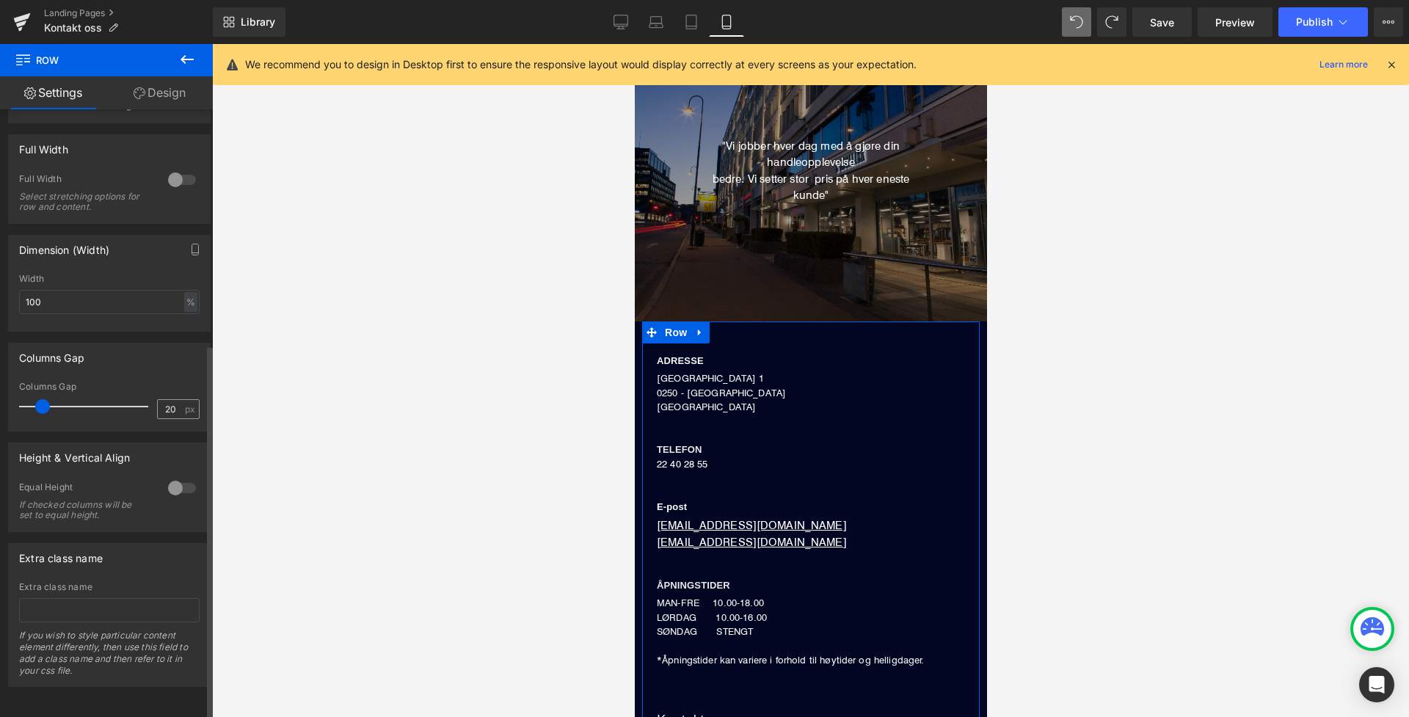
scroll to position [380, 0]
click at [618, 27] on icon at bounding box center [621, 22] width 15 height 15
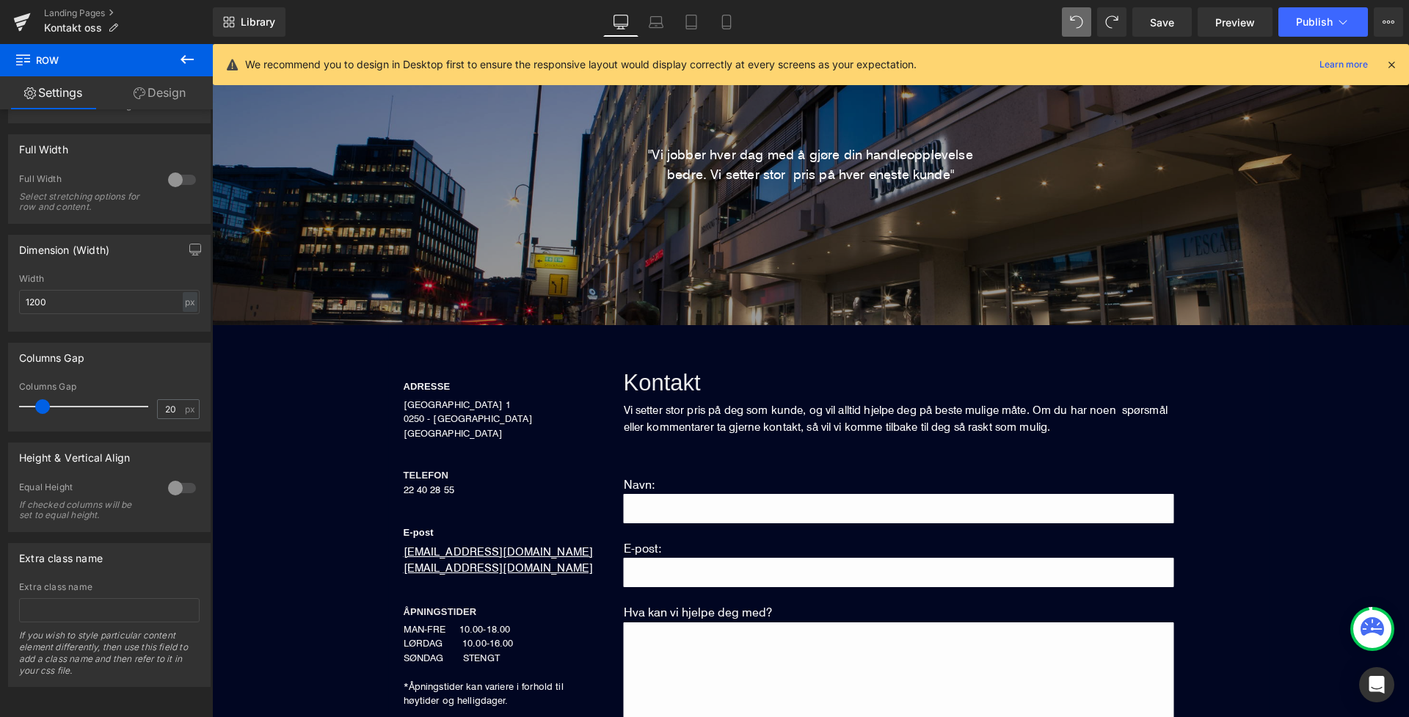
scroll to position [127, 0]
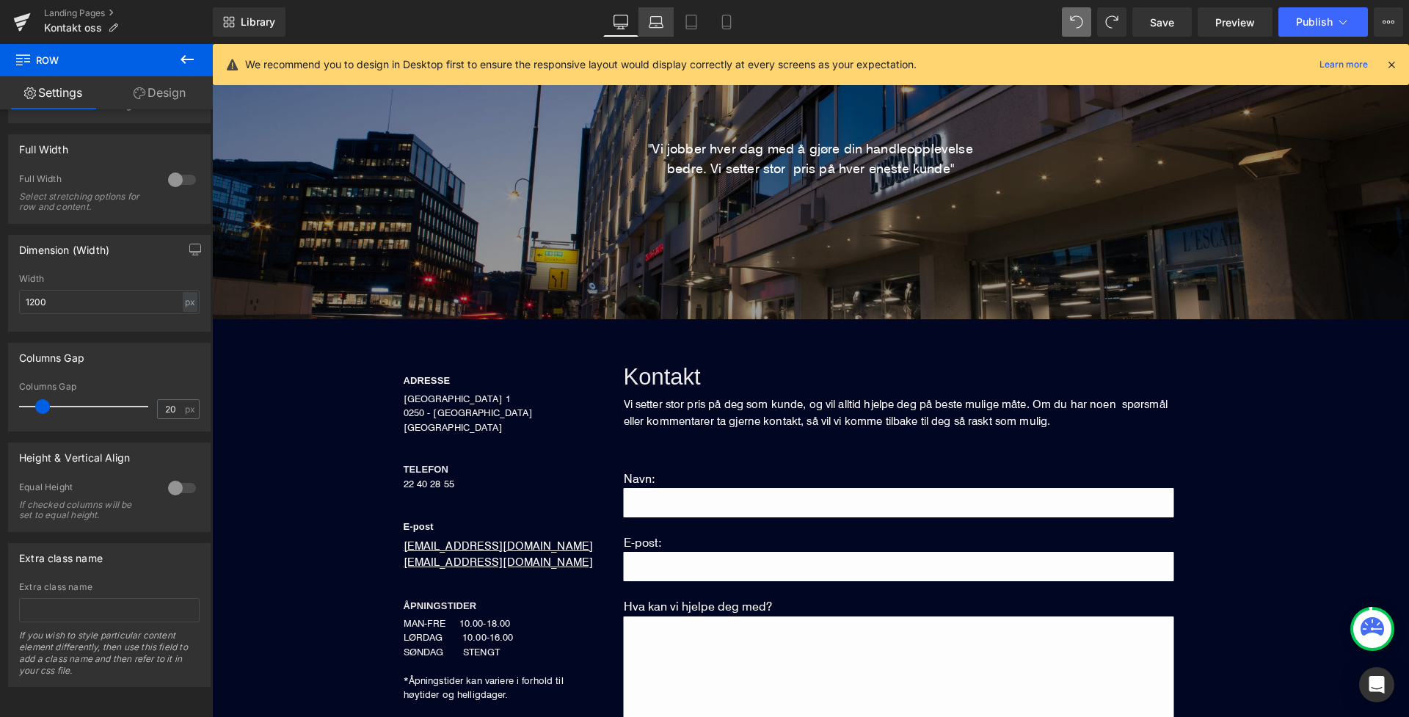
click at [666, 22] on link "Laptop" at bounding box center [656, 21] width 35 height 29
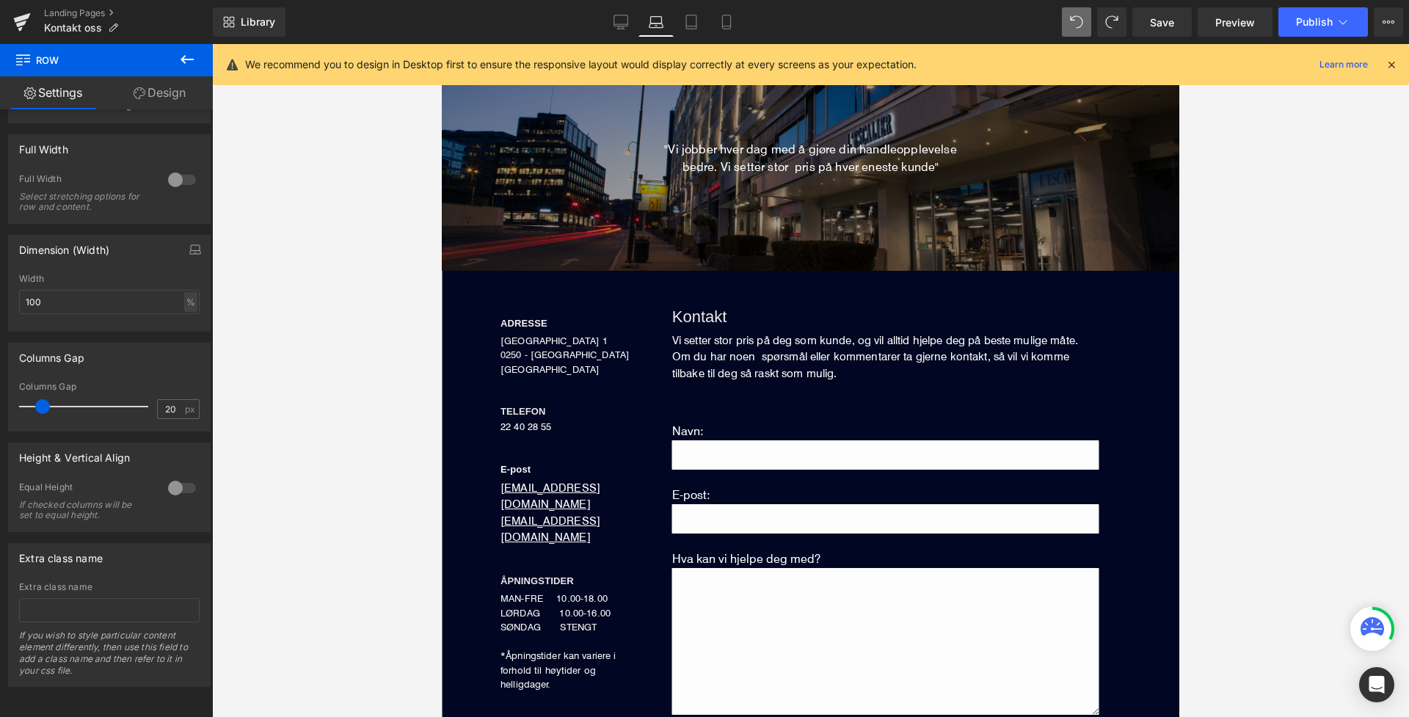
scroll to position [78, 0]
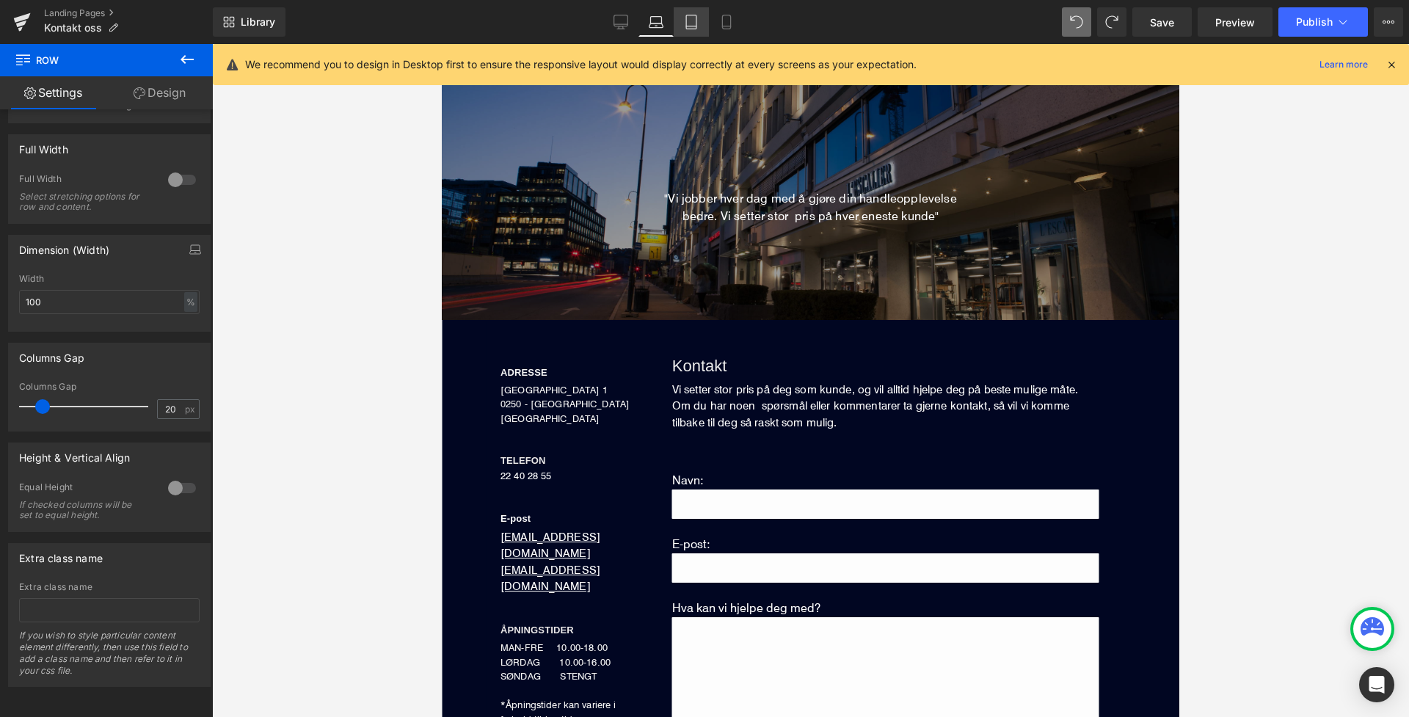
click at [686, 21] on icon at bounding box center [691, 22] width 15 height 15
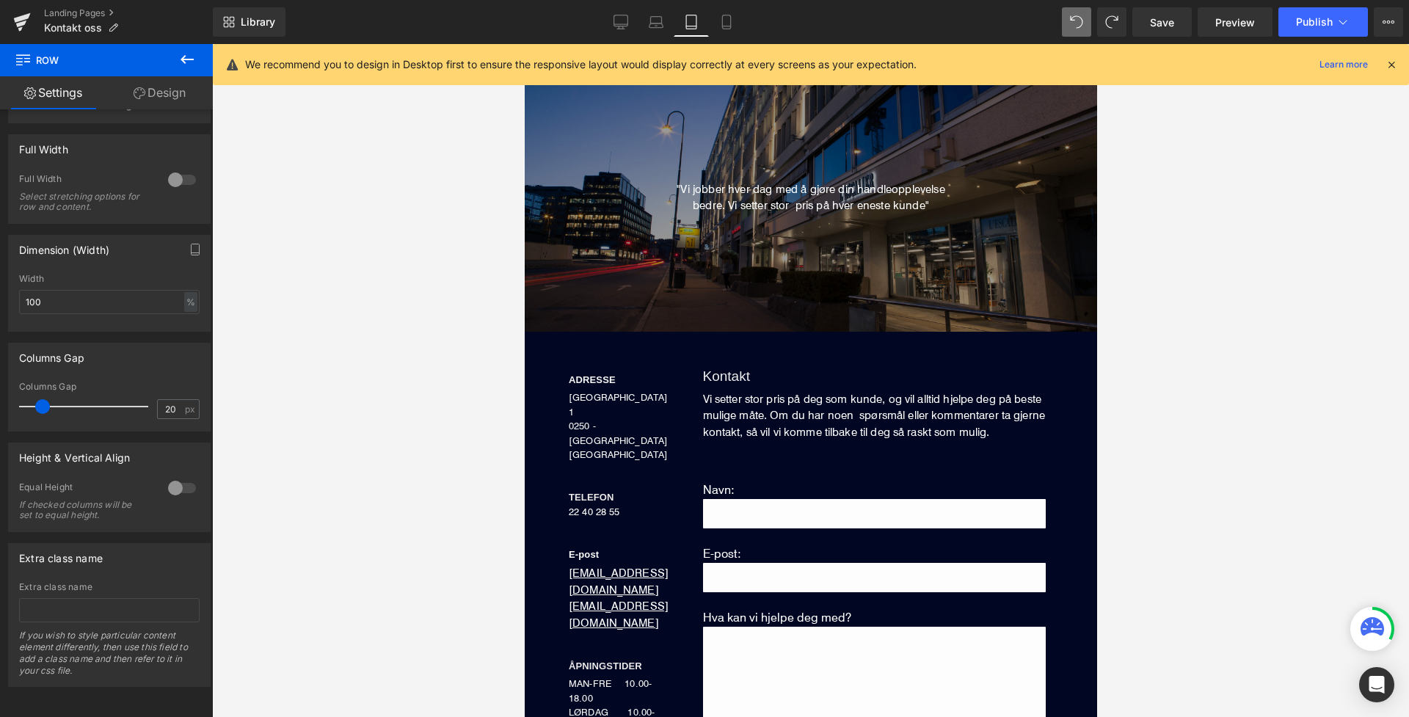
scroll to position [89, 0]
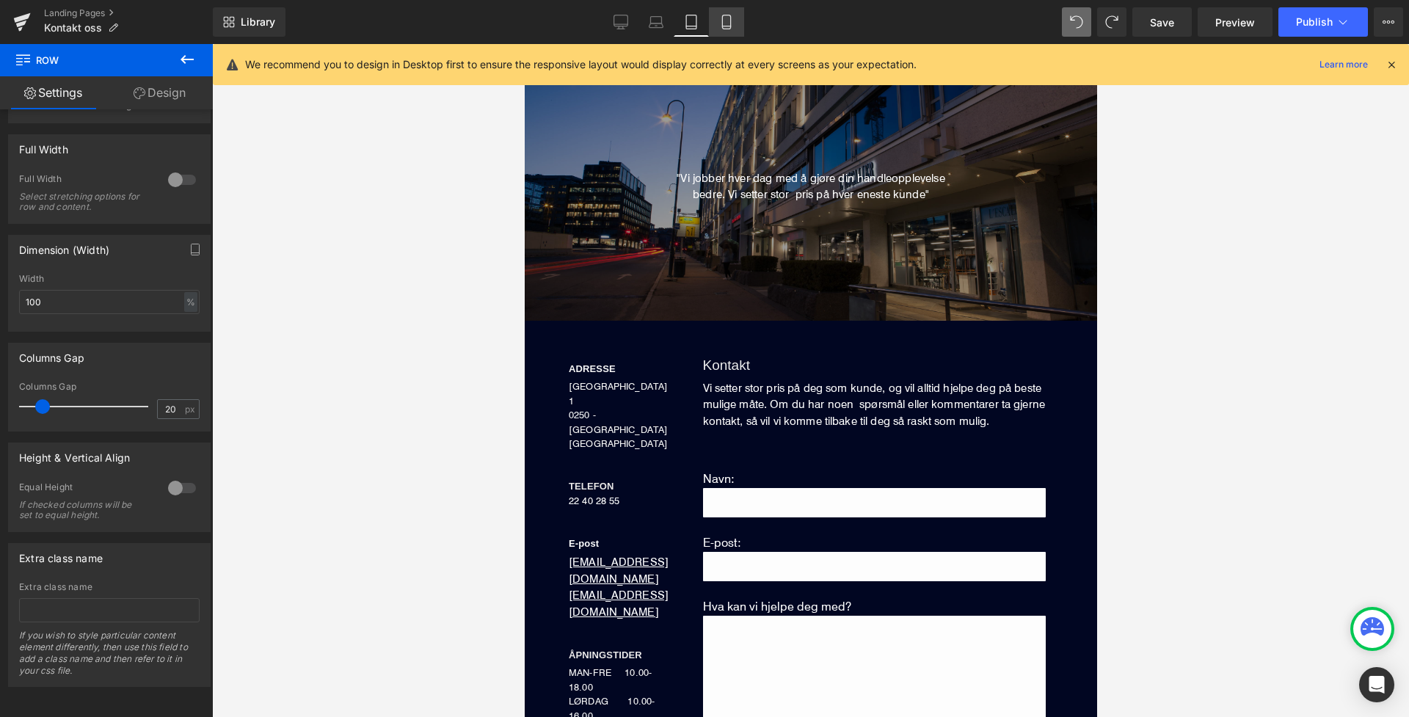
click at [727, 22] on icon at bounding box center [726, 22] width 15 height 15
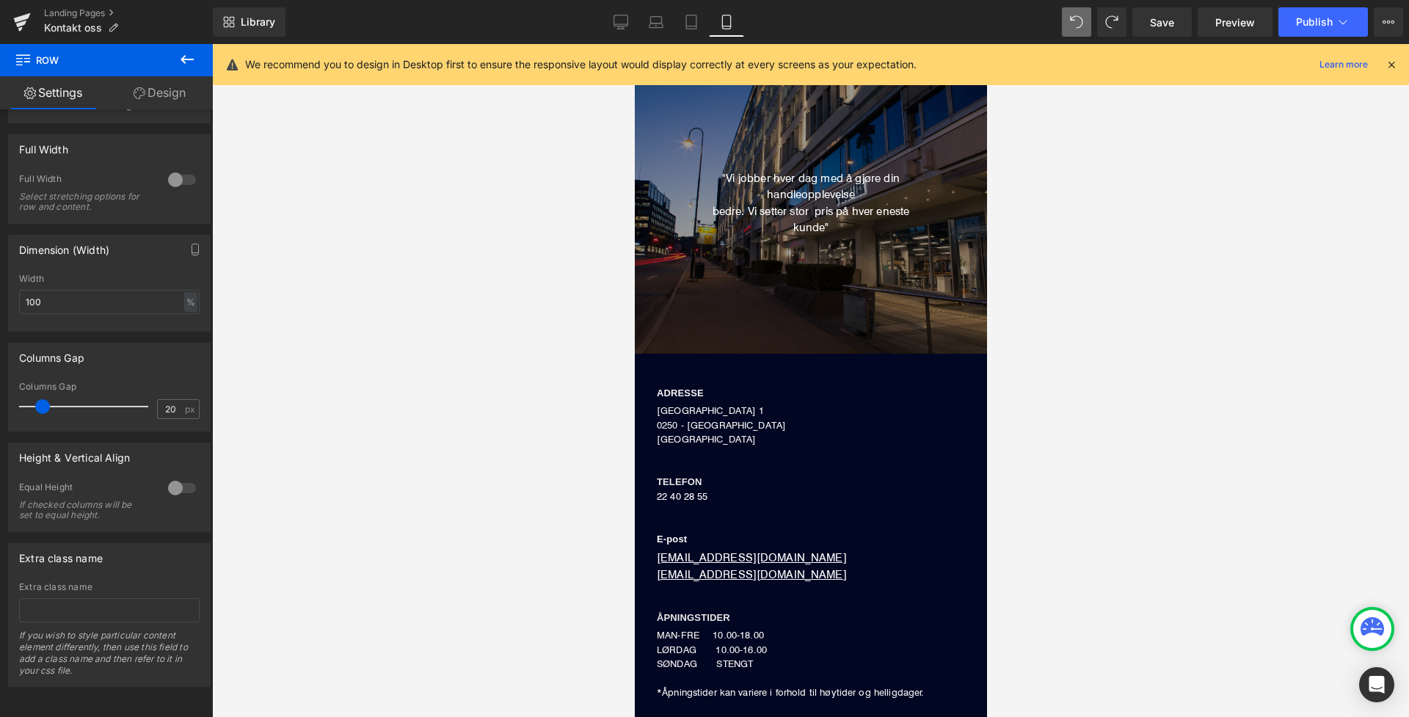
scroll to position [121, 0]
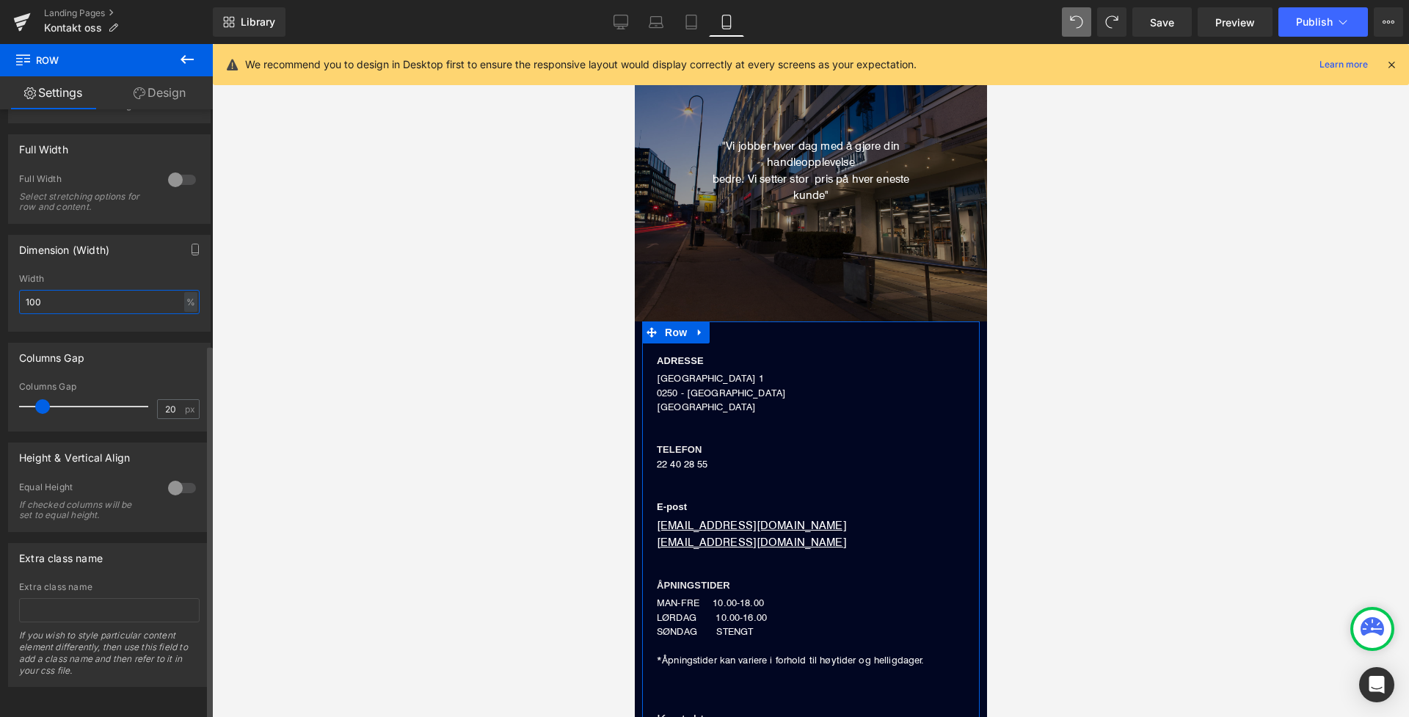
click at [131, 290] on input "100" at bounding box center [109, 302] width 181 height 24
click at [685, 23] on icon at bounding box center [691, 22] width 15 height 15
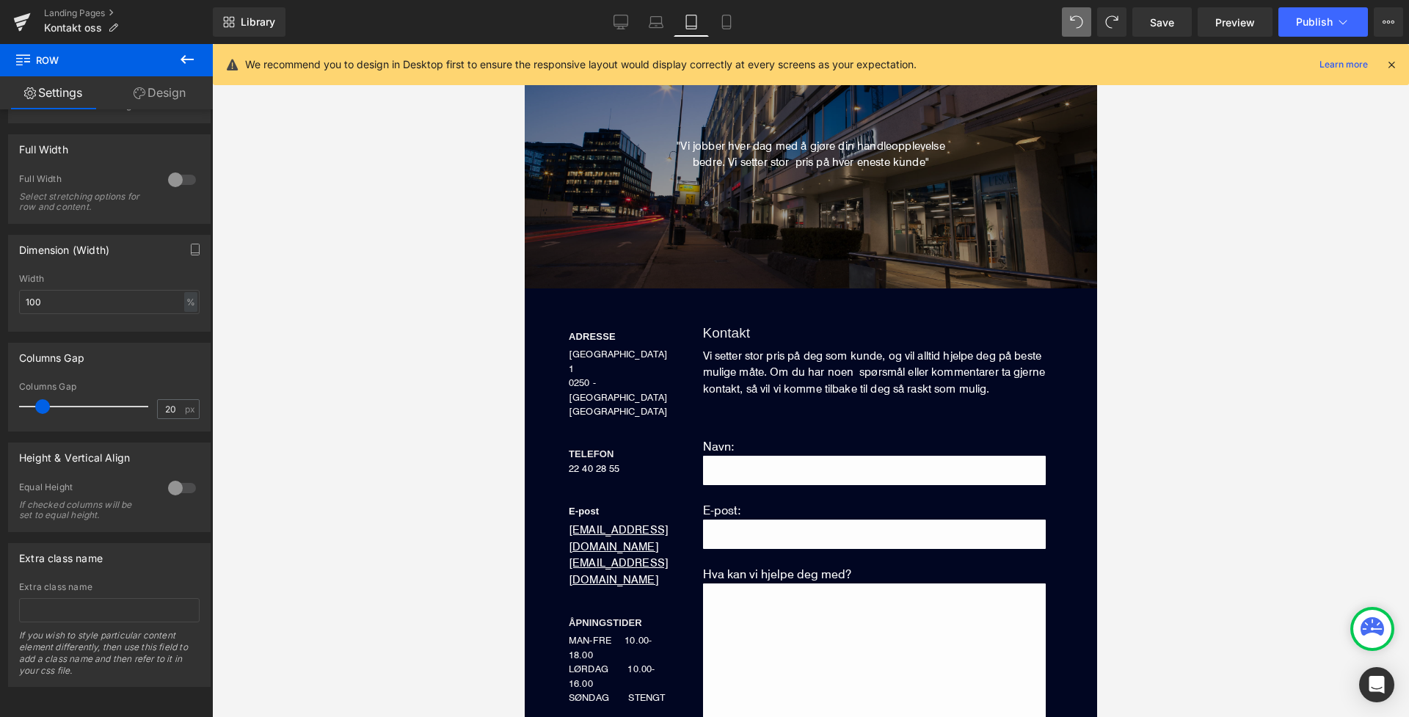
scroll to position [89, 0]
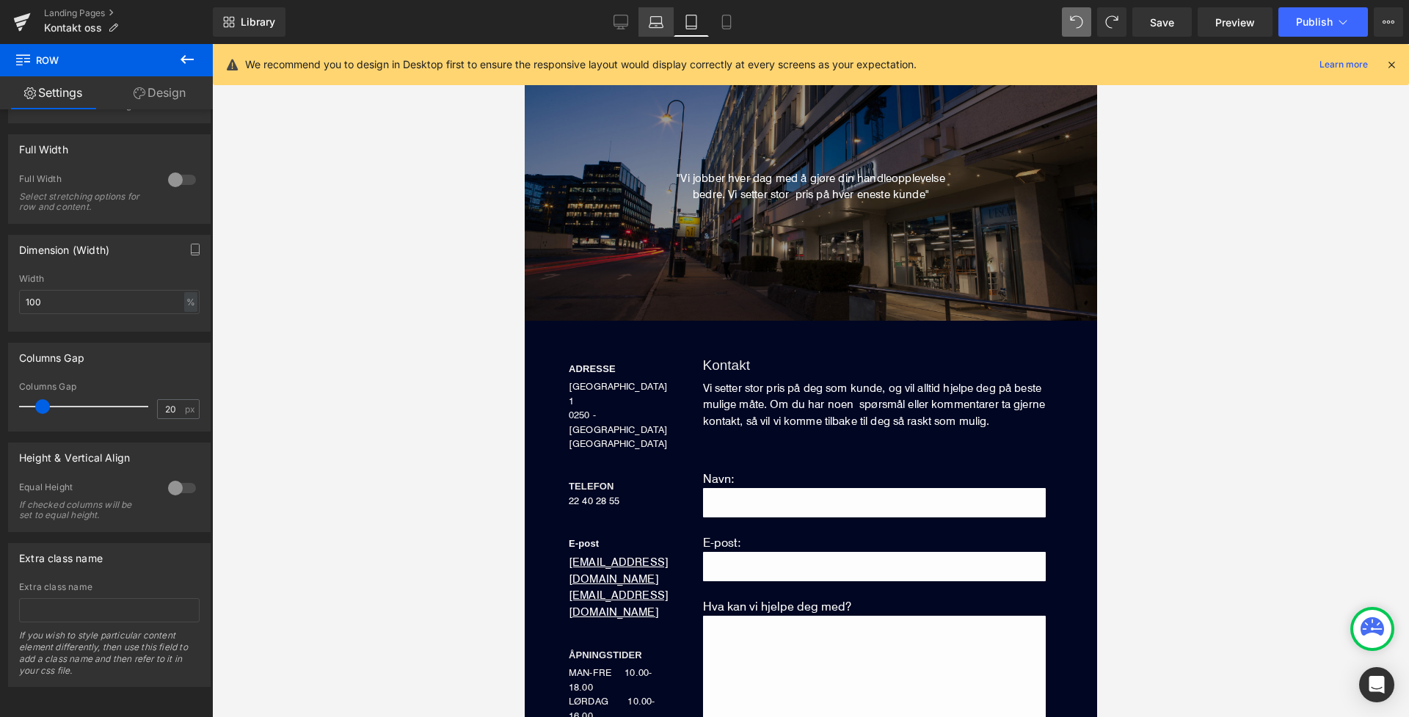
click at [660, 25] on icon at bounding box center [656, 22] width 15 height 15
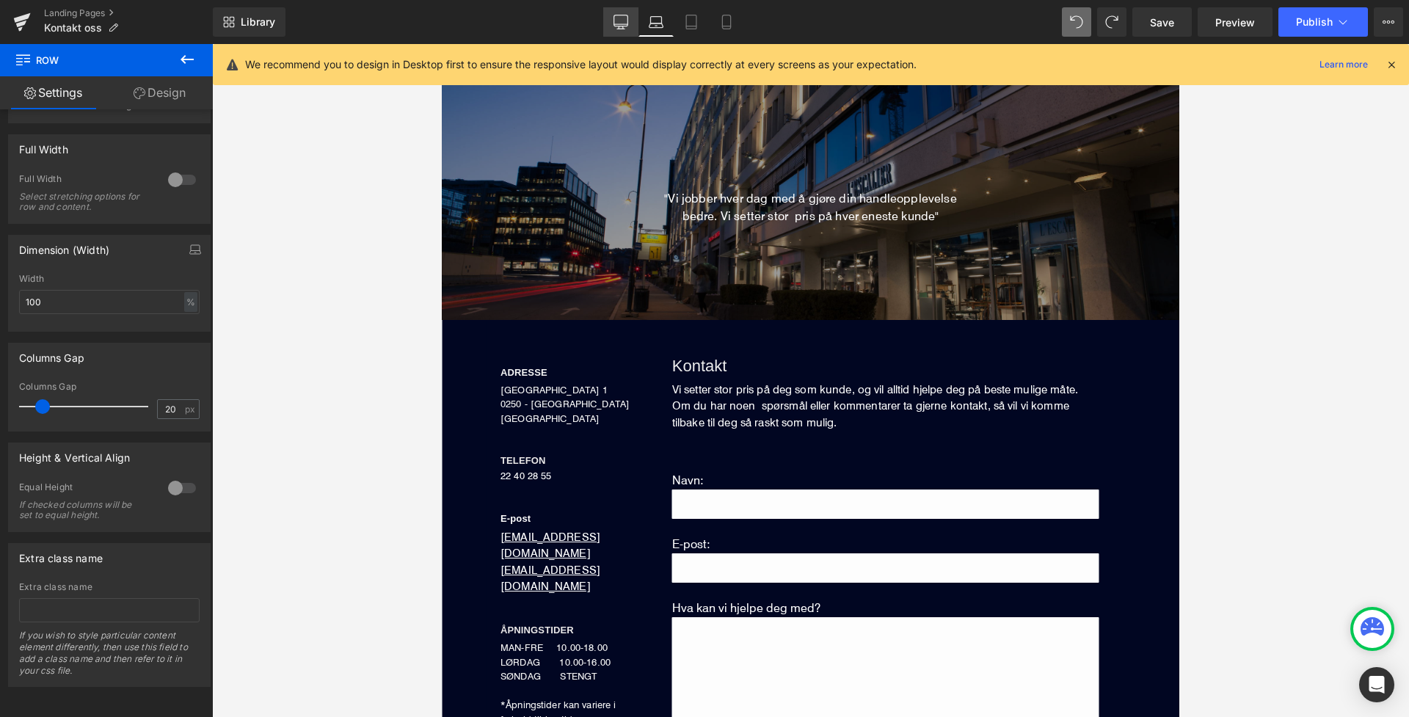
click at [623, 25] on icon at bounding box center [621, 22] width 15 height 15
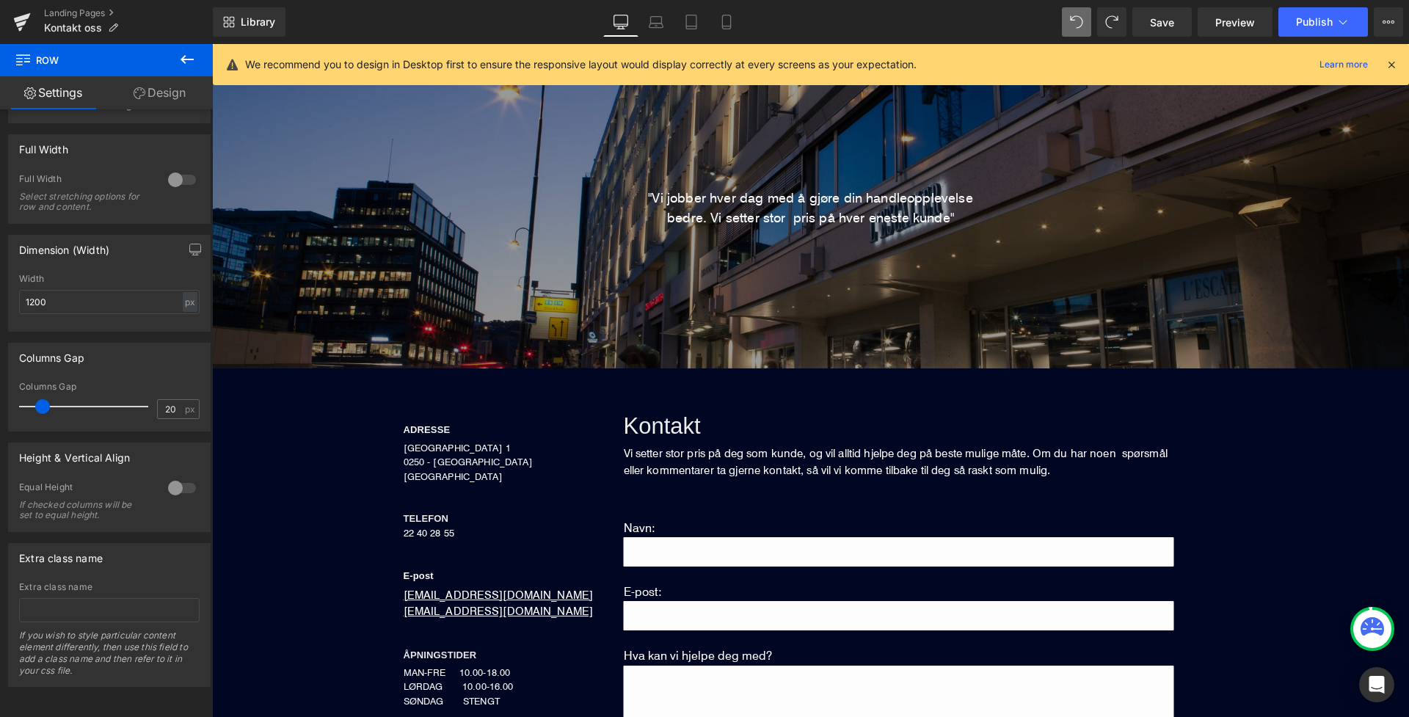
scroll to position [127, 0]
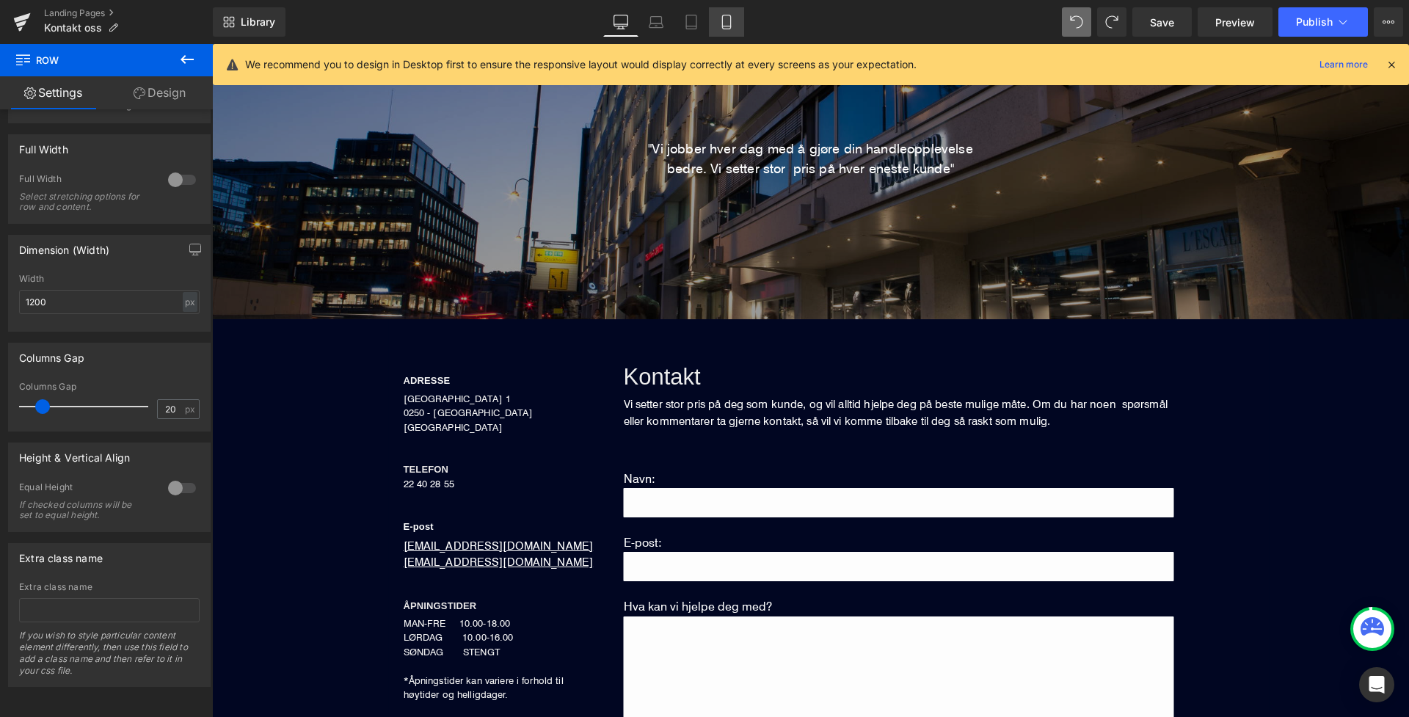
click at [730, 26] on icon at bounding box center [726, 26] width 8 height 0
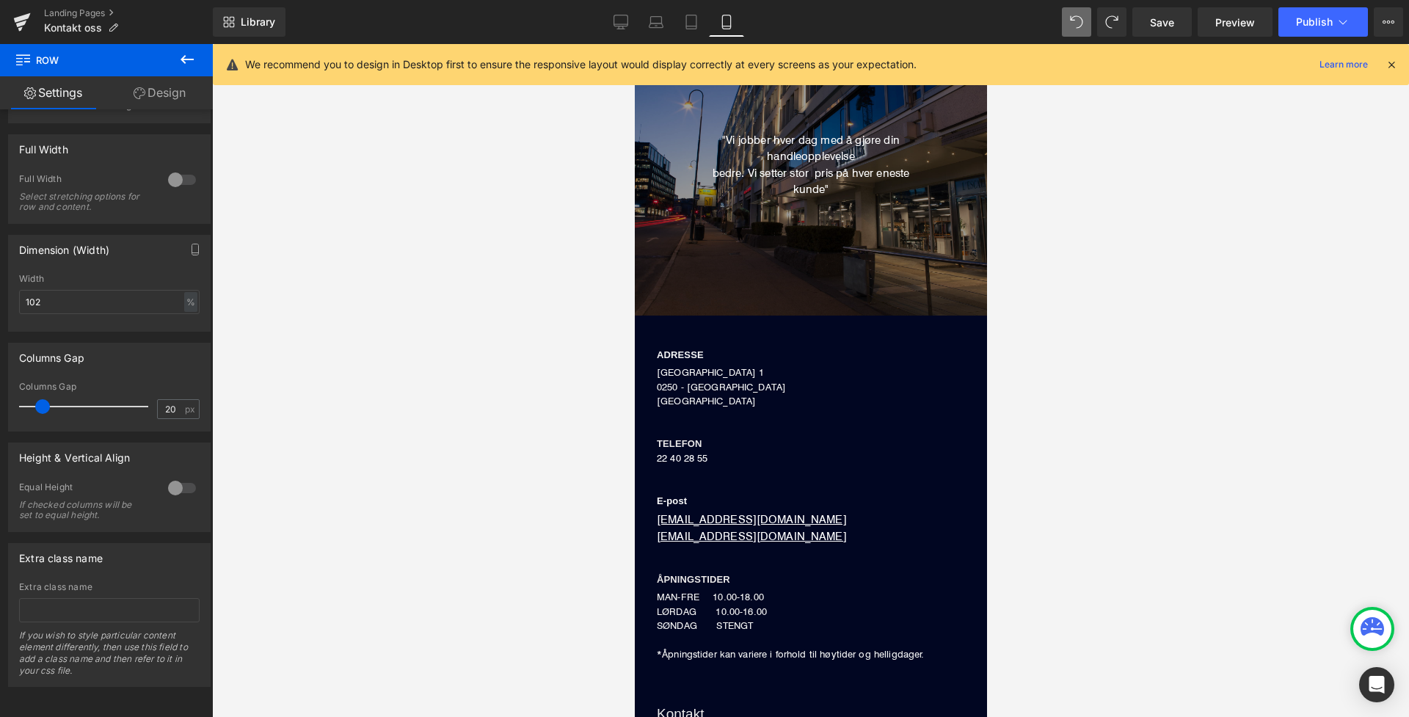
scroll to position [121, 0]
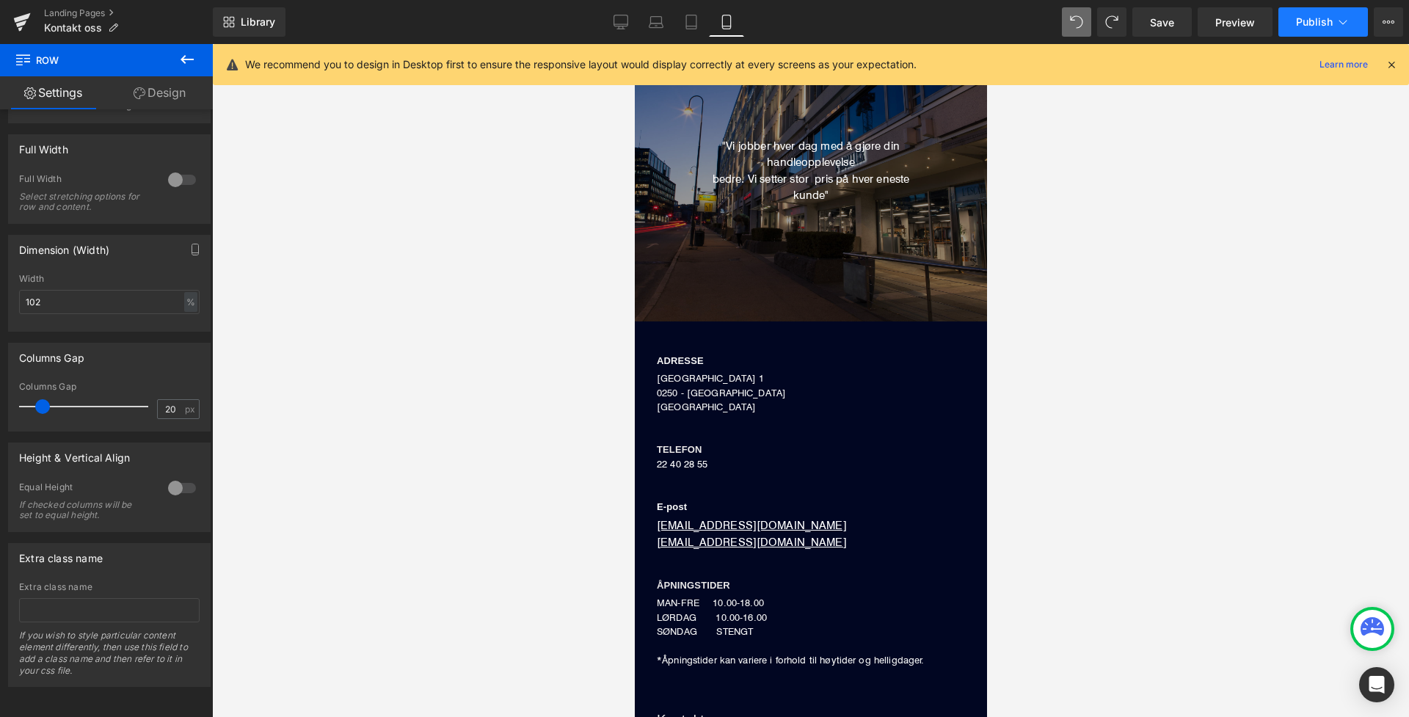
click at [1204, 29] on button "Publish" at bounding box center [1324, 21] width 90 height 29
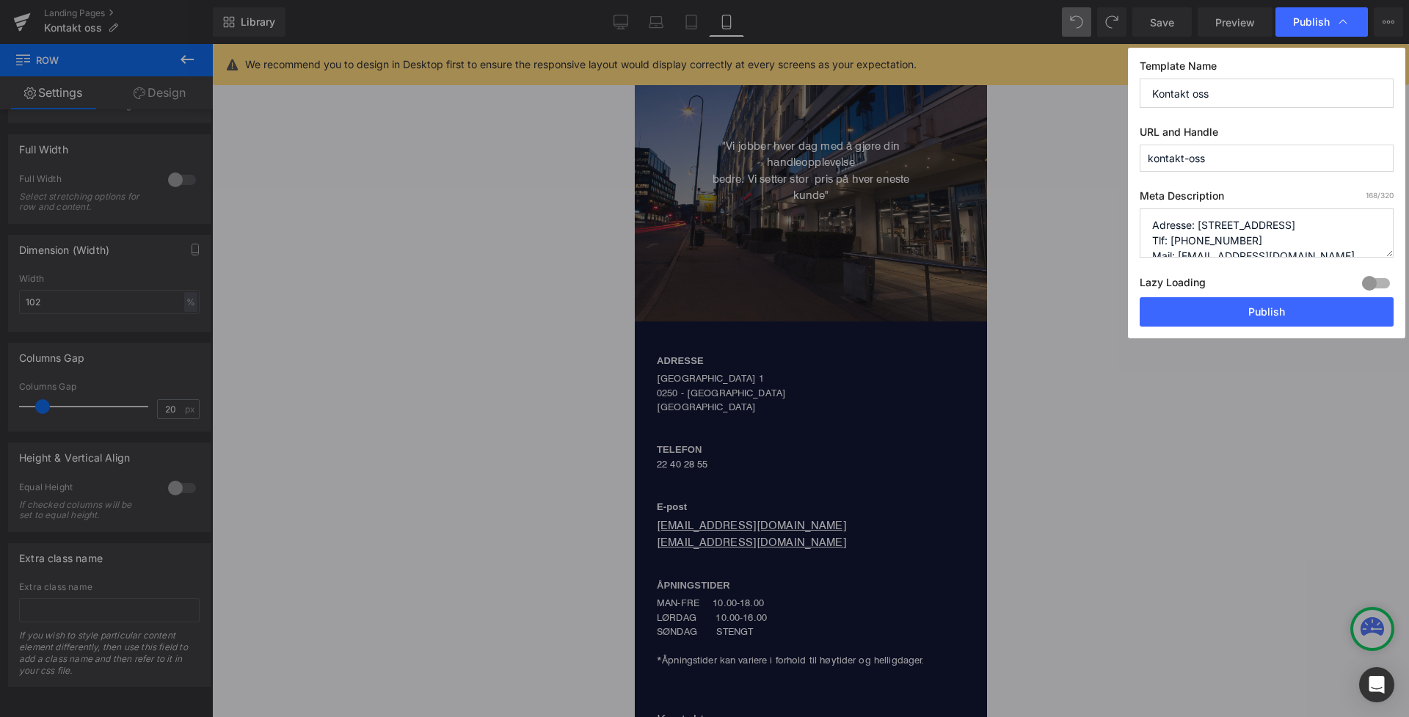
click at [1204, 312] on button "Publish" at bounding box center [1267, 311] width 254 height 29
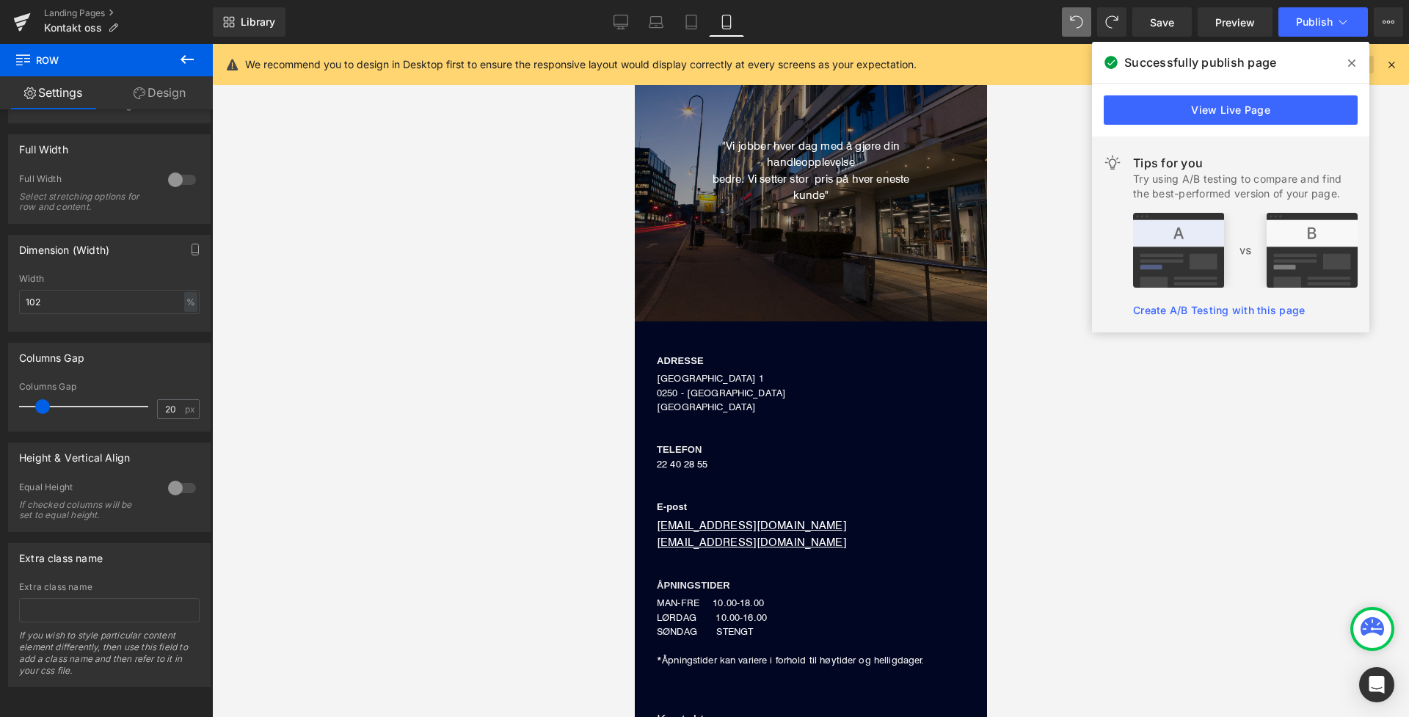
click at [1204, 70] on span at bounding box center [1351, 62] width 23 height 23
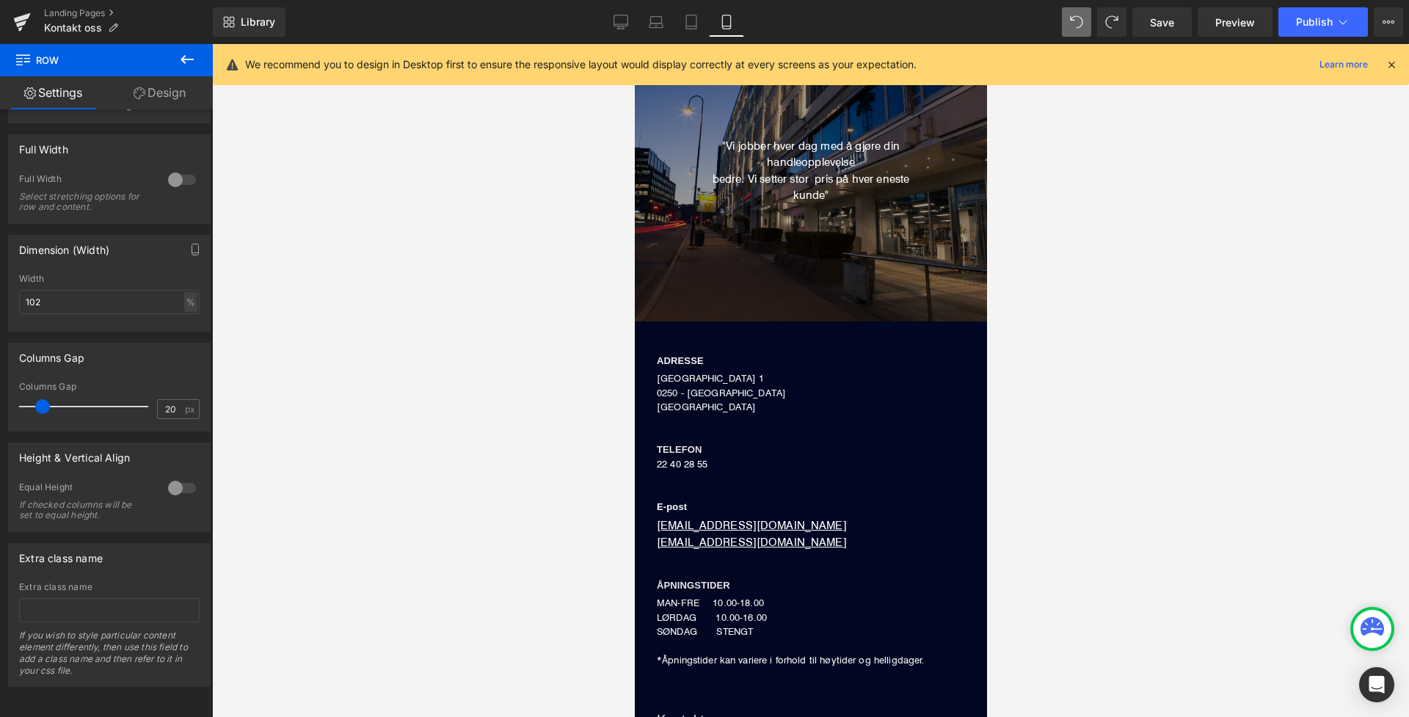
type input "100"
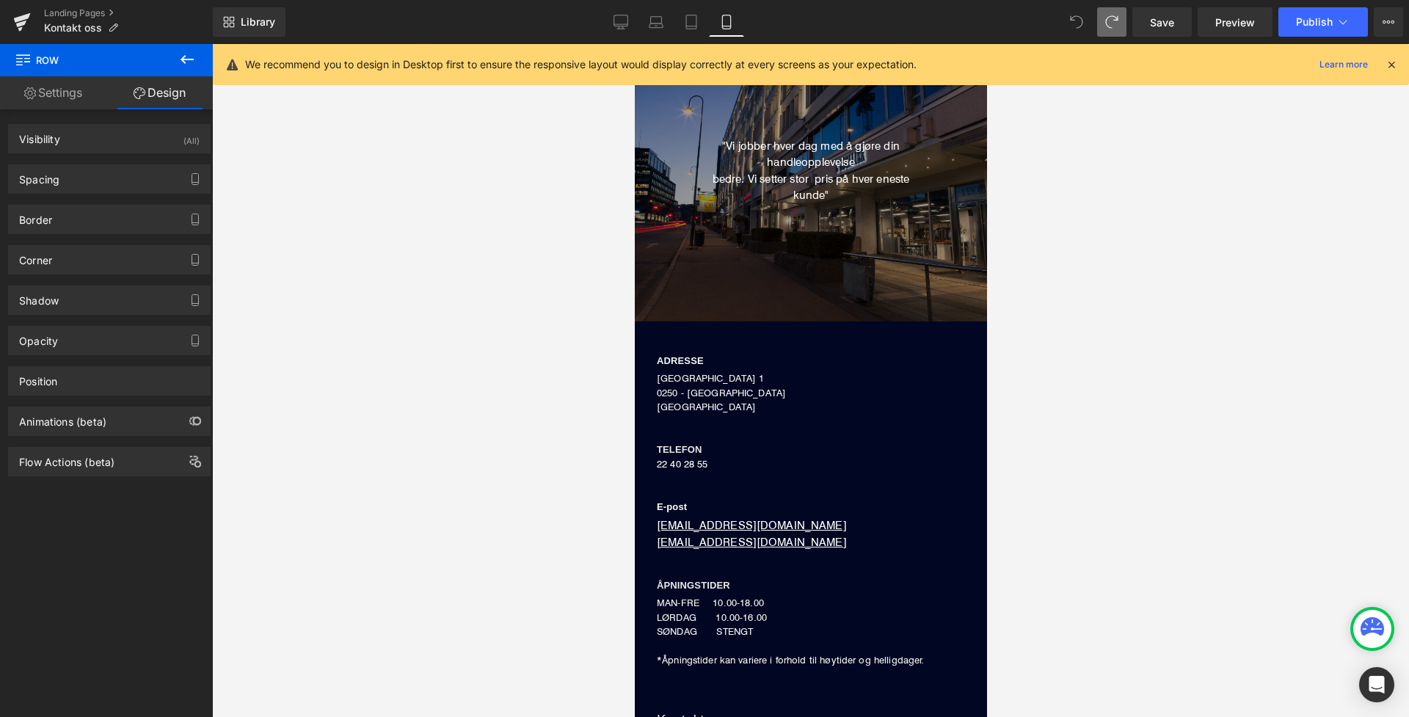
click at [1071, 23] on icon at bounding box center [1076, 21] width 13 height 13
click at [18, 21] on icon at bounding box center [22, 18] width 17 height 10
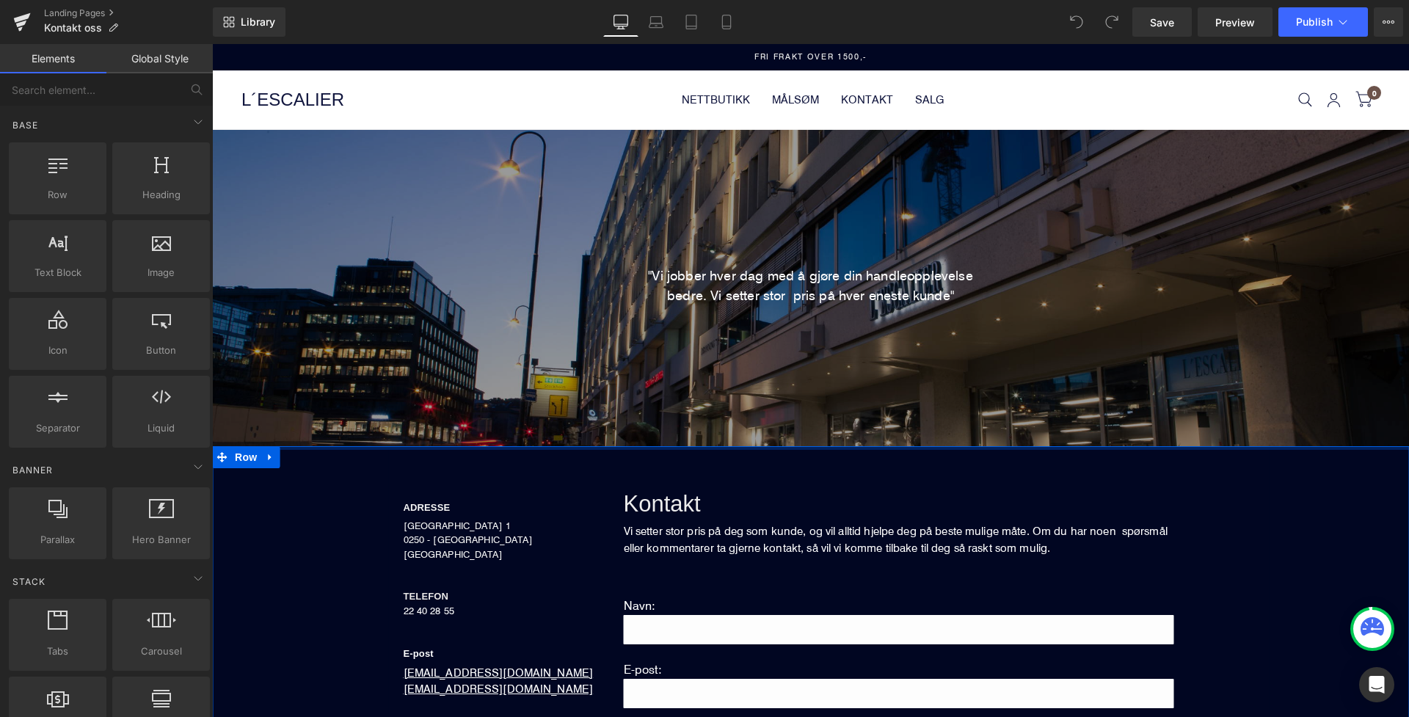
scroll to position [175, 0]
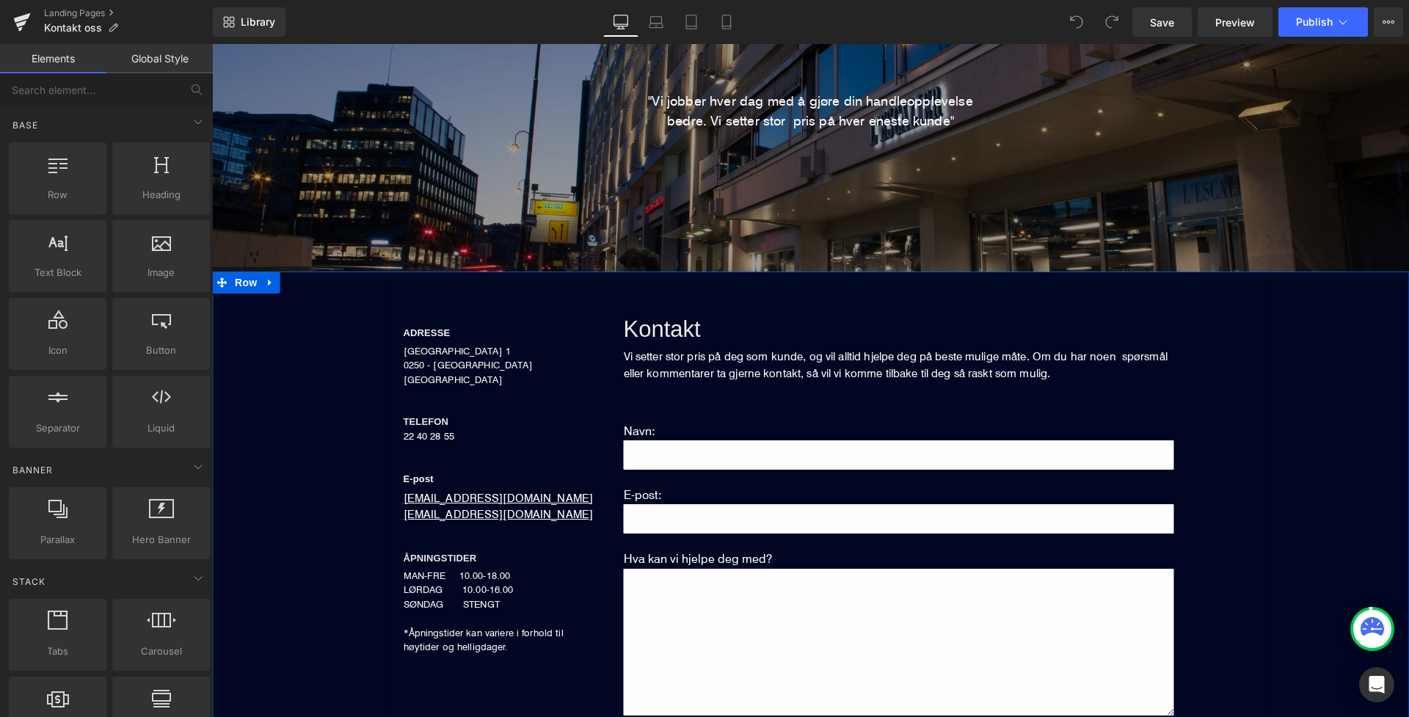
click at [576, 448] on div "ADRESSE Heading [STREET_ADDRESS] NORGE Text Block TELEFON Heading 22 40 28 55 T…" at bounding box center [499, 474] width 220 height 361
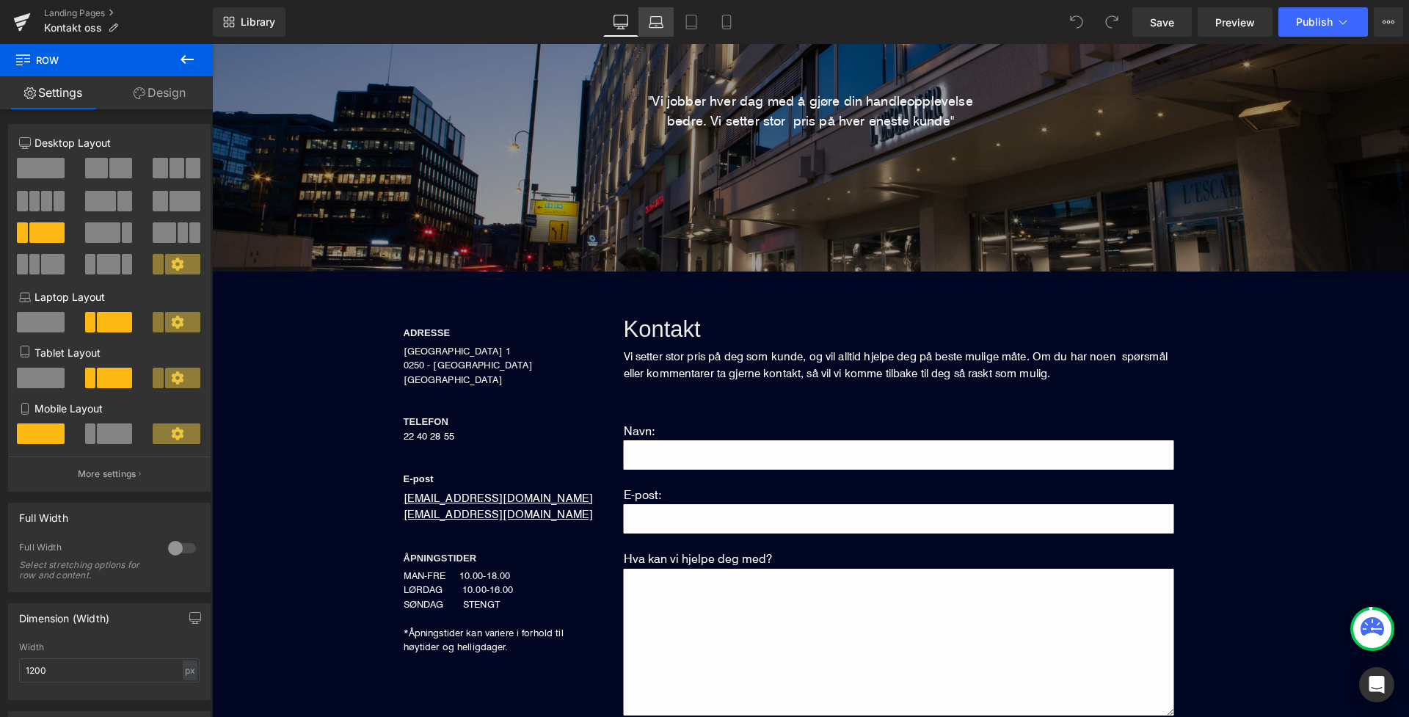
click at [659, 20] on icon at bounding box center [656, 22] width 15 height 15
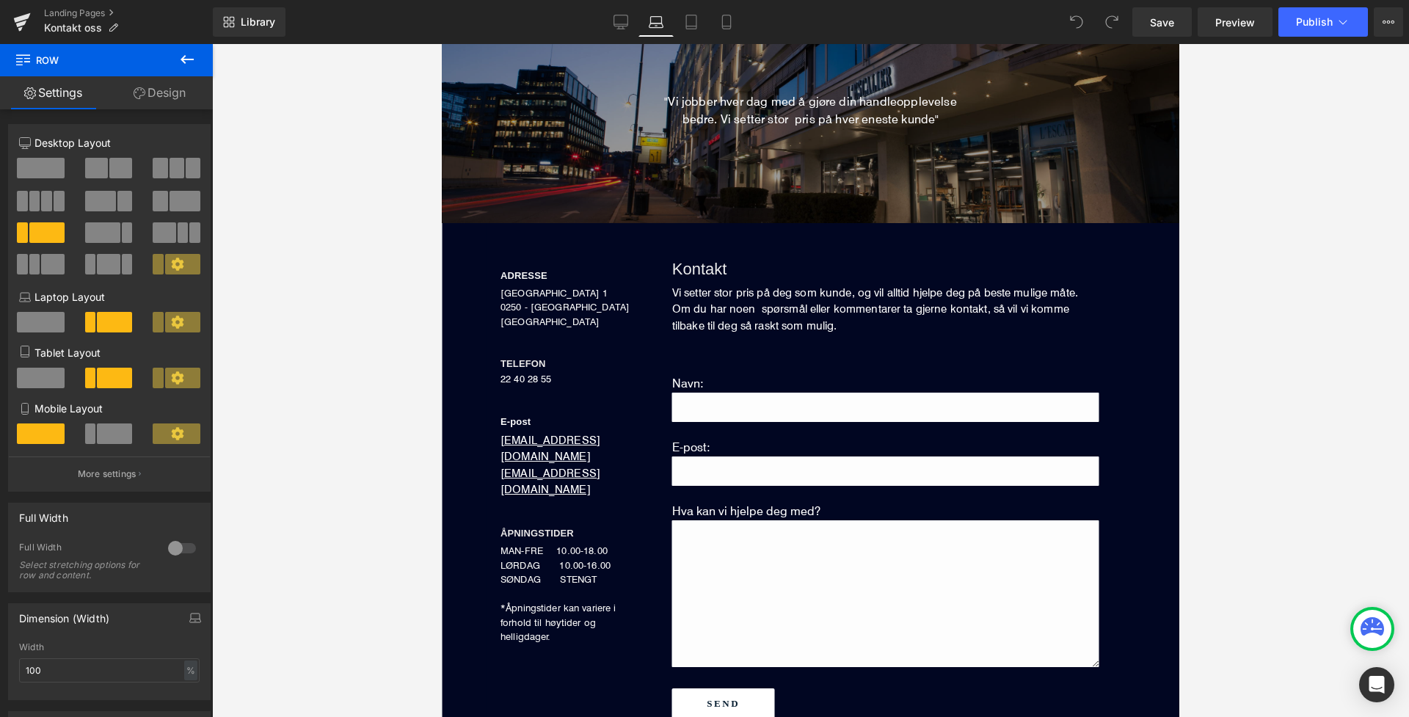
scroll to position [126, 0]
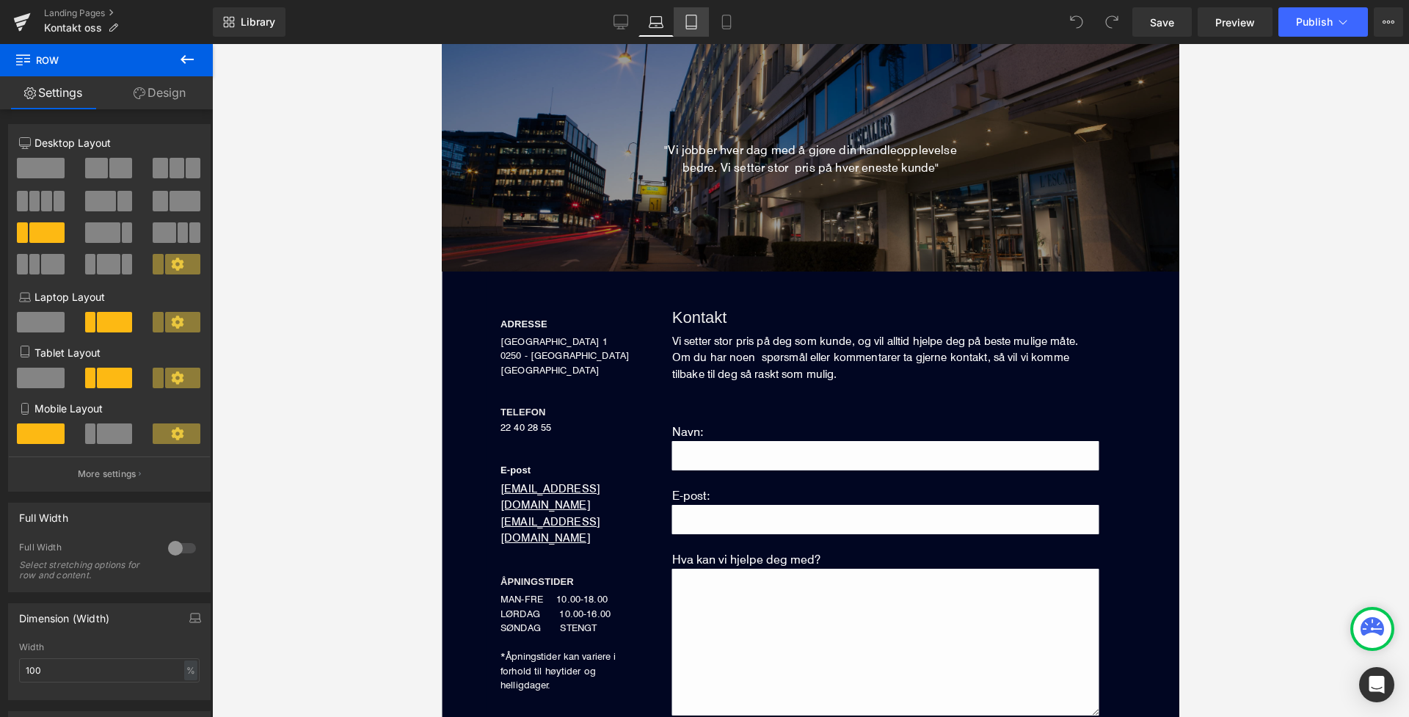
click at [695, 17] on icon at bounding box center [691, 22] width 15 height 15
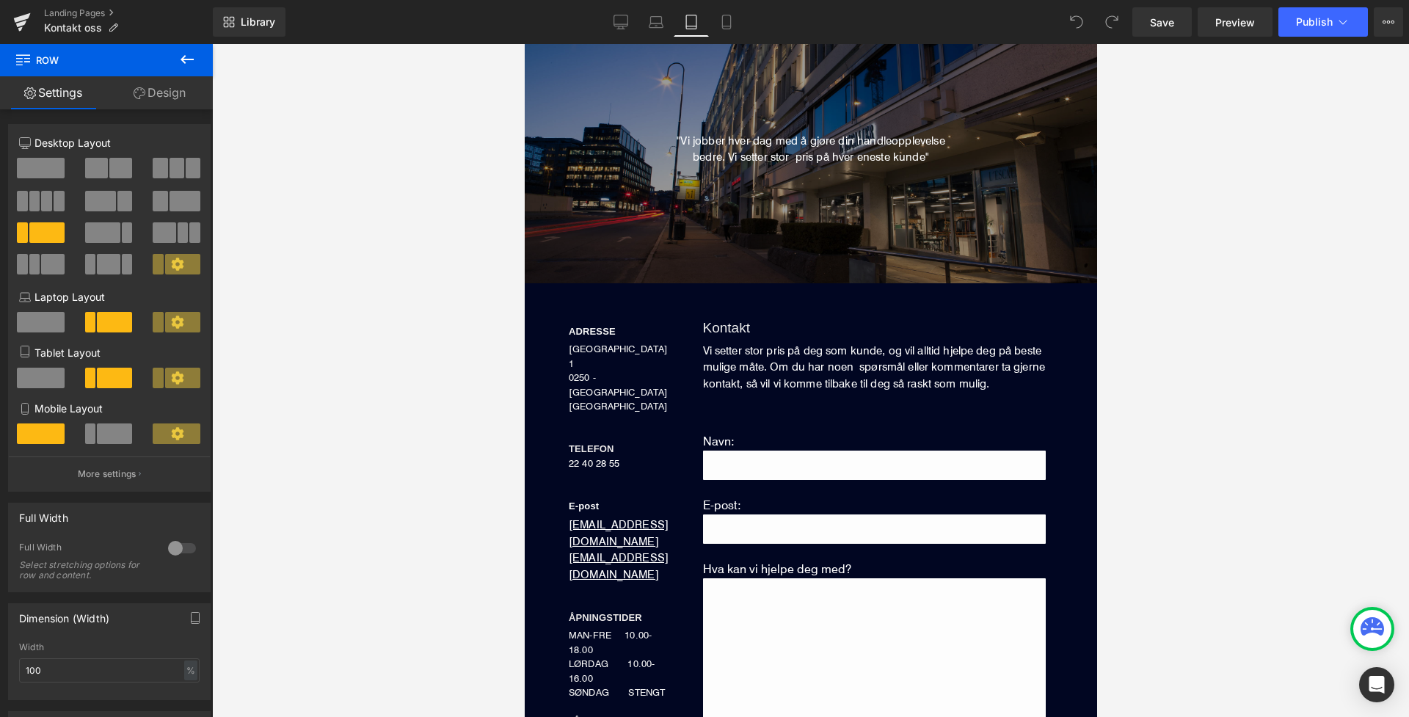
scroll to position [137, 0]
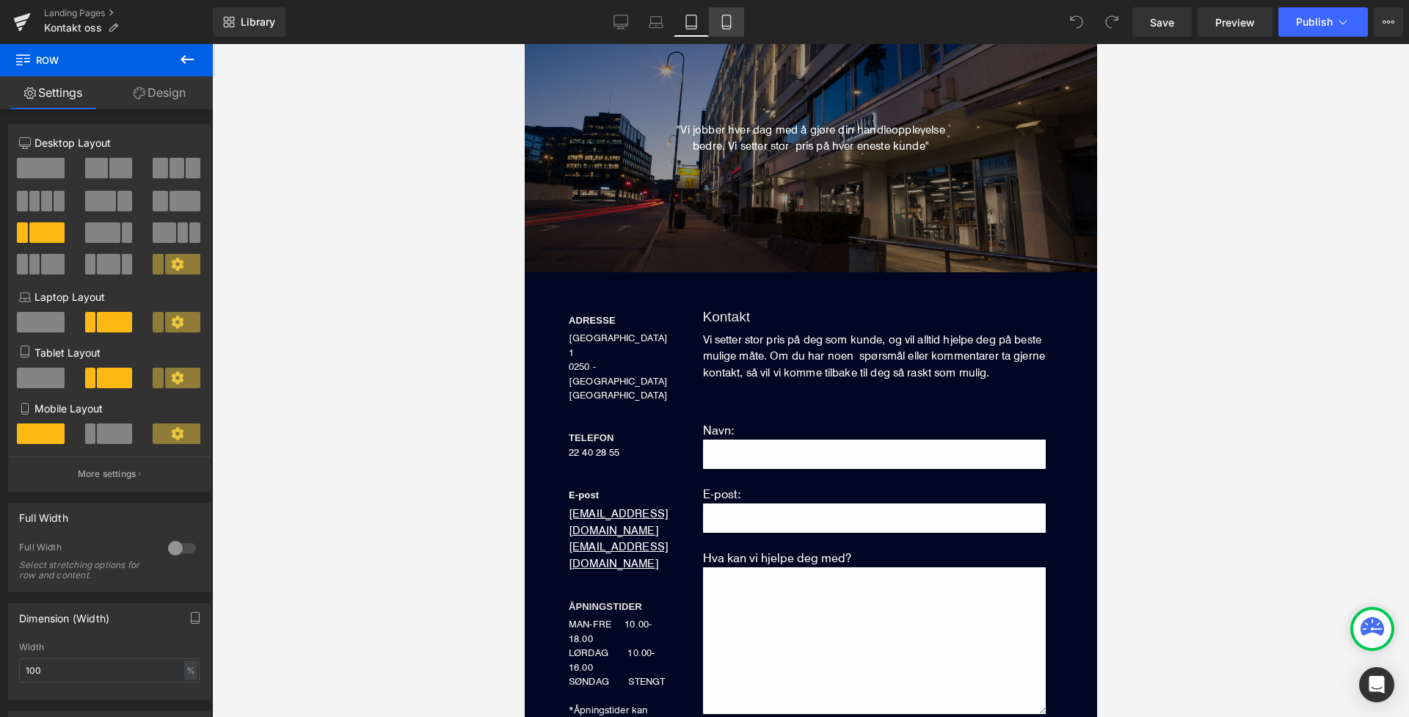
click at [727, 15] on icon at bounding box center [726, 22] width 8 height 14
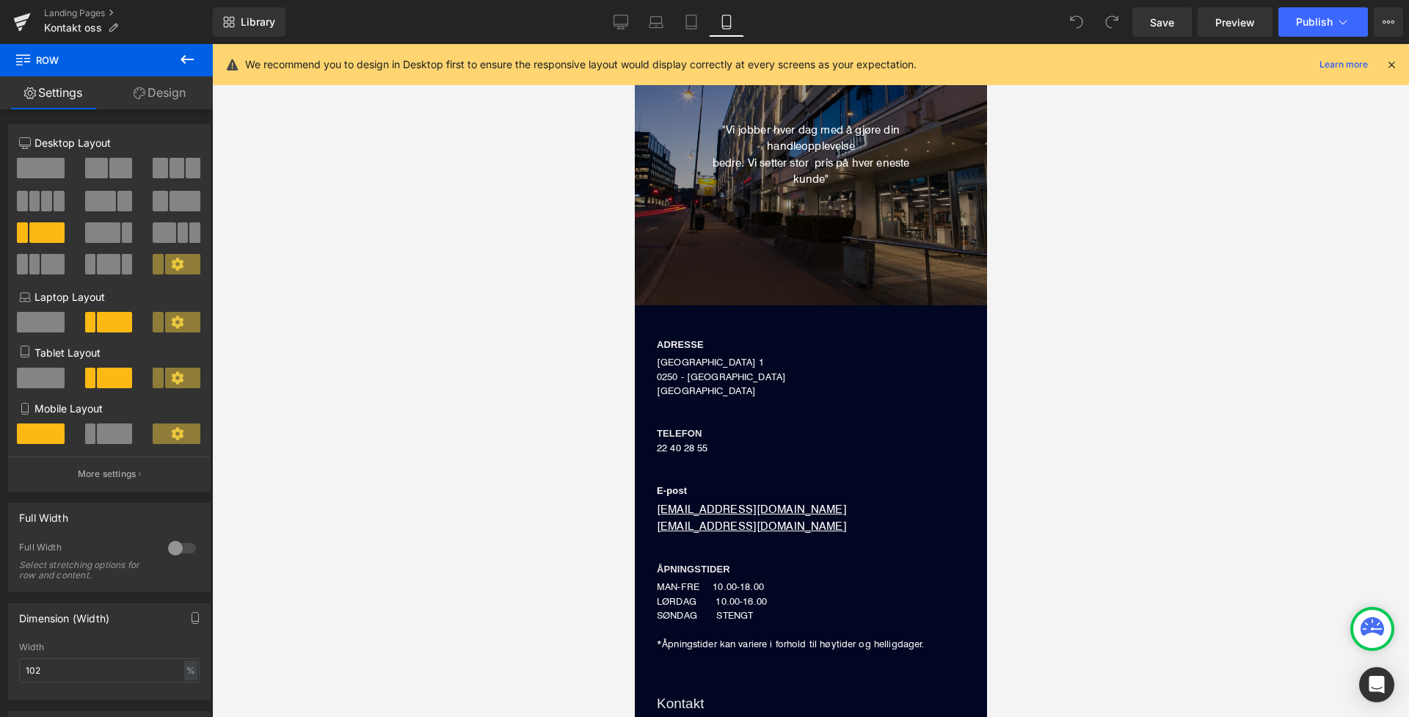
scroll to position [170, 0]
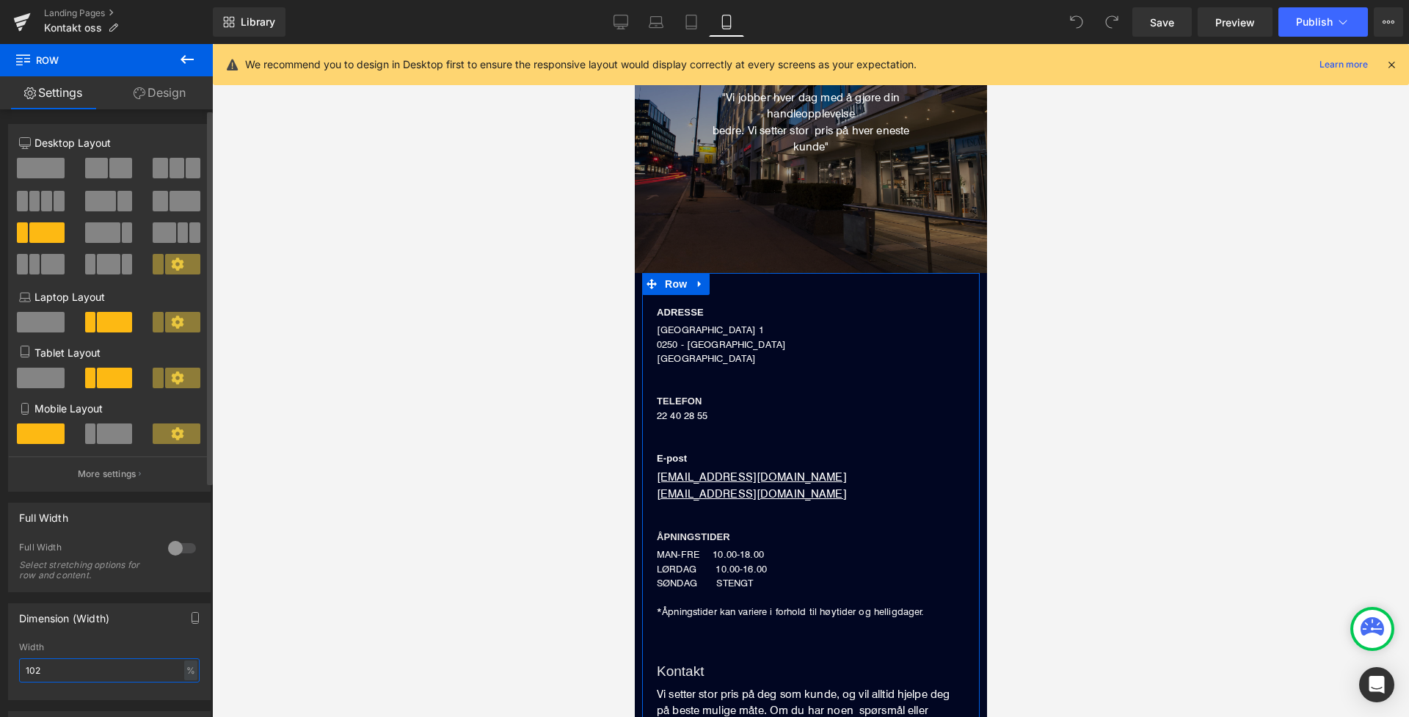
click at [49, 669] on input "102" at bounding box center [109, 670] width 181 height 24
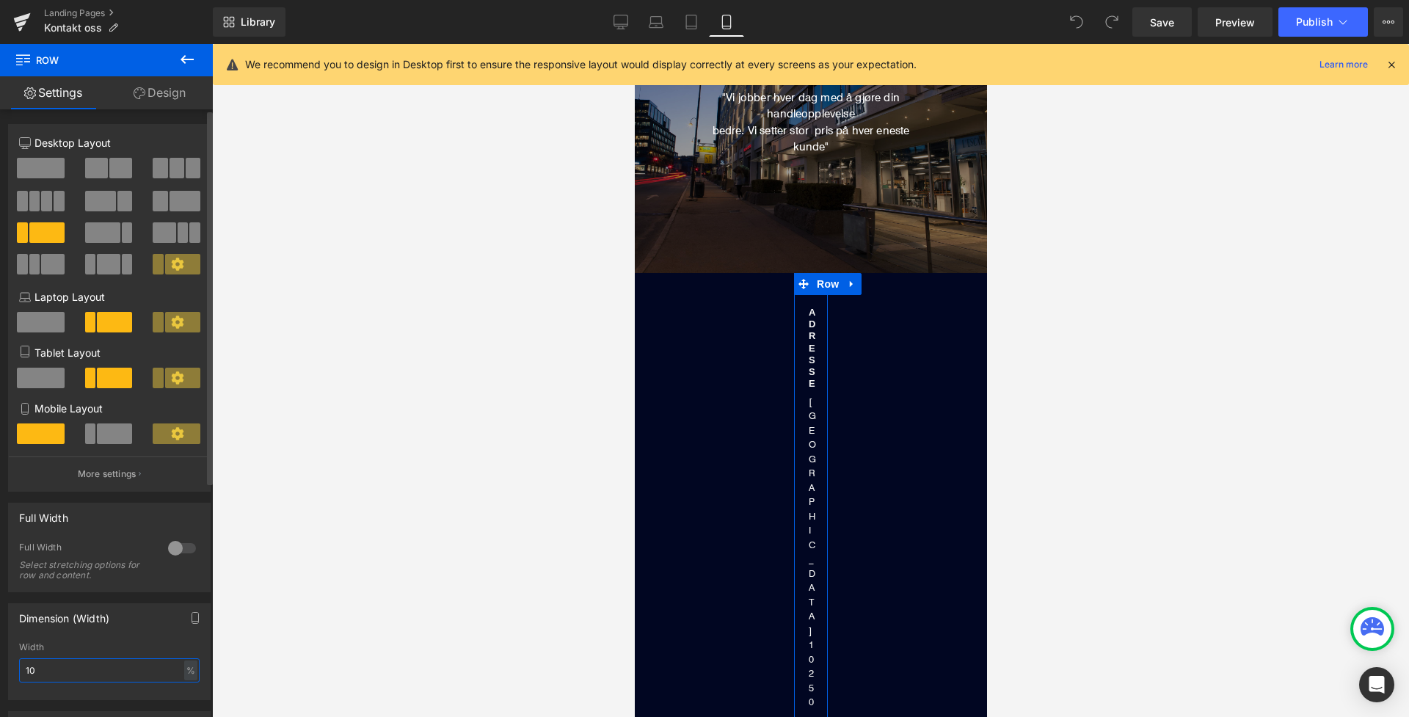
type input "100"
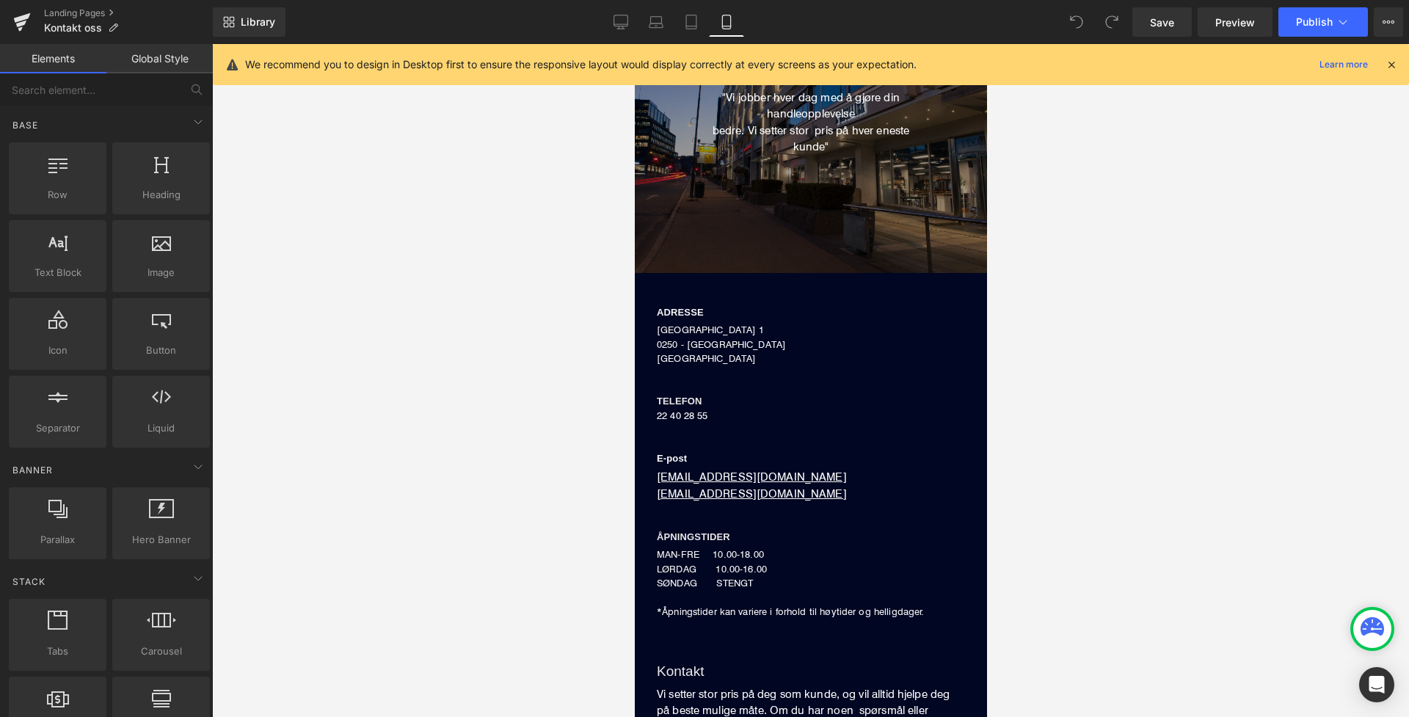
click at [360, 575] on div at bounding box center [810, 380] width 1197 height 673
click at [1304, 25] on span "Publish" at bounding box center [1314, 22] width 37 height 12
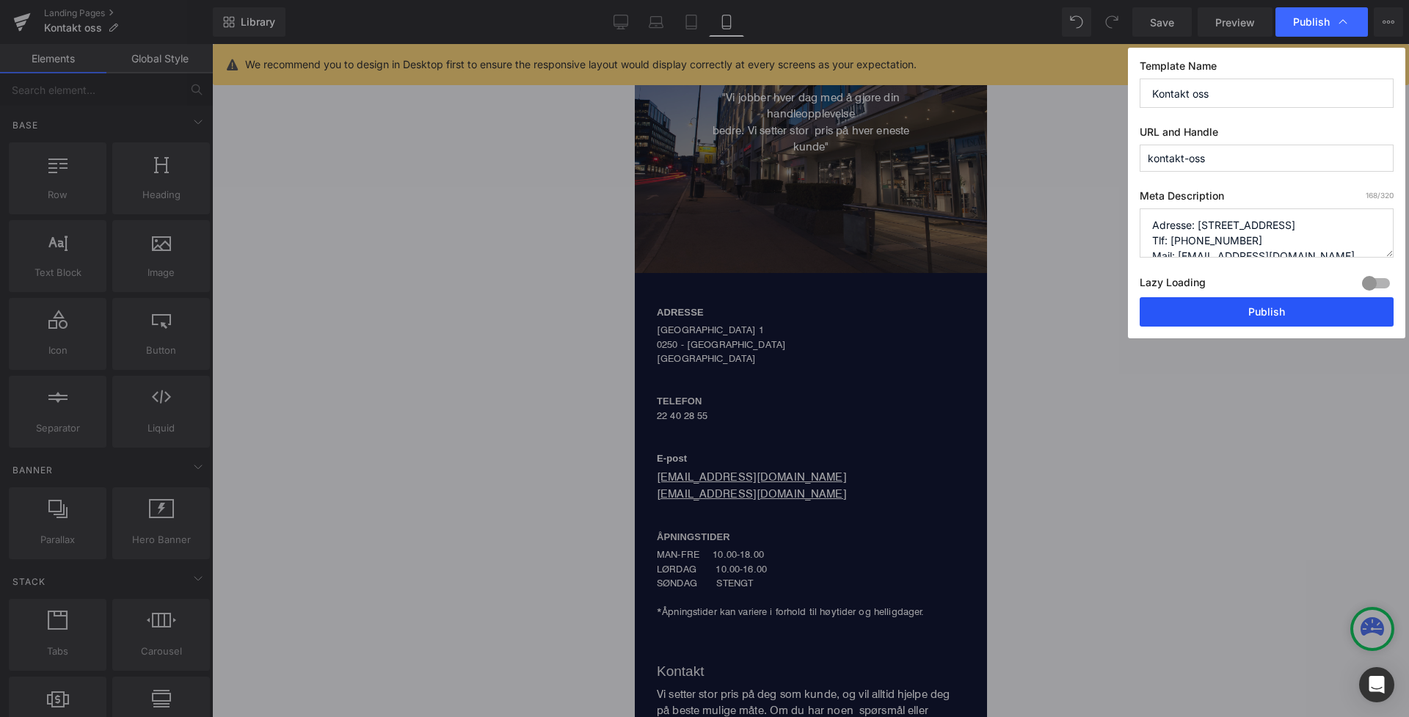
click at [1237, 313] on button "Publish" at bounding box center [1267, 311] width 254 height 29
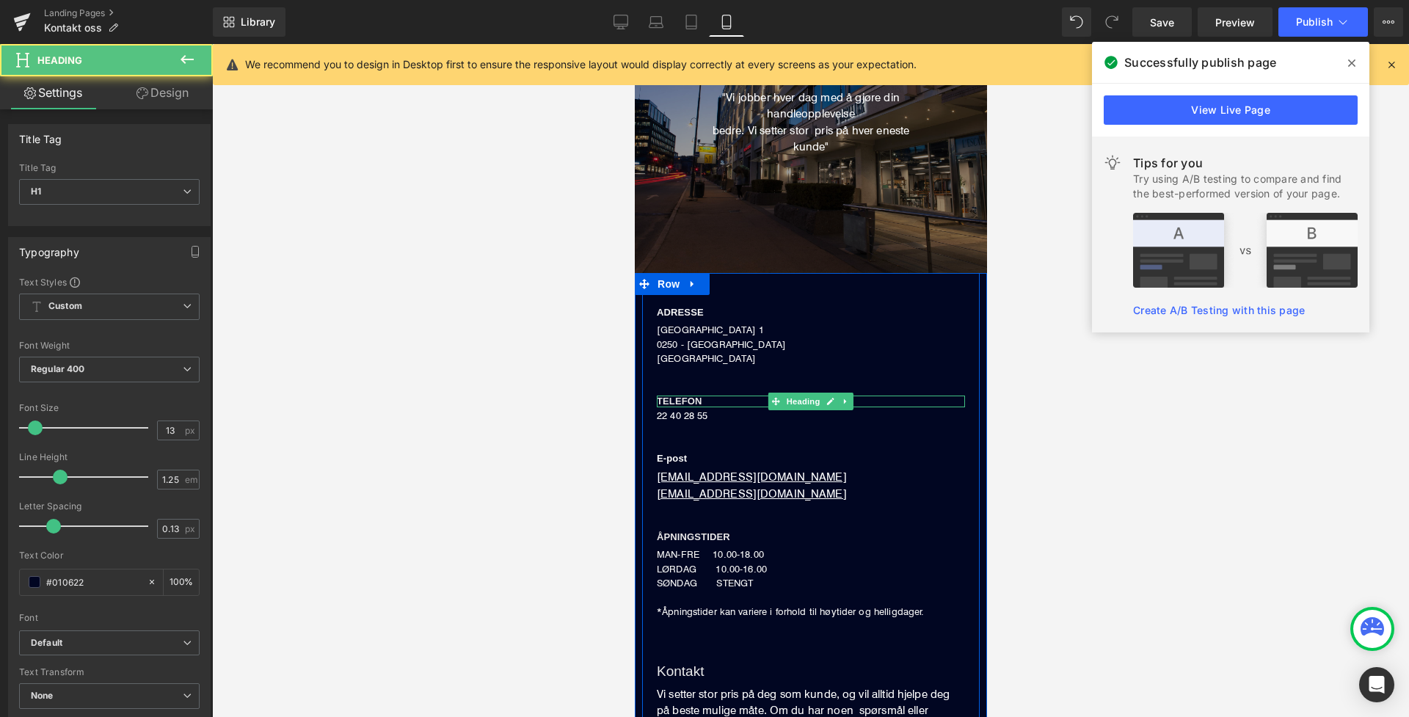
click at [693, 397] on span "TELEFON" at bounding box center [679, 401] width 46 height 11
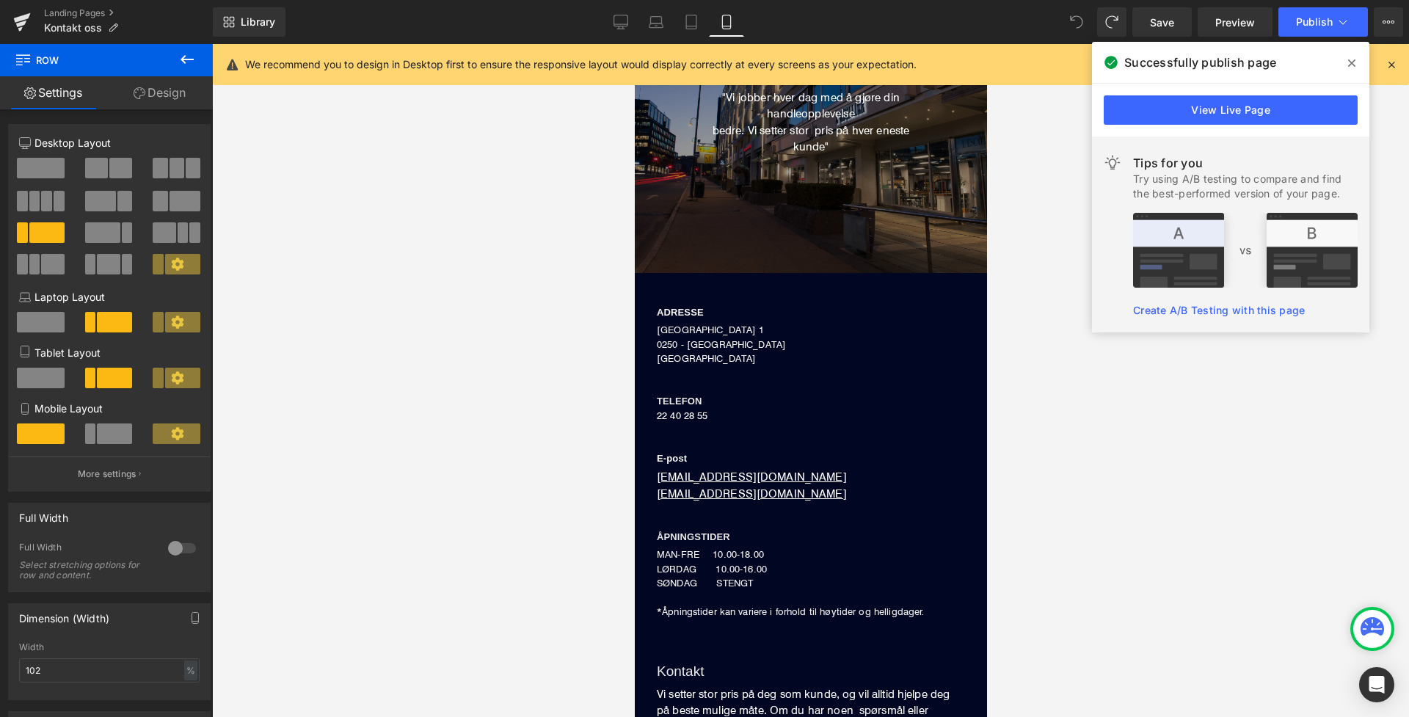
click at [1075, 20] on icon at bounding box center [1073, 18] width 4 height 4
click at [691, 21] on icon at bounding box center [691, 22] width 15 height 15
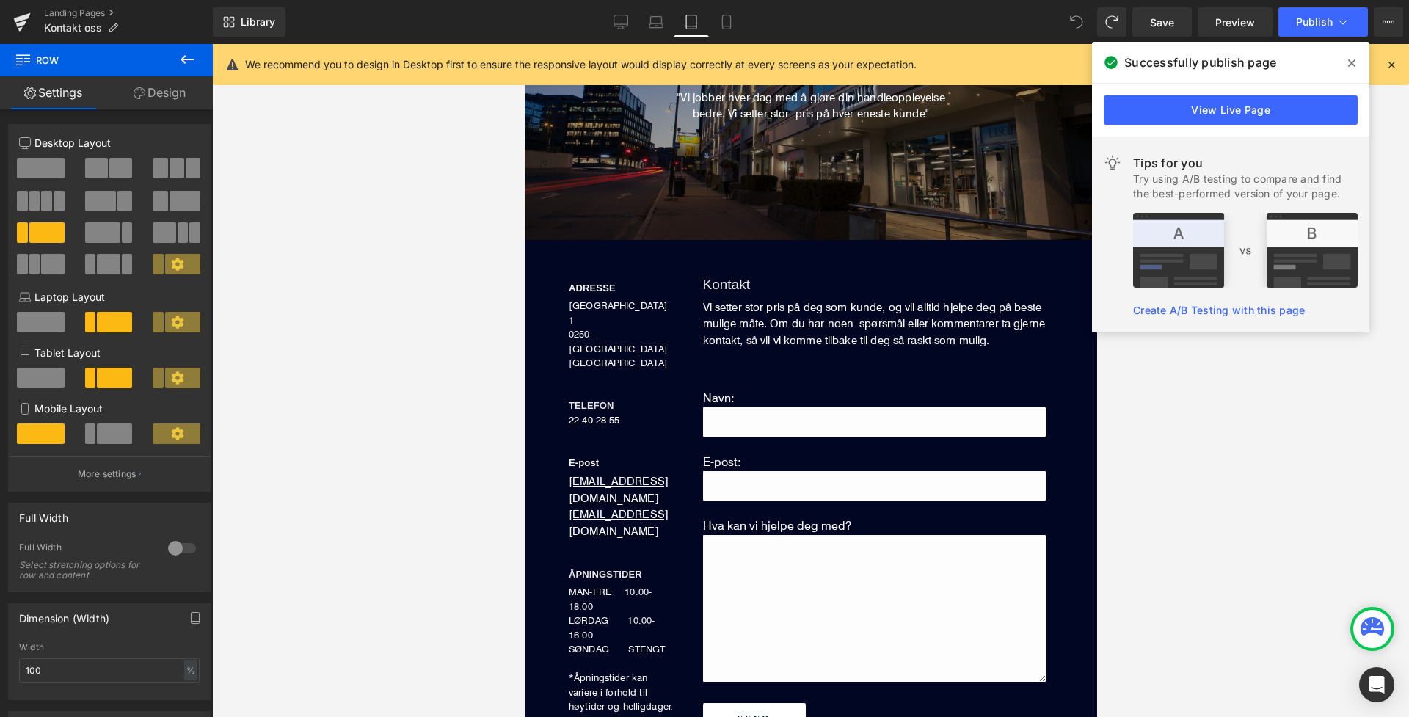
scroll to position [137, 0]
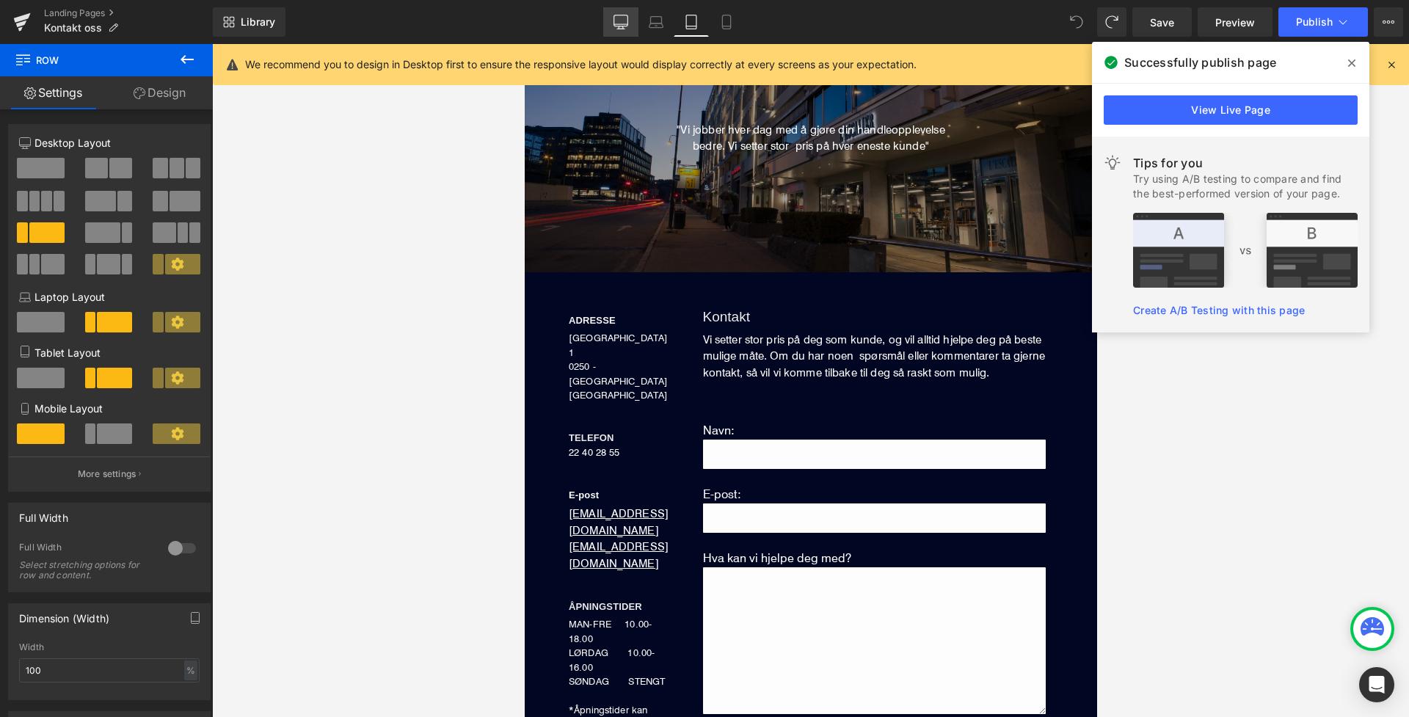
click at [633, 19] on link "Desktop" at bounding box center [620, 21] width 35 height 29
type input "1200"
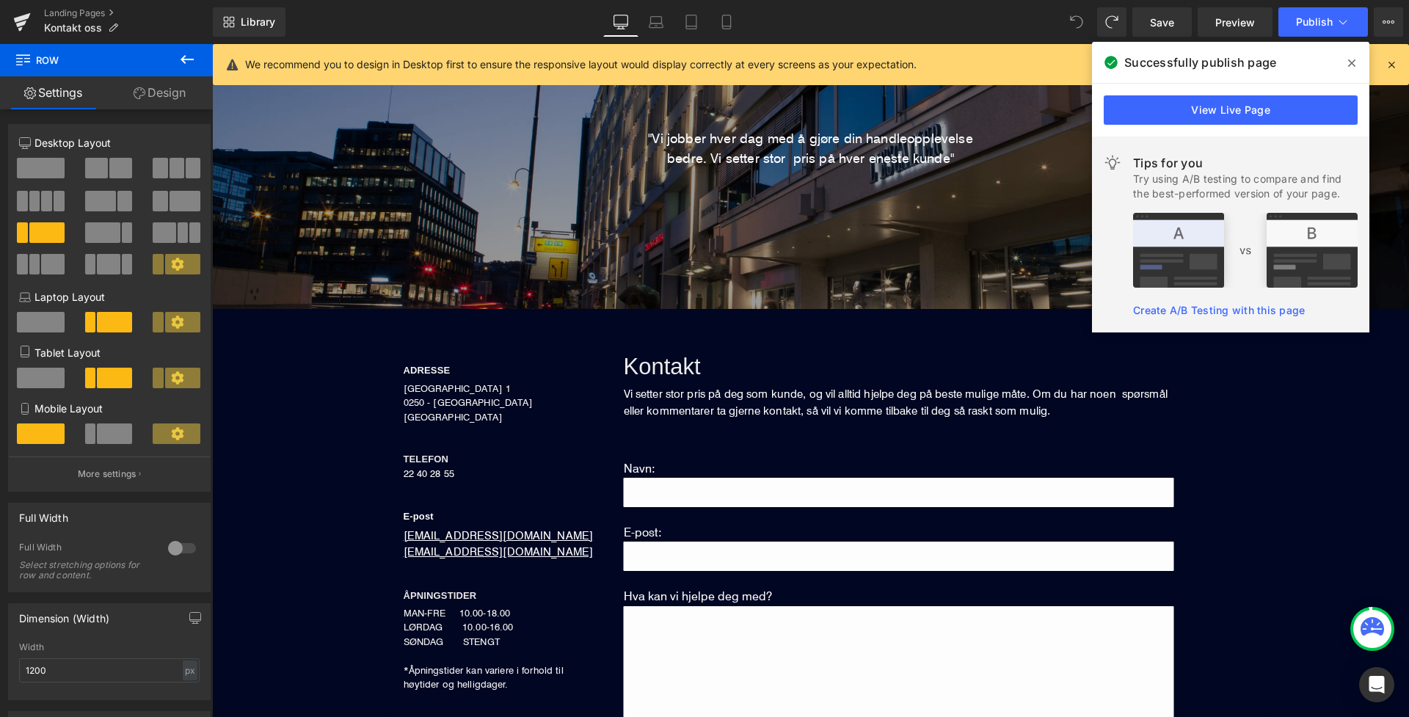
scroll to position [175, 0]
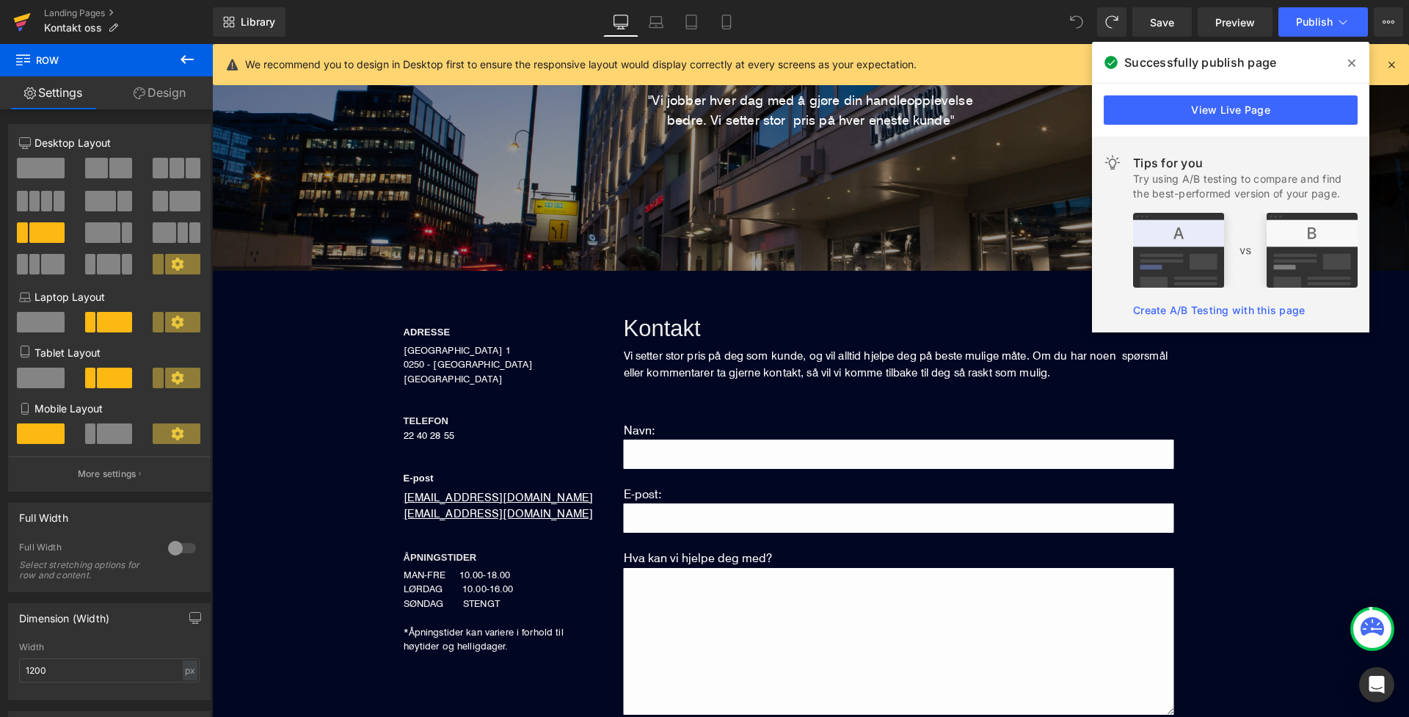
click at [18, 26] on icon at bounding box center [21, 24] width 10 height 7
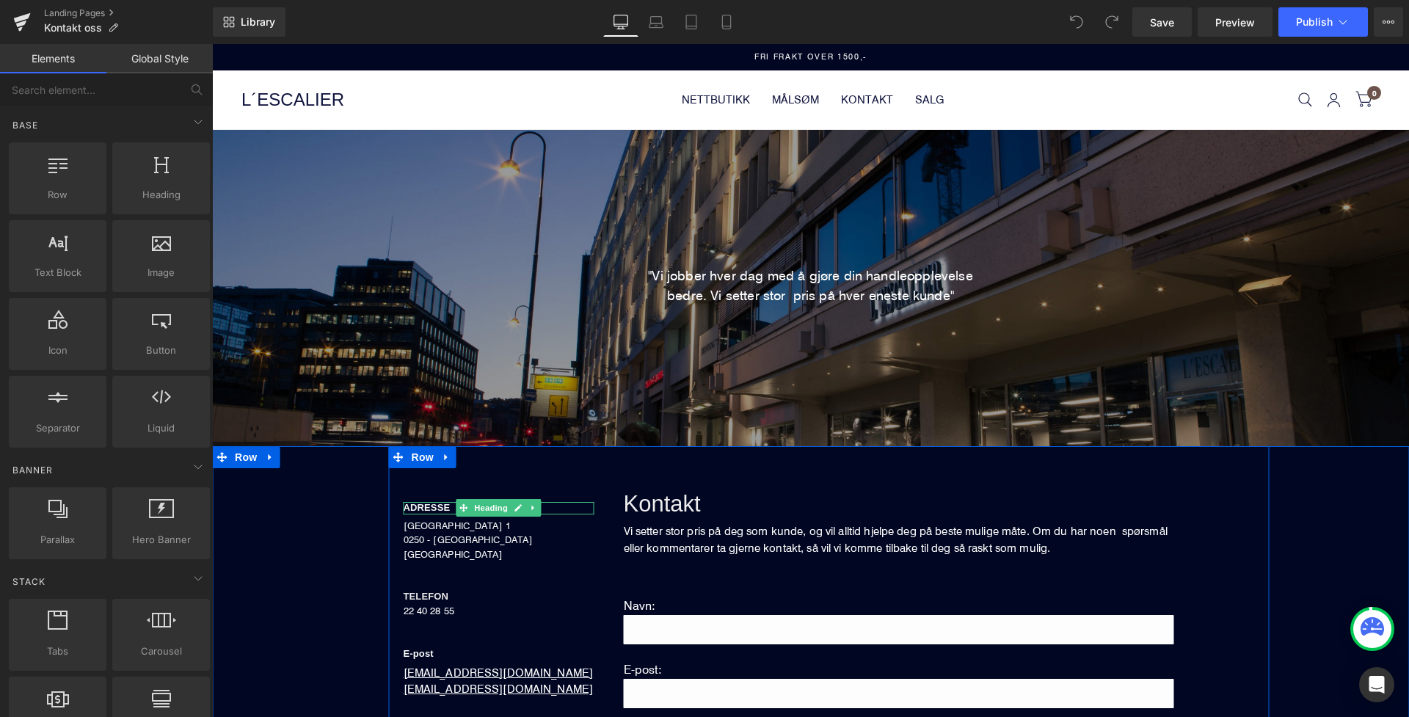
click at [418, 508] on span "ADRESSE" at bounding box center [427, 507] width 47 height 11
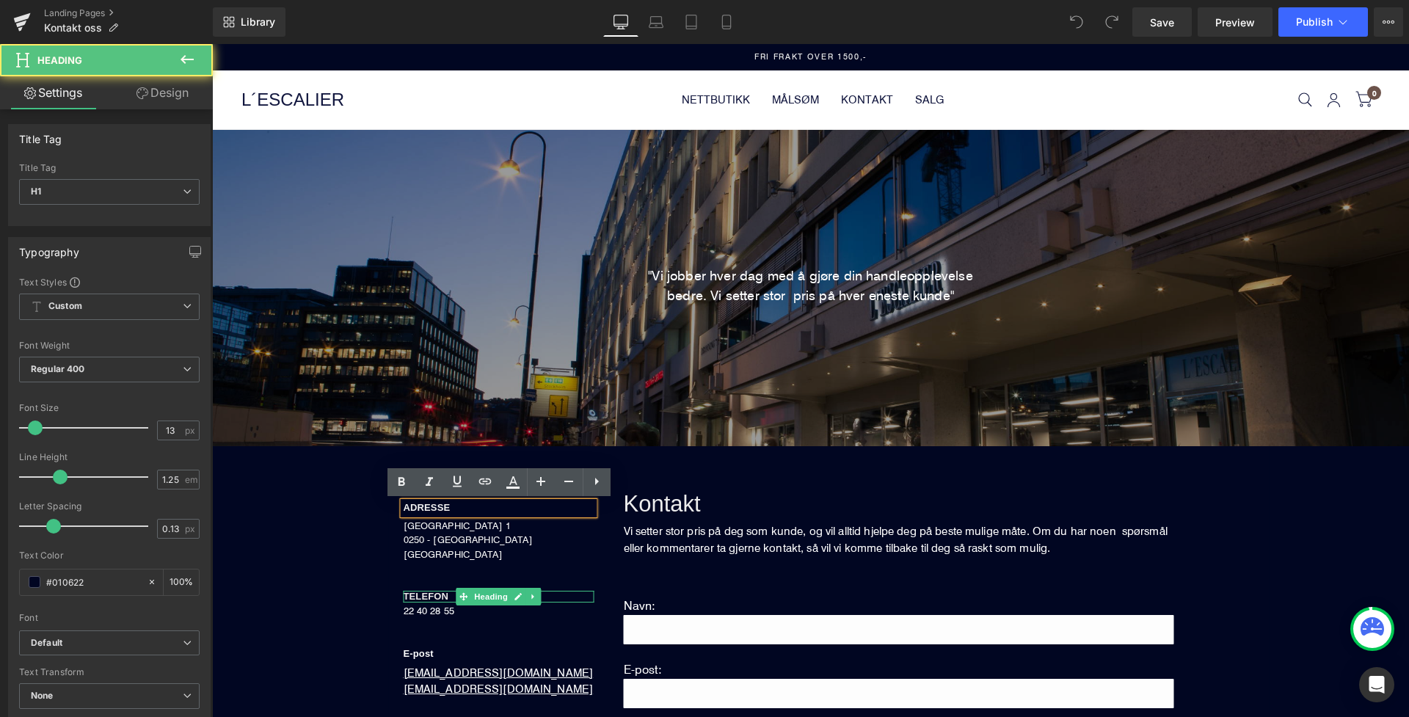
click at [420, 597] on span "TELEFON" at bounding box center [427, 596] width 46 height 11
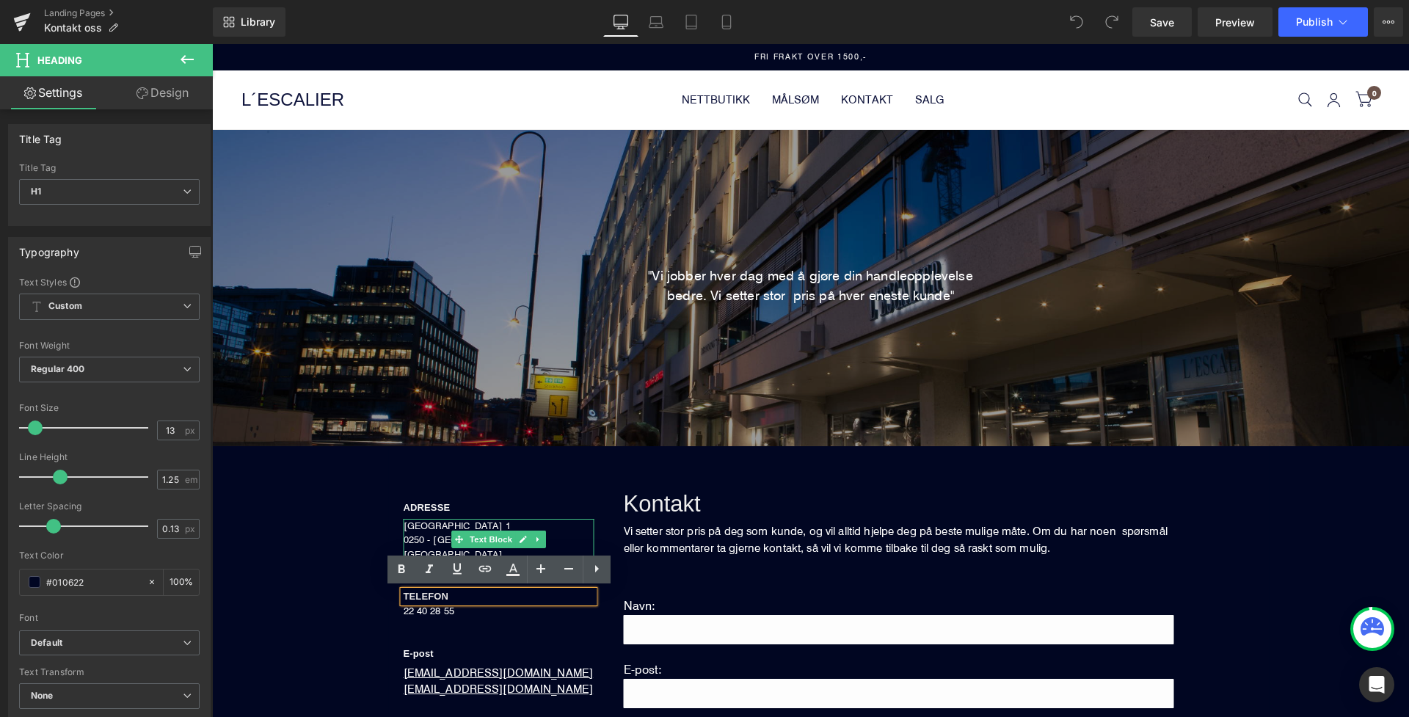
click at [425, 540] on span "0250 - [GEOGRAPHIC_DATA]" at bounding box center [468, 540] width 129 height 12
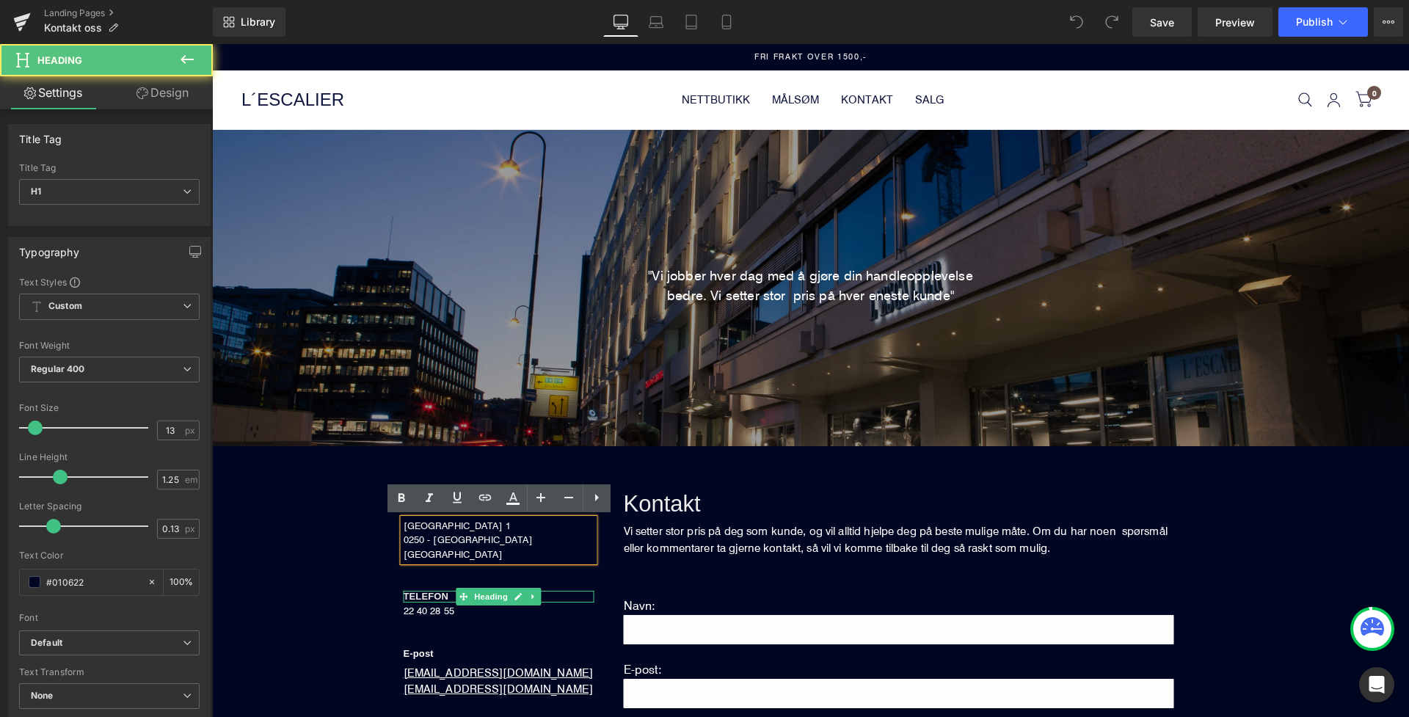
click at [415, 594] on span "TELEFON" at bounding box center [427, 596] width 46 height 11
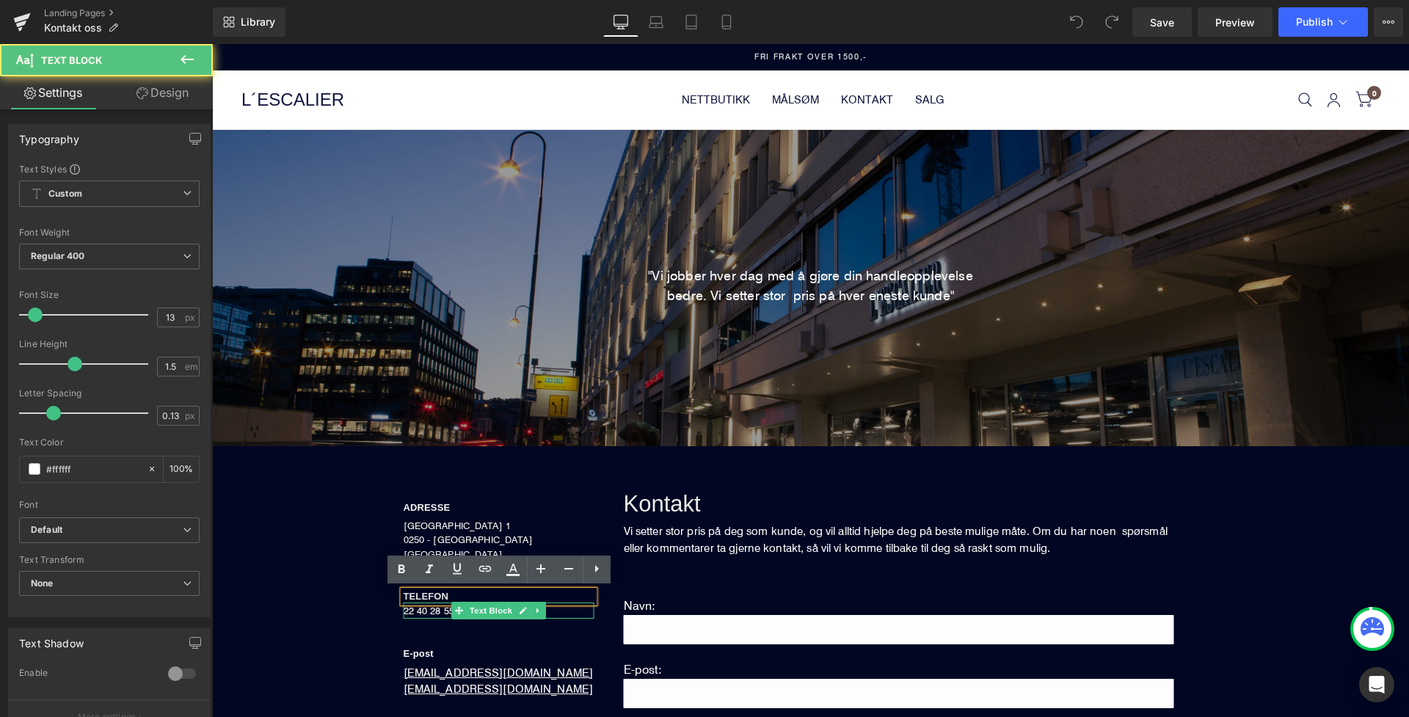
click at [420, 611] on p "22 40 28 55" at bounding box center [499, 611] width 191 height 16
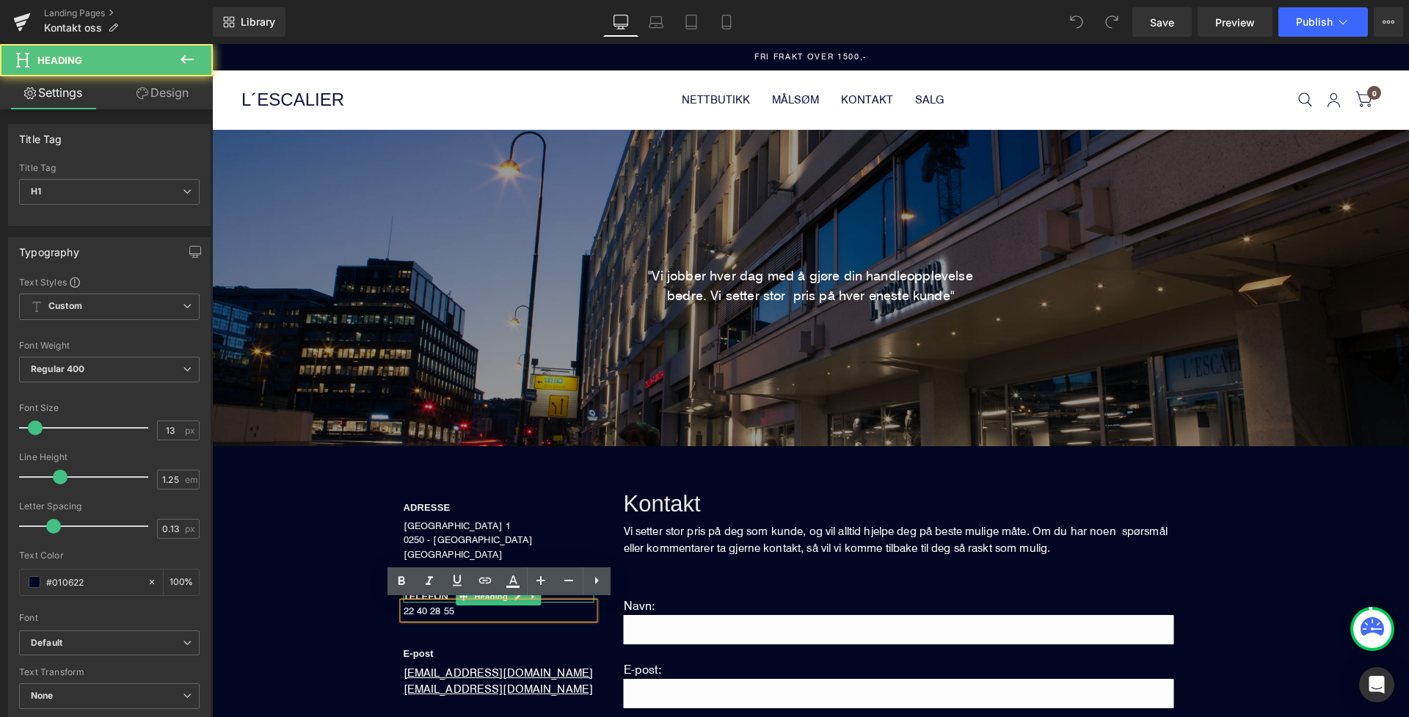
click at [422, 596] on span "TELEFON" at bounding box center [427, 596] width 46 height 11
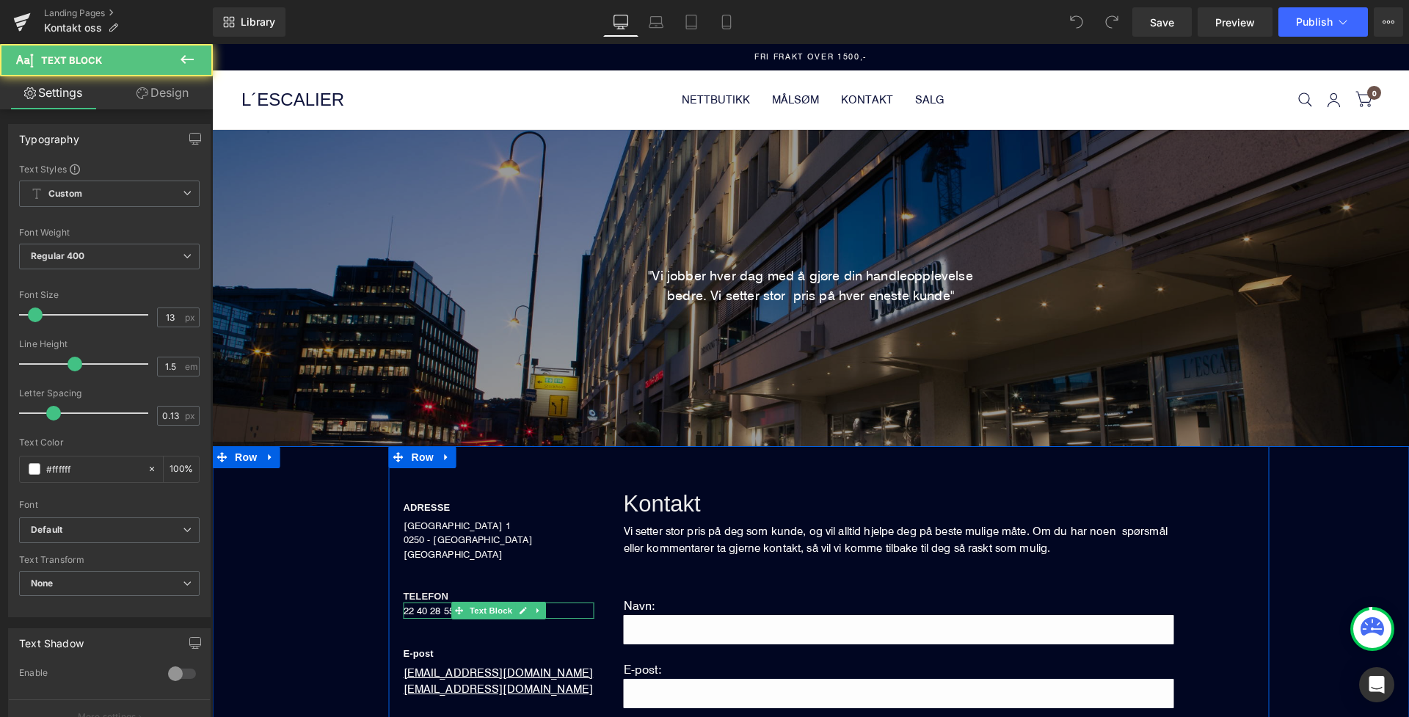
click at [412, 607] on p "22 40 28 55" at bounding box center [499, 611] width 191 height 16
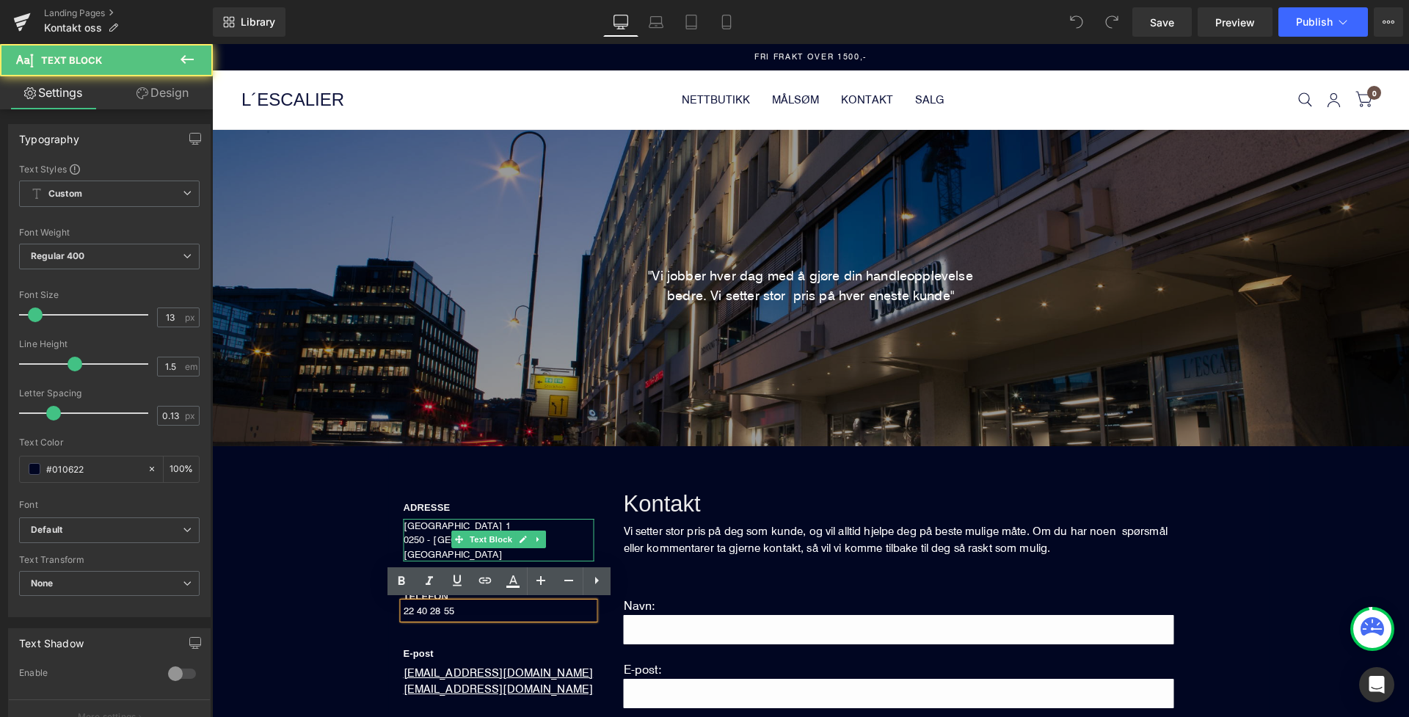
click at [420, 537] on span "0250 - [GEOGRAPHIC_DATA]" at bounding box center [468, 540] width 129 height 12
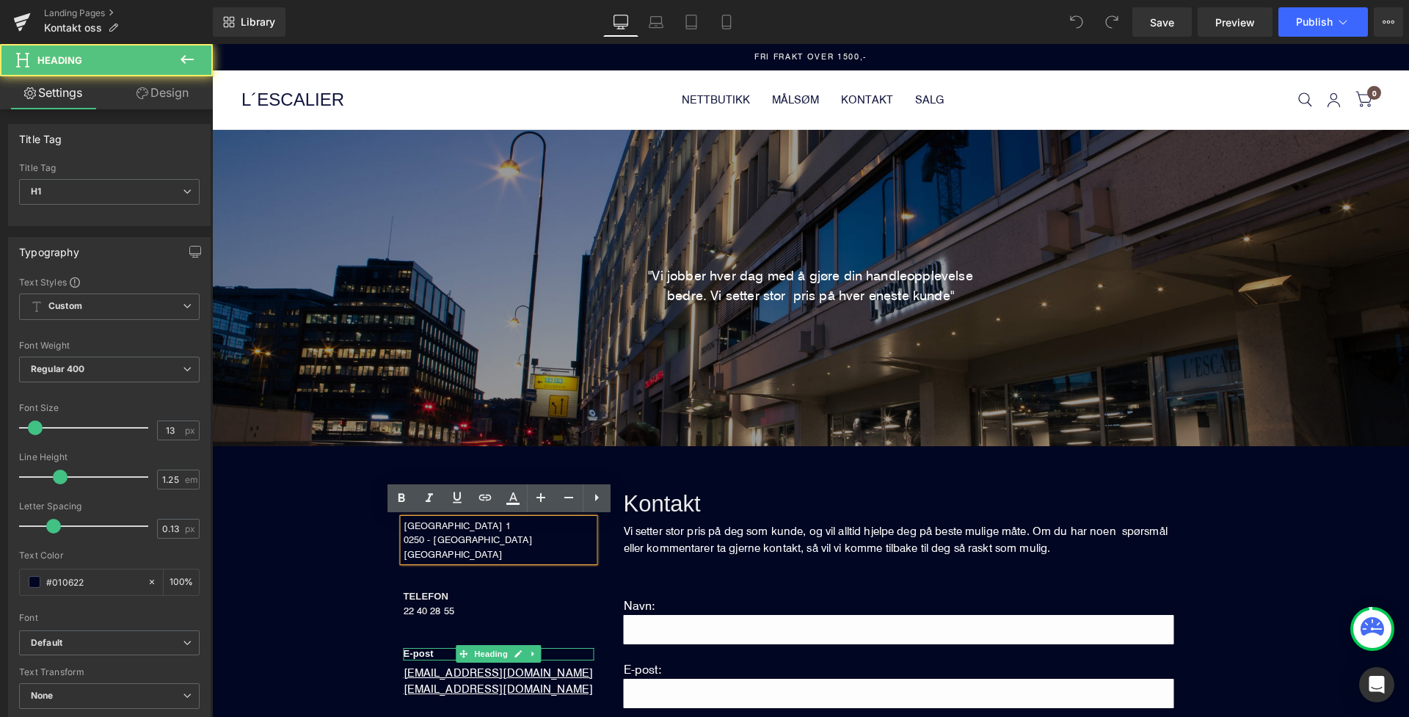
click at [425, 653] on font "E-post" at bounding box center [419, 653] width 30 height 11
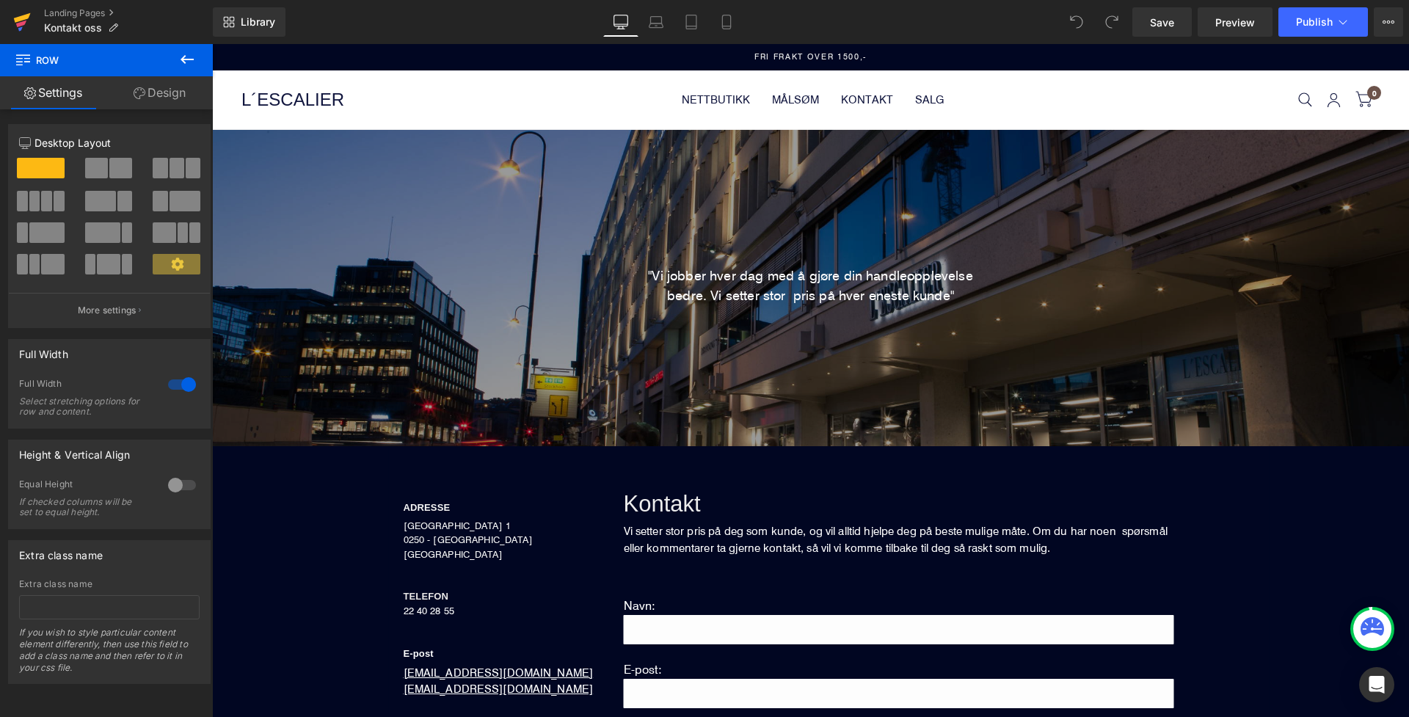
click at [19, 20] on icon at bounding box center [22, 18] width 17 height 10
